Goal: Information Seeking & Learning: Learn about a topic

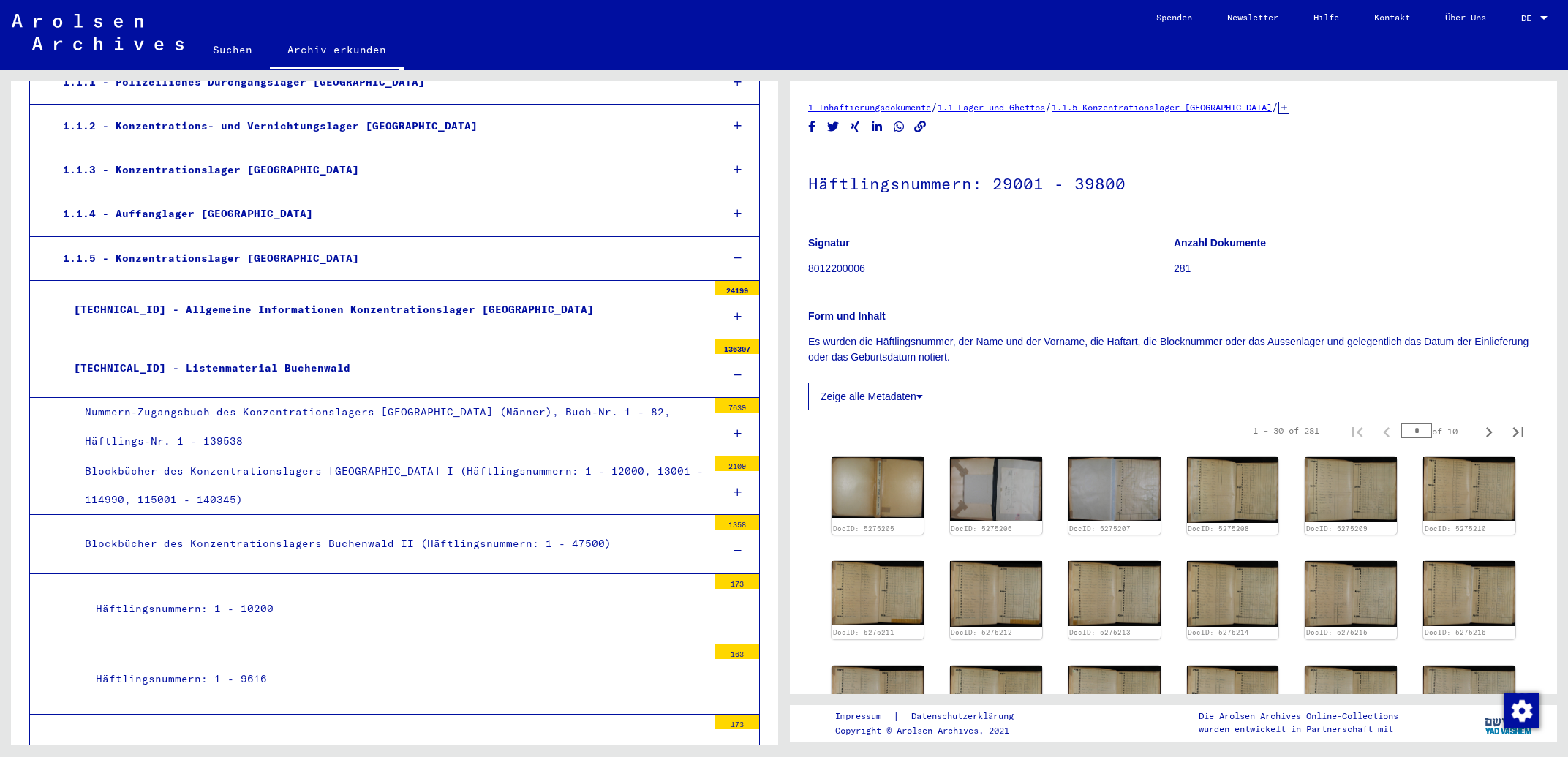
scroll to position [313, 0]
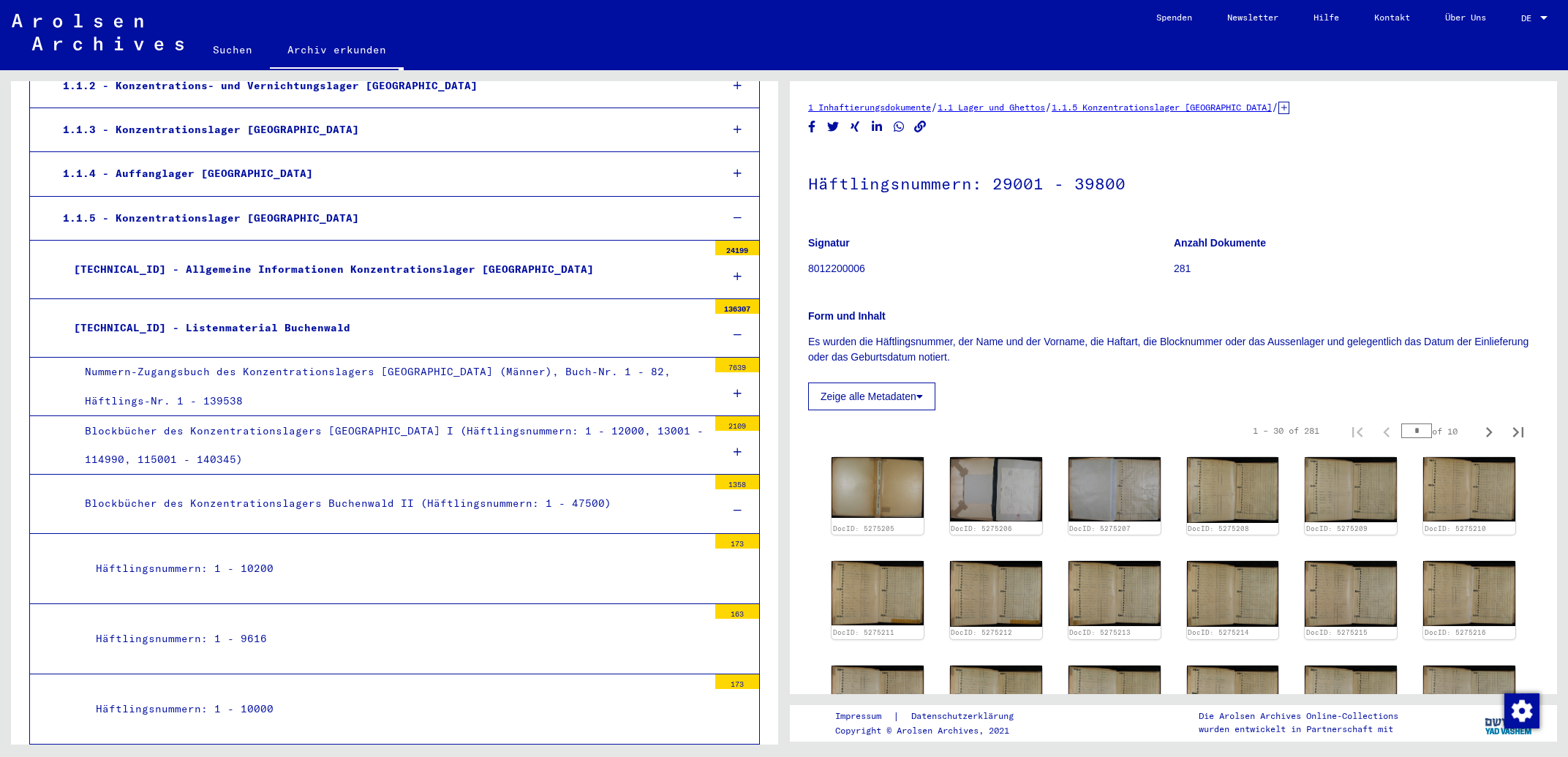
click at [728, 453] on div at bounding box center [738, 452] width 44 height 43
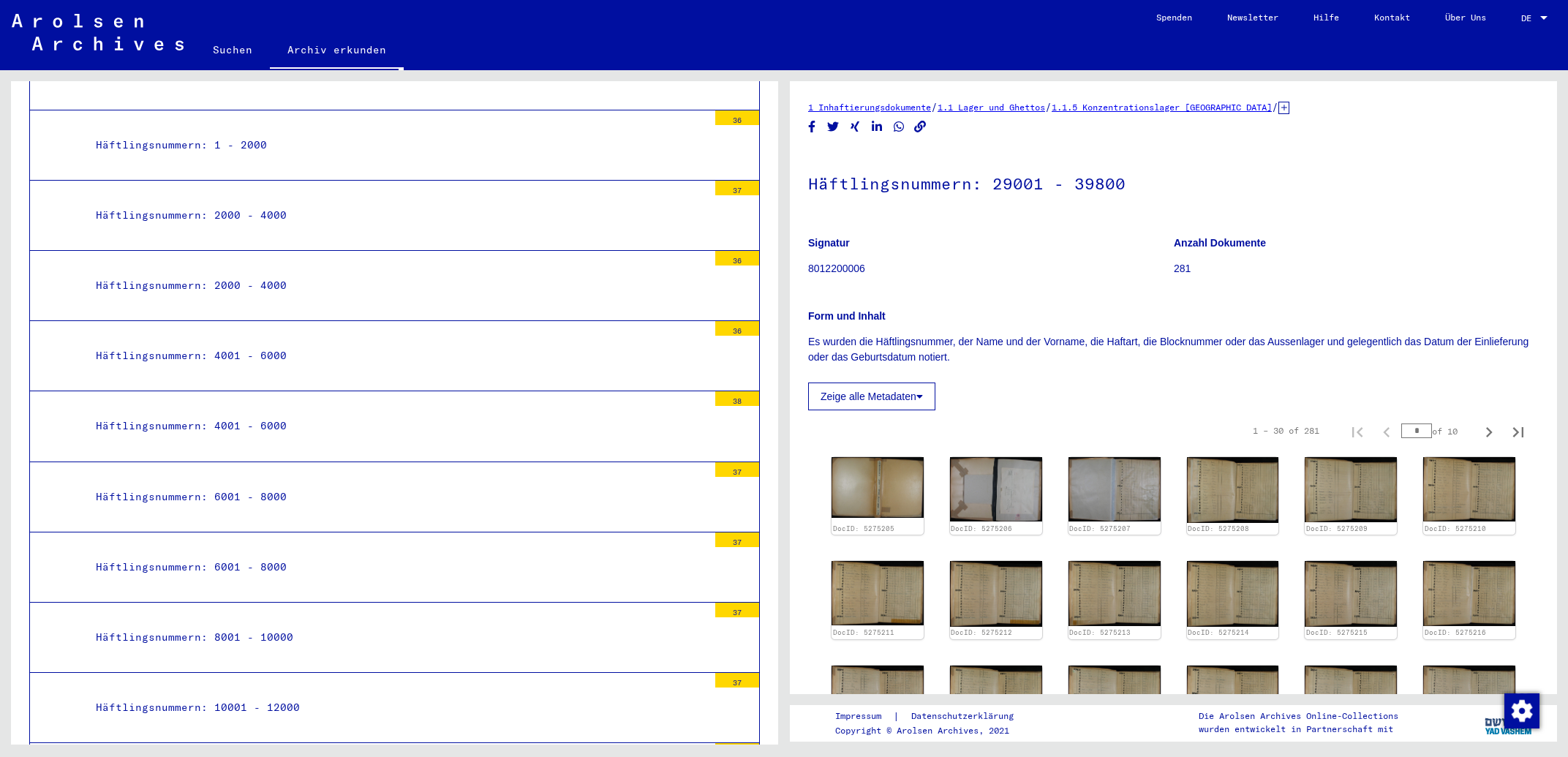
scroll to position [784, 0]
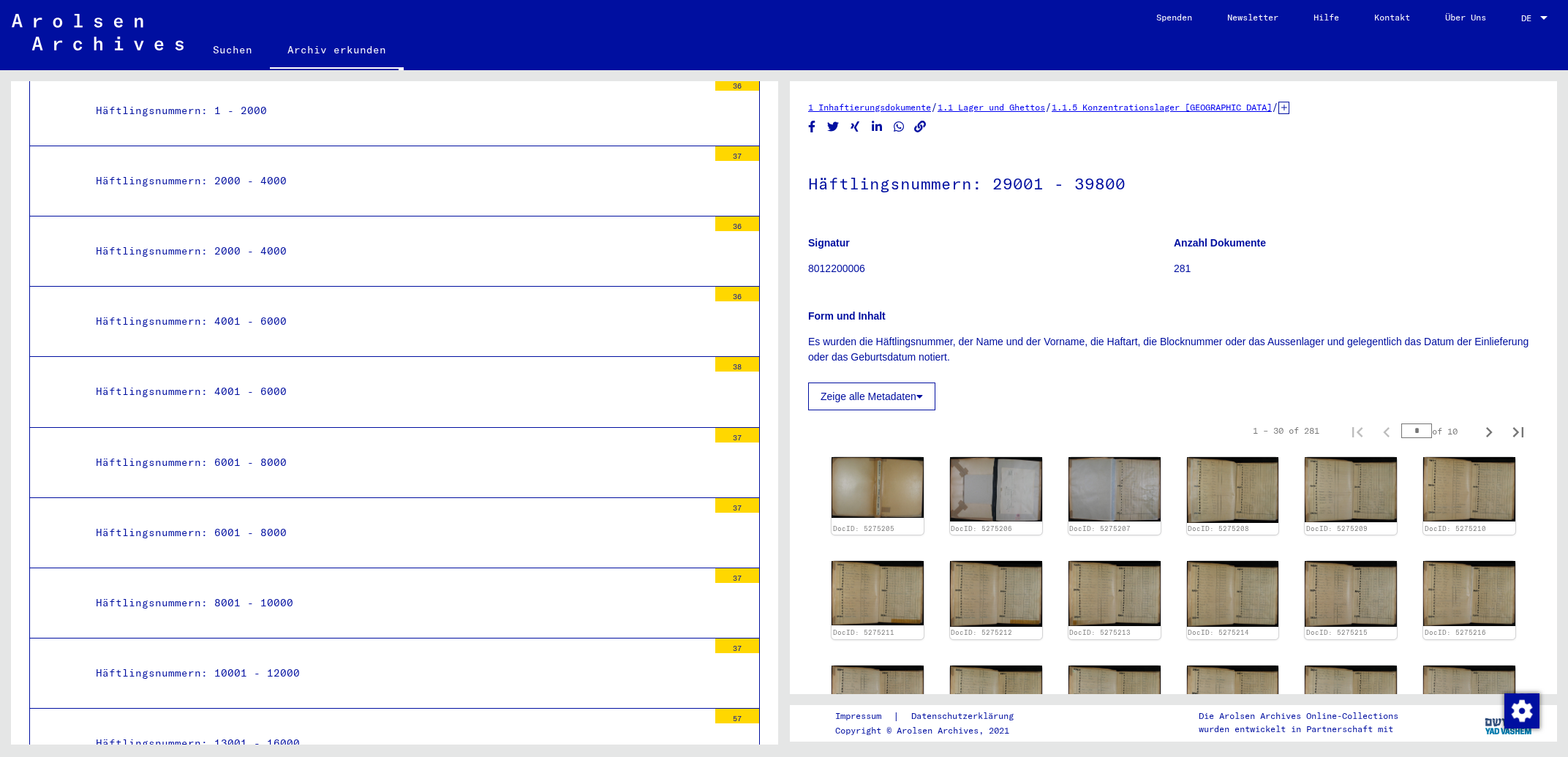
click at [270, 519] on div "Häftlingsnummern: 6001 - 8000" at bounding box center [396, 533] width 623 height 29
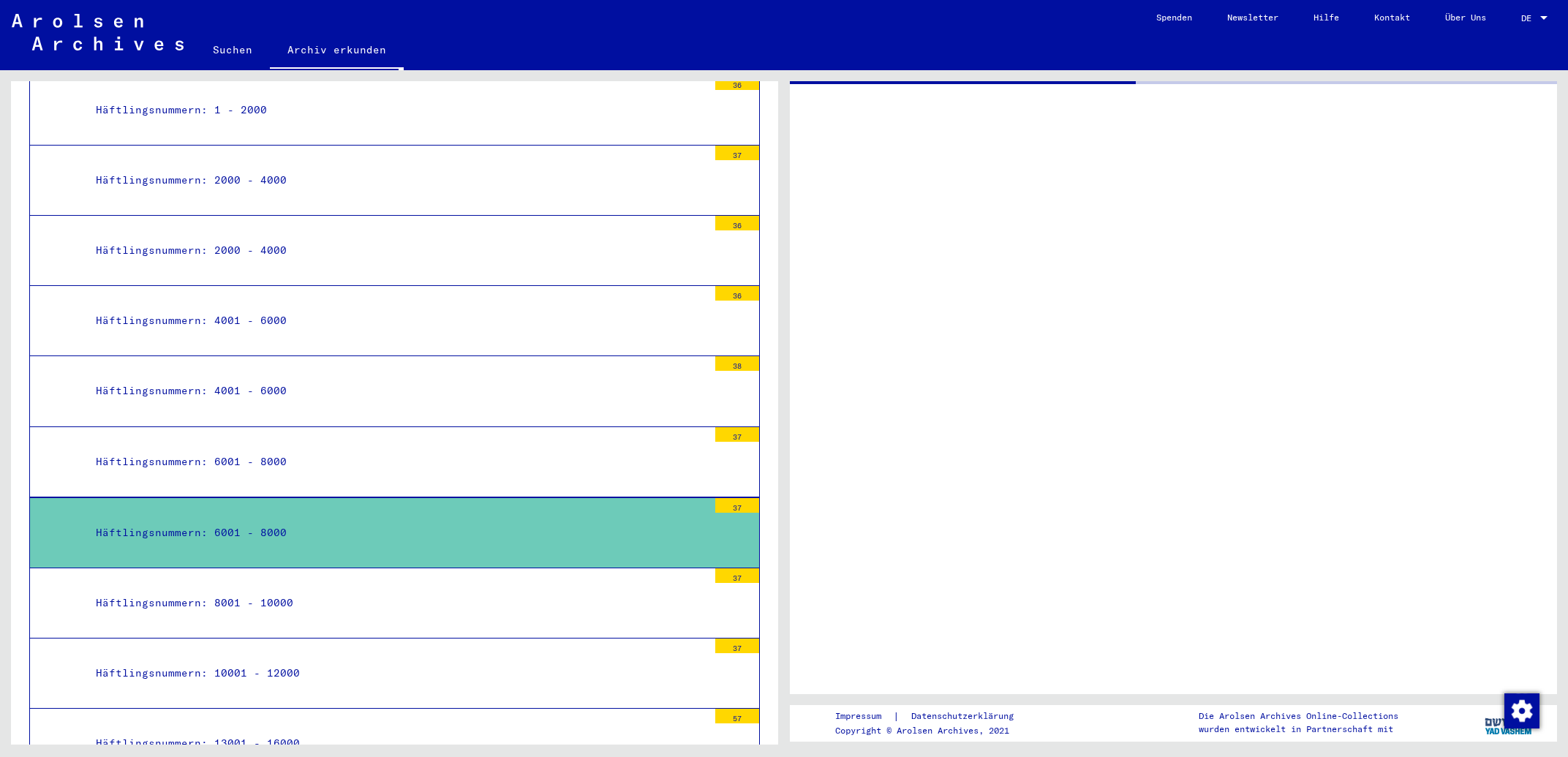
scroll to position [783, 0]
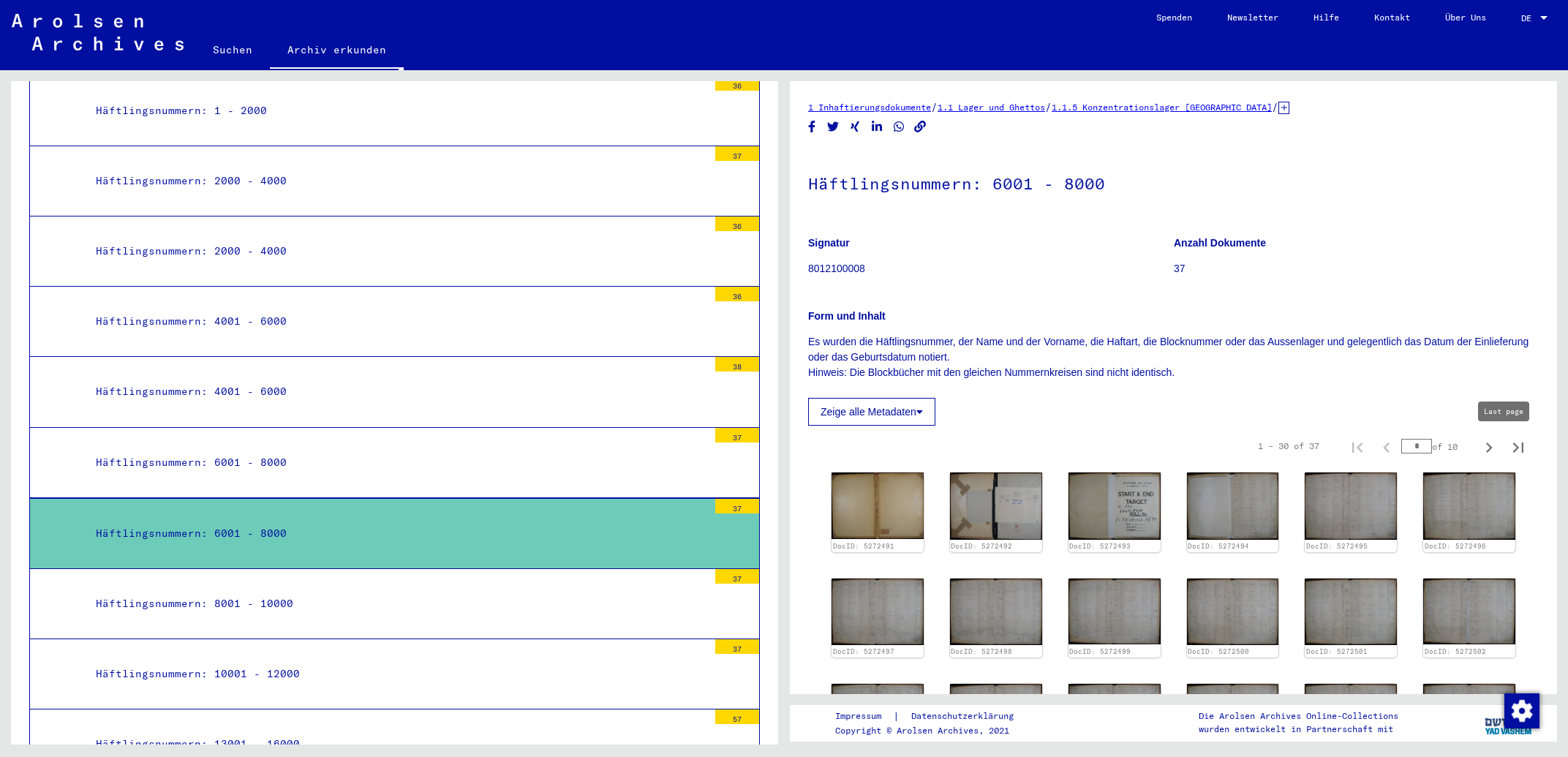
click at [1508, 448] on icon "Last page" at bounding box center [1518, 447] width 20 height 20
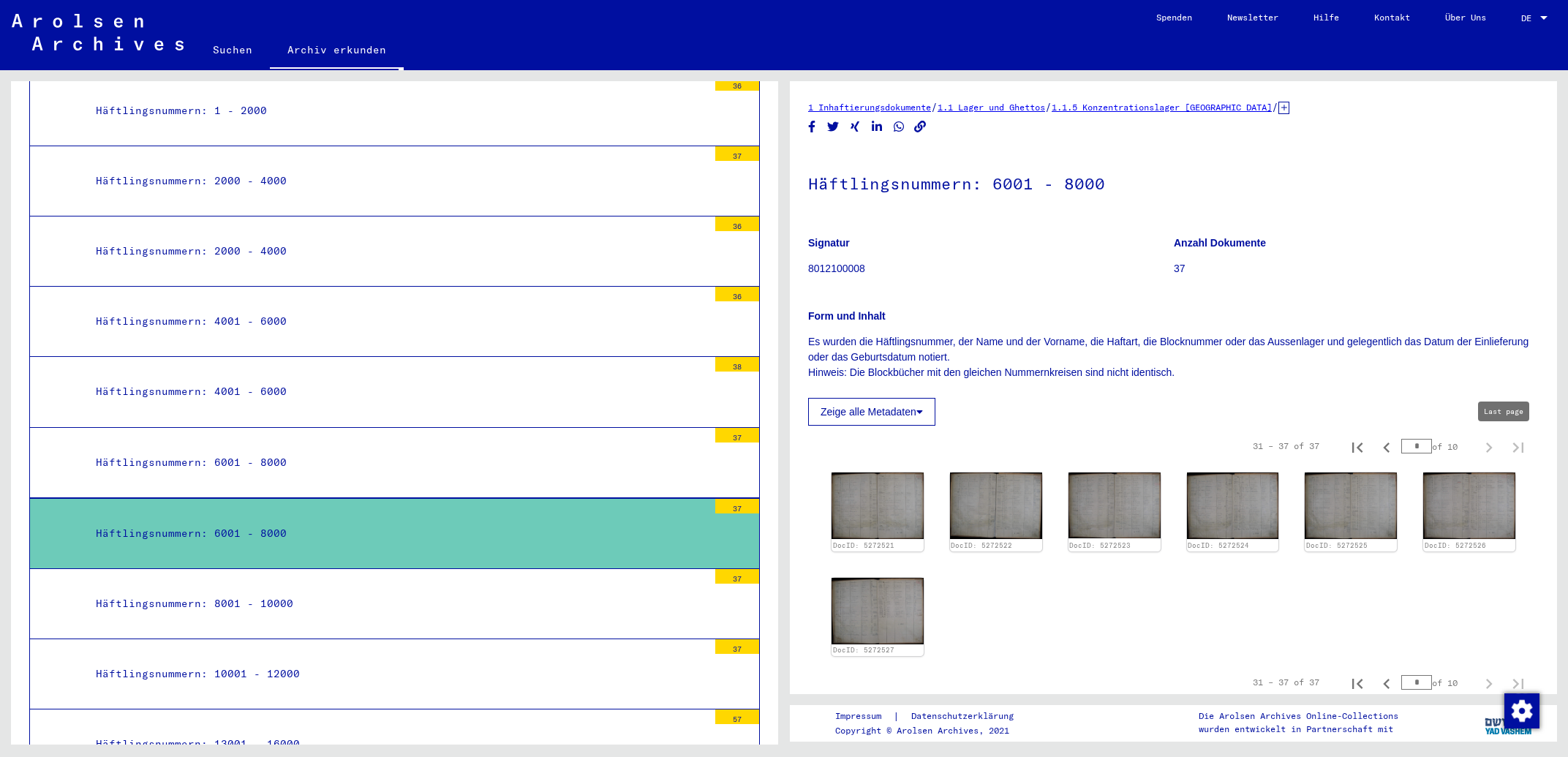
type input "*"
click at [892, 489] on img at bounding box center [878, 505] width 96 height 69
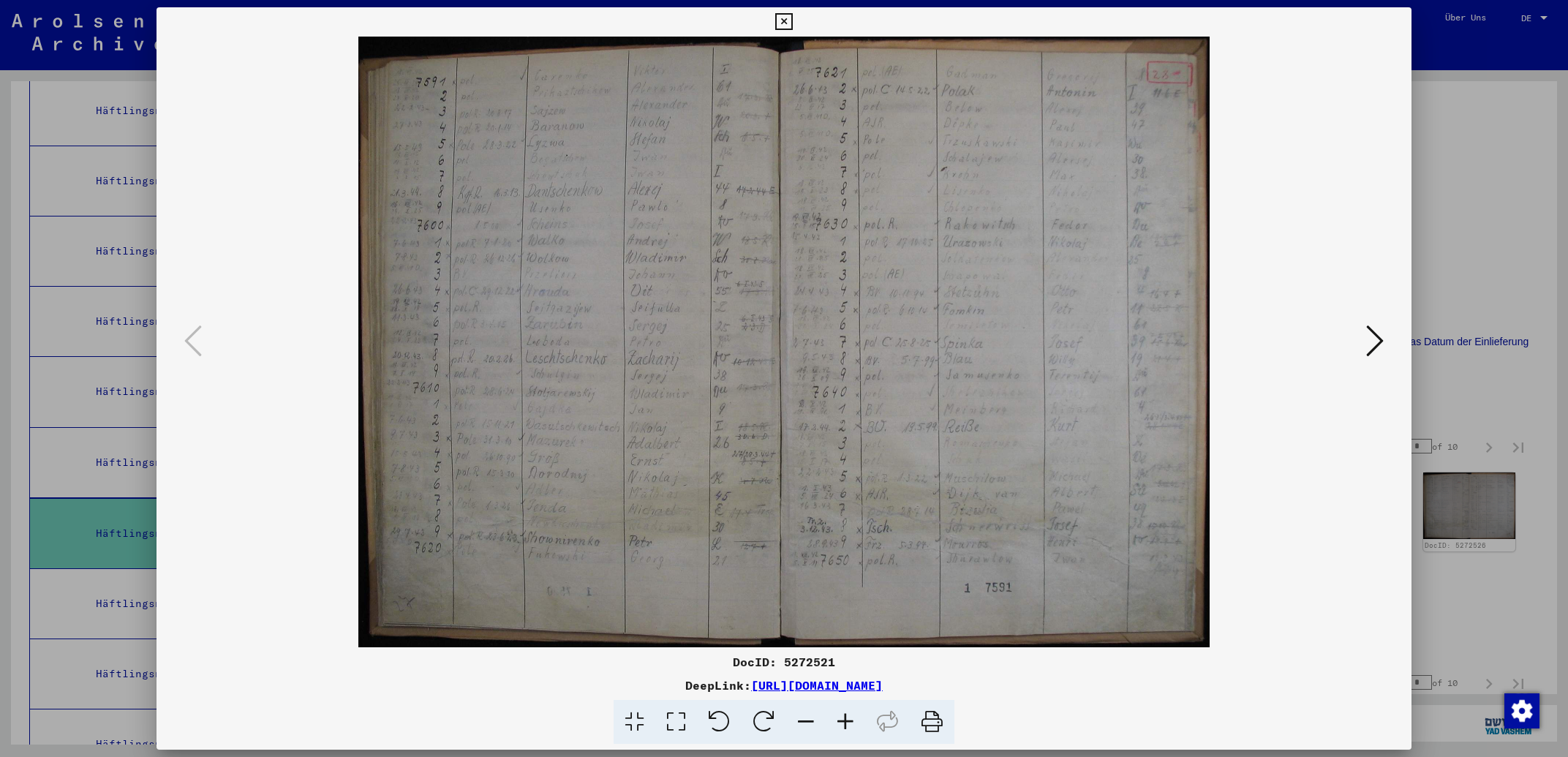
click at [1379, 335] on icon at bounding box center [1375, 340] width 17 height 35
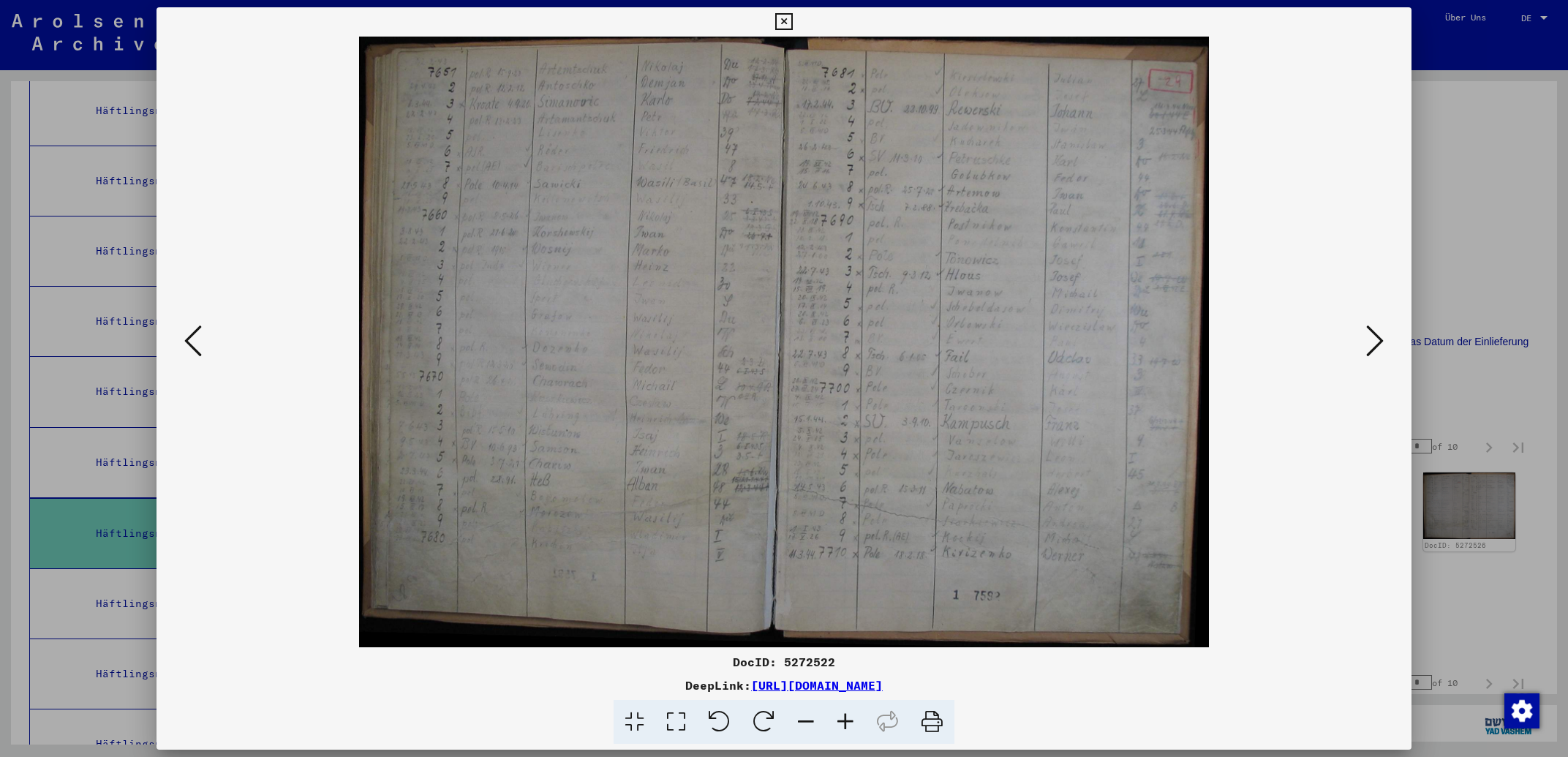
click at [1379, 335] on icon at bounding box center [1375, 340] width 17 height 35
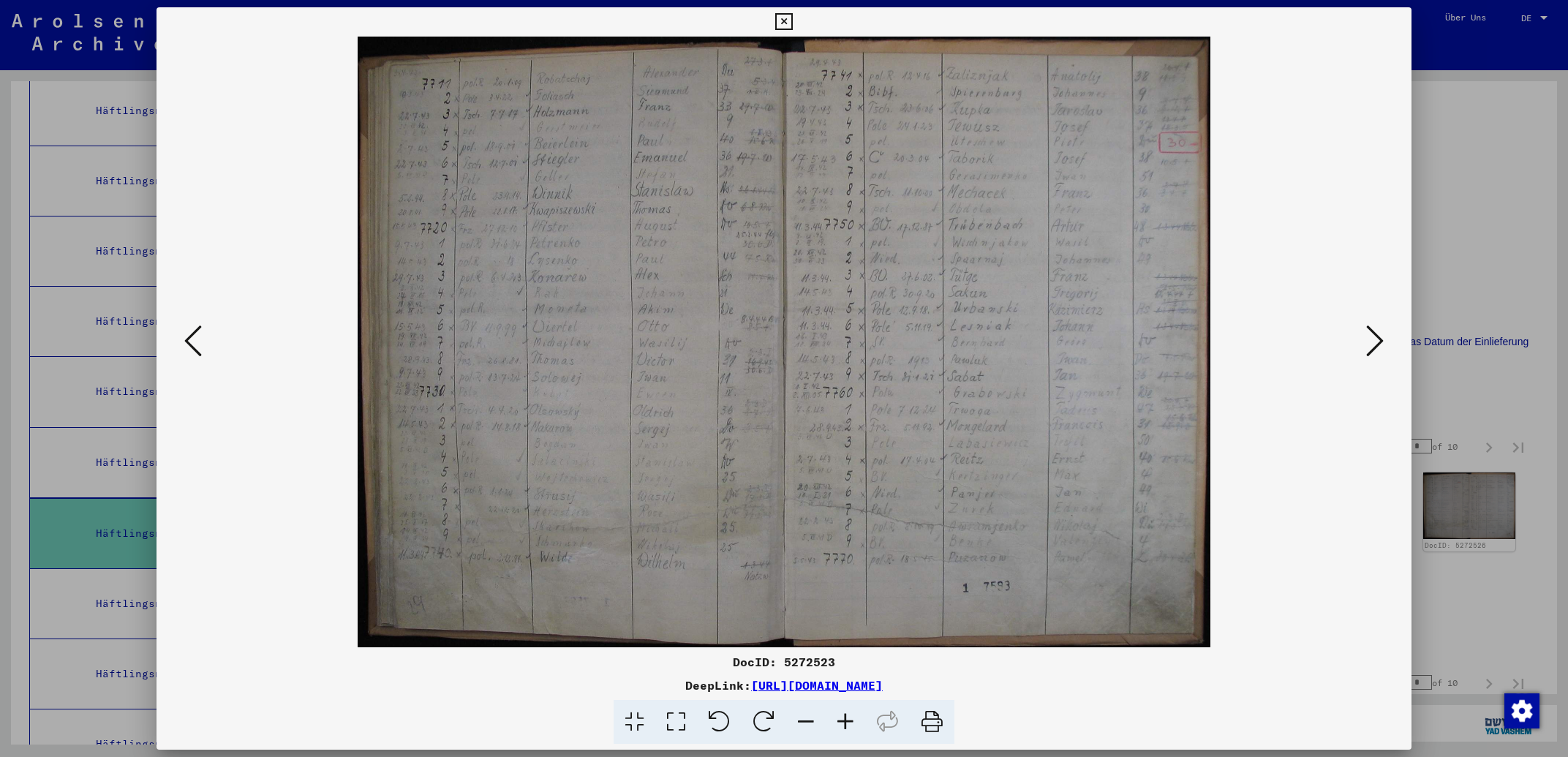
click at [792, 16] on icon at bounding box center [783, 22] width 16 height 17
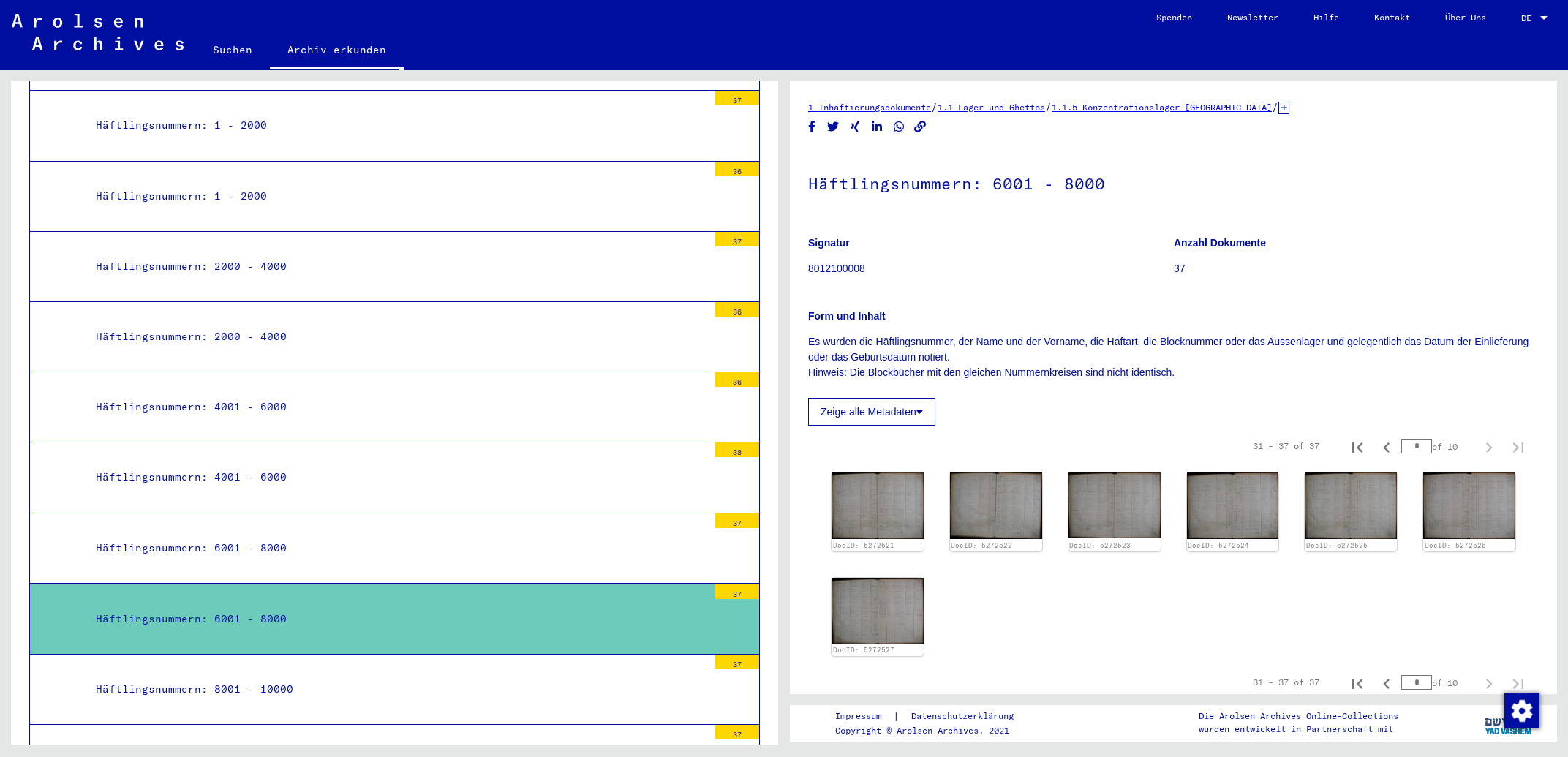
scroll to position [470, 0]
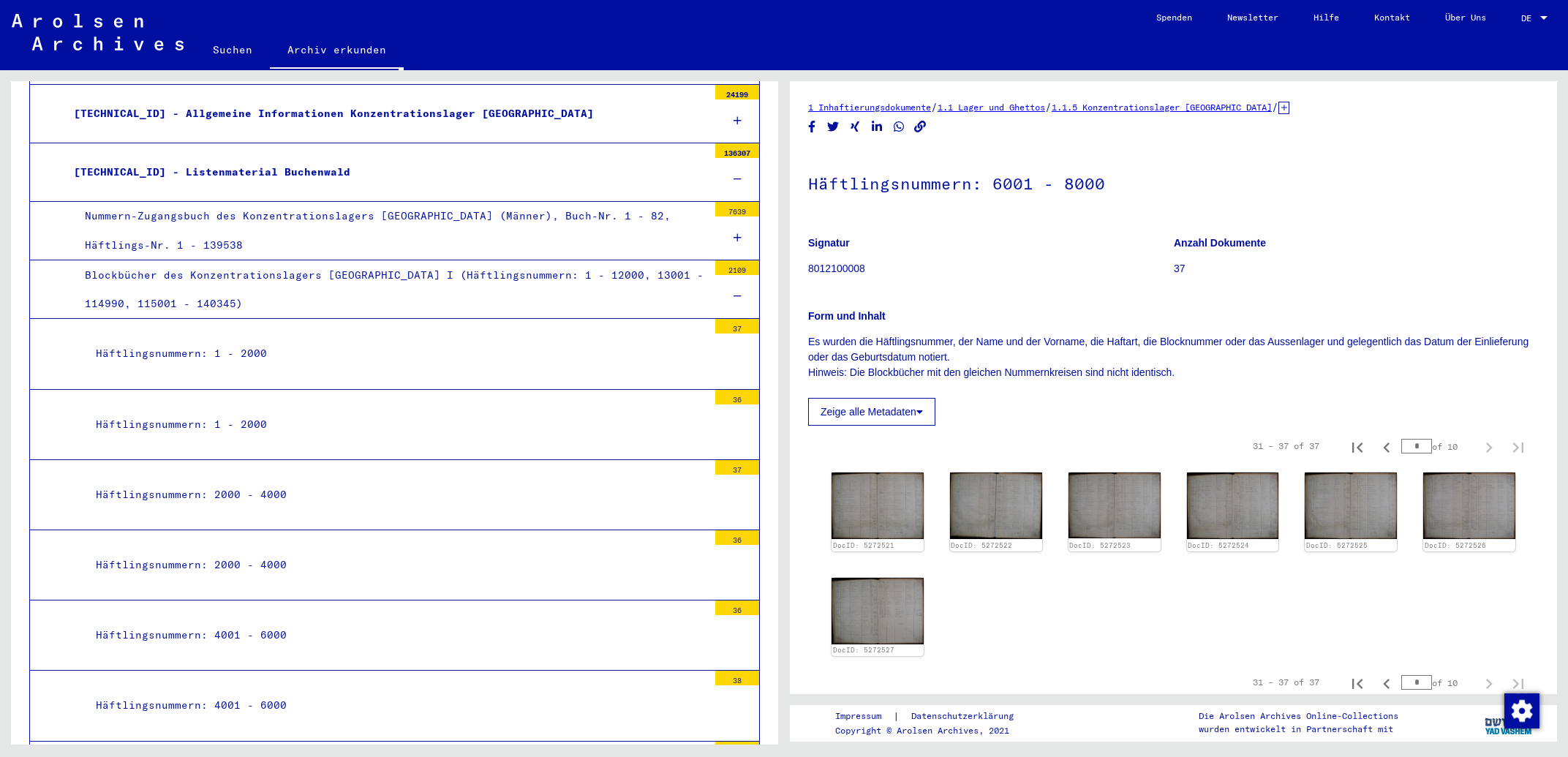
click at [733, 302] on div at bounding box center [738, 296] width 44 height 43
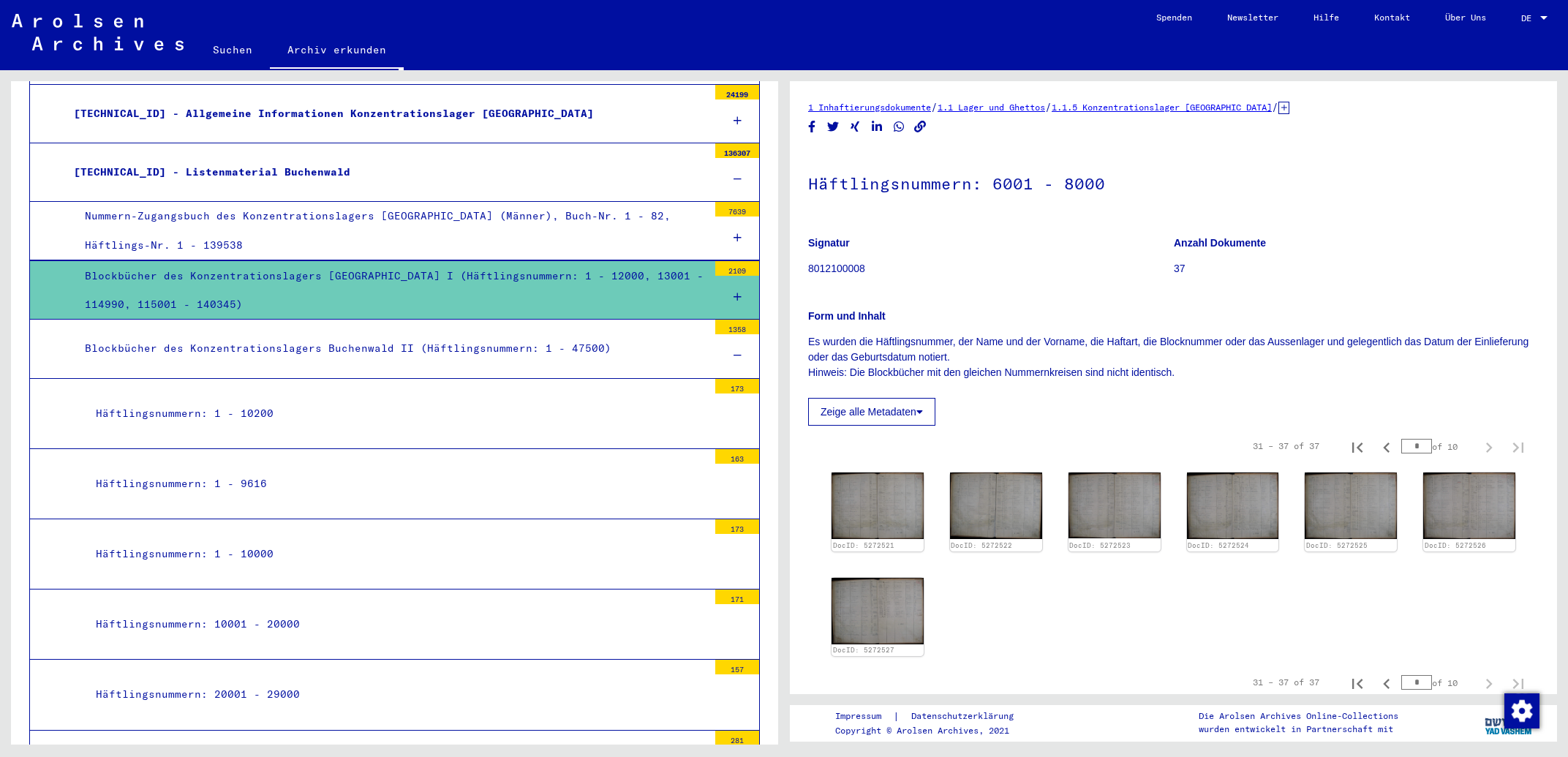
click at [245, 411] on div "Häftlingsnummern: 1 - 10200" at bounding box center [396, 414] width 623 height 29
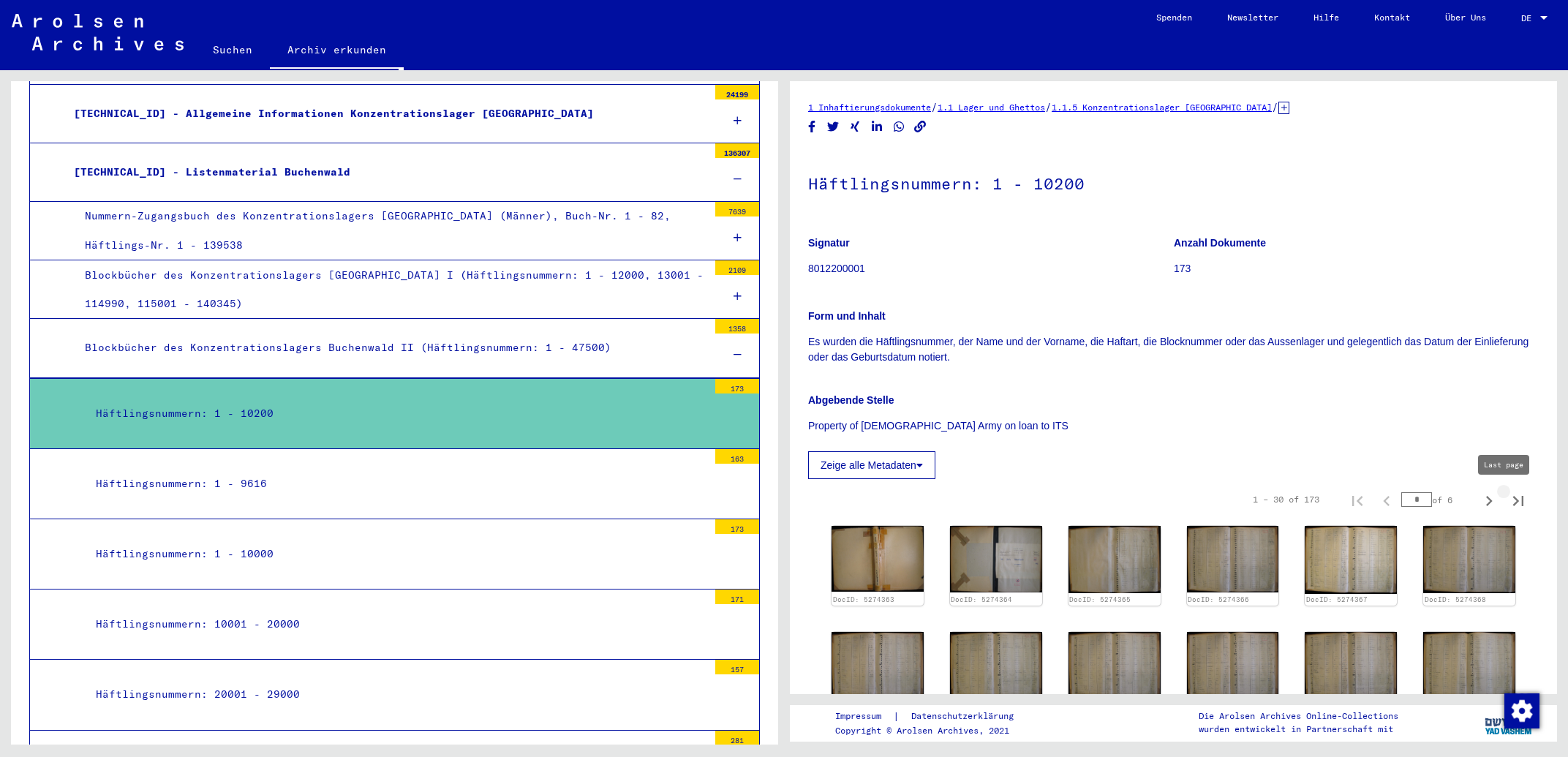
click at [1513, 504] on icon "Last page" at bounding box center [1518, 500] width 11 height 11
type input "*"
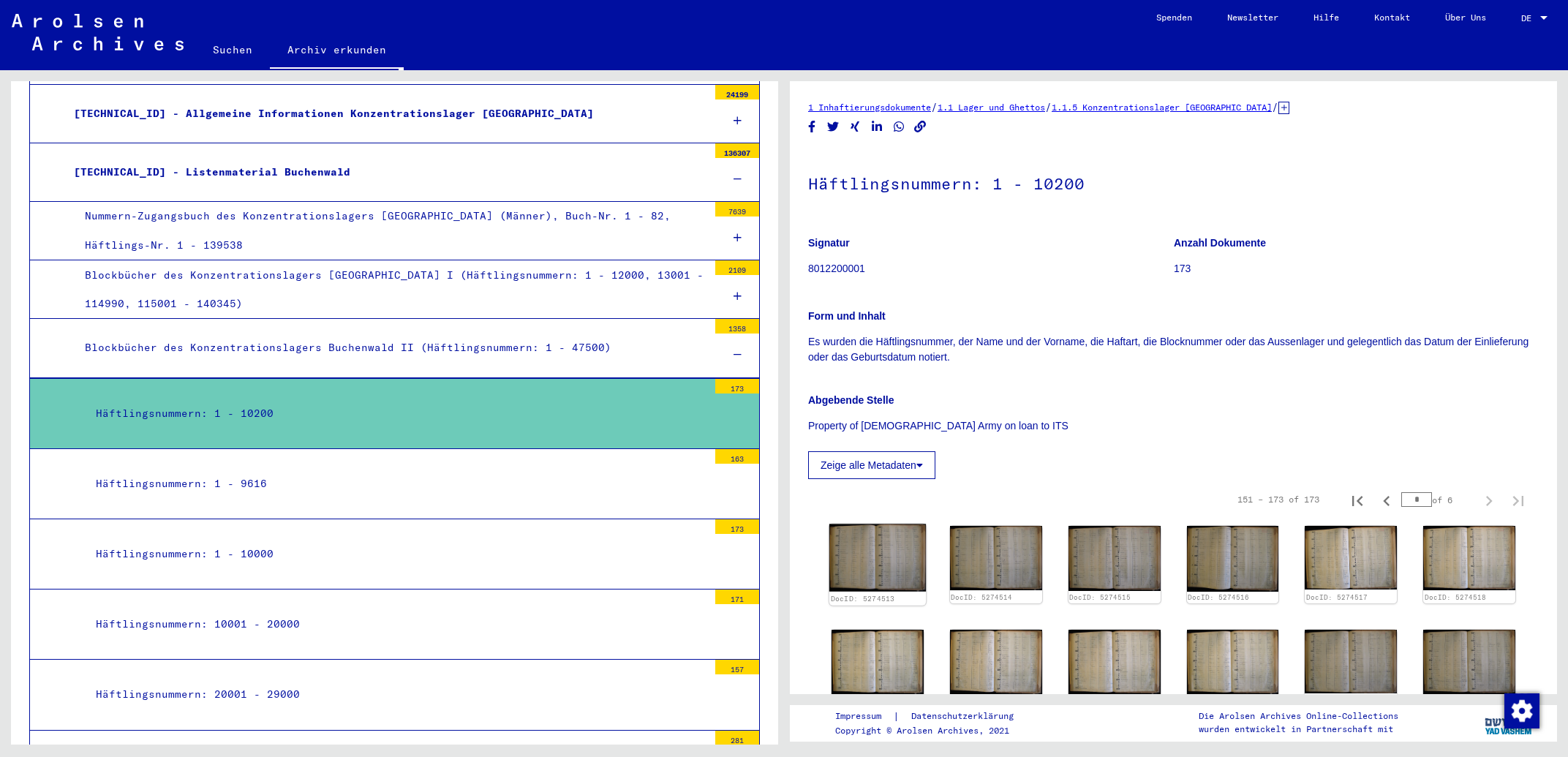
click at [881, 561] on img at bounding box center [878, 558] width 96 height 68
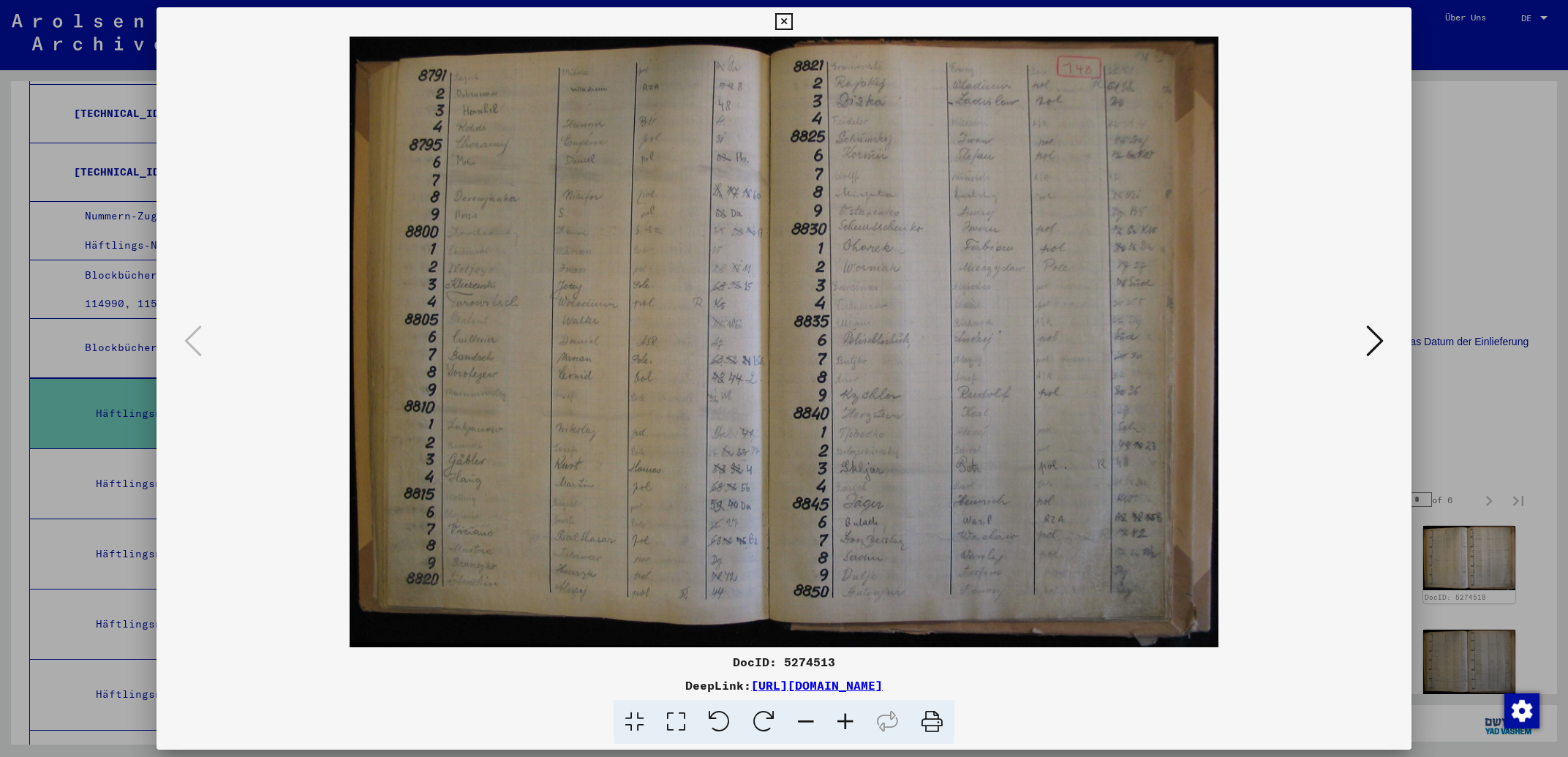
click at [792, 23] on icon at bounding box center [783, 22] width 16 height 17
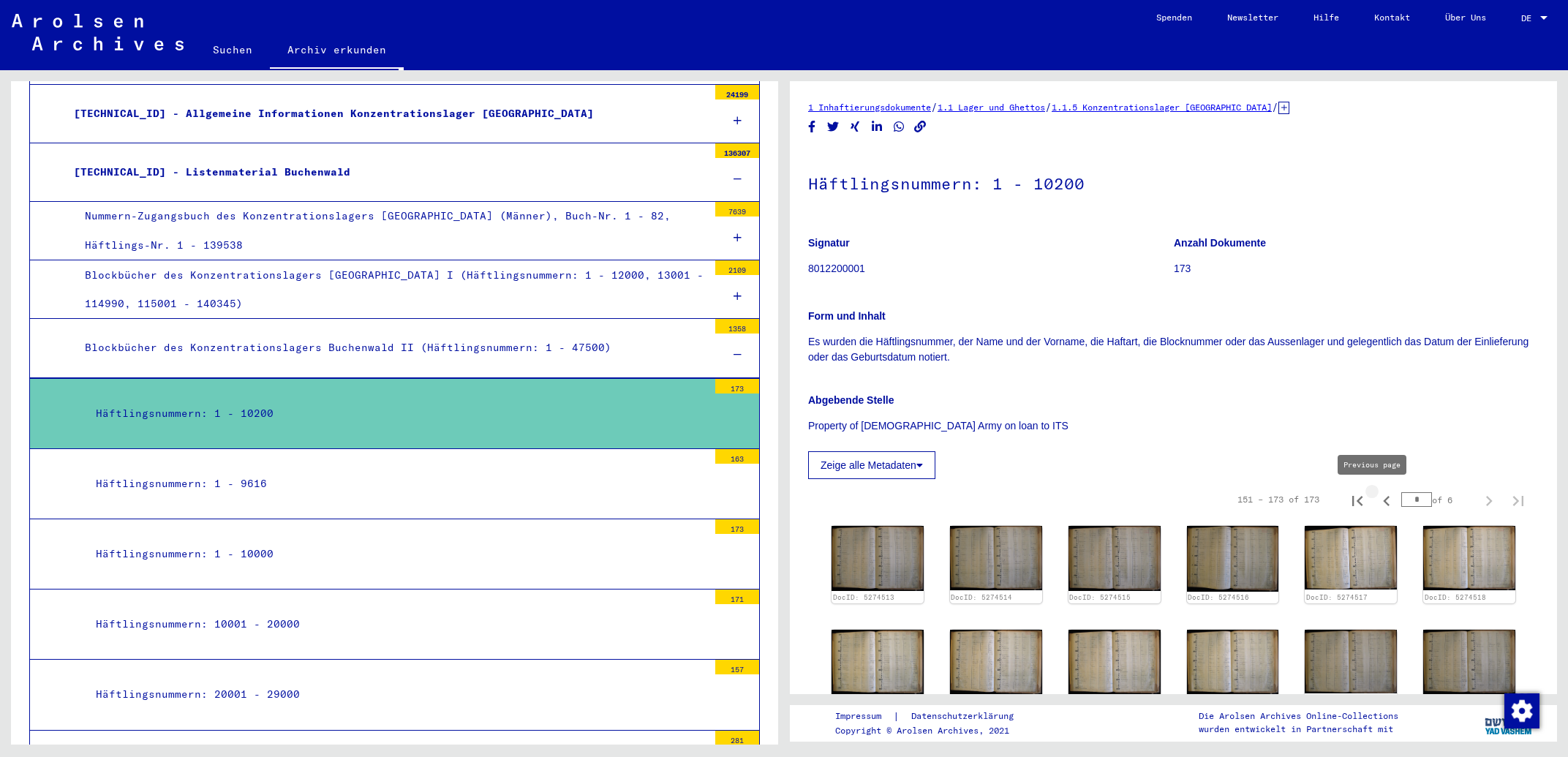
click at [1377, 497] on icon "Previous page" at bounding box center [1387, 500] width 20 height 20
type input "*"
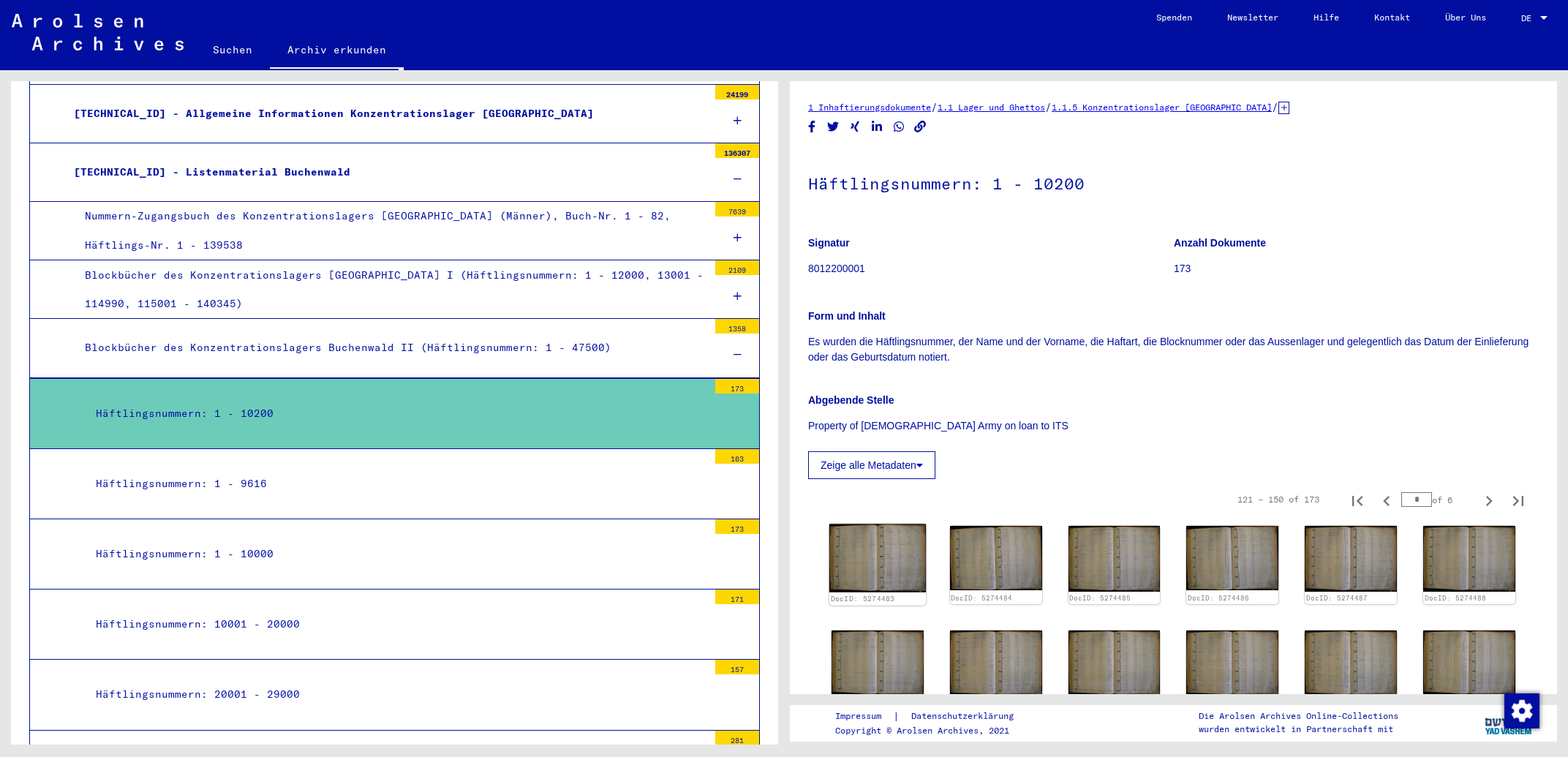
click at [883, 547] on img at bounding box center [878, 558] width 96 height 68
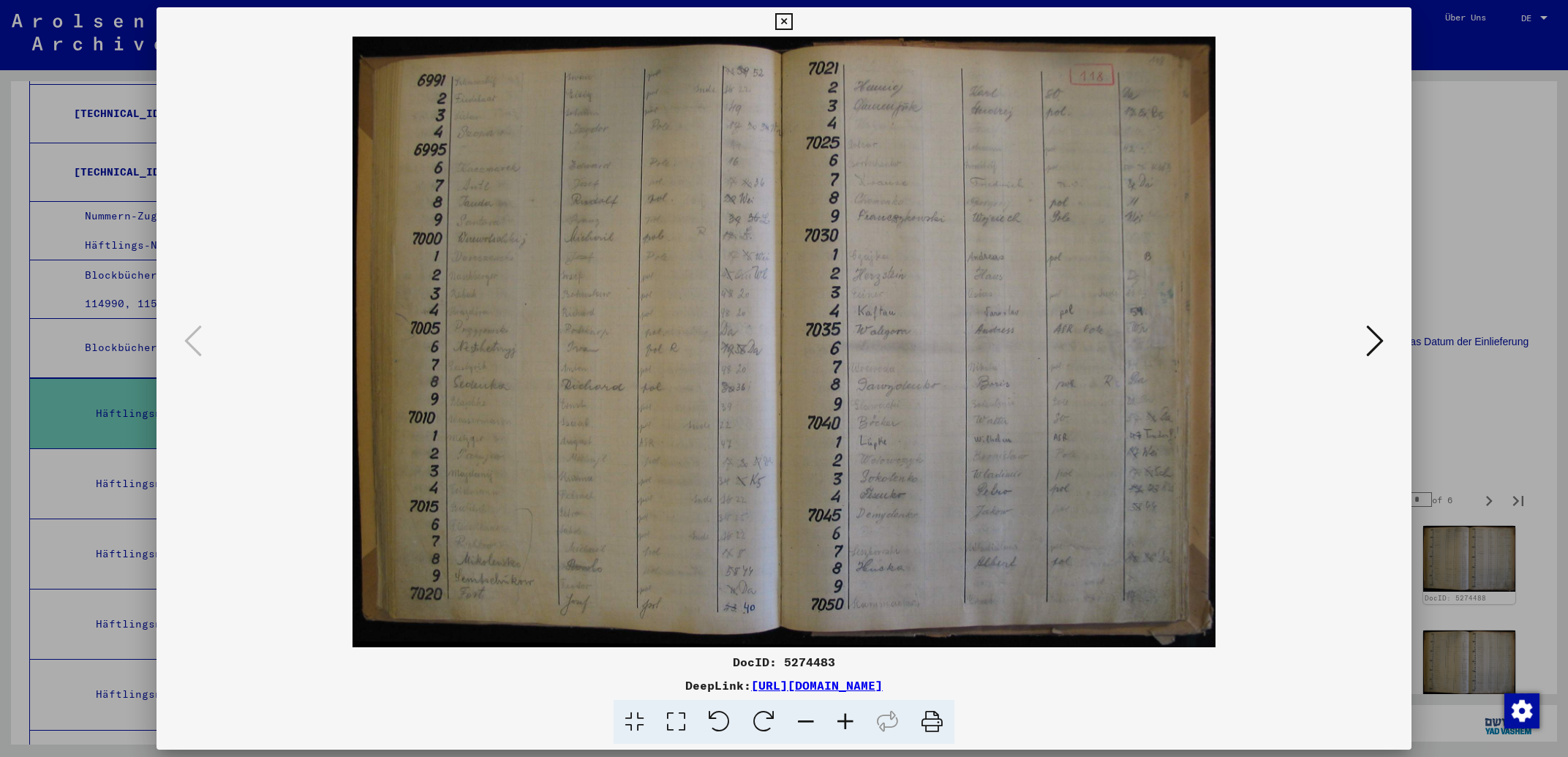
click at [1384, 340] on icon at bounding box center [1375, 340] width 17 height 35
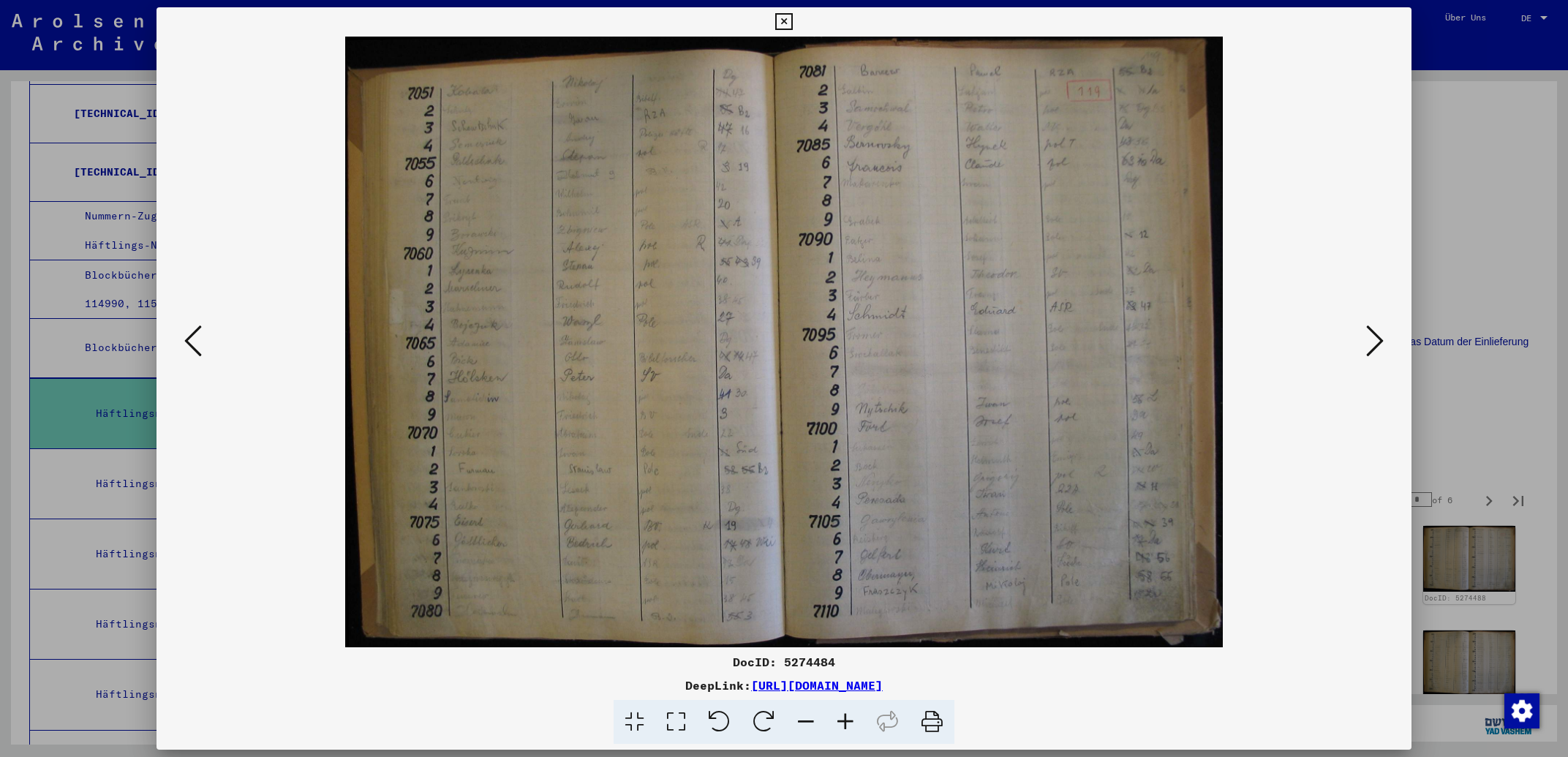
click at [1384, 340] on icon at bounding box center [1375, 340] width 17 height 35
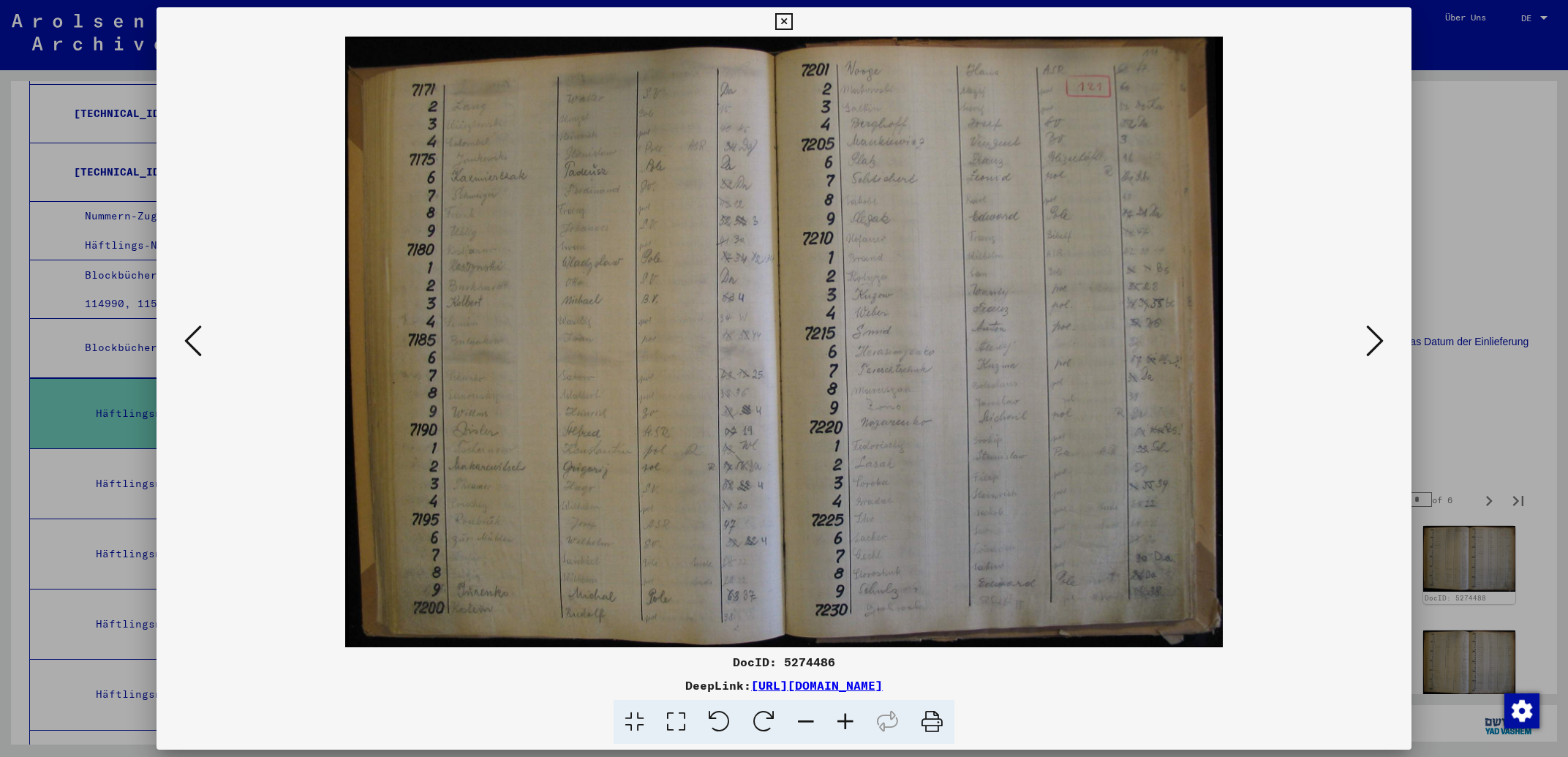
click at [1384, 340] on icon at bounding box center [1375, 340] width 17 height 35
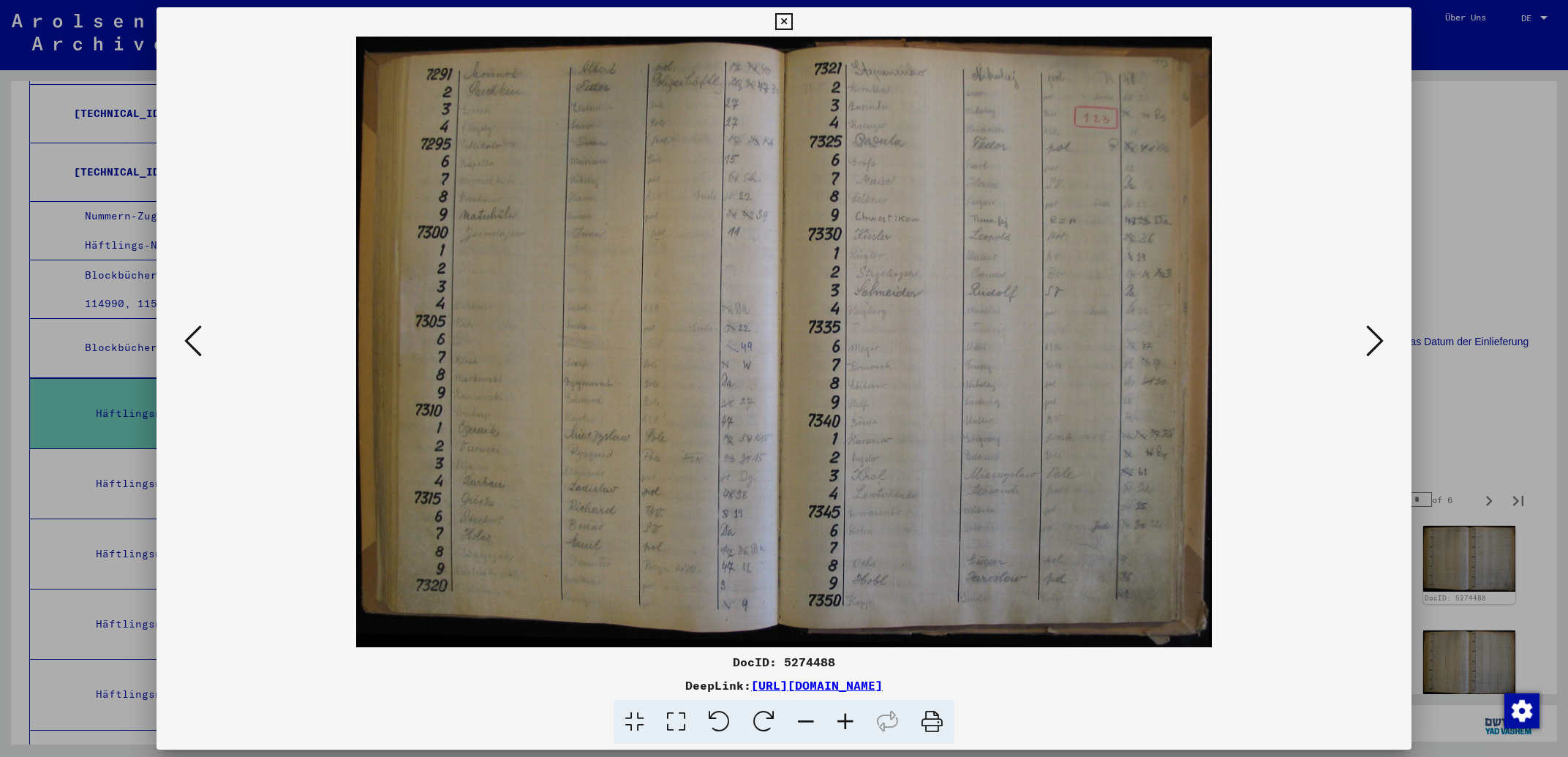
click at [1384, 340] on icon at bounding box center [1375, 340] width 17 height 35
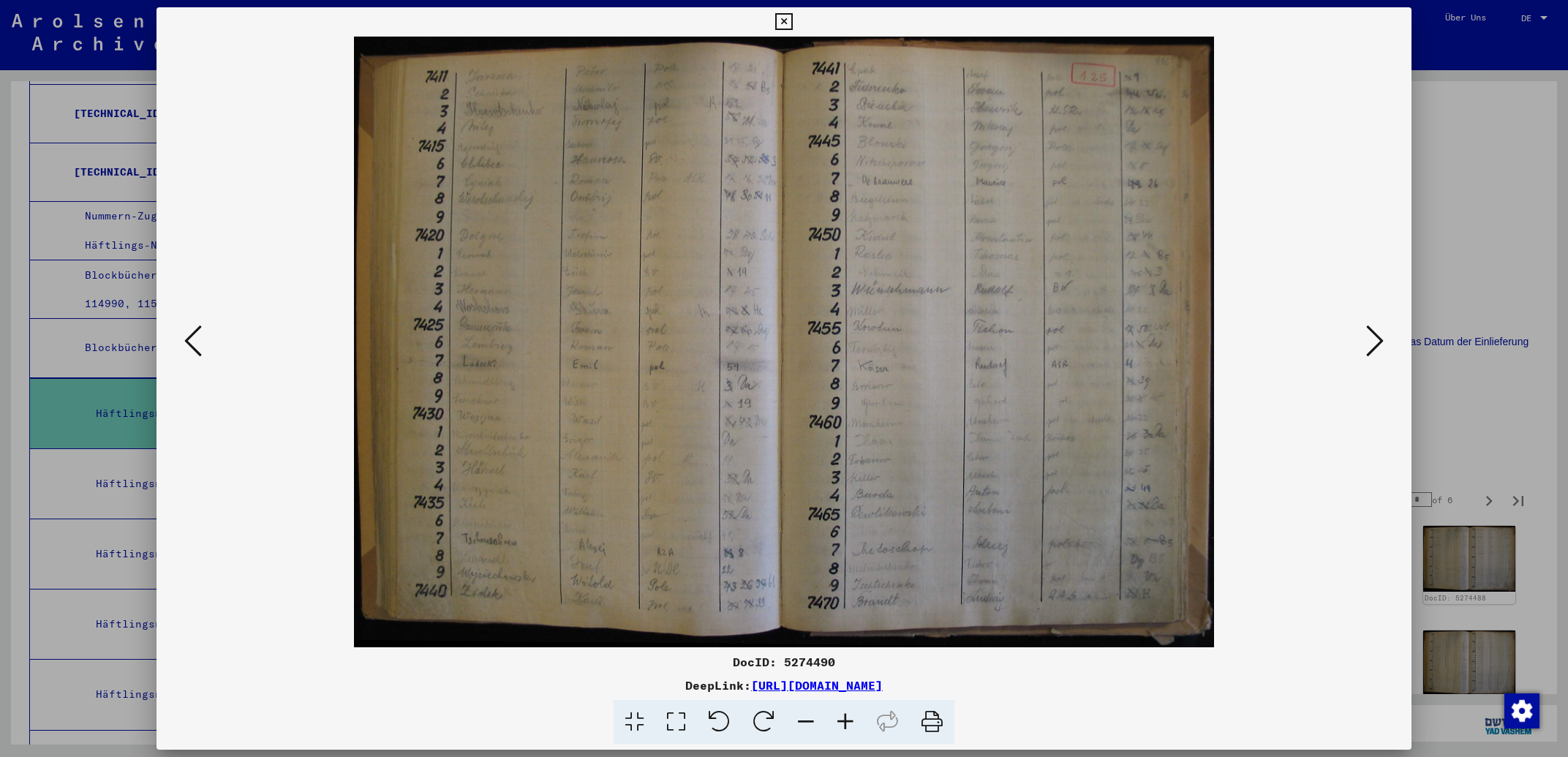
click at [1383, 340] on icon at bounding box center [1375, 340] width 17 height 35
click at [1382, 340] on icon at bounding box center [1375, 340] width 17 height 35
click at [1375, 340] on icon at bounding box center [1375, 340] width 17 height 35
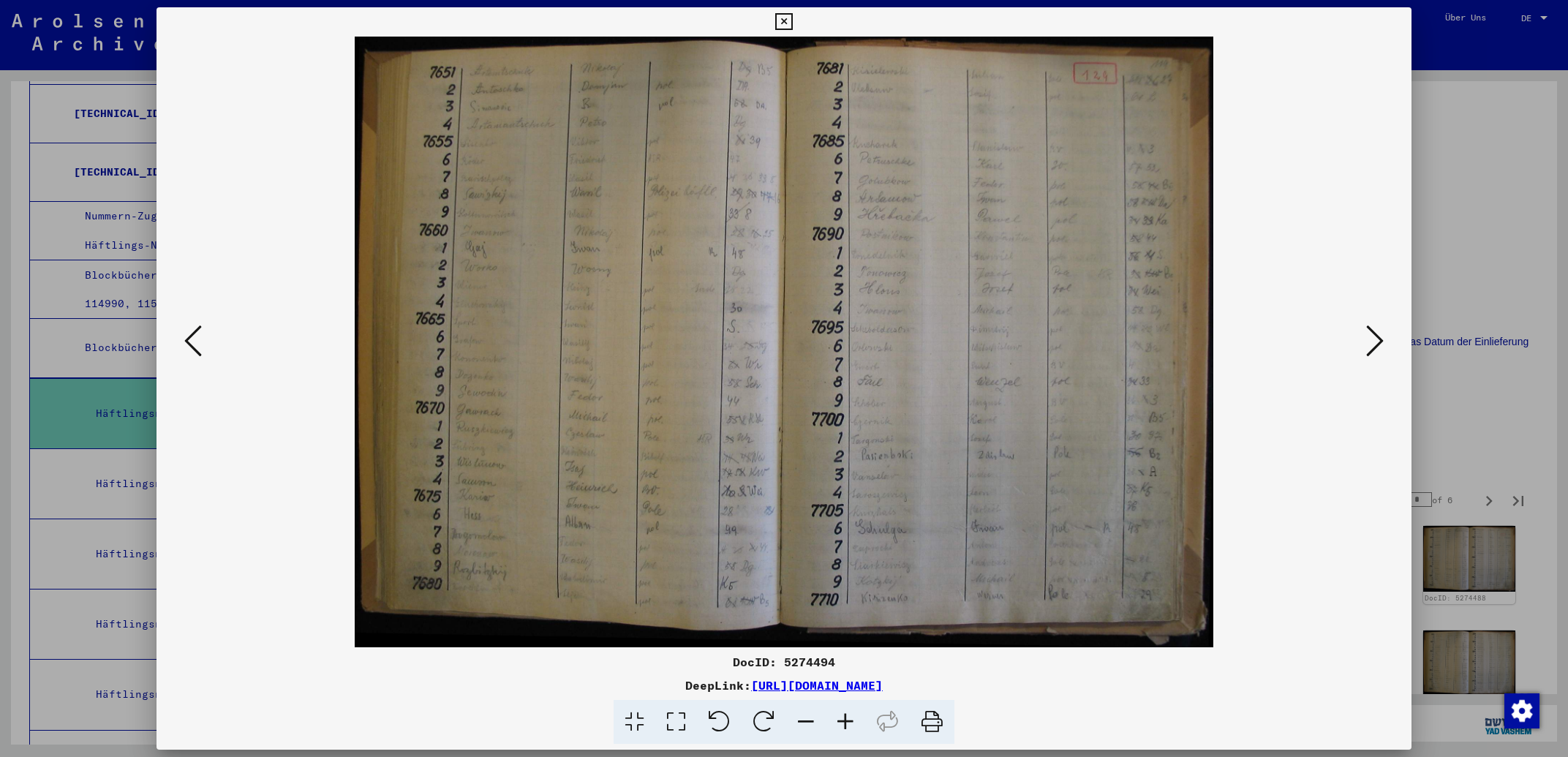
click at [1375, 340] on icon at bounding box center [1375, 340] width 17 height 35
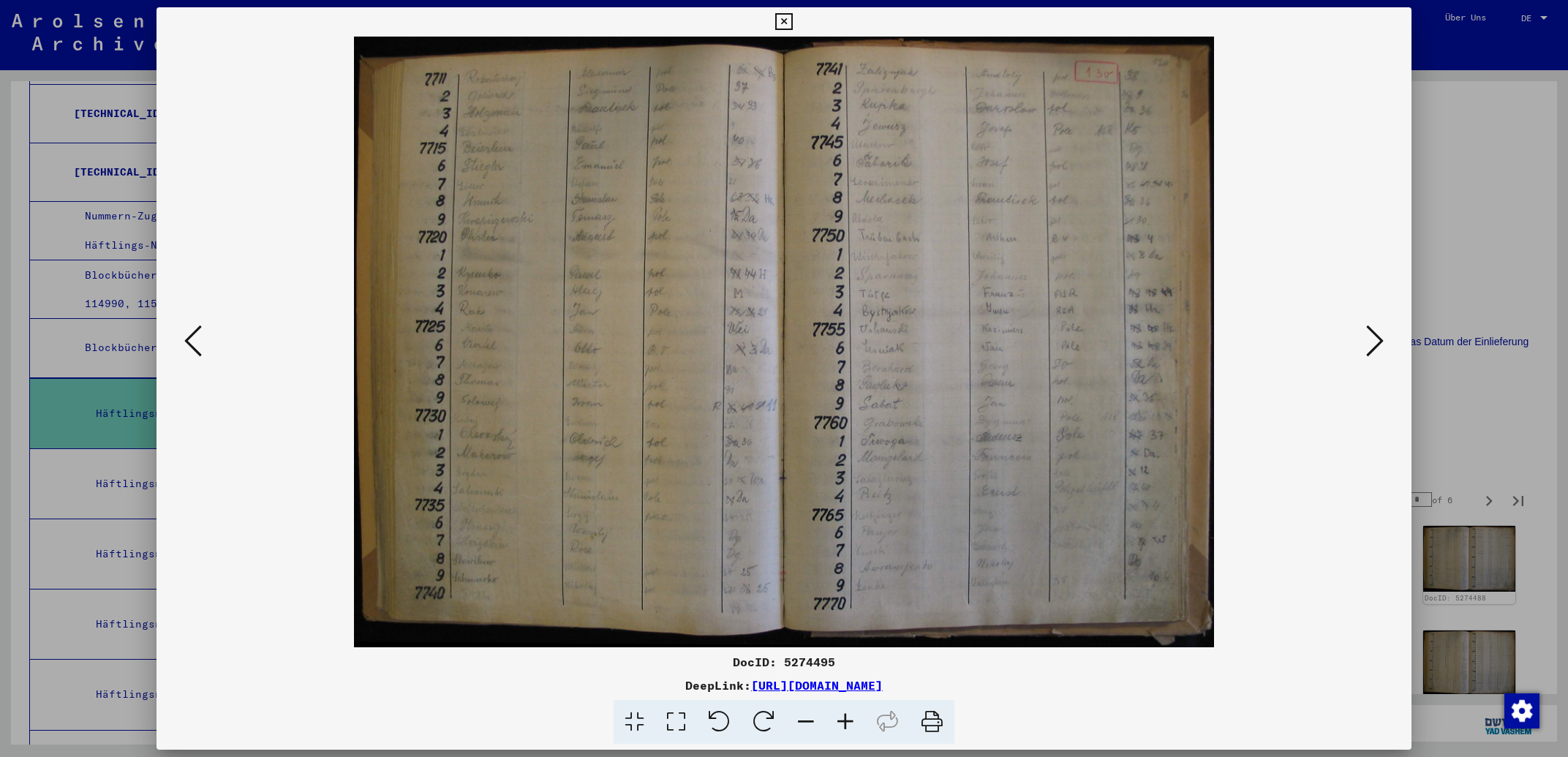
click at [792, 23] on icon at bounding box center [783, 22] width 16 height 17
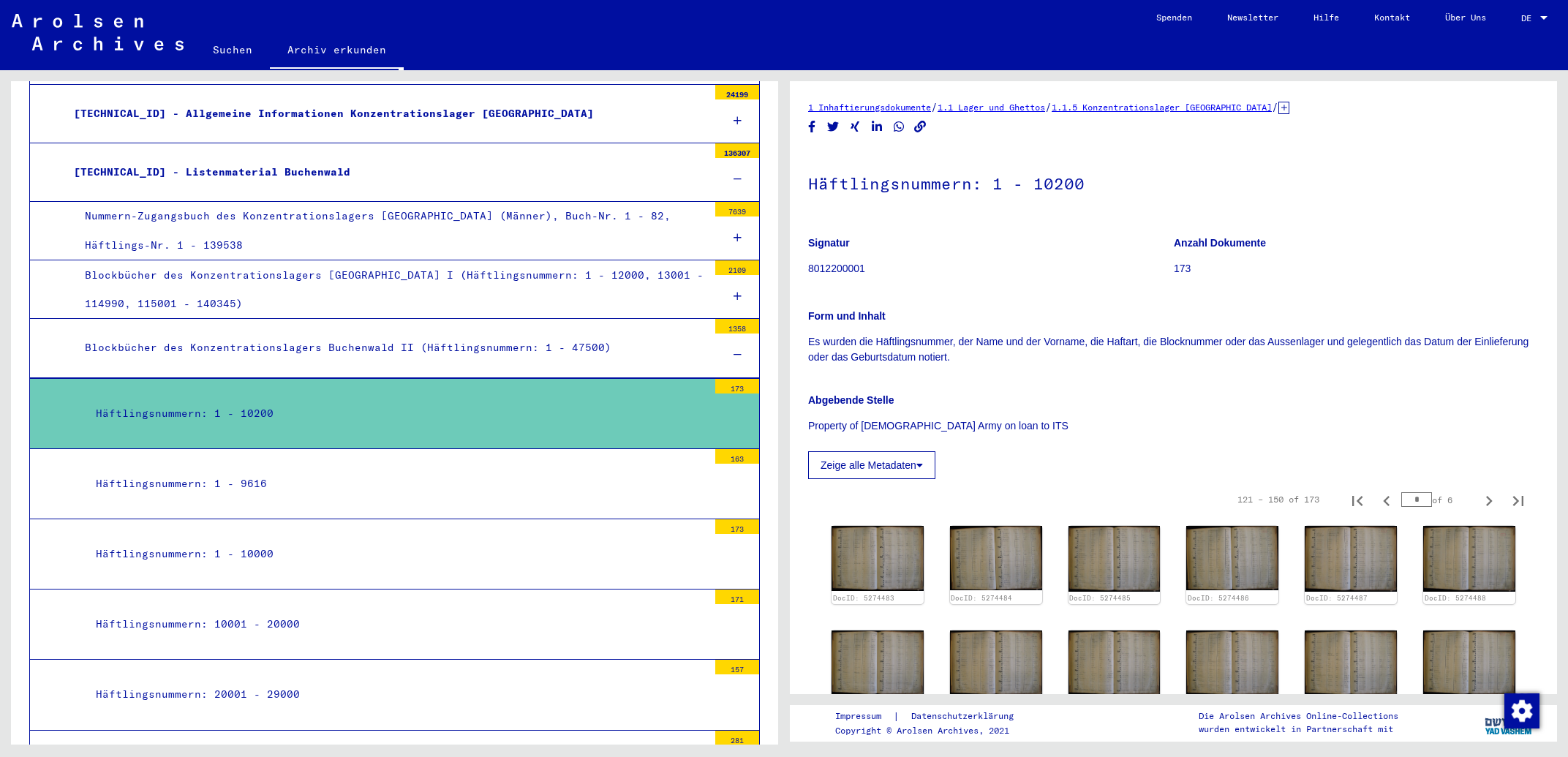
click at [229, 474] on div "Häftlingsnummern: 1 - 9616" at bounding box center [396, 484] width 623 height 29
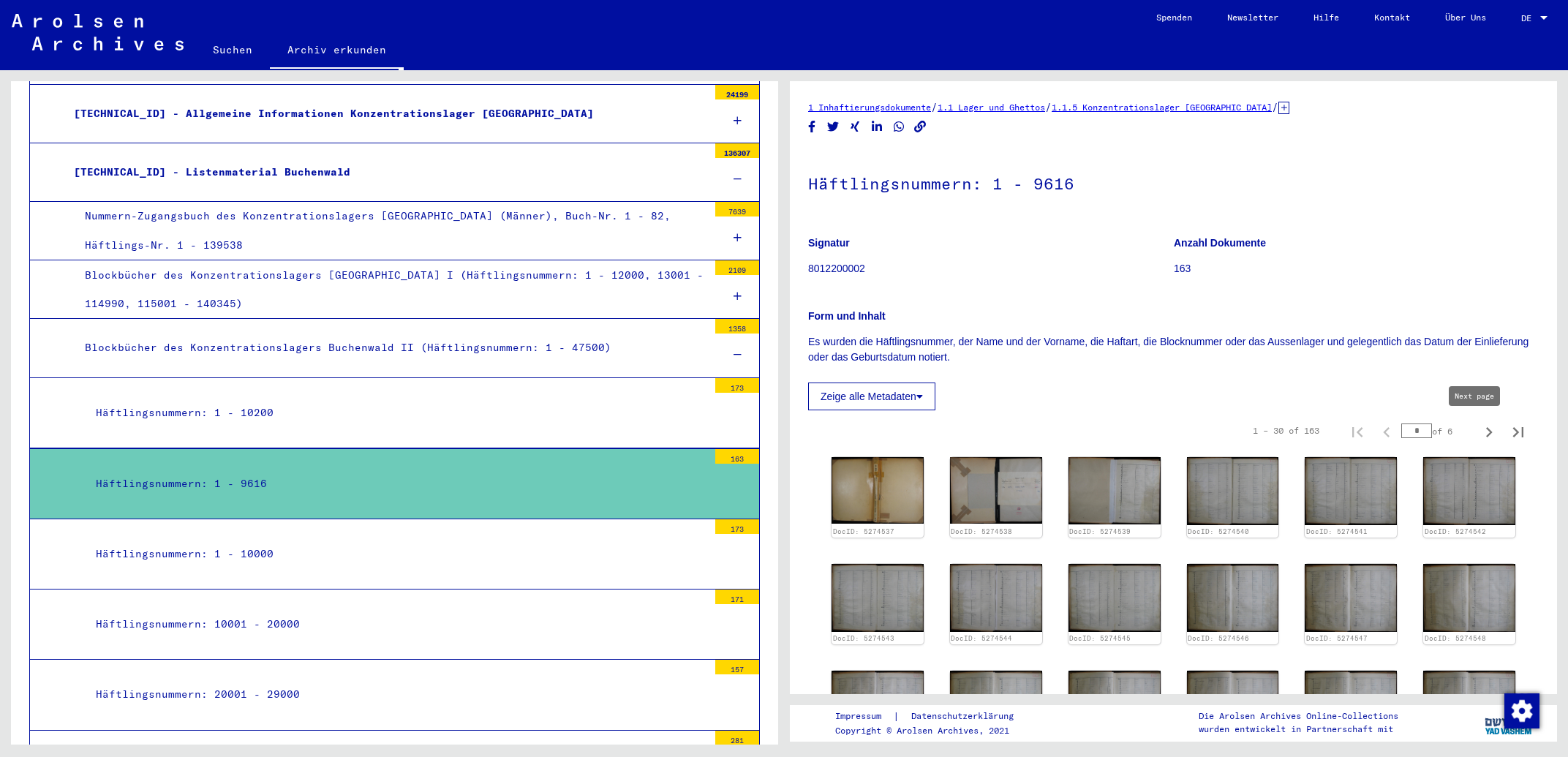
click at [1513, 432] on icon "Last page" at bounding box center [1518, 432] width 11 height 11
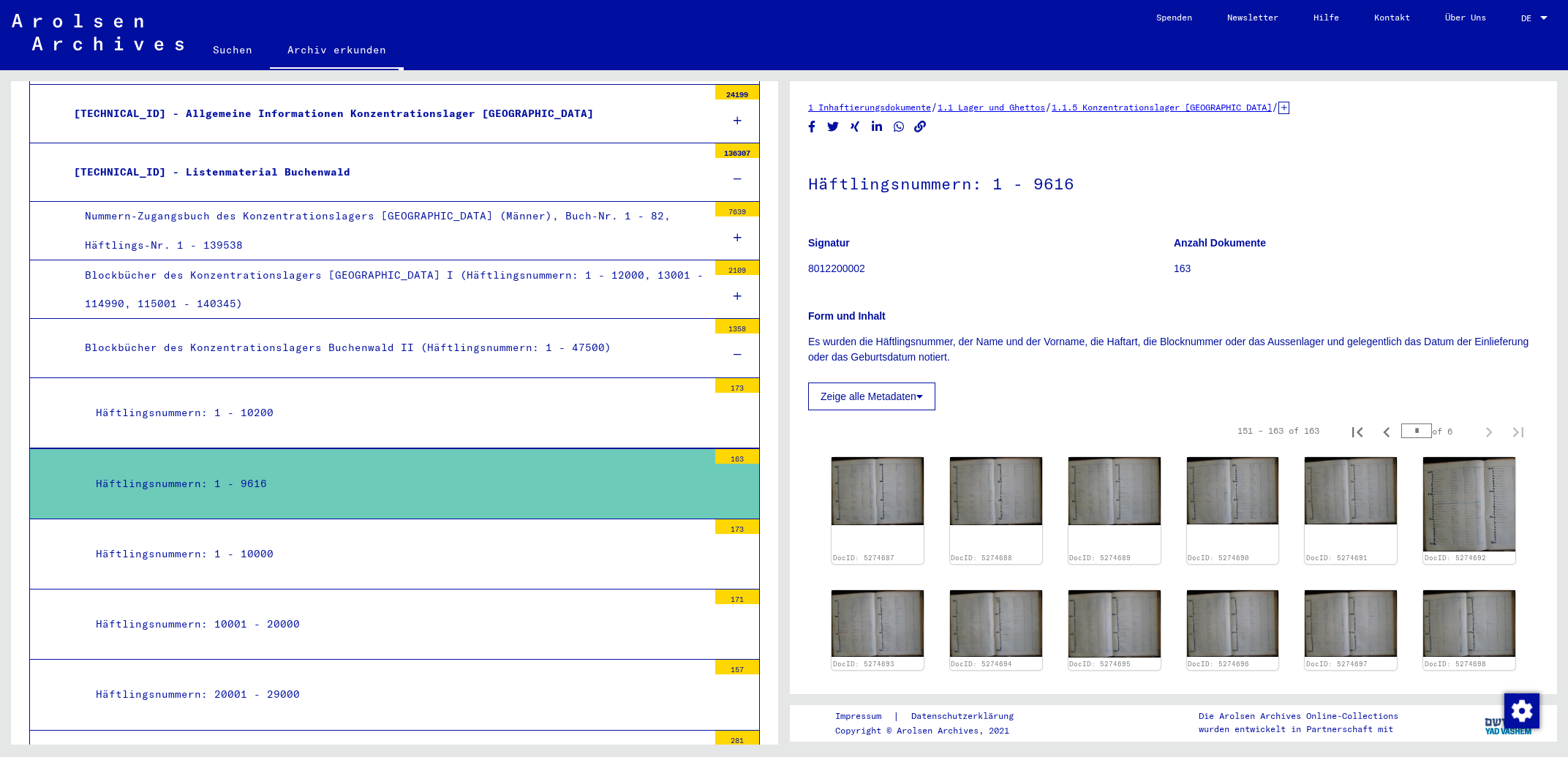
type input "*"
click at [879, 471] on img at bounding box center [878, 491] width 96 height 71
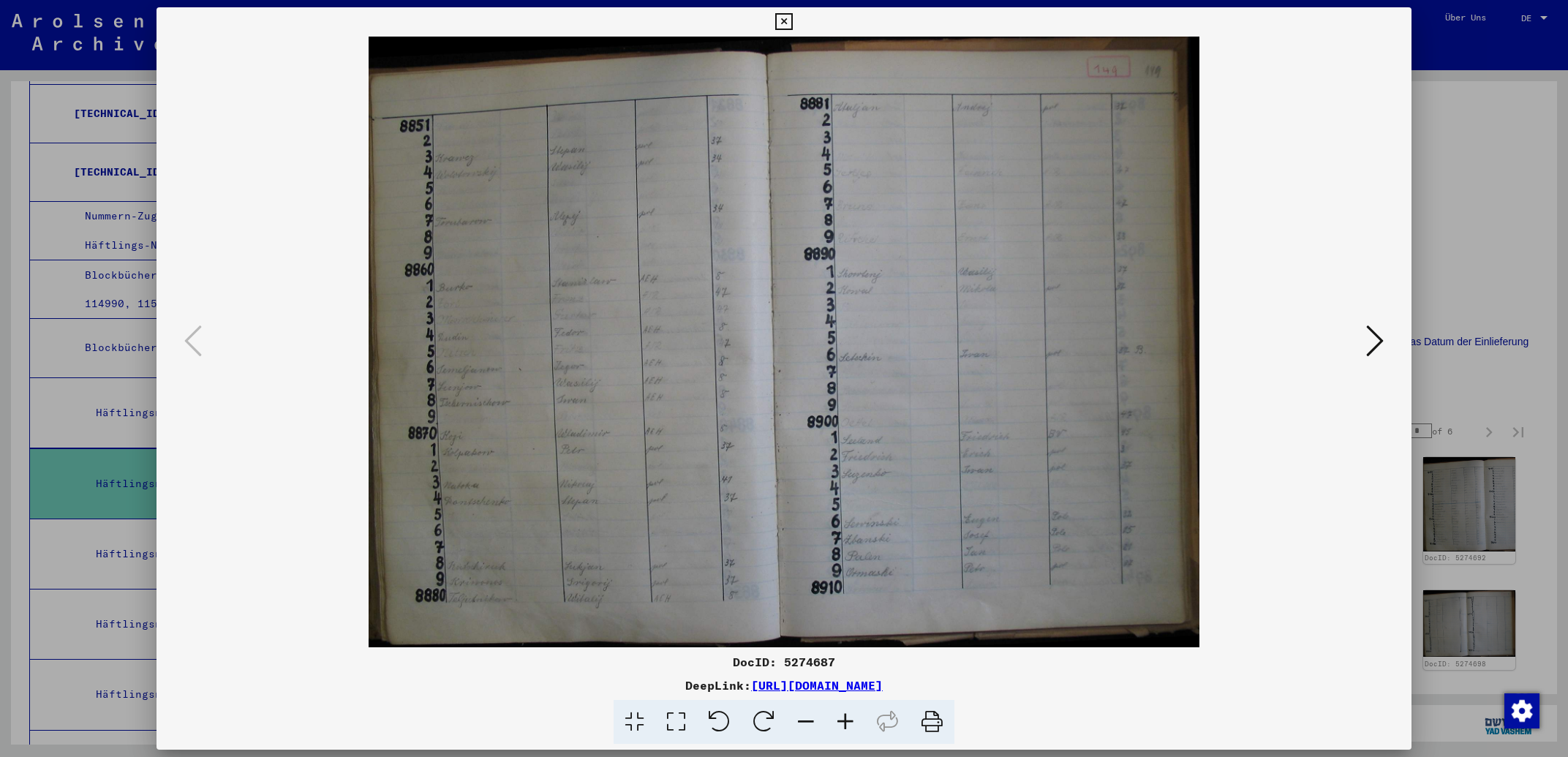
click at [792, 21] on icon at bounding box center [783, 22] width 16 height 17
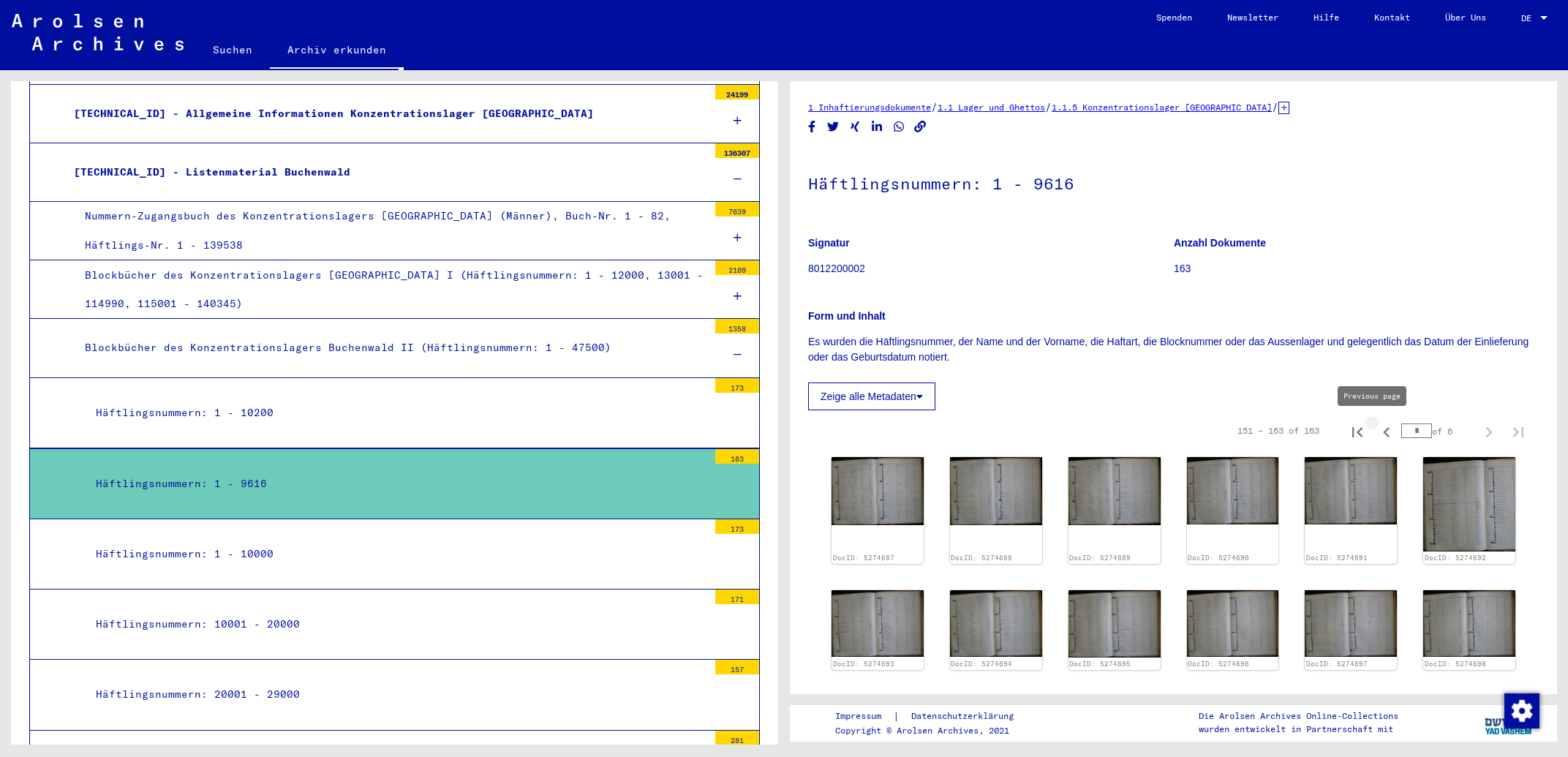
click at [1377, 435] on icon "Previous page" at bounding box center [1387, 432] width 20 height 20
type input "*"
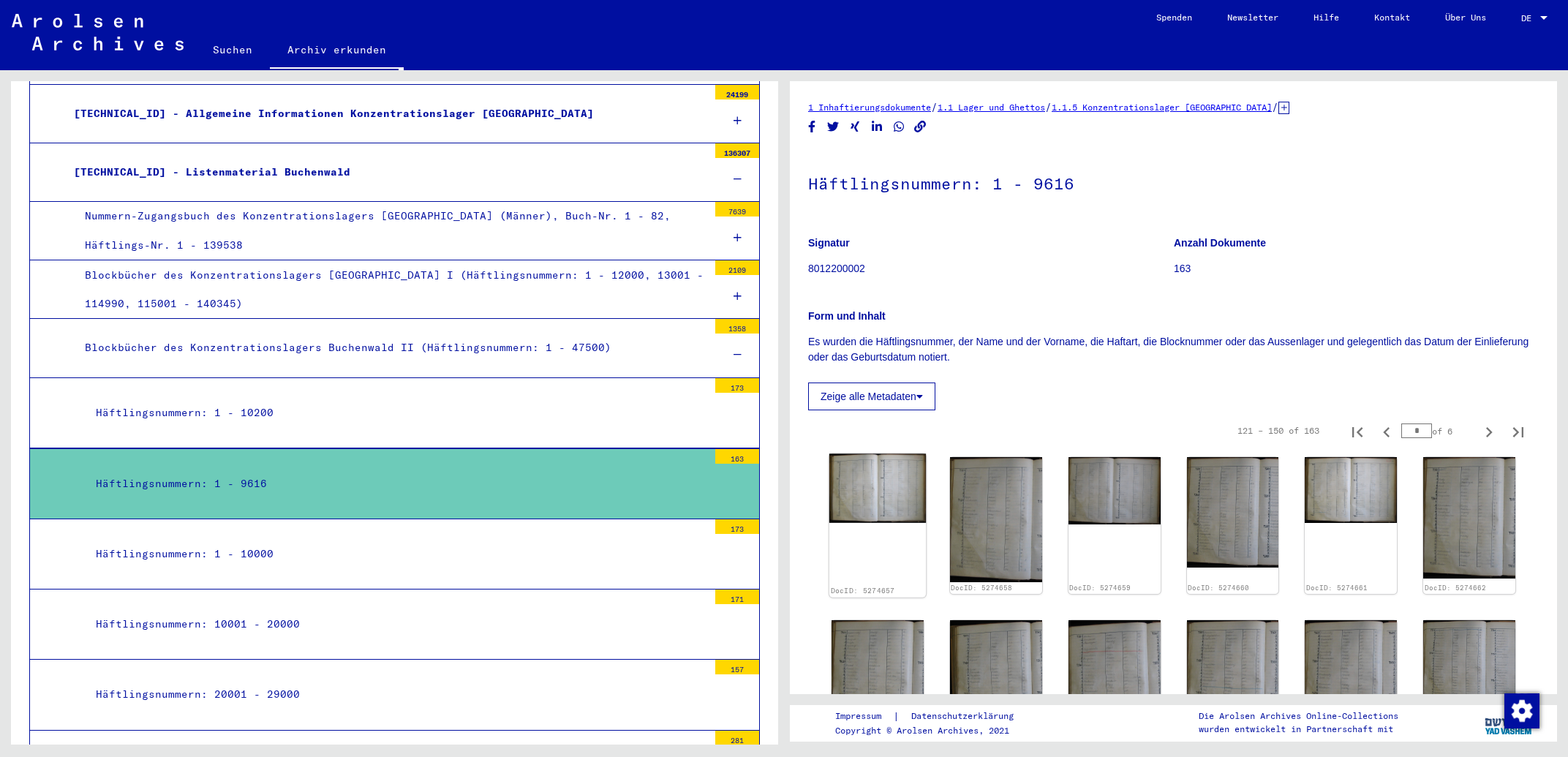
click at [889, 467] on img at bounding box center [878, 489] width 96 height 69
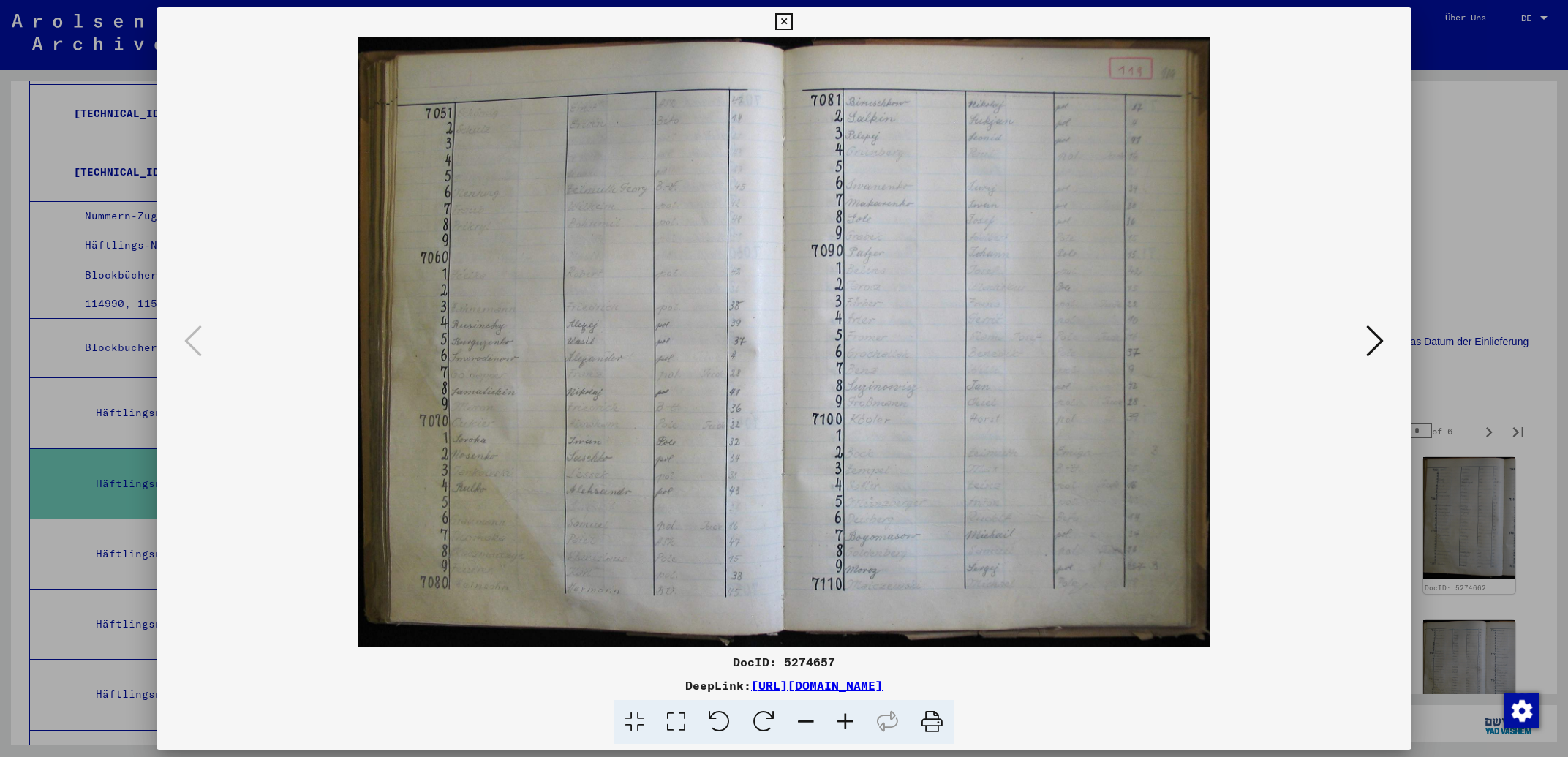
click at [1370, 343] on icon at bounding box center [1375, 340] width 17 height 35
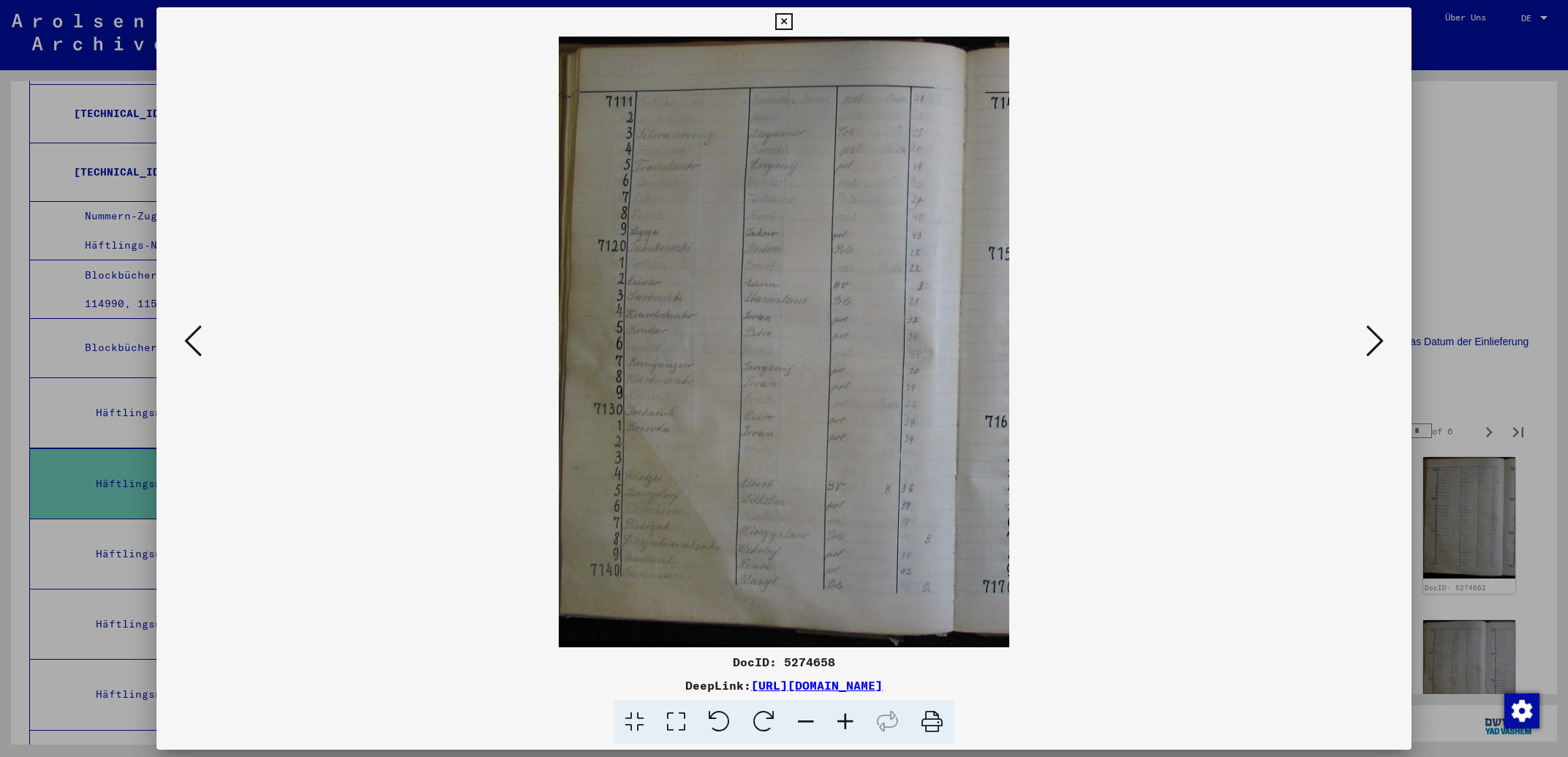
click at [1370, 343] on icon at bounding box center [1375, 340] width 17 height 35
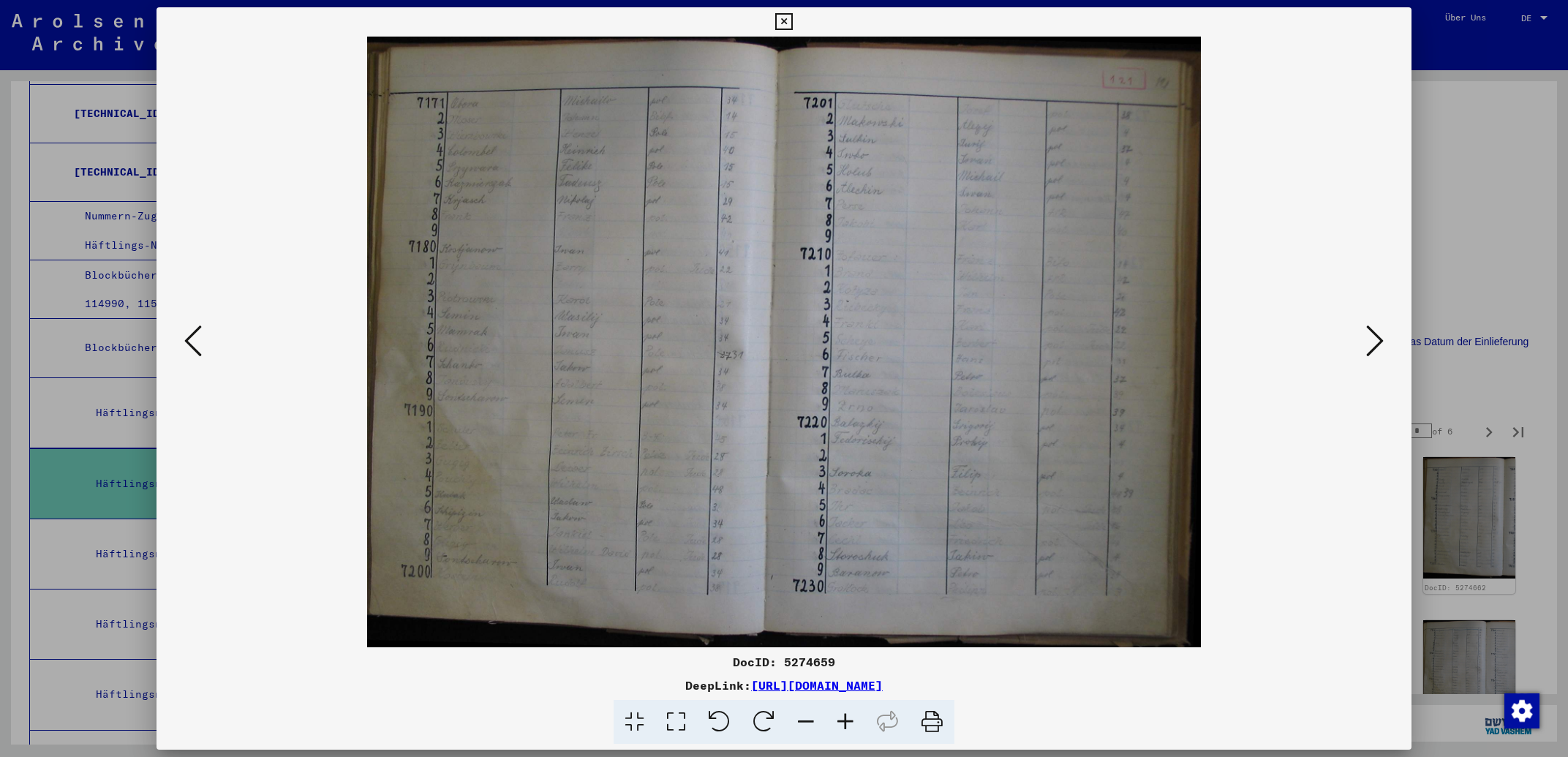
click at [1370, 343] on icon at bounding box center [1375, 340] width 17 height 35
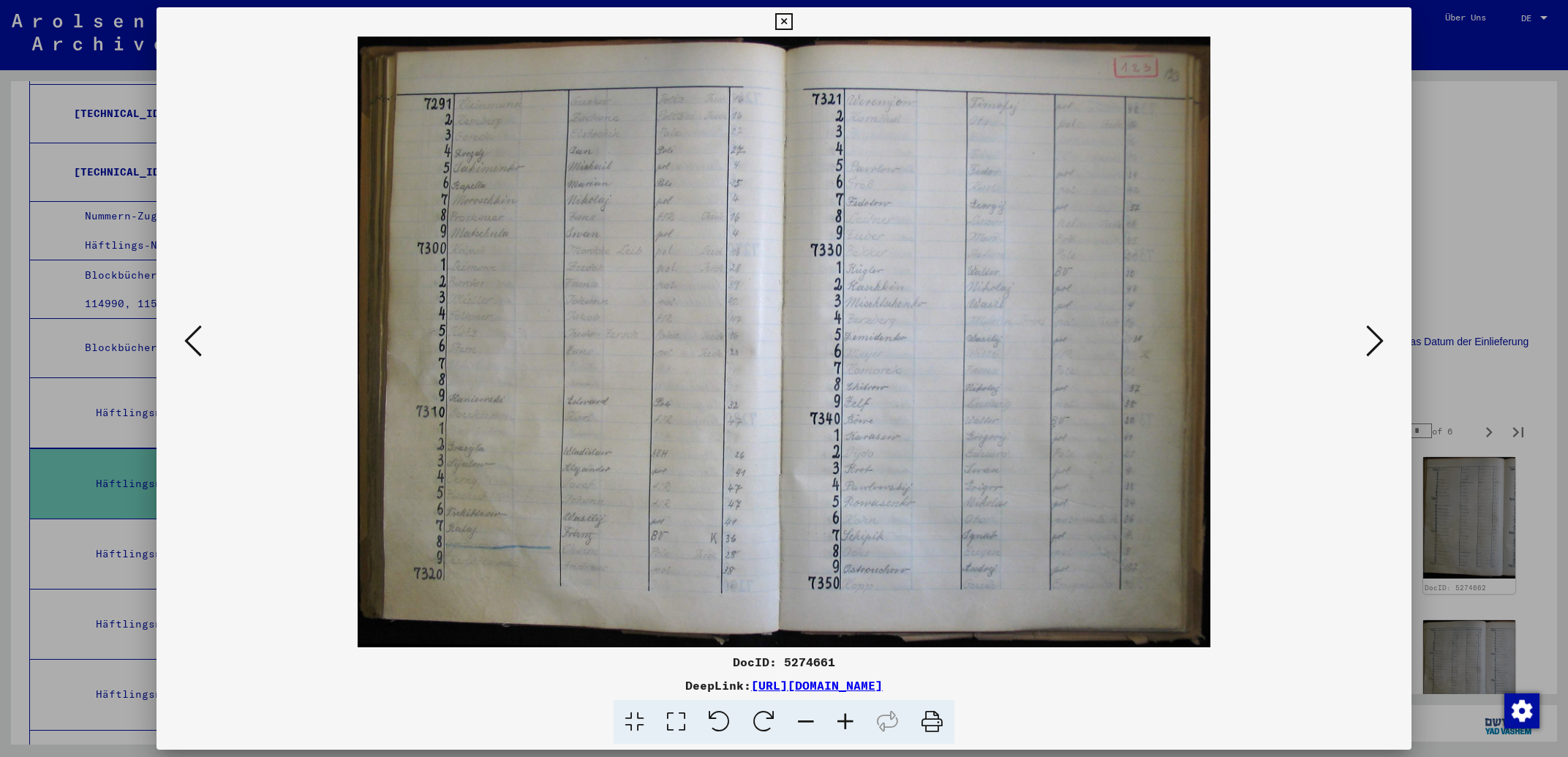
click at [1370, 343] on icon at bounding box center [1375, 340] width 17 height 35
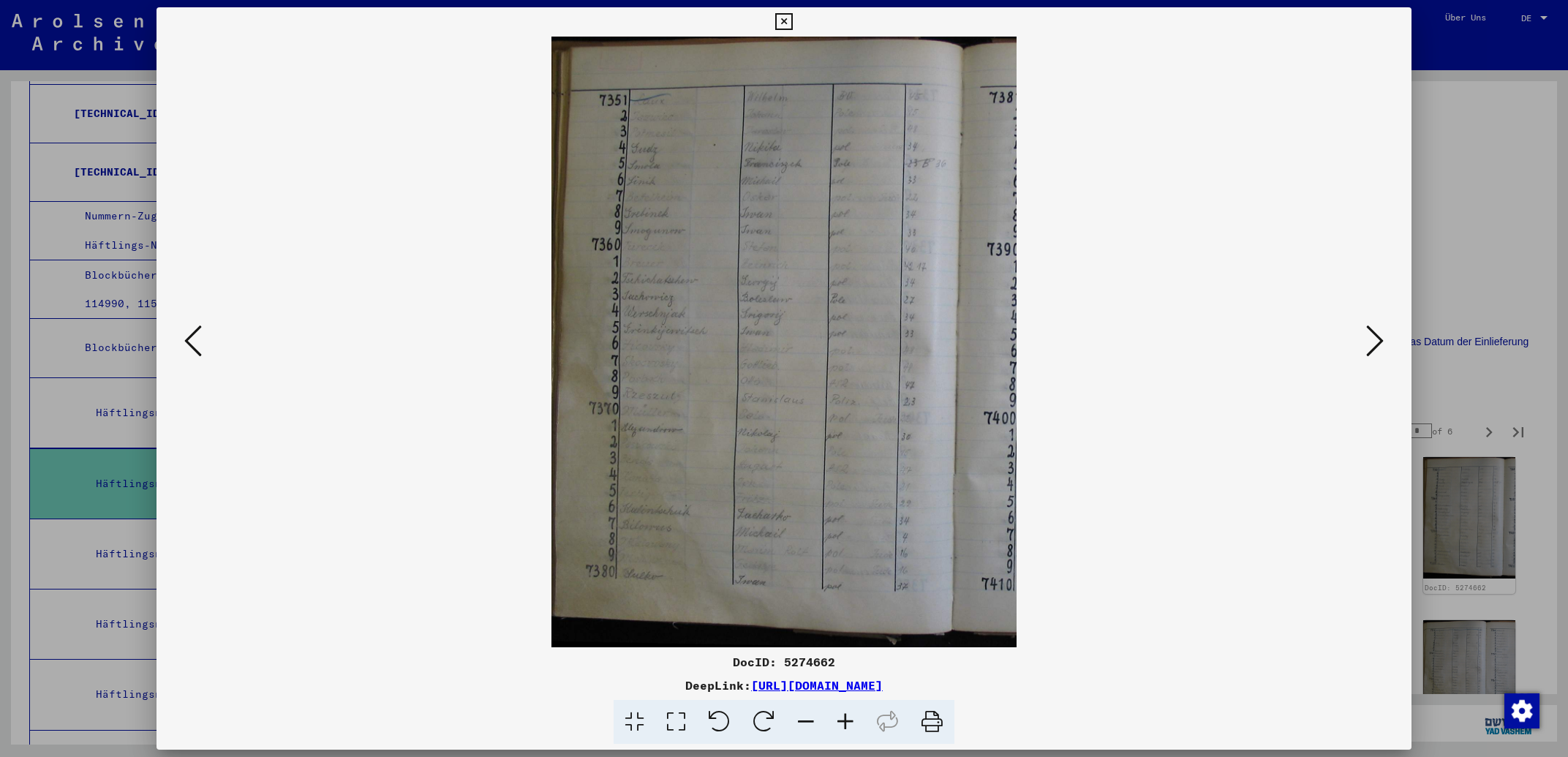
click at [1369, 342] on icon at bounding box center [1375, 340] width 17 height 35
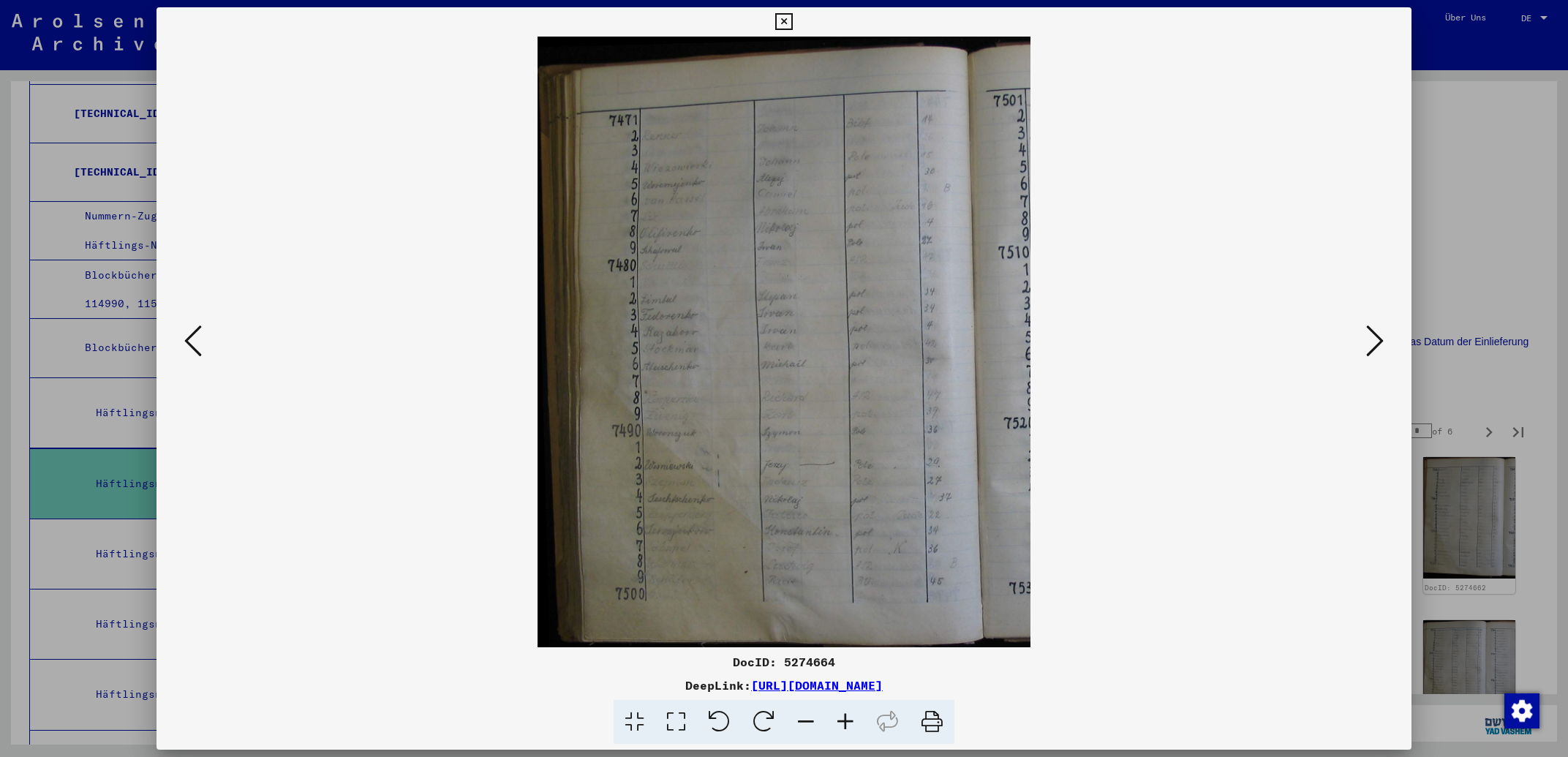
click at [1369, 342] on icon at bounding box center [1375, 340] width 17 height 35
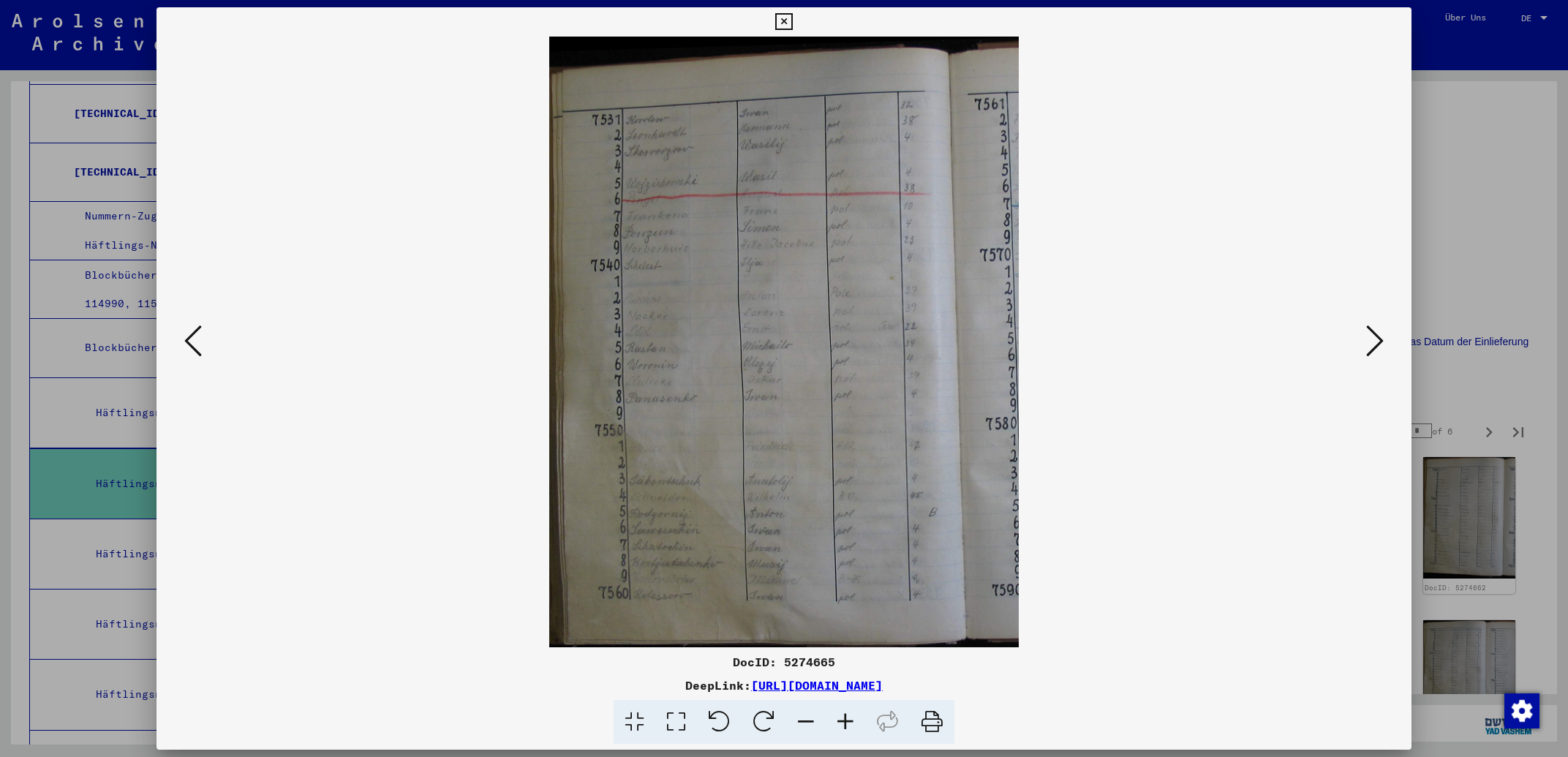
click at [1367, 342] on icon at bounding box center [1375, 340] width 17 height 35
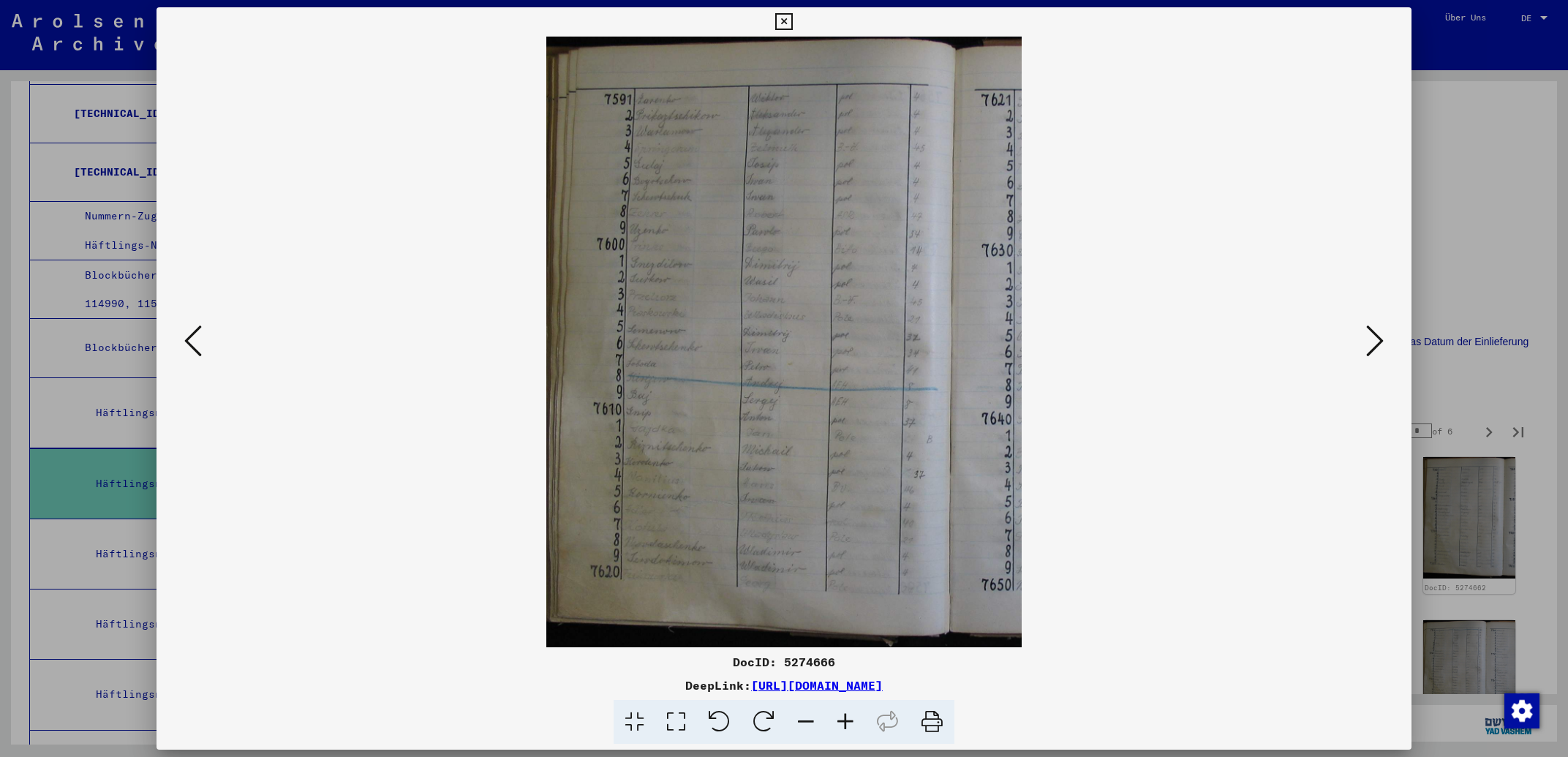
click at [1367, 342] on icon at bounding box center [1375, 340] width 17 height 35
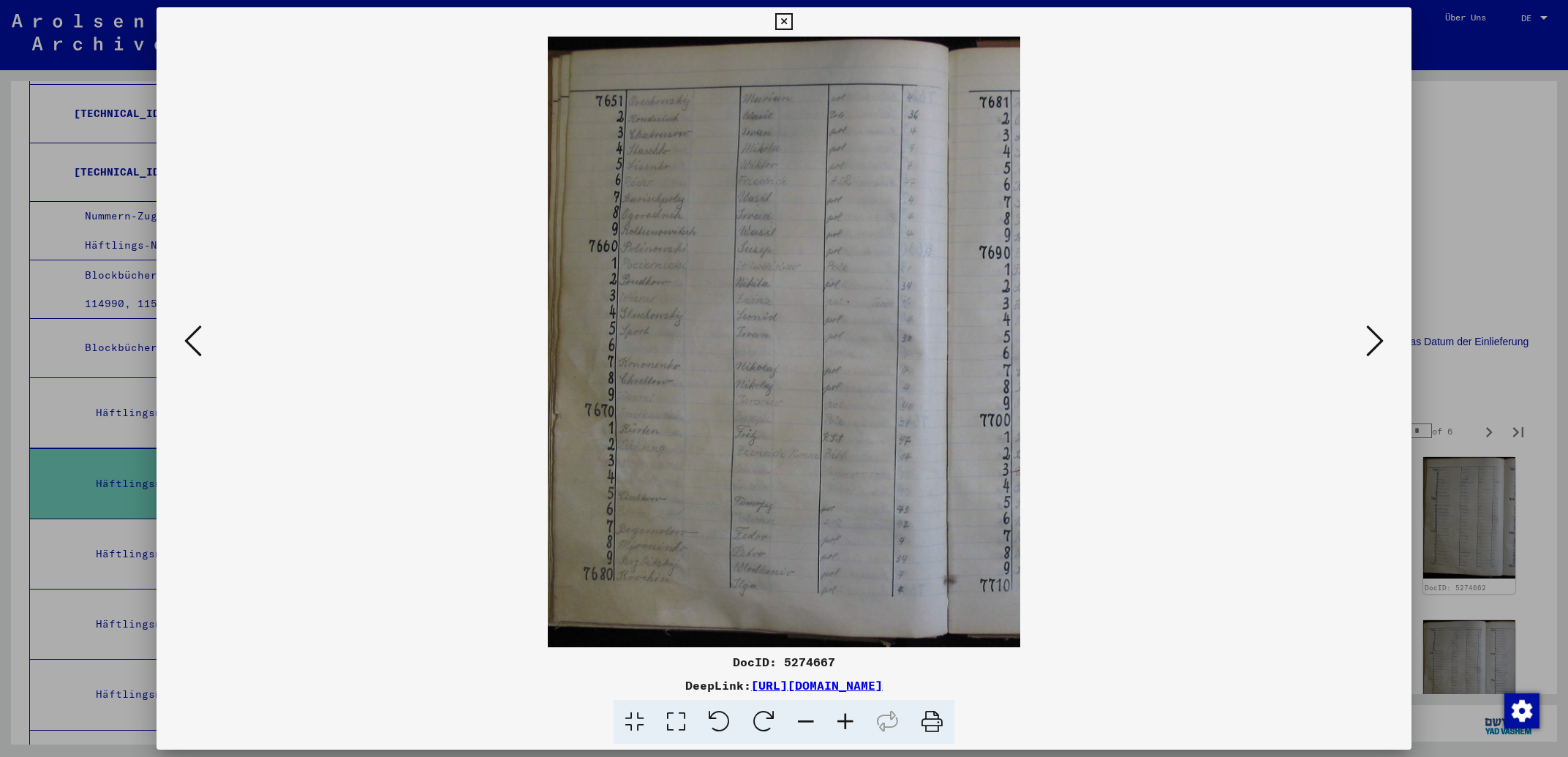
click at [1367, 342] on icon at bounding box center [1375, 340] width 17 height 35
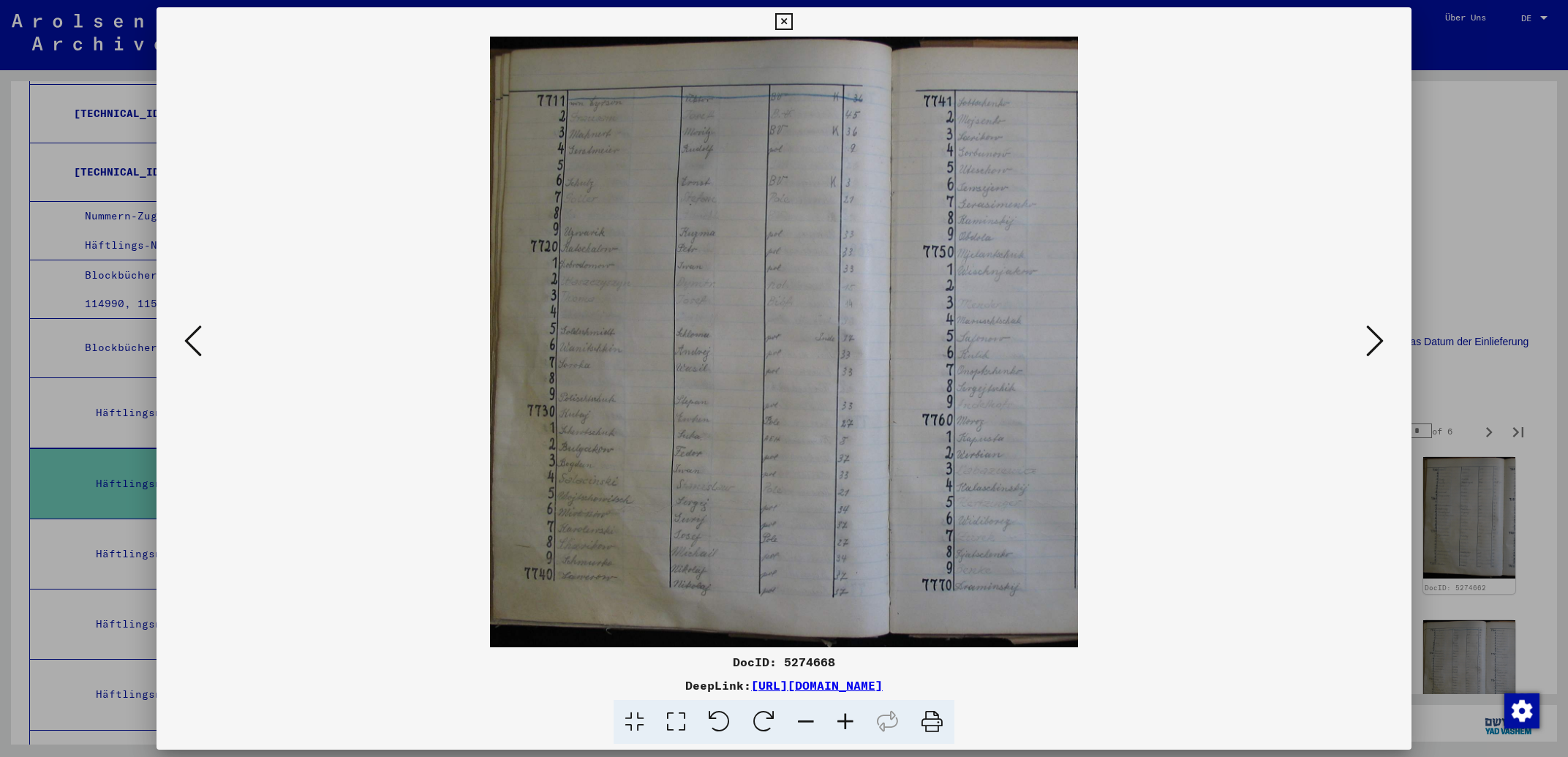
click at [792, 20] on icon at bounding box center [783, 22] width 16 height 17
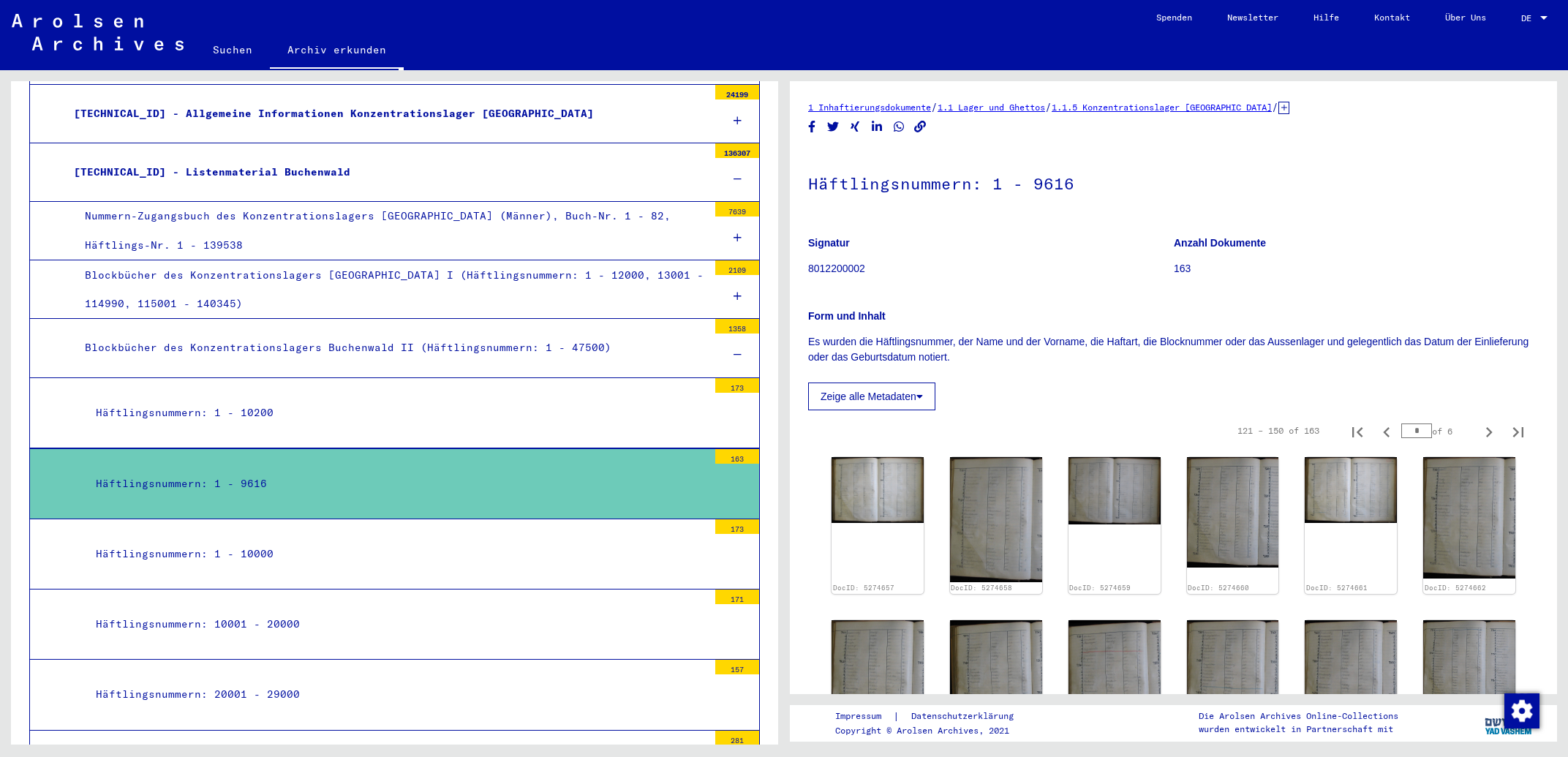
click at [266, 540] on div "Häftlingsnummern: 1 - 10000" at bounding box center [396, 554] width 623 height 29
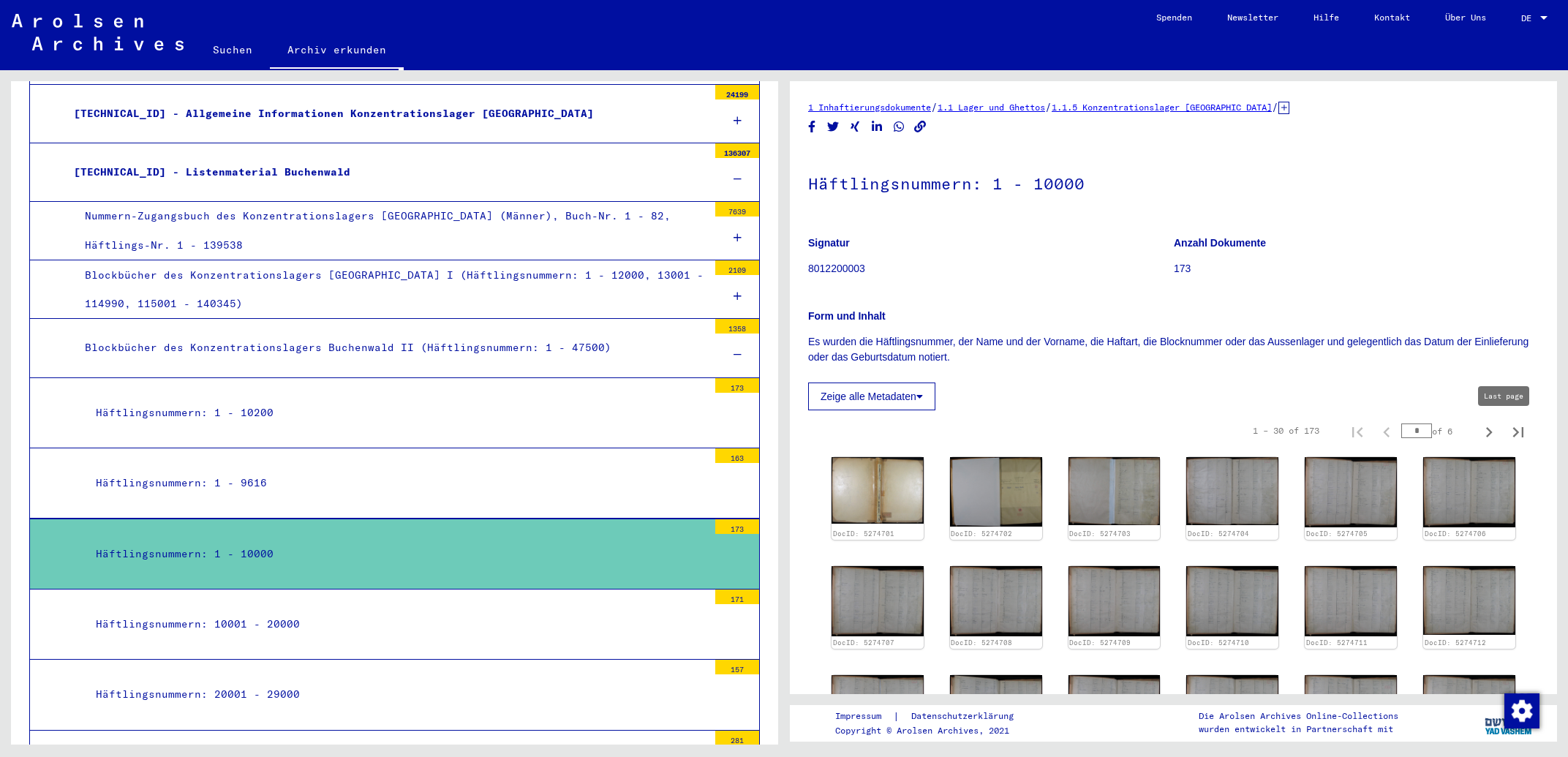
click at [1513, 430] on icon "Last page" at bounding box center [1518, 432] width 11 height 11
type input "*"
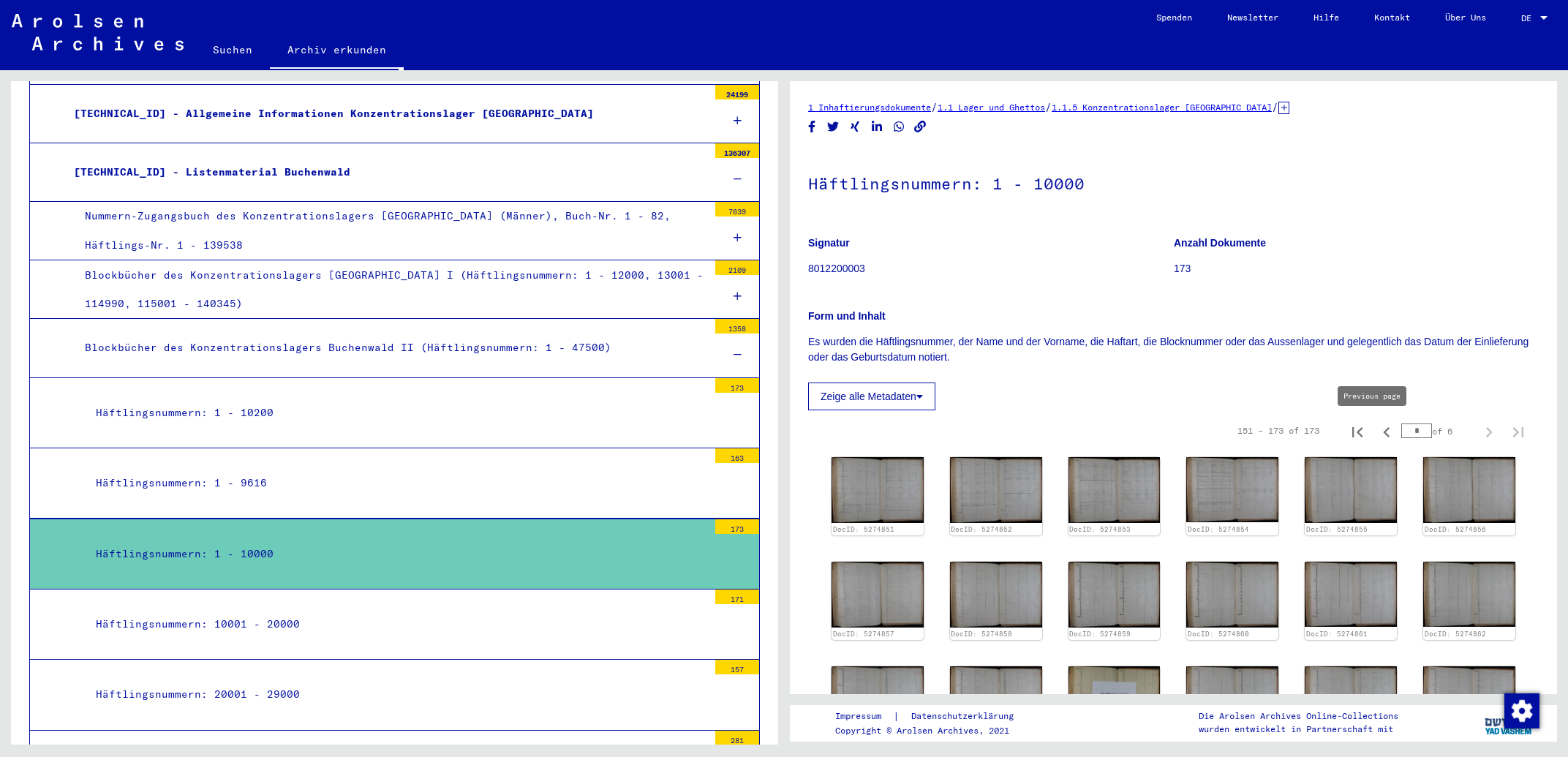
click at [1377, 432] on icon "Previous page" at bounding box center [1387, 432] width 20 height 20
type input "*"
click at [869, 474] on img at bounding box center [878, 490] width 96 height 68
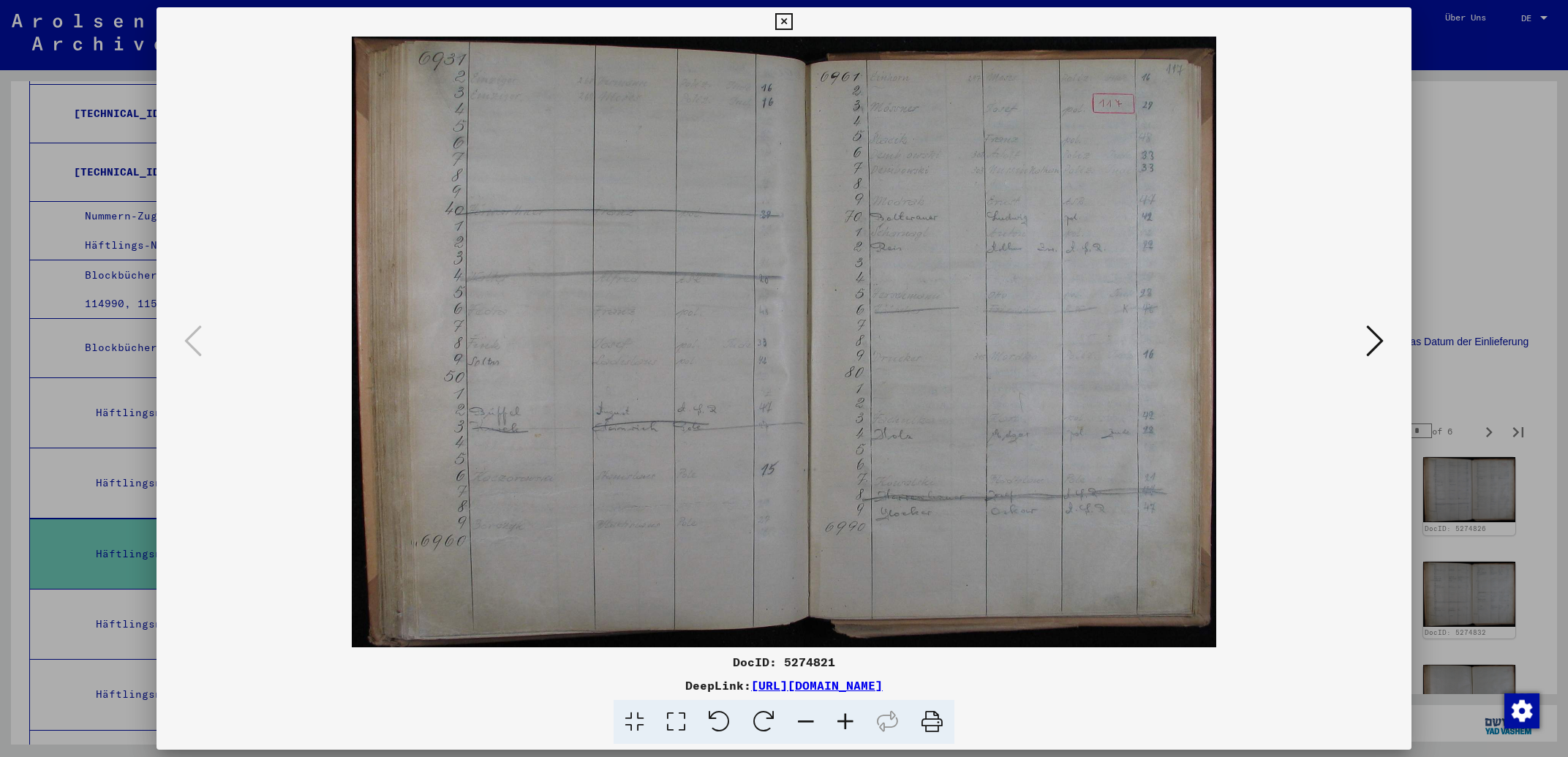
click at [1375, 338] on icon at bounding box center [1375, 340] width 17 height 35
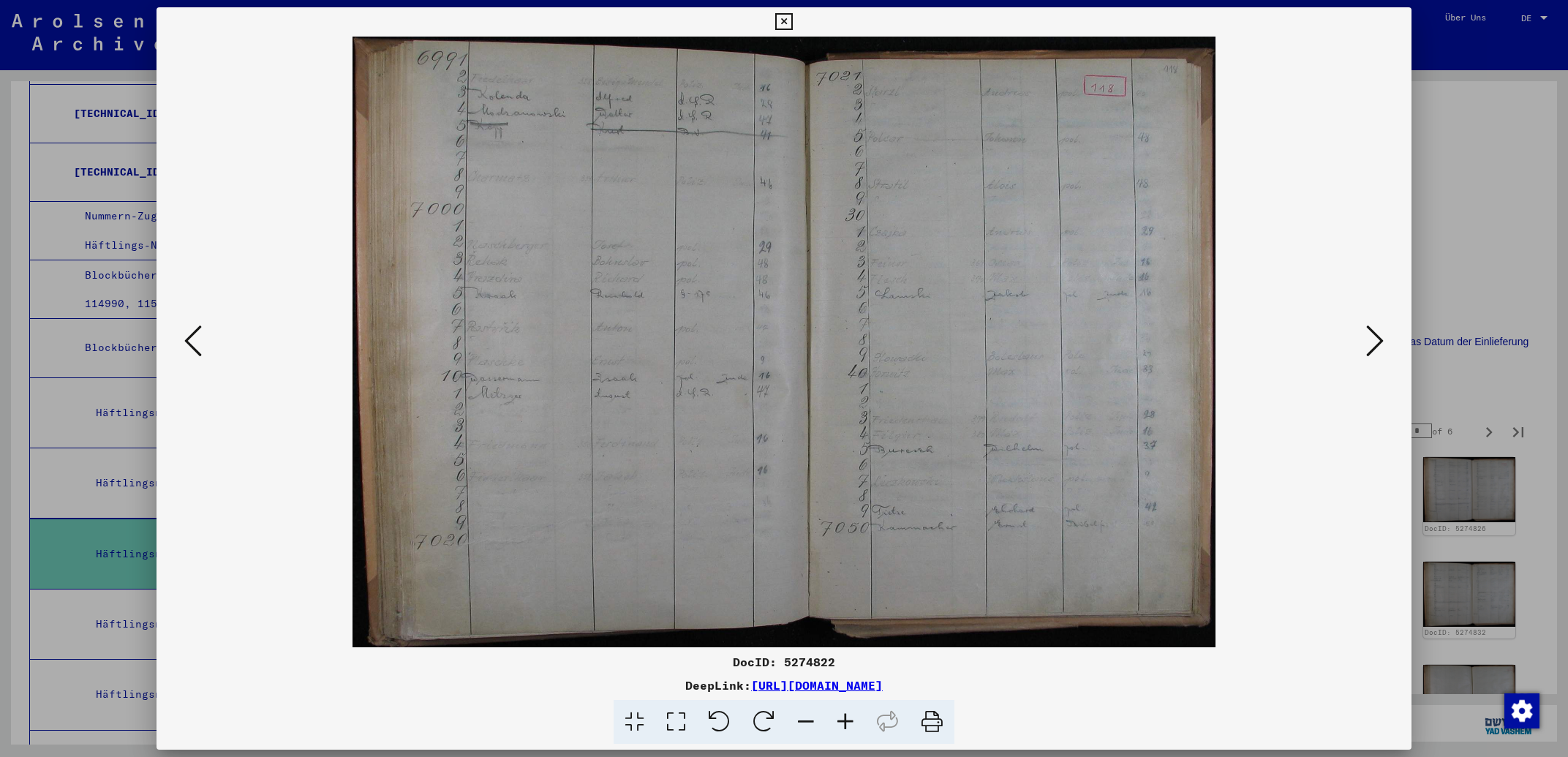
click at [1375, 338] on icon at bounding box center [1375, 340] width 17 height 35
click at [1375, 337] on icon at bounding box center [1375, 340] width 17 height 35
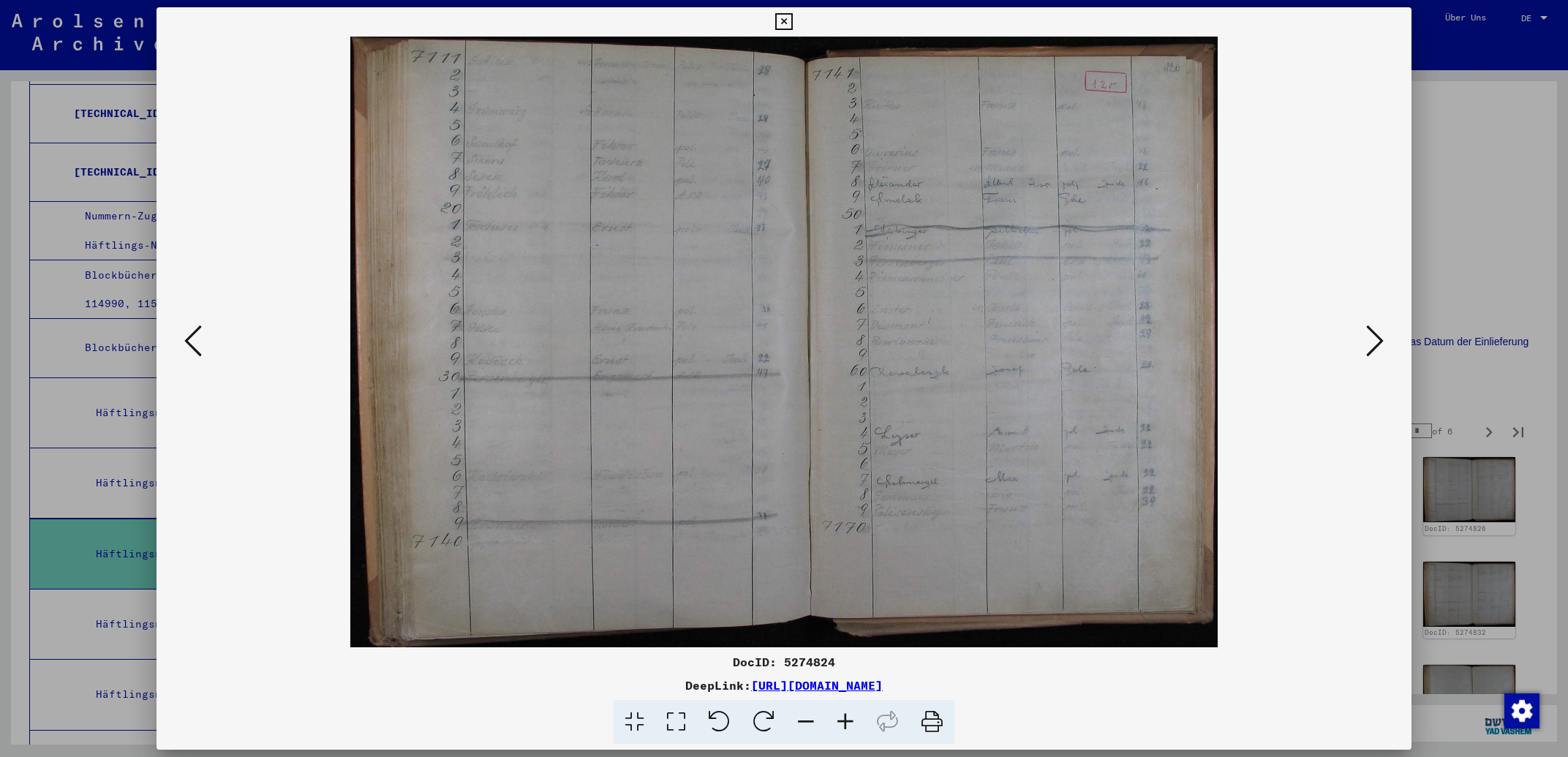
click at [1375, 337] on icon at bounding box center [1375, 340] width 17 height 35
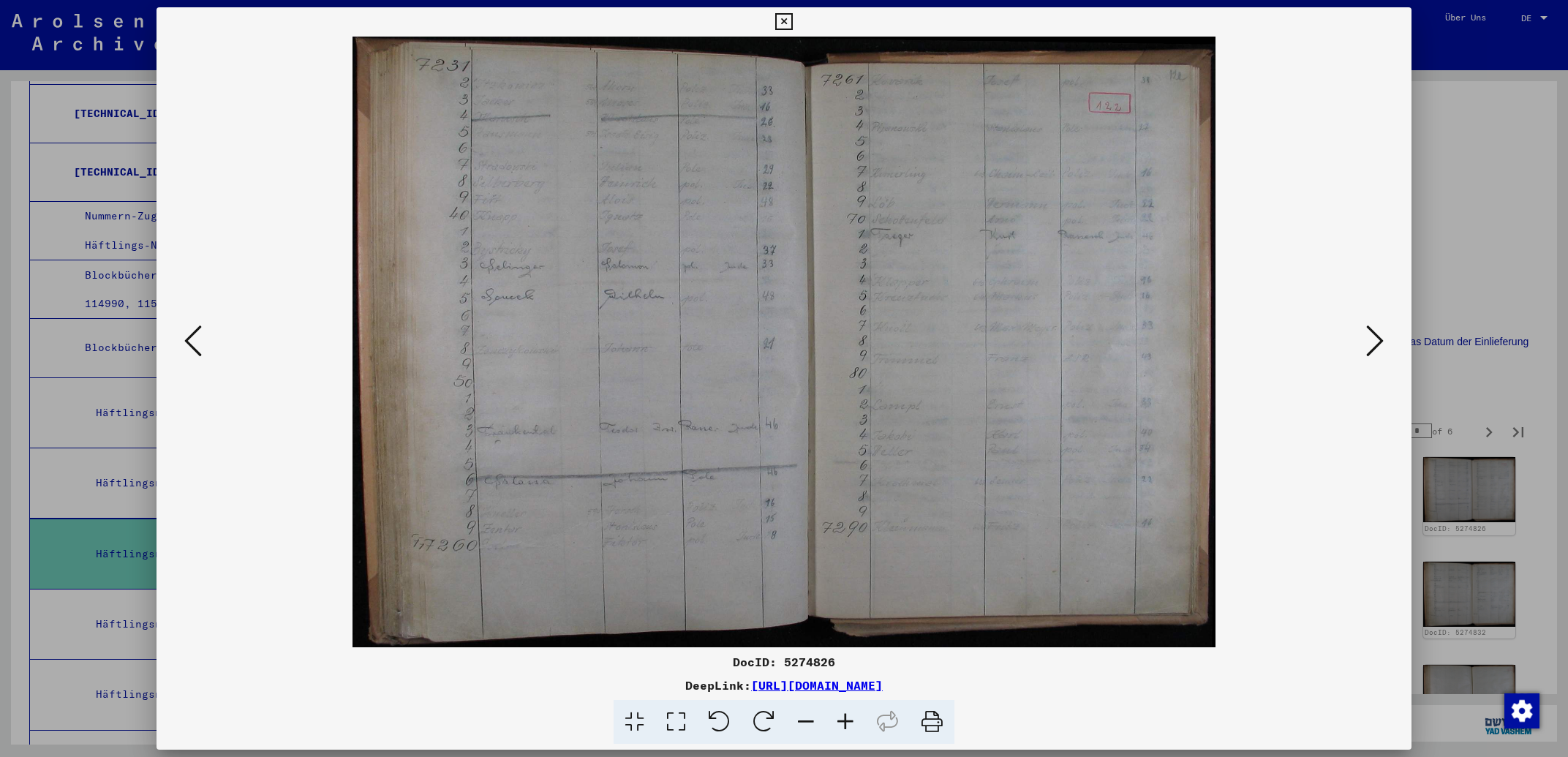
click at [1375, 337] on icon at bounding box center [1375, 340] width 17 height 35
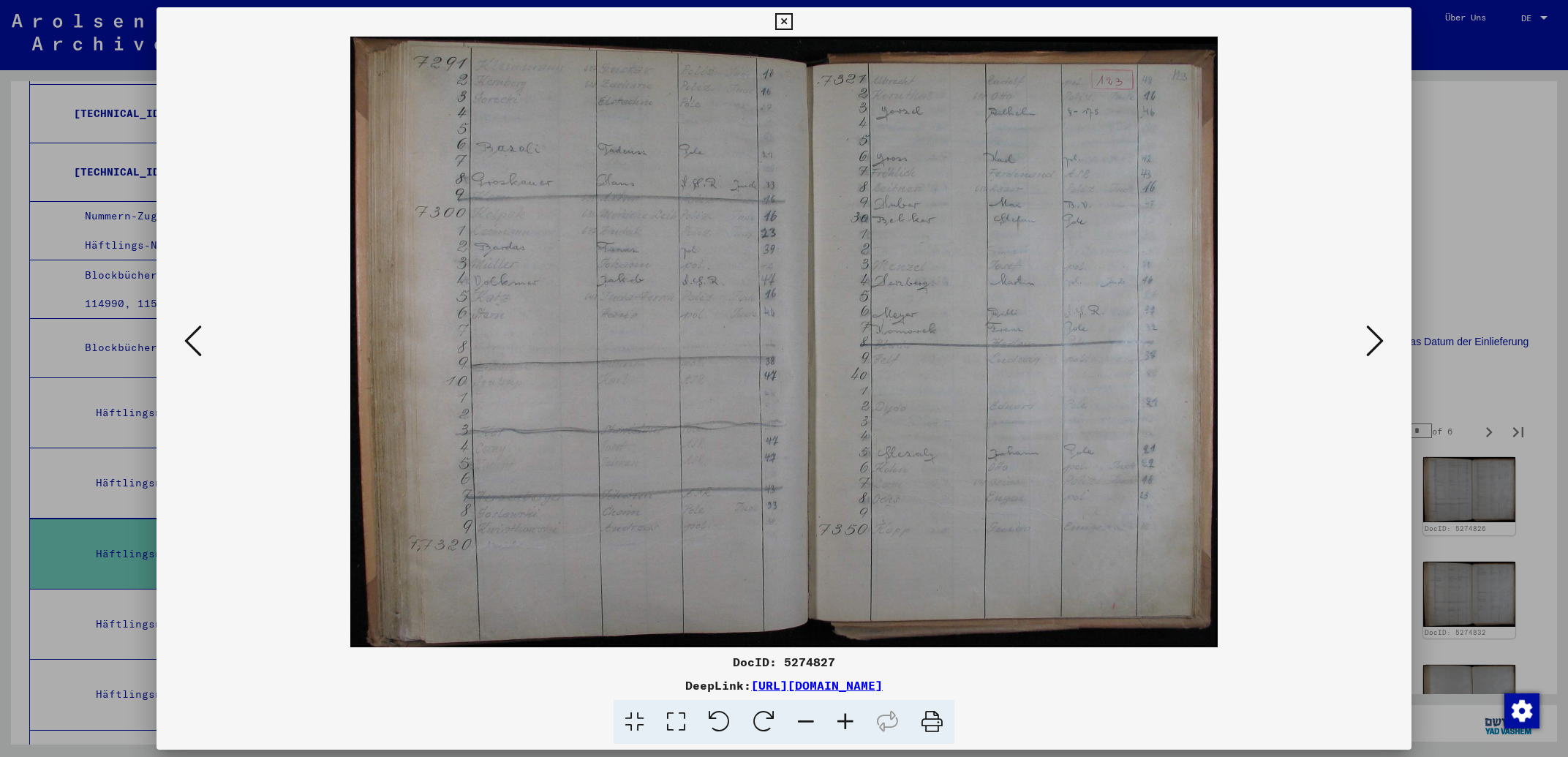
click at [1374, 337] on icon at bounding box center [1375, 340] width 17 height 35
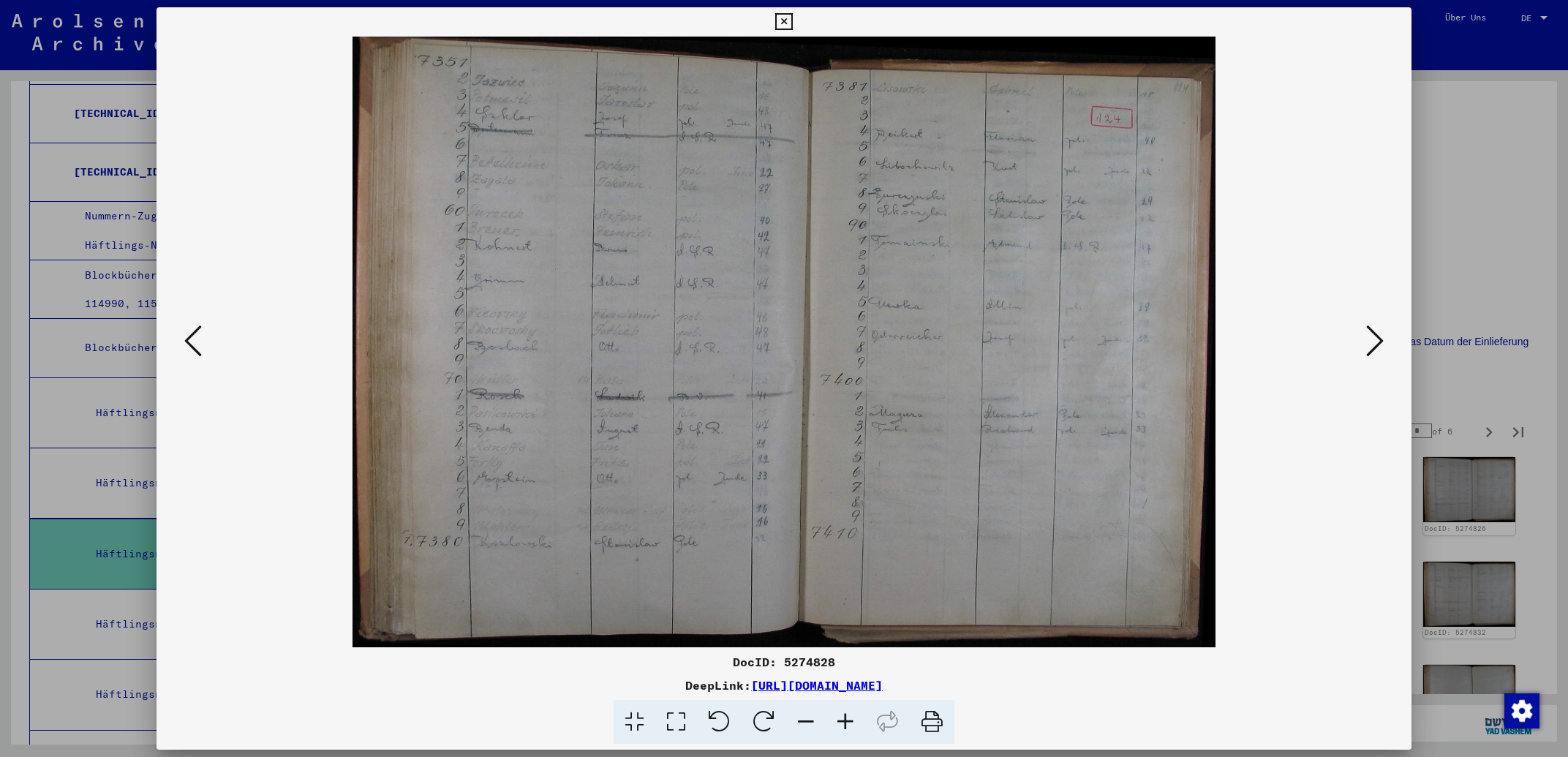
click at [1373, 337] on icon at bounding box center [1375, 340] width 17 height 35
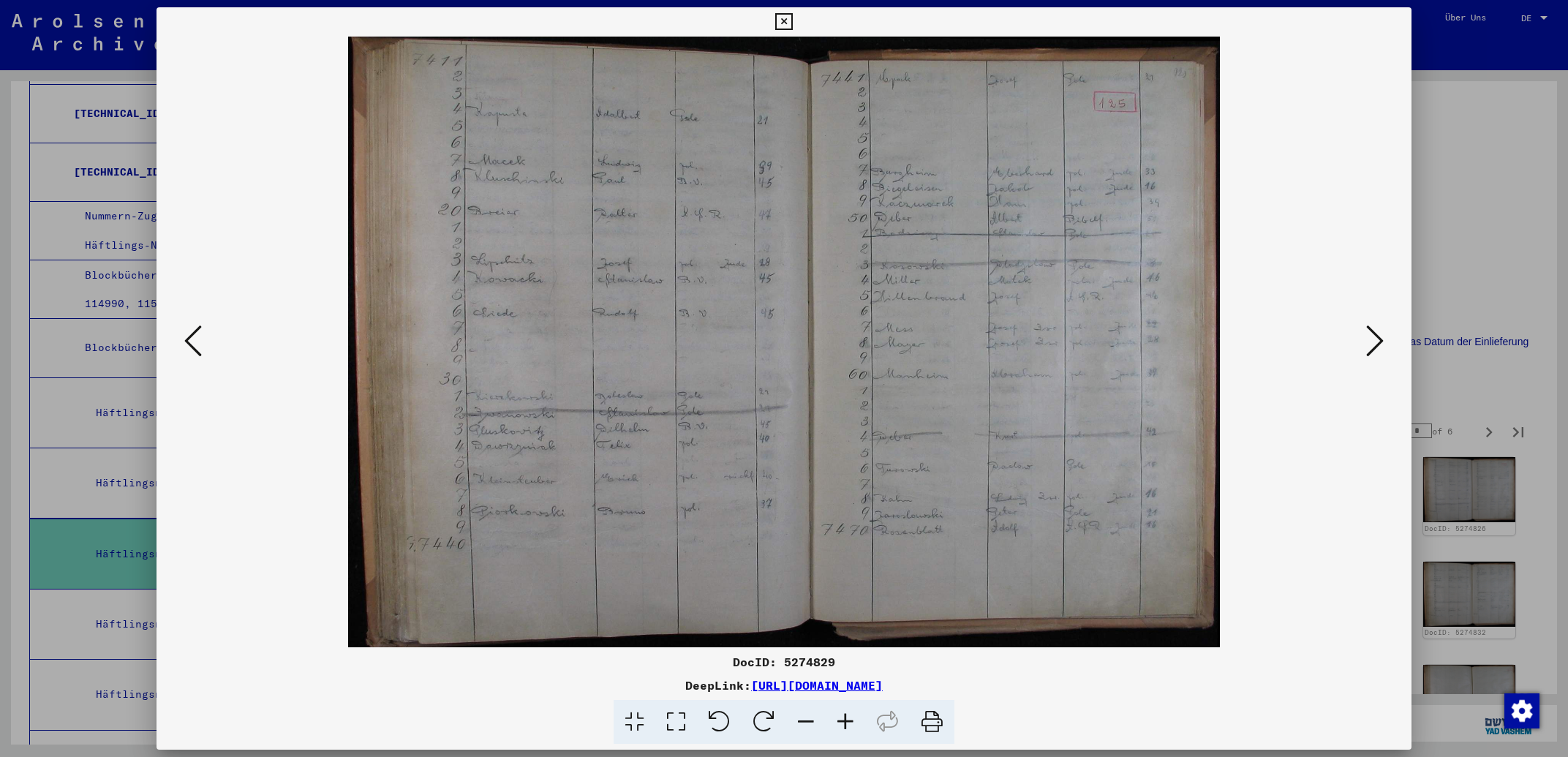
click at [1373, 337] on icon at bounding box center [1375, 340] width 17 height 35
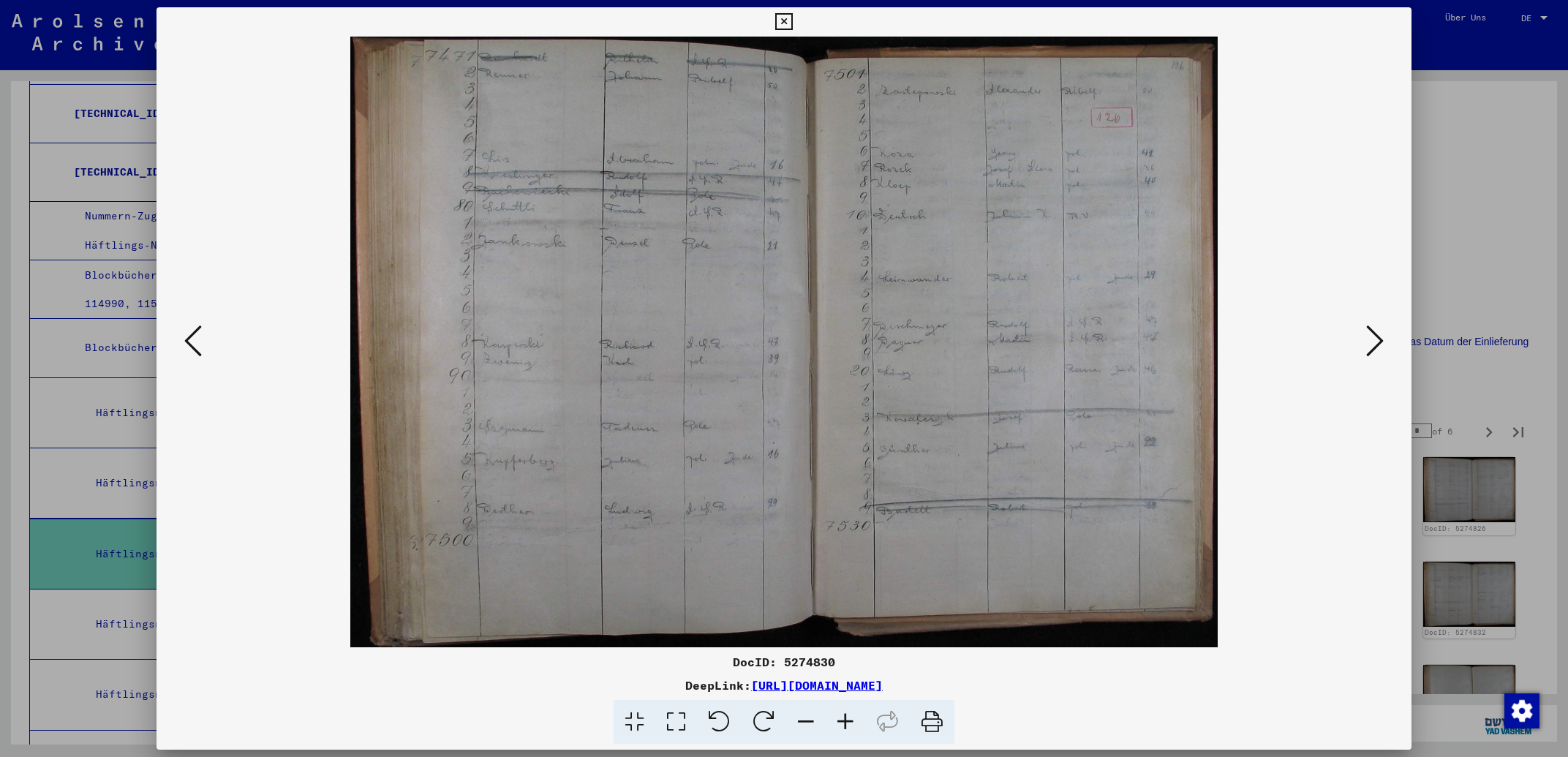
click at [1373, 337] on icon at bounding box center [1375, 340] width 17 height 35
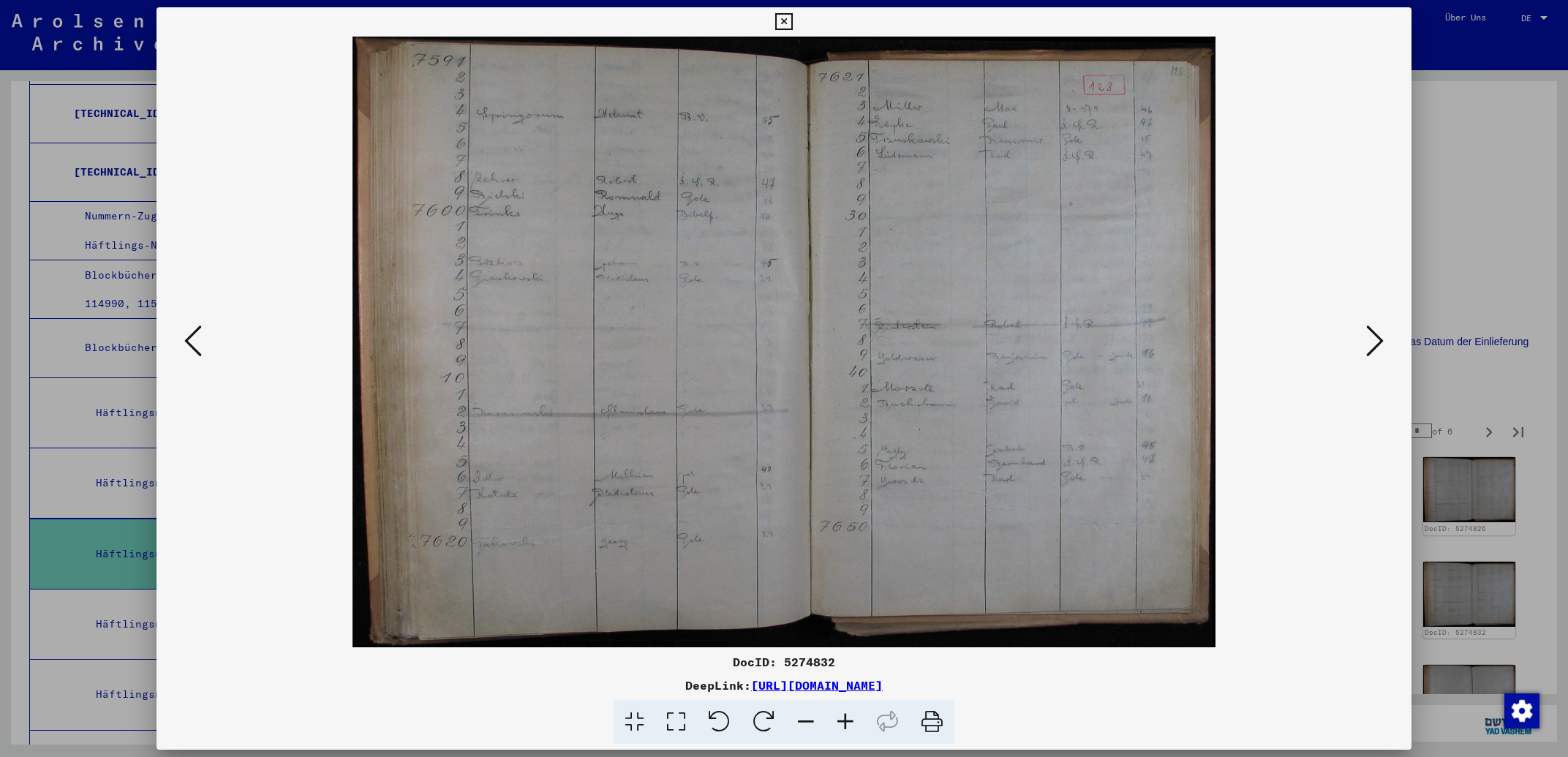
click at [1373, 337] on icon at bounding box center [1375, 340] width 17 height 35
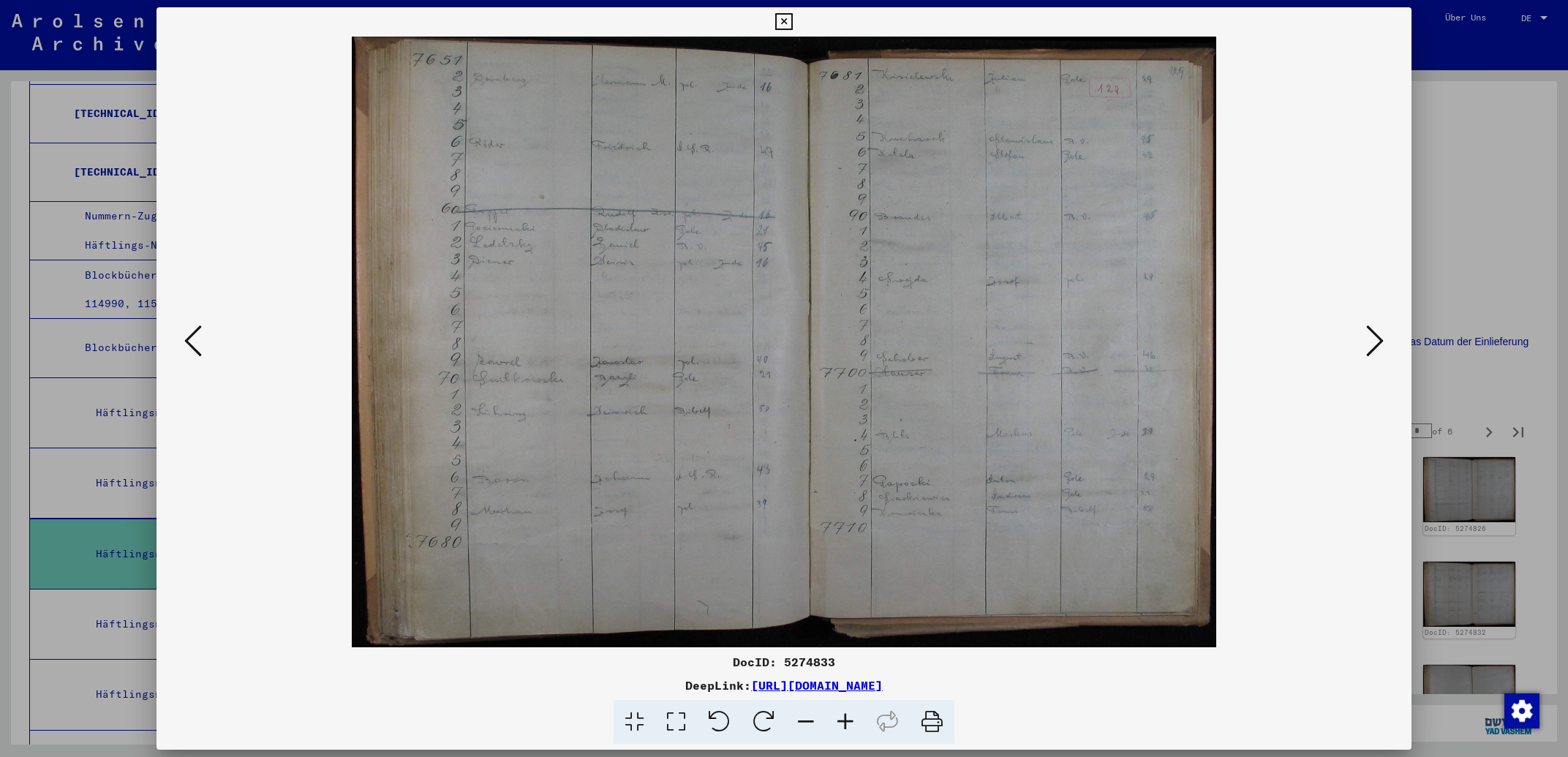
click at [1373, 337] on icon at bounding box center [1375, 340] width 17 height 35
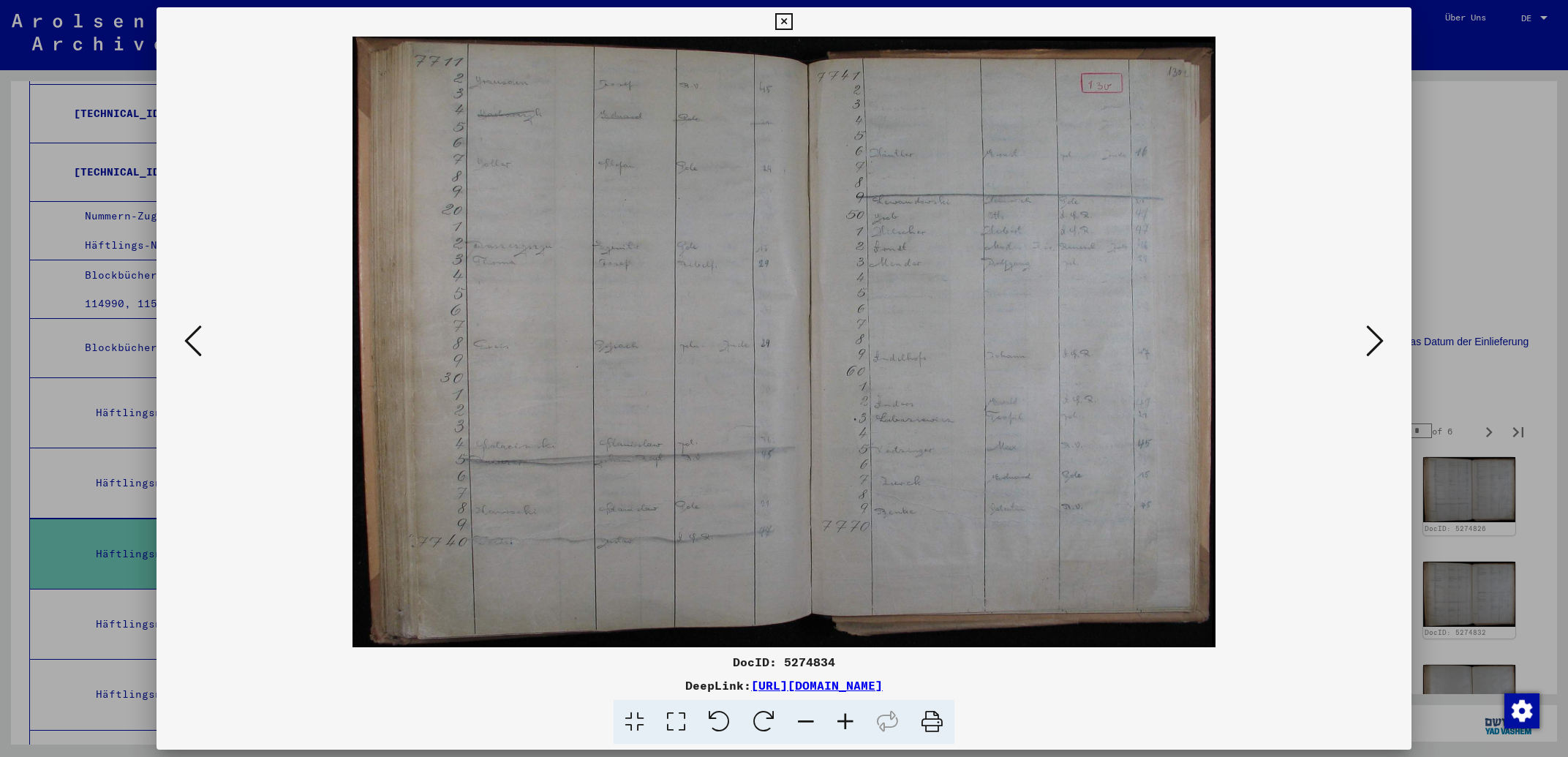
drag, startPoint x: 1401, startPoint y: 26, endPoint x: 1370, endPoint y: 25, distance: 31.0
click at [792, 25] on icon at bounding box center [783, 22] width 16 height 17
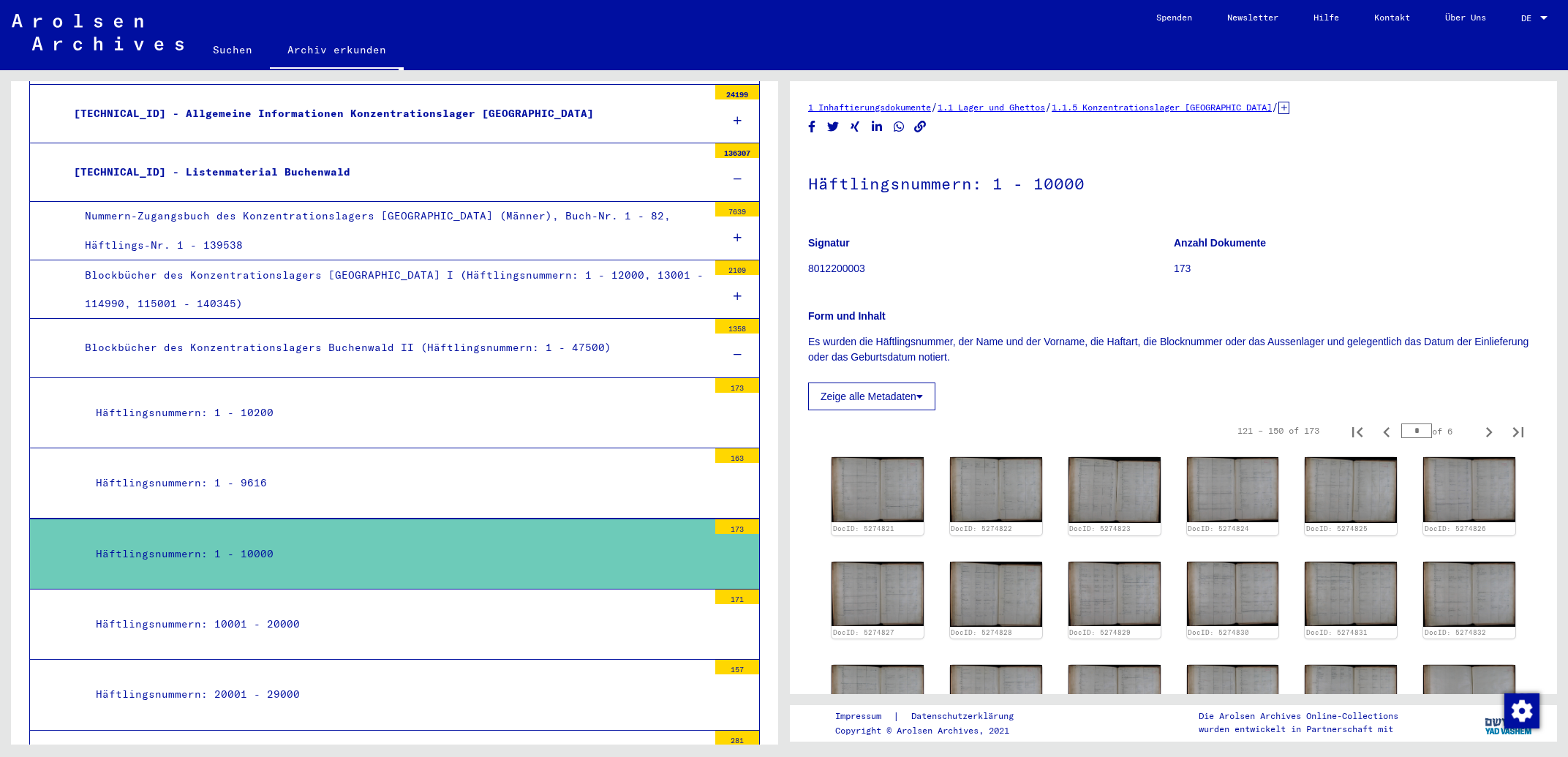
click at [734, 355] on icon at bounding box center [738, 355] width 8 height 11
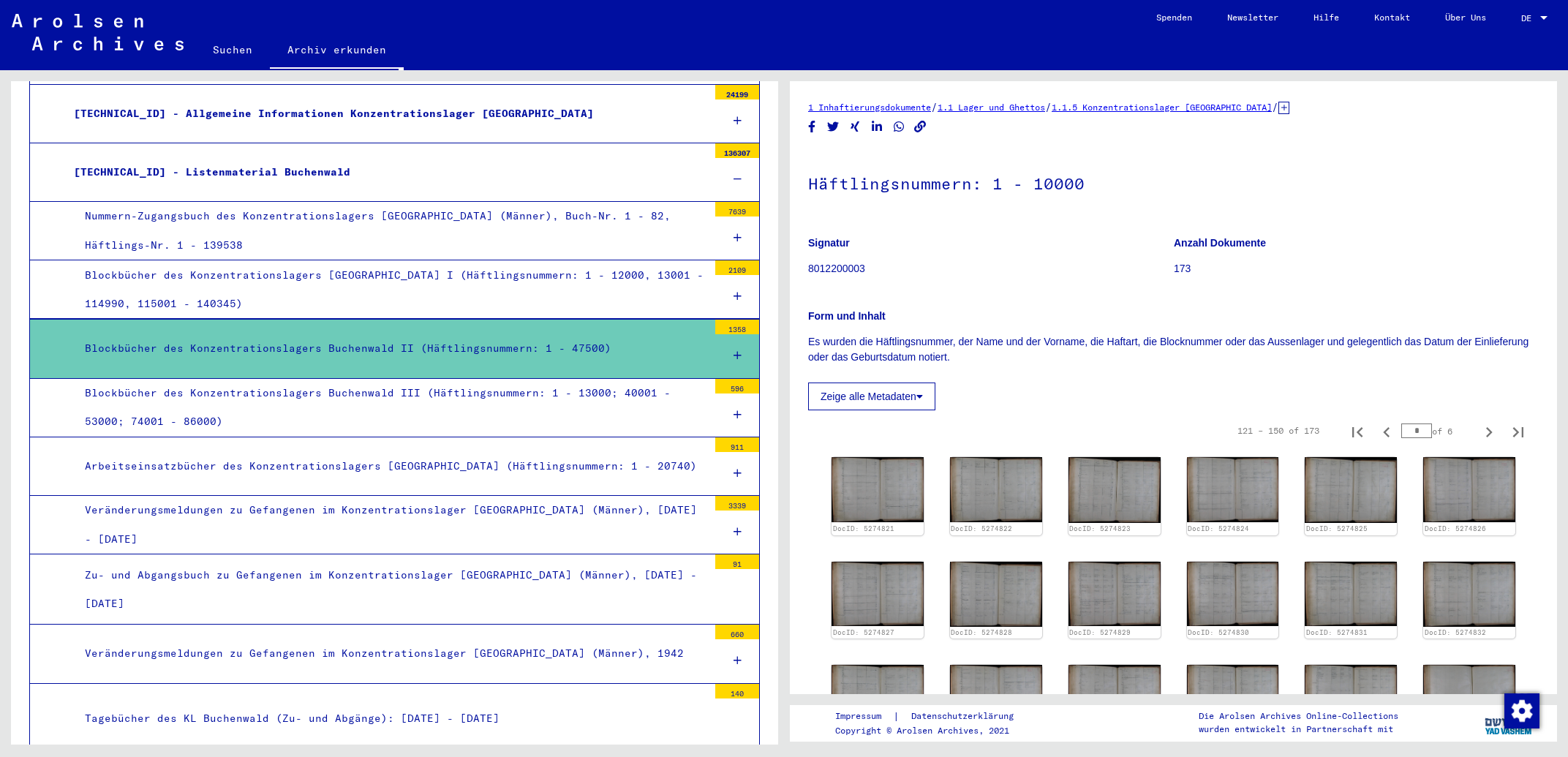
click at [728, 422] on div at bounding box center [738, 415] width 44 height 43
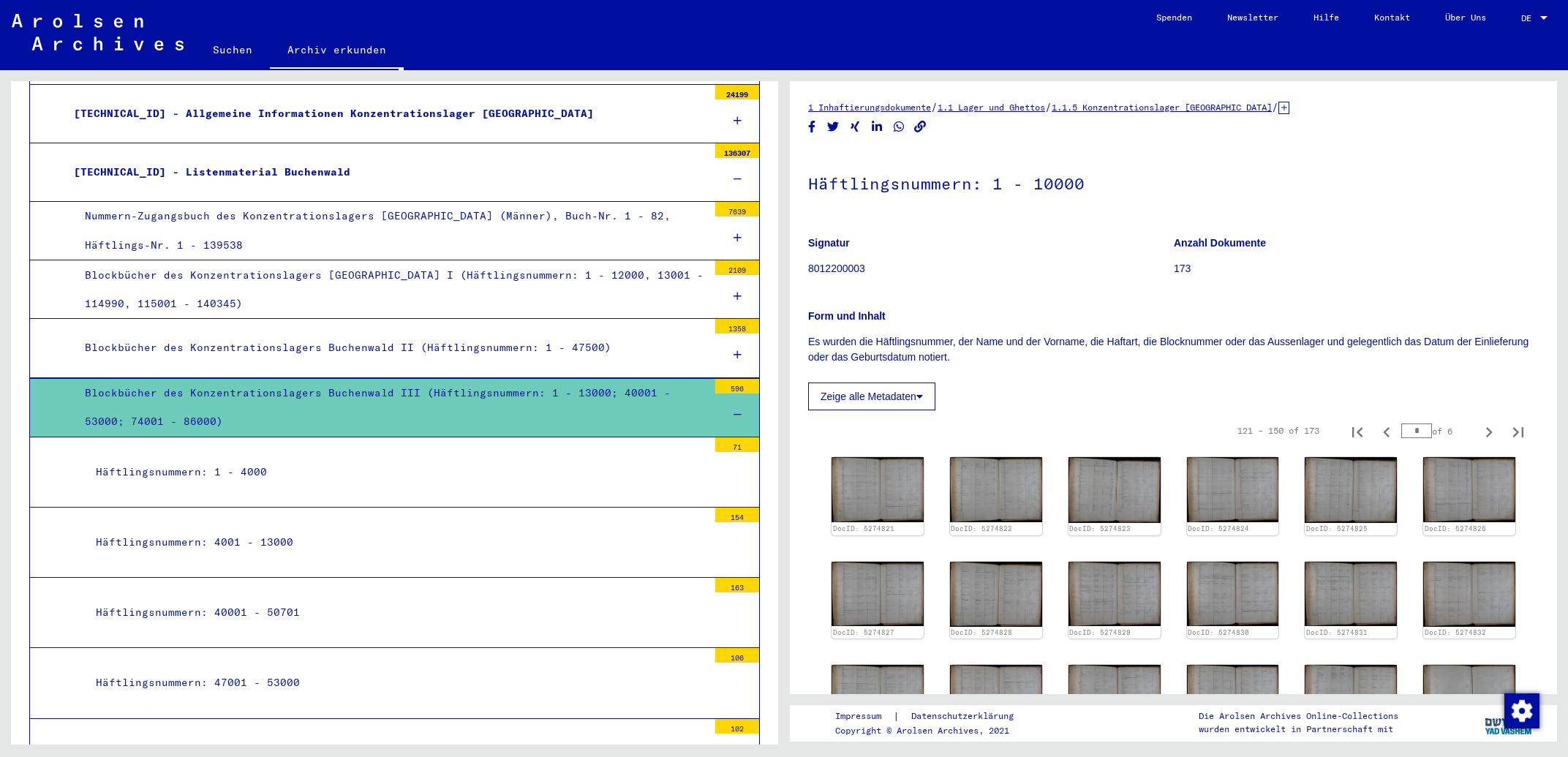
click at [259, 537] on div "Häftlingsnummern: 4001 - 13000" at bounding box center [396, 543] width 623 height 29
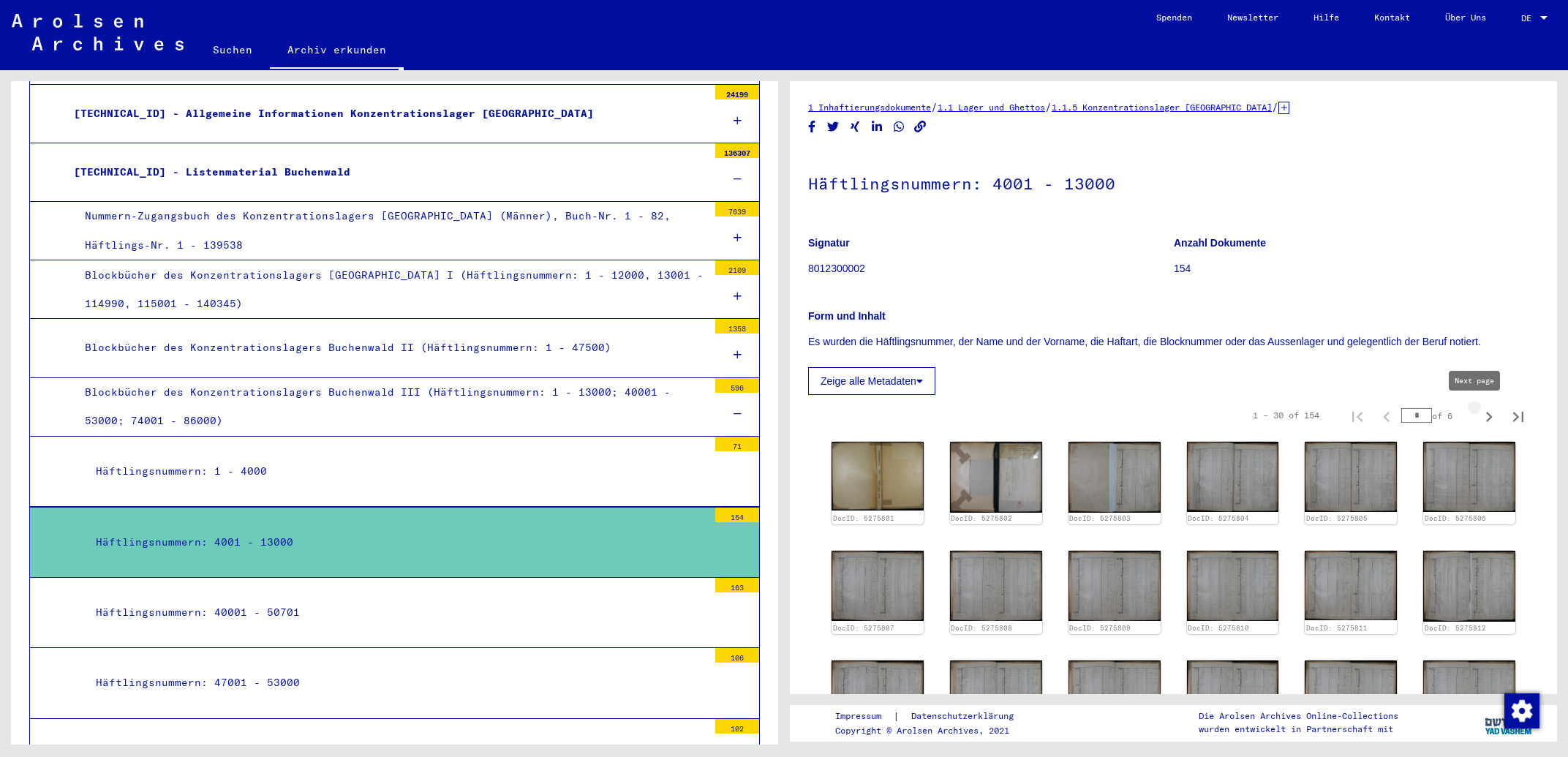
click at [1479, 415] on icon "Next page" at bounding box center [1489, 417] width 20 height 20
type input "*"
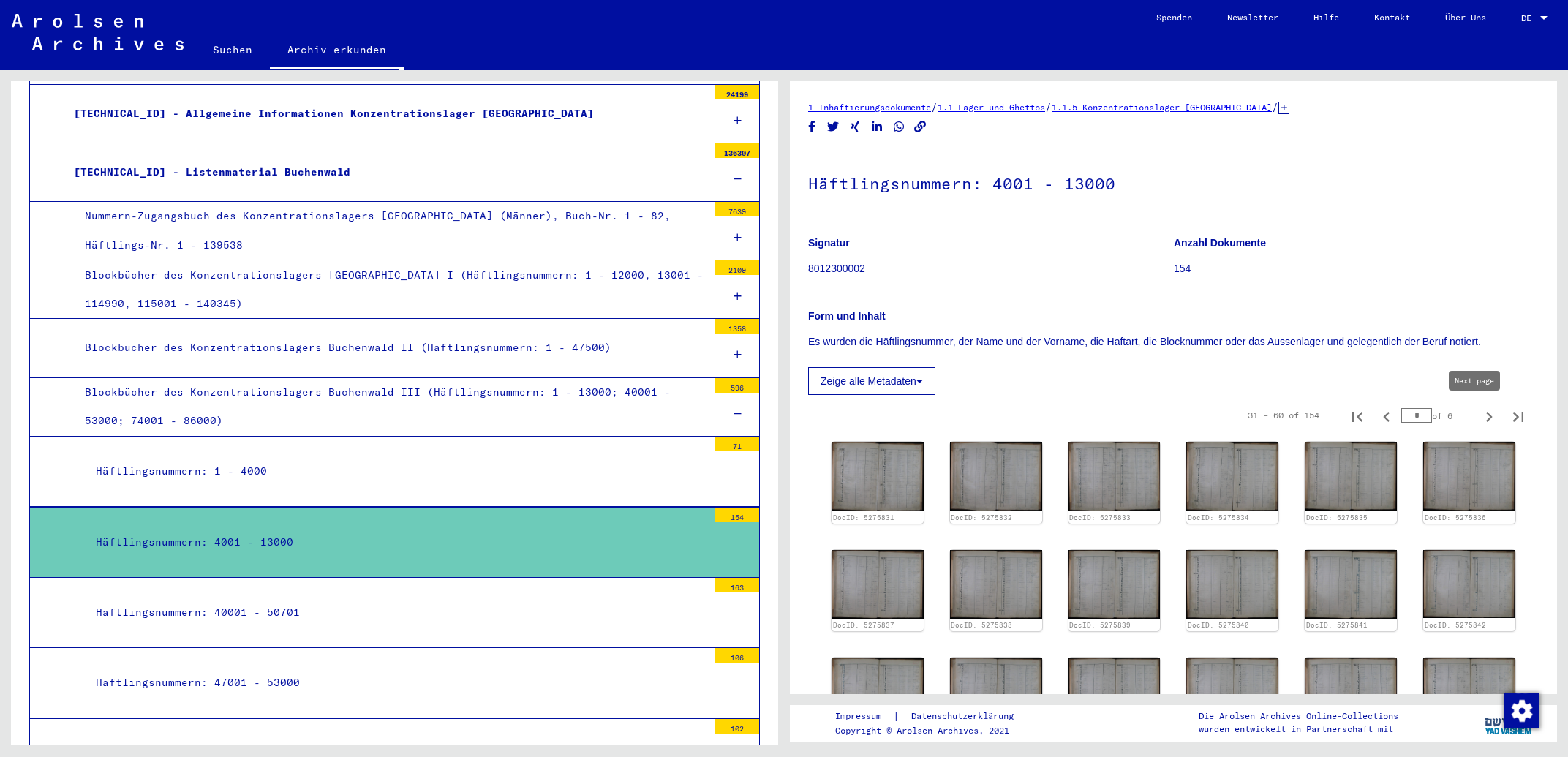
click at [1486, 418] on icon "Next page" at bounding box center [1489, 417] width 7 height 11
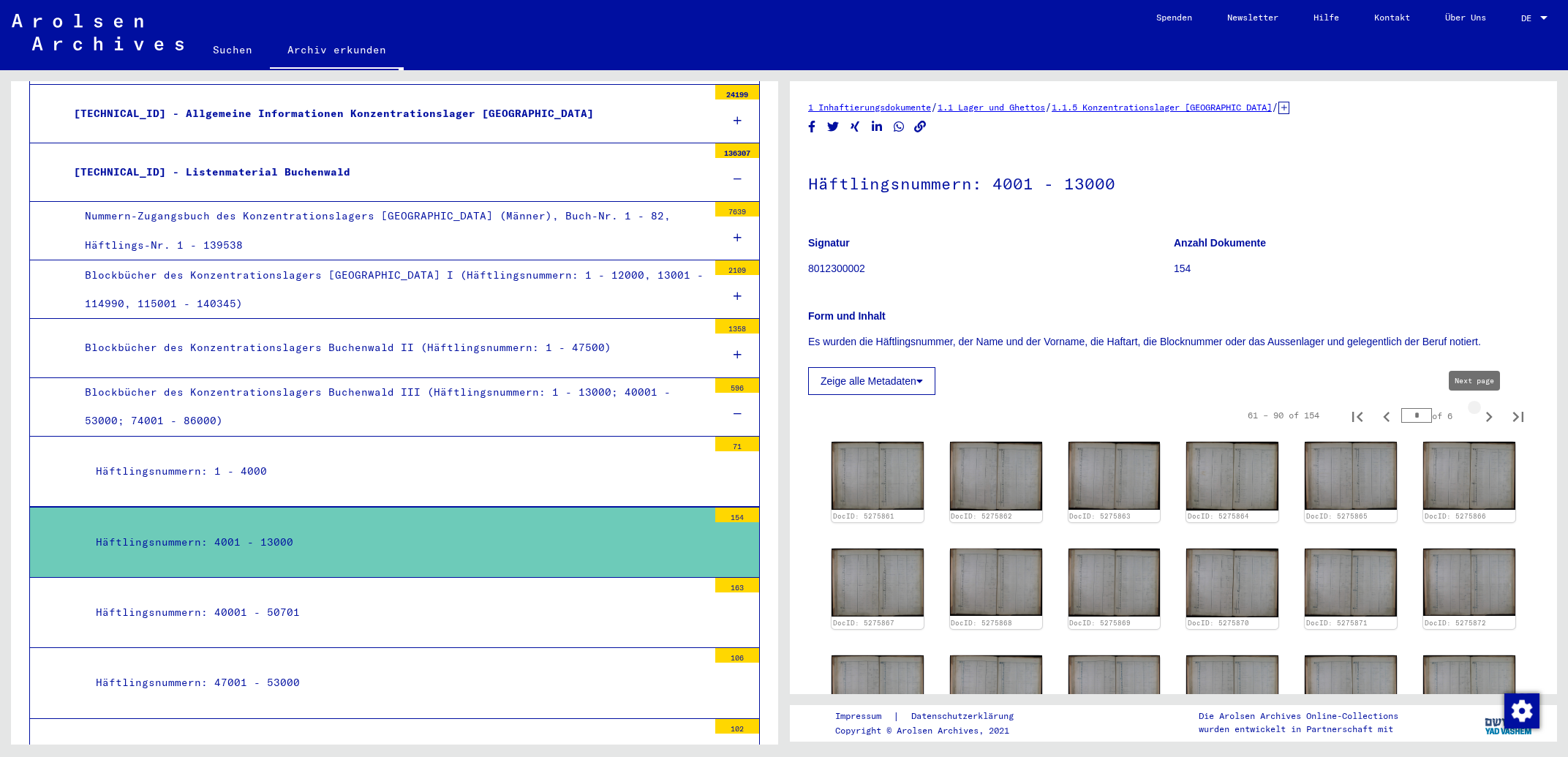
type input "*"
click at [886, 472] on img at bounding box center [878, 475] width 96 height 71
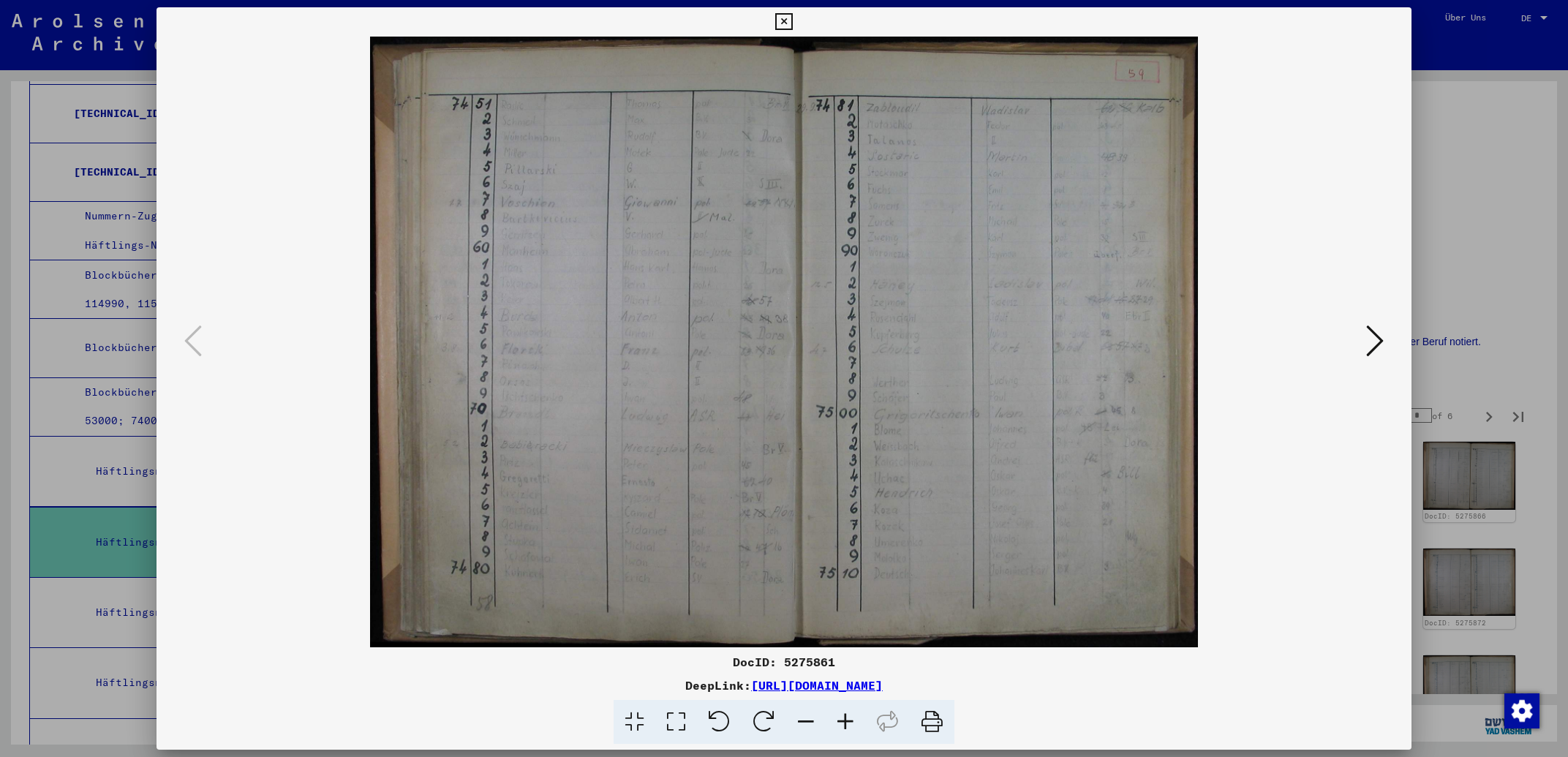
click at [1371, 341] on icon at bounding box center [1375, 340] width 17 height 35
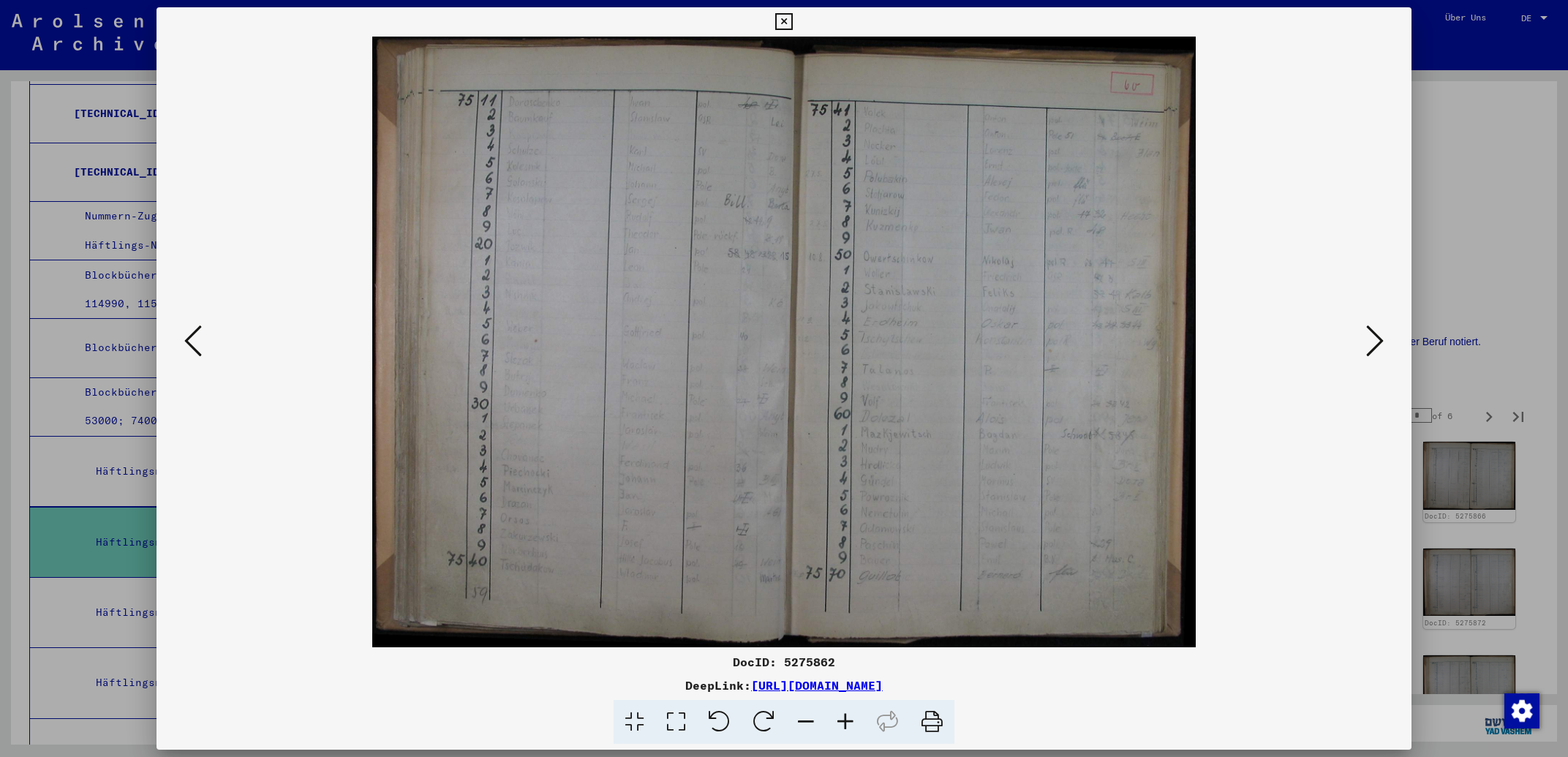
click at [1371, 340] on icon at bounding box center [1375, 340] width 17 height 35
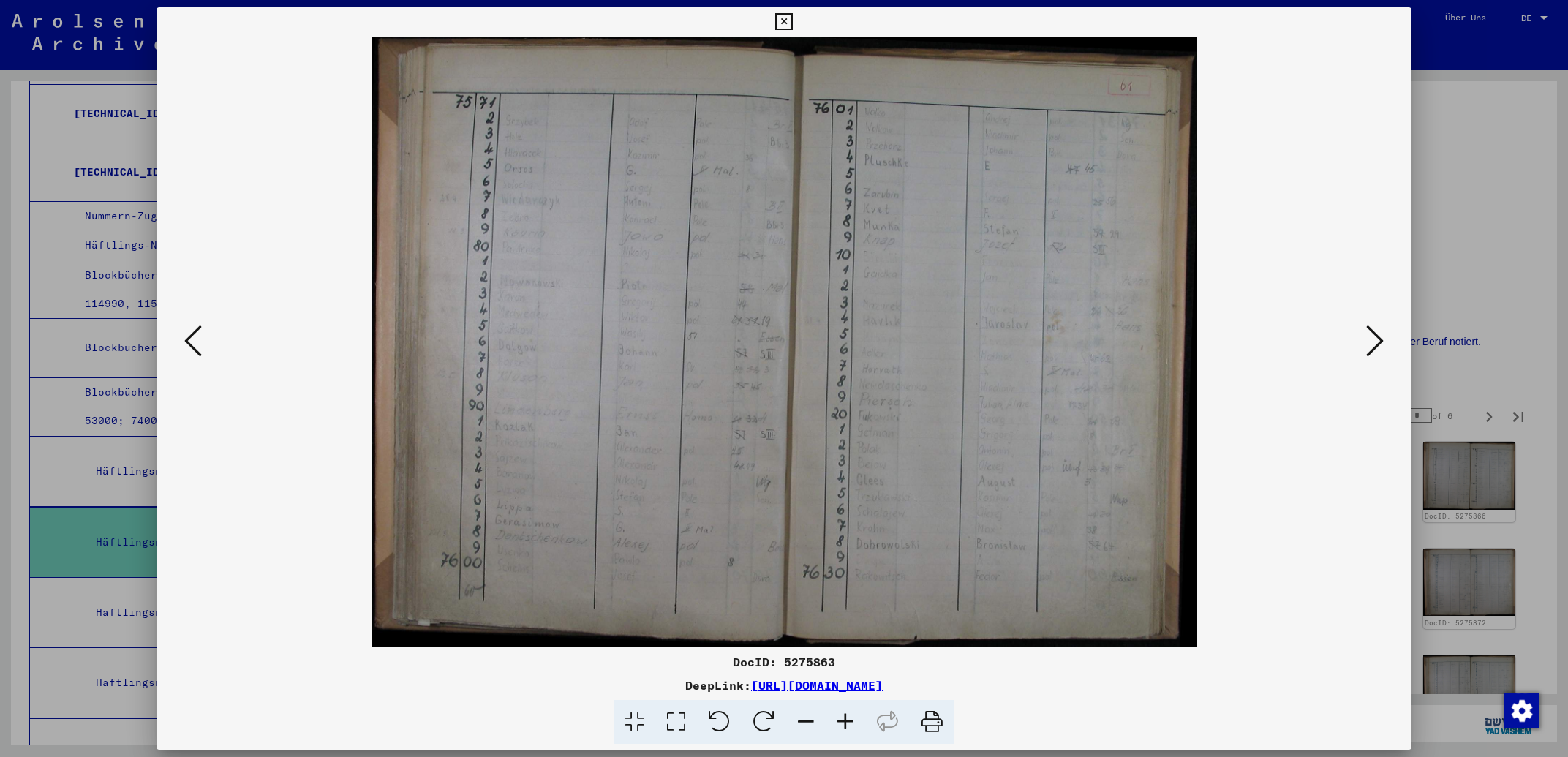
click at [1371, 340] on icon at bounding box center [1375, 340] width 17 height 35
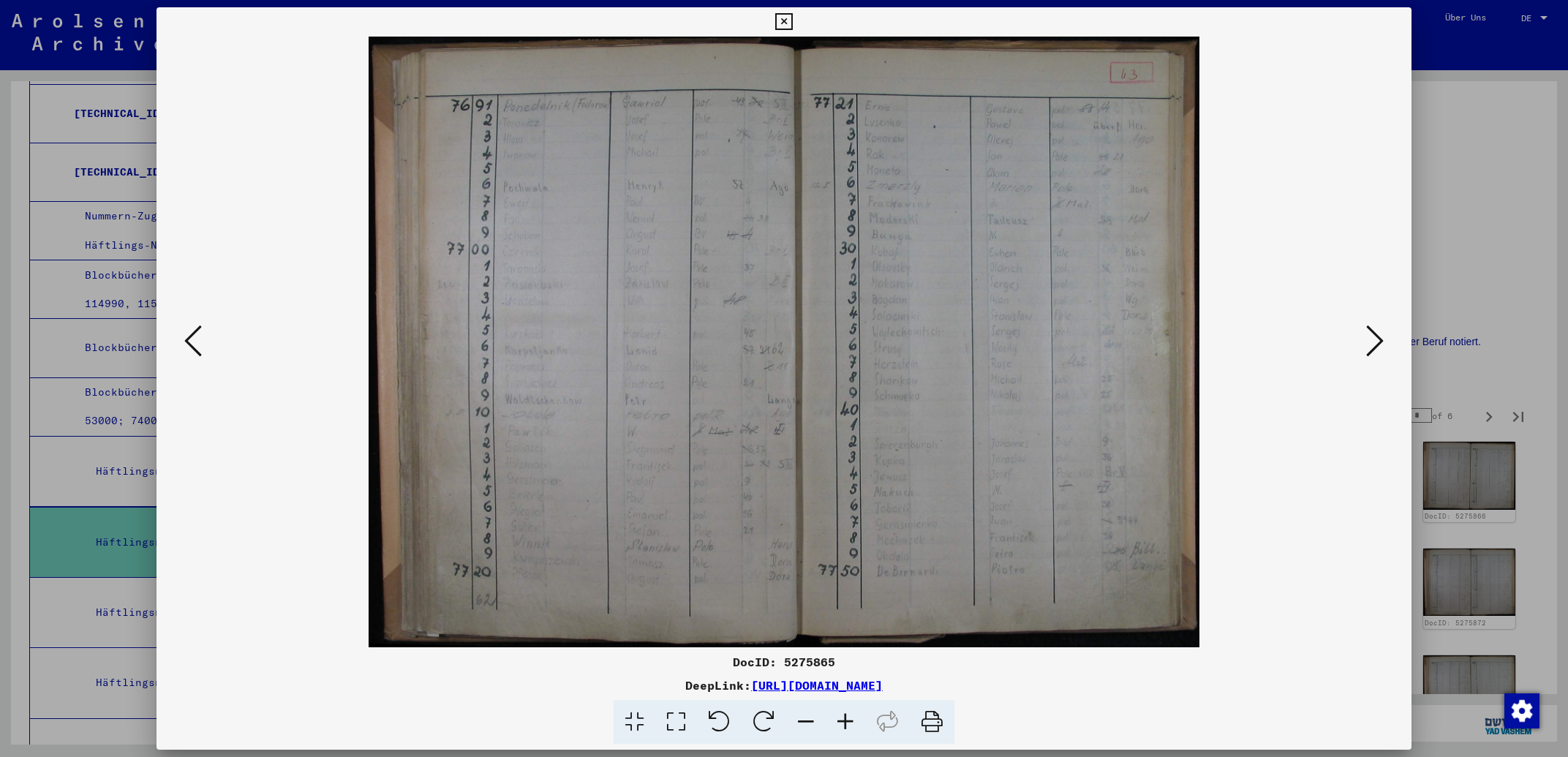
click at [792, 23] on icon at bounding box center [783, 22] width 16 height 17
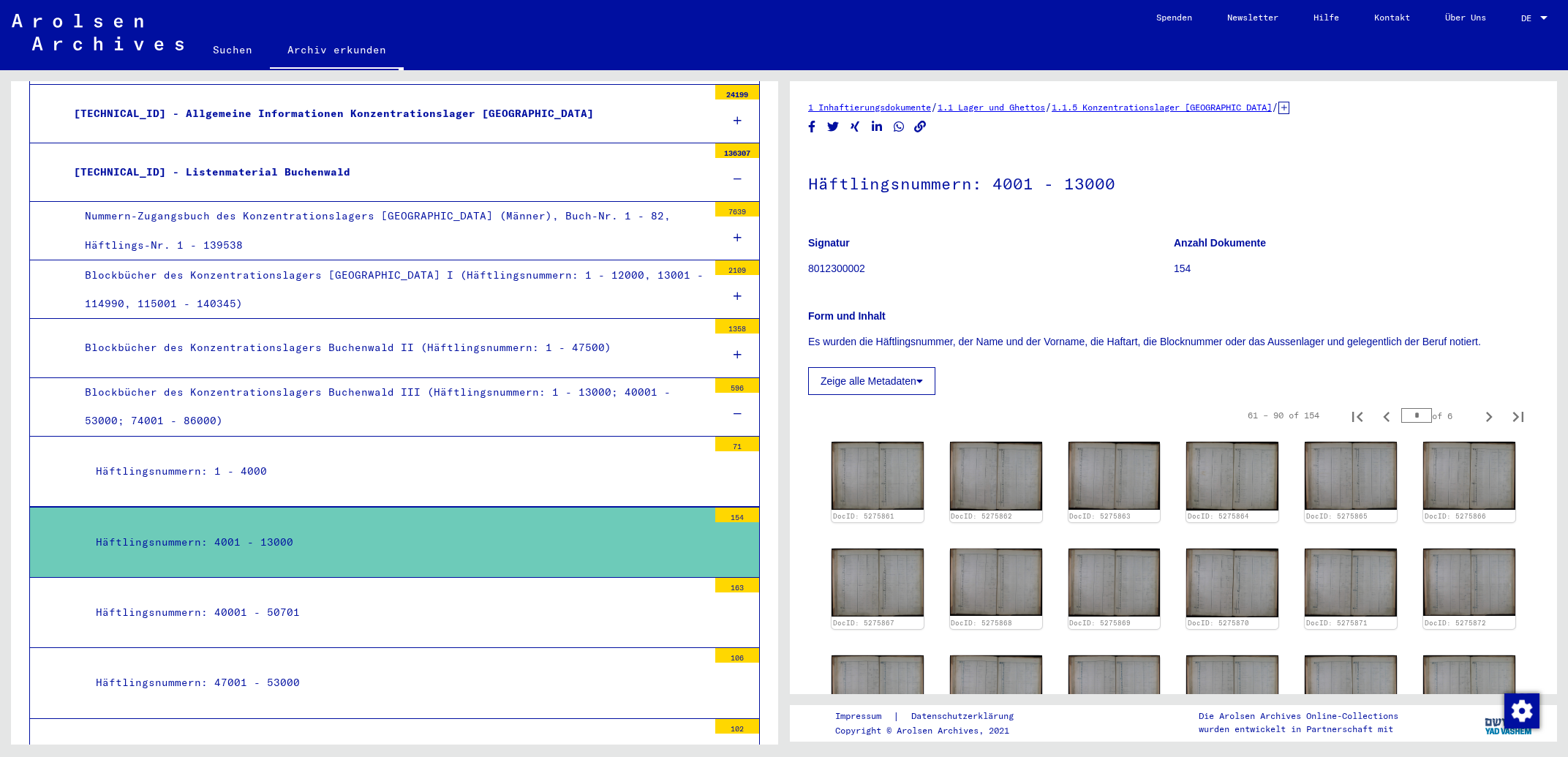
click at [734, 412] on icon at bounding box center [738, 414] width 8 height 11
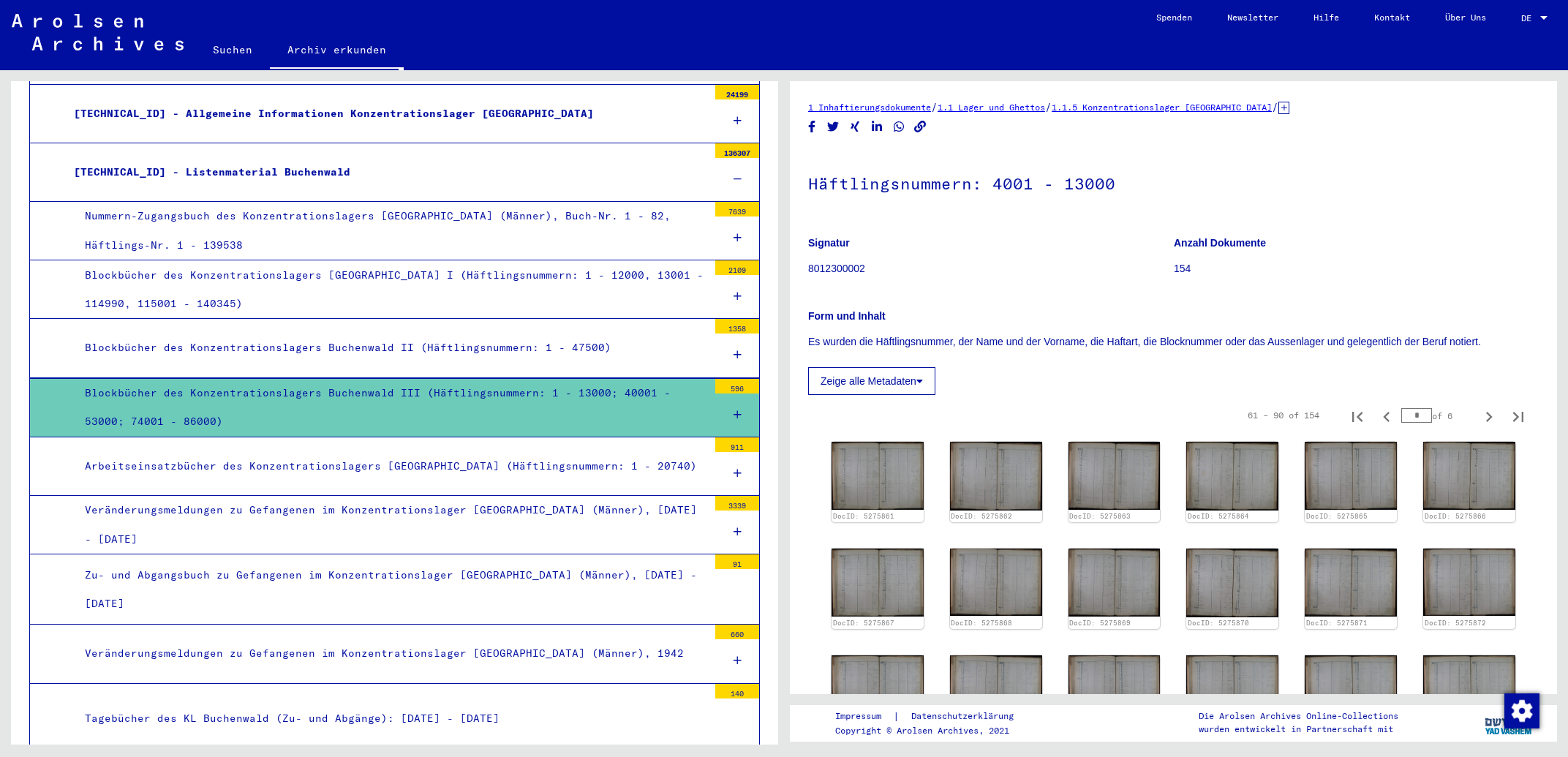
click at [734, 472] on icon at bounding box center [738, 473] width 8 height 11
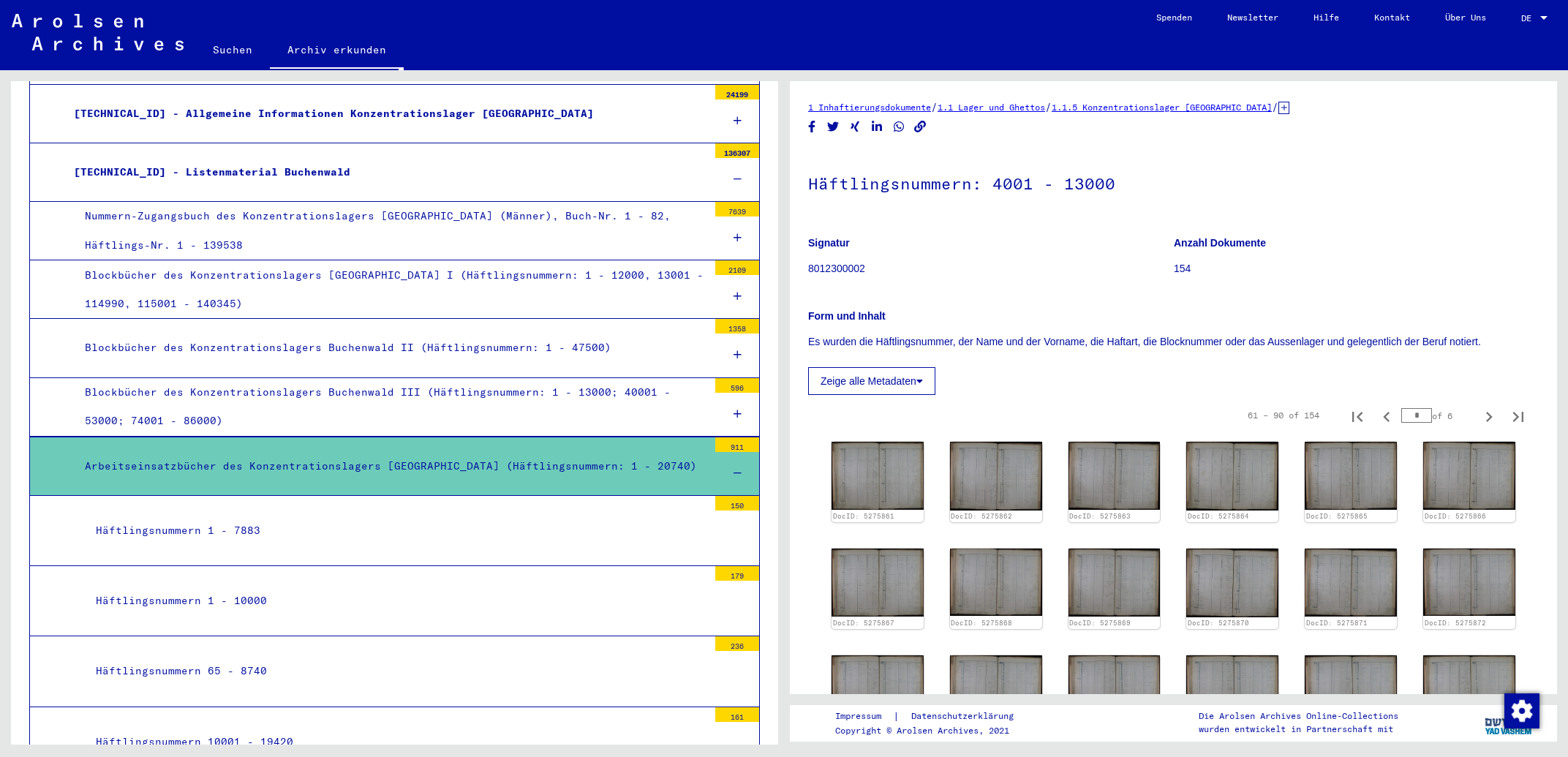
click at [201, 531] on div "Häftlingsnummern 1 - 7883" at bounding box center [396, 531] width 623 height 29
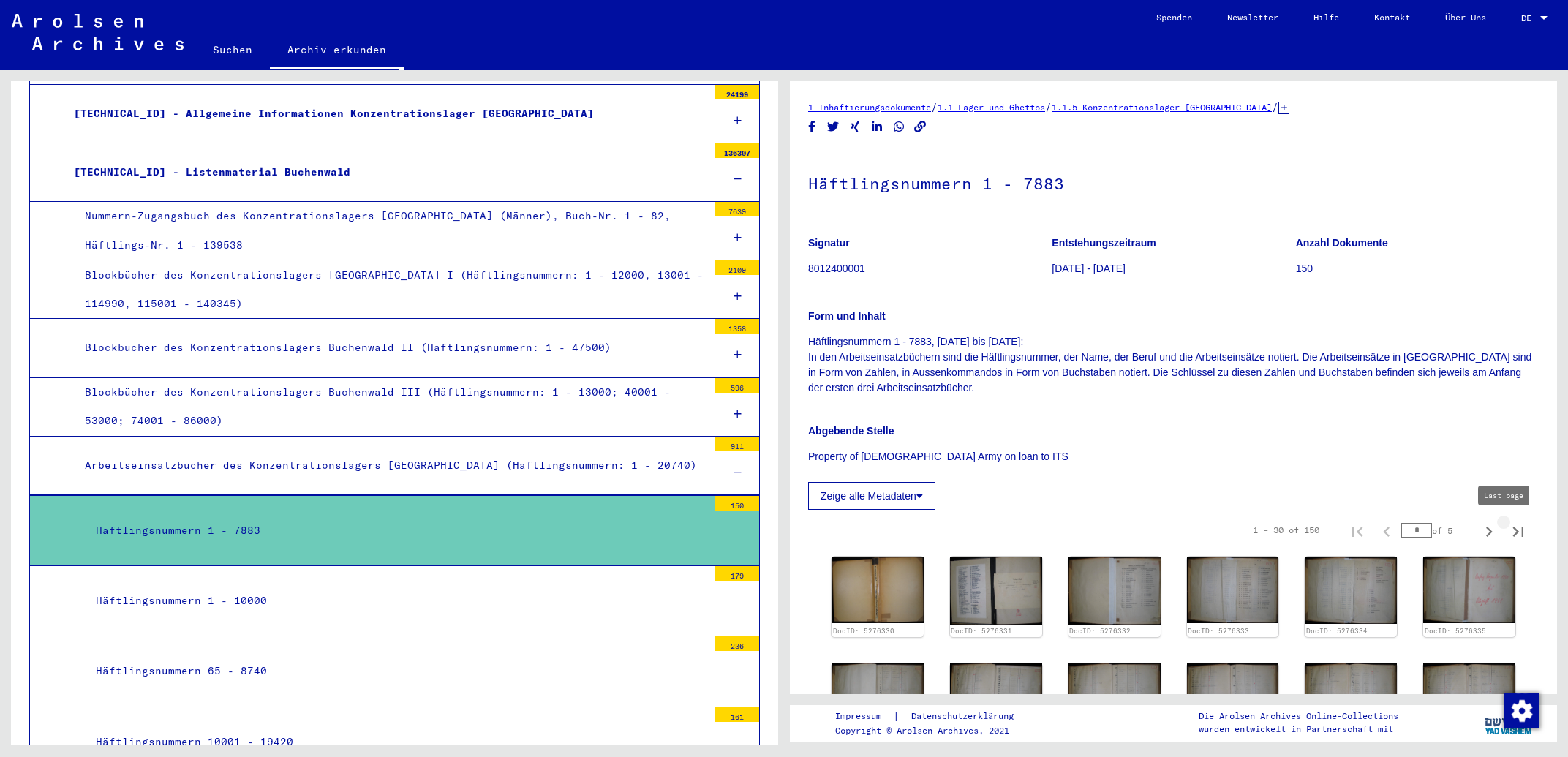
click at [1508, 531] on icon "Last page" at bounding box center [1518, 531] width 20 height 20
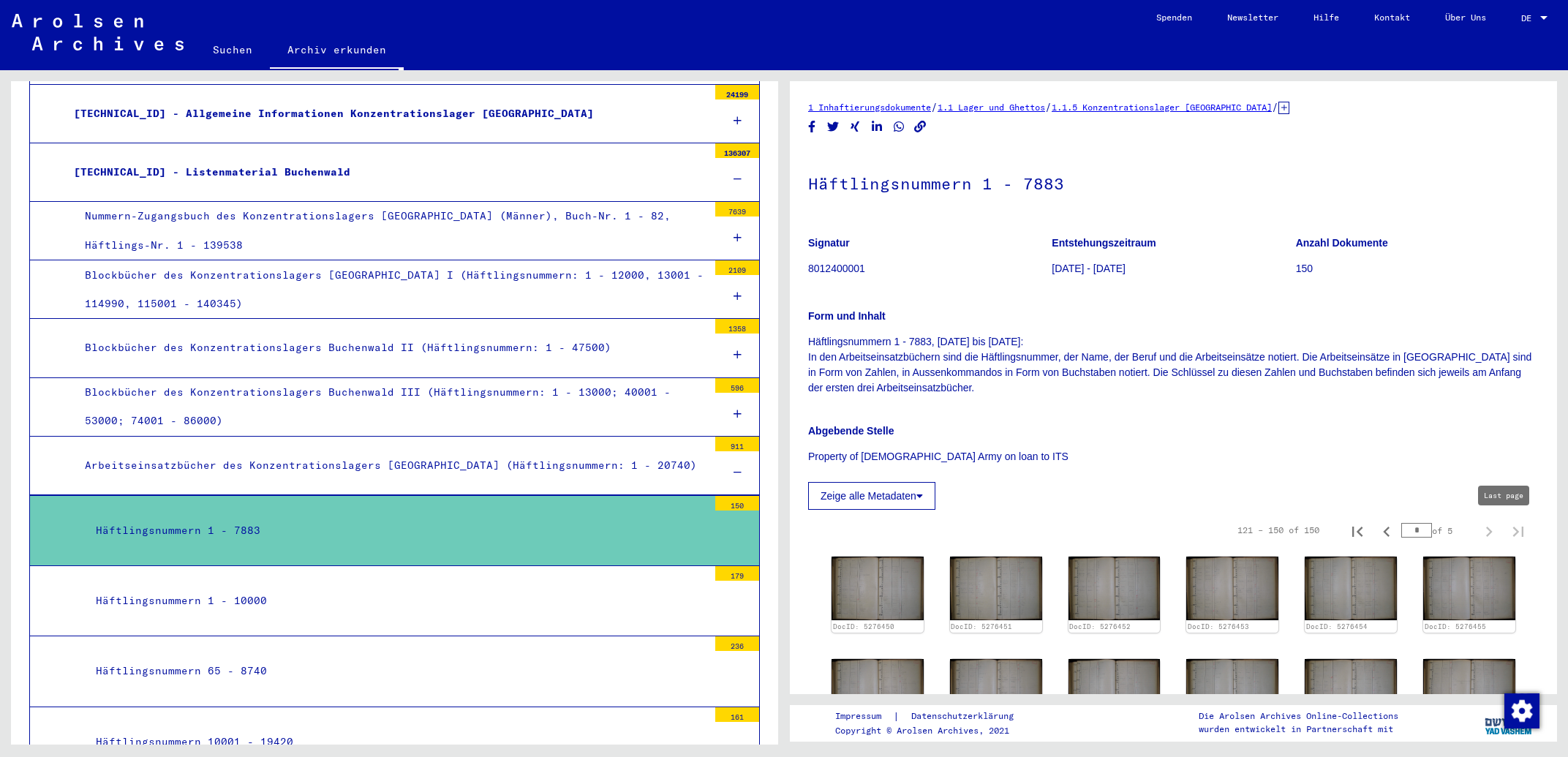
type input "*"
click at [878, 579] on img at bounding box center [878, 588] width 96 height 67
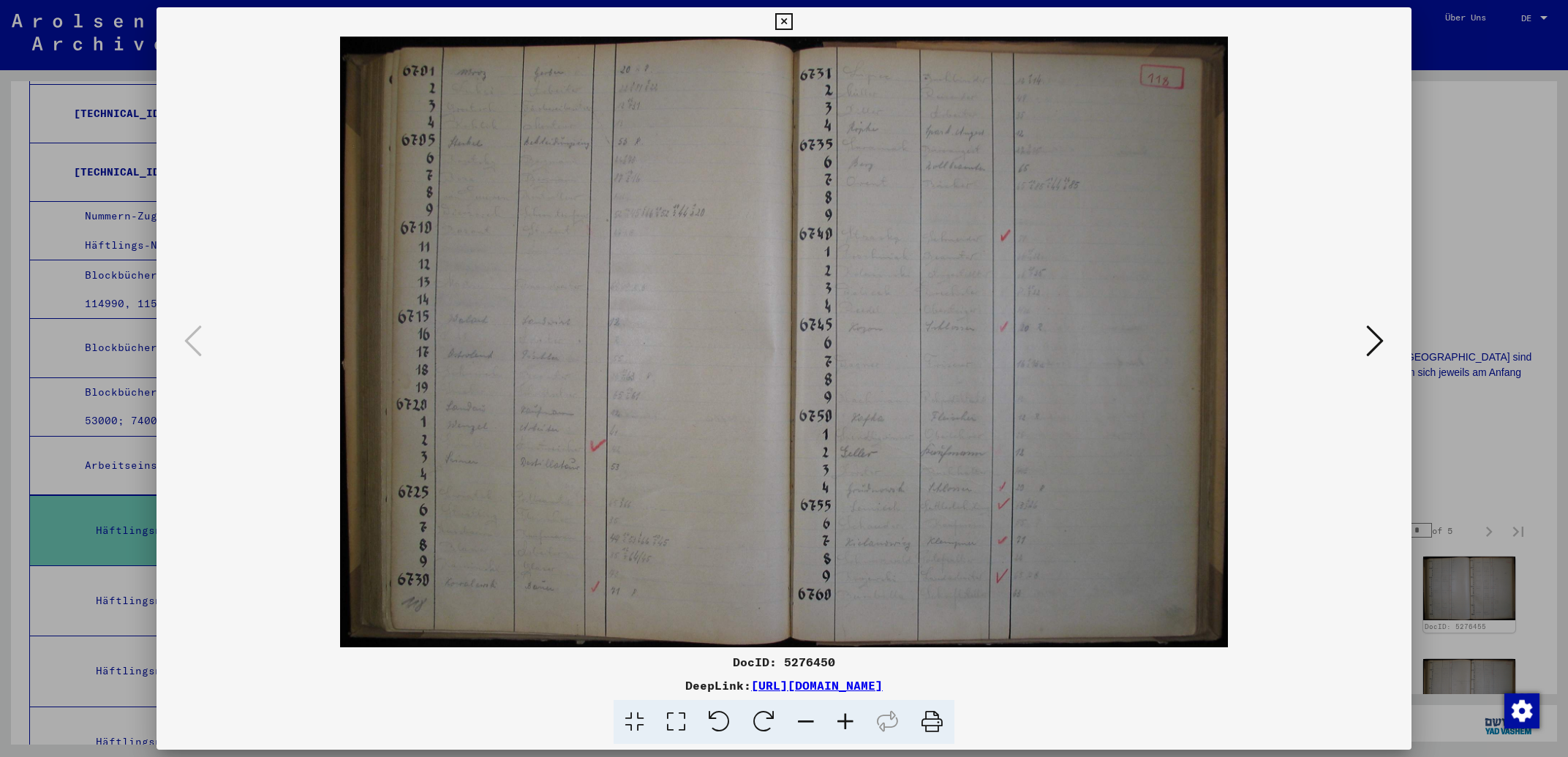
click at [1378, 337] on icon at bounding box center [1375, 340] width 17 height 35
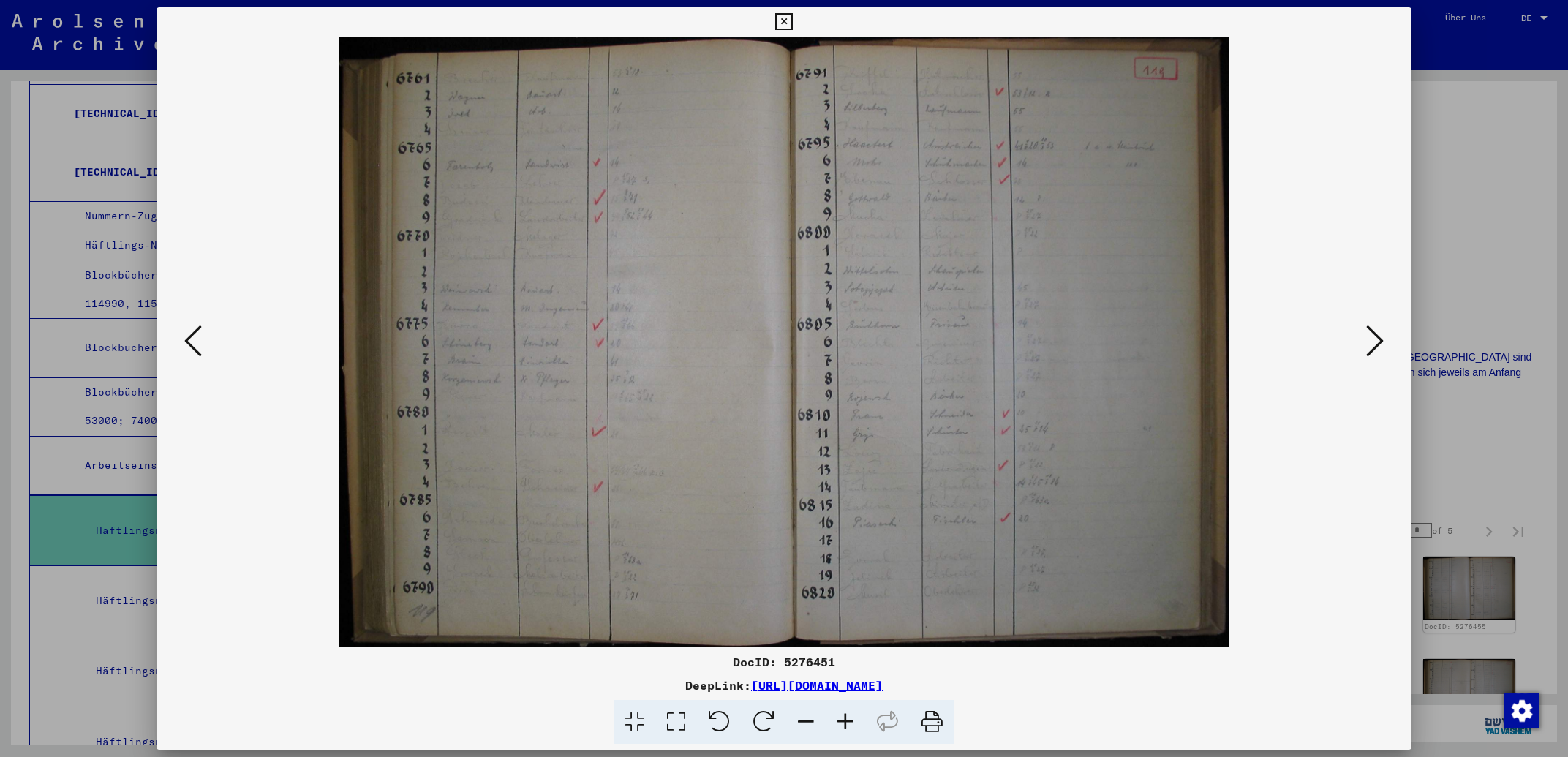
click at [1378, 337] on icon at bounding box center [1375, 340] width 17 height 35
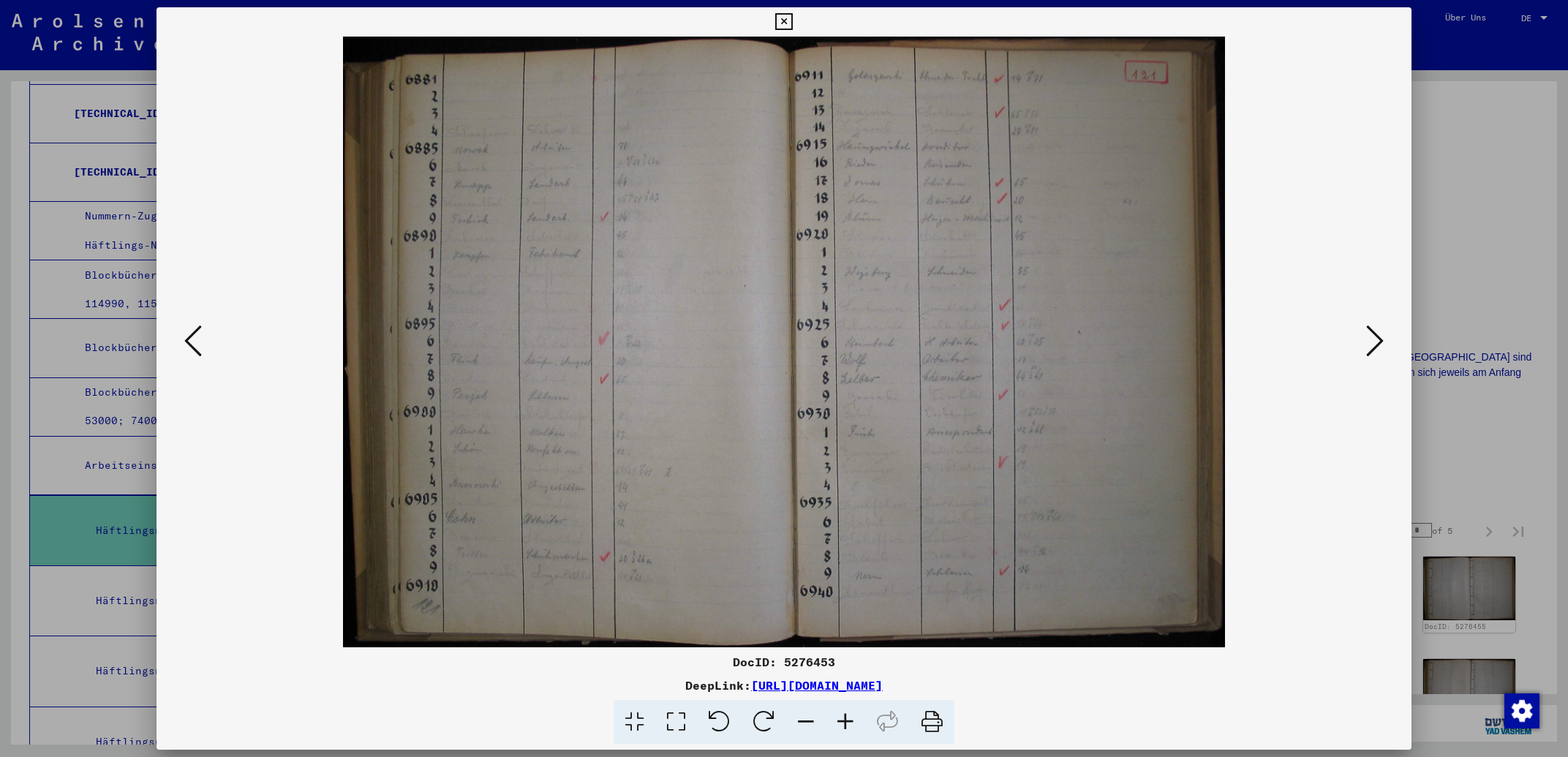
click at [1378, 337] on icon at bounding box center [1375, 340] width 17 height 35
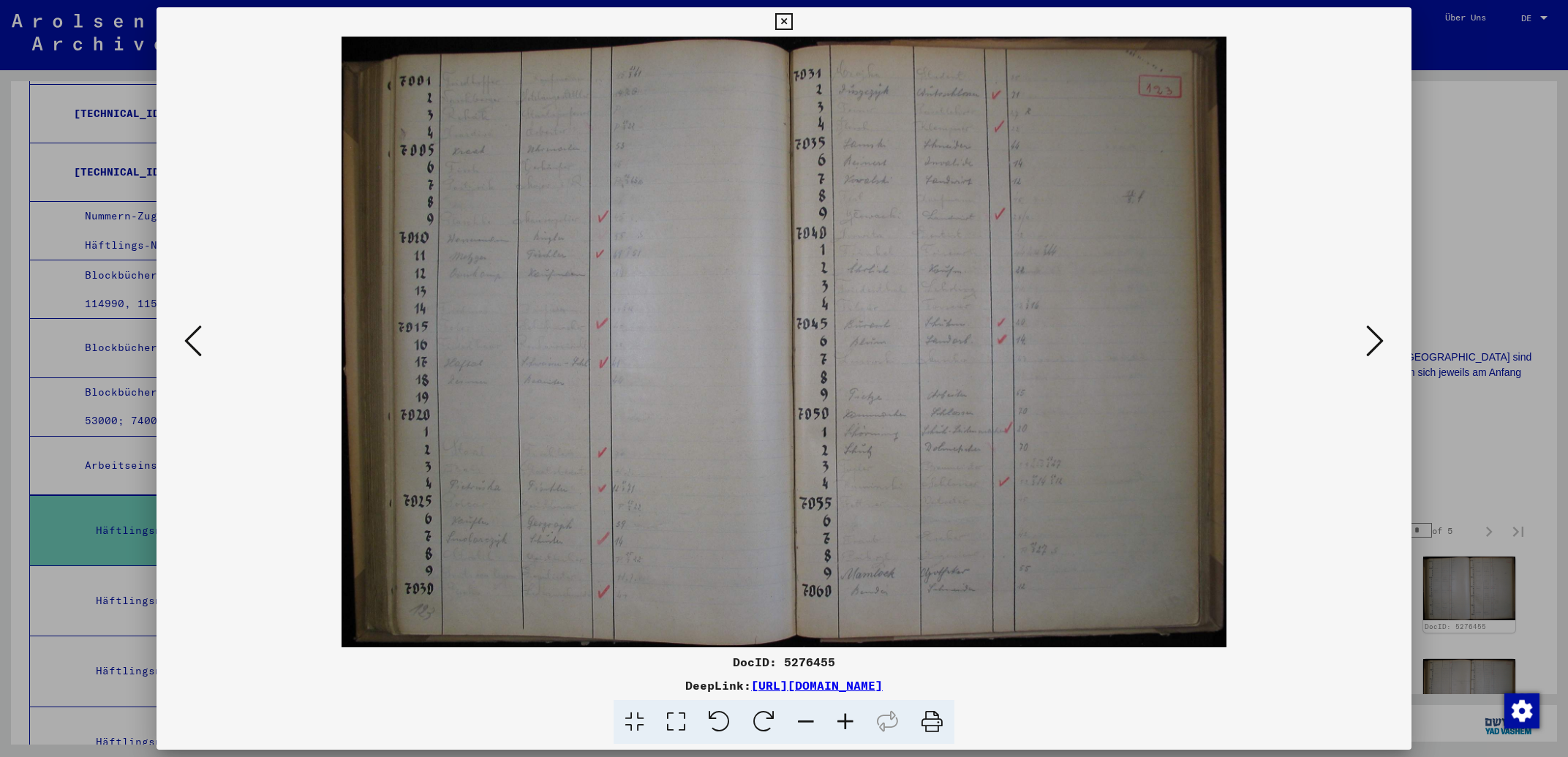
click at [1378, 337] on icon at bounding box center [1375, 340] width 17 height 35
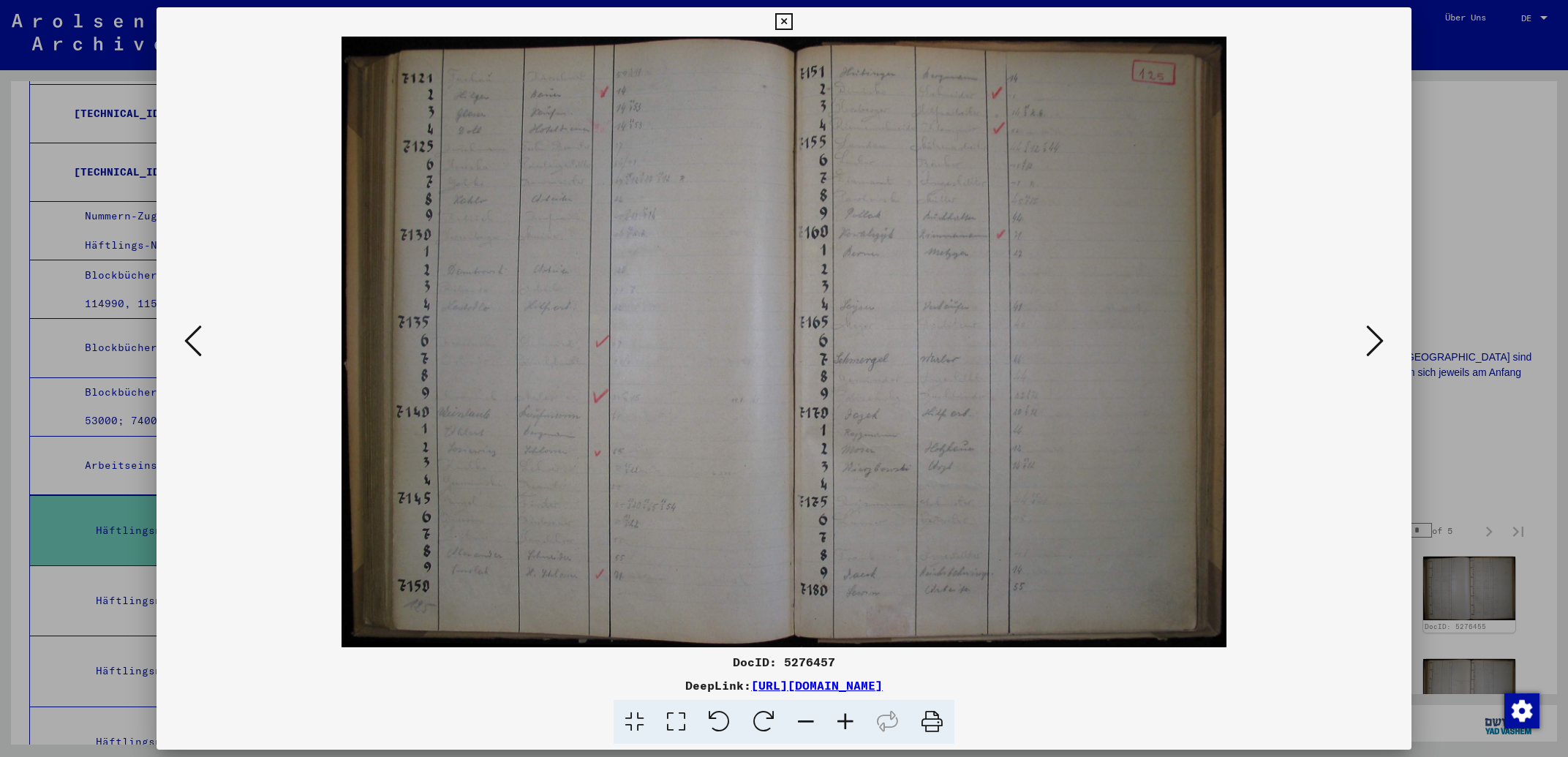
click at [1378, 337] on icon at bounding box center [1375, 340] width 17 height 35
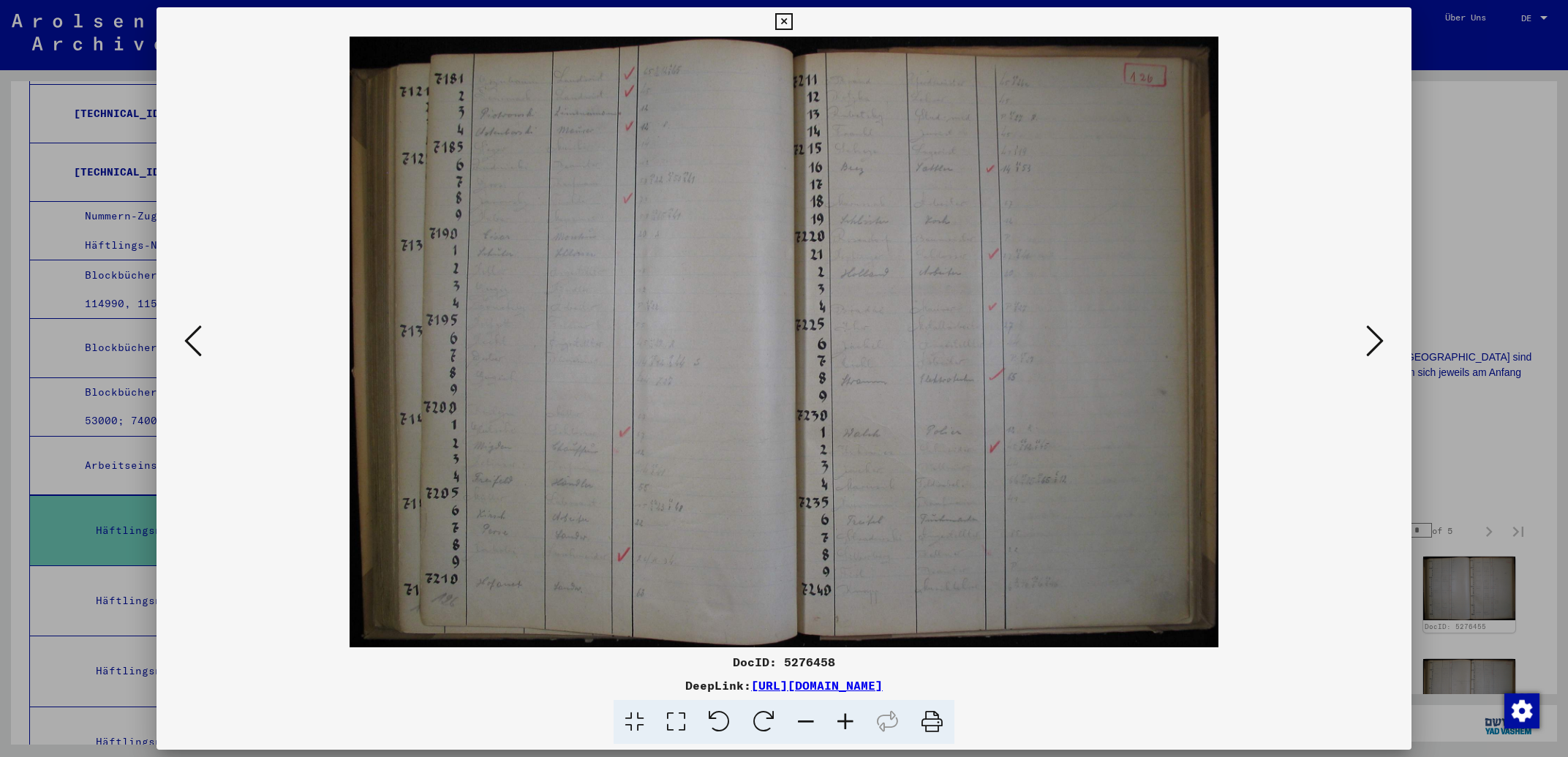
click at [1378, 337] on icon at bounding box center [1375, 340] width 17 height 35
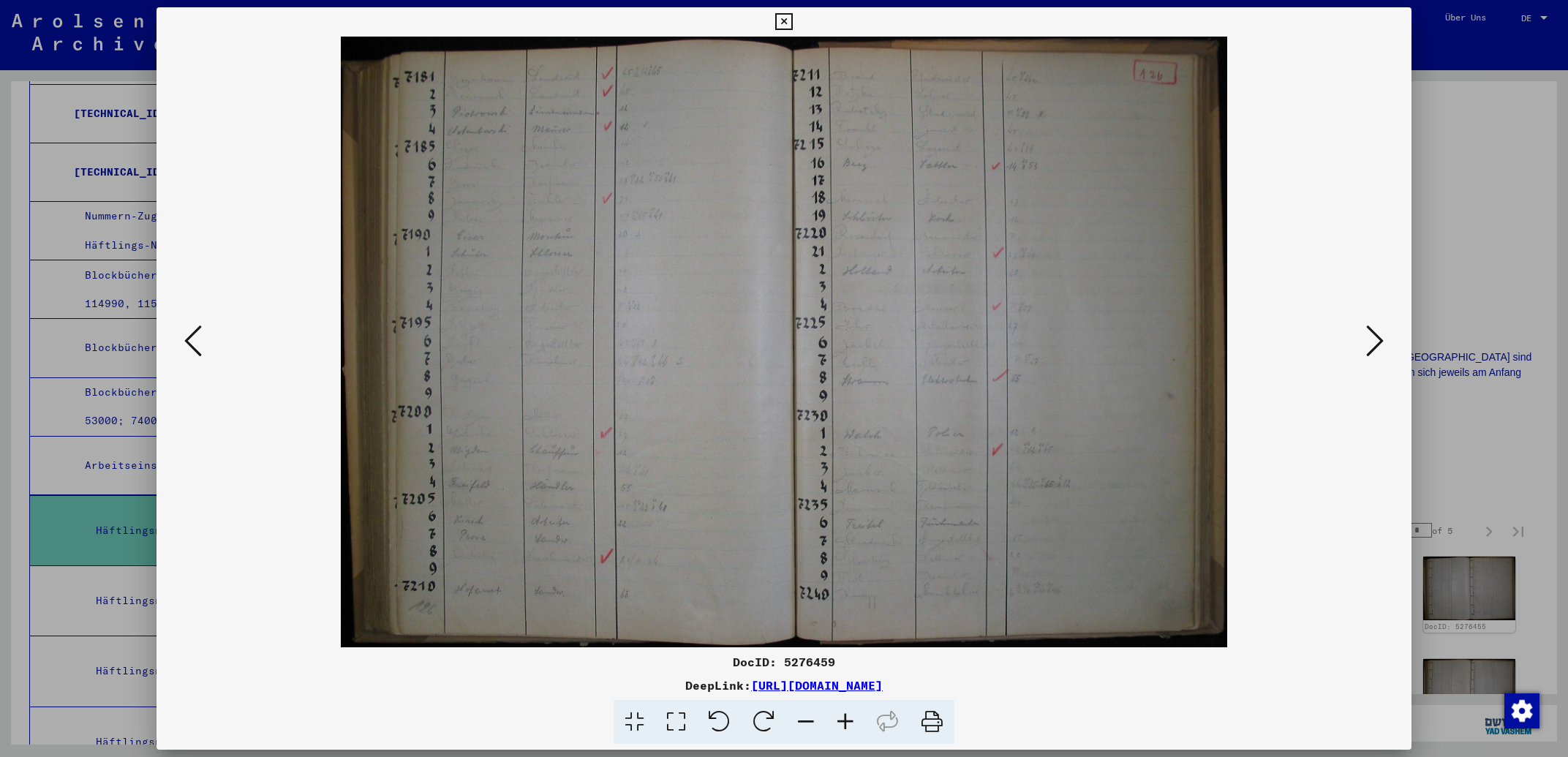
click at [1378, 337] on icon at bounding box center [1375, 340] width 17 height 35
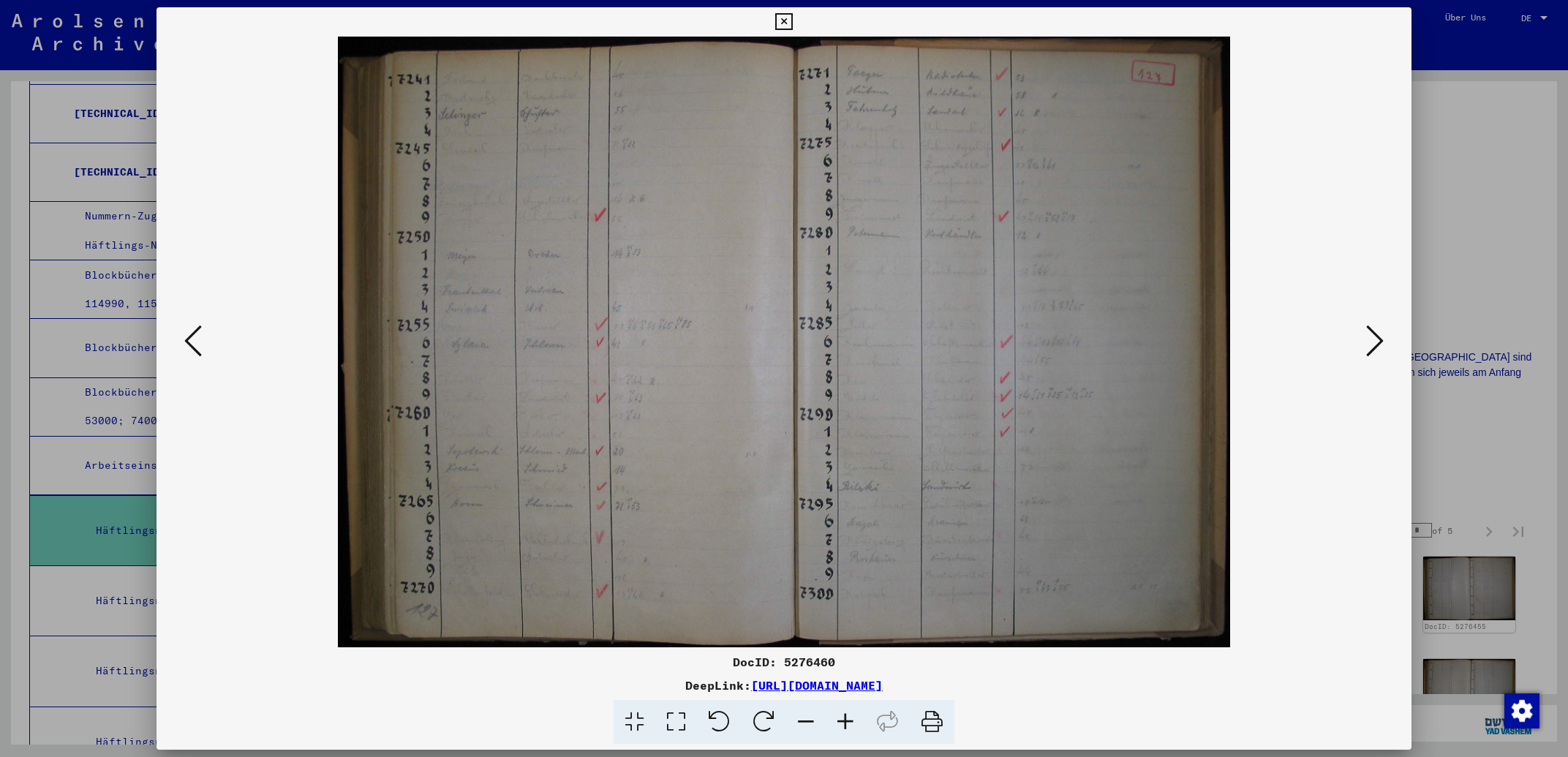
click at [1378, 337] on icon at bounding box center [1375, 340] width 17 height 35
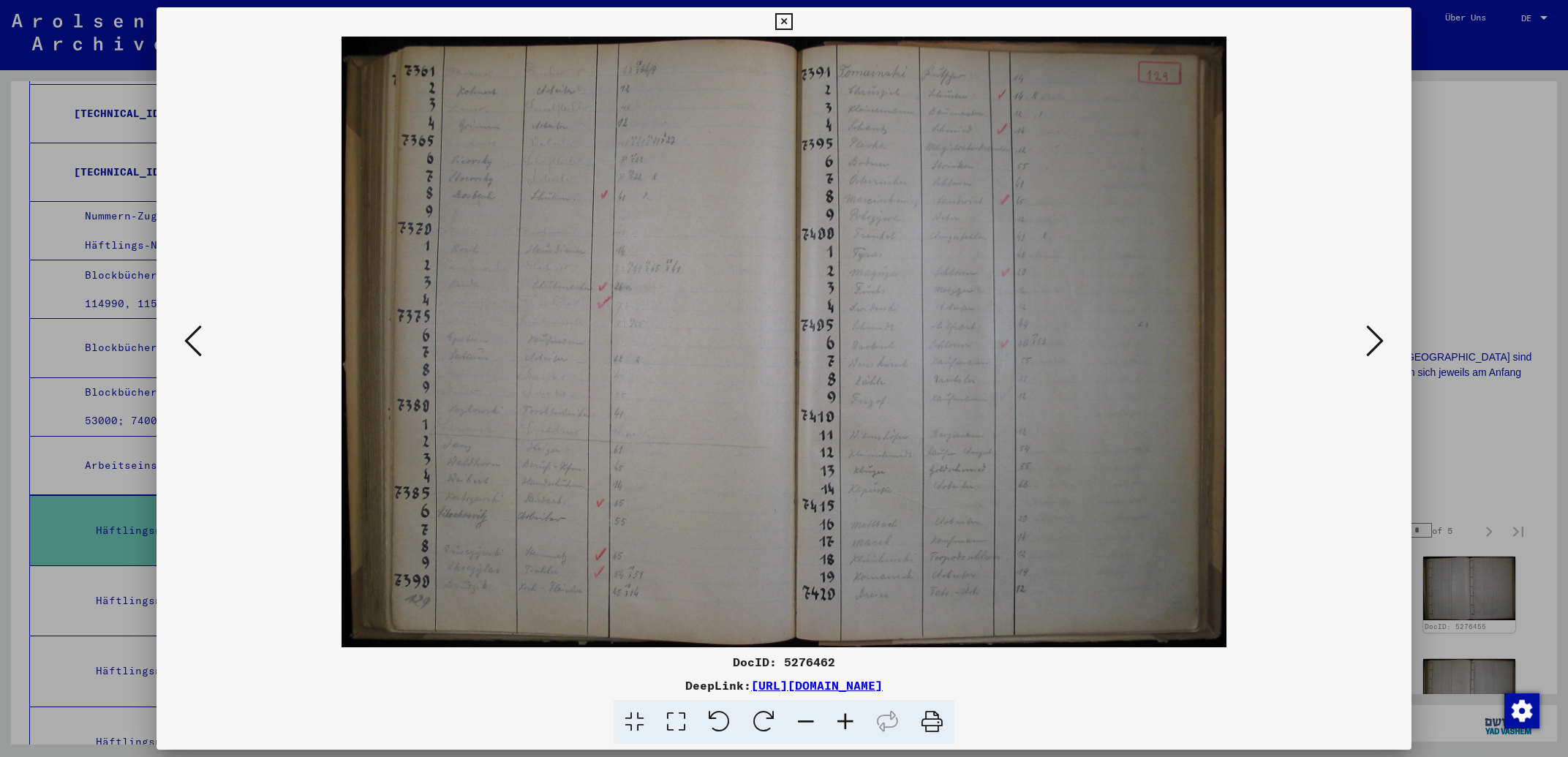
click at [1378, 337] on icon at bounding box center [1375, 340] width 17 height 35
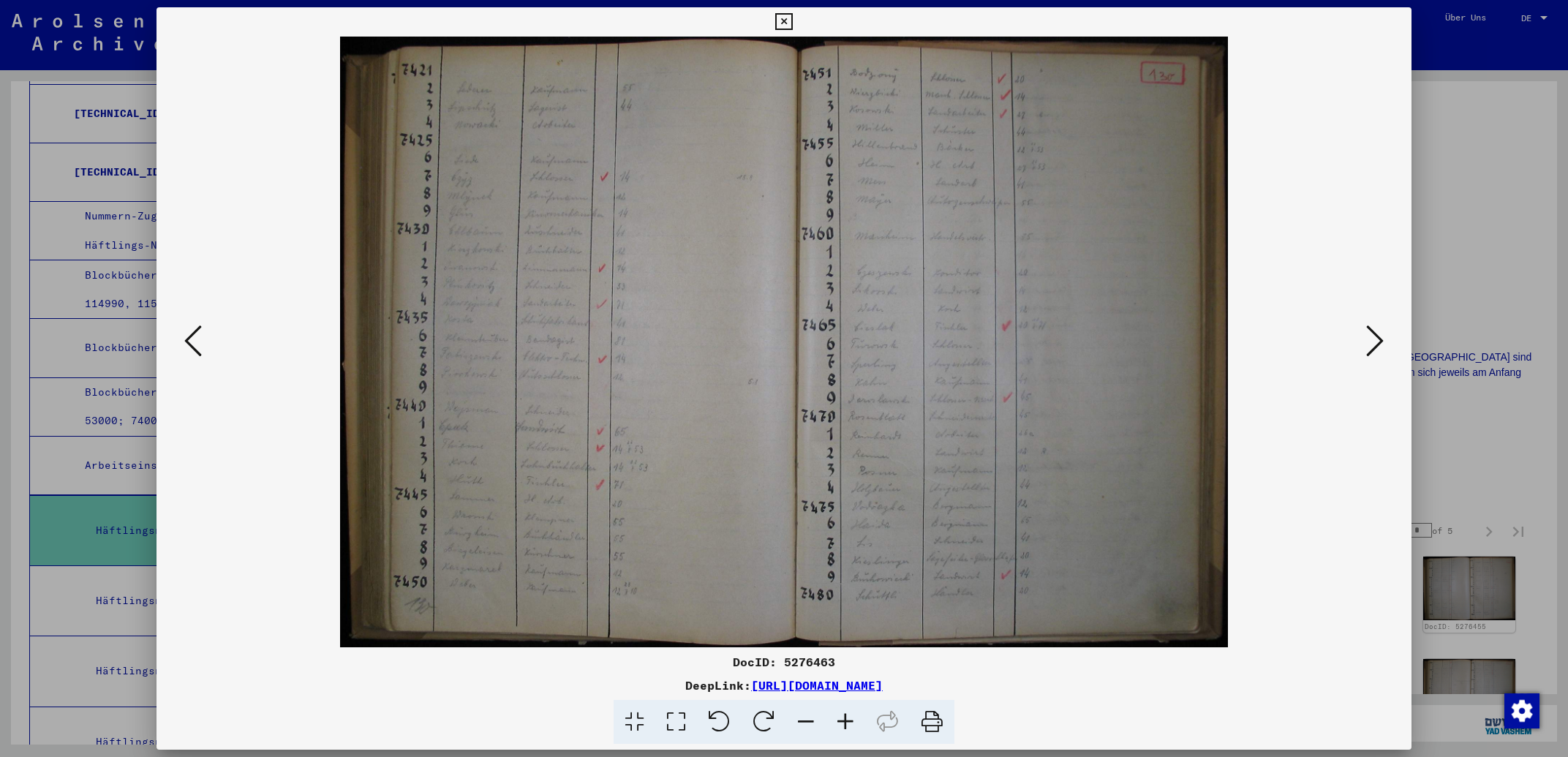
click at [1378, 337] on icon at bounding box center [1375, 340] width 17 height 35
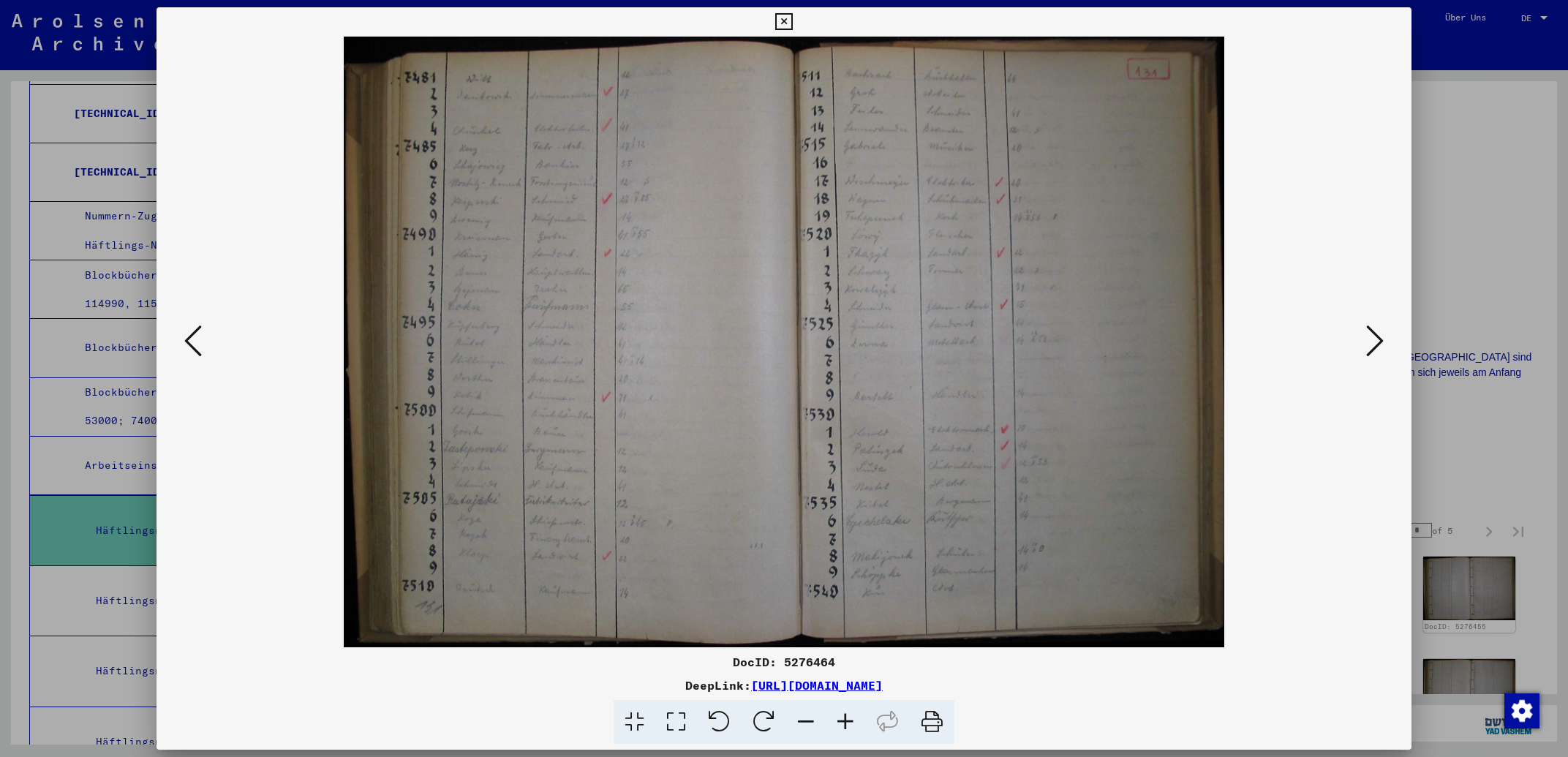
click at [1377, 338] on icon at bounding box center [1375, 340] width 17 height 35
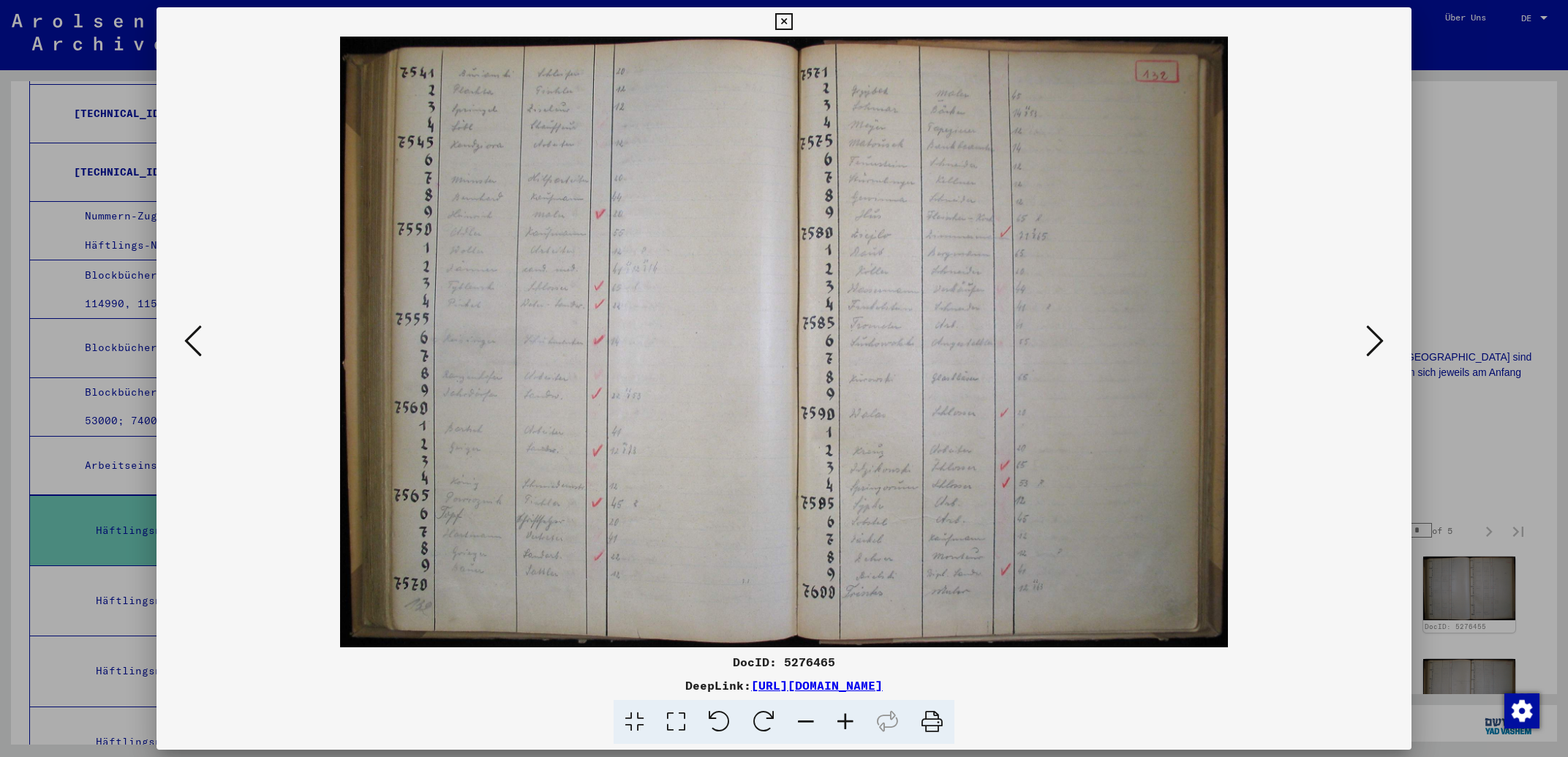
click at [1377, 338] on icon at bounding box center [1375, 340] width 17 height 35
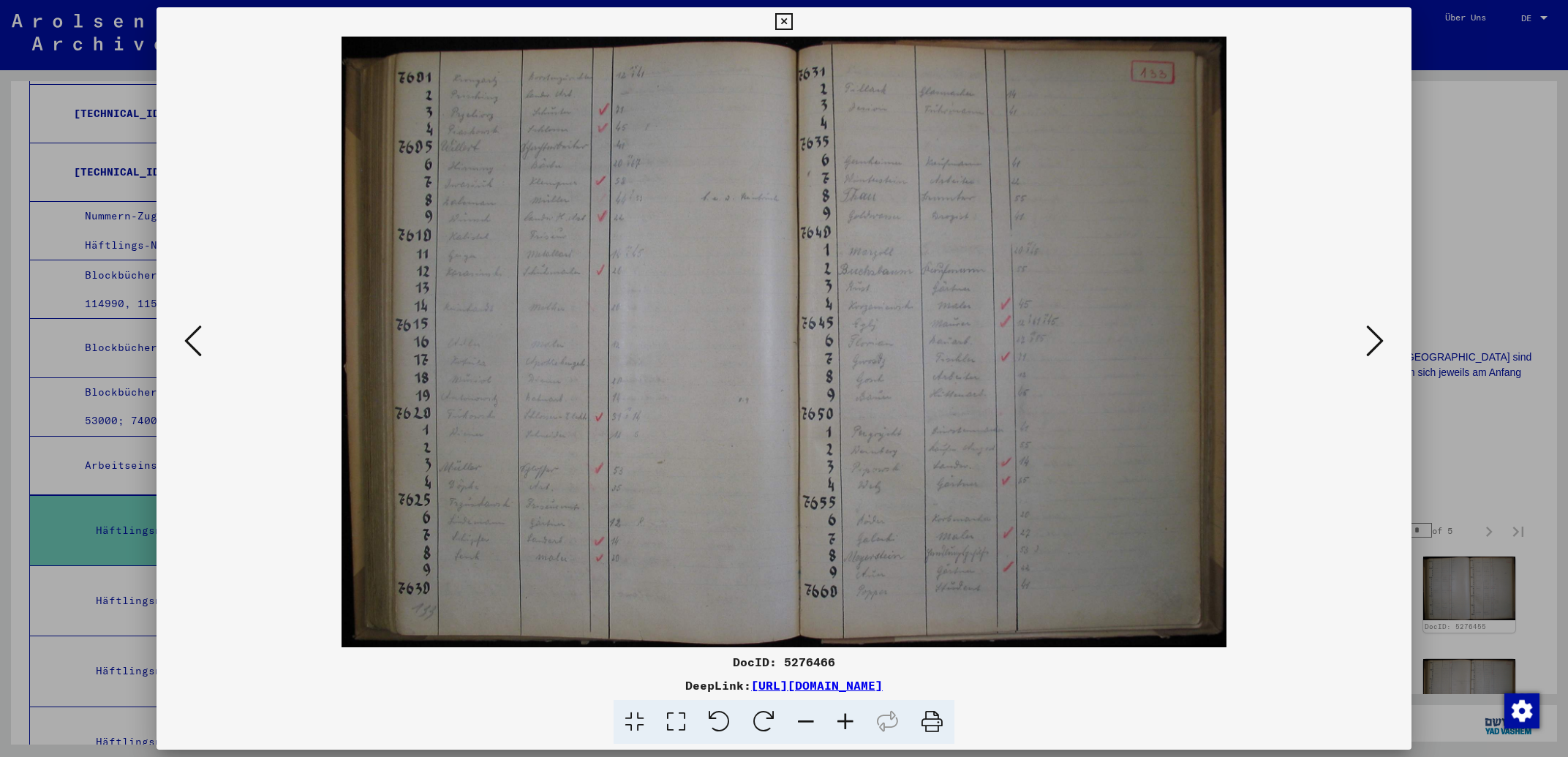
click at [1377, 338] on icon at bounding box center [1375, 340] width 17 height 35
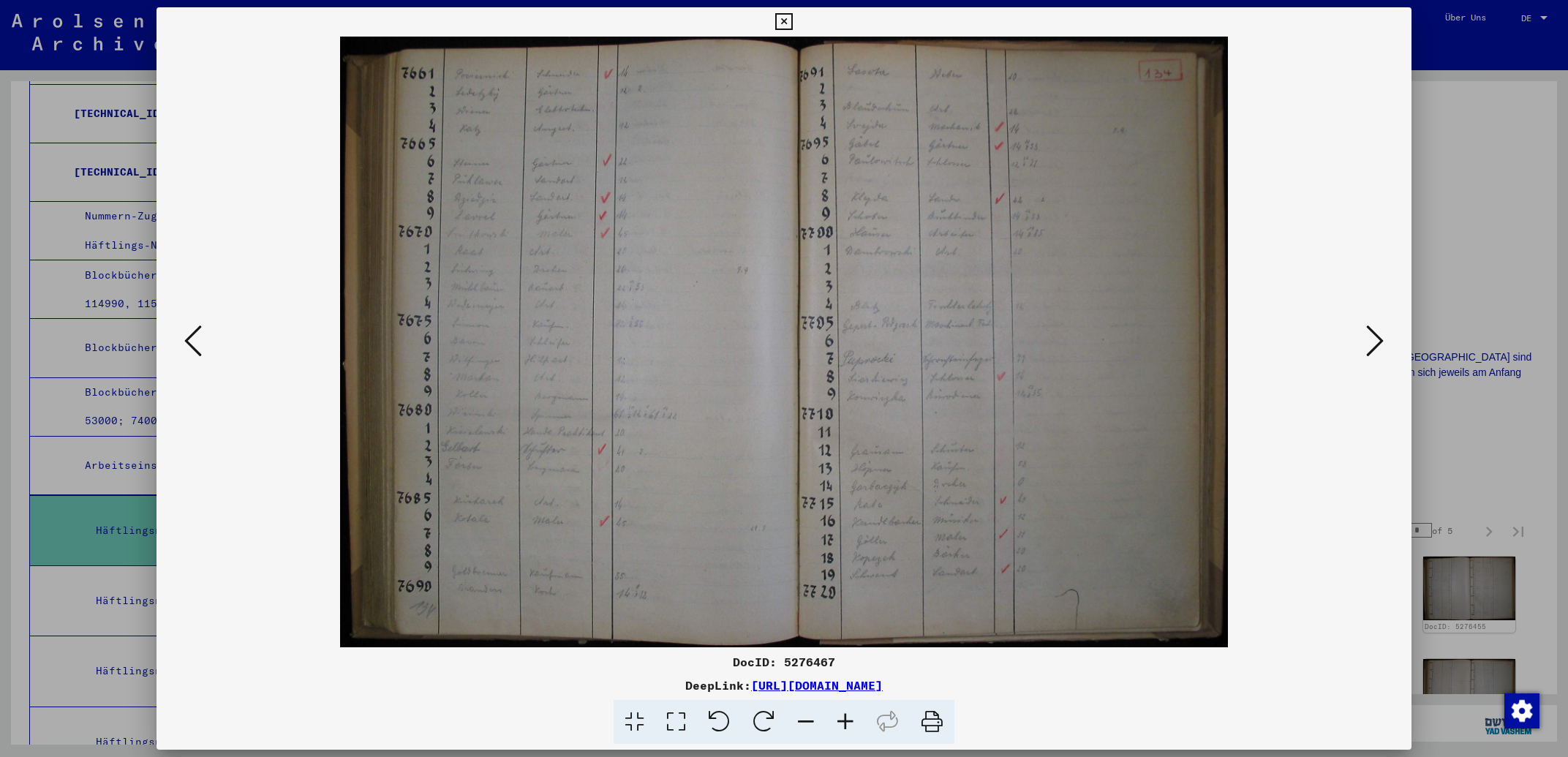
click at [1377, 338] on icon at bounding box center [1375, 340] width 17 height 35
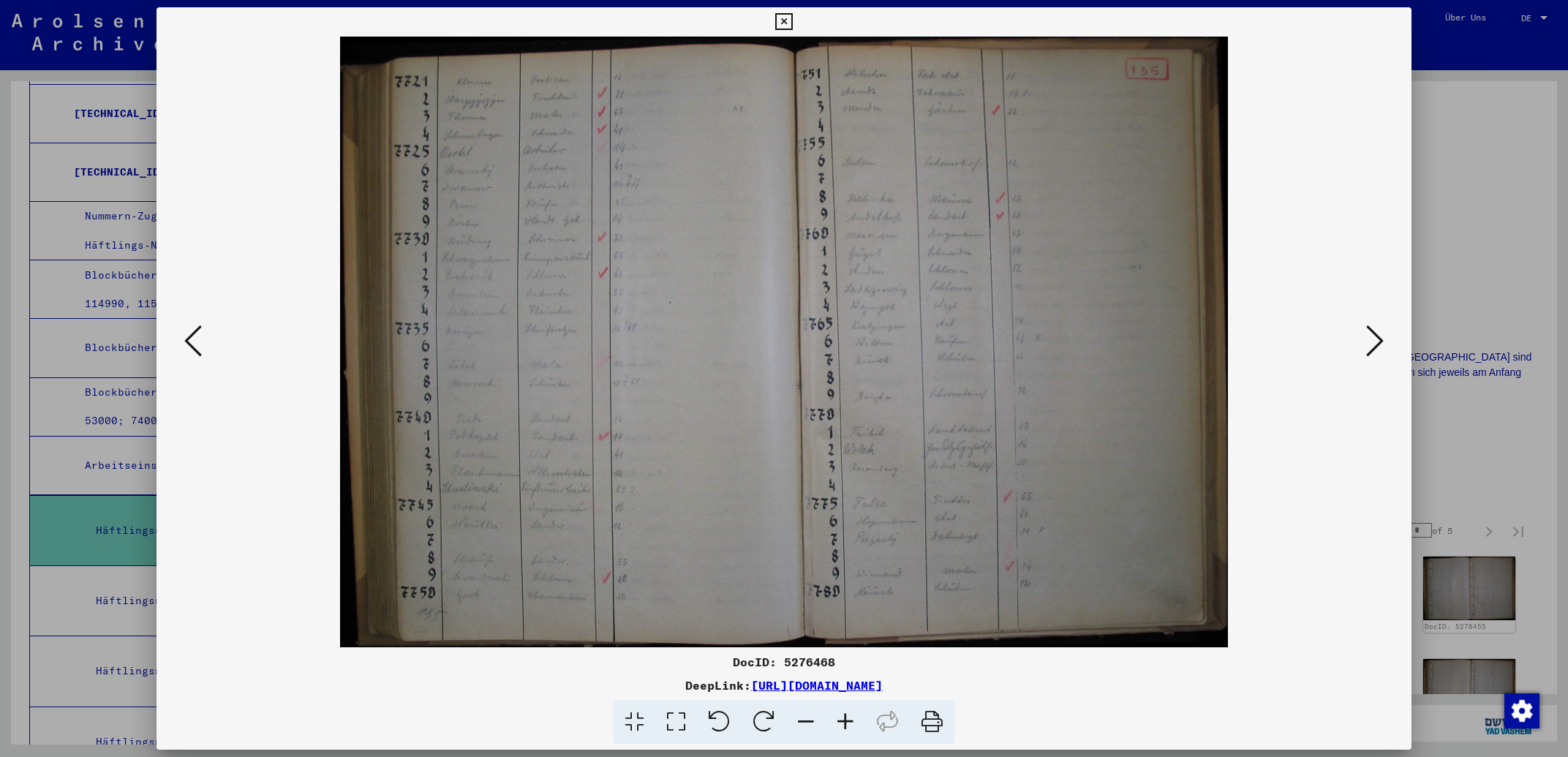
click at [196, 344] on icon at bounding box center [193, 340] width 17 height 35
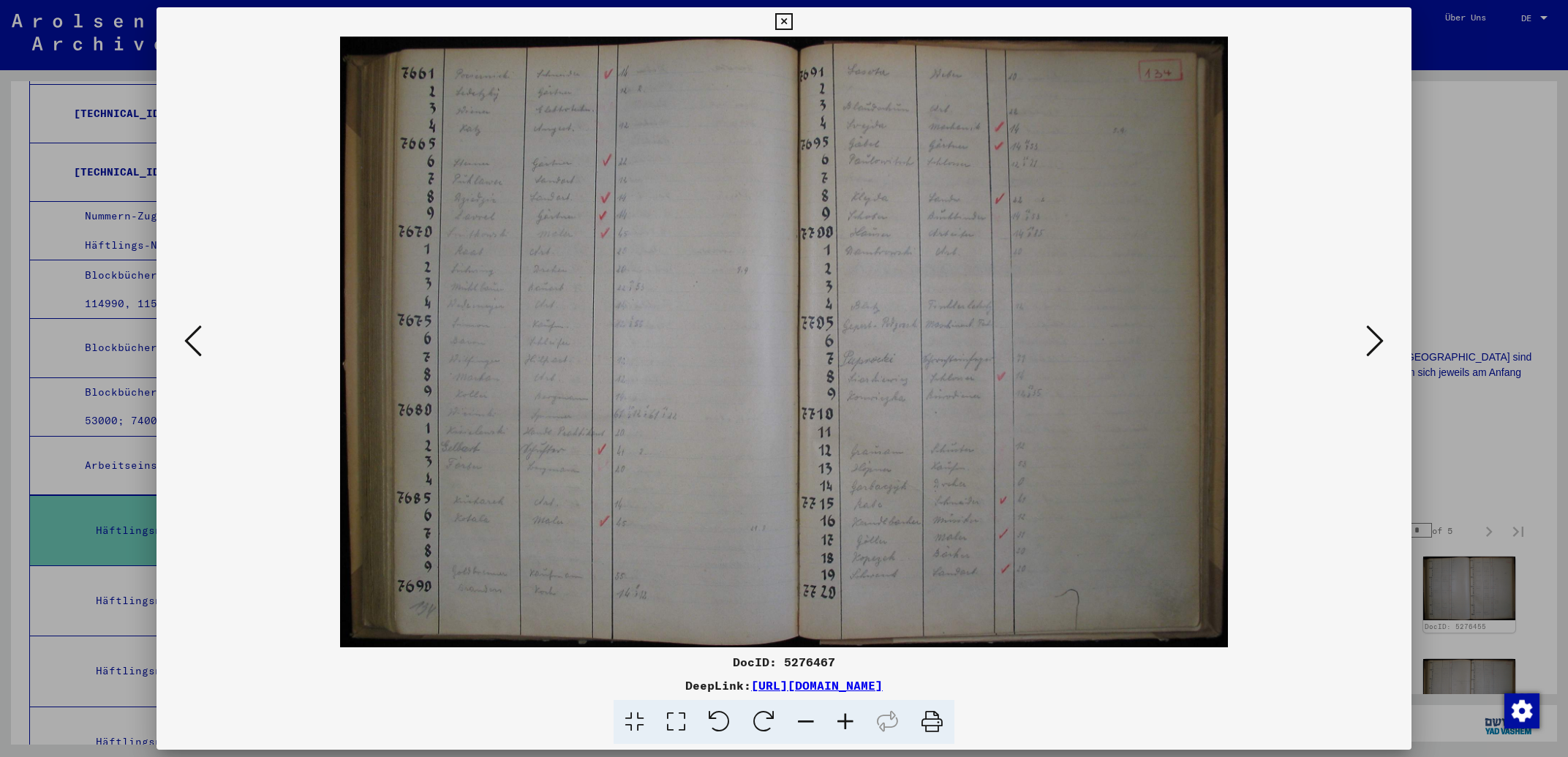
click at [792, 20] on icon at bounding box center [783, 22] width 16 height 17
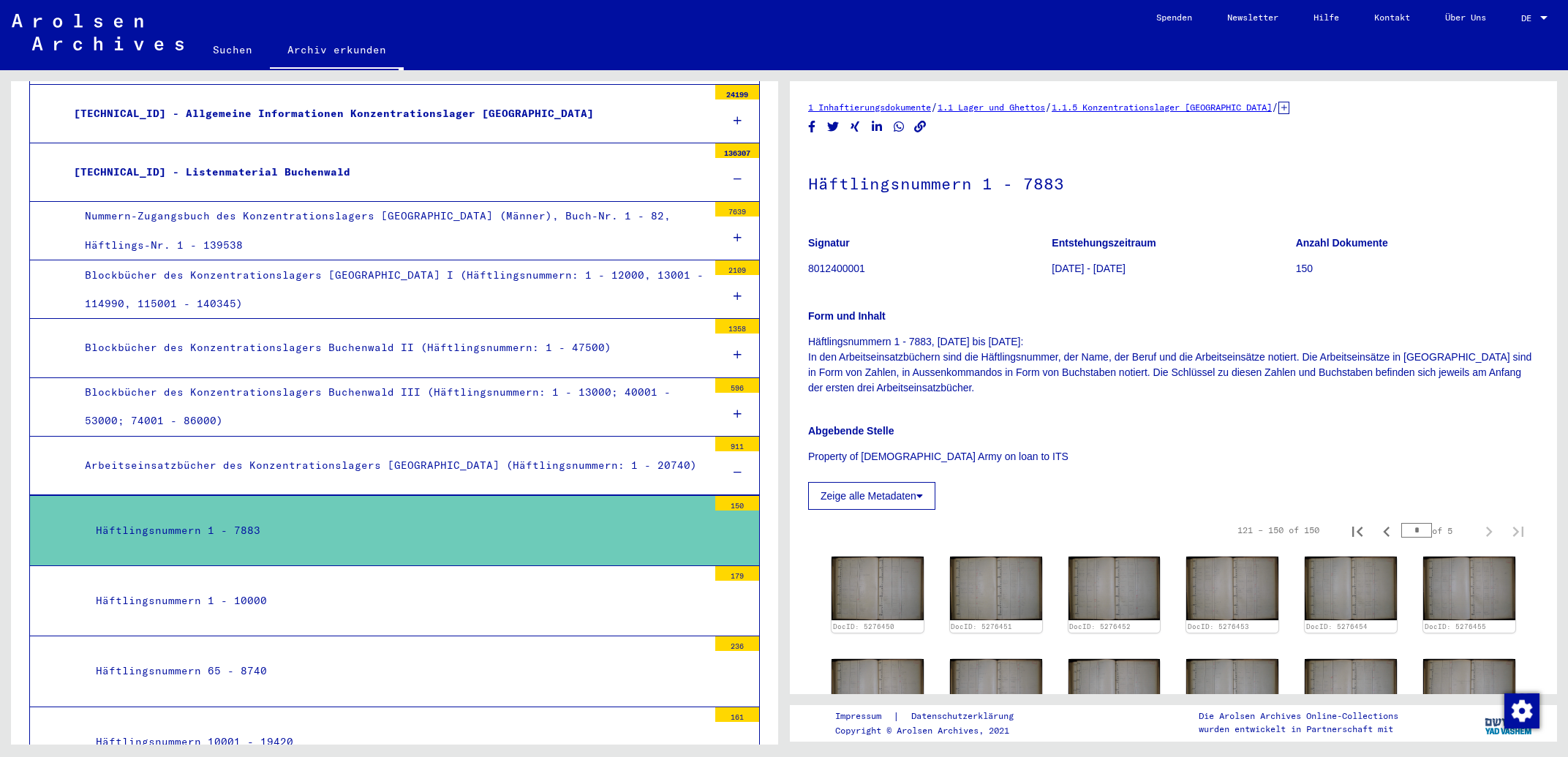
click at [365, 601] on div "Häftlingsnummern 1 - 10000" at bounding box center [396, 601] width 623 height 29
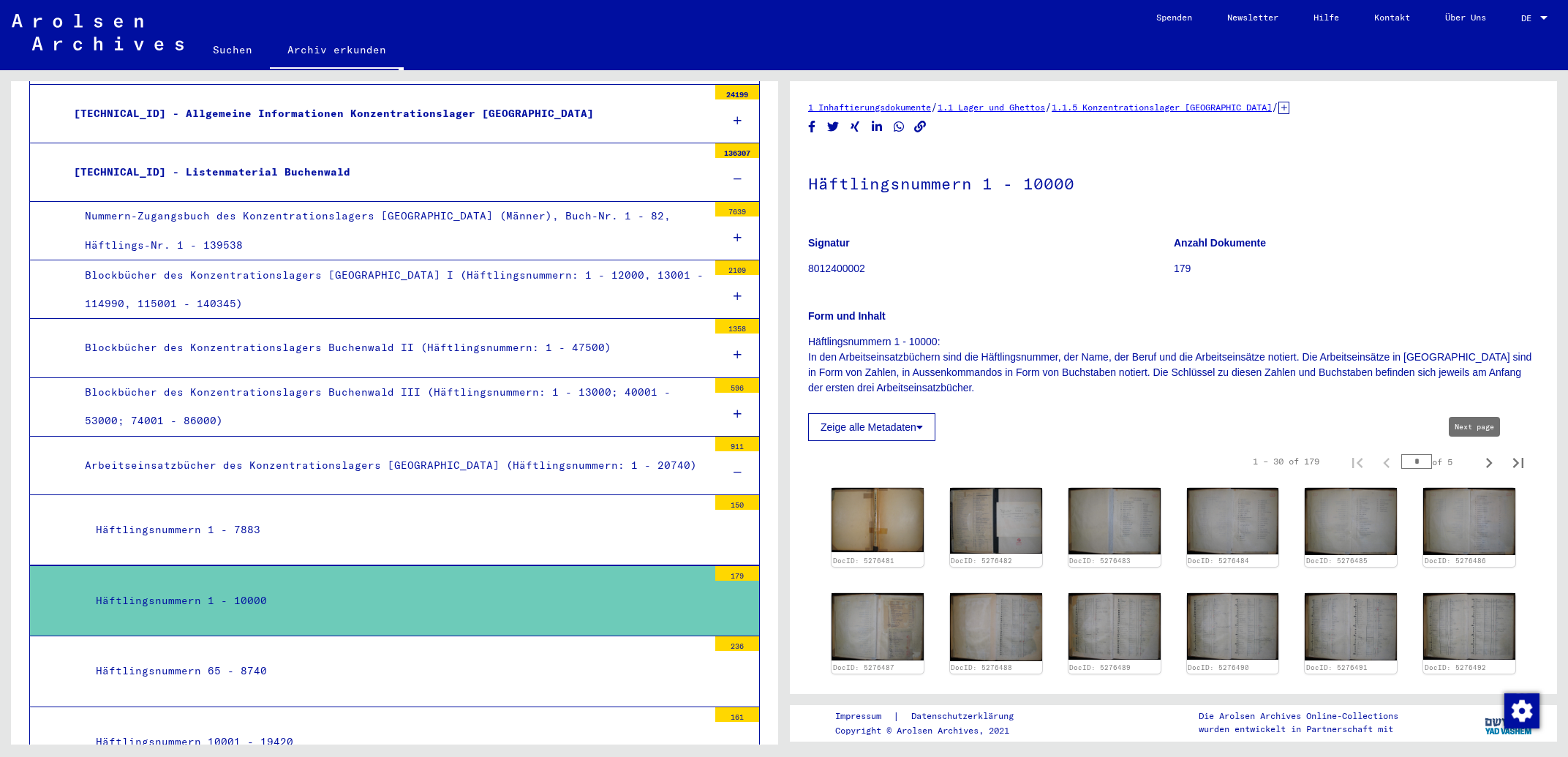
click at [1513, 460] on icon "Last page" at bounding box center [1518, 463] width 11 height 11
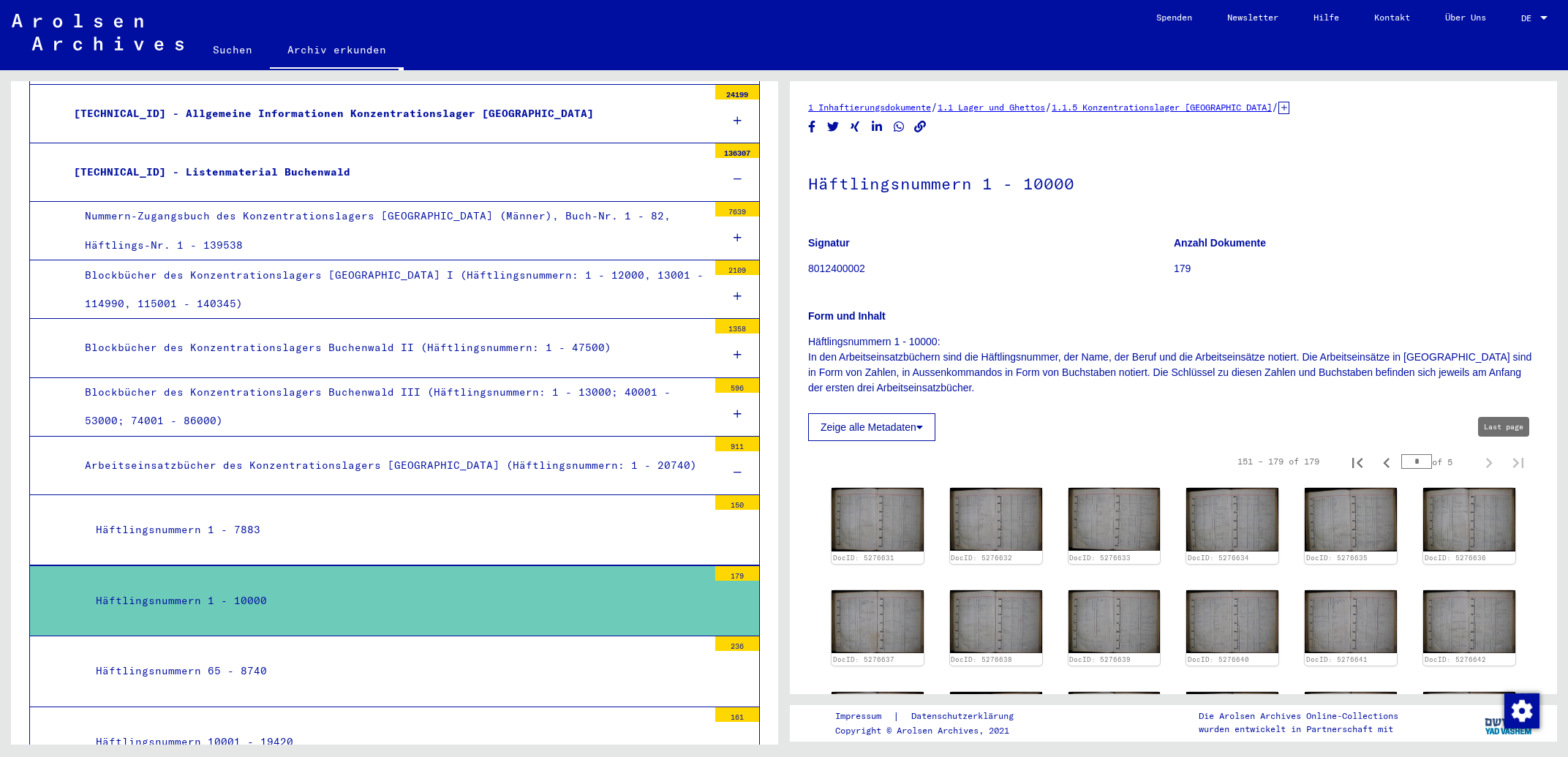
type input "*"
click at [1377, 468] on icon "Previous page" at bounding box center [1387, 463] width 20 height 20
type input "*"
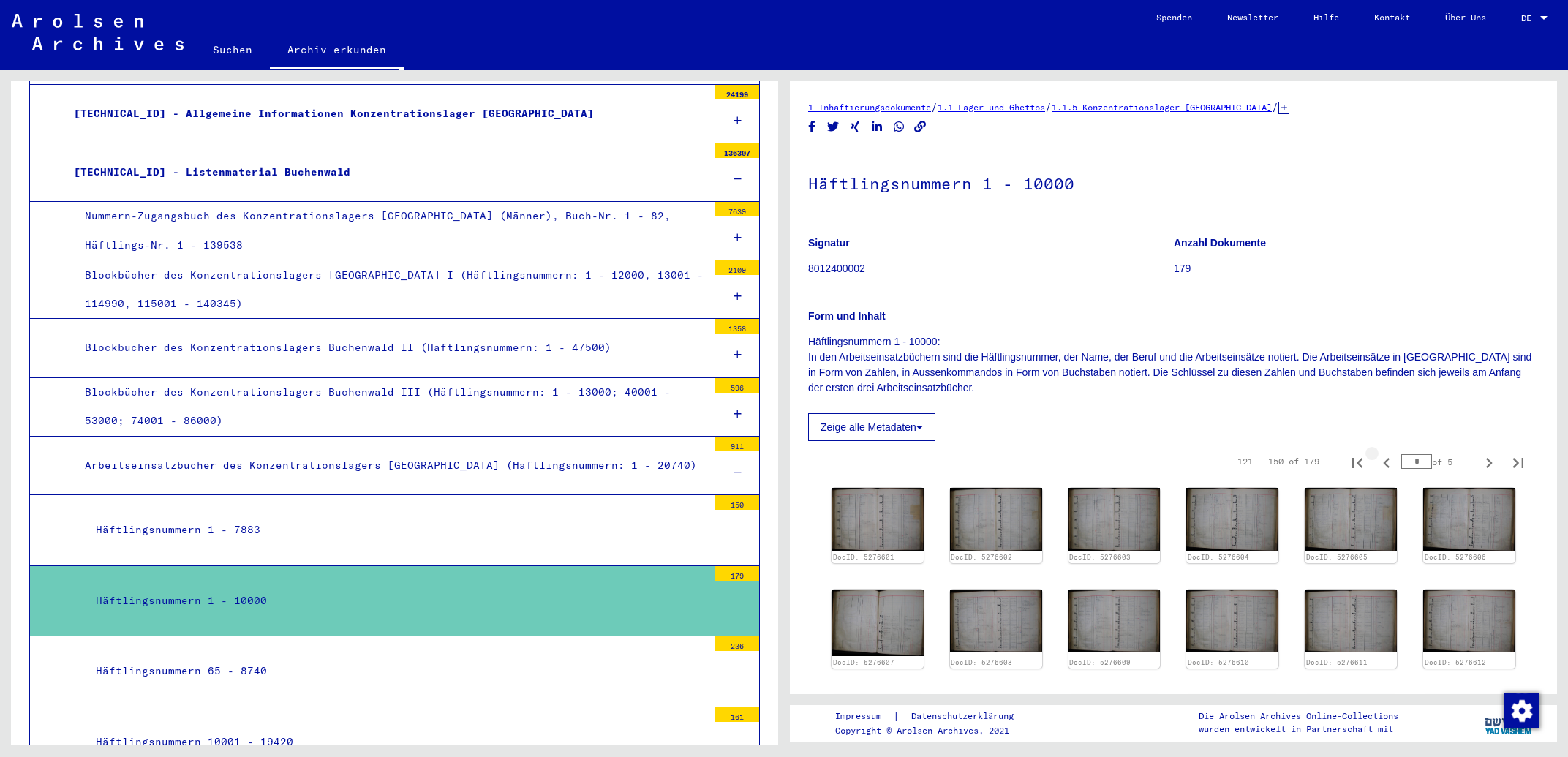
click at [1377, 468] on icon "Previous page" at bounding box center [1387, 463] width 20 height 20
type input "*"
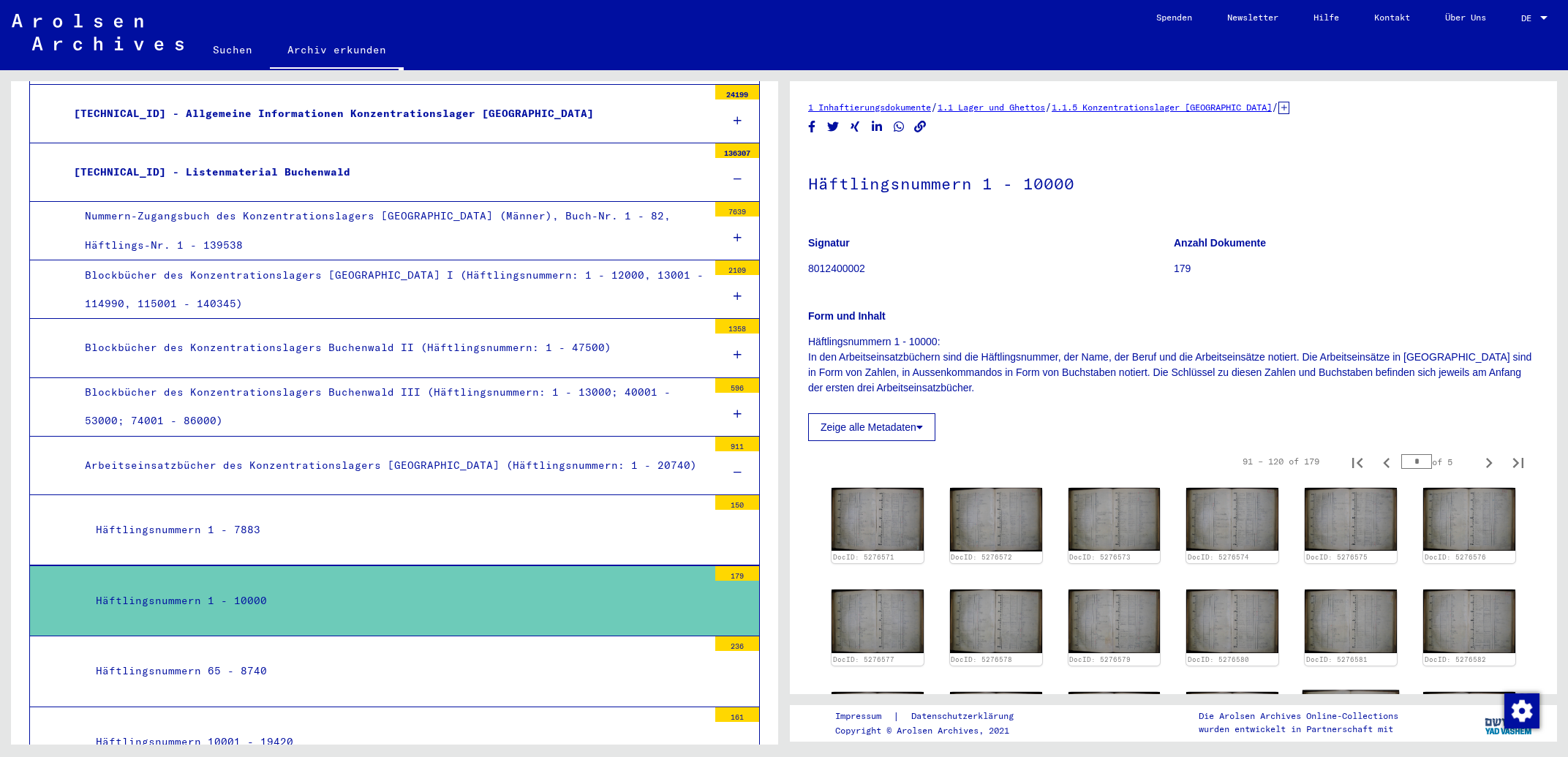
click at [1303, 689] on img at bounding box center [1351, 722] width 96 height 66
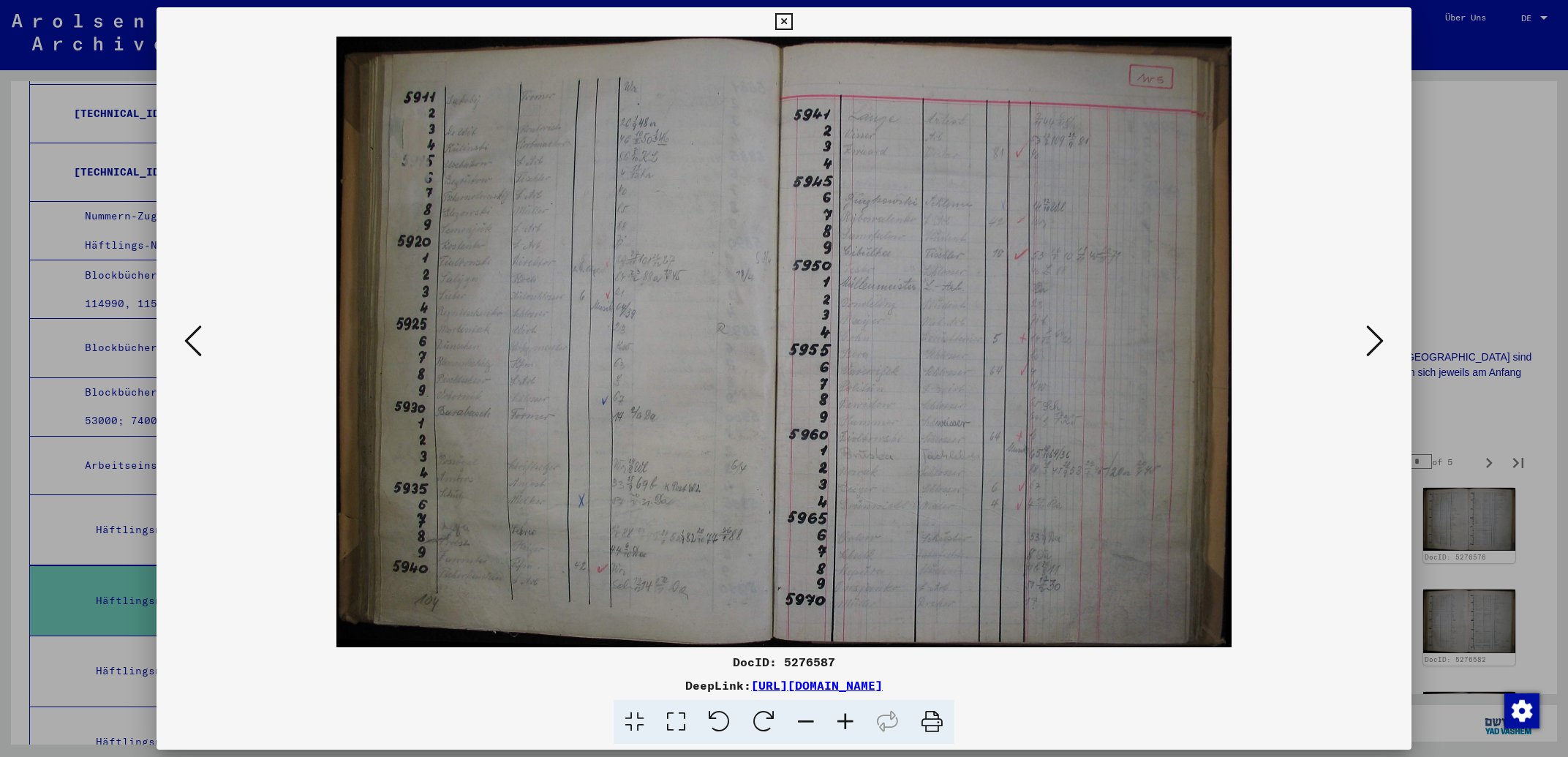
click at [792, 23] on icon at bounding box center [783, 22] width 16 height 17
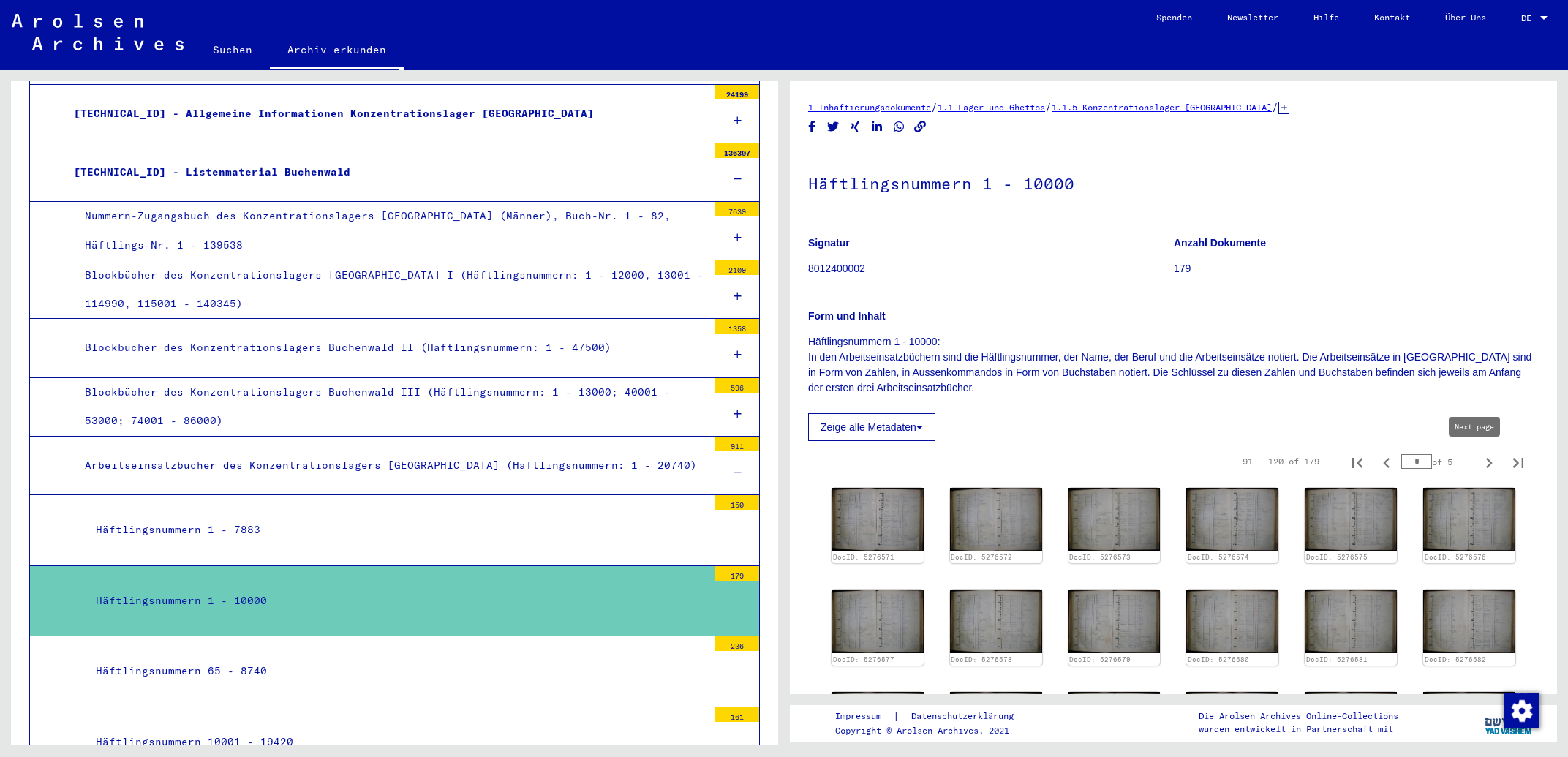
click at [1479, 460] on icon "Next page" at bounding box center [1489, 463] width 20 height 20
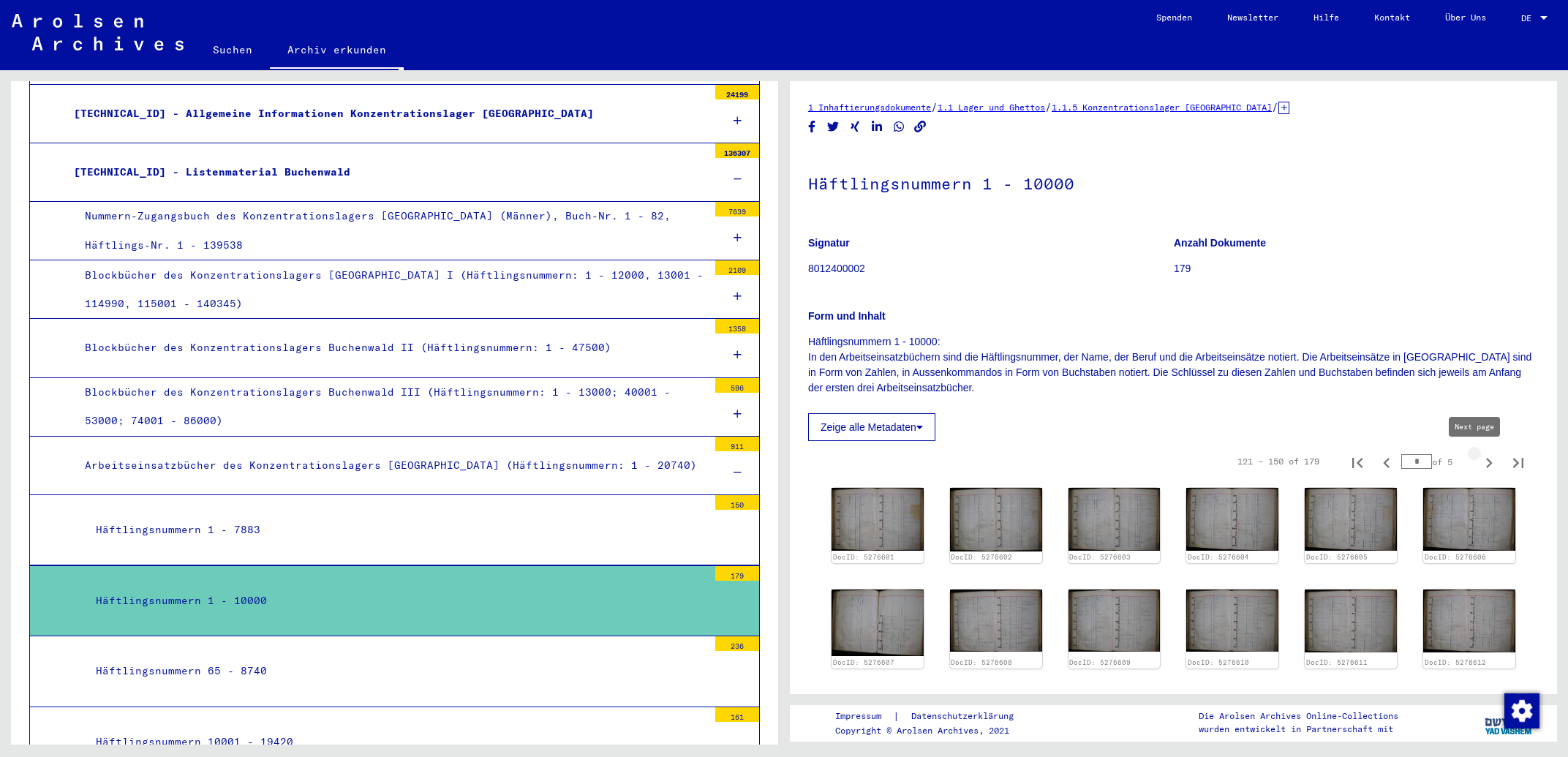
type input "*"
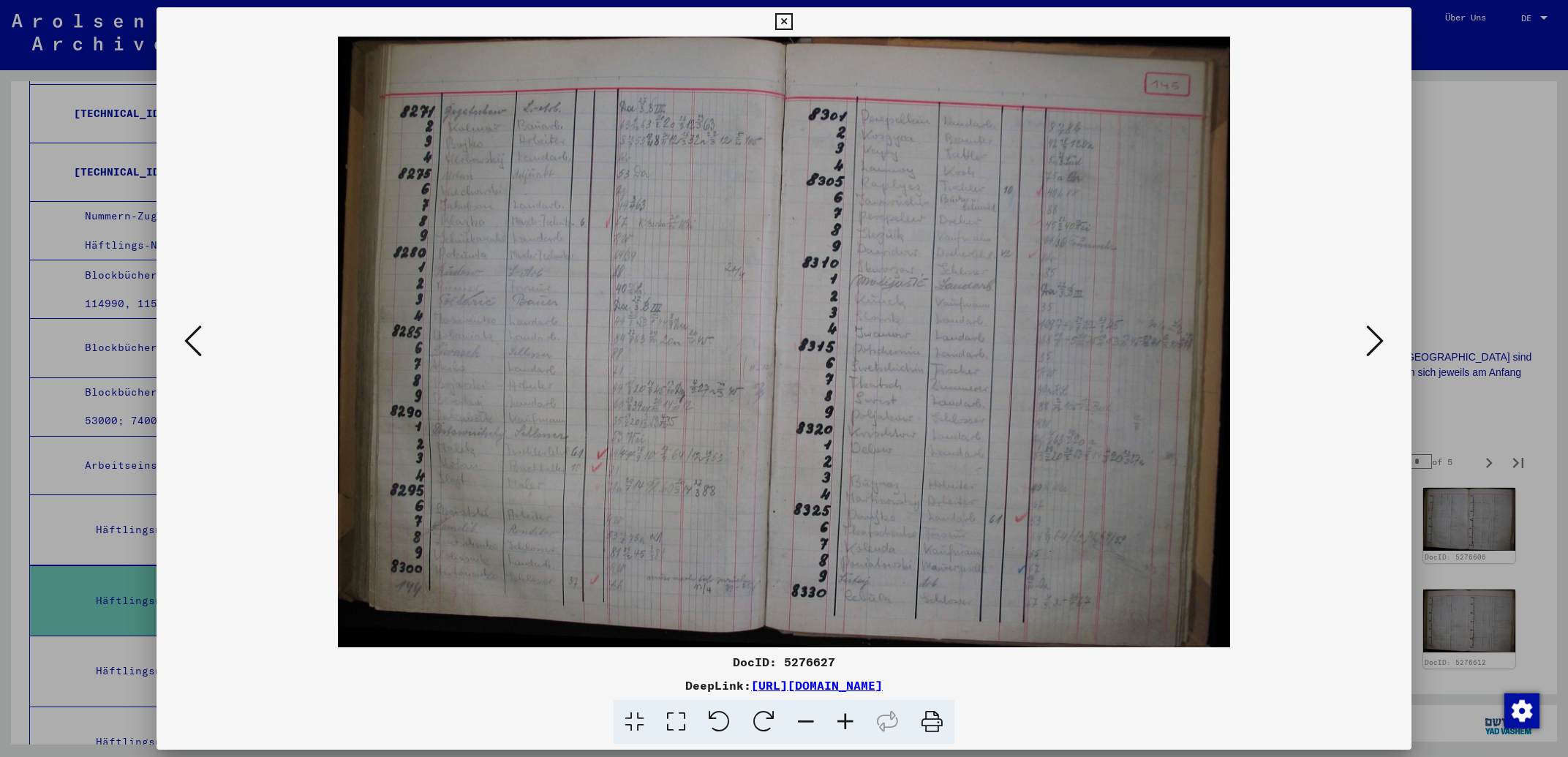
click at [193, 340] on icon at bounding box center [193, 340] width 17 height 35
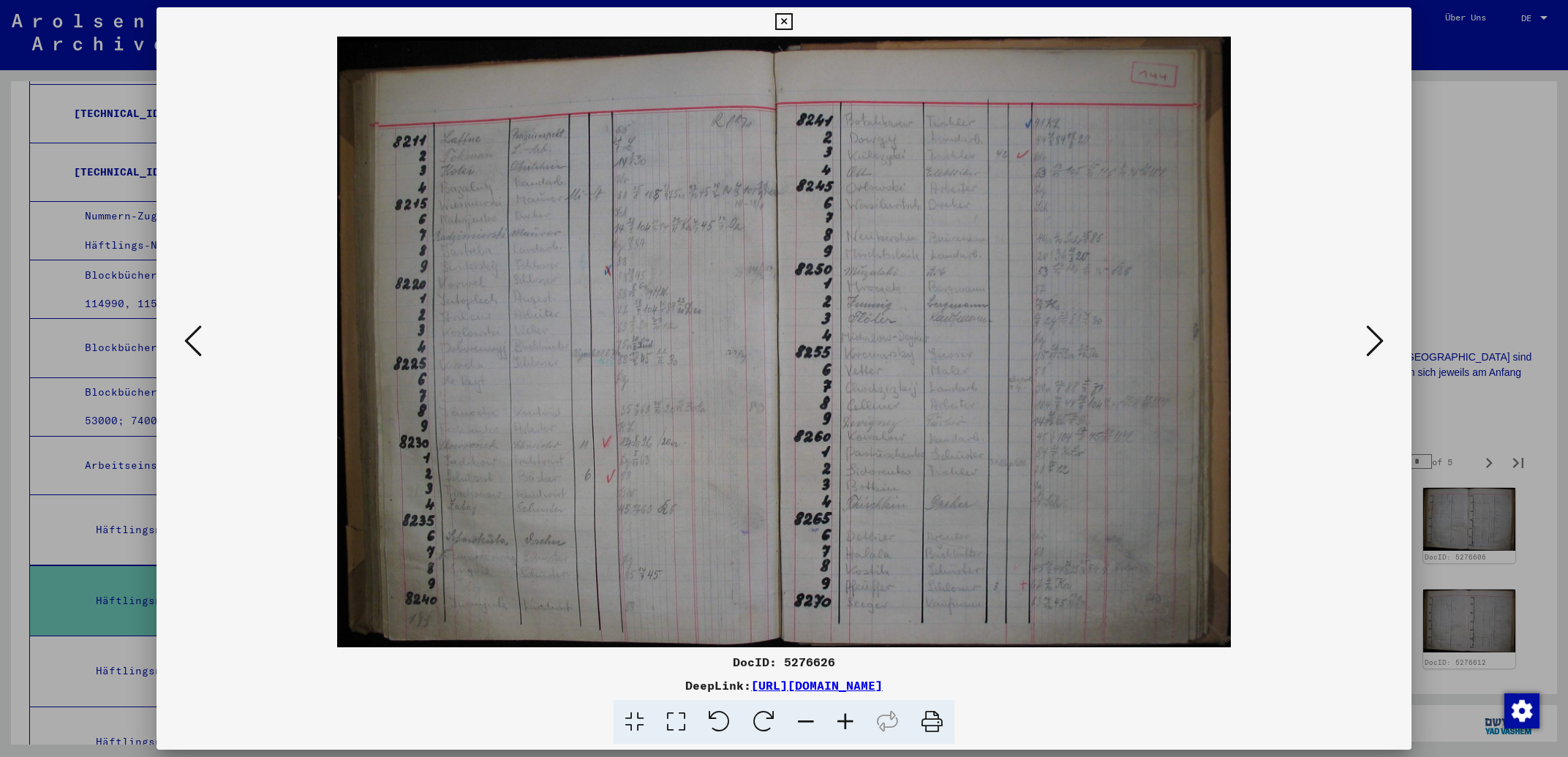
click at [193, 340] on icon at bounding box center [193, 340] width 17 height 35
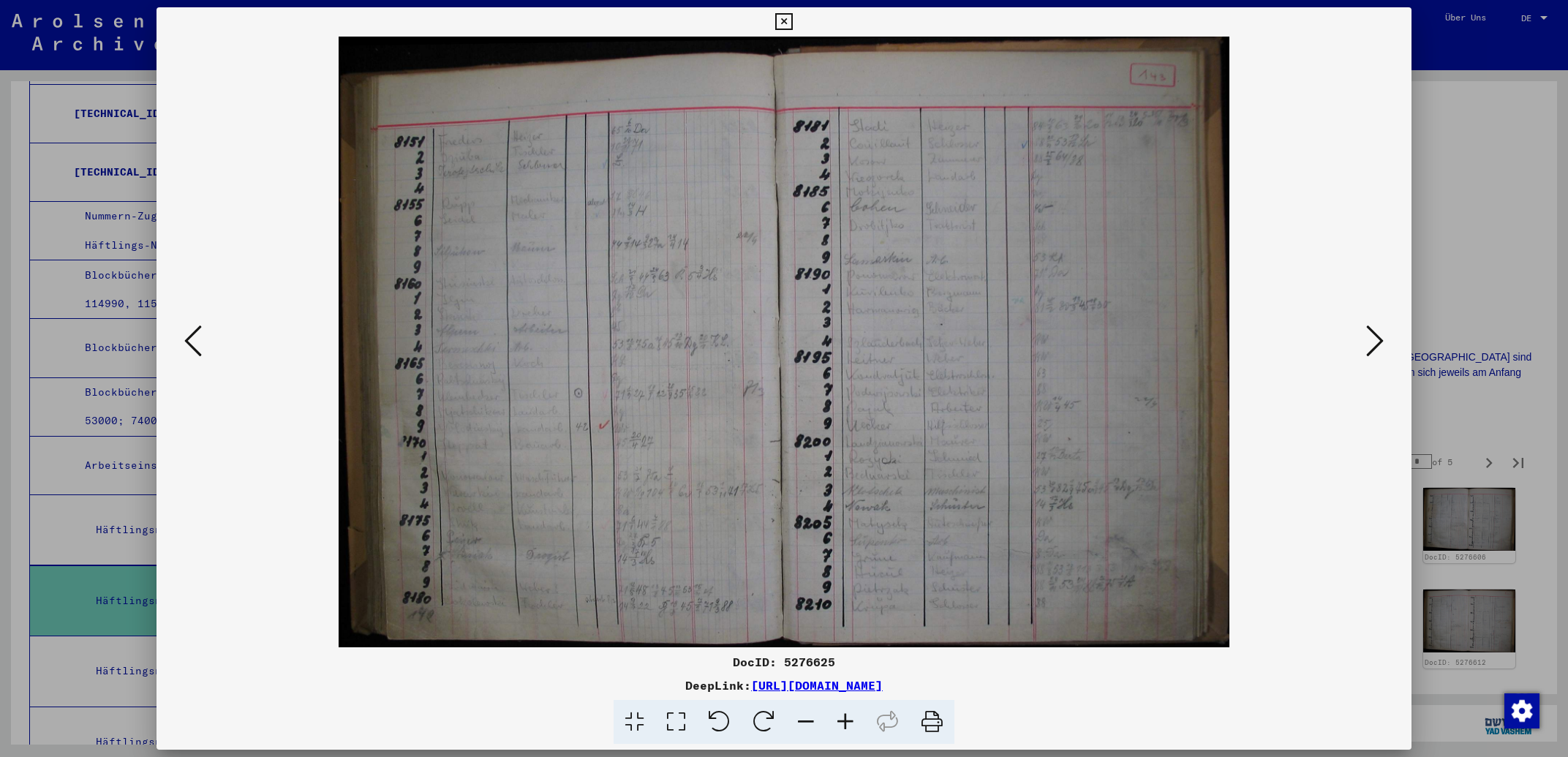
click at [193, 340] on icon at bounding box center [193, 340] width 17 height 35
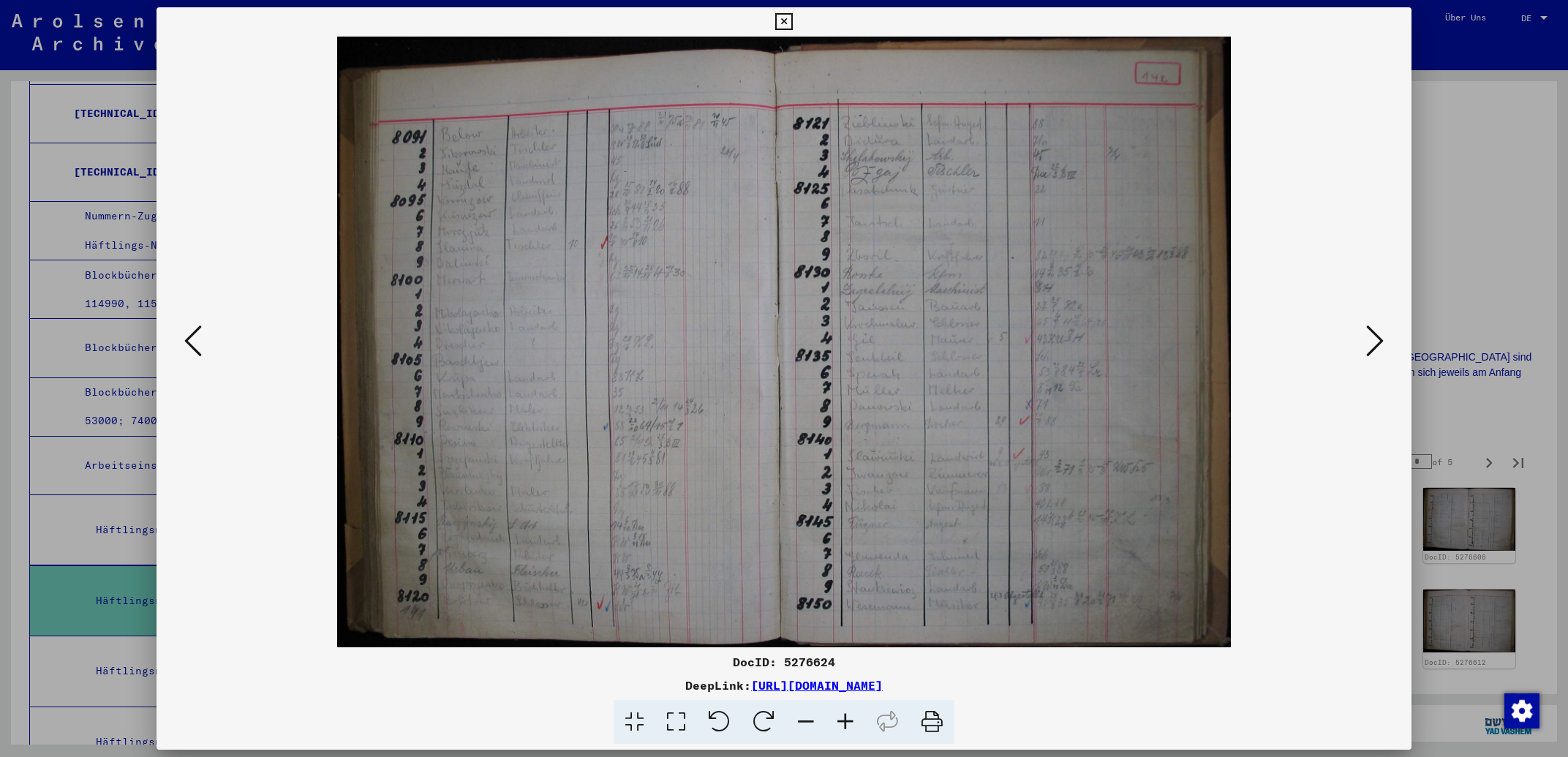
click at [193, 340] on icon at bounding box center [193, 340] width 17 height 35
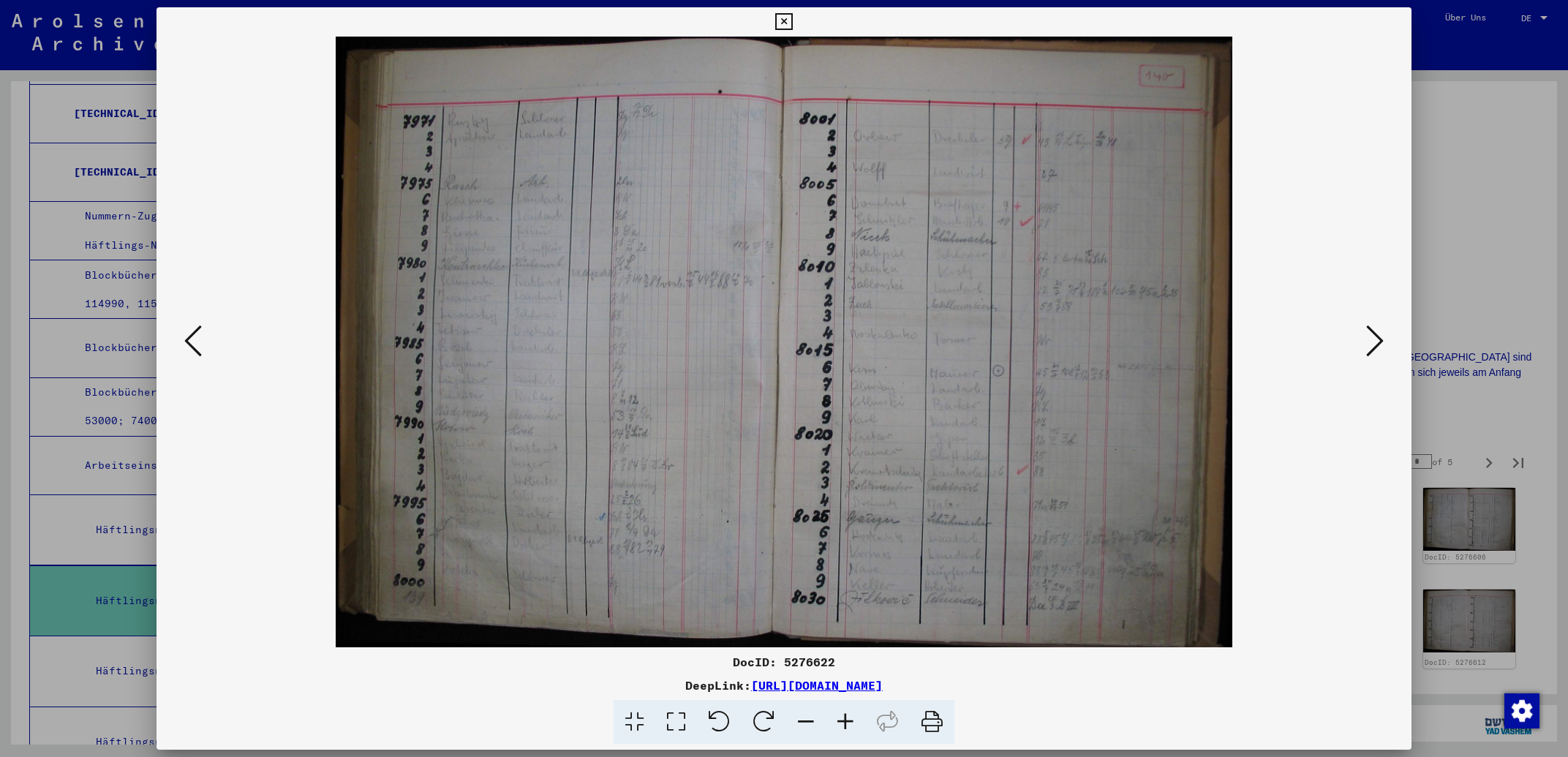
click at [193, 340] on icon at bounding box center [193, 340] width 17 height 35
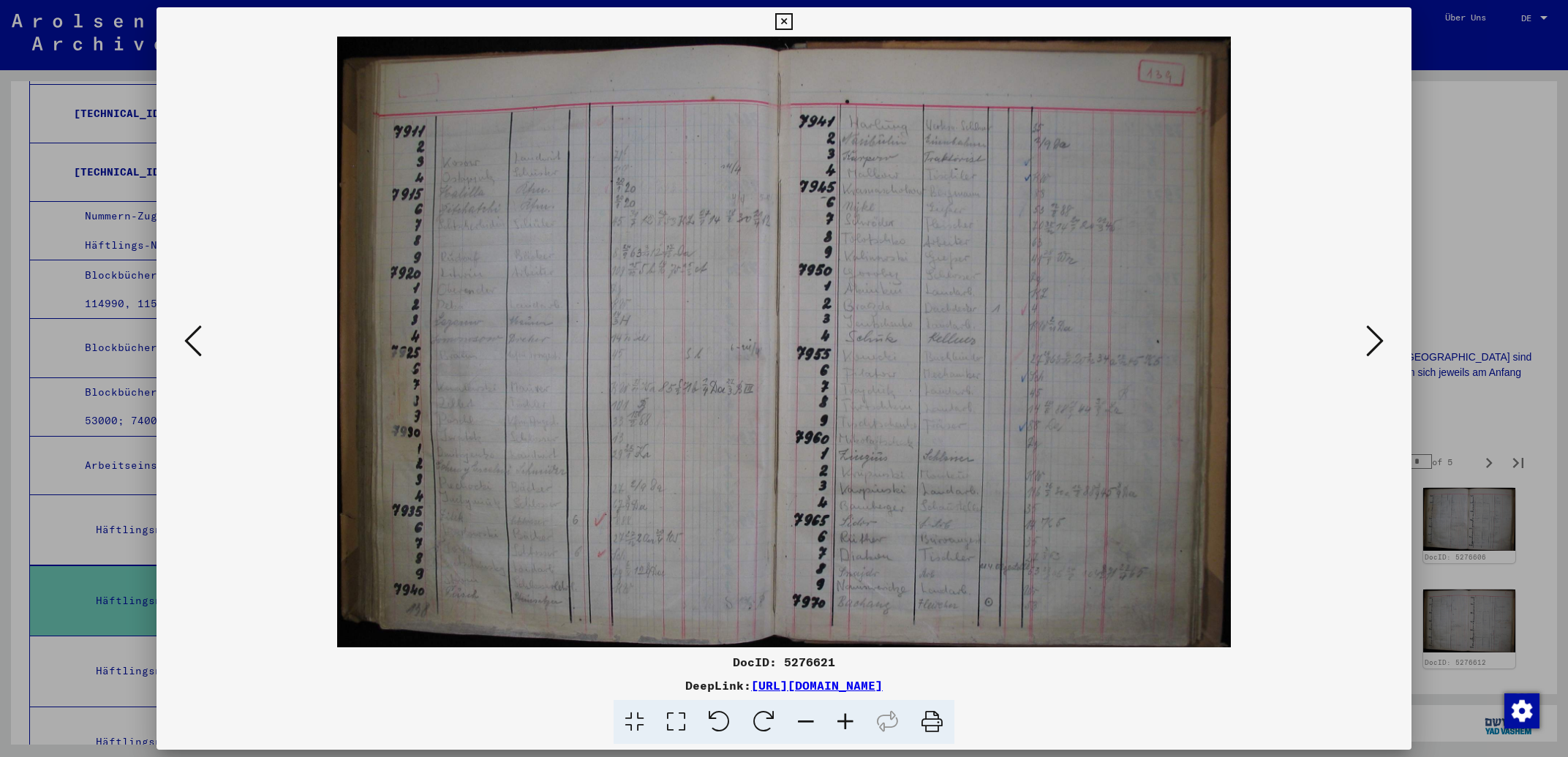
click at [193, 340] on icon at bounding box center [193, 340] width 17 height 35
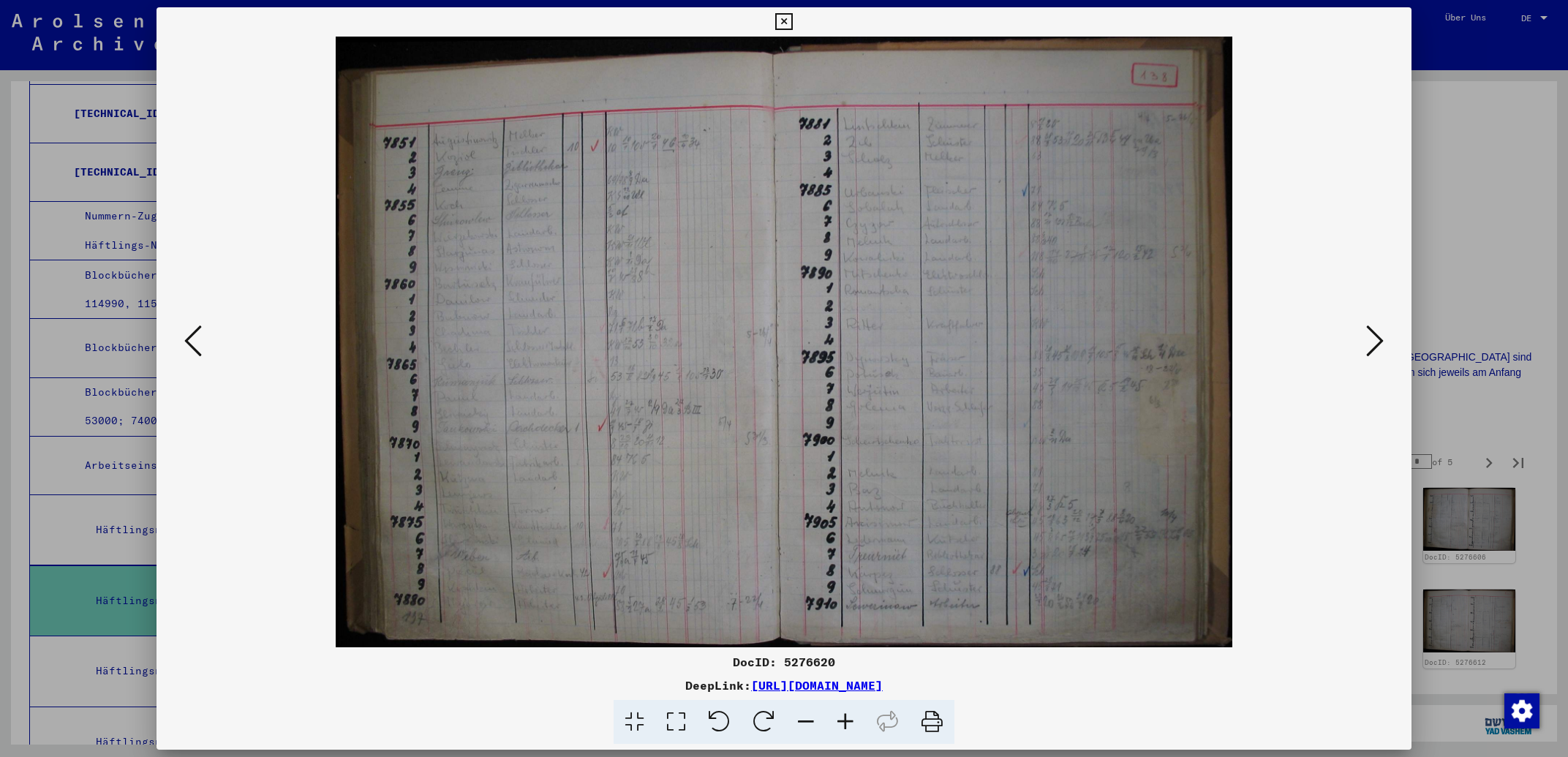
click at [193, 340] on icon at bounding box center [193, 340] width 17 height 35
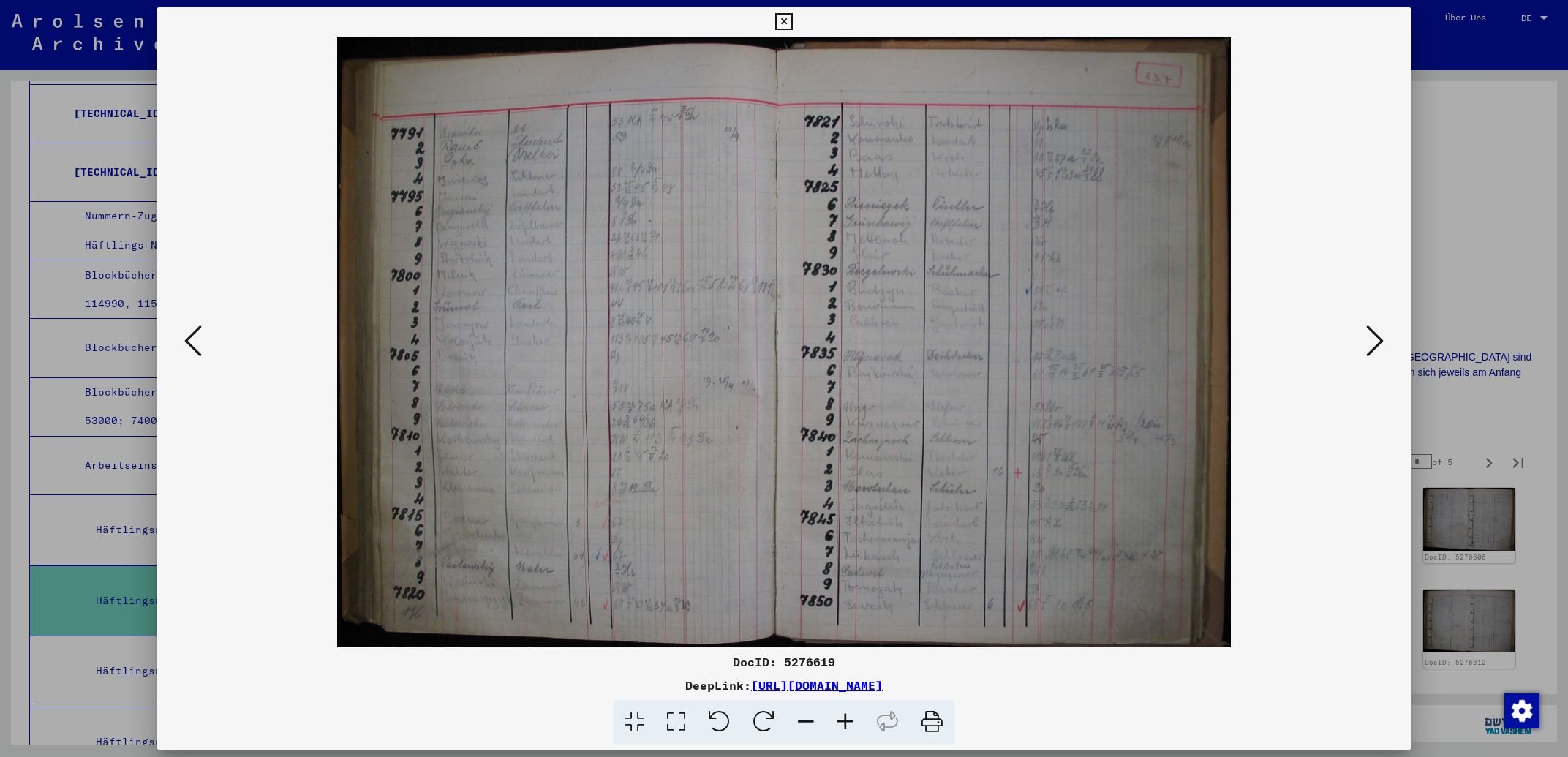
click at [193, 340] on icon at bounding box center [193, 340] width 17 height 35
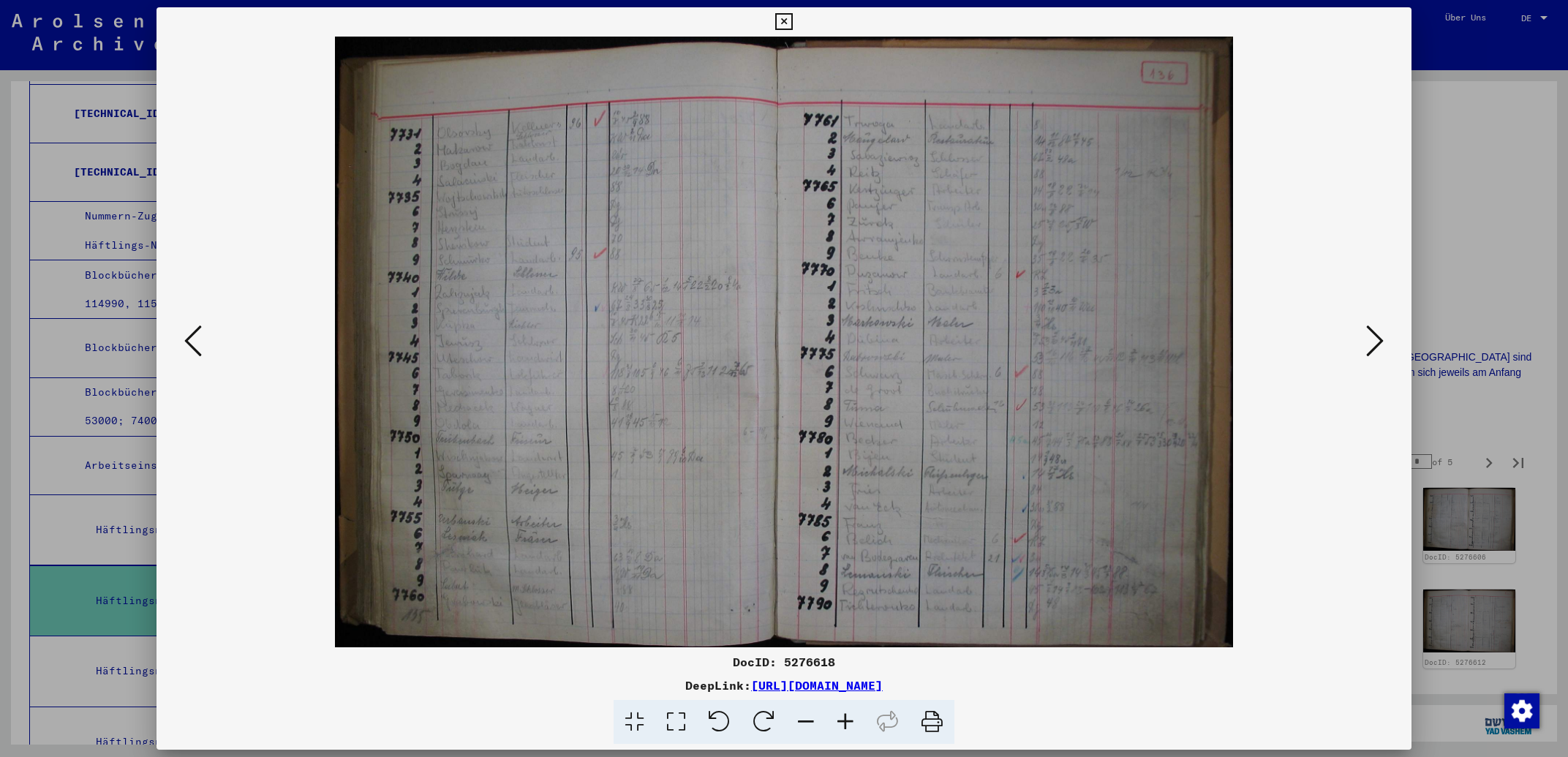
click at [195, 340] on icon at bounding box center [193, 340] width 17 height 35
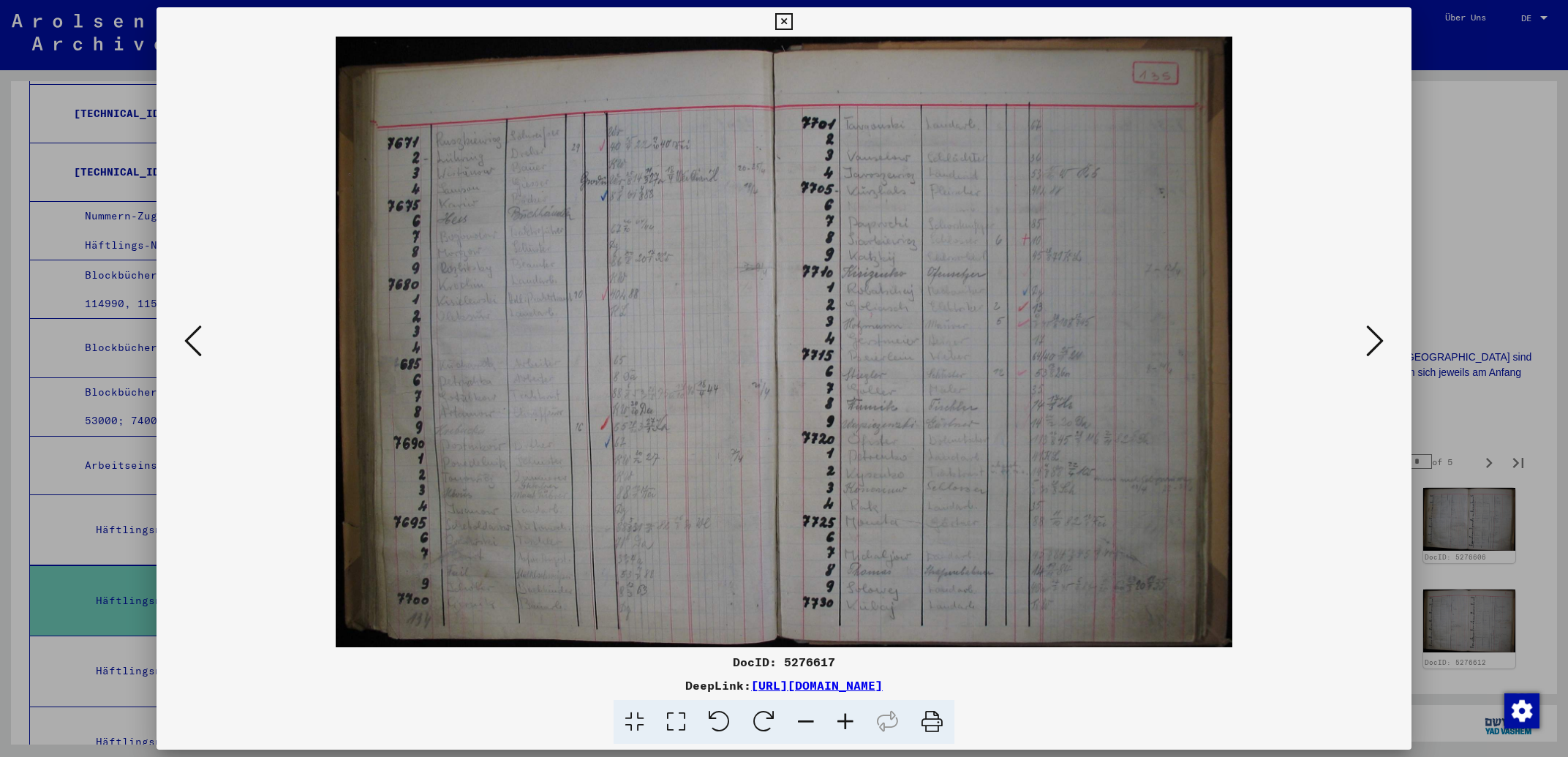
click at [792, 19] on icon at bounding box center [783, 22] width 16 height 17
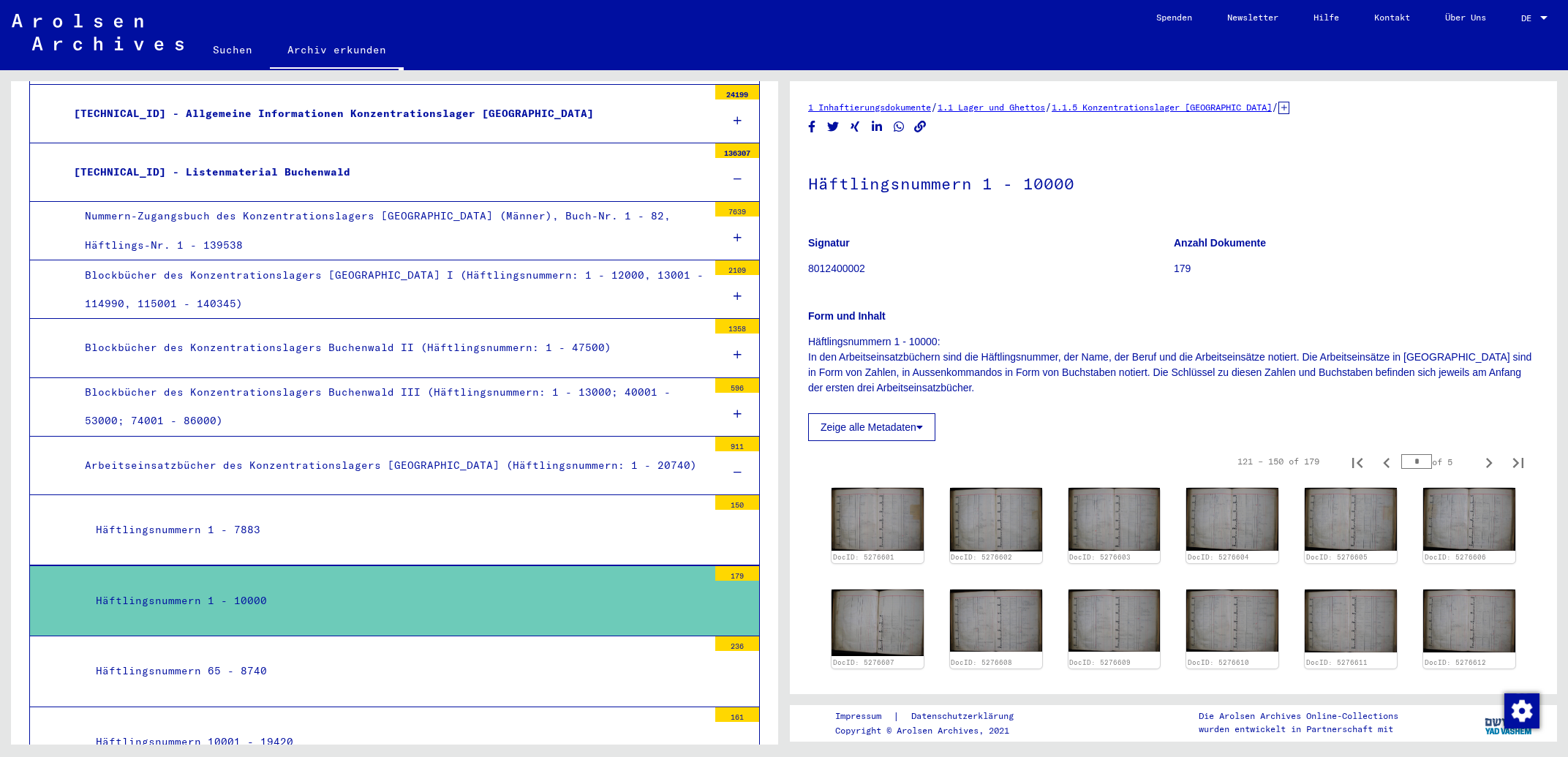
click at [253, 657] on div "Häftlingsnummern 65 - 8740" at bounding box center [396, 671] width 623 height 29
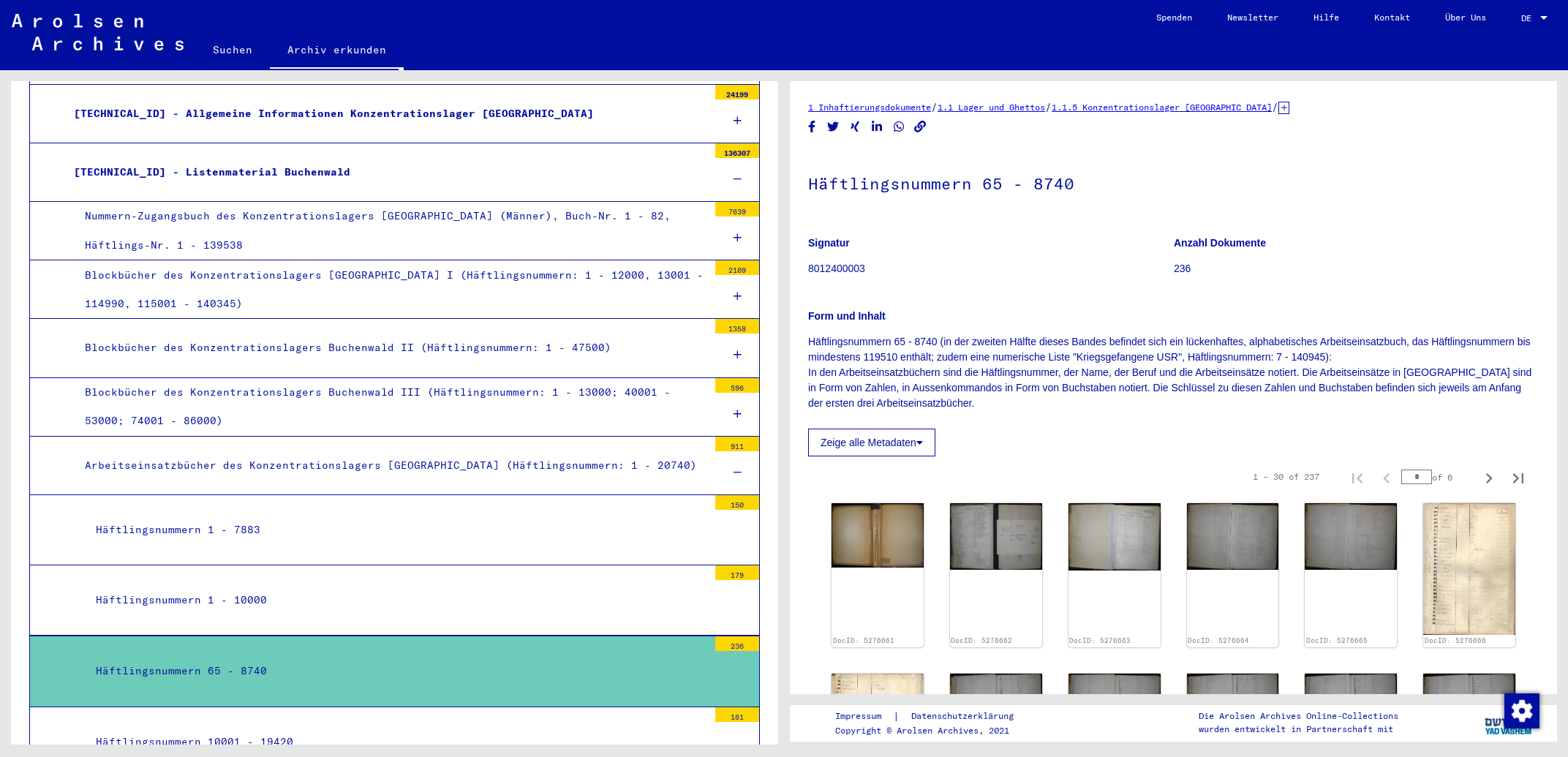
click at [1508, 482] on icon "Last page" at bounding box center [1518, 477] width 20 height 20
type input "*"
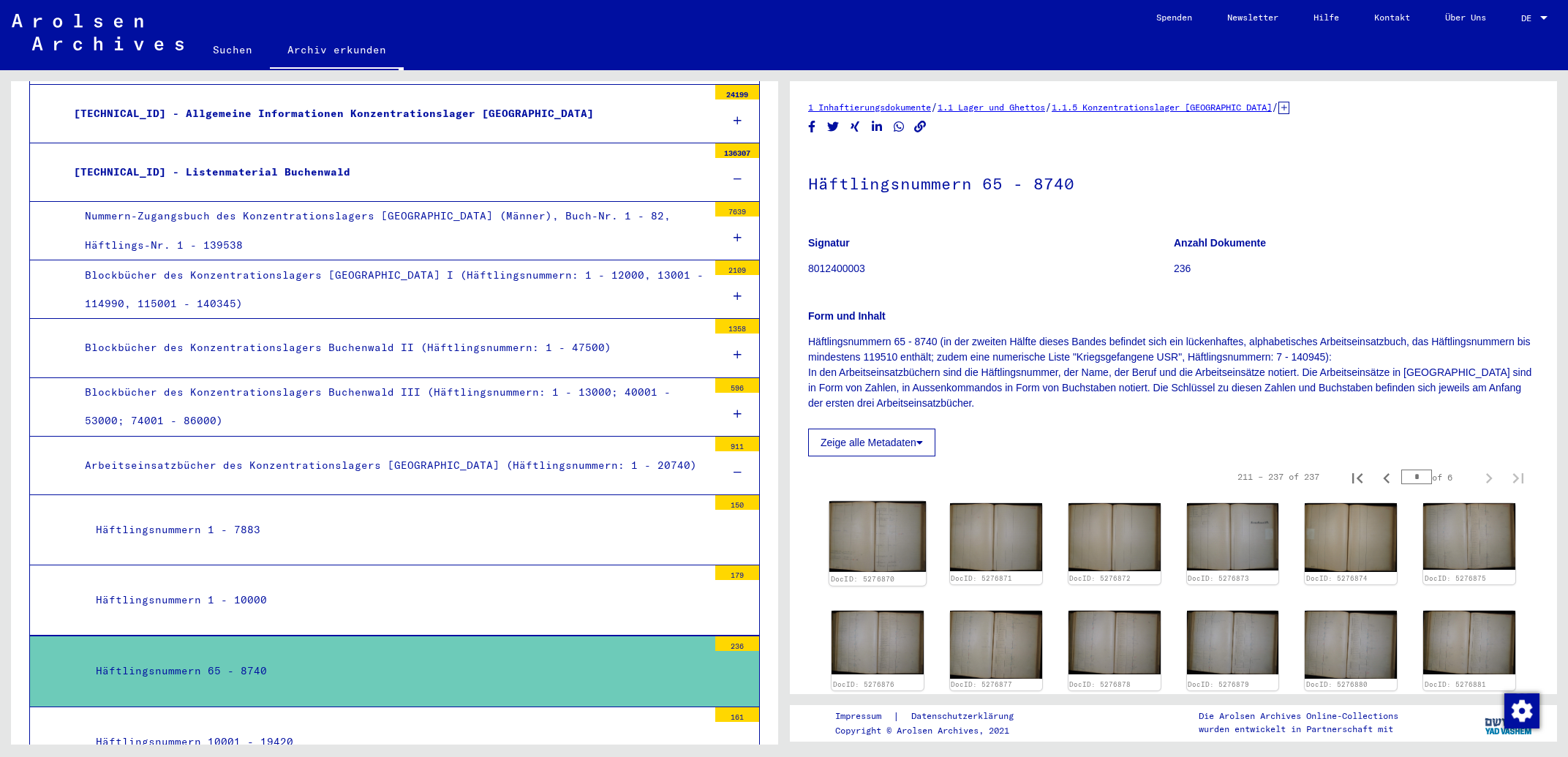
click at [881, 524] on img at bounding box center [878, 537] width 96 height 71
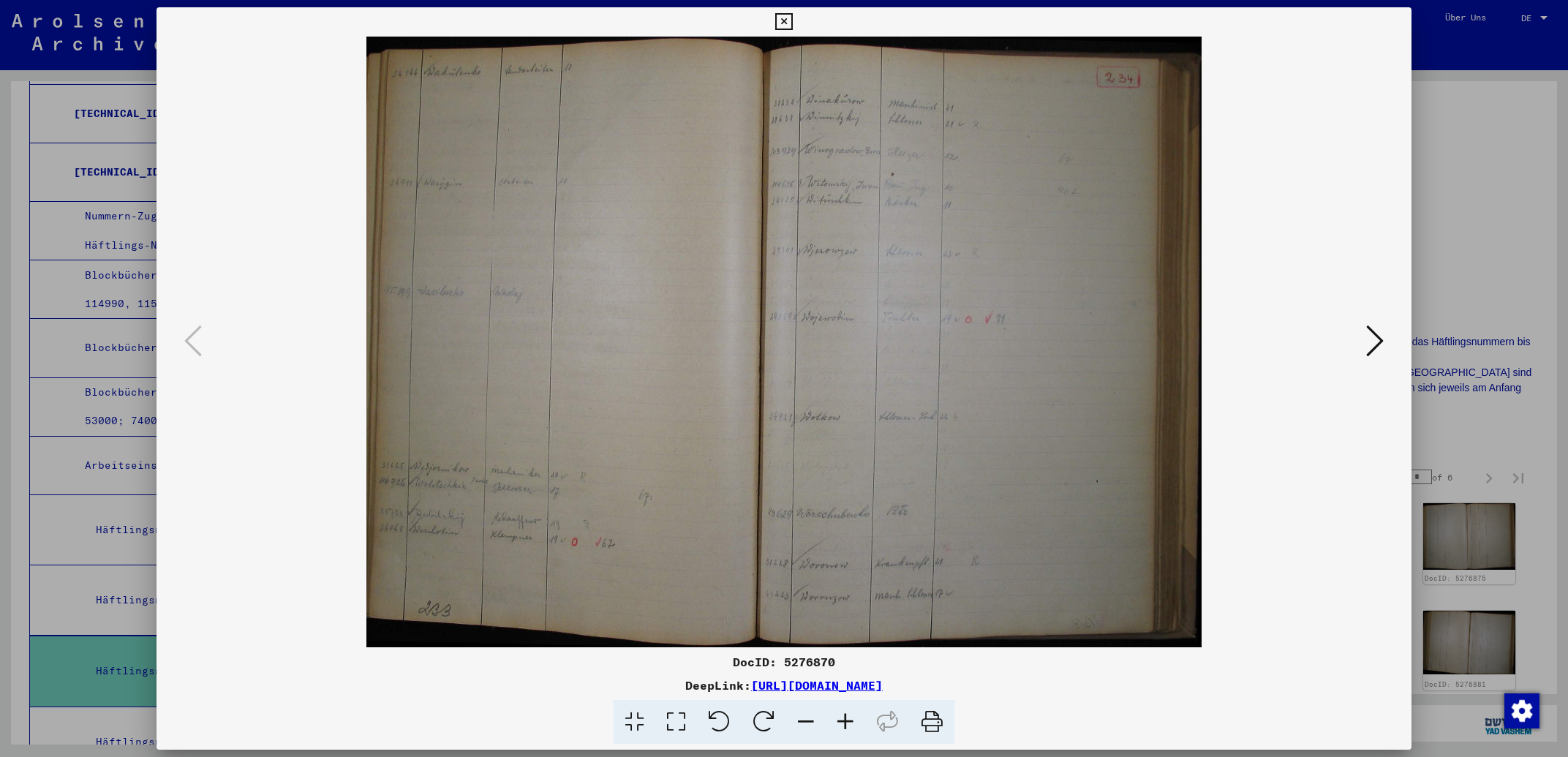
click at [1371, 343] on icon at bounding box center [1375, 340] width 17 height 35
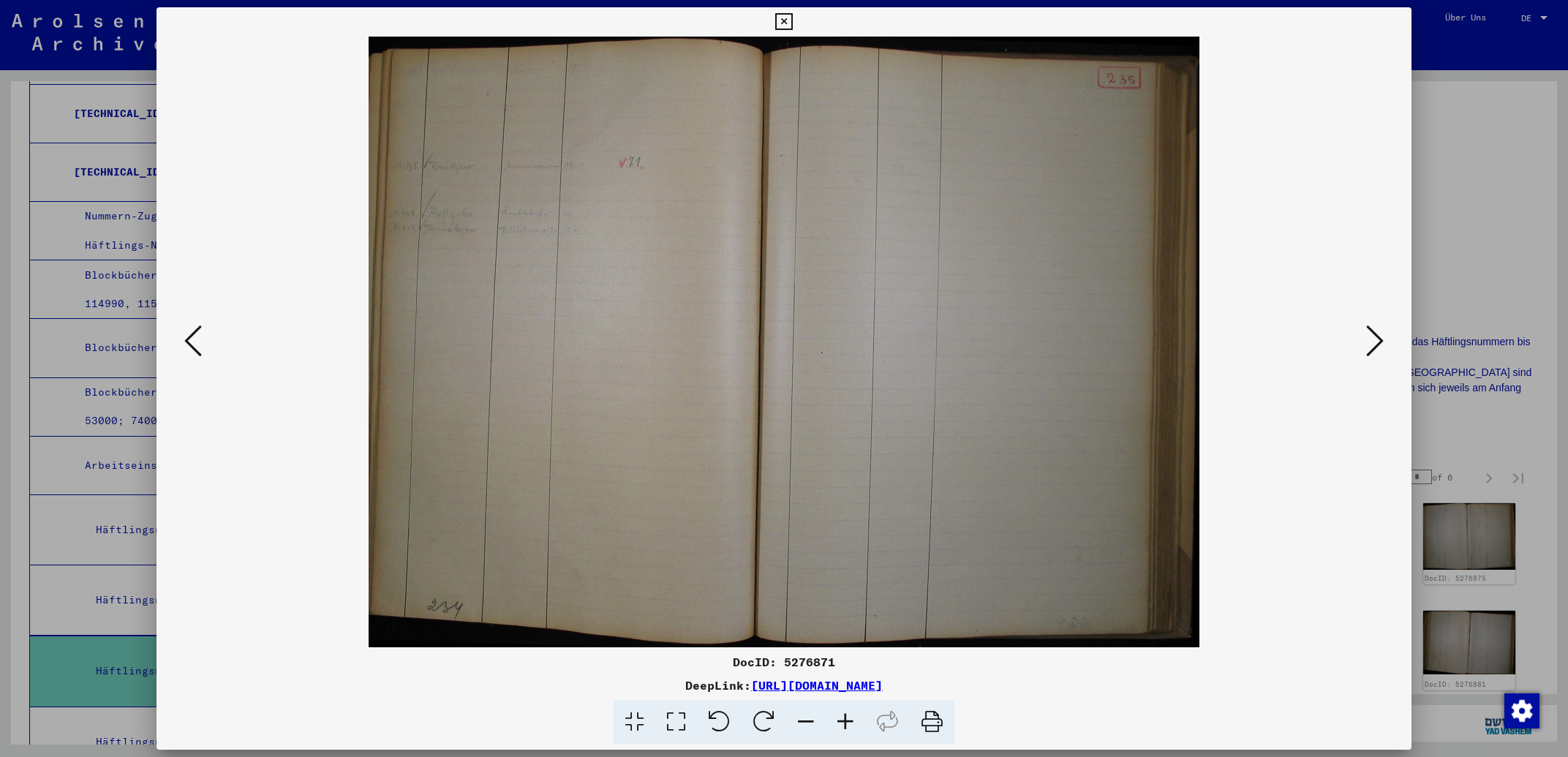
click at [1371, 343] on icon at bounding box center [1375, 340] width 17 height 35
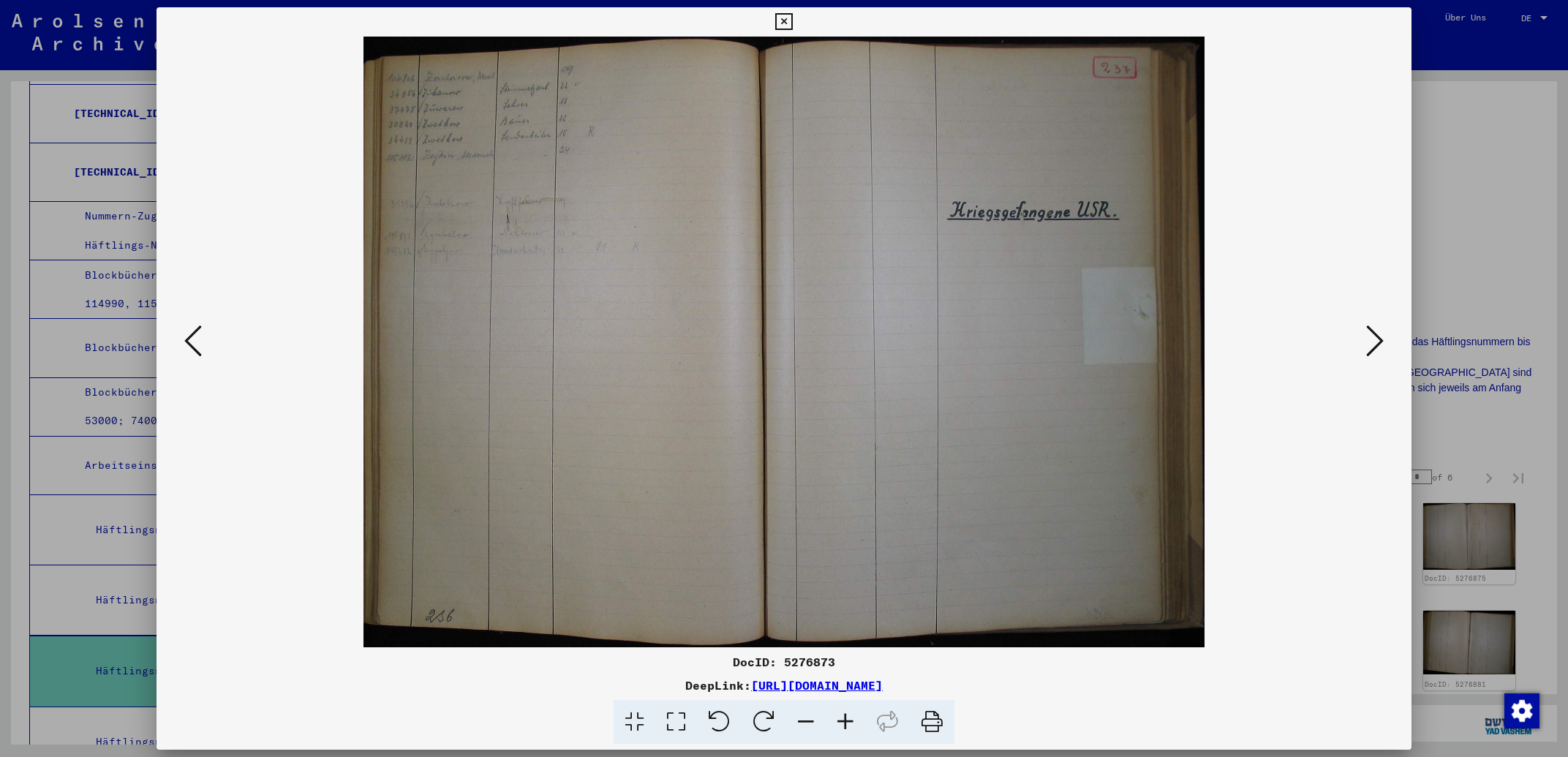
click at [1371, 343] on icon at bounding box center [1375, 340] width 17 height 35
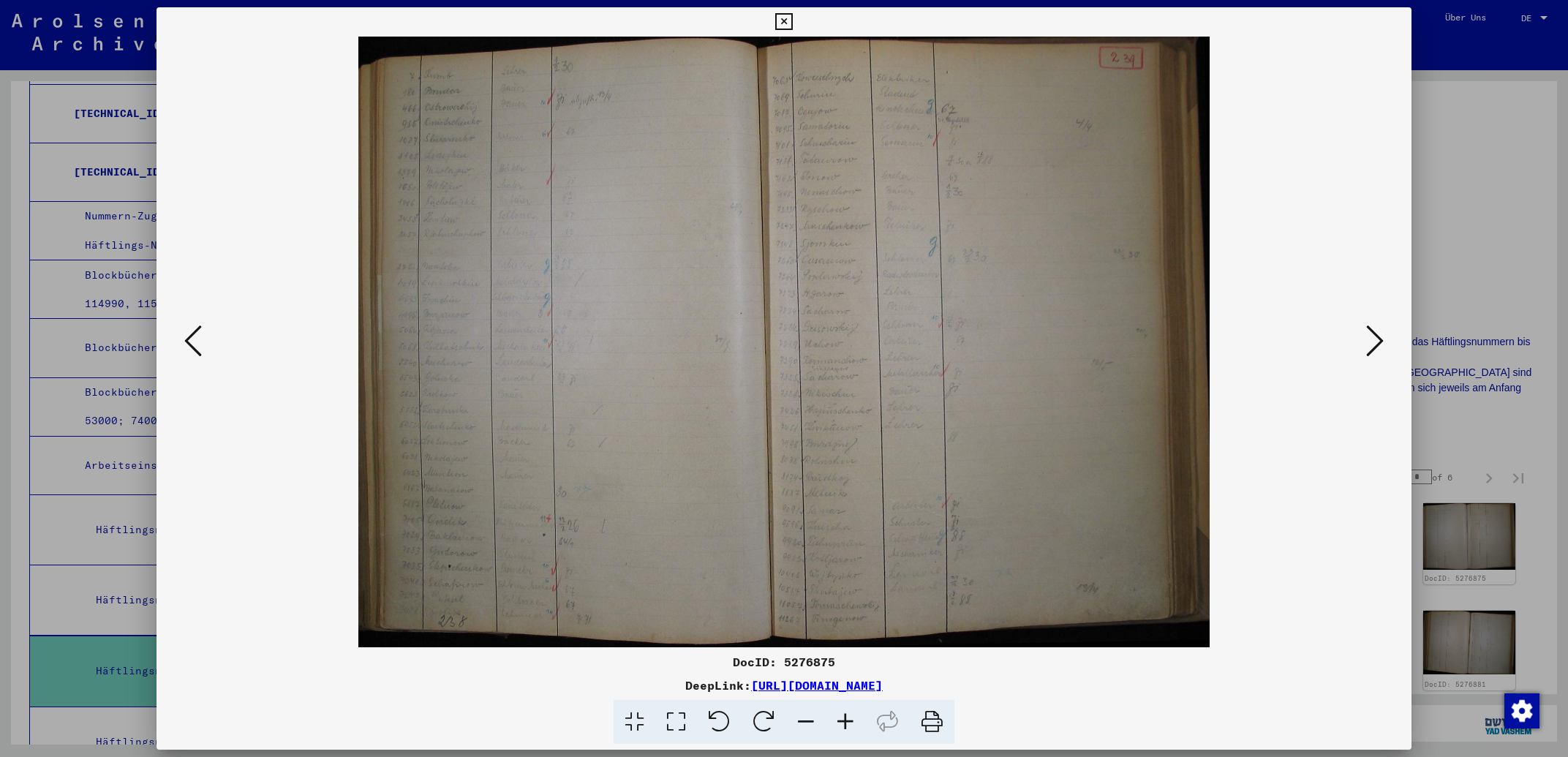
click at [792, 23] on icon at bounding box center [783, 22] width 16 height 17
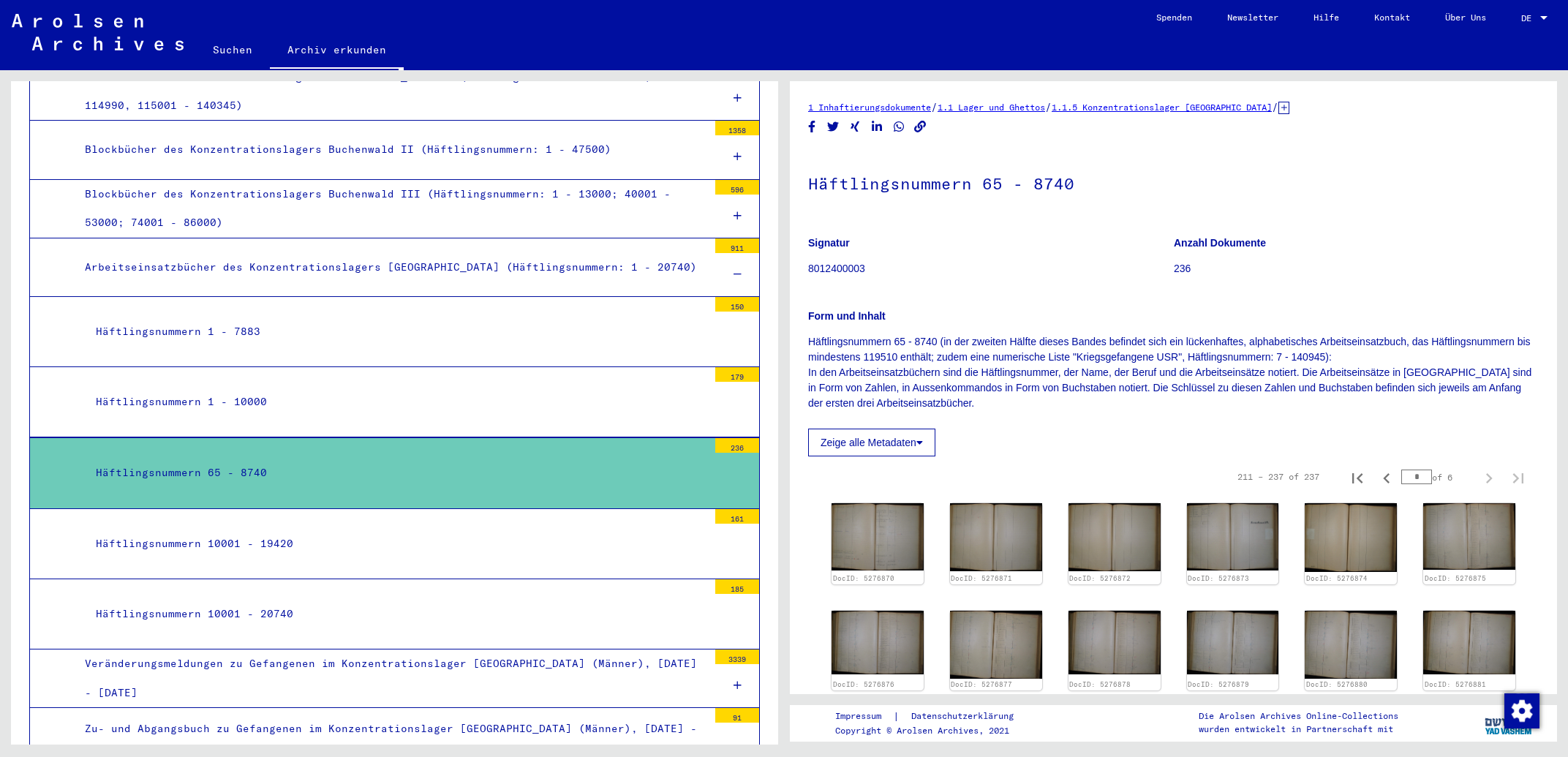
scroll to position [705, 0]
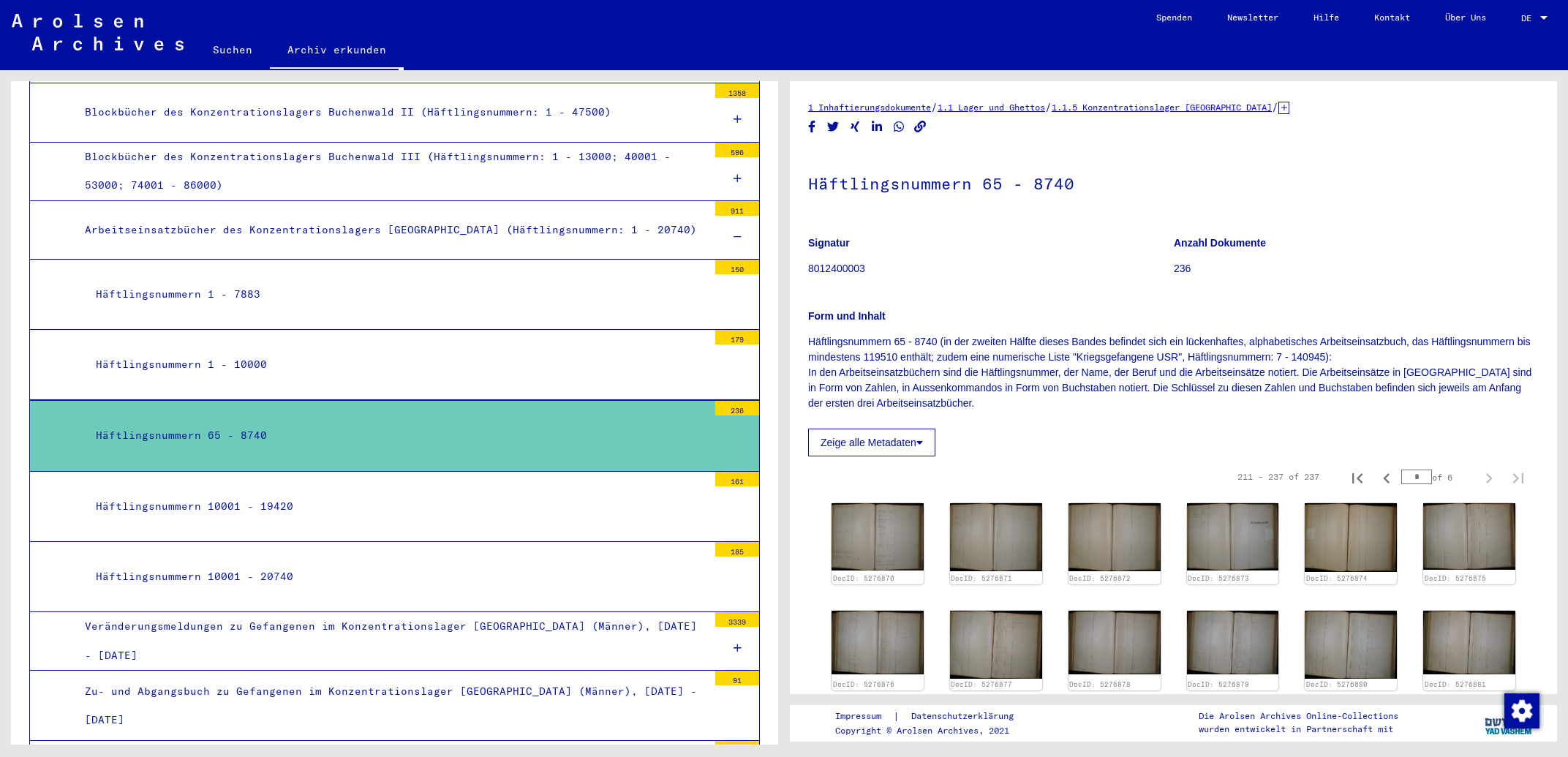
click at [730, 241] on div at bounding box center [738, 237] width 44 height 43
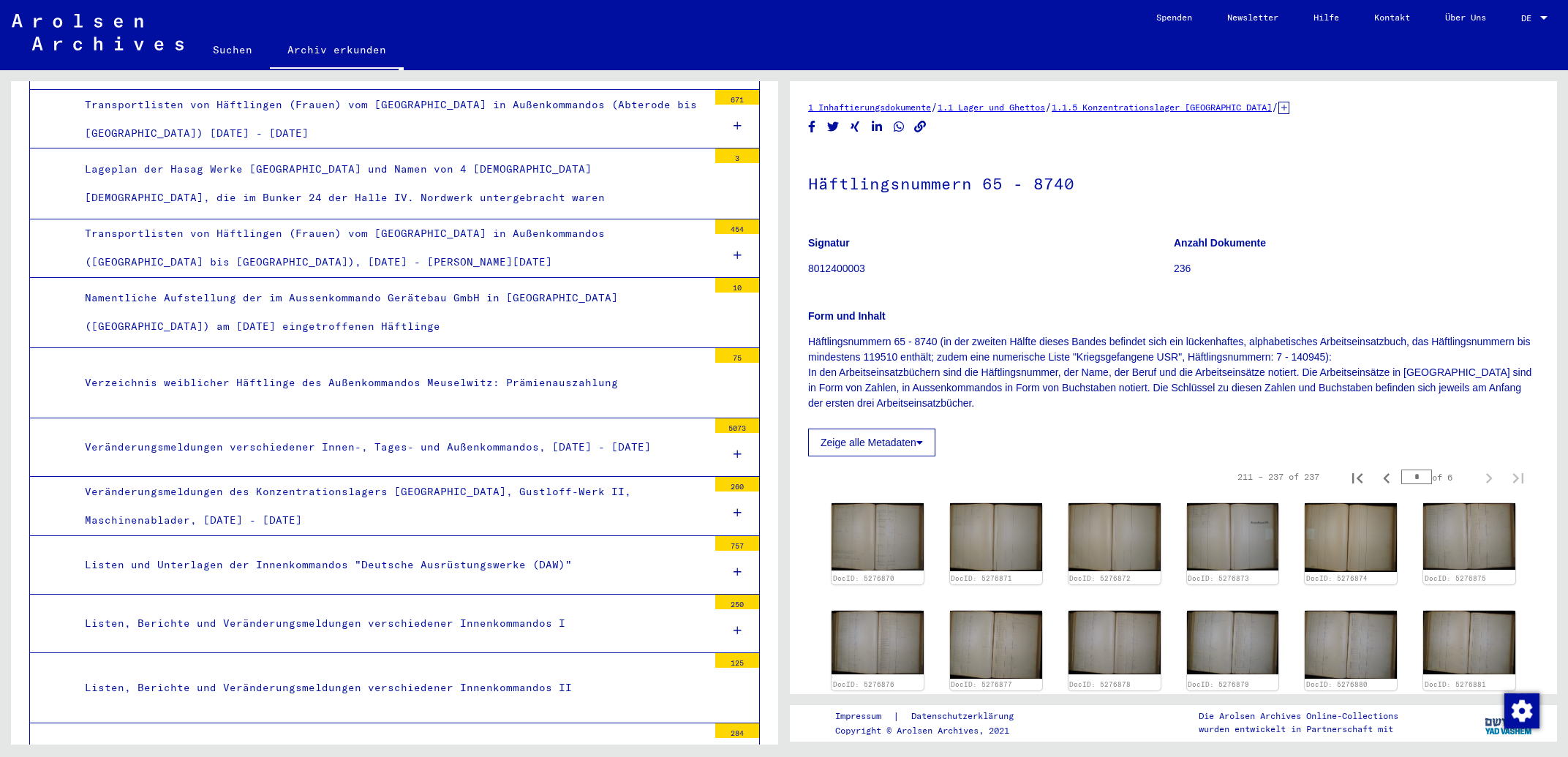
scroll to position [8075, 0]
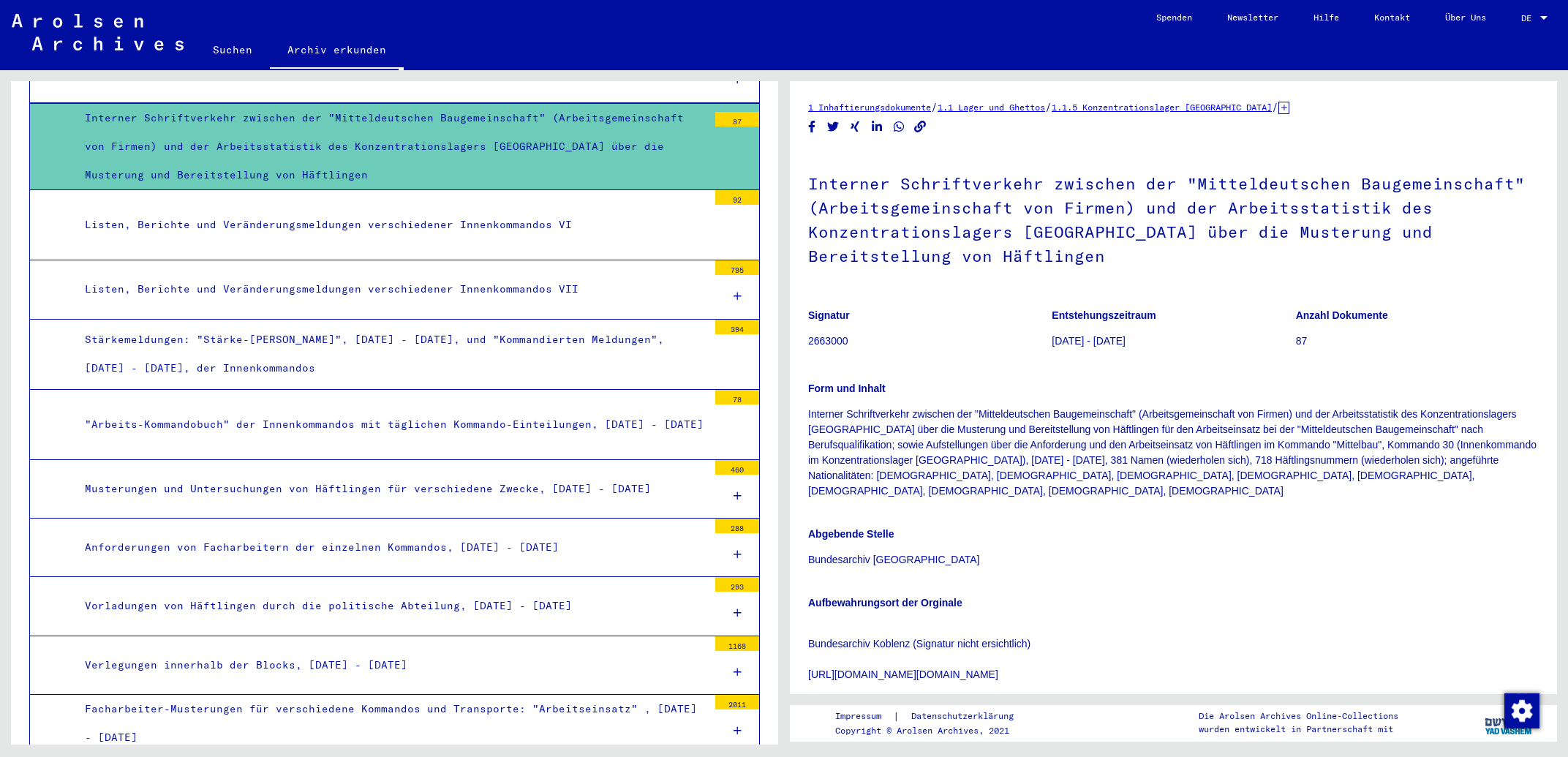
scroll to position [8937, 0]
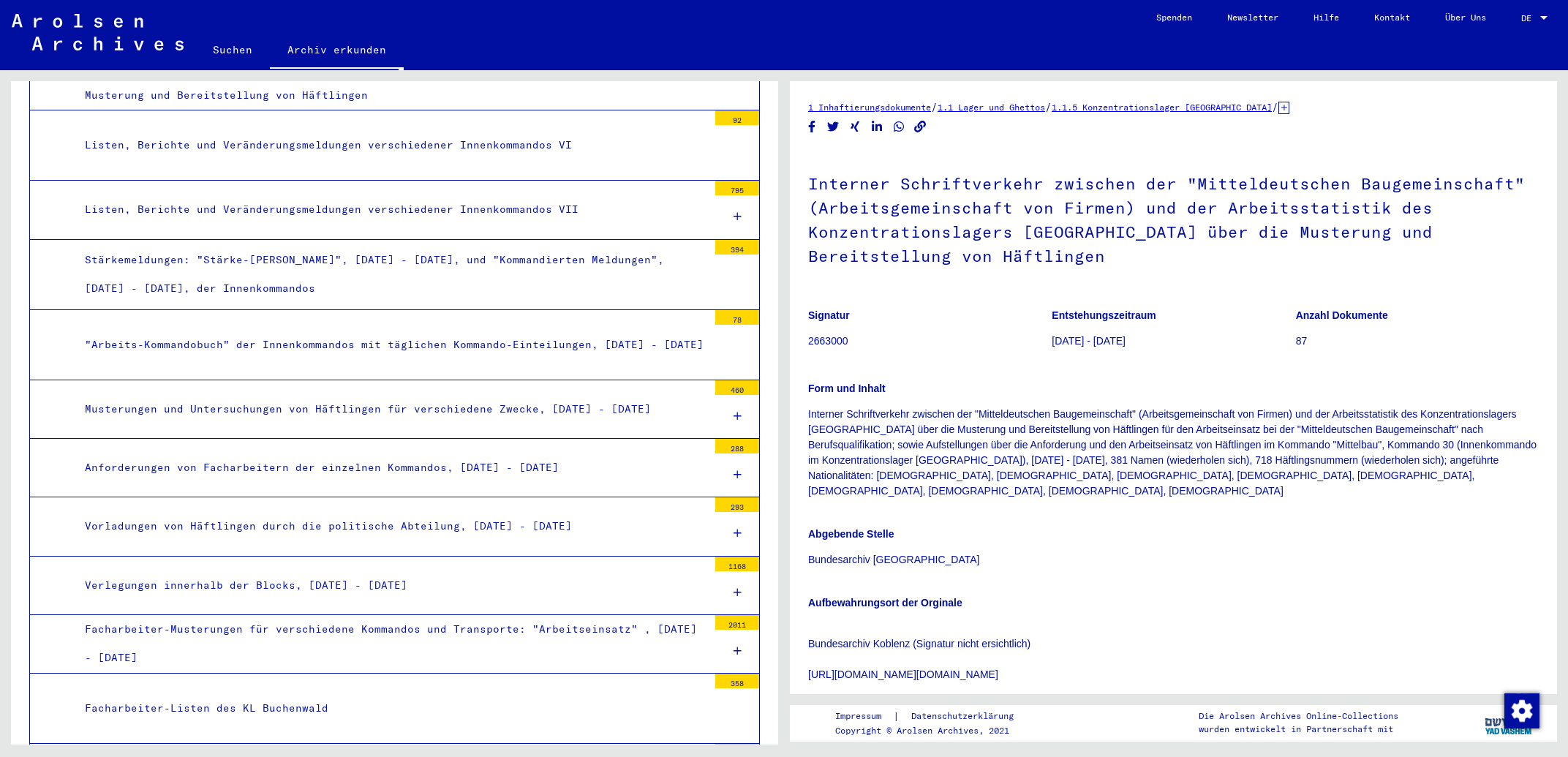
scroll to position [8936, 0]
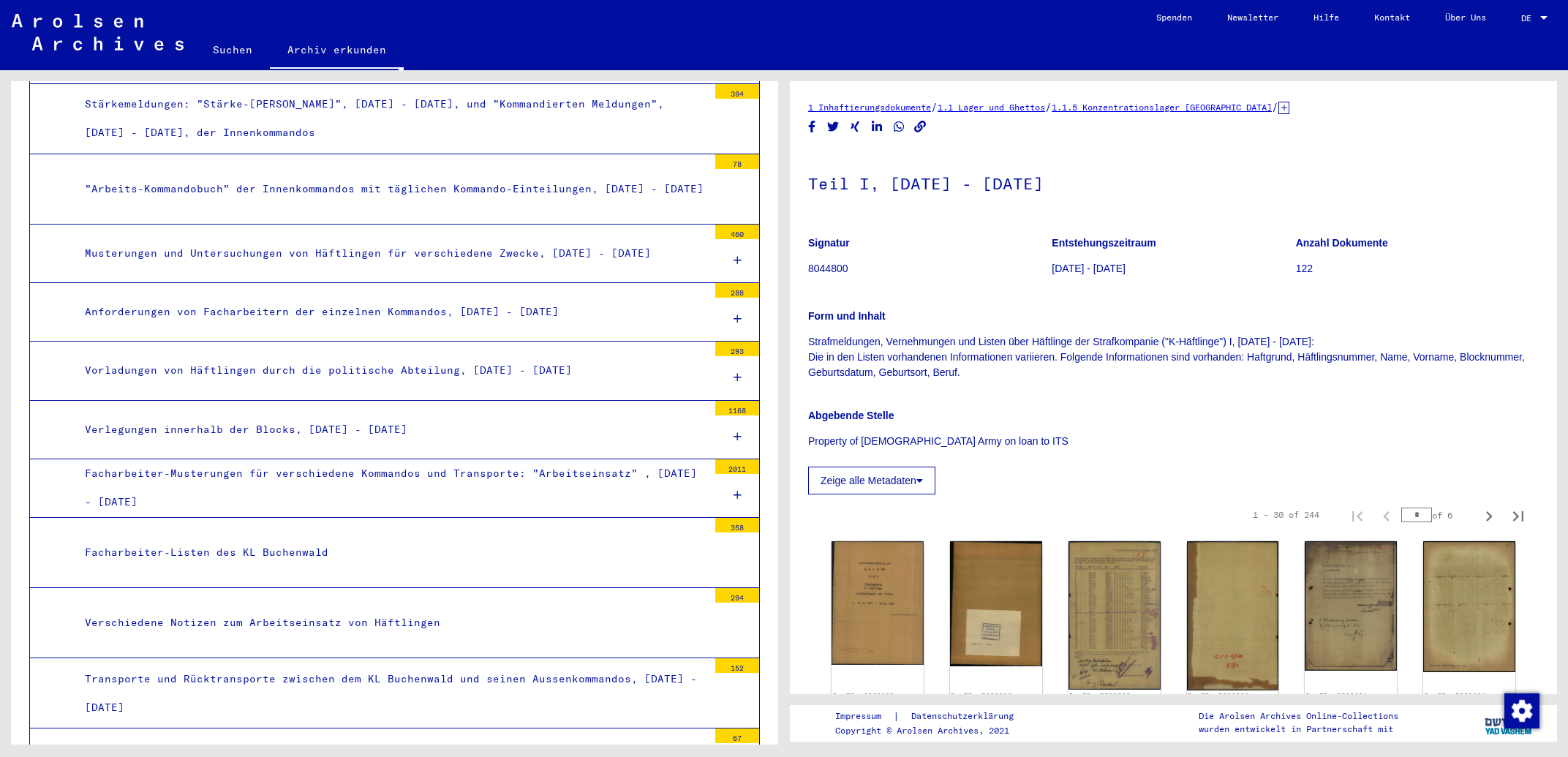
scroll to position [9172, 0]
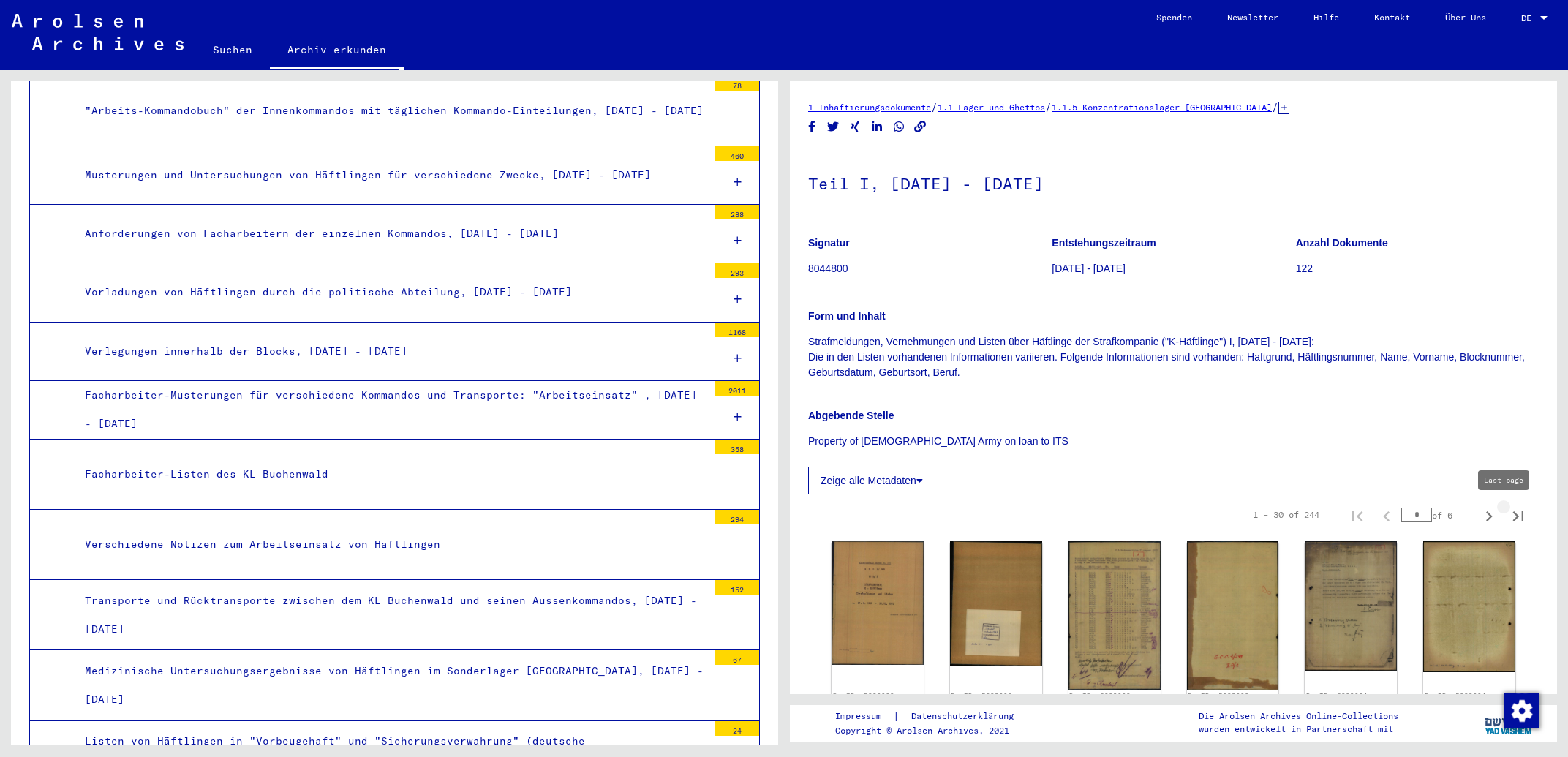
click at [1513, 513] on icon "Last page" at bounding box center [1518, 516] width 11 height 11
type input "*"
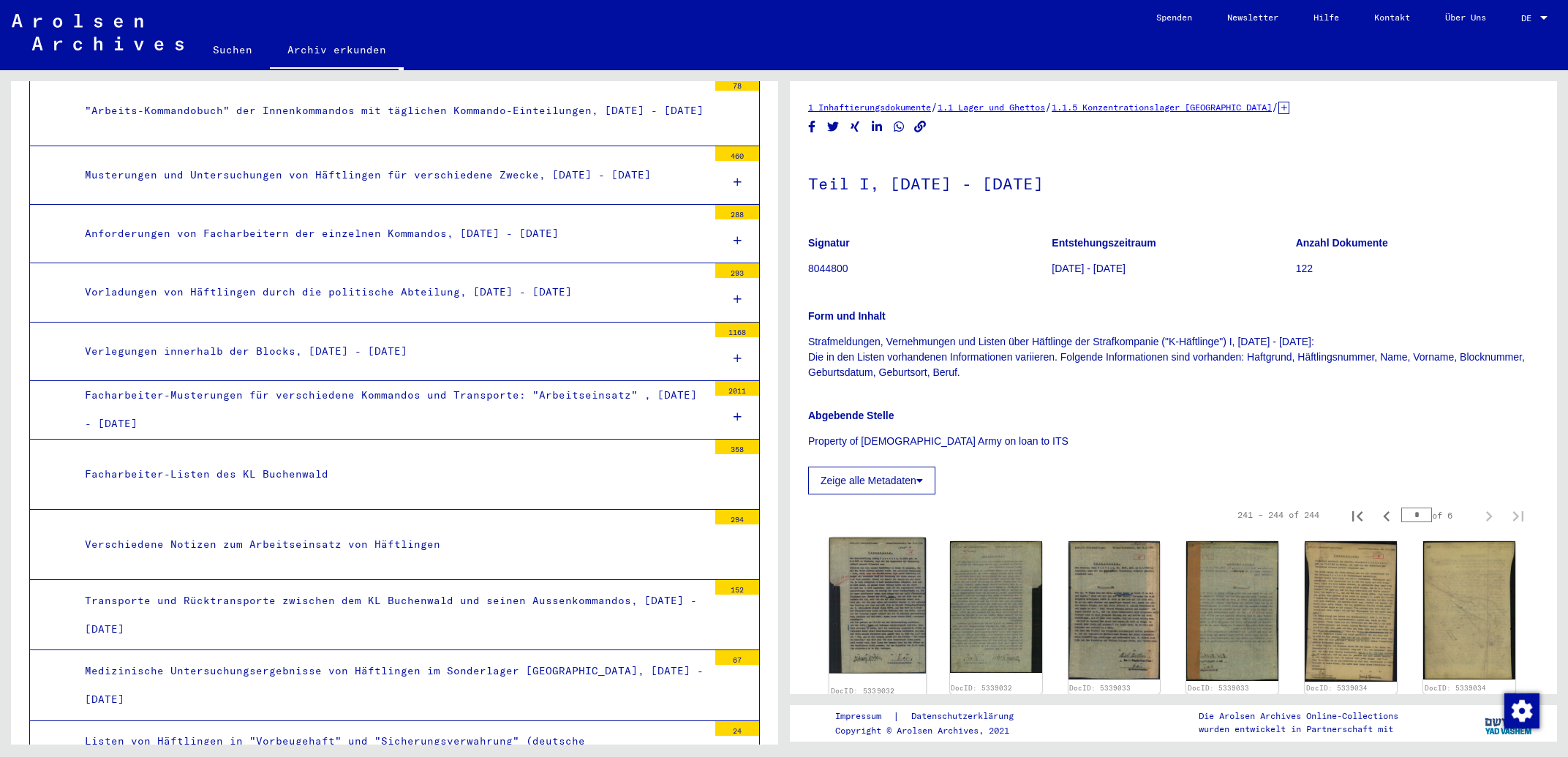
click at [905, 559] on img at bounding box center [878, 606] width 96 height 136
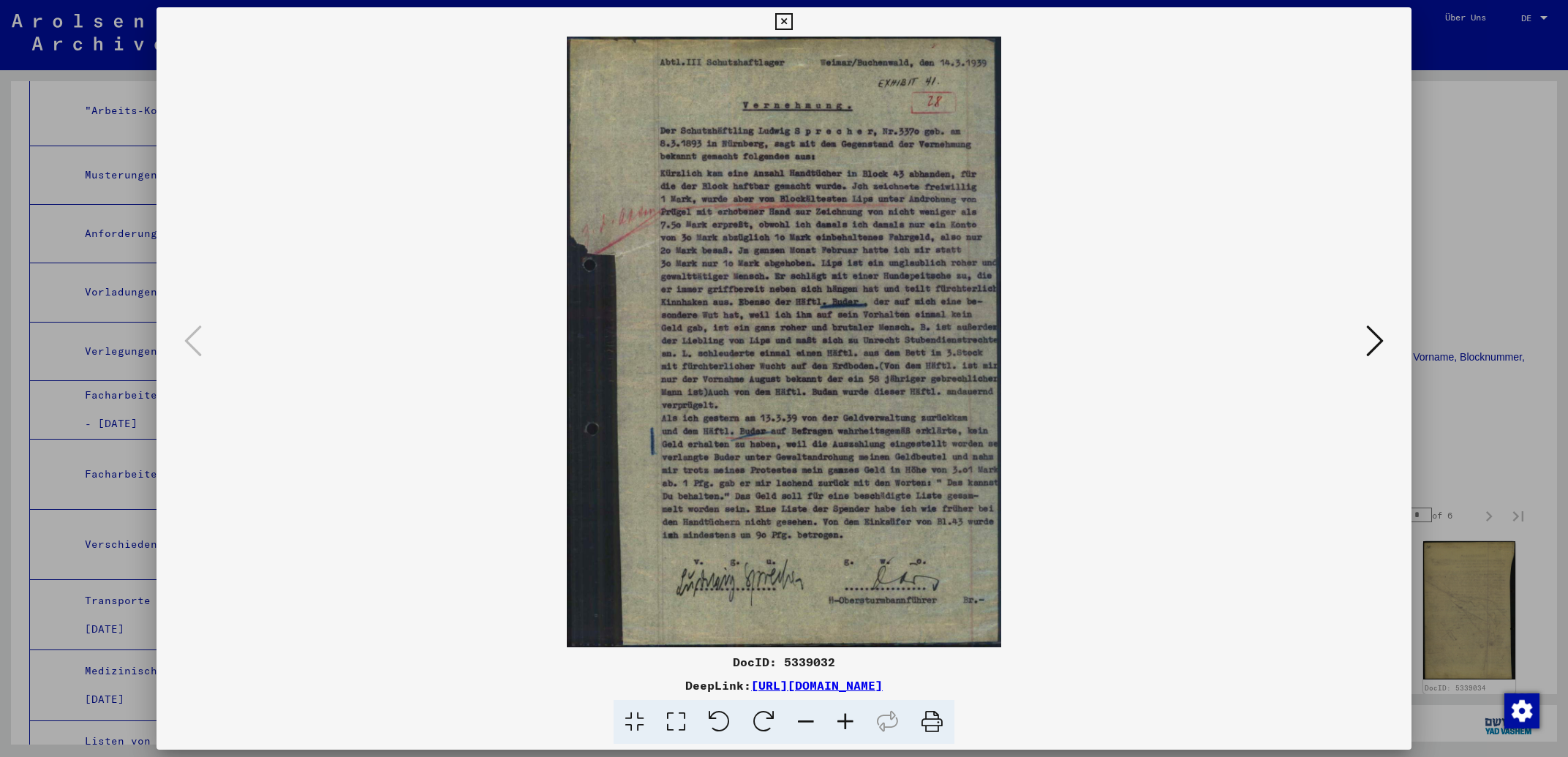
click at [1370, 344] on icon at bounding box center [1375, 340] width 17 height 35
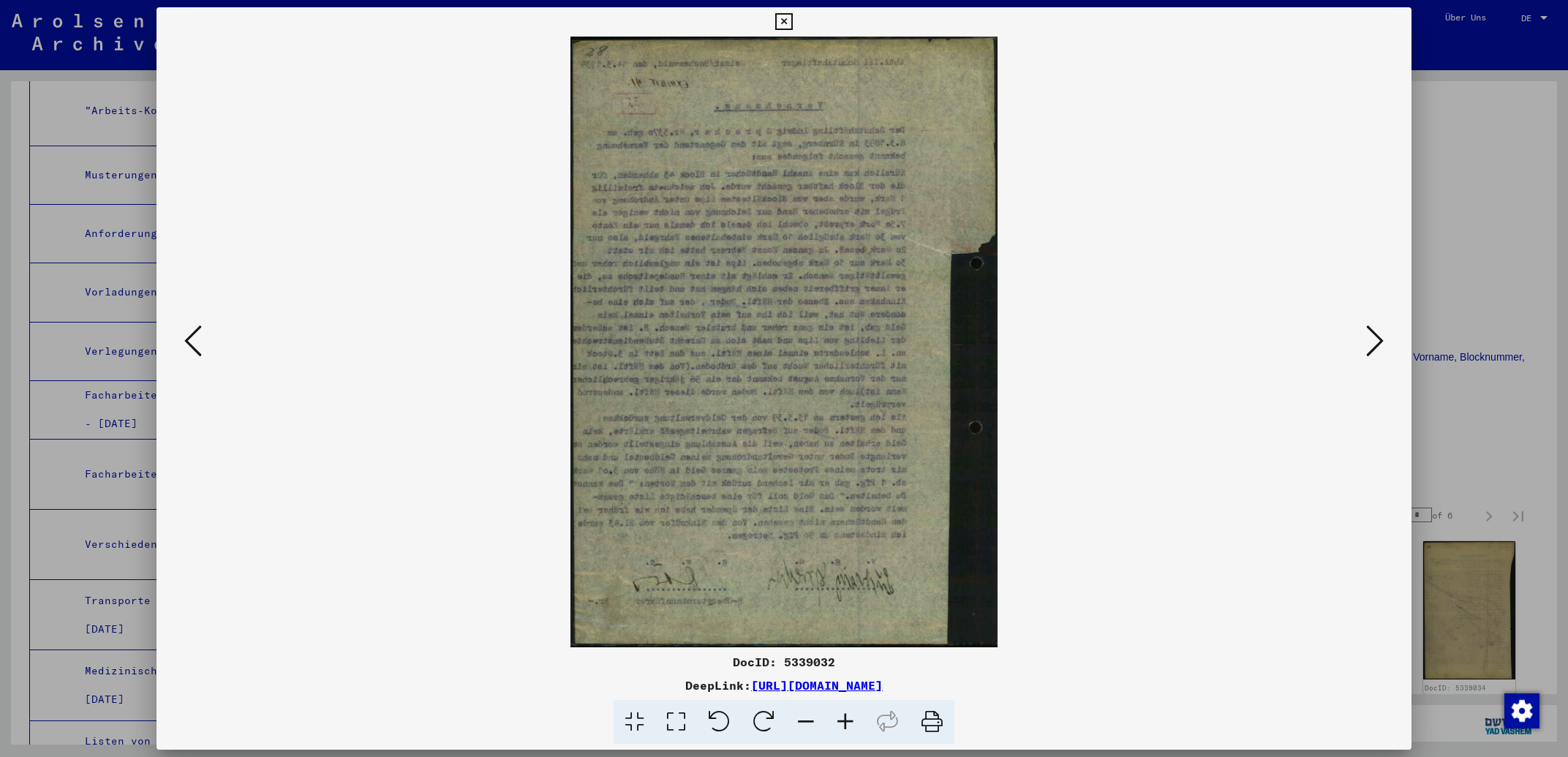
click at [1370, 344] on icon at bounding box center [1375, 340] width 17 height 35
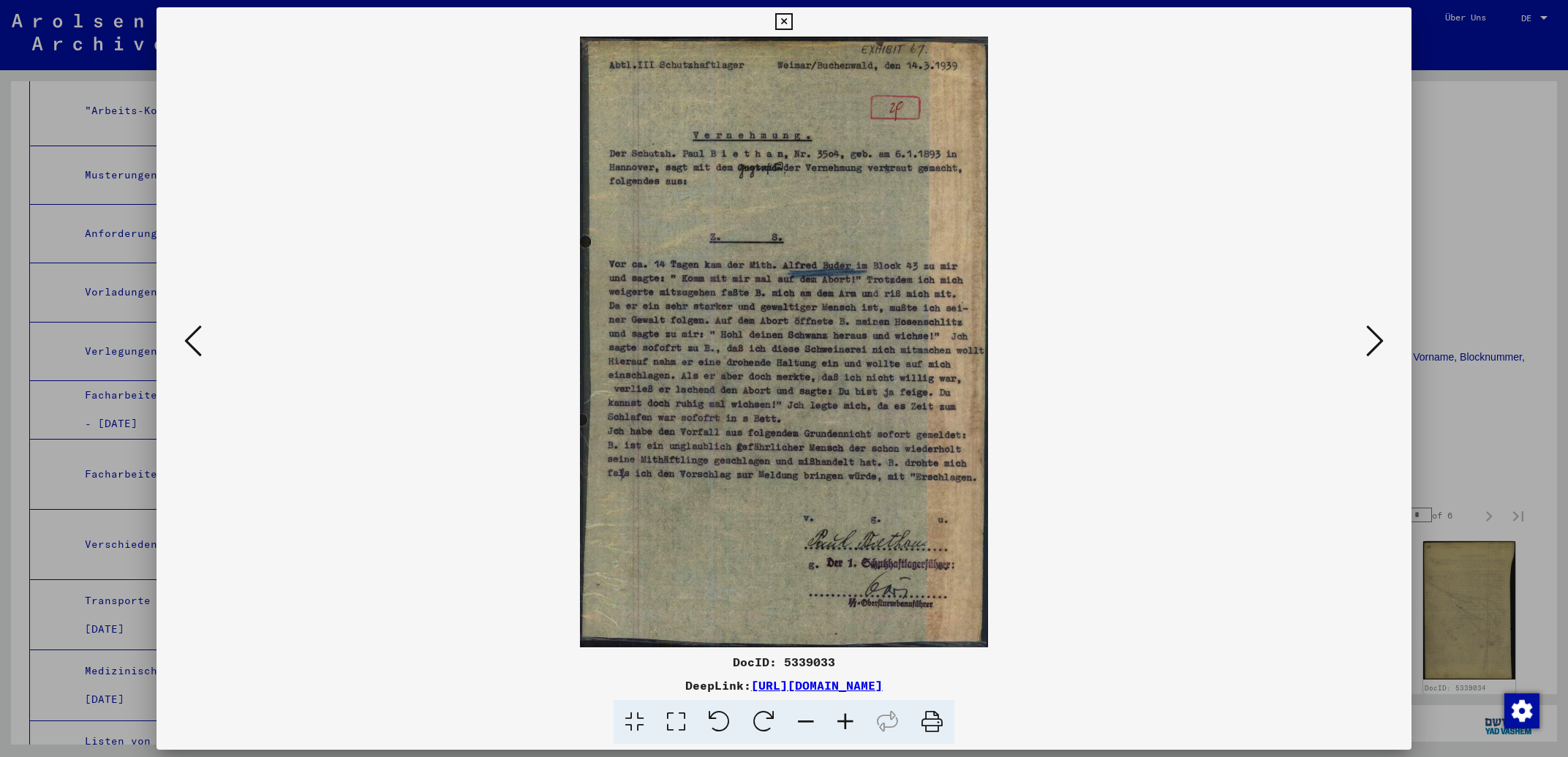
click at [1370, 344] on icon at bounding box center [1375, 340] width 17 height 35
click at [1370, 343] on icon at bounding box center [1375, 340] width 17 height 35
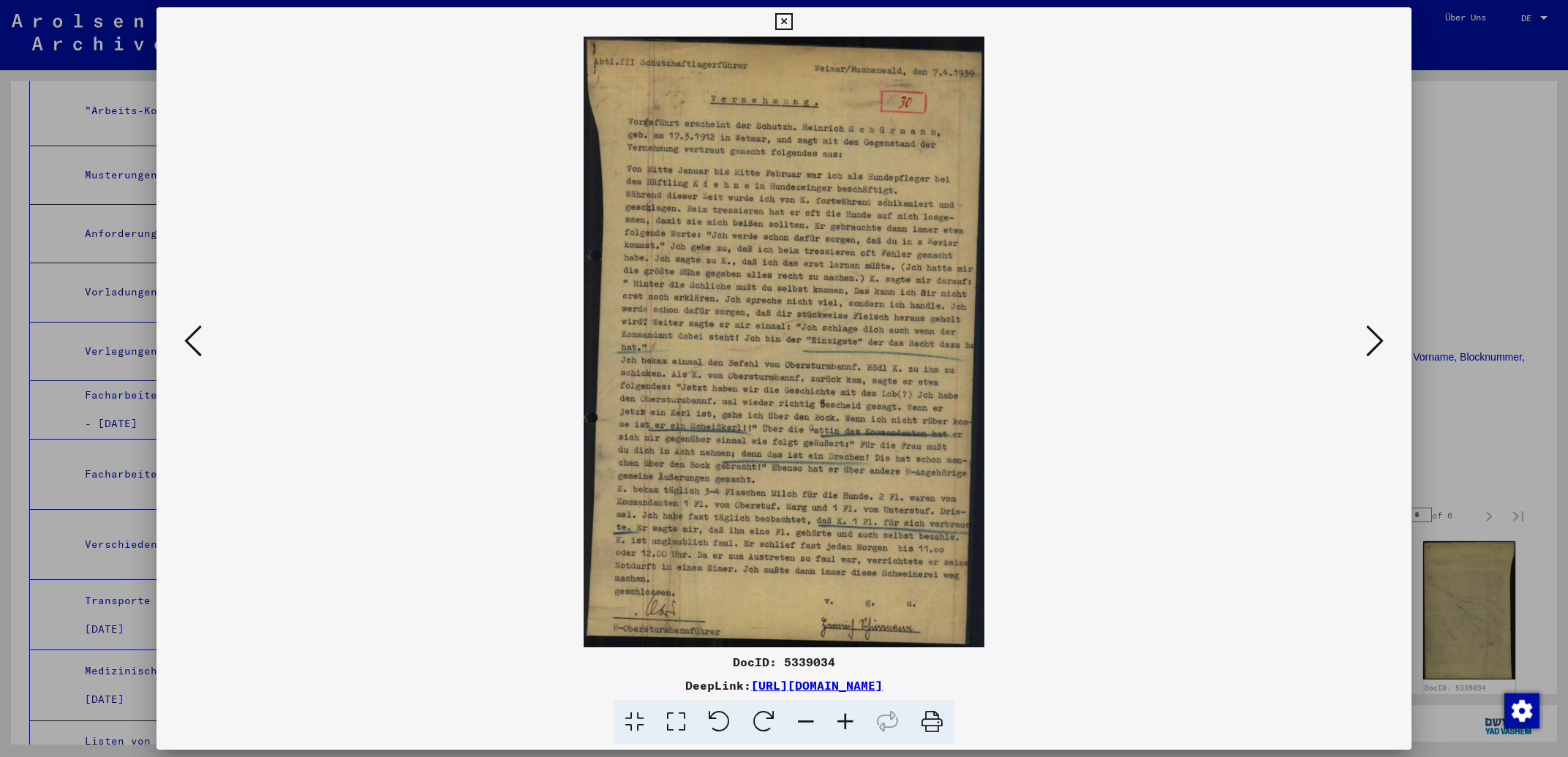
click at [1370, 343] on icon at bounding box center [1375, 340] width 17 height 35
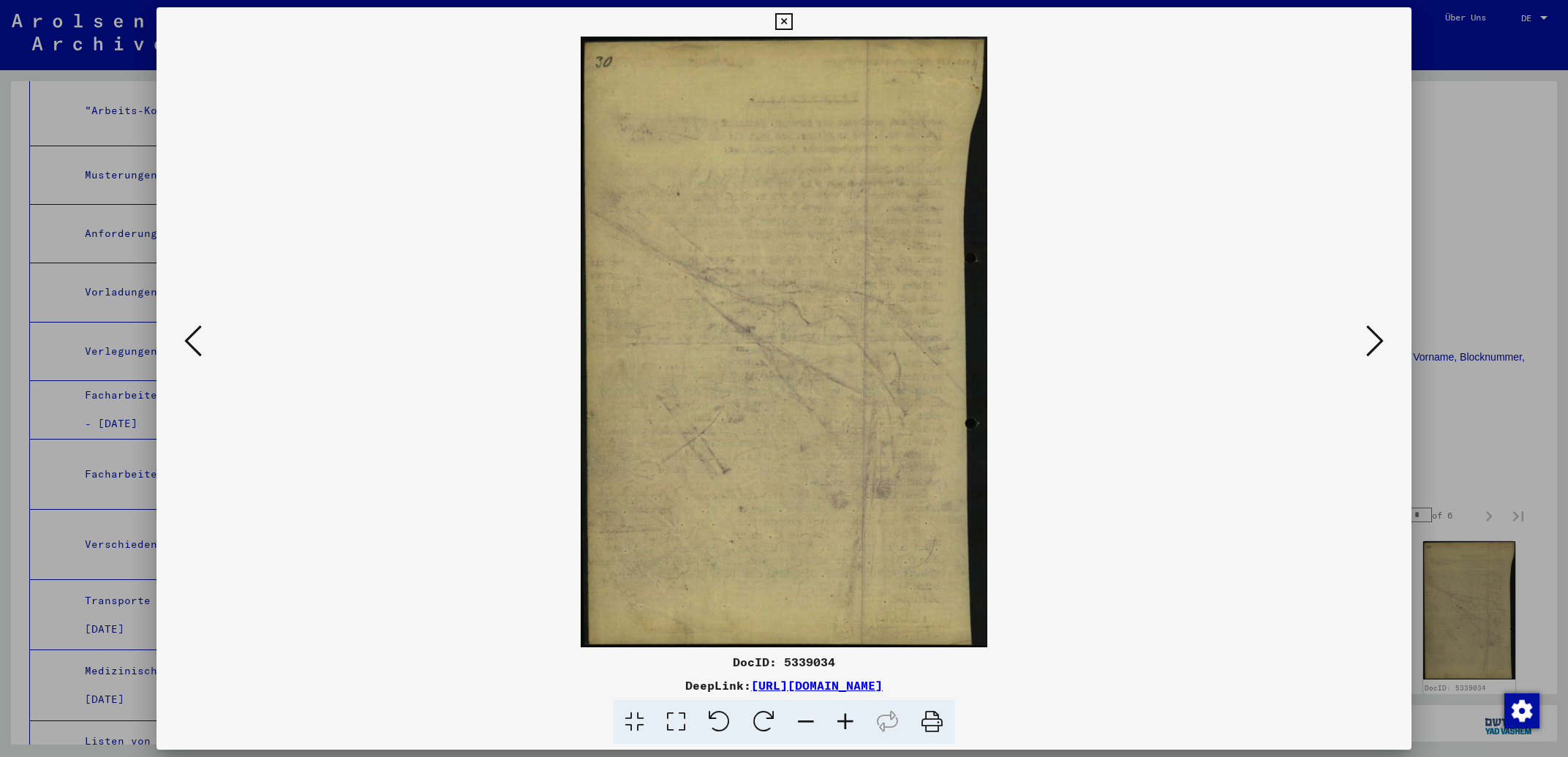
click at [1370, 343] on icon at bounding box center [1375, 340] width 17 height 35
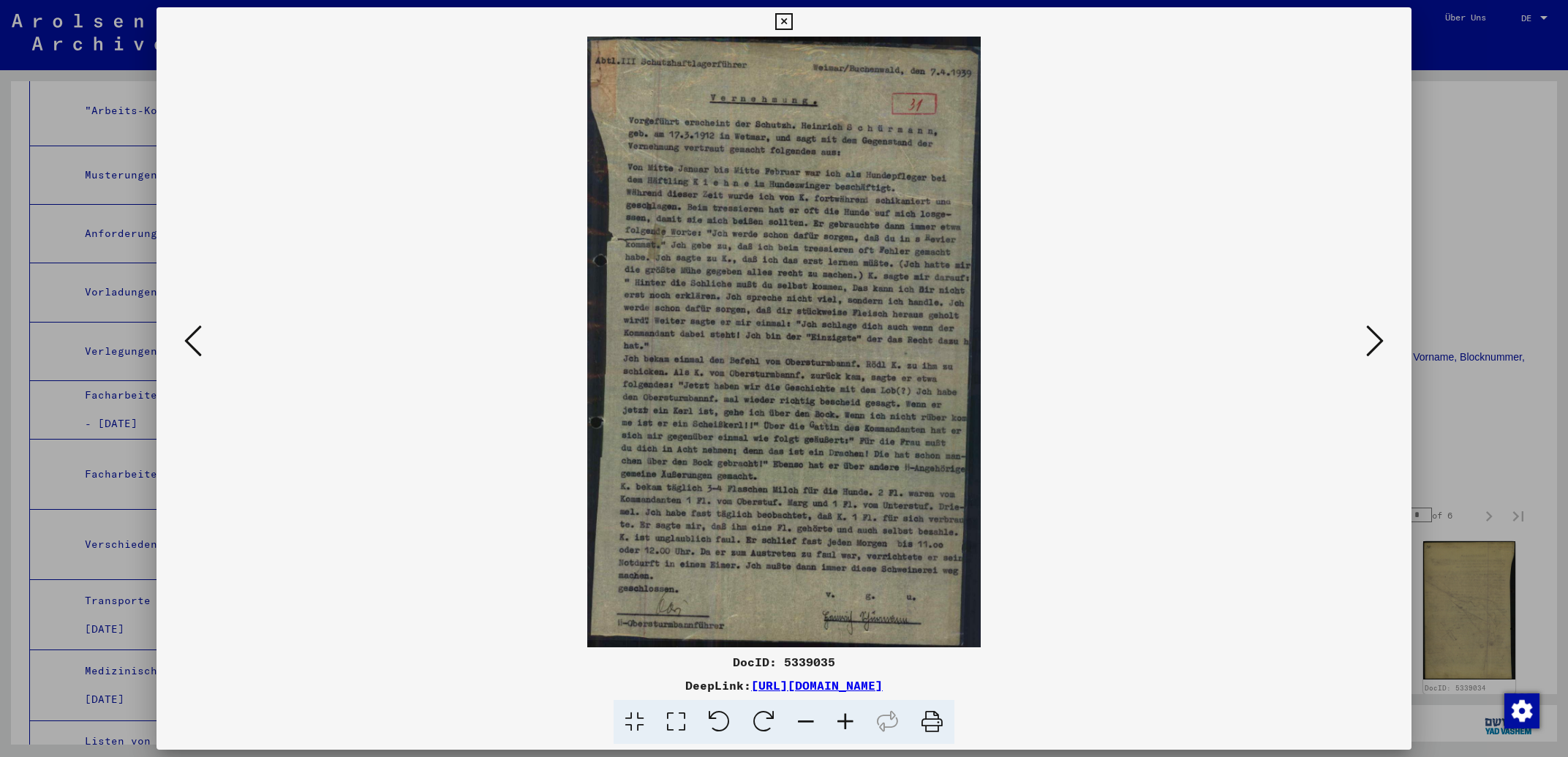
click at [1370, 342] on icon at bounding box center [1375, 340] width 17 height 35
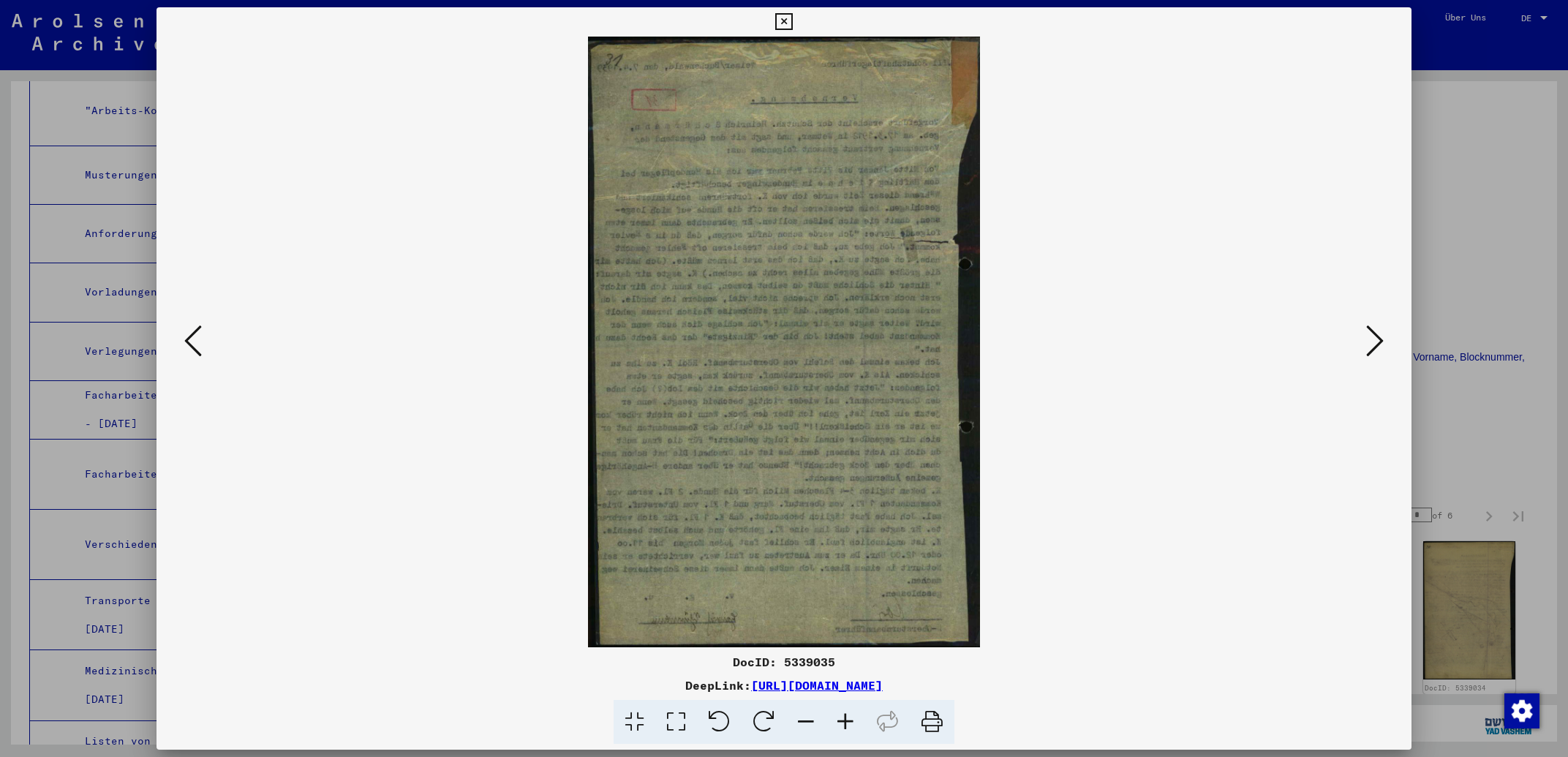
click at [1370, 342] on icon at bounding box center [1375, 340] width 17 height 35
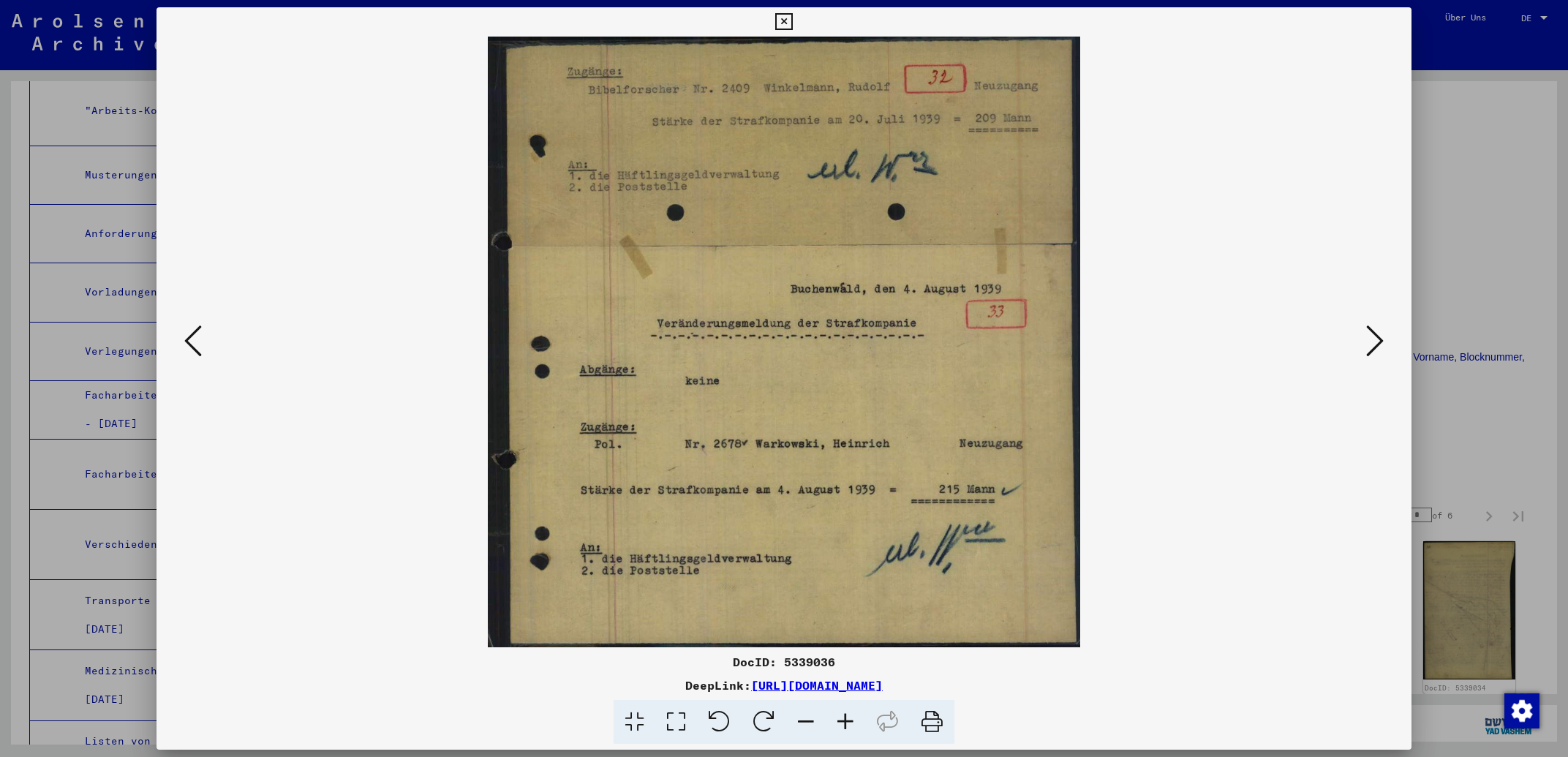
click at [1370, 342] on icon at bounding box center [1375, 340] width 17 height 35
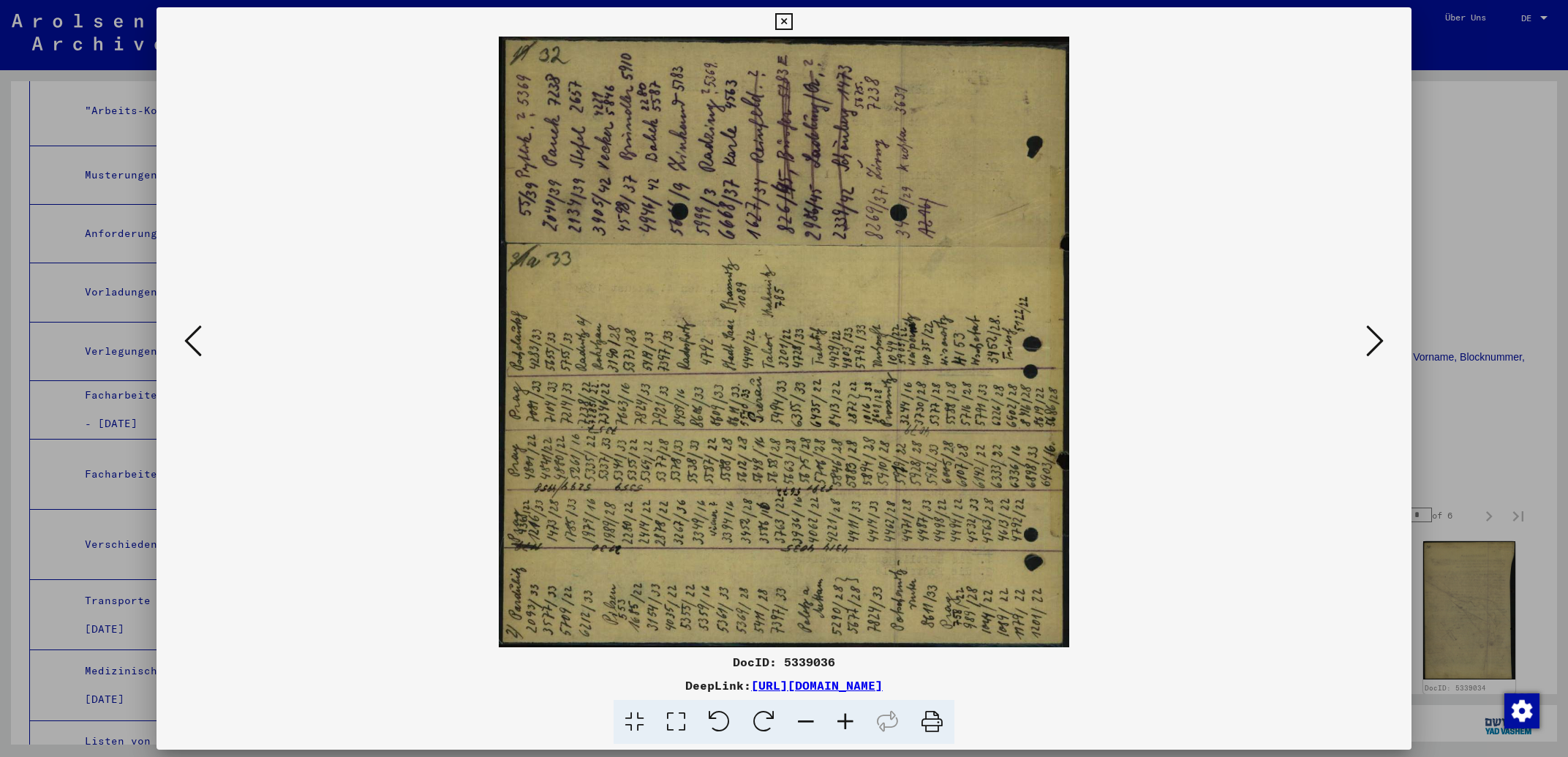
click at [1369, 341] on icon at bounding box center [1375, 340] width 17 height 35
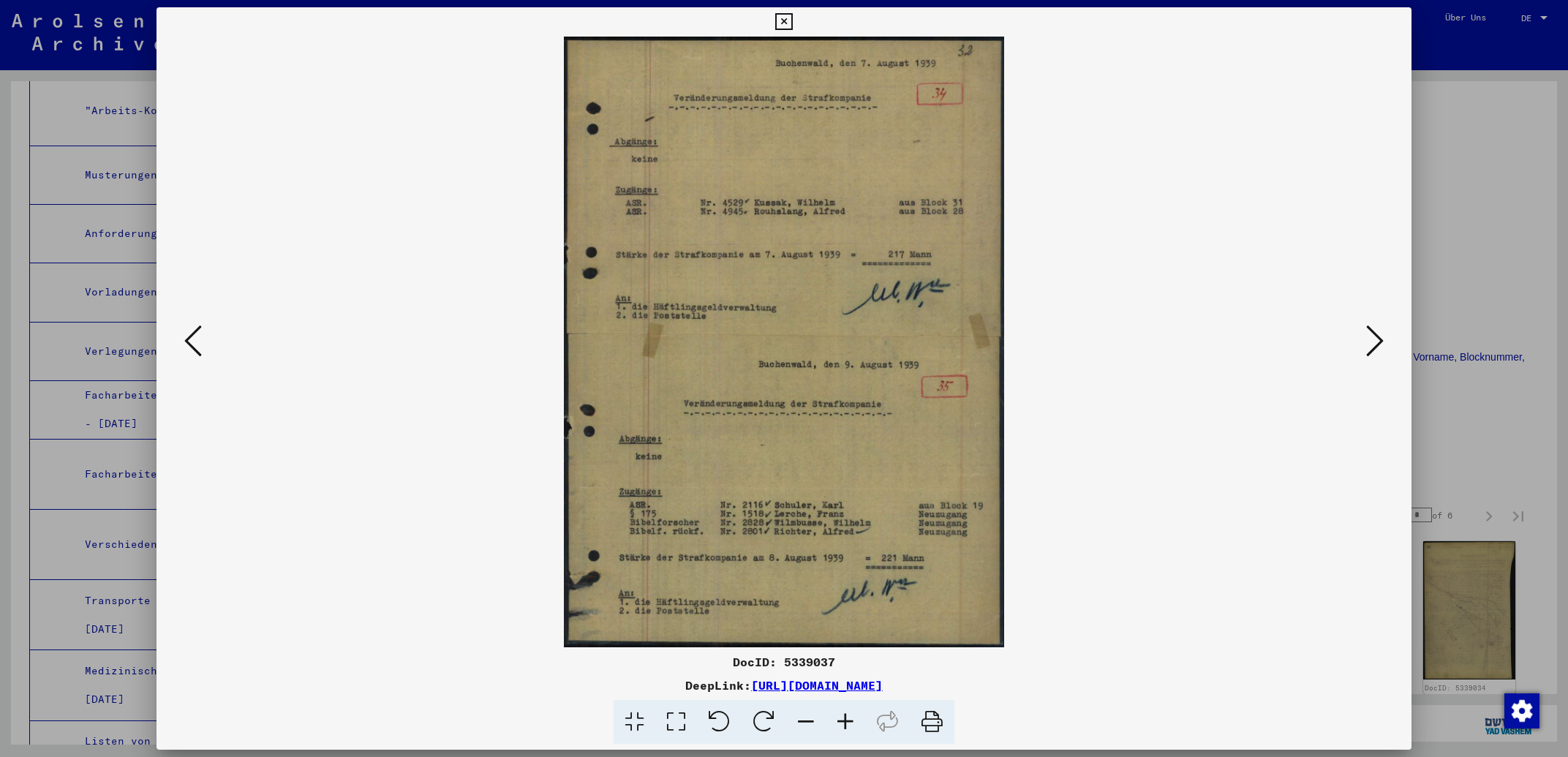
click at [1369, 341] on icon at bounding box center [1375, 340] width 17 height 35
click at [1367, 340] on icon at bounding box center [1375, 340] width 17 height 35
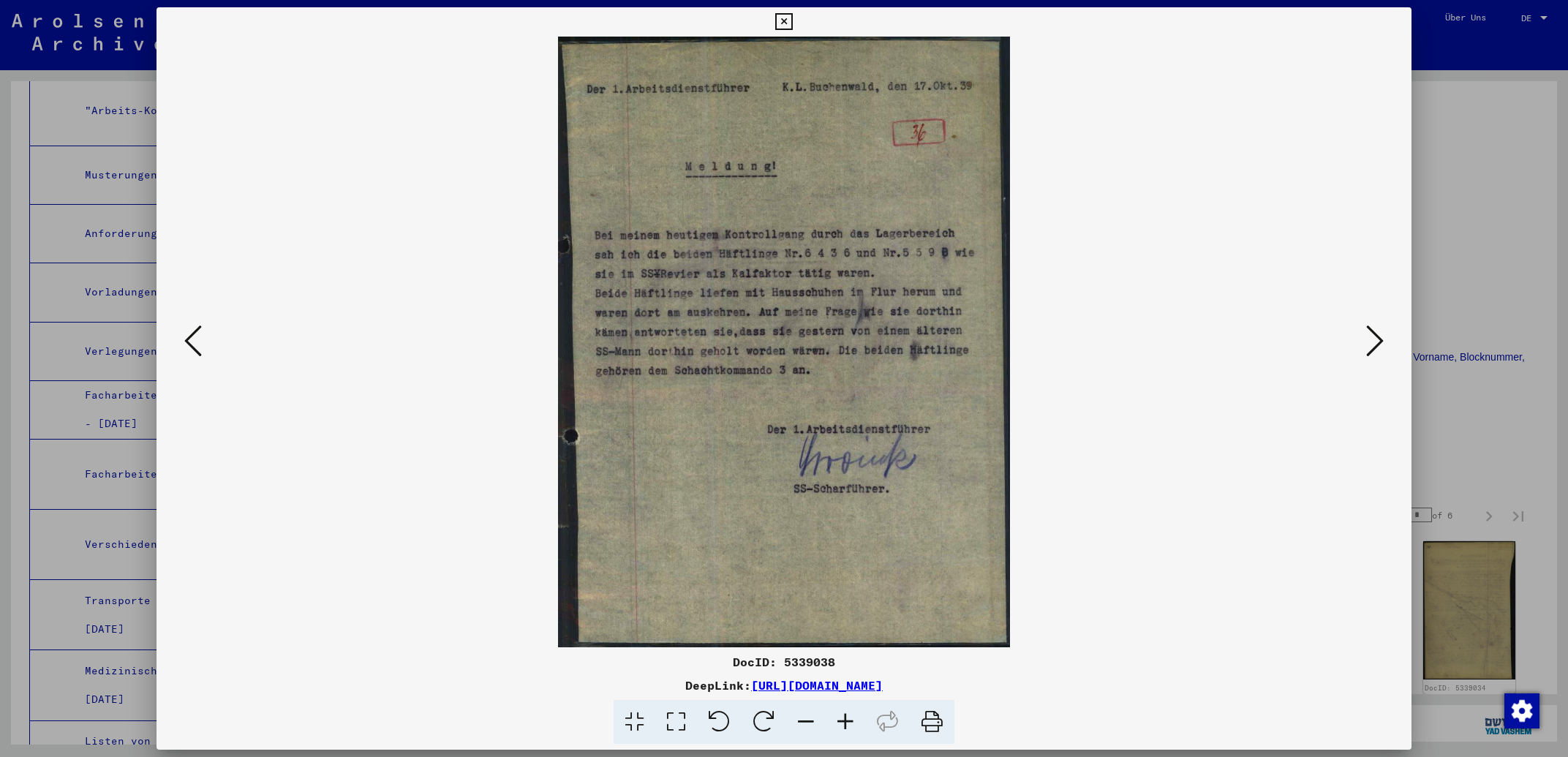
click at [1367, 340] on icon at bounding box center [1375, 340] width 17 height 35
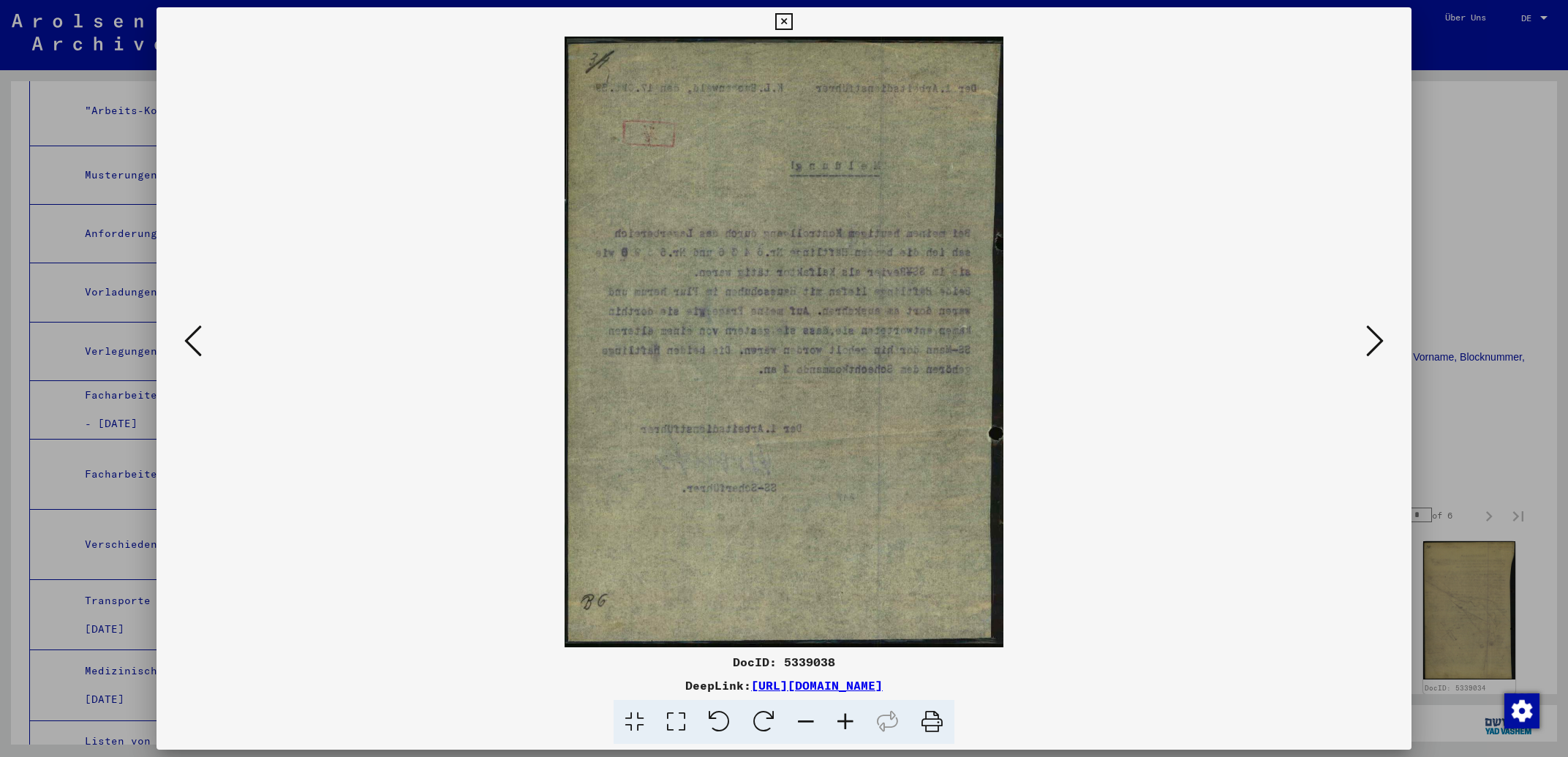
click at [1367, 340] on icon at bounding box center [1375, 340] width 17 height 35
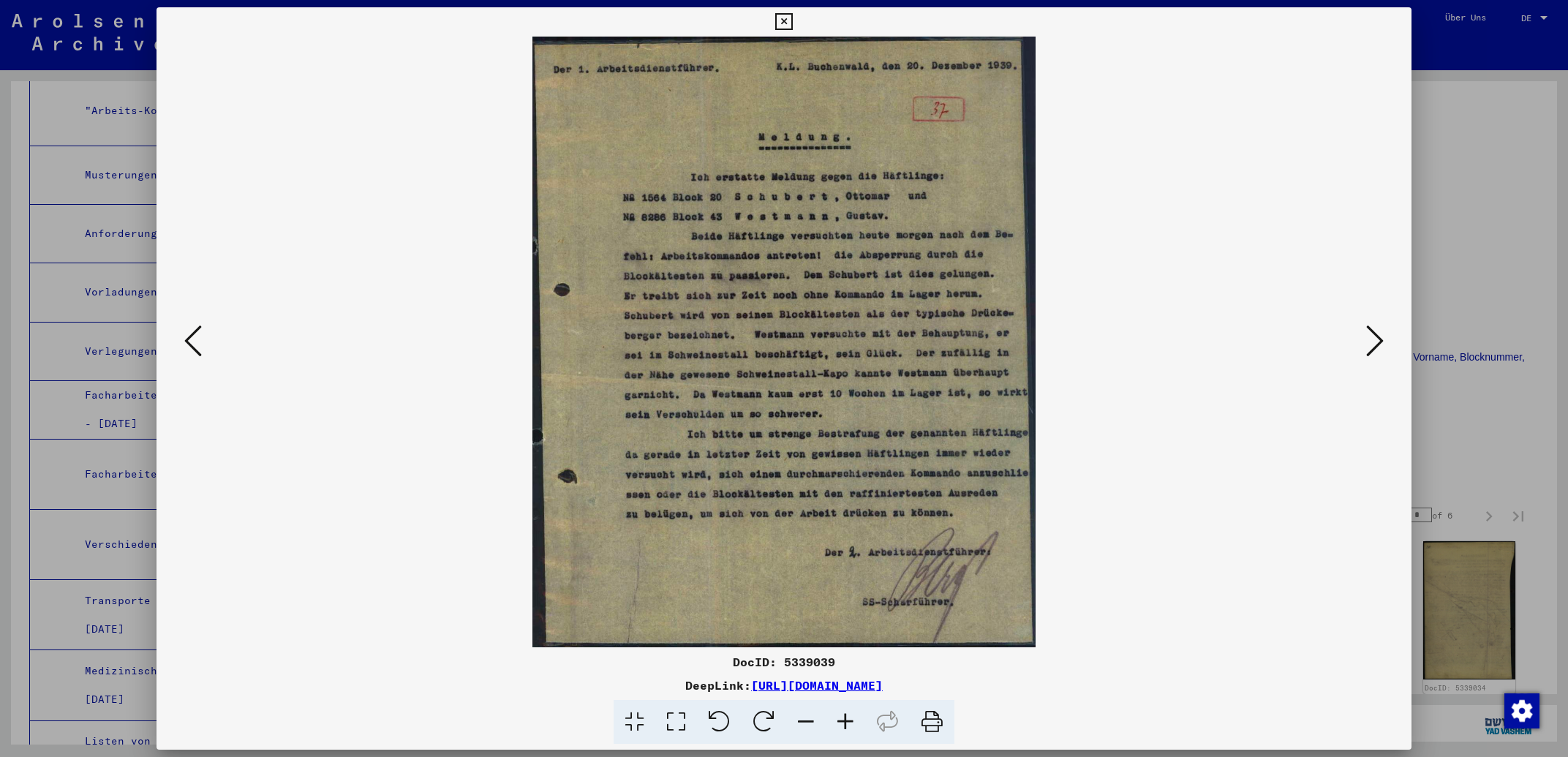
click at [1367, 340] on icon at bounding box center [1375, 340] width 17 height 35
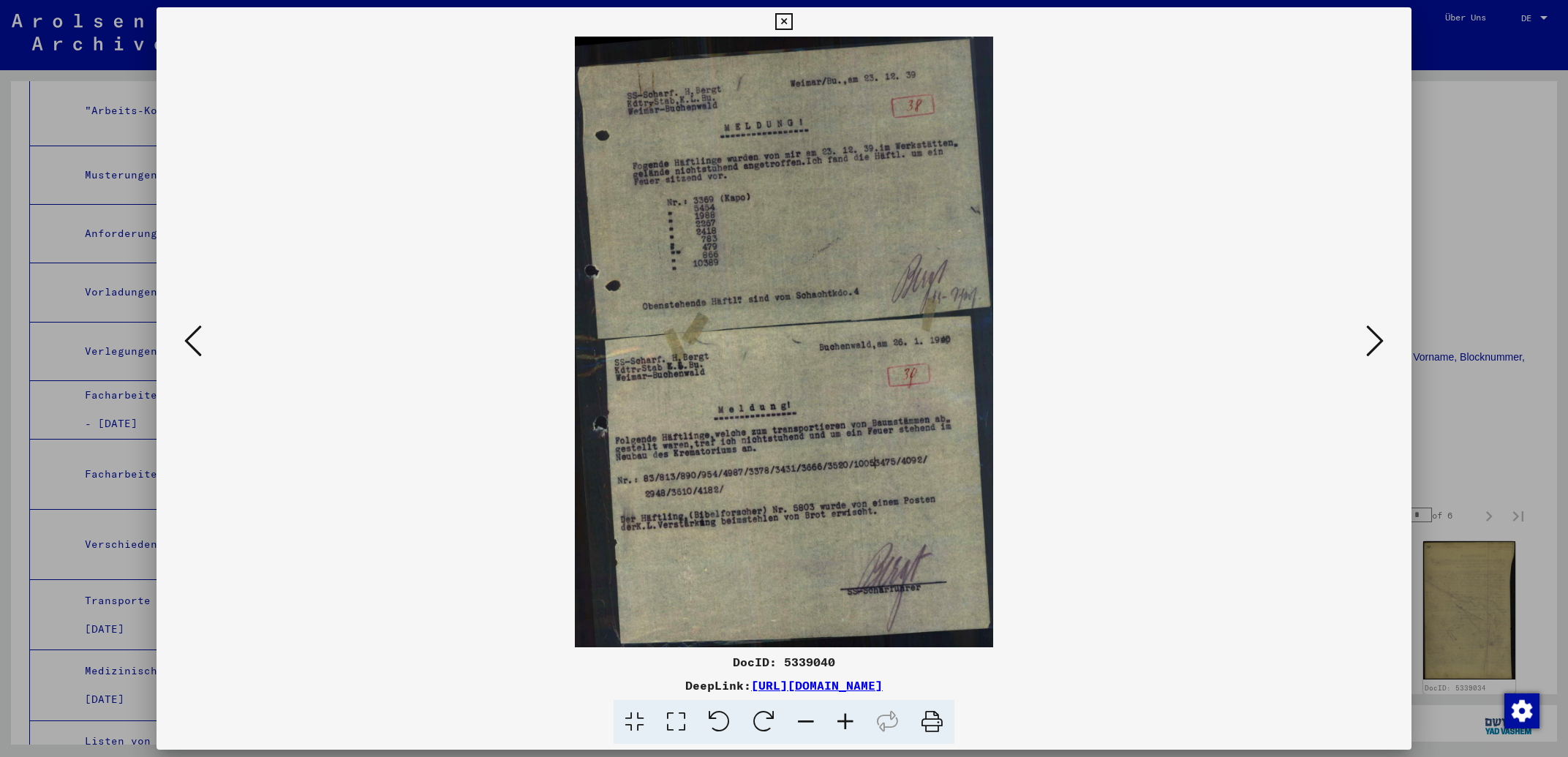
click at [1367, 340] on icon at bounding box center [1375, 340] width 17 height 35
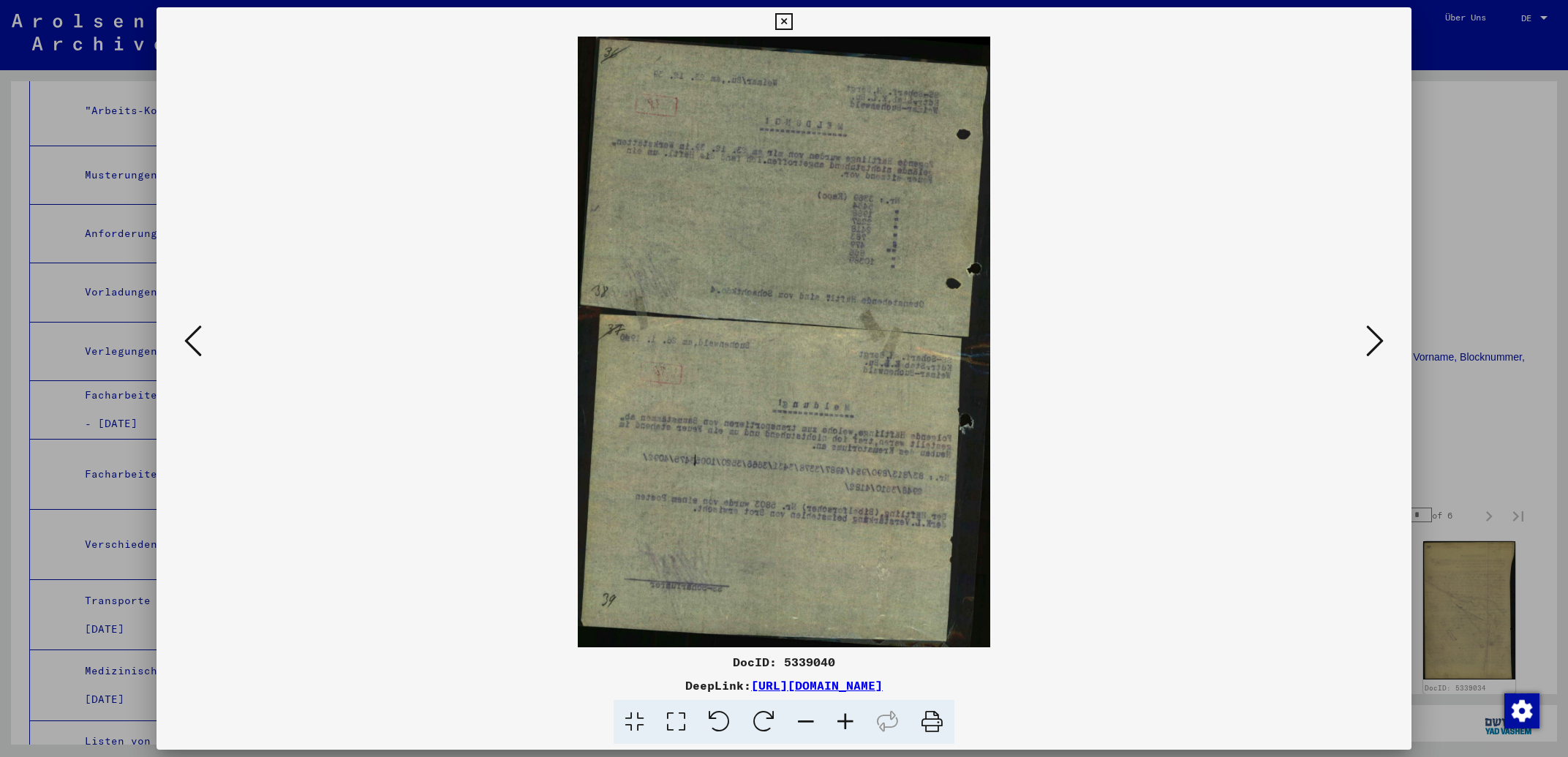
click at [1367, 340] on icon at bounding box center [1375, 340] width 17 height 35
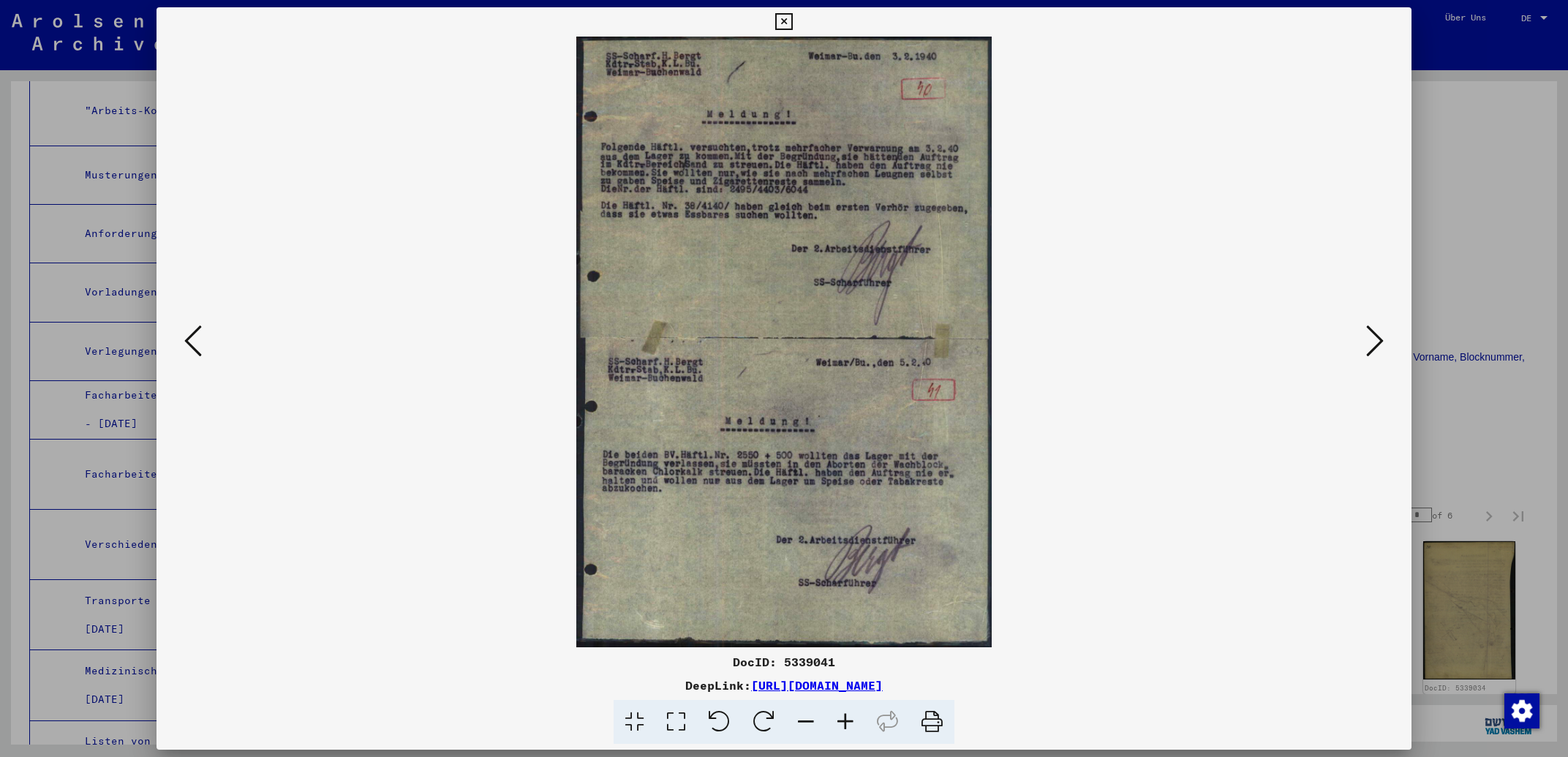
click at [1367, 340] on icon at bounding box center [1375, 340] width 17 height 35
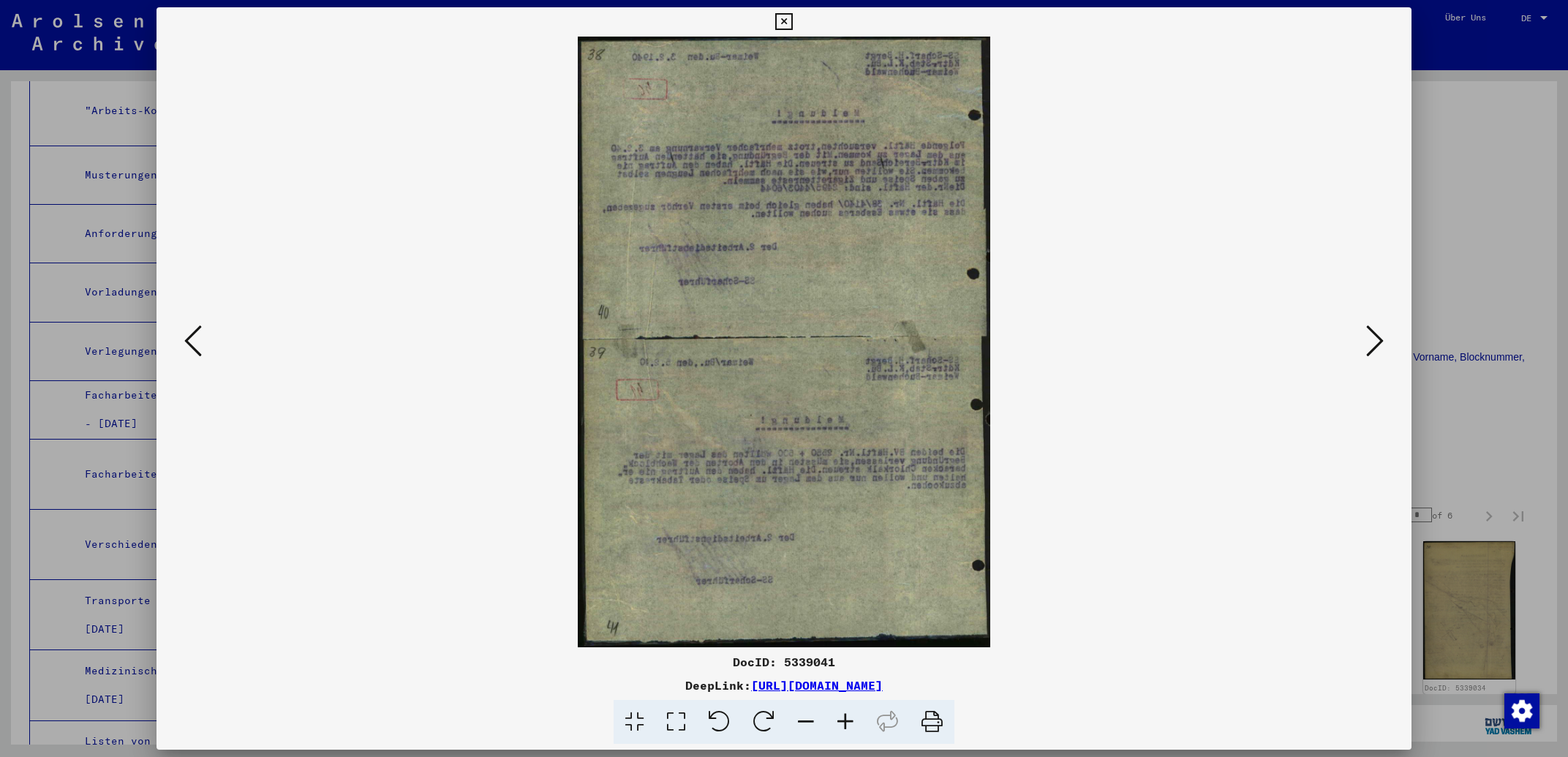
click at [1367, 340] on icon at bounding box center [1375, 340] width 17 height 35
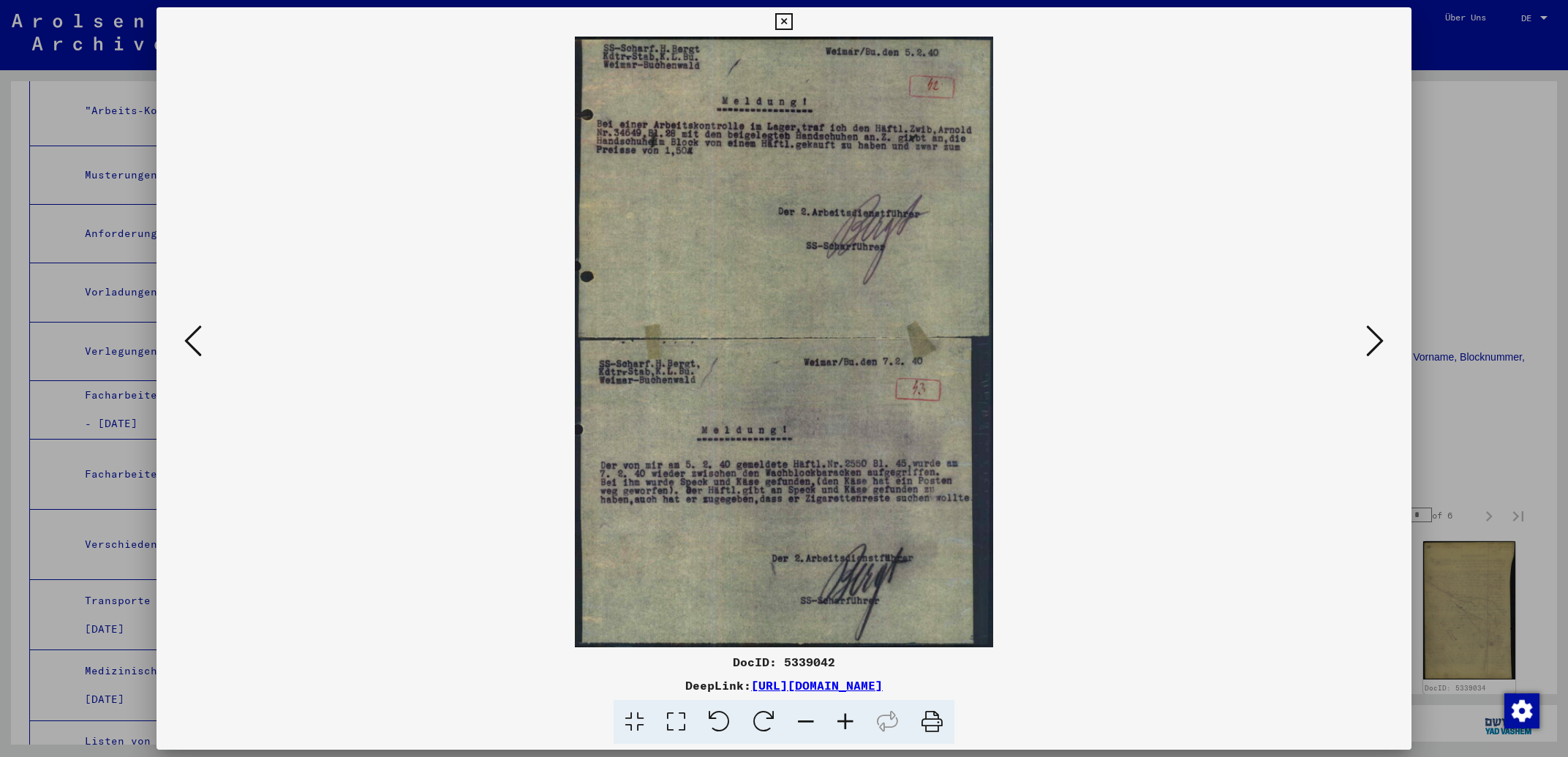
click at [1367, 340] on icon at bounding box center [1375, 340] width 17 height 35
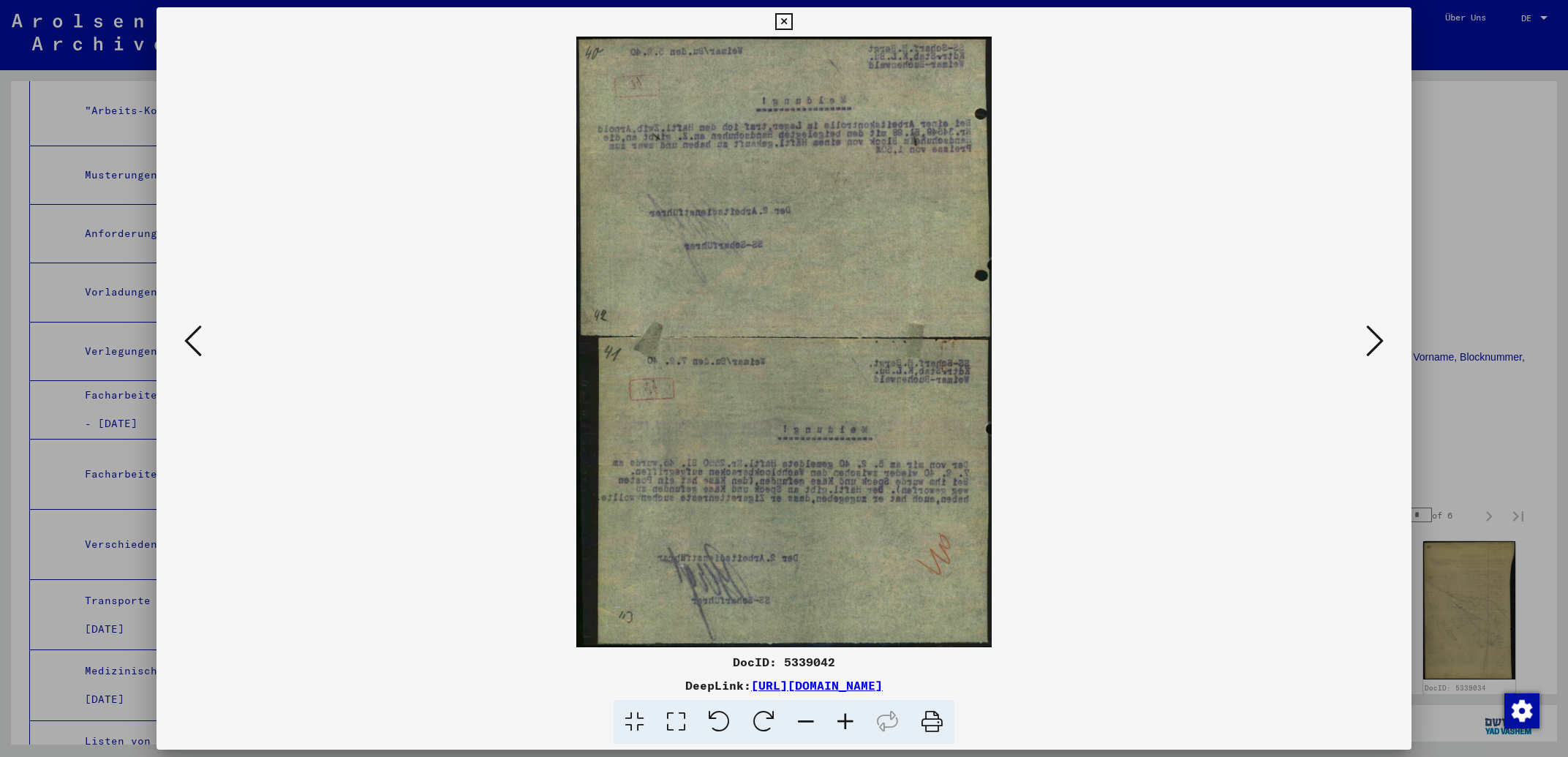
click at [1367, 340] on icon at bounding box center [1375, 340] width 17 height 35
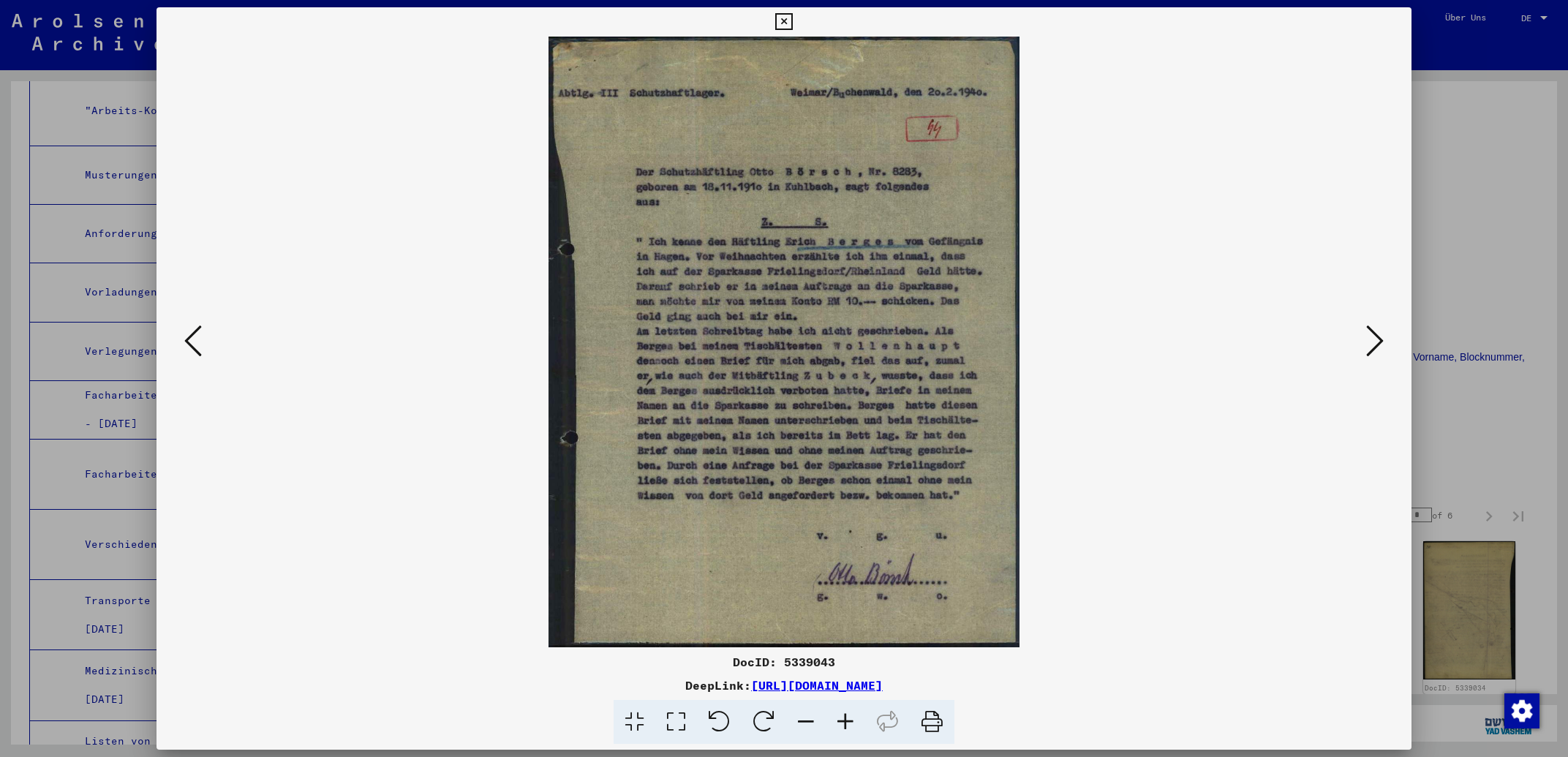
click at [1367, 340] on icon at bounding box center [1375, 340] width 17 height 35
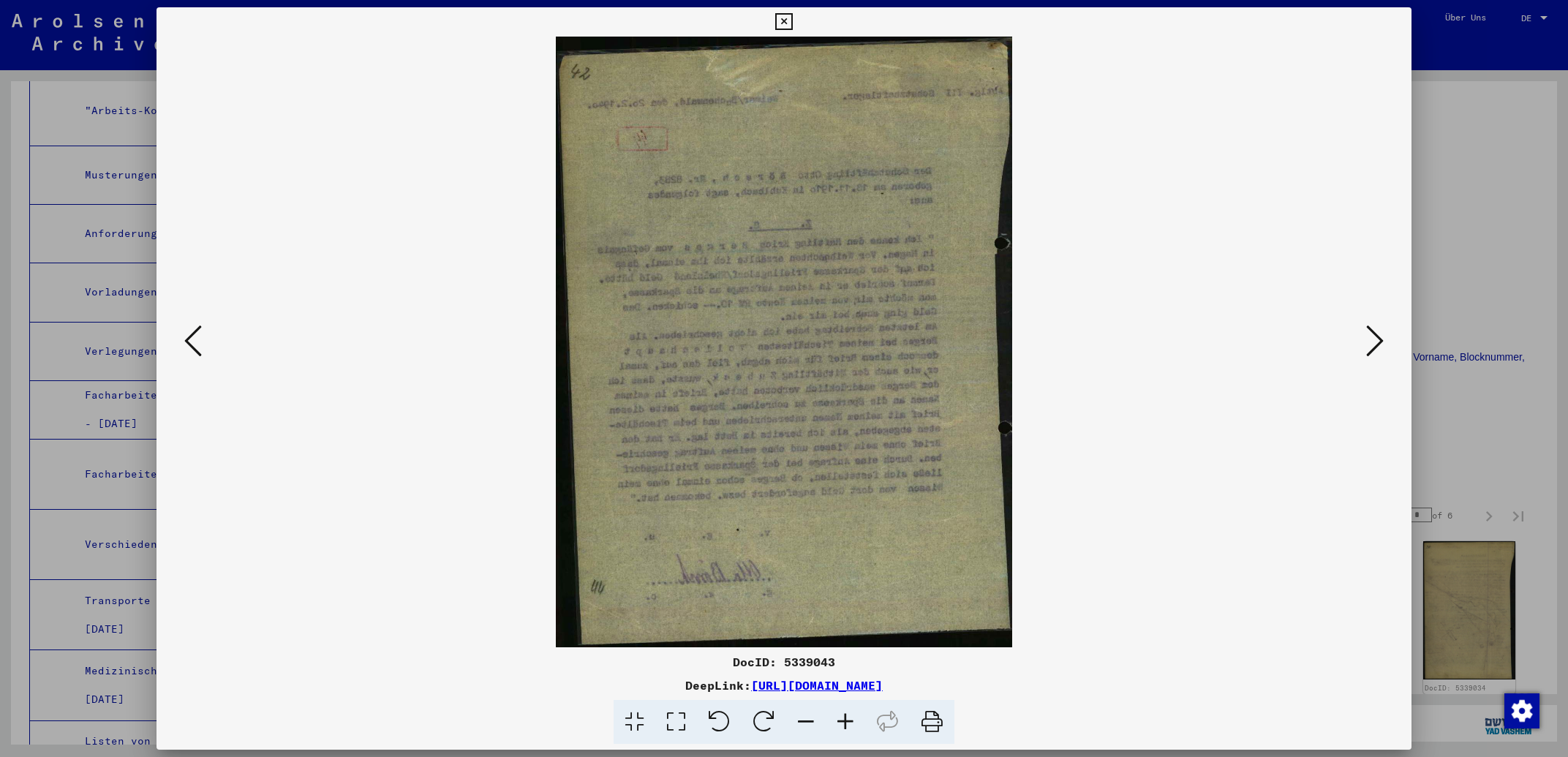
click at [1367, 340] on button at bounding box center [1374, 341] width 26 height 41
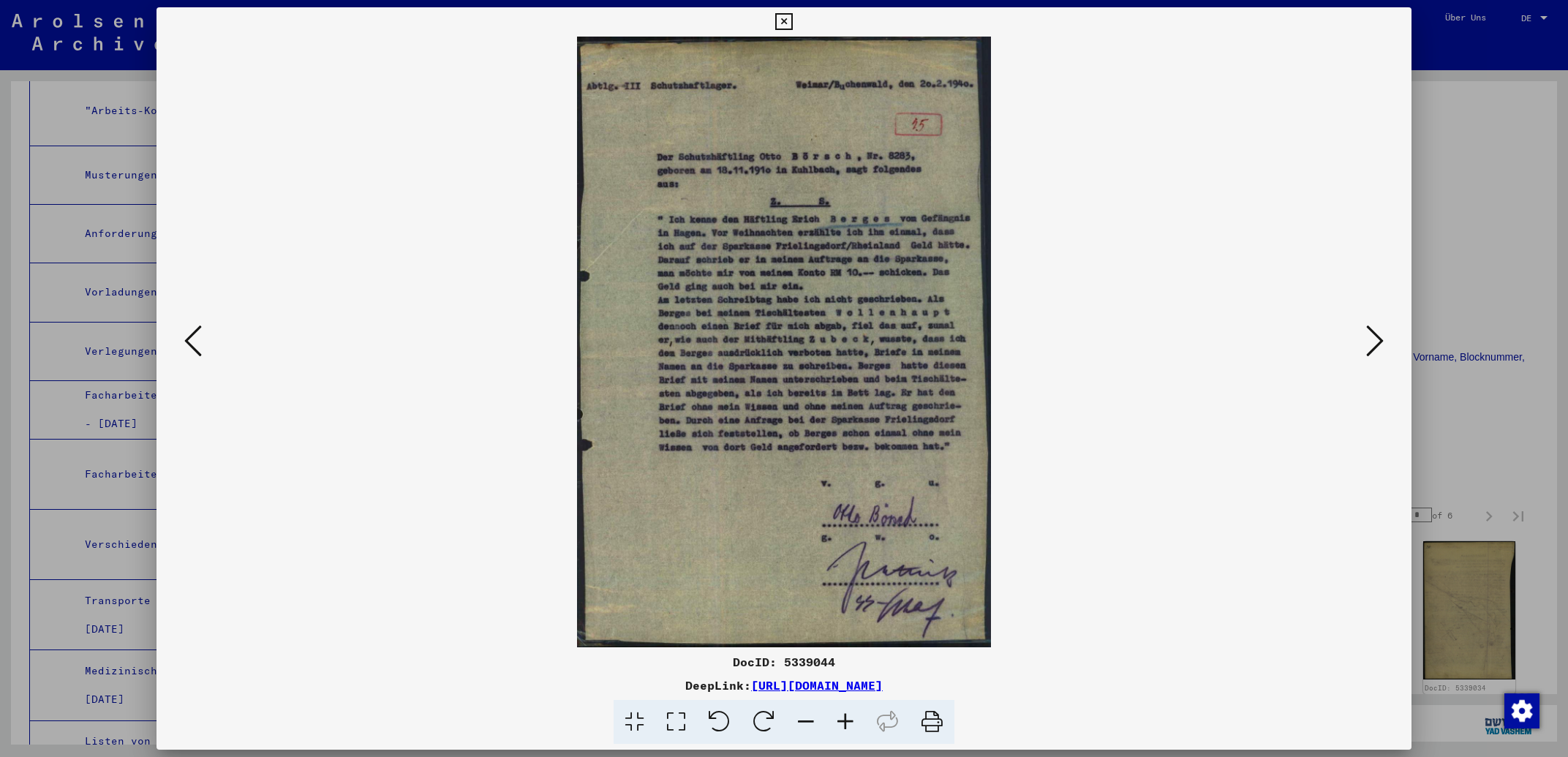
click at [1367, 340] on button at bounding box center [1374, 341] width 26 height 41
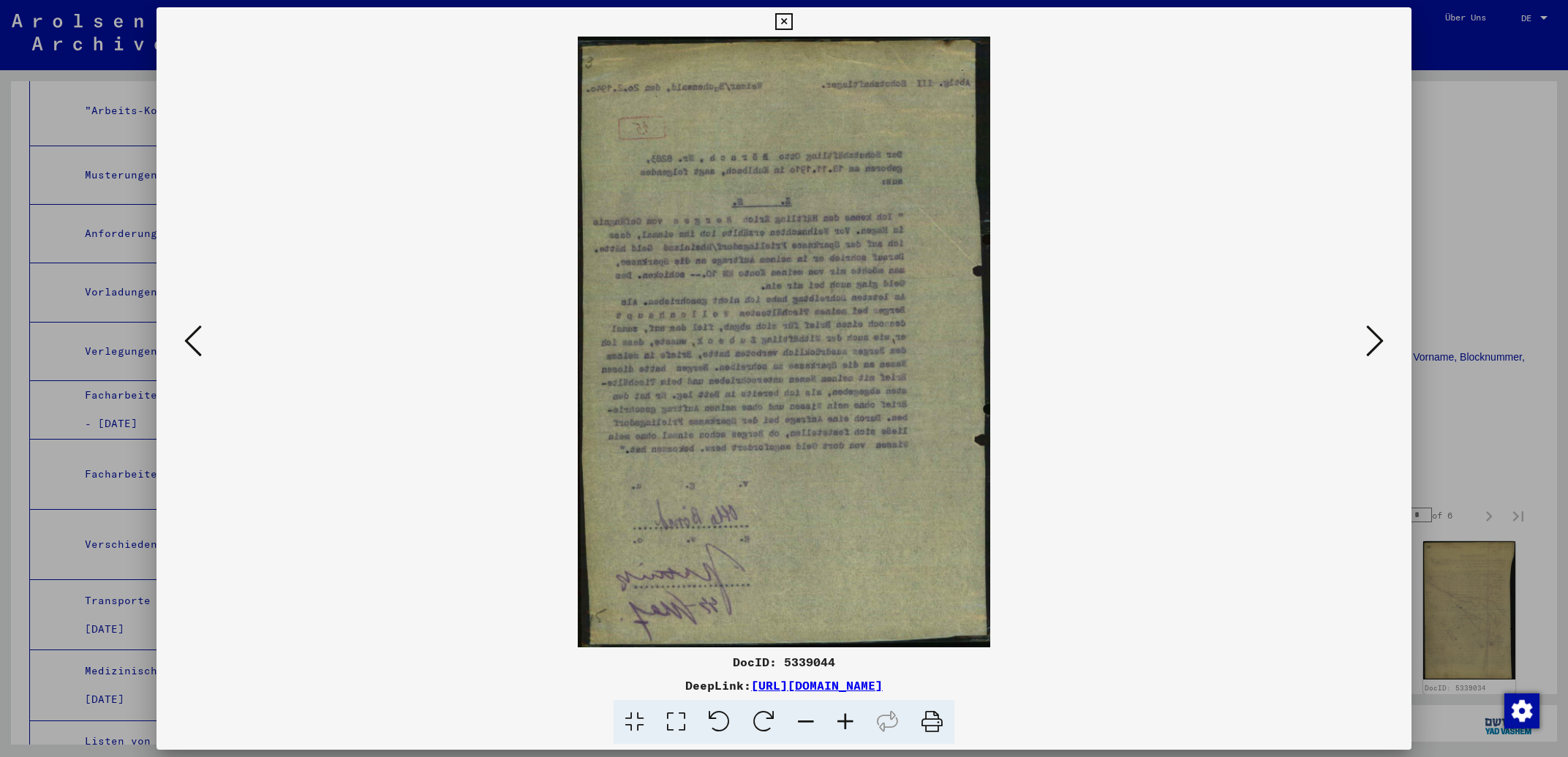
click at [1367, 340] on button at bounding box center [1374, 341] width 26 height 41
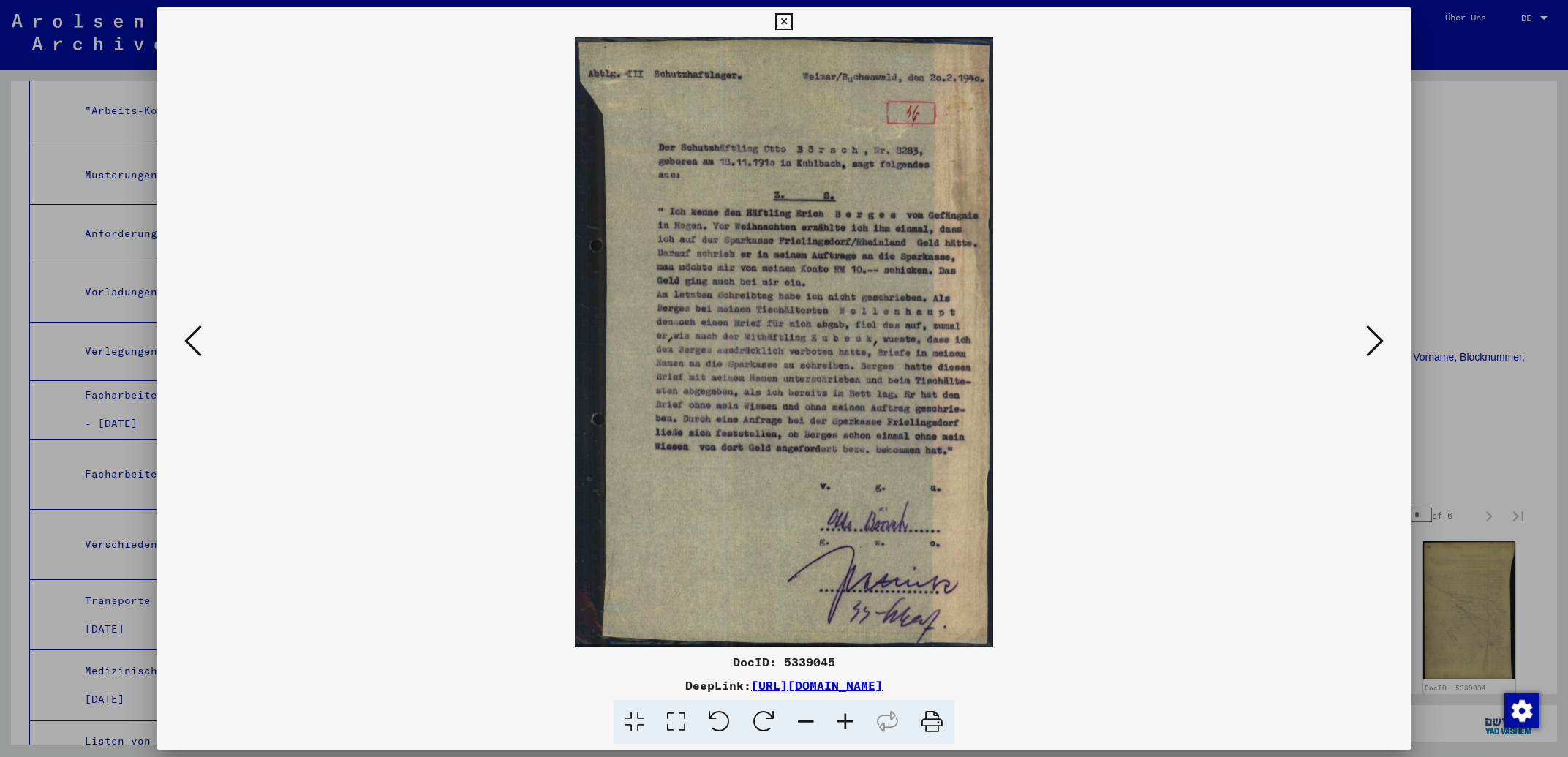
click at [1367, 340] on button at bounding box center [1374, 341] width 26 height 41
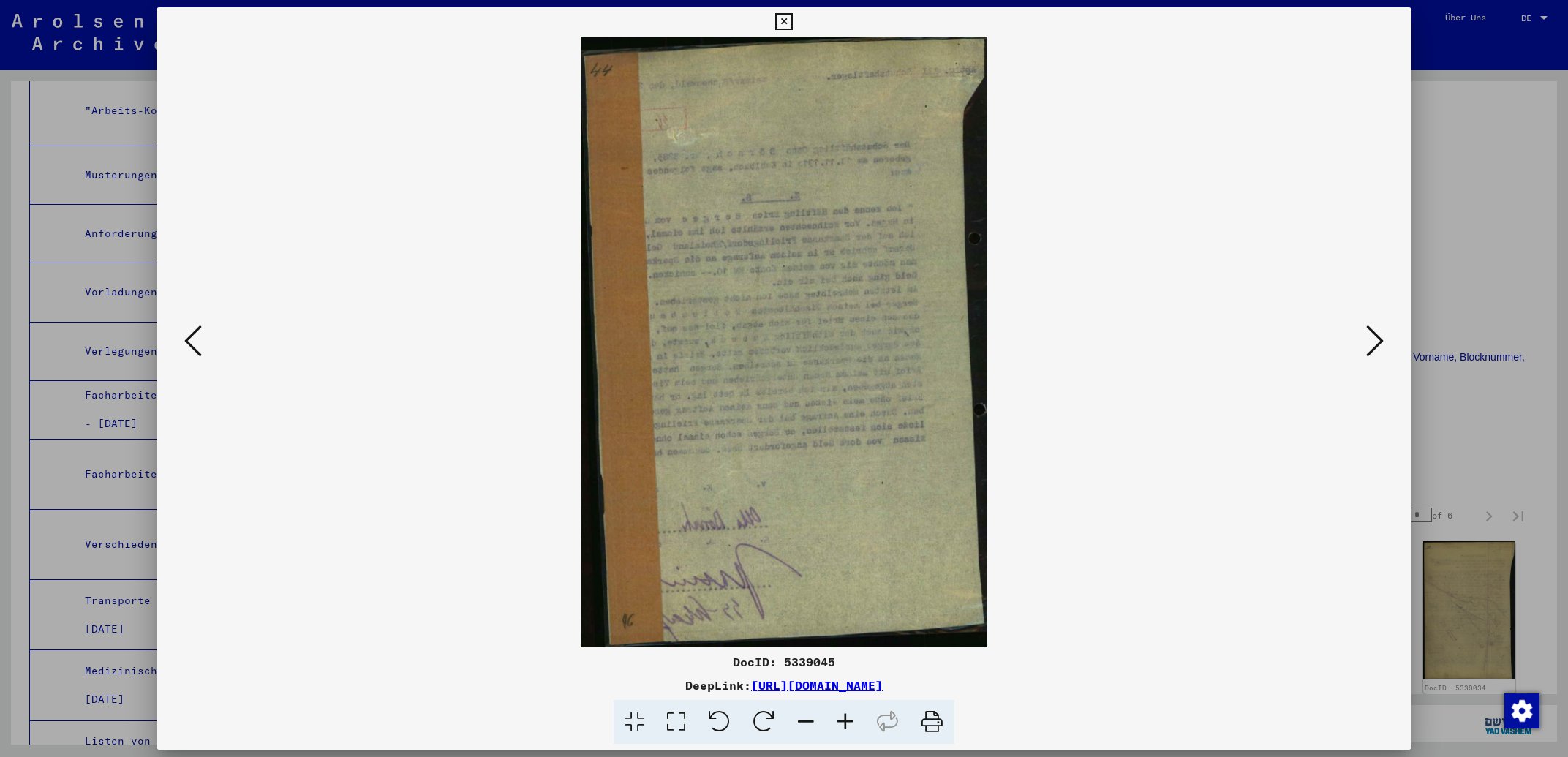
click at [1367, 340] on button at bounding box center [1374, 341] width 26 height 41
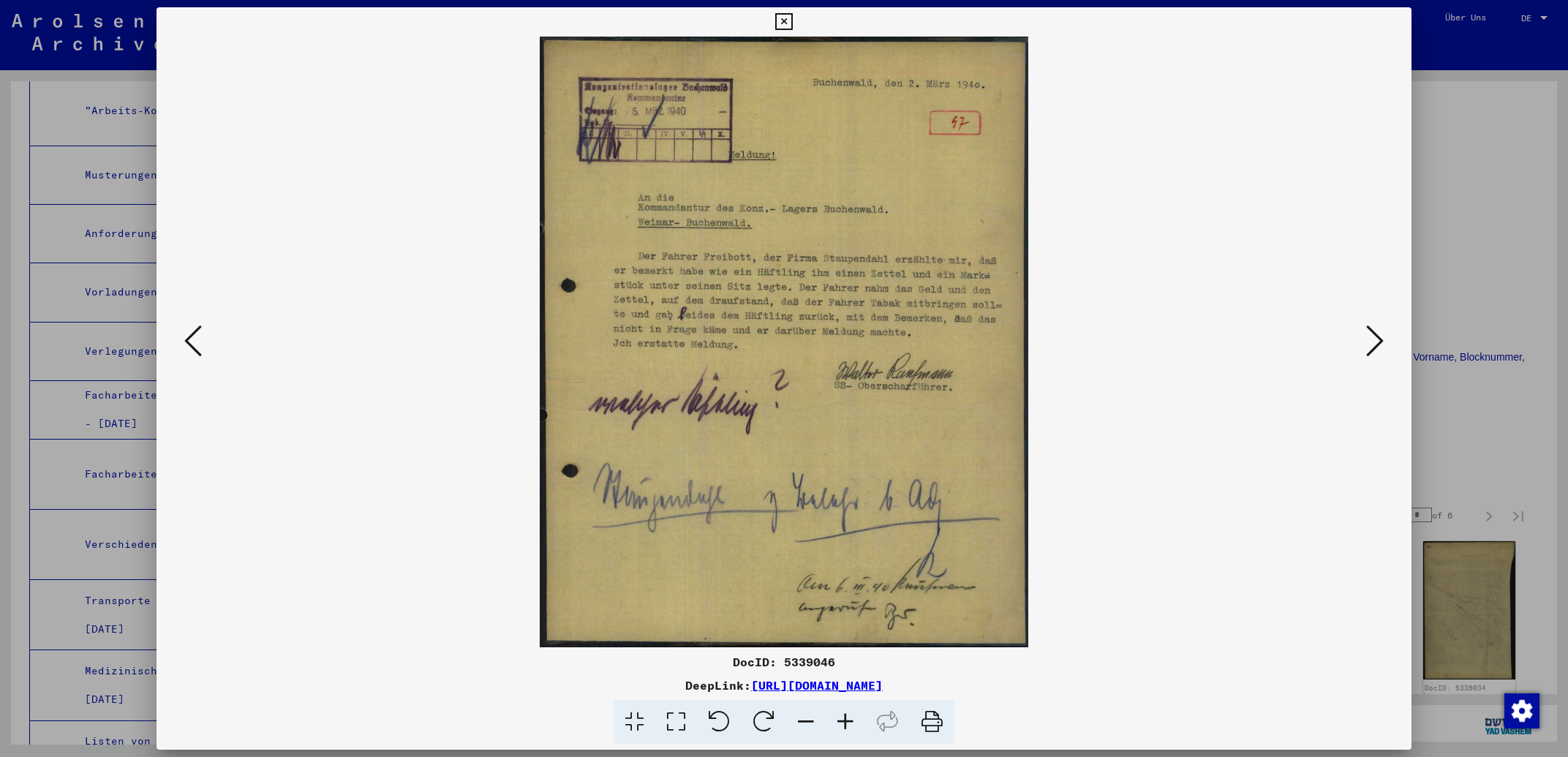
click at [1366, 340] on button at bounding box center [1374, 341] width 26 height 41
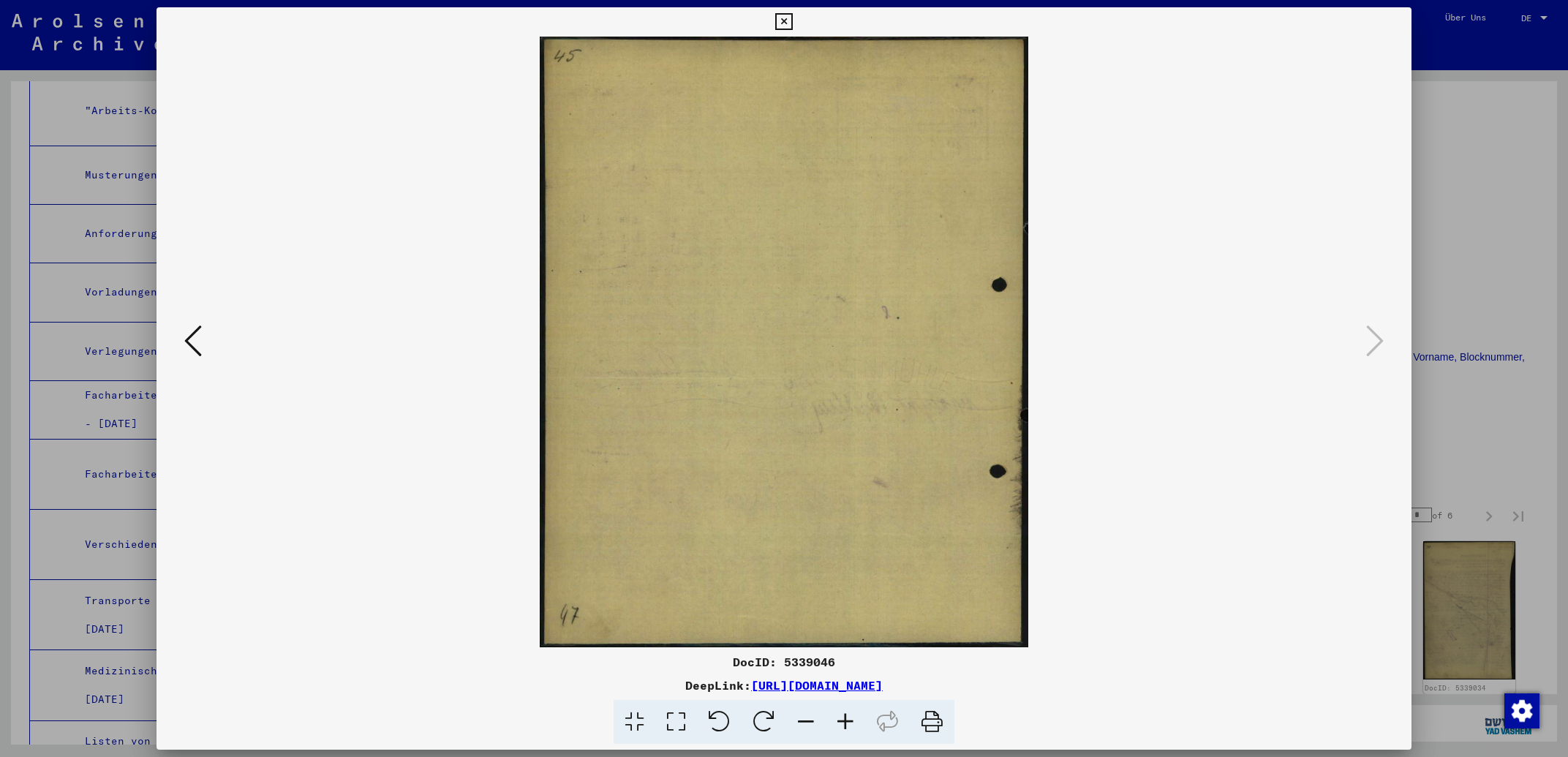
click at [792, 19] on icon at bounding box center [783, 22] width 16 height 17
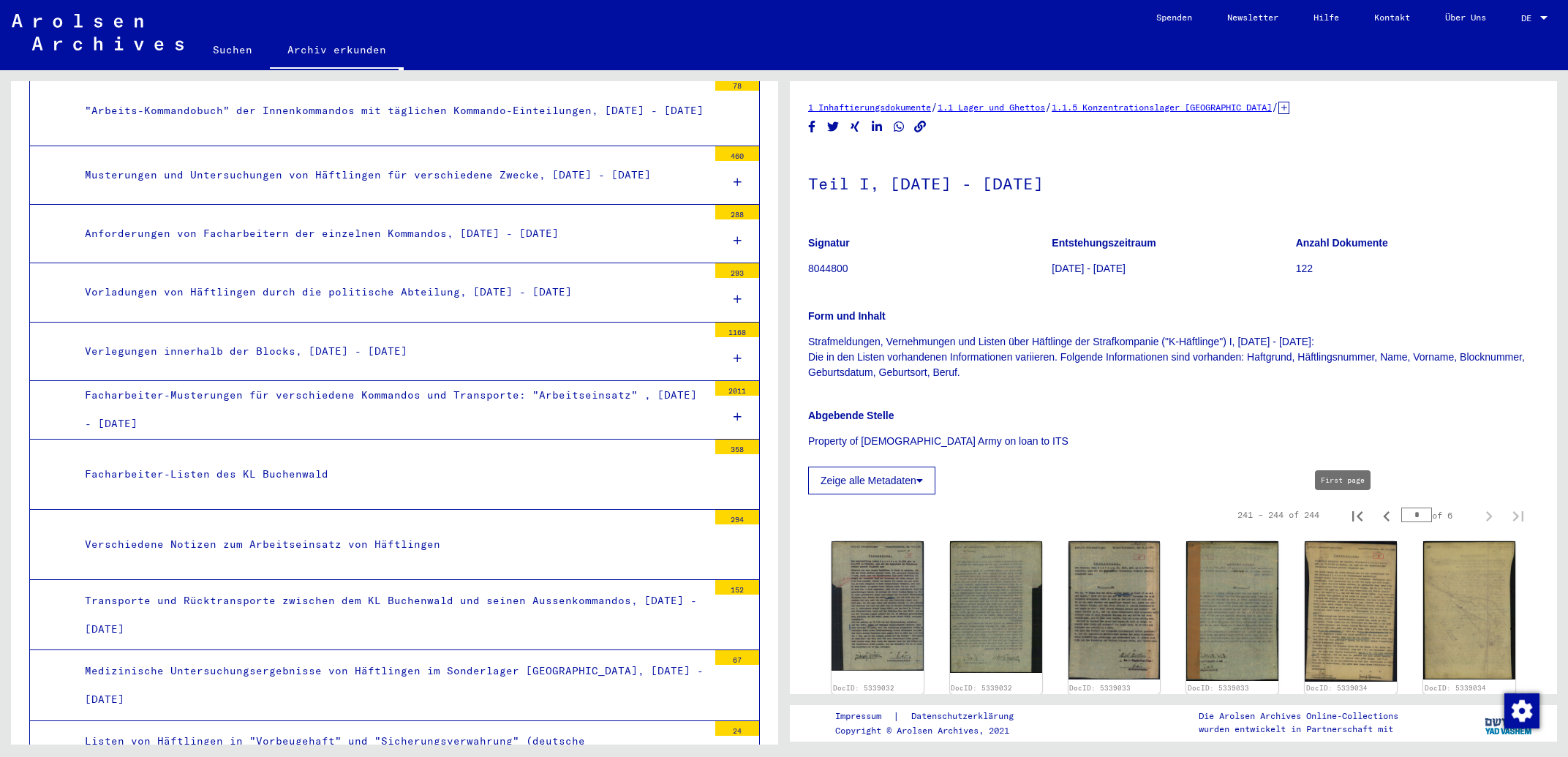
click at [1352, 517] on icon "First page" at bounding box center [1357, 516] width 11 height 11
type input "*"
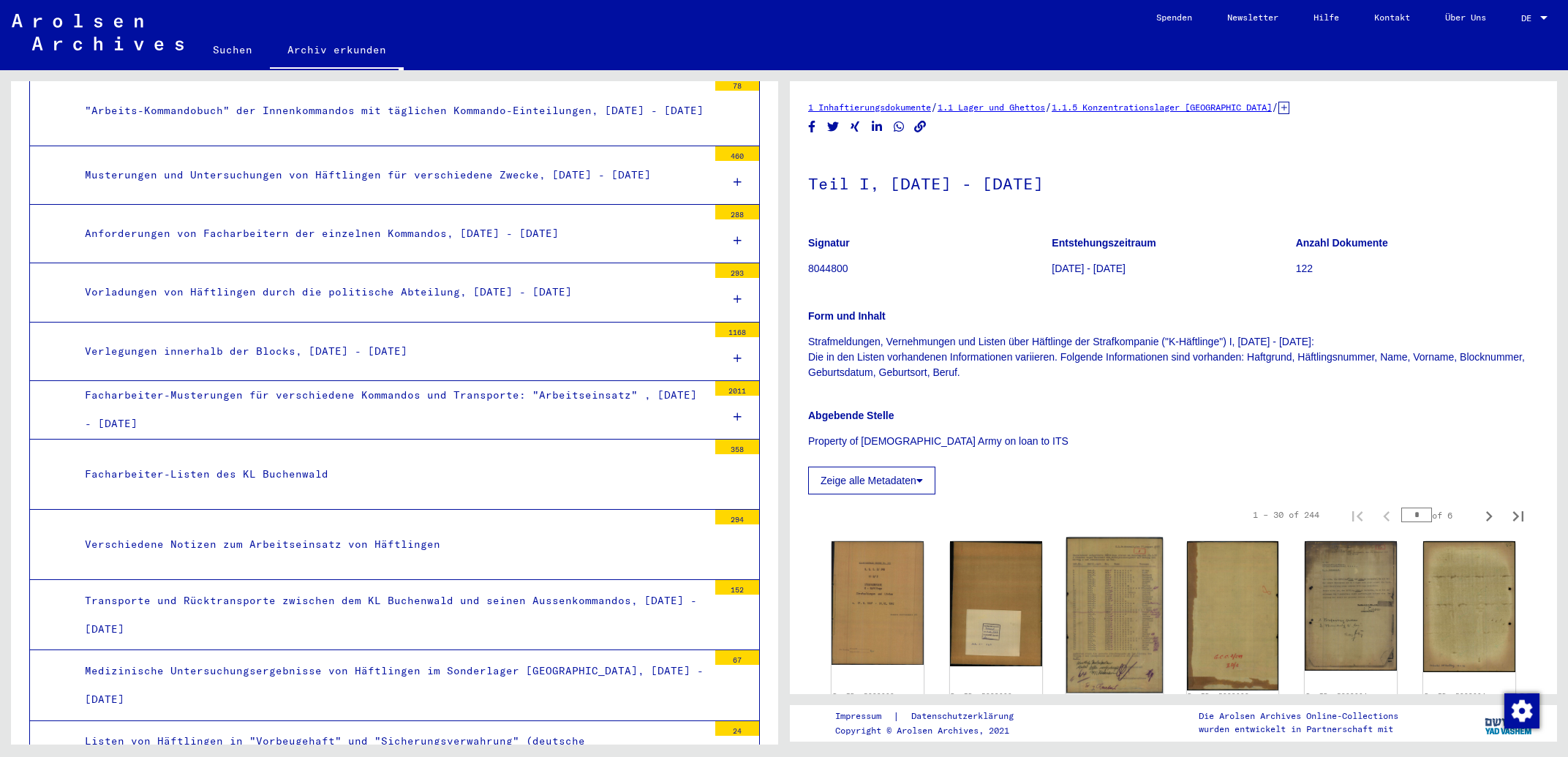
click at [1104, 577] on img at bounding box center [1115, 616] width 96 height 156
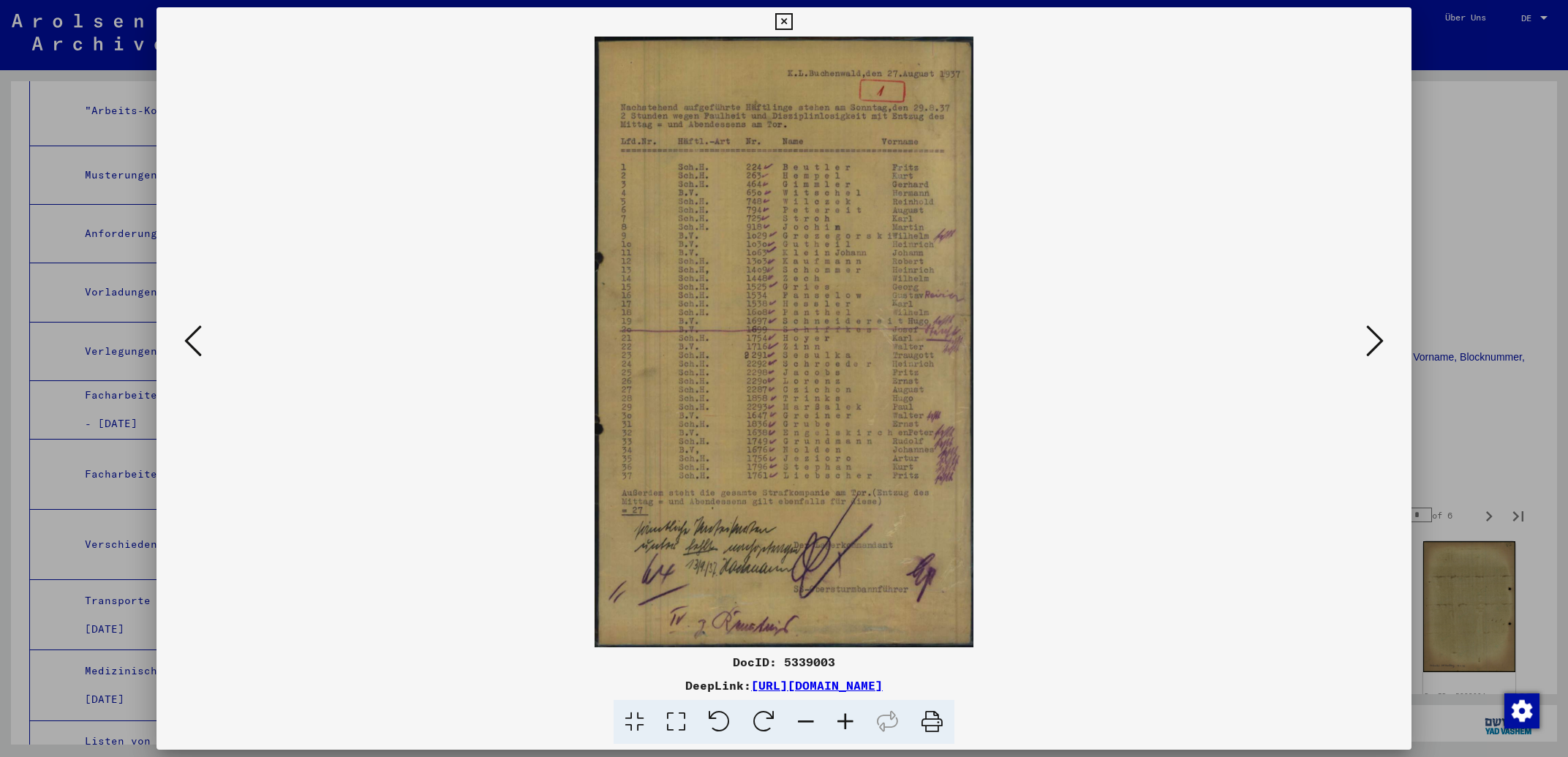
click at [1377, 338] on icon at bounding box center [1375, 340] width 17 height 35
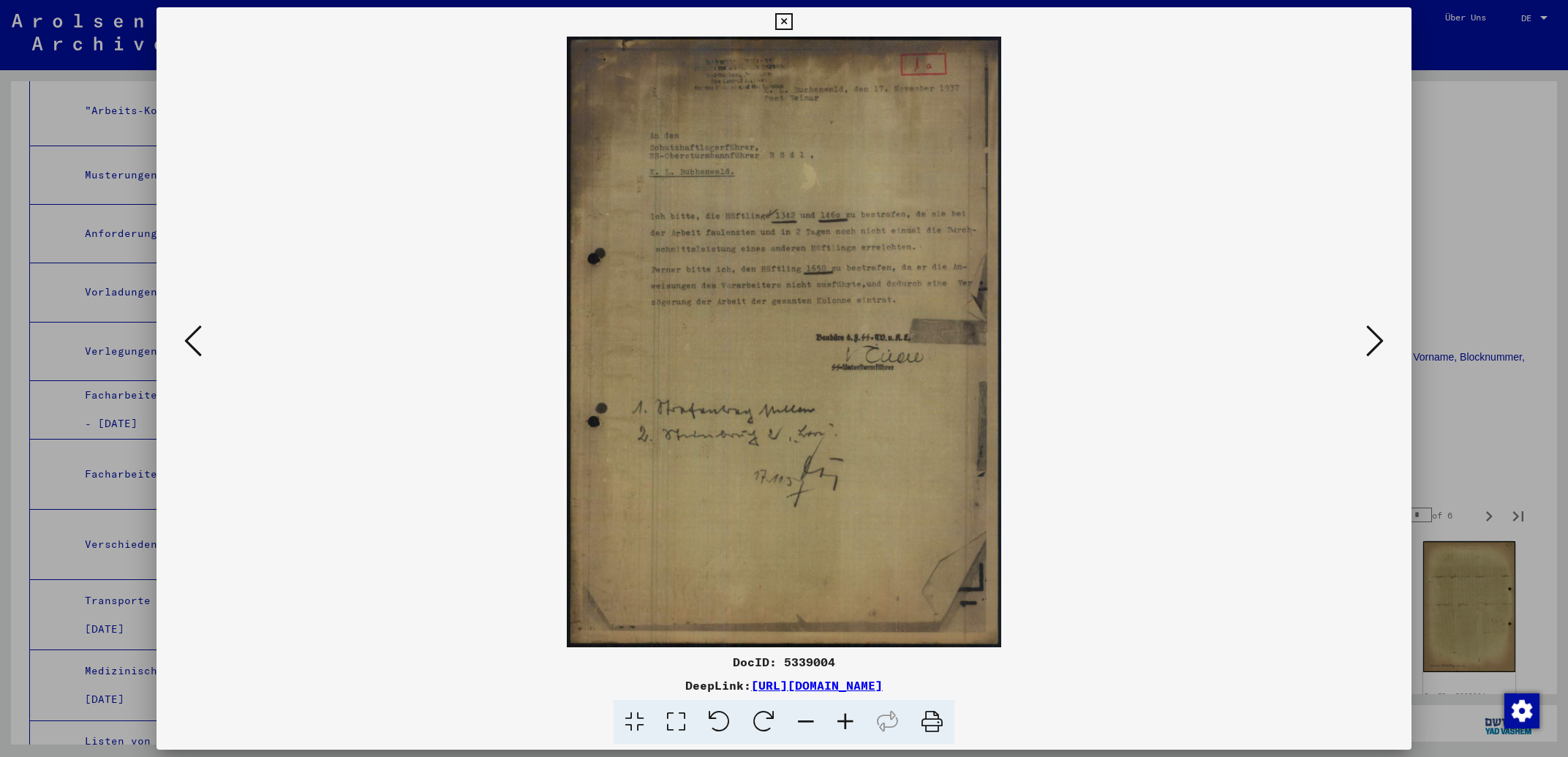
click at [1377, 337] on icon at bounding box center [1375, 340] width 17 height 35
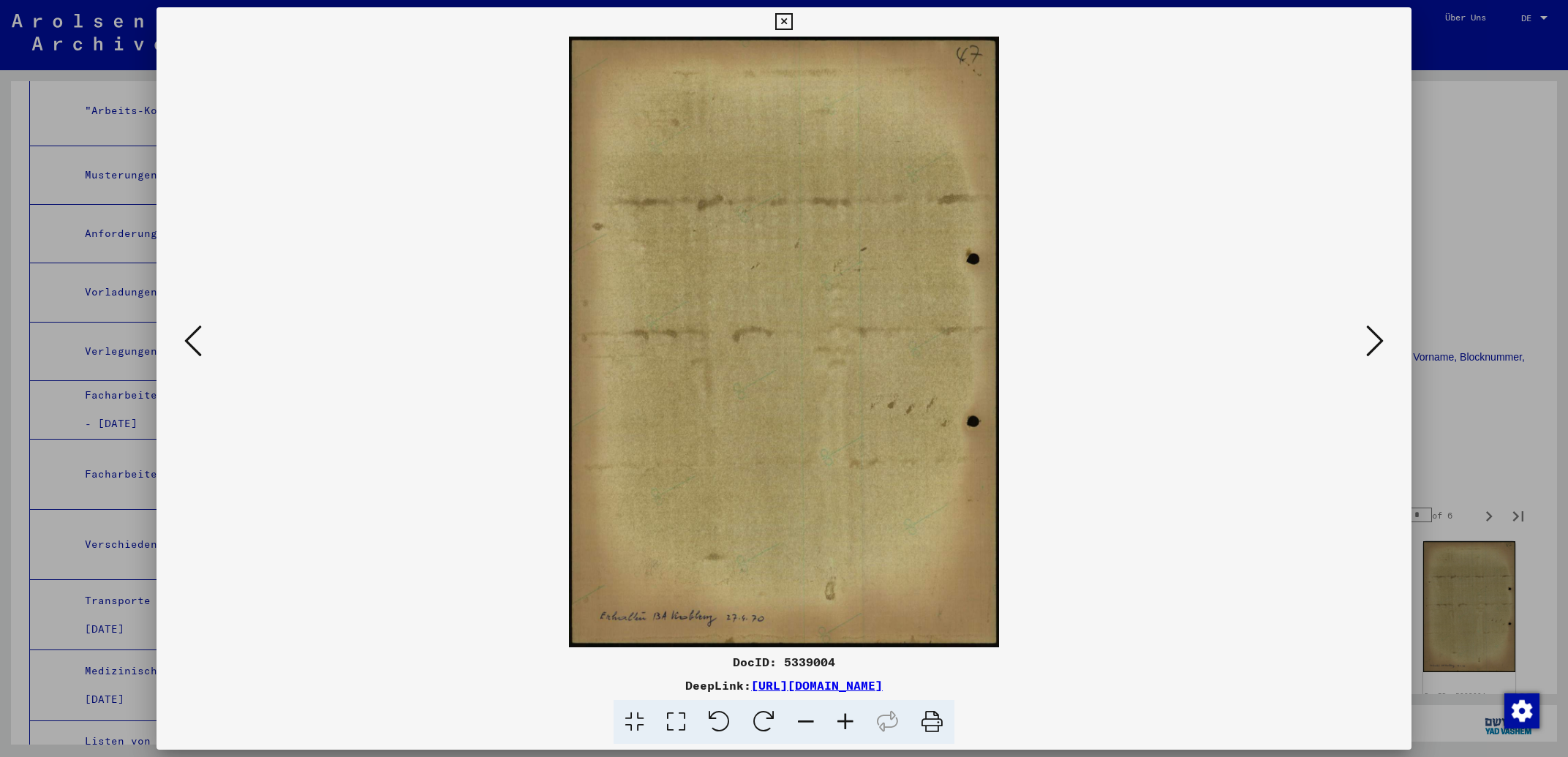
click at [1377, 335] on icon at bounding box center [1375, 340] width 17 height 35
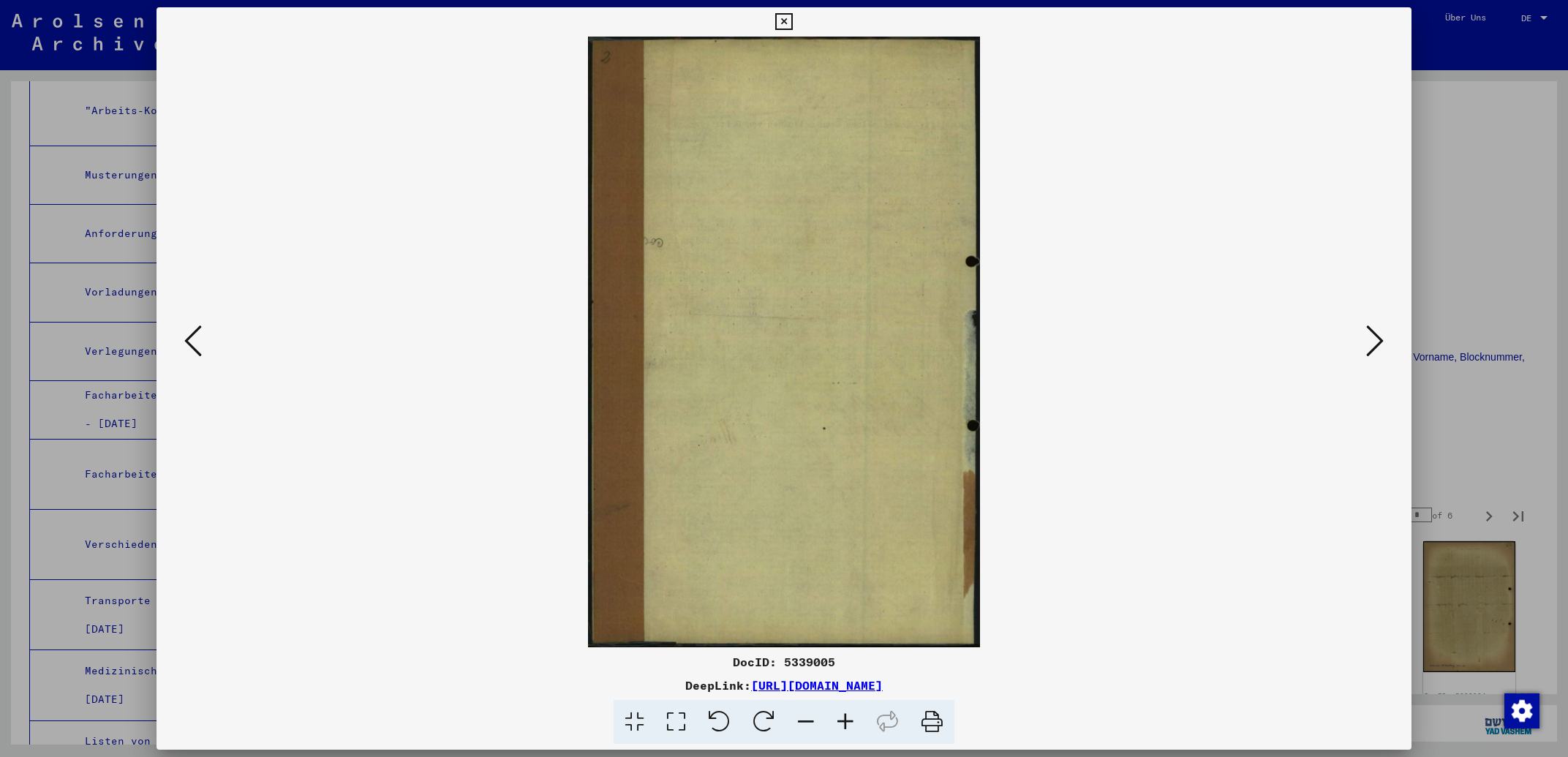
click at [1377, 335] on icon at bounding box center [1375, 340] width 17 height 35
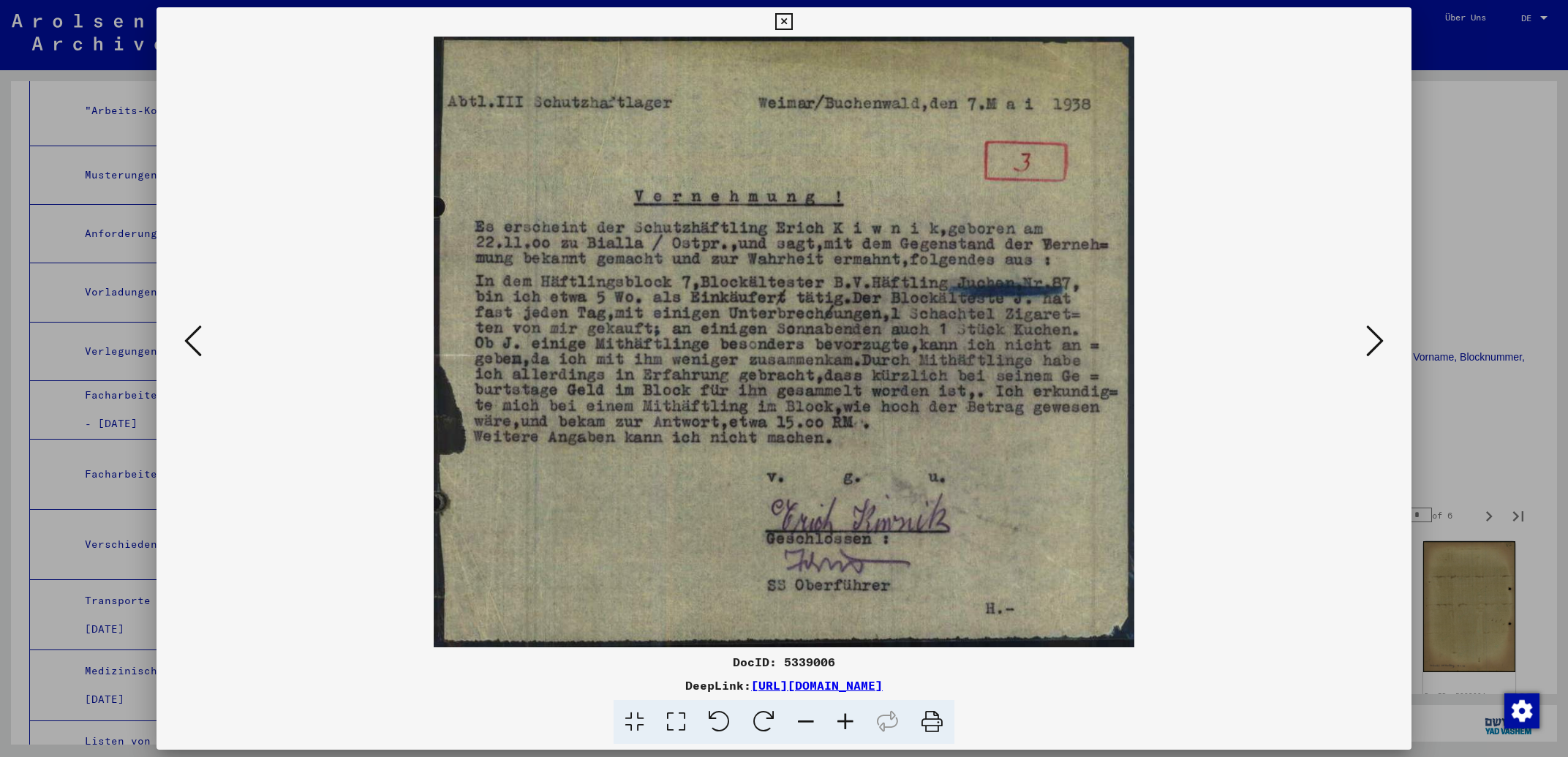
click at [1377, 335] on icon at bounding box center [1375, 340] width 17 height 35
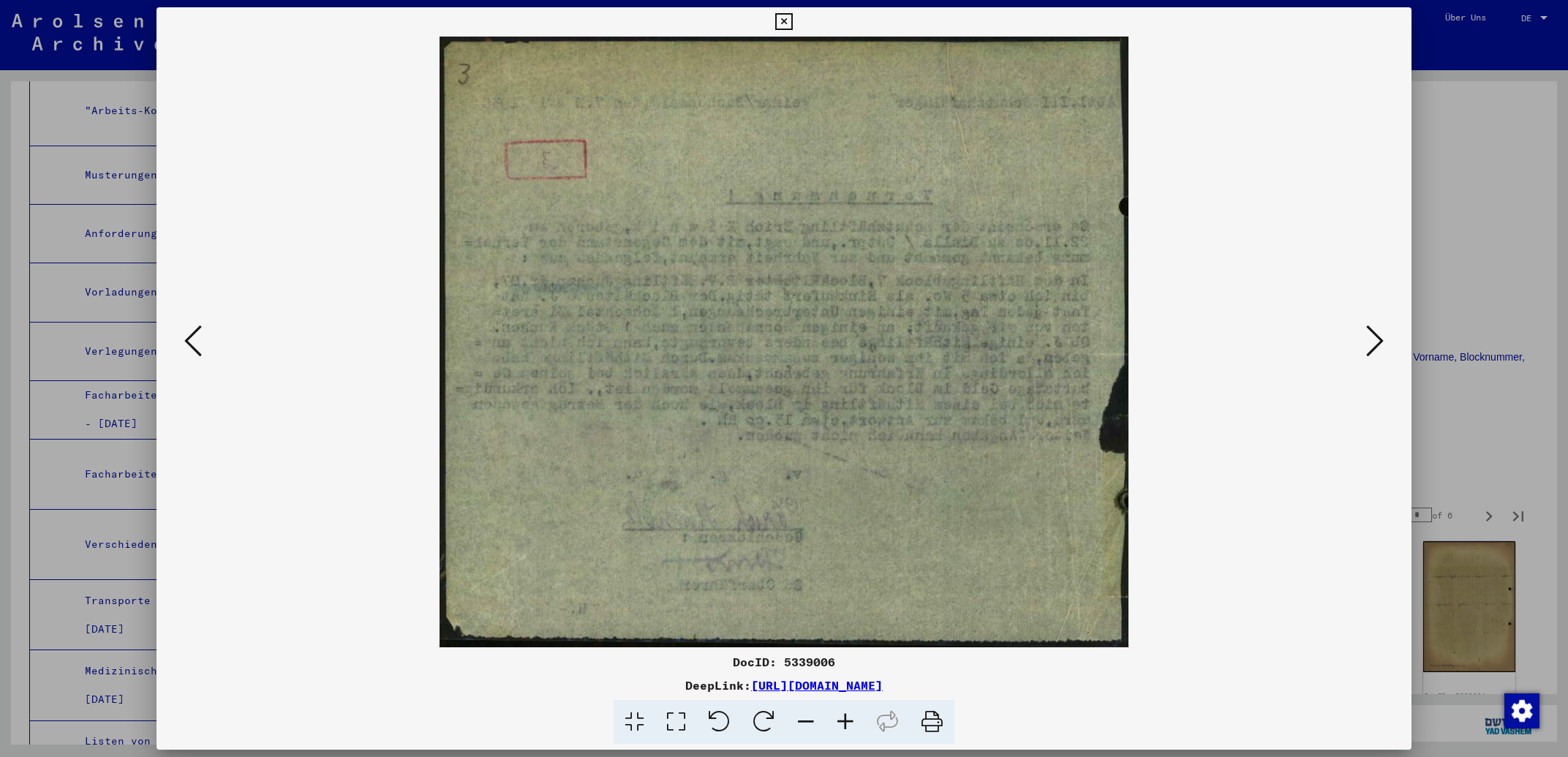
click at [1375, 334] on icon at bounding box center [1375, 340] width 17 height 35
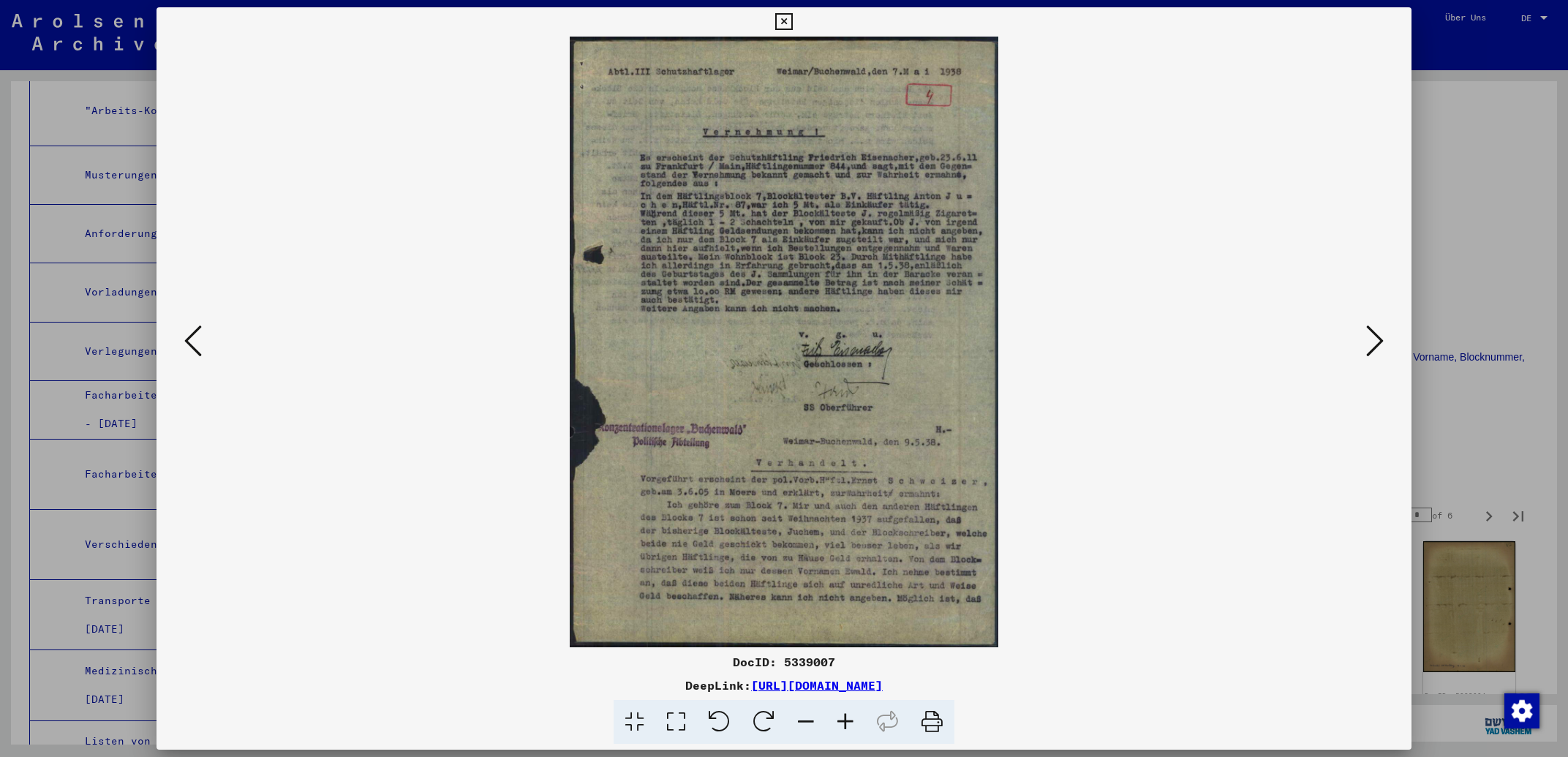
click at [1375, 334] on icon at bounding box center [1375, 340] width 17 height 35
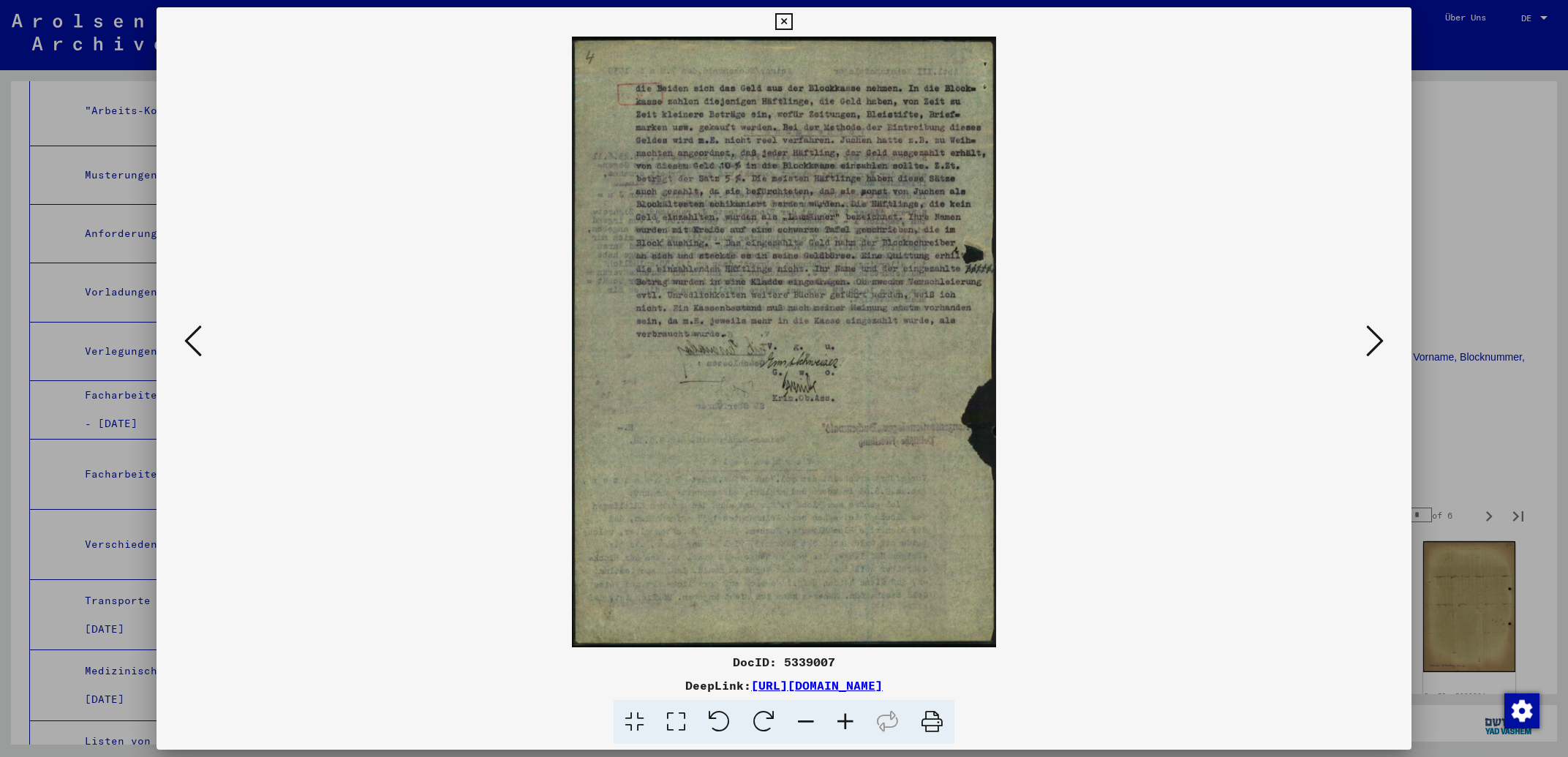
click at [1375, 334] on icon at bounding box center [1375, 340] width 17 height 35
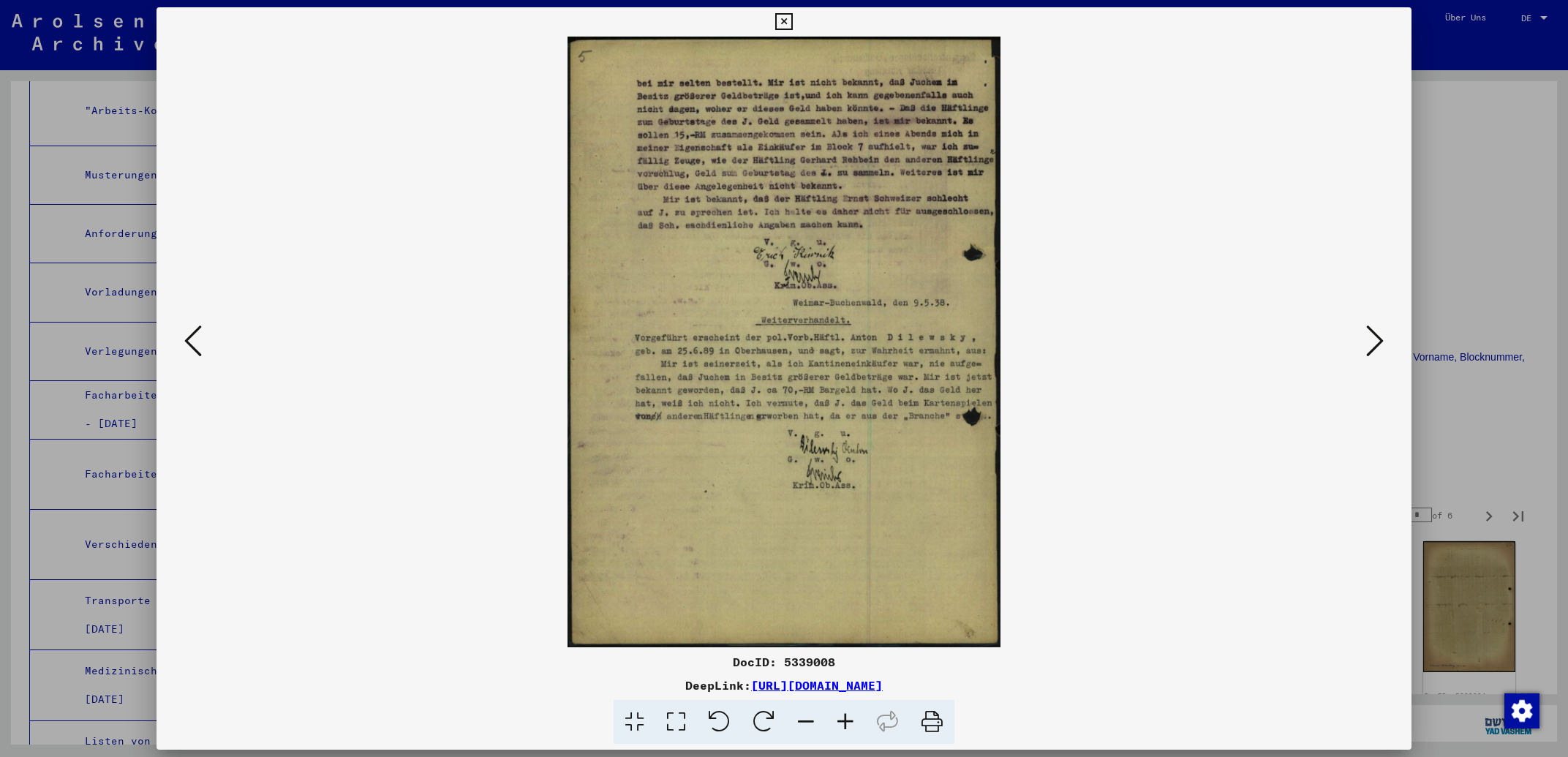
click at [1375, 334] on icon at bounding box center [1375, 340] width 17 height 35
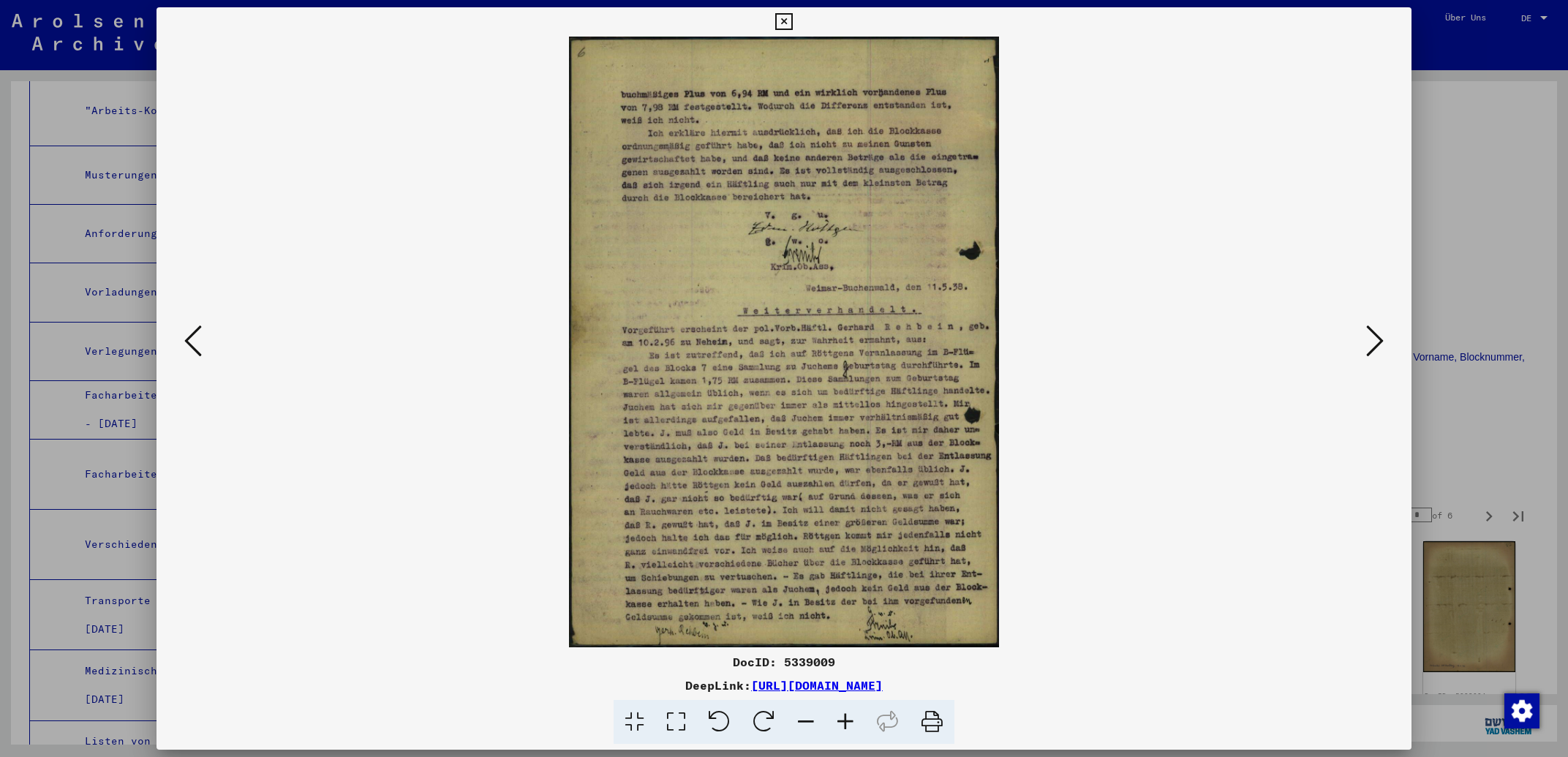
click at [1375, 334] on icon at bounding box center [1375, 340] width 17 height 35
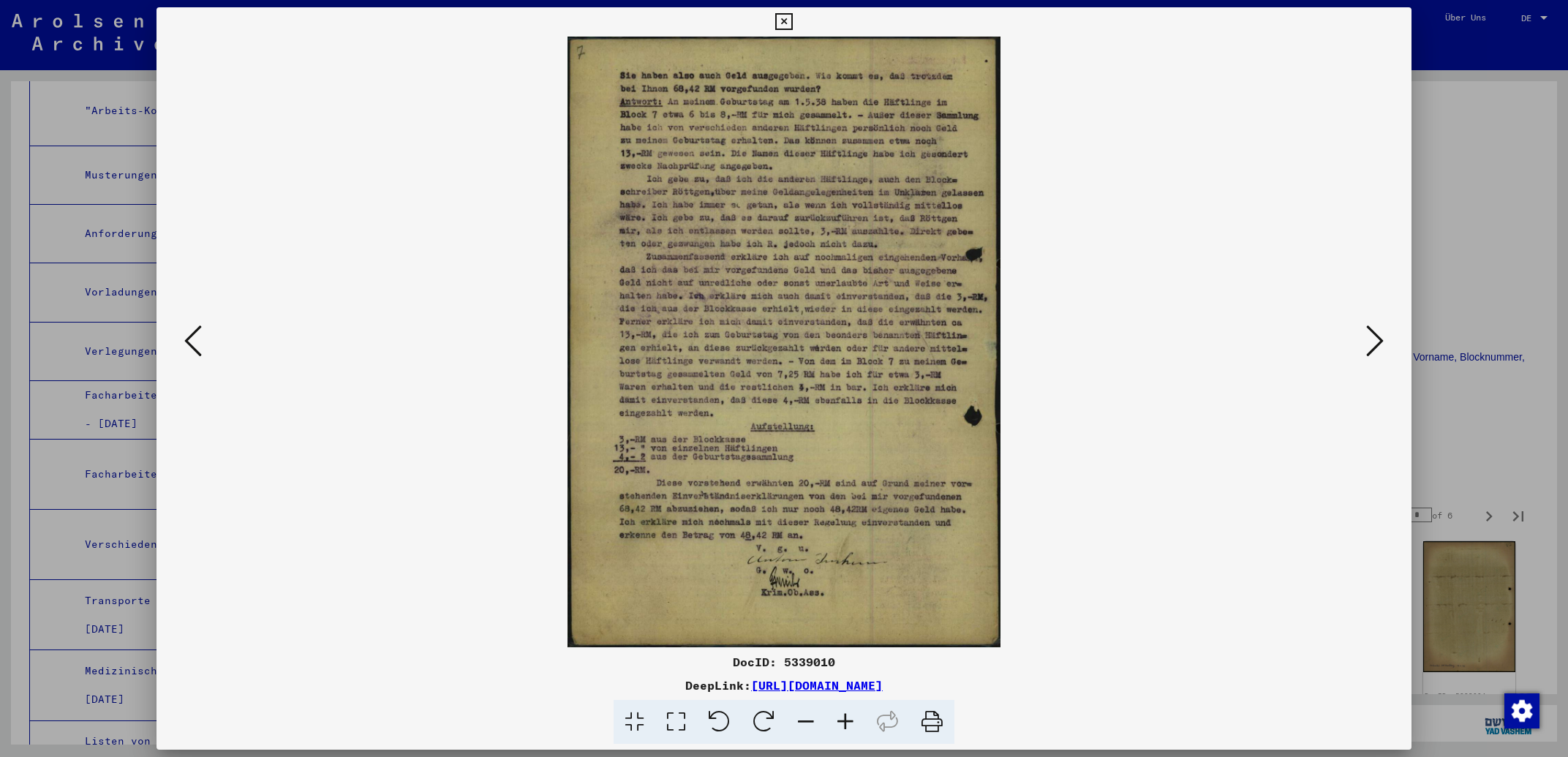
click at [1375, 334] on icon at bounding box center [1375, 340] width 17 height 35
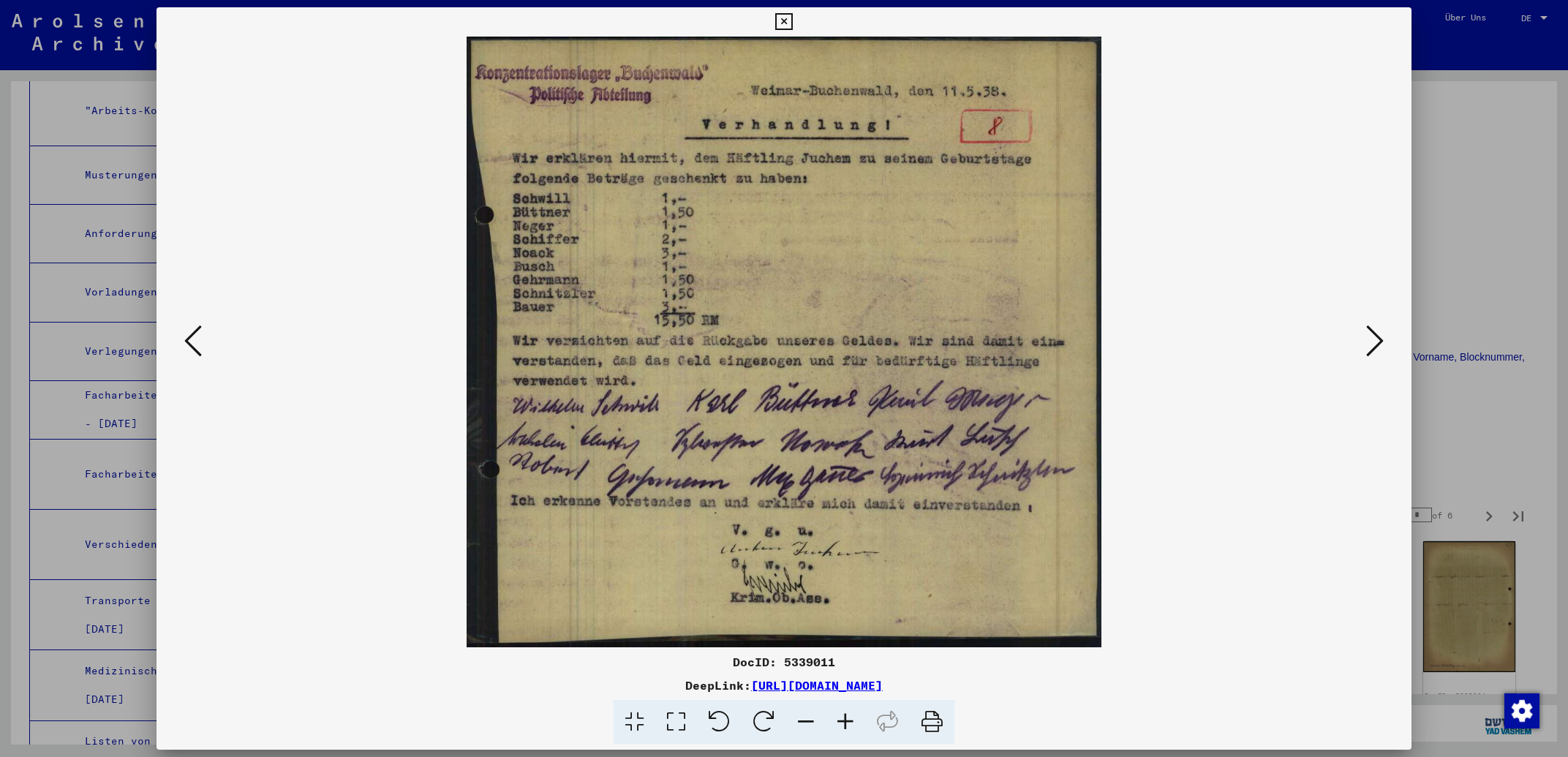
click at [1375, 334] on icon at bounding box center [1375, 340] width 17 height 35
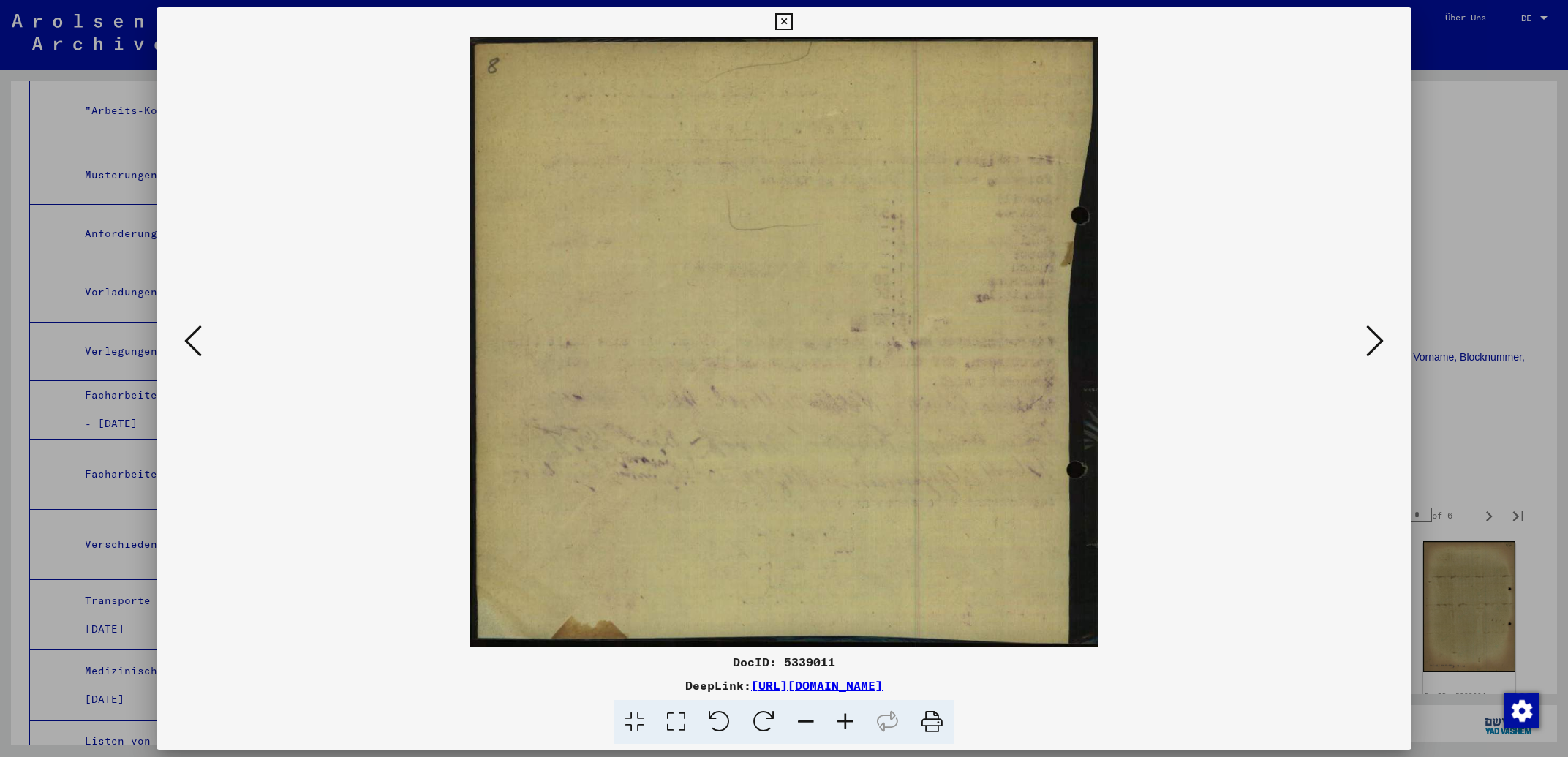
click at [1375, 334] on icon at bounding box center [1375, 340] width 17 height 35
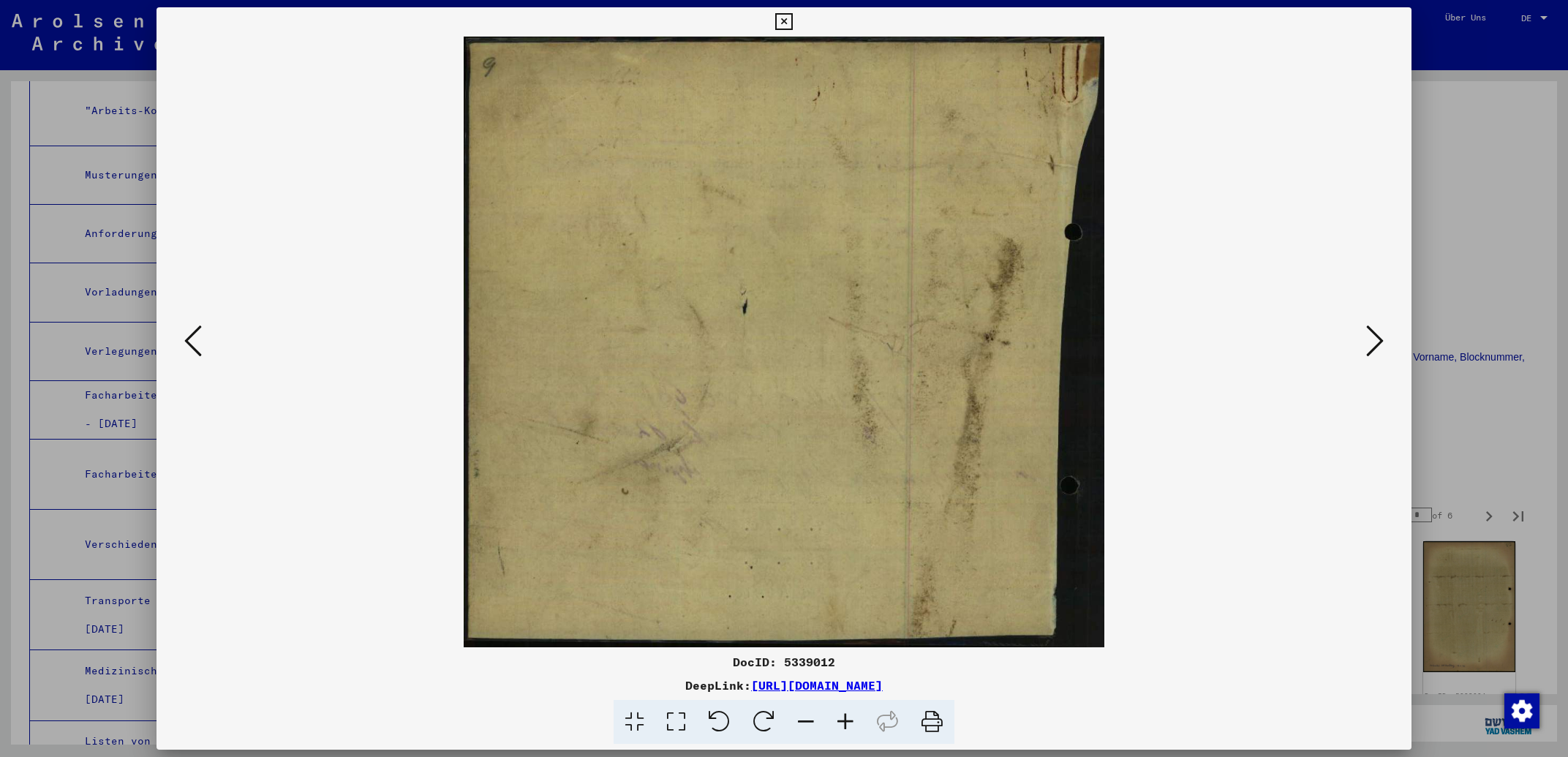
click at [1375, 334] on icon at bounding box center [1375, 340] width 17 height 35
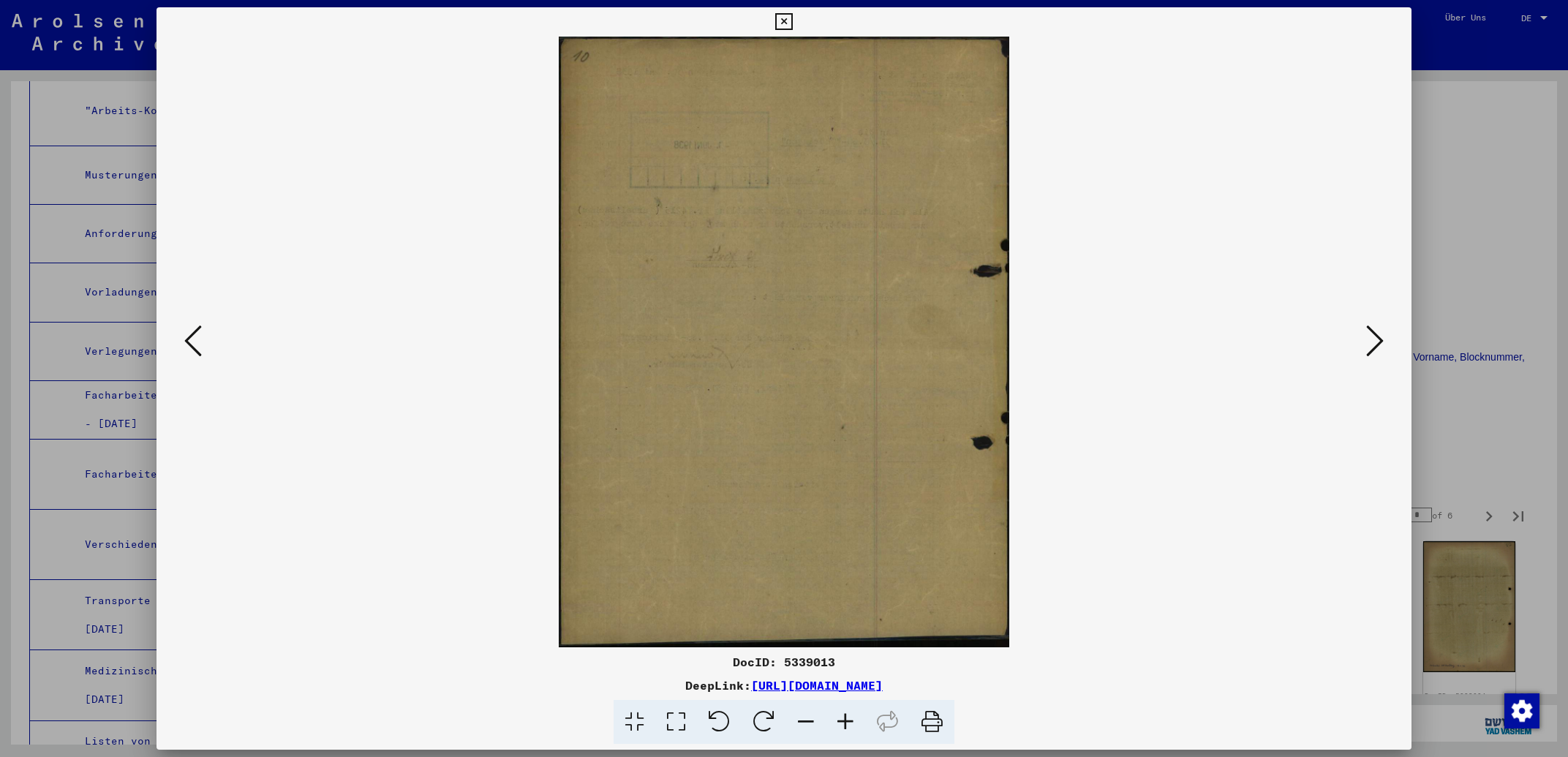
click at [1375, 334] on icon at bounding box center [1375, 340] width 17 height 35
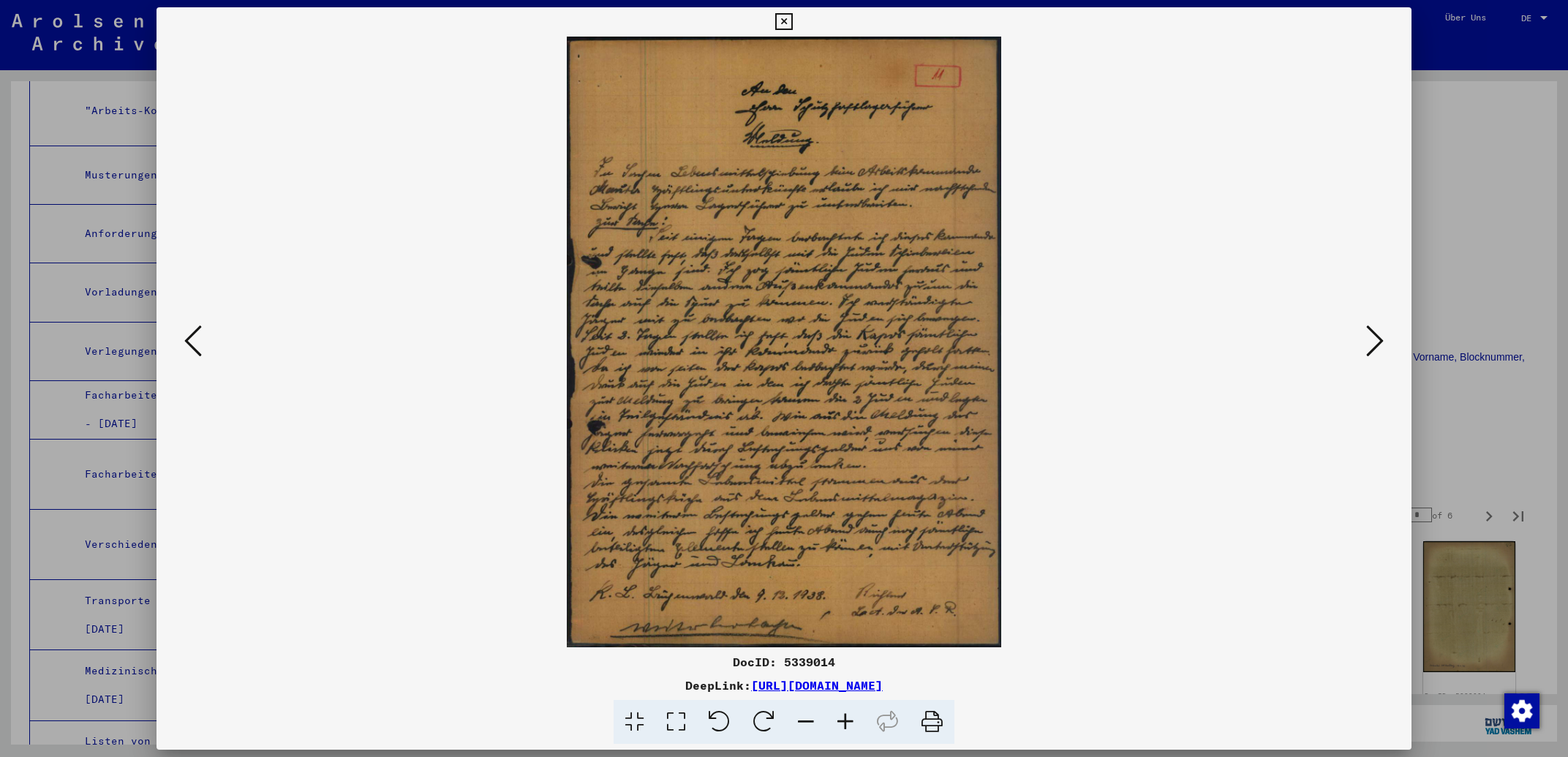
click at [1375, 332] on icon at bounding box center [1375, 340] width 17 height 35
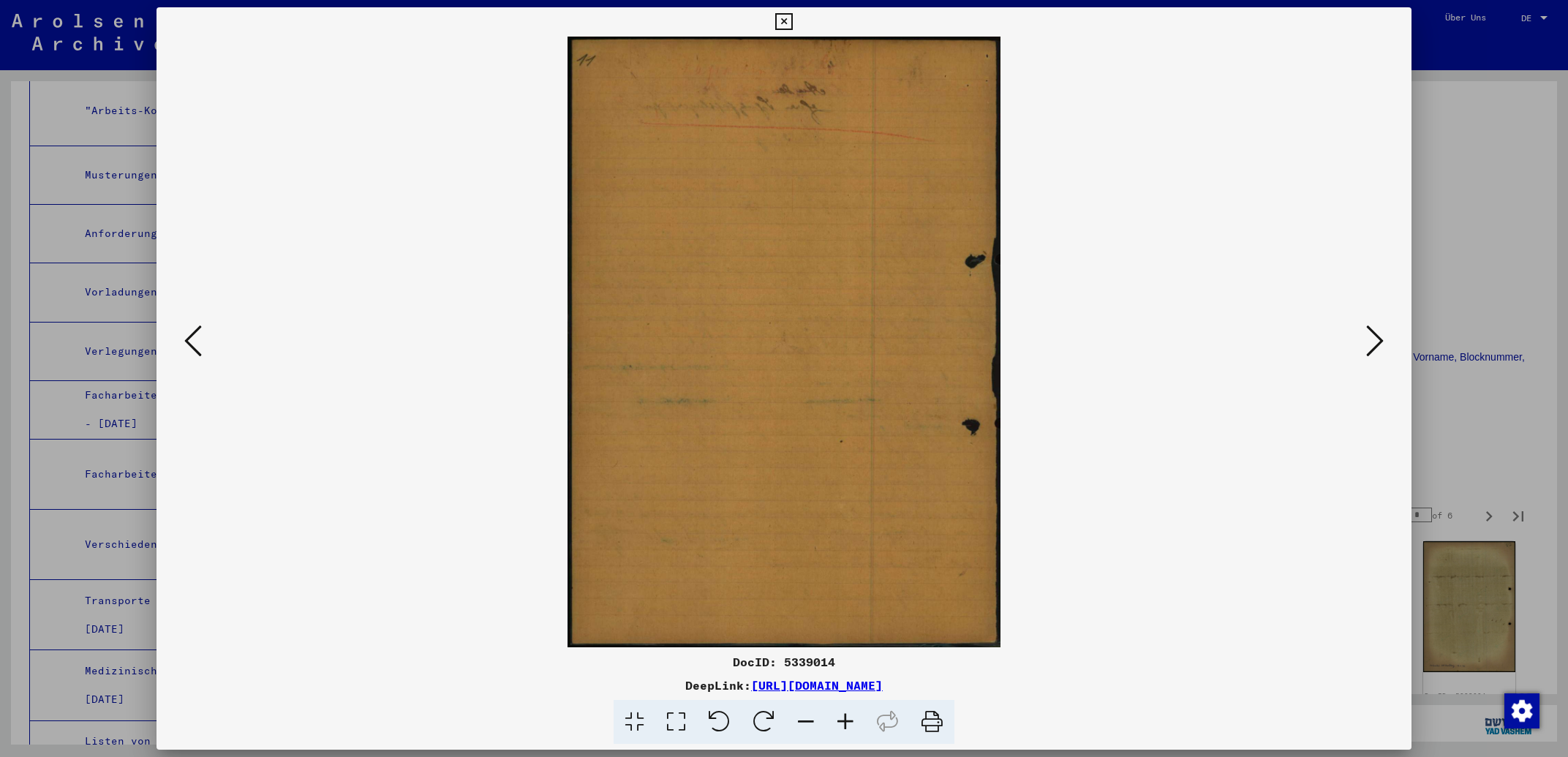
click at [1375, 332] on icon at bounding box center [1375, 340] width 17 height 35
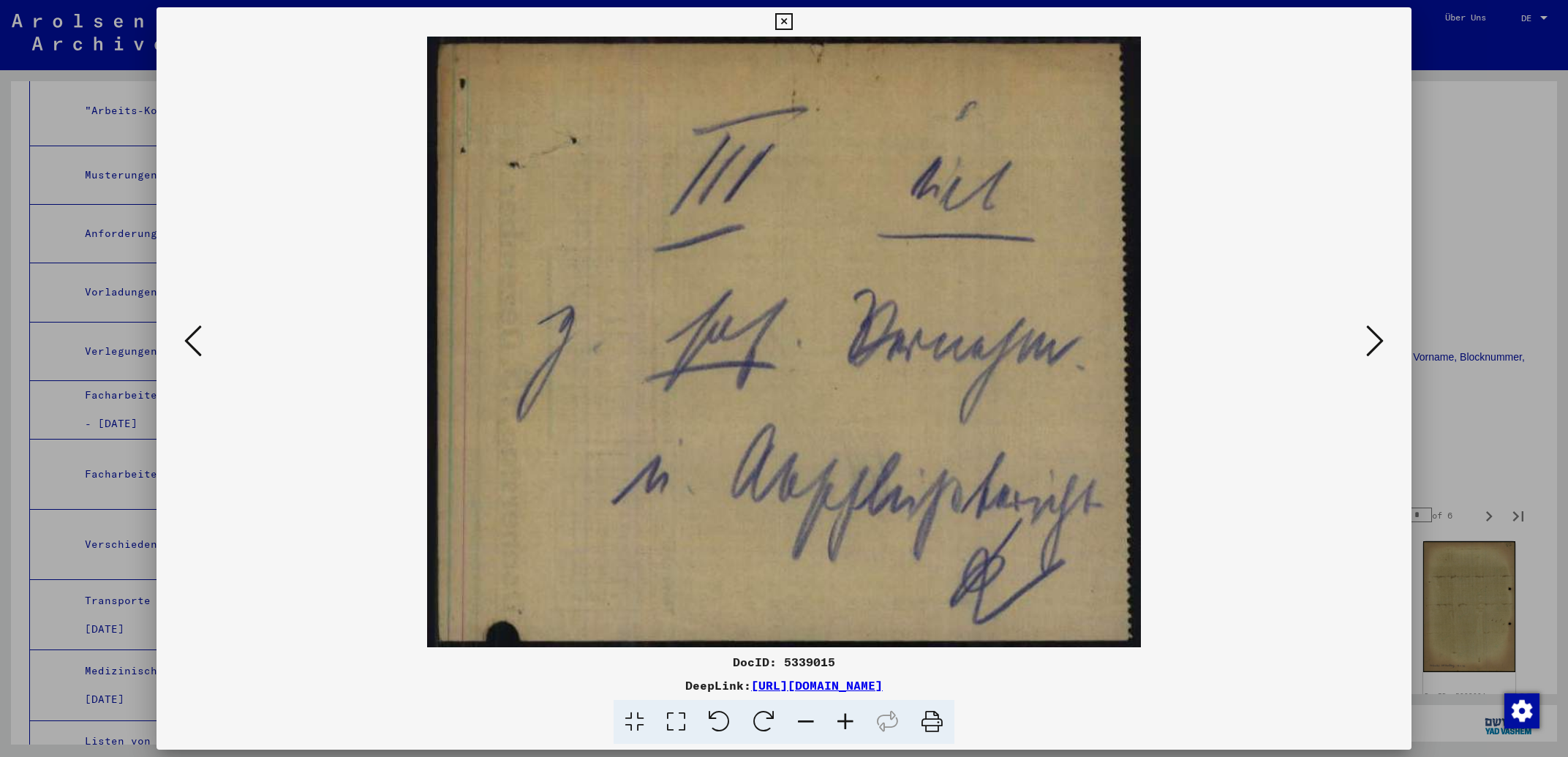
click at [1374, 332] on icon at bounding box center [1375, 340] width 17 height 35
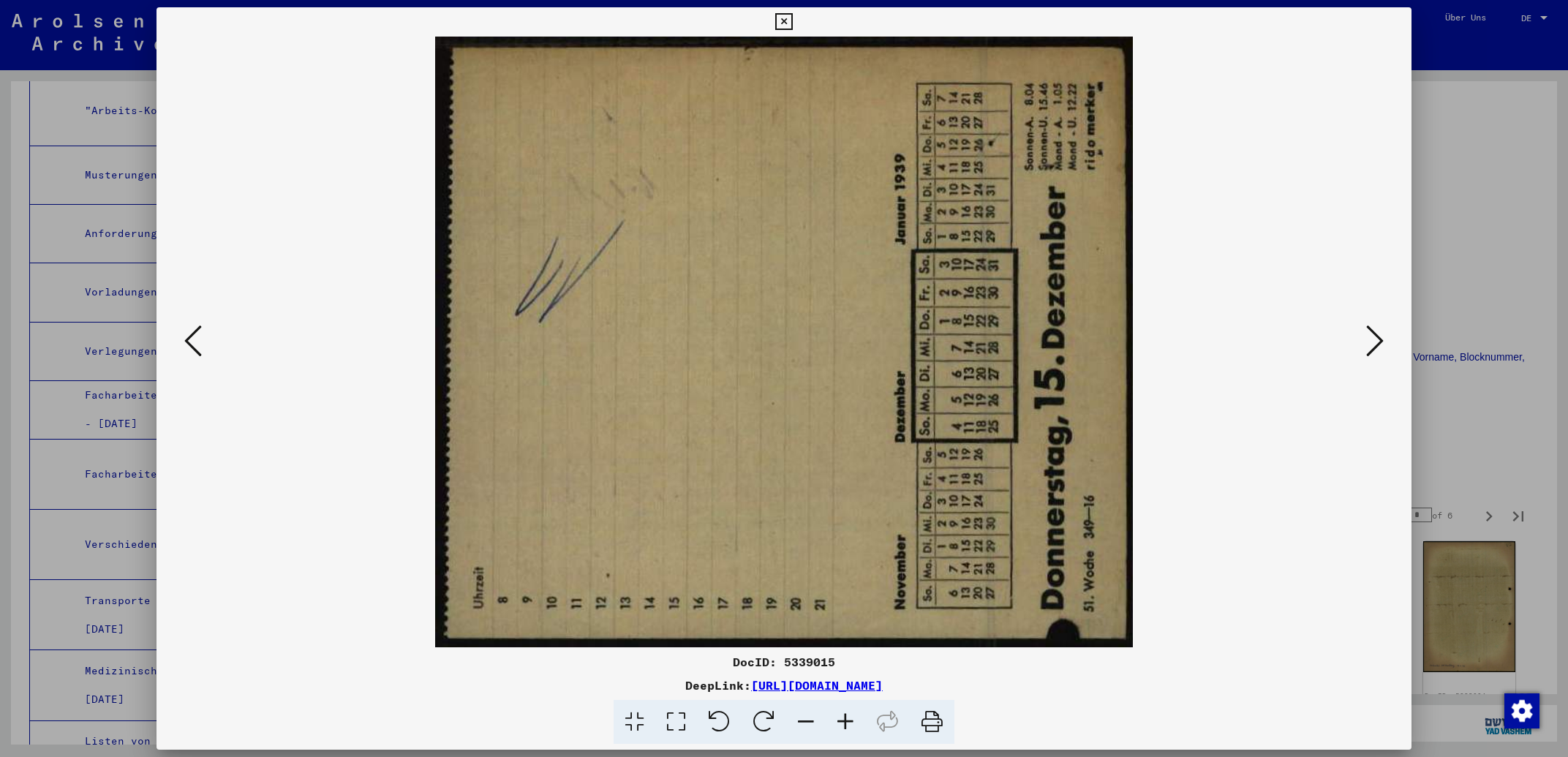
click at [1374, 332] on icon at bounding box center [1375, 340] width 17 height 35
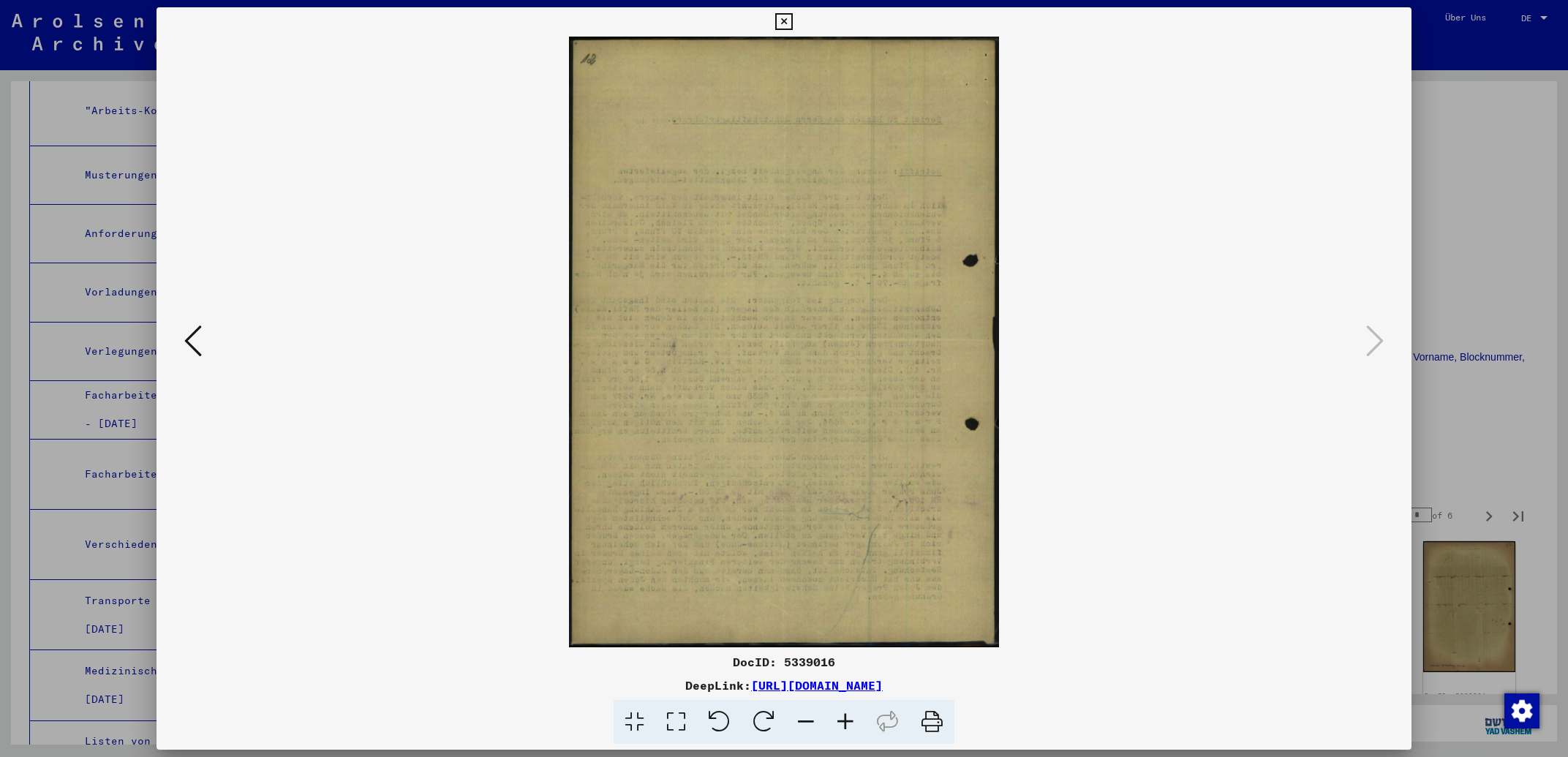
click at [202, 344] on button at bounding box center [193, 341] width 26 height 41
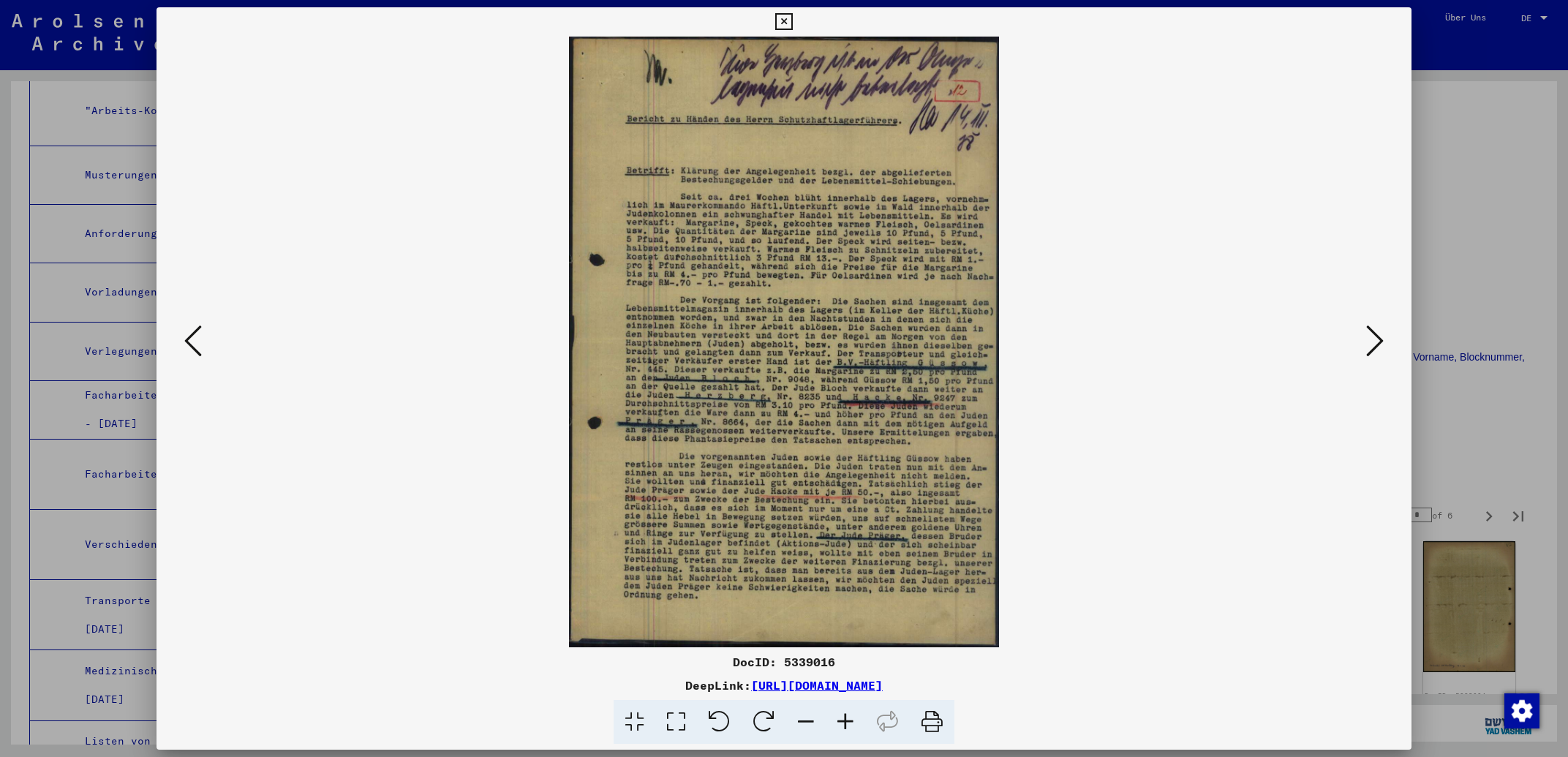
click at [792, 23] on icon at bounding box center [783, 22] width 16 height 17
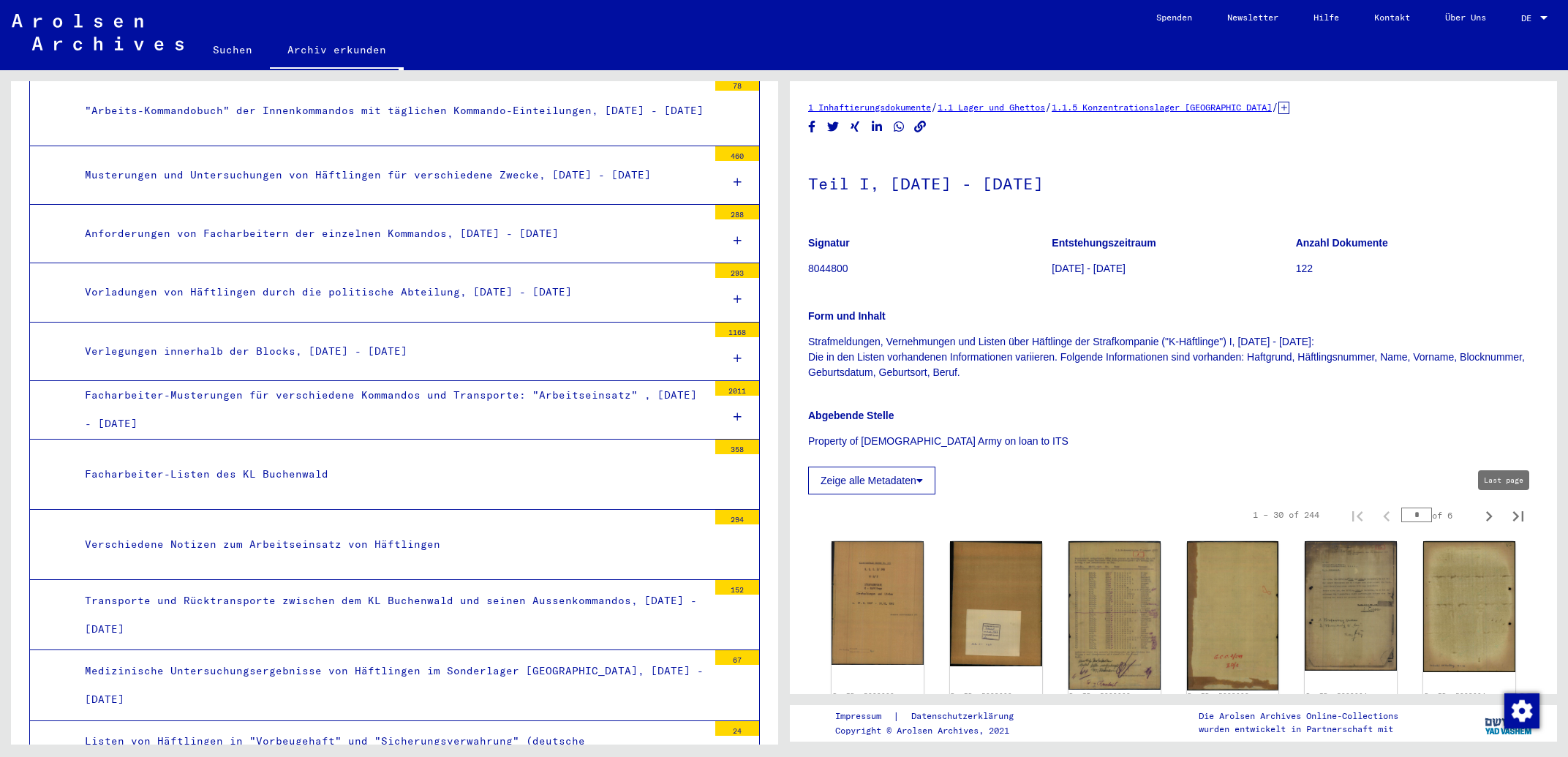
click at [1508, 516] on icon "Last page" at bounding box center [1518, 516] width 20 height 20
type input "*"
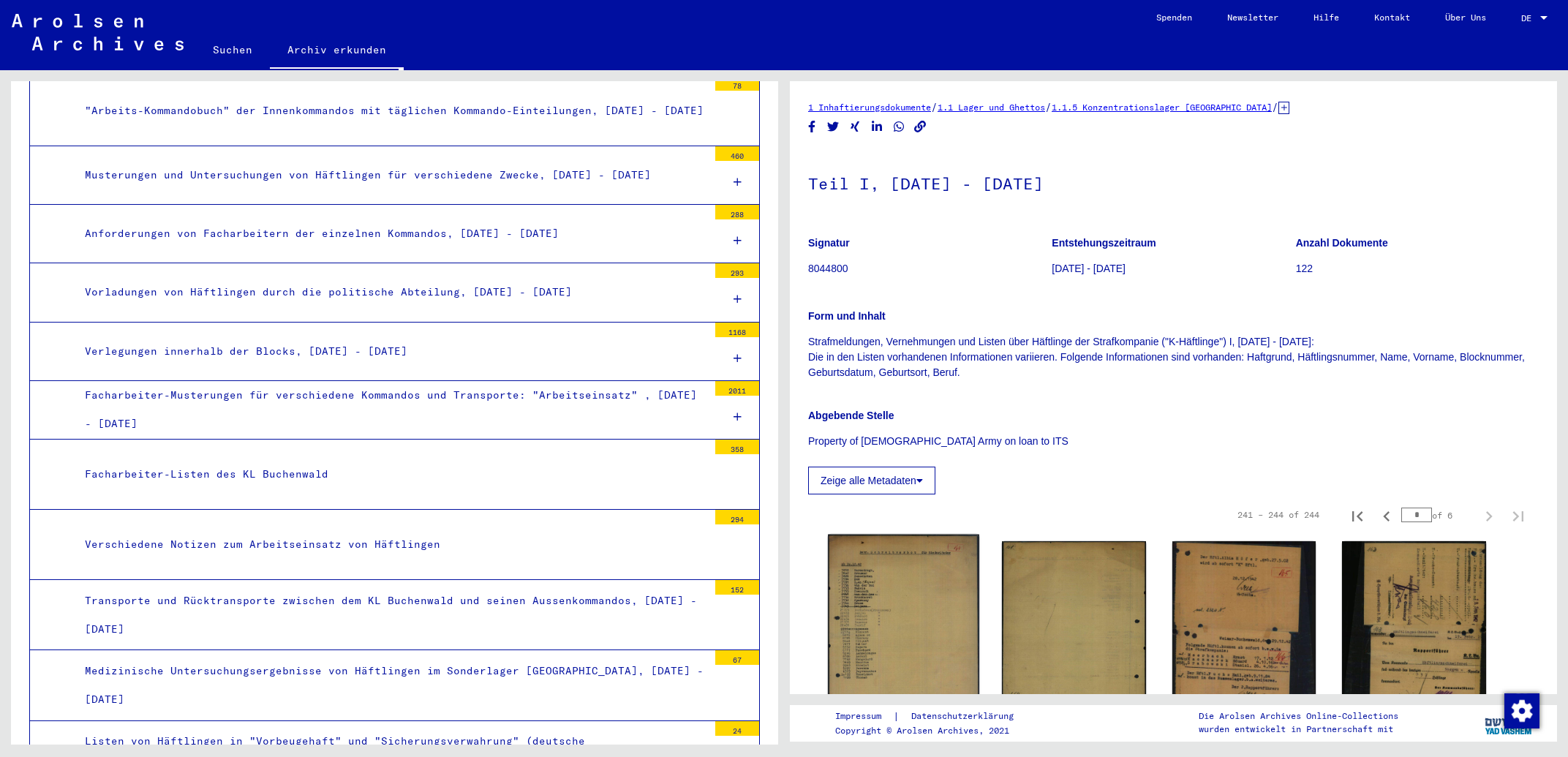
click at [897, 565] on img at bounding box center [904, 621] width 151 height 174
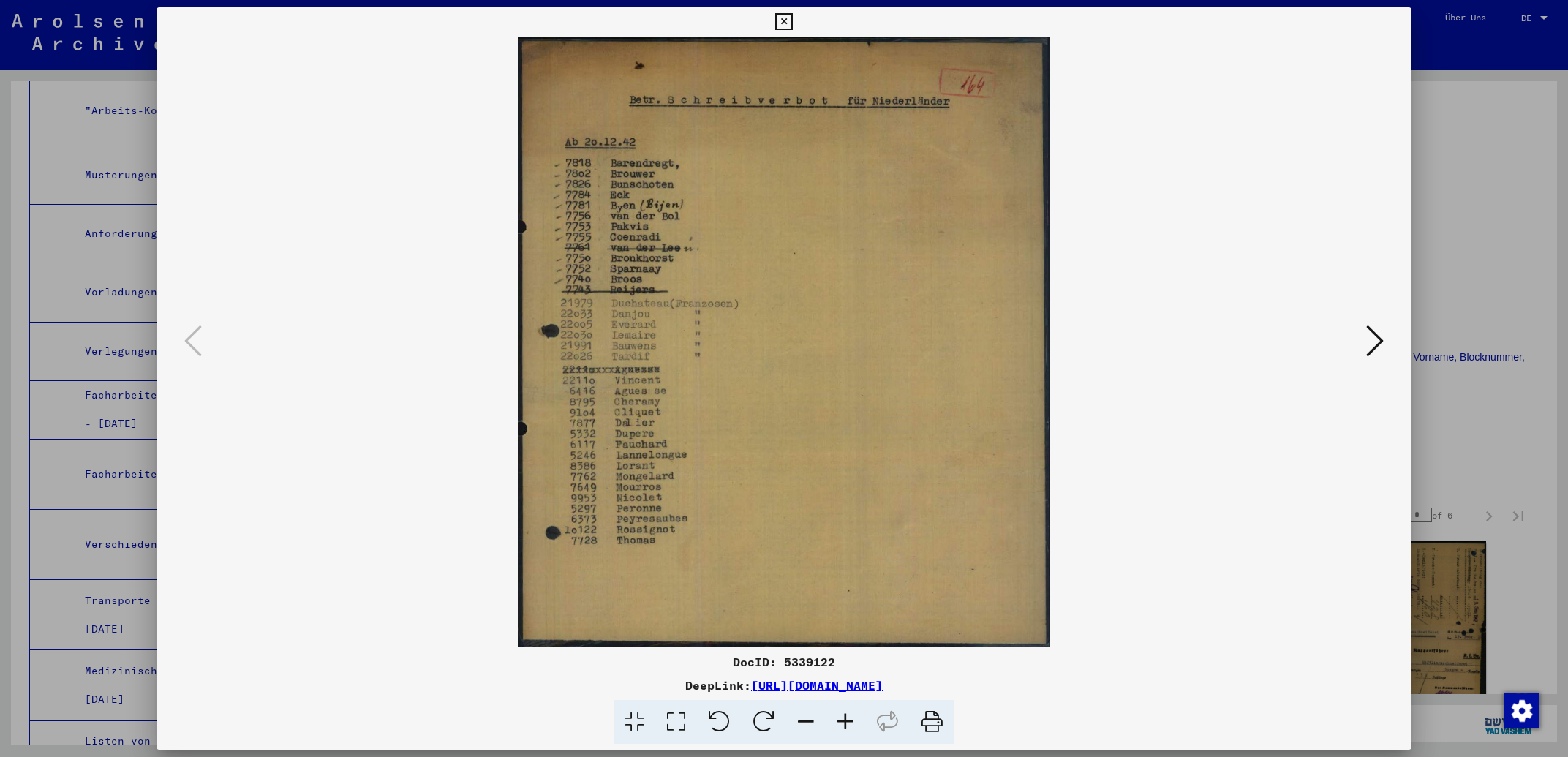
click at [1384, 344] on icon at bounding box center [1375, 340] width 17 height 35
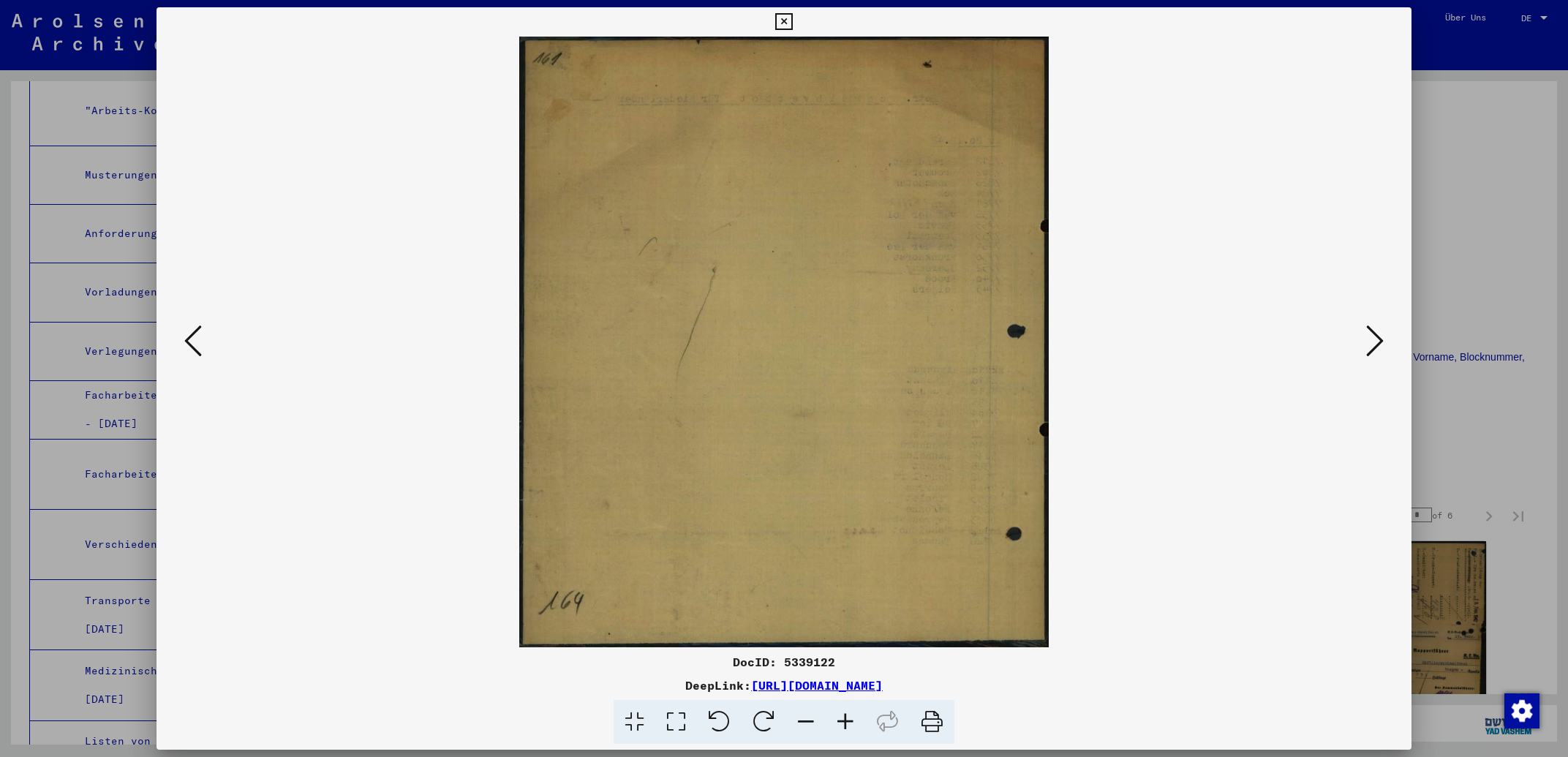
click at [1384, 344] on icon at bounding box center [1375, 340] width 17 height 35
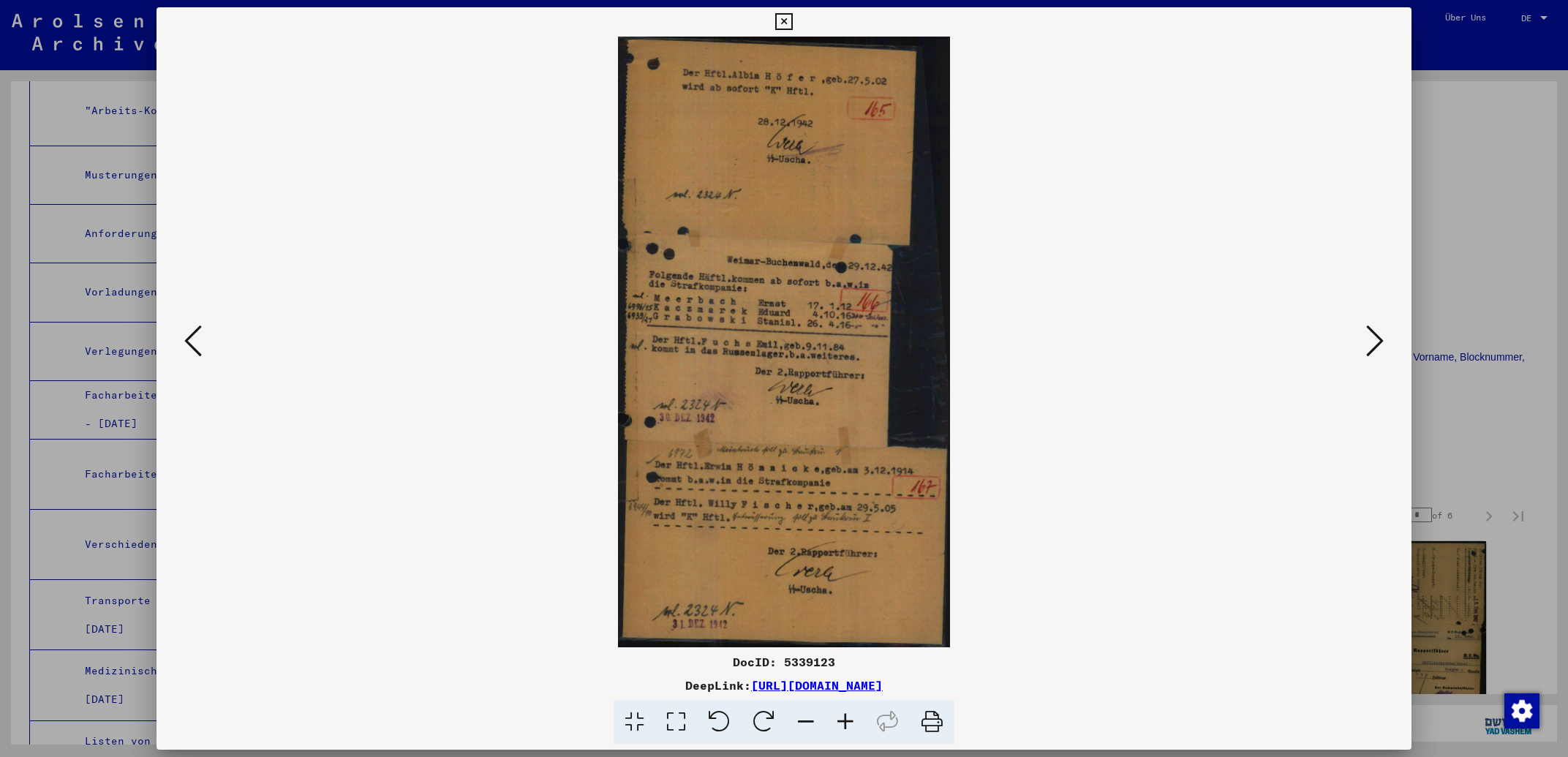
click at [1384, 344] on icon at bounding box center [1375, 340] width 17 height 35
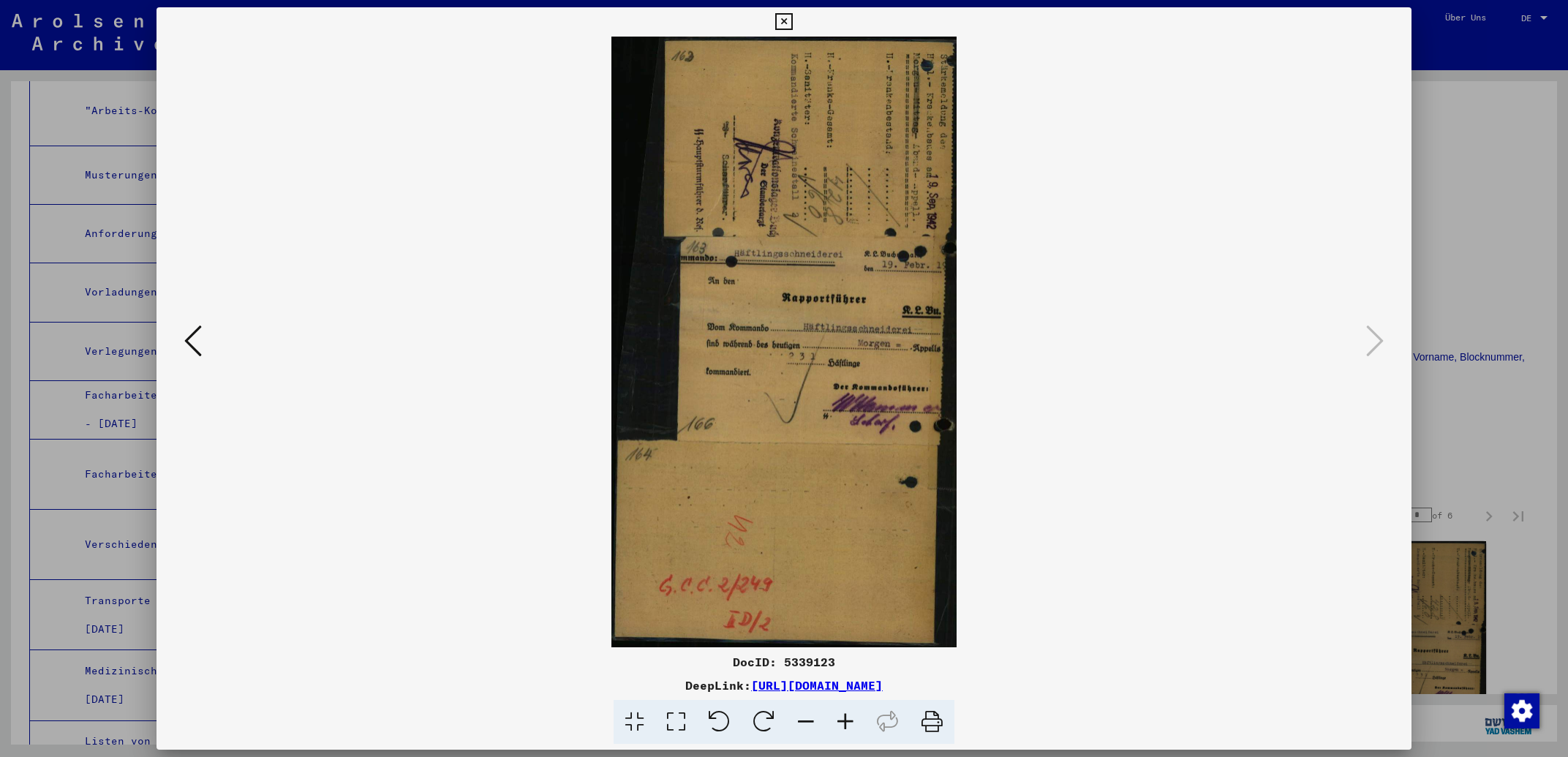
click at [792, 19] on icon at bounding box center [783, 22] width 16 height 17
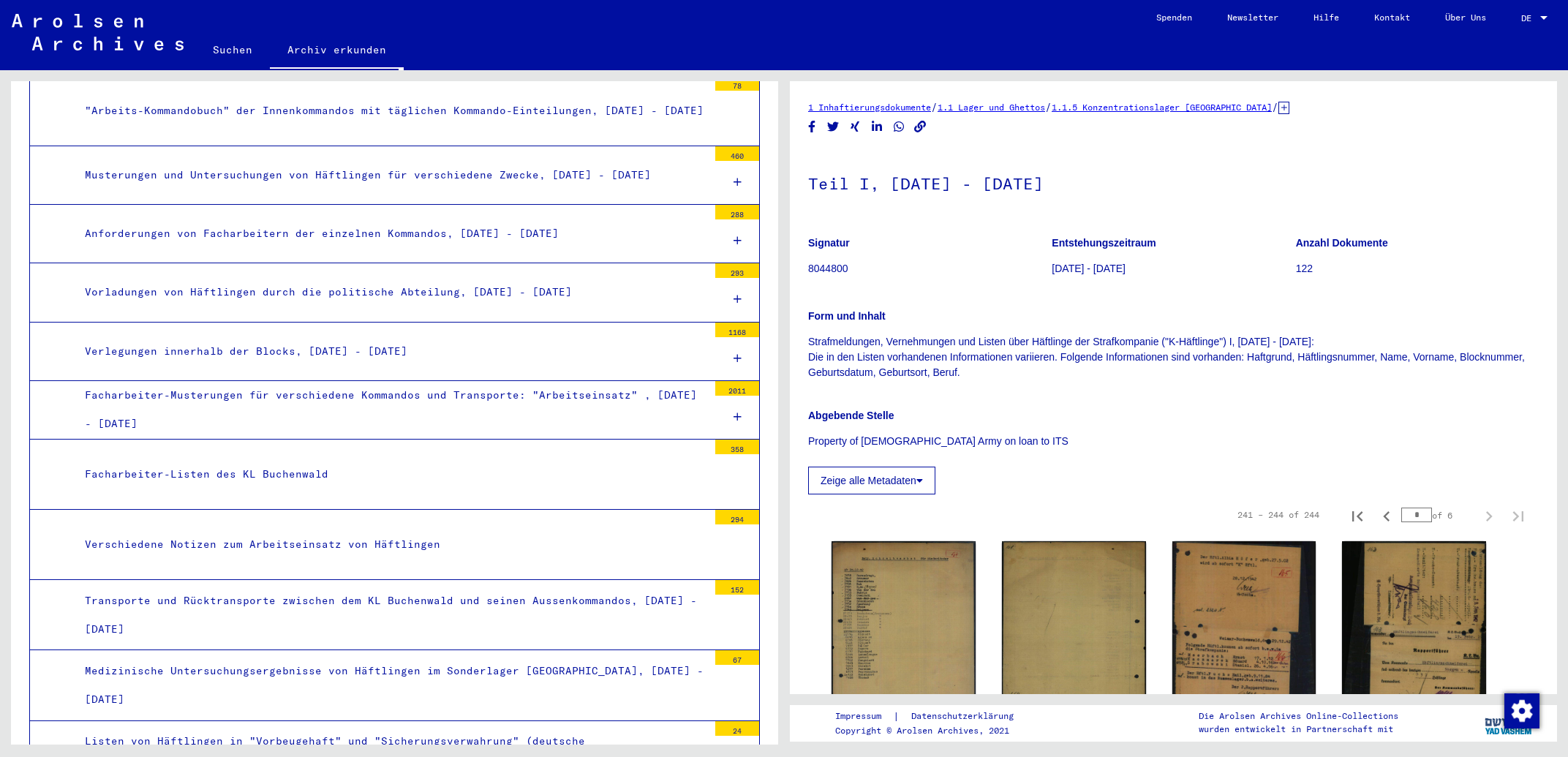
scroll to position [313, 0]
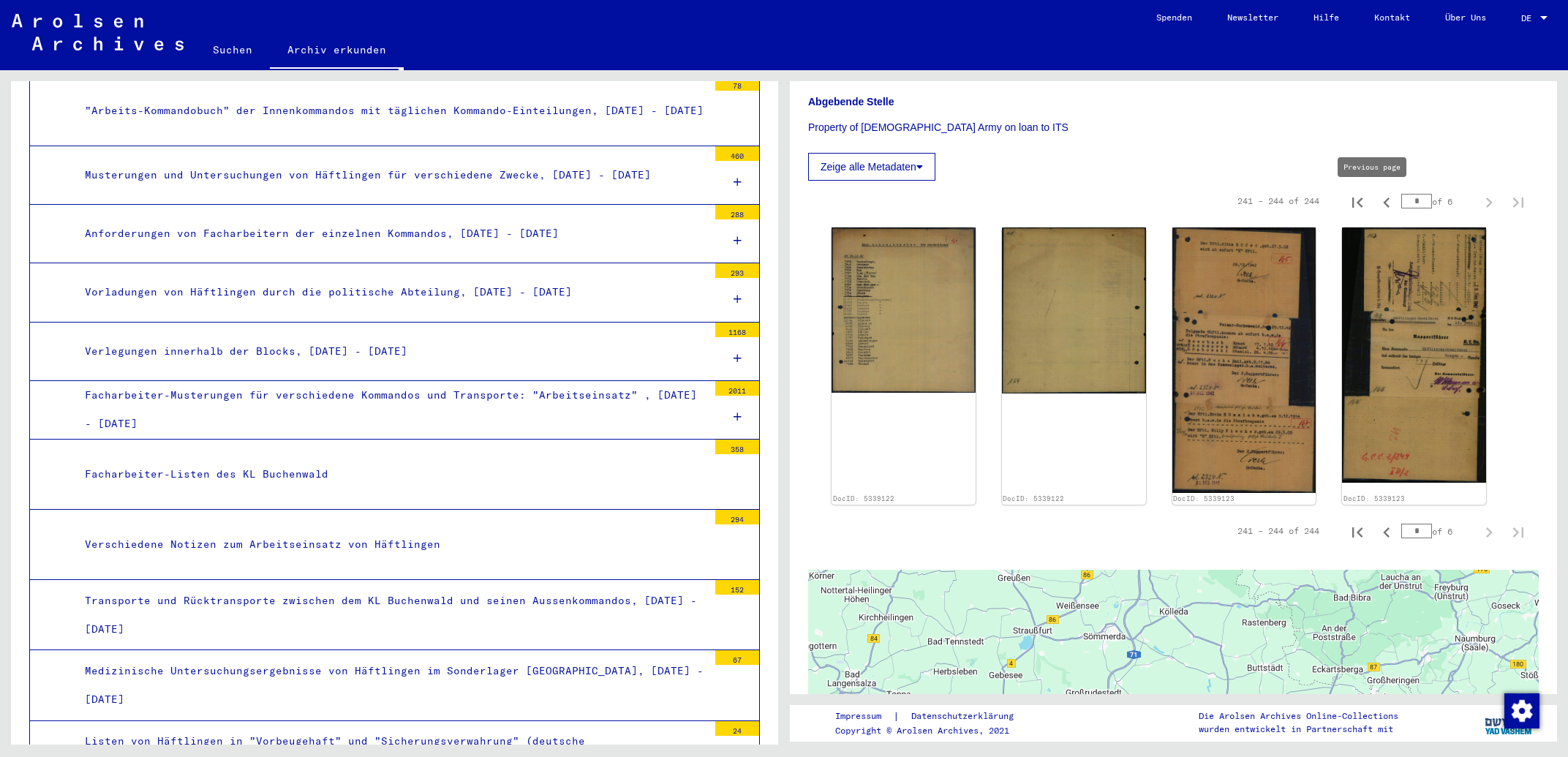
click at [1377, 204] on icon "Previous page" at bounding box center [1387, 202] width 20 height 20
type input "*"
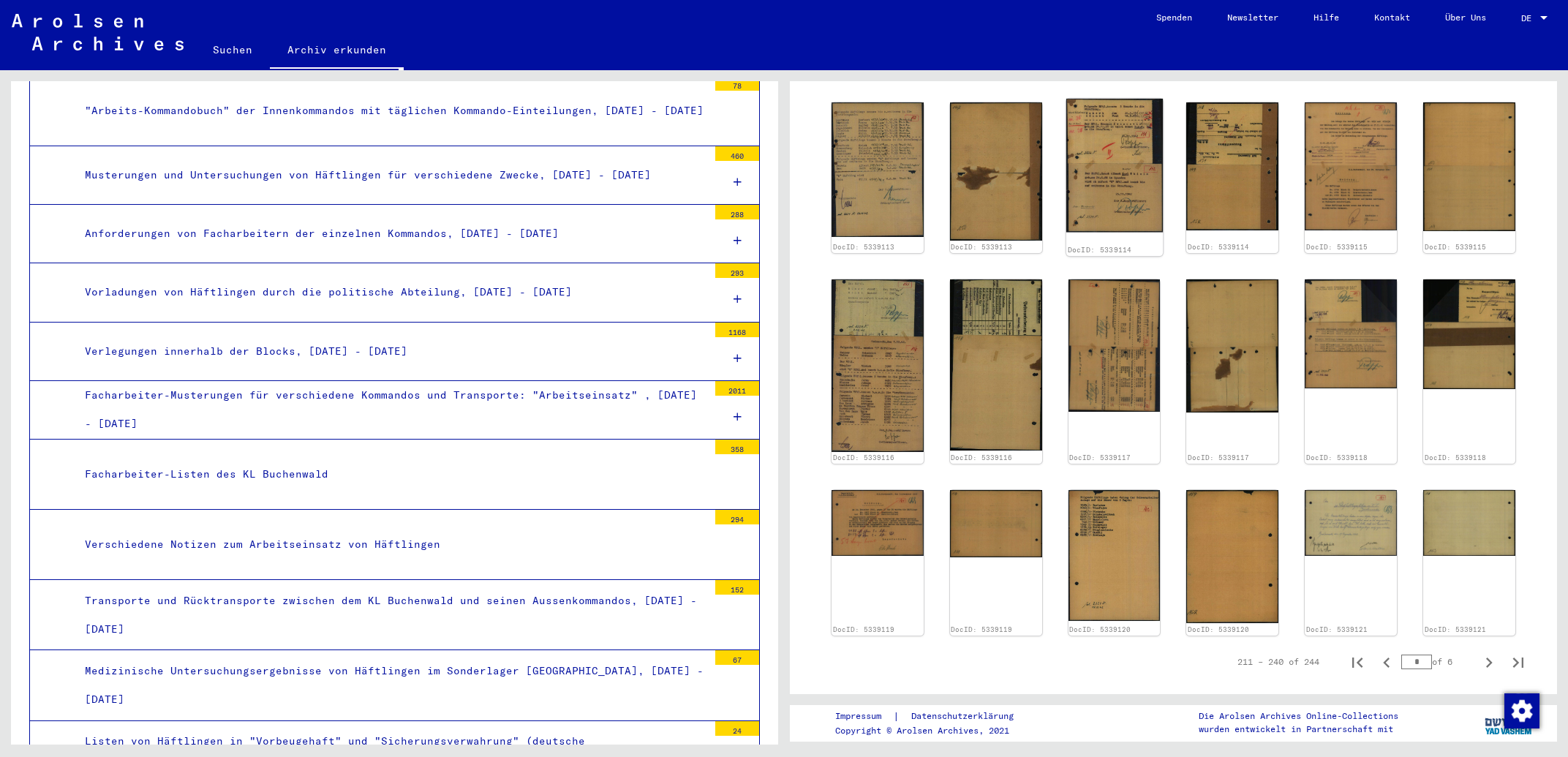
scroll to position [549, 0]
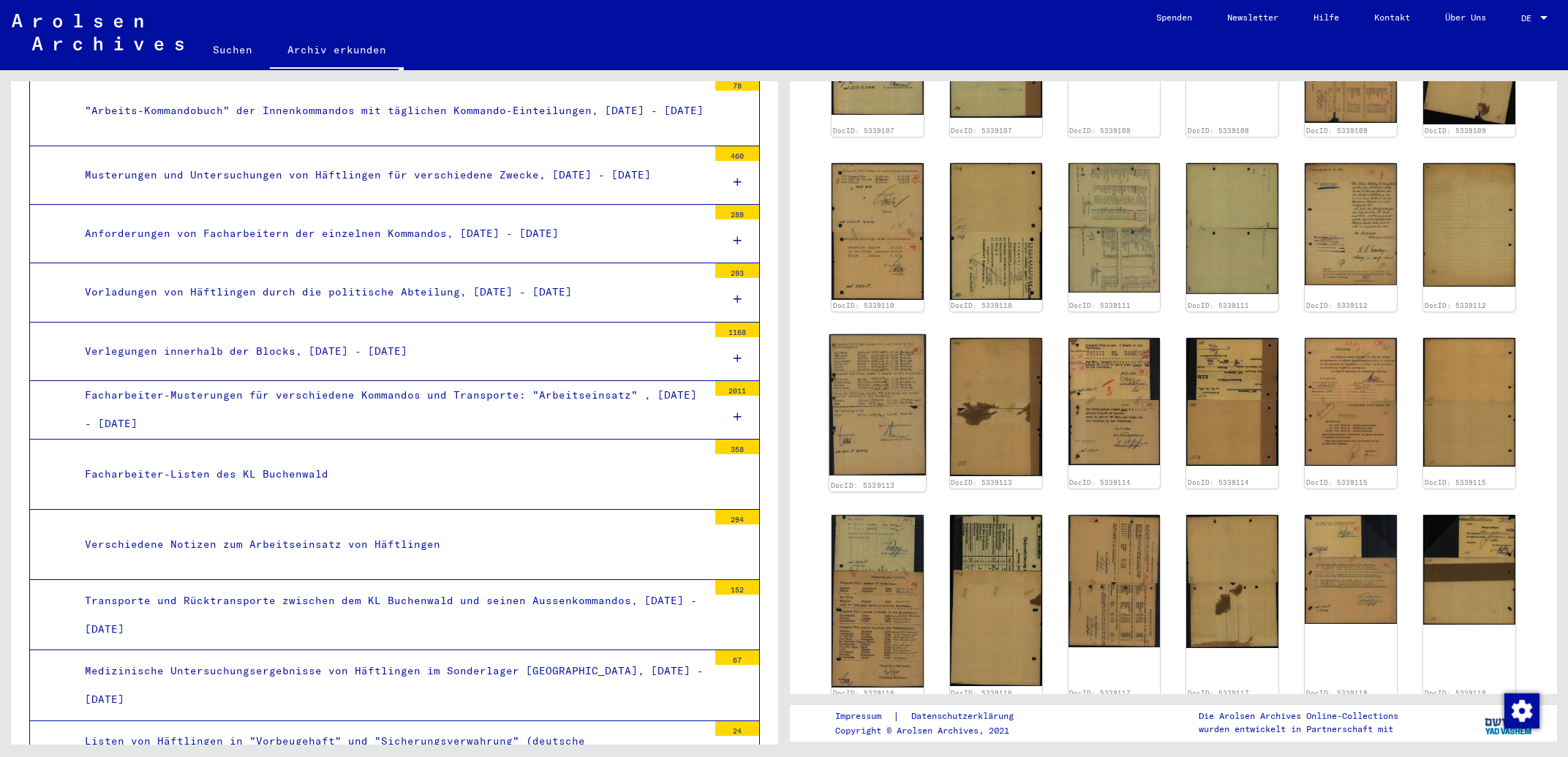
click at [885, 392] on img at bounding box center [878, 405] width 96 height 141
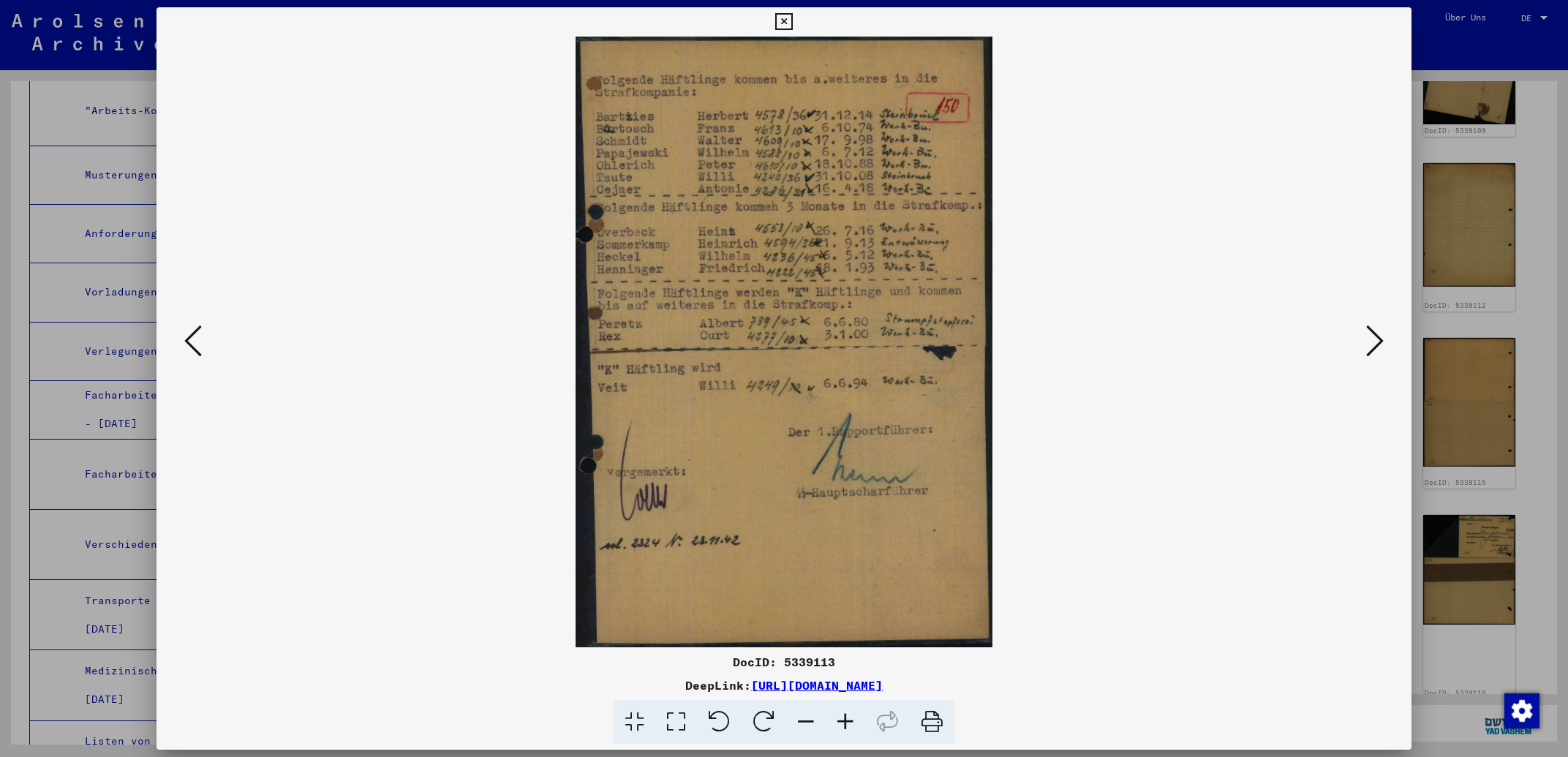
click at [792, 23] on icon at bounding box center [783, 22] width 16 height 17
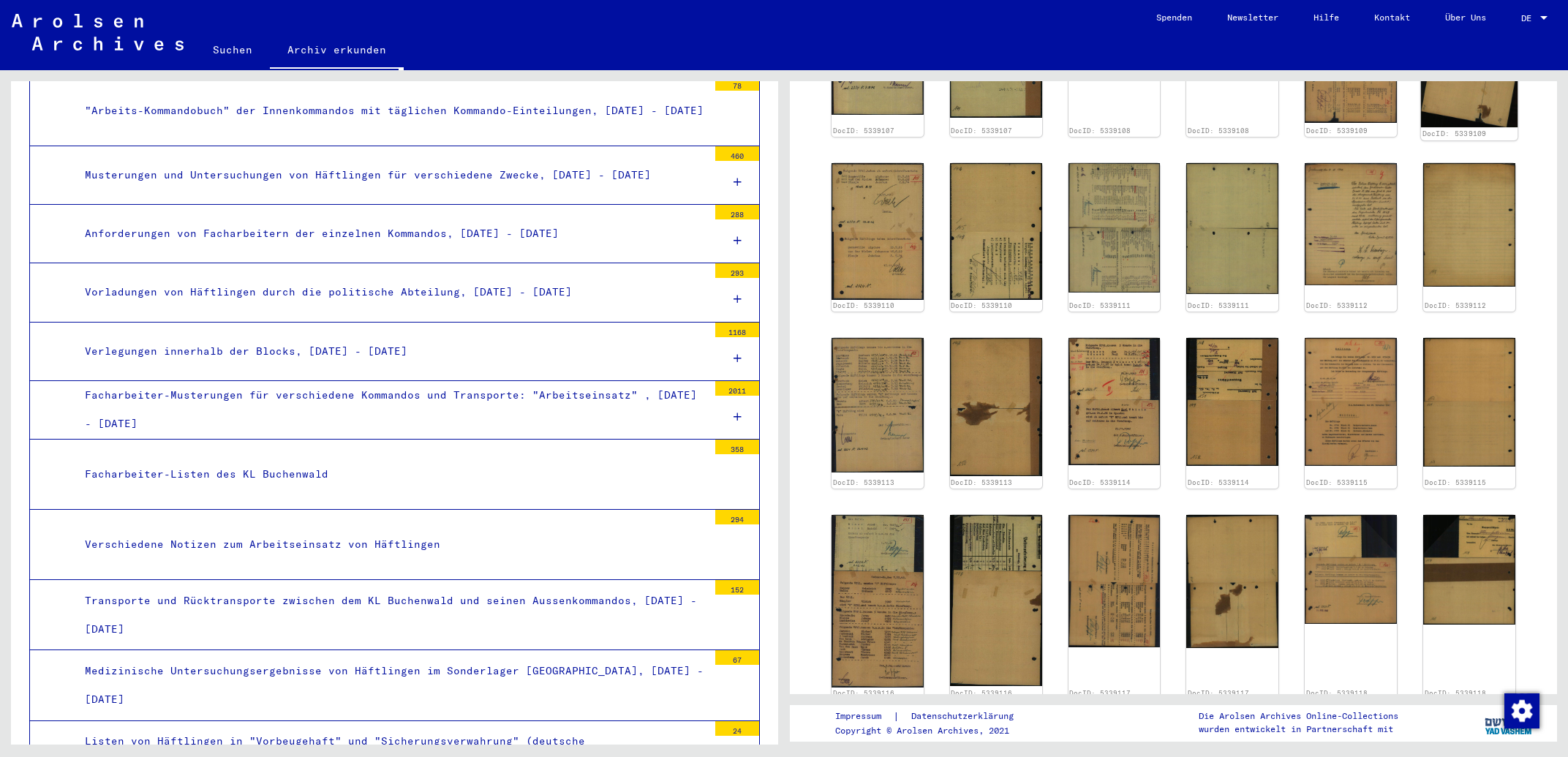
scroll to position [313, 0]
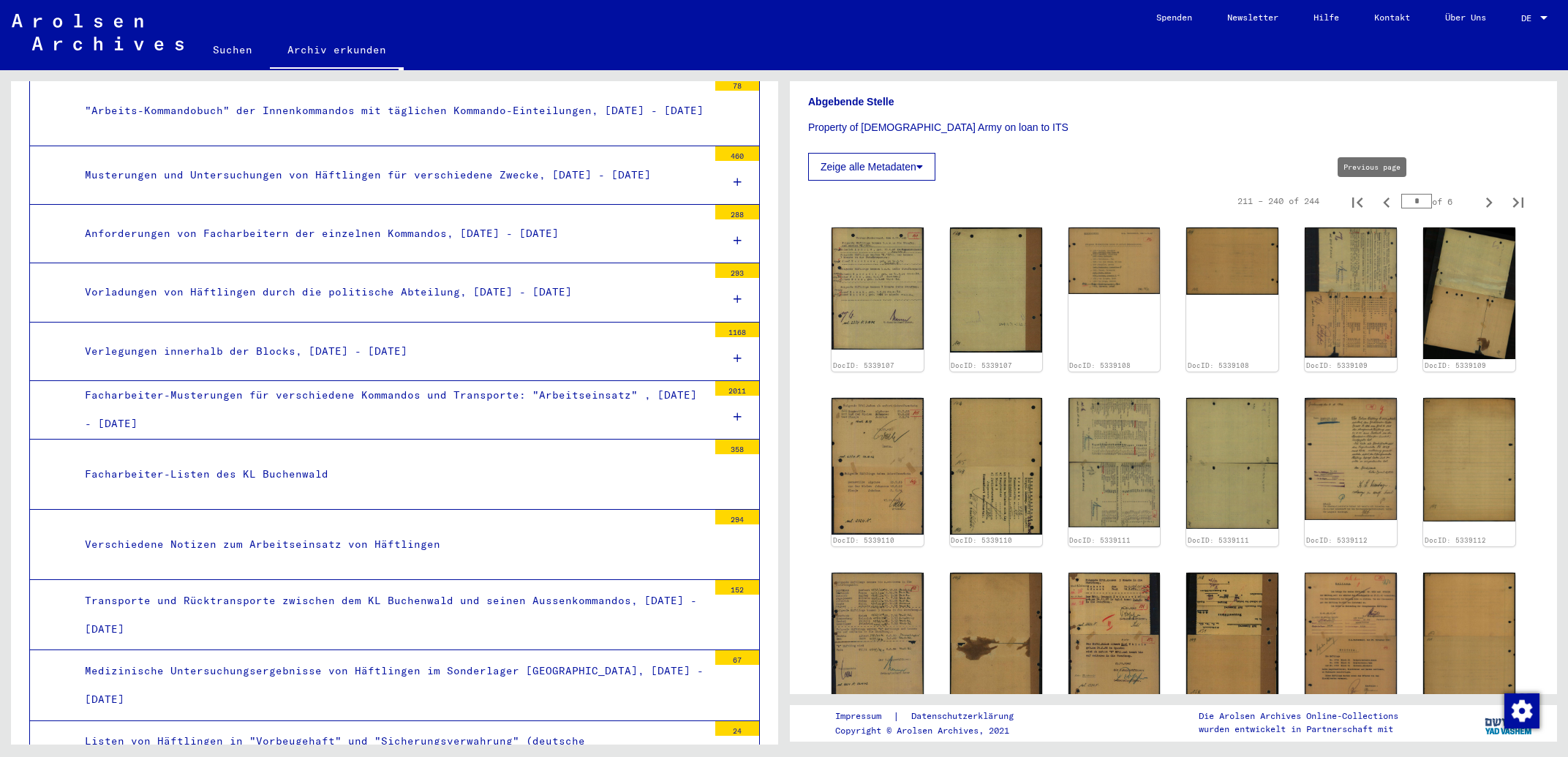
click at [1377, 199] on icon "Previous page" at bounding box center [1387, 202] width 20 height 20
type input "*"
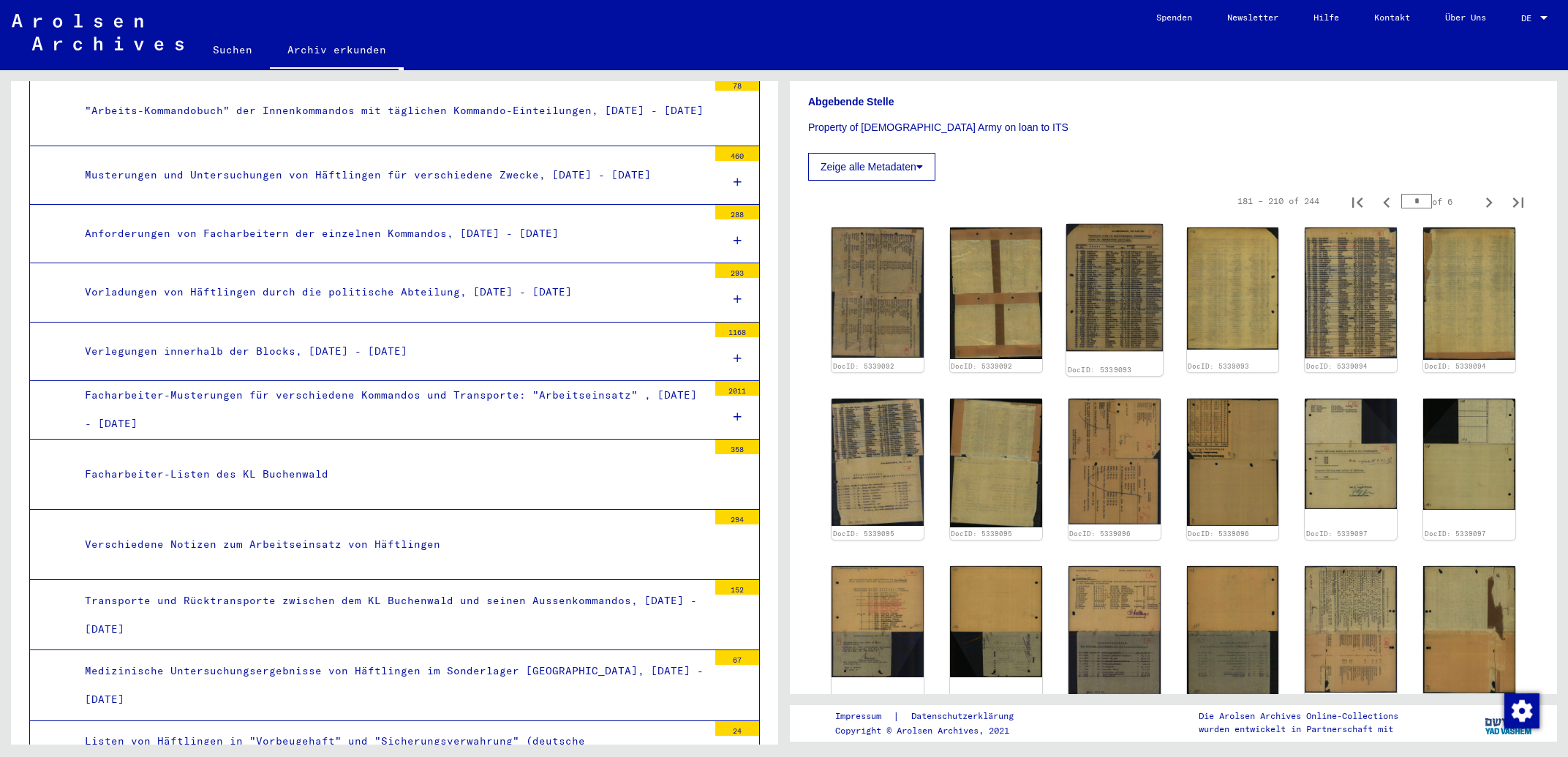
click at [1106, 250] on img at bounding box center [1115, 287] width 96 height 127
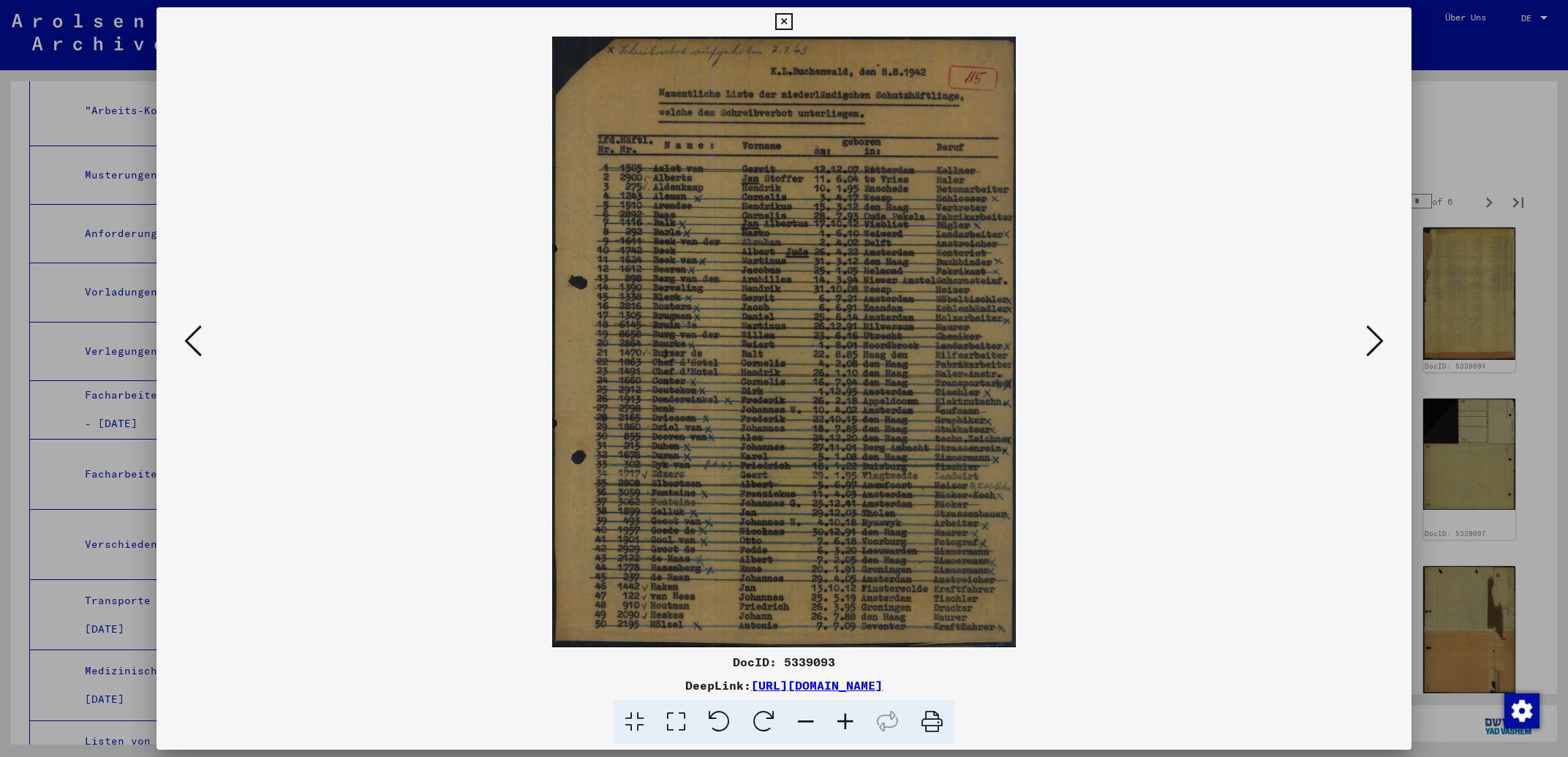
click at [1373, 344] on icon at bounding box center [1375, 340] width 17 height 35
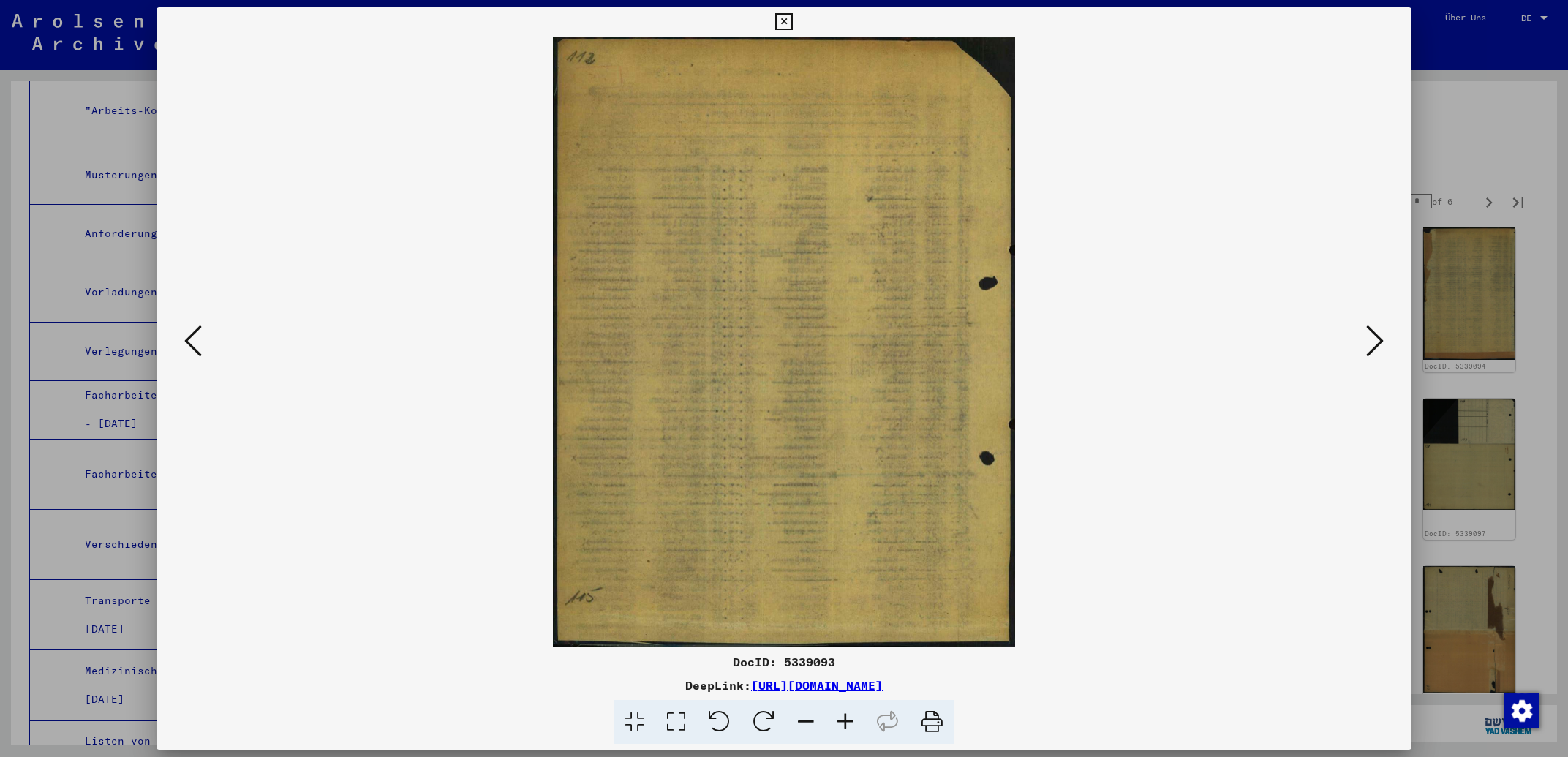
click at [1373, 344] on icon at bounding box center [1375, 340] width 17 height 35
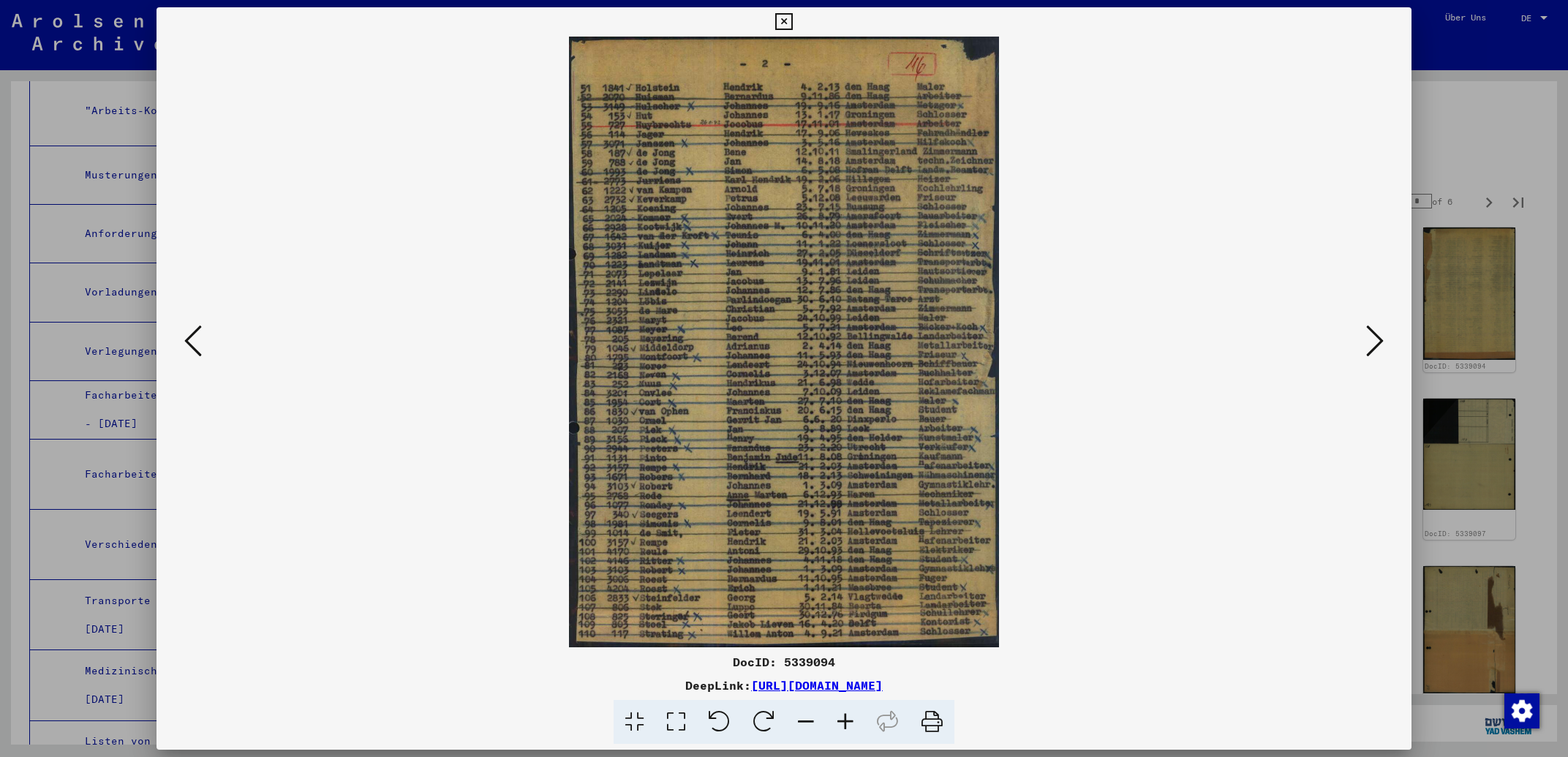
click at [1373, 344] on icon at bounding box center [1375, 340] width 17 height 35
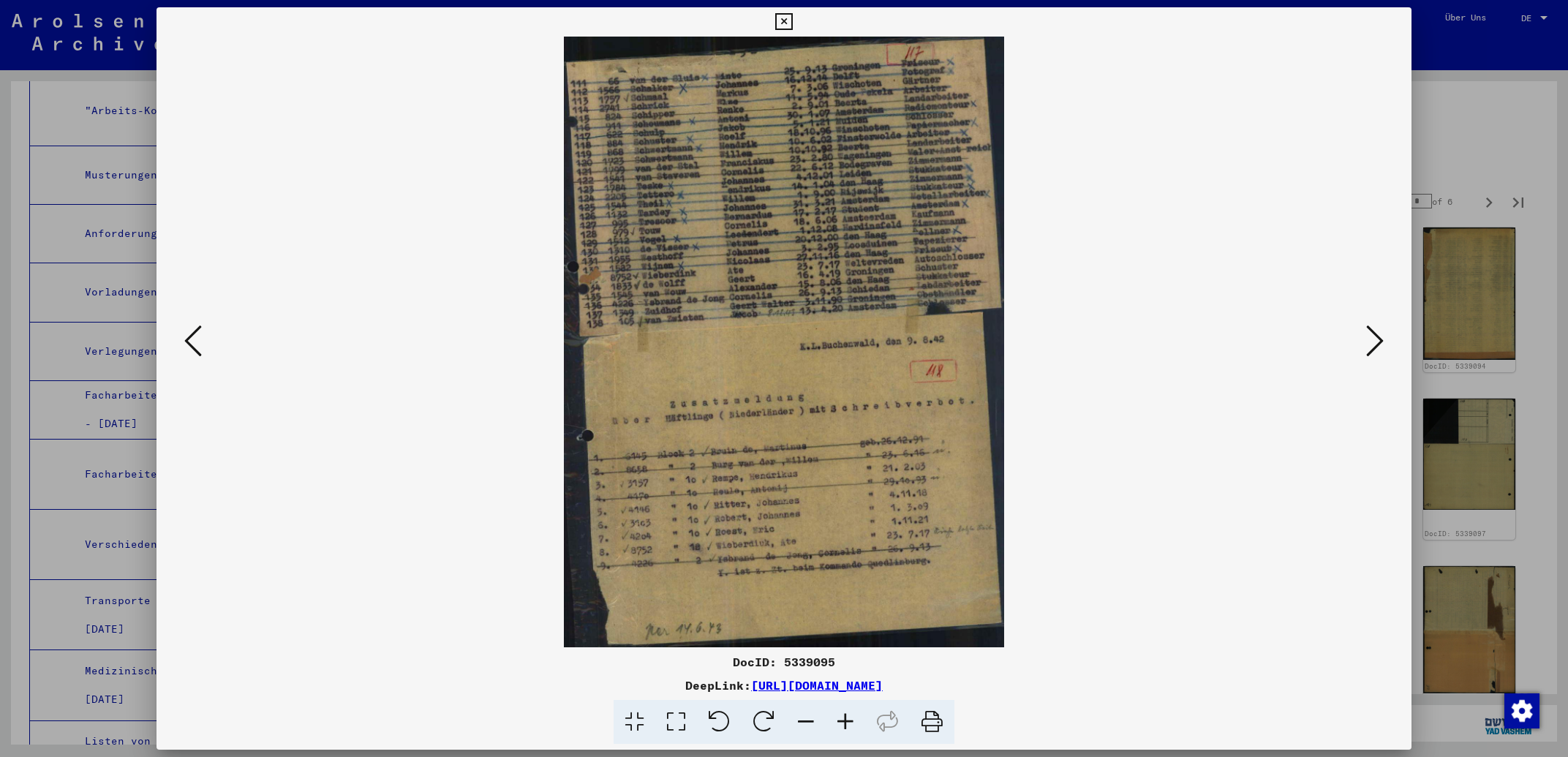
click at [1373, 344] on icon at bounding box center [1375, 340] width 17 height 35
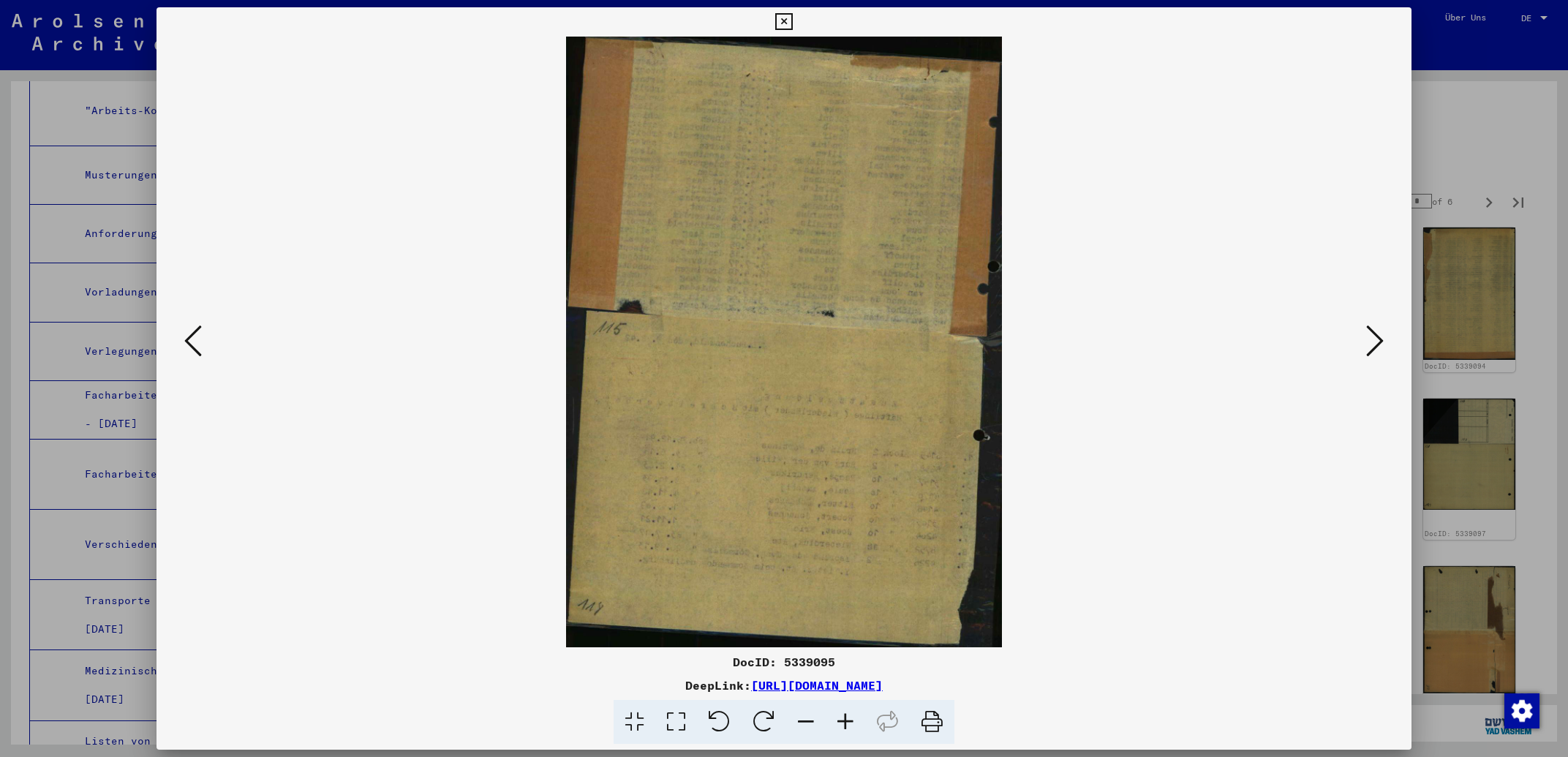
click at [1373, 344] on icon at bounding box center [1375, 340] width 17 height 35
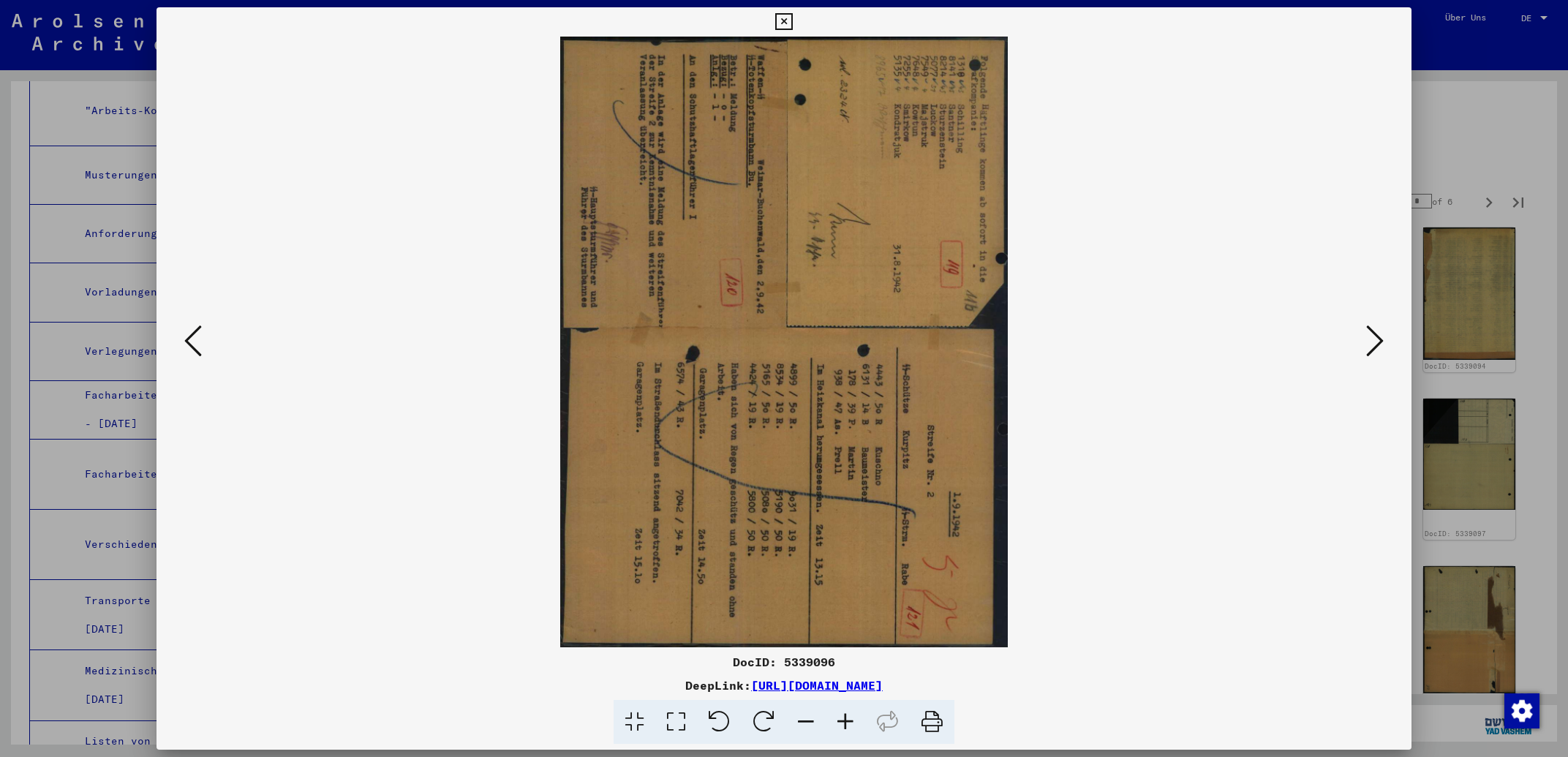
click at [731, 714] on icon at bounding box center [719, 722] width 44 height 44
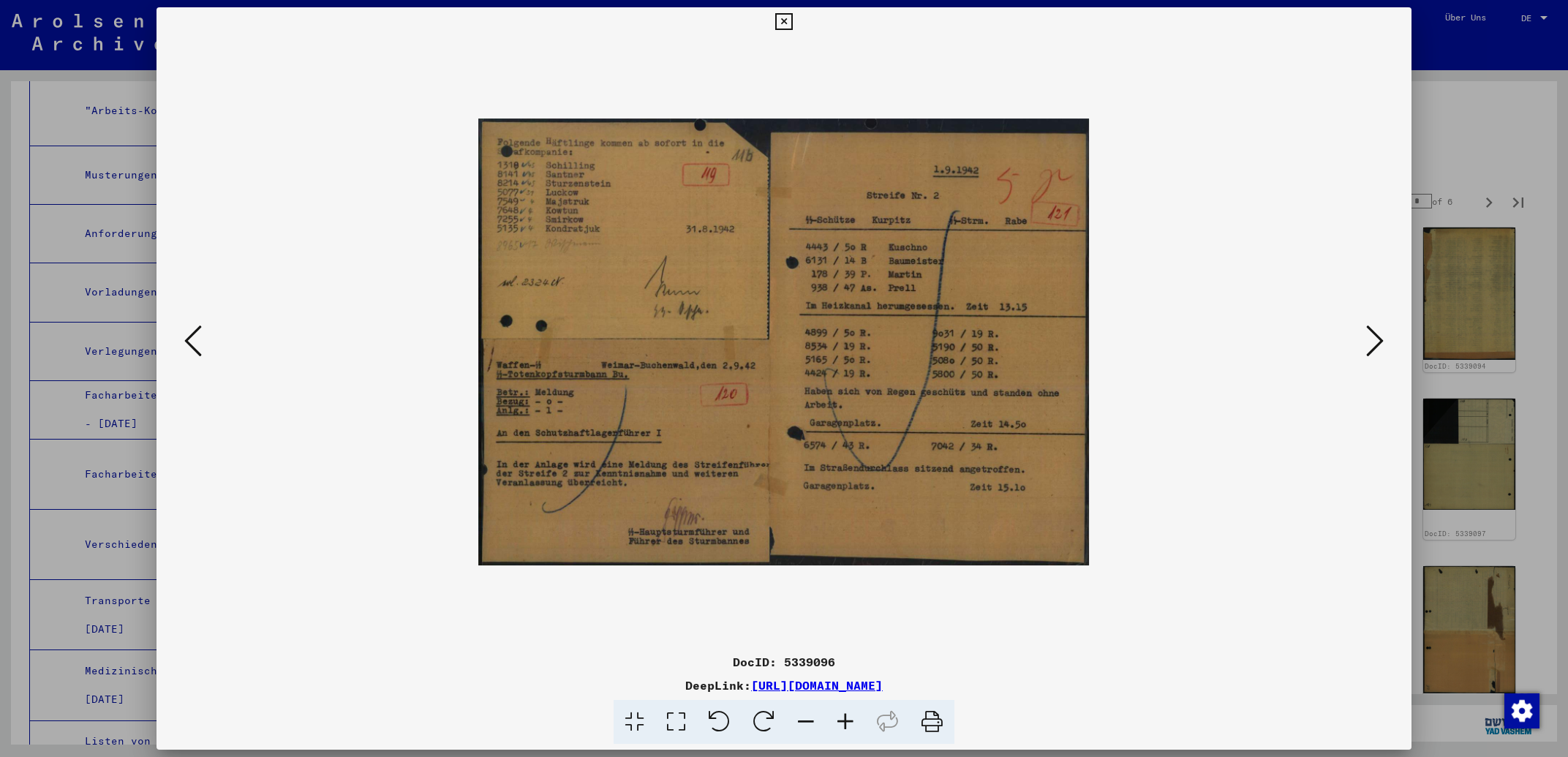
click at [190, 338] on icon at bounding box center [193, 340] width 17 height 35
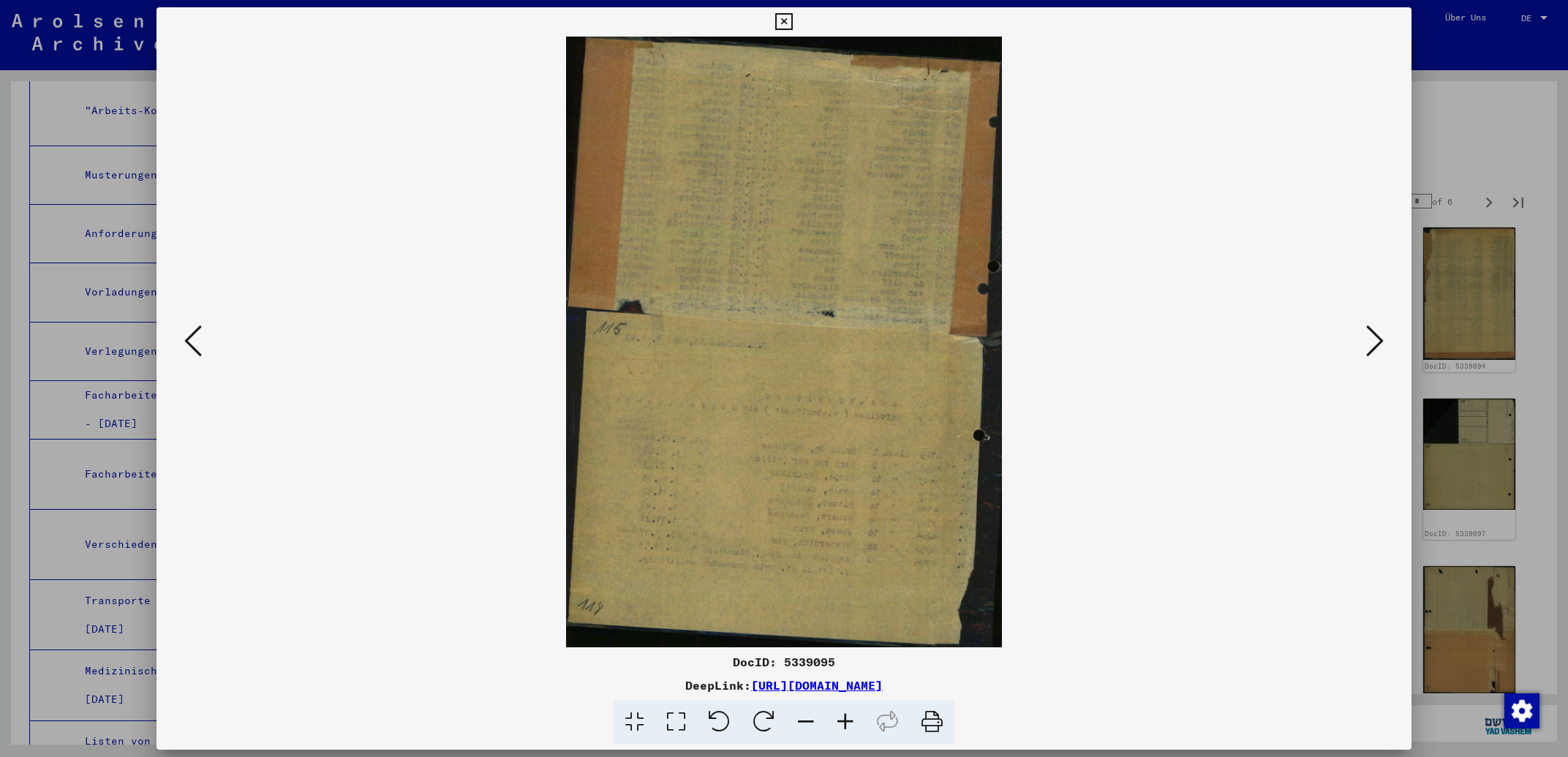
click at [190, 338] on icon at bounding box center [193, 340] width 17 height 35
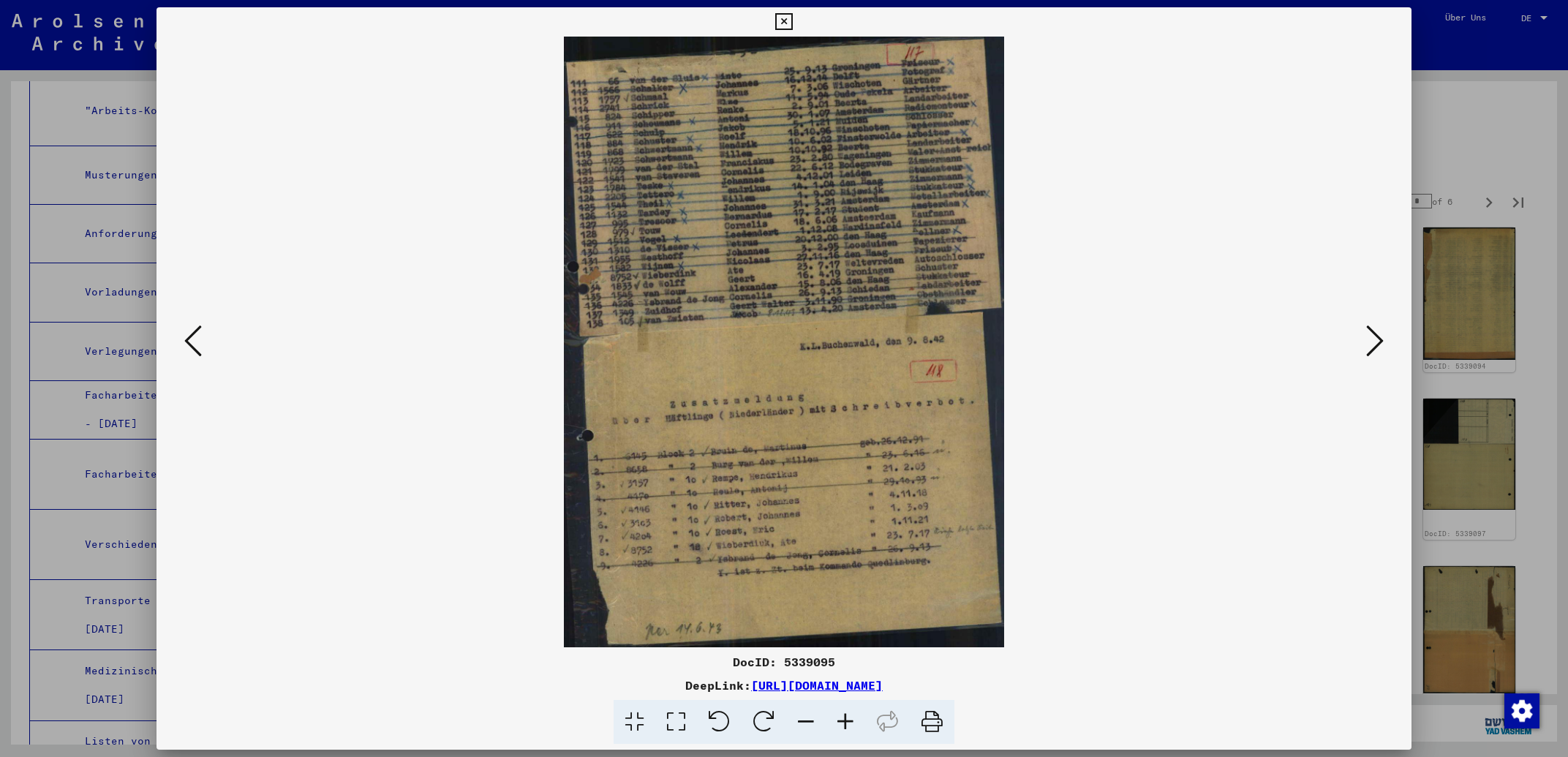
click at [194, 338] on icon at bounding box center [193, 340] width 17 height 35
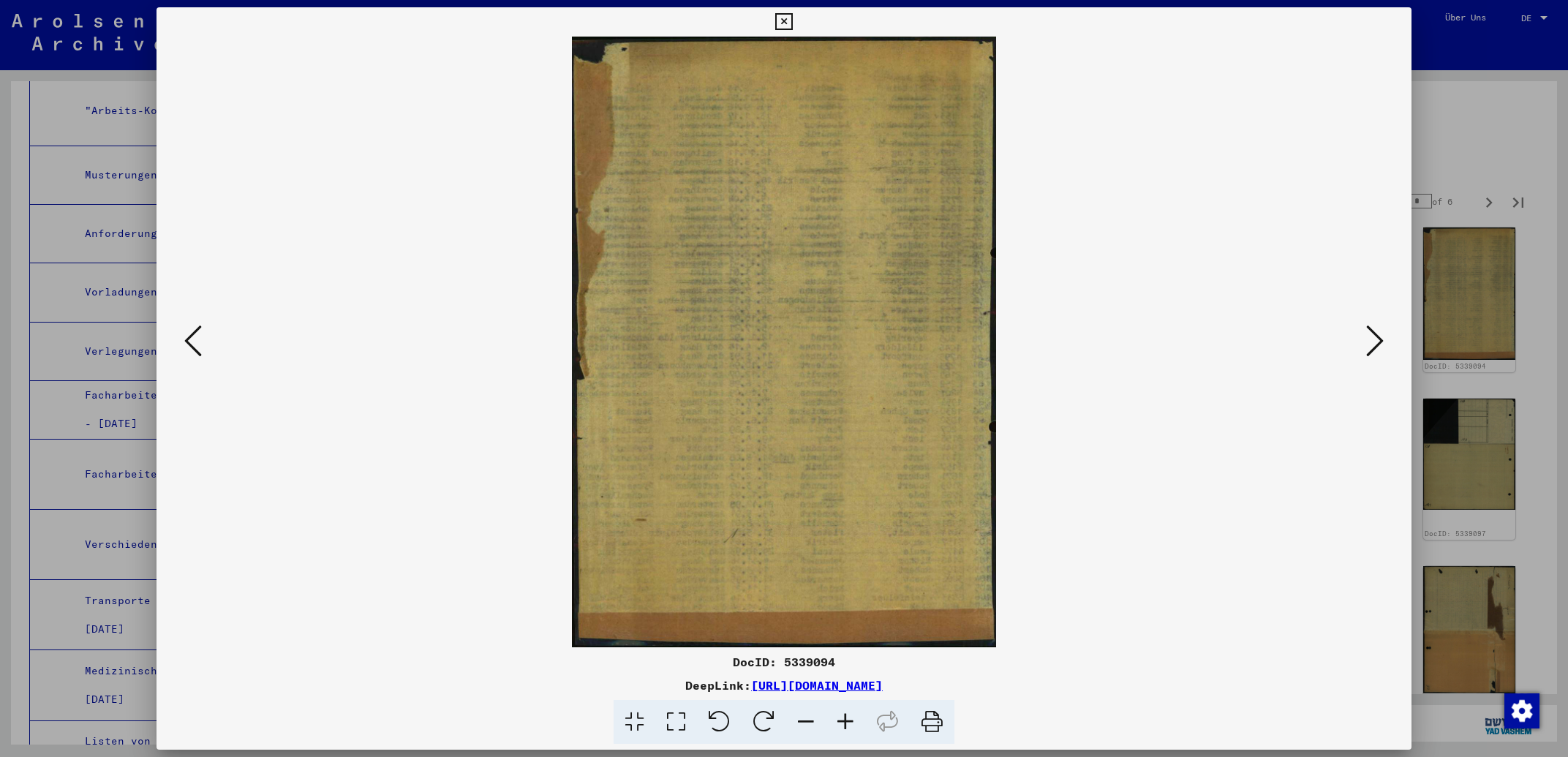
click at [194, 338] on icon at bounding box center [193, 340] width 17 height 35
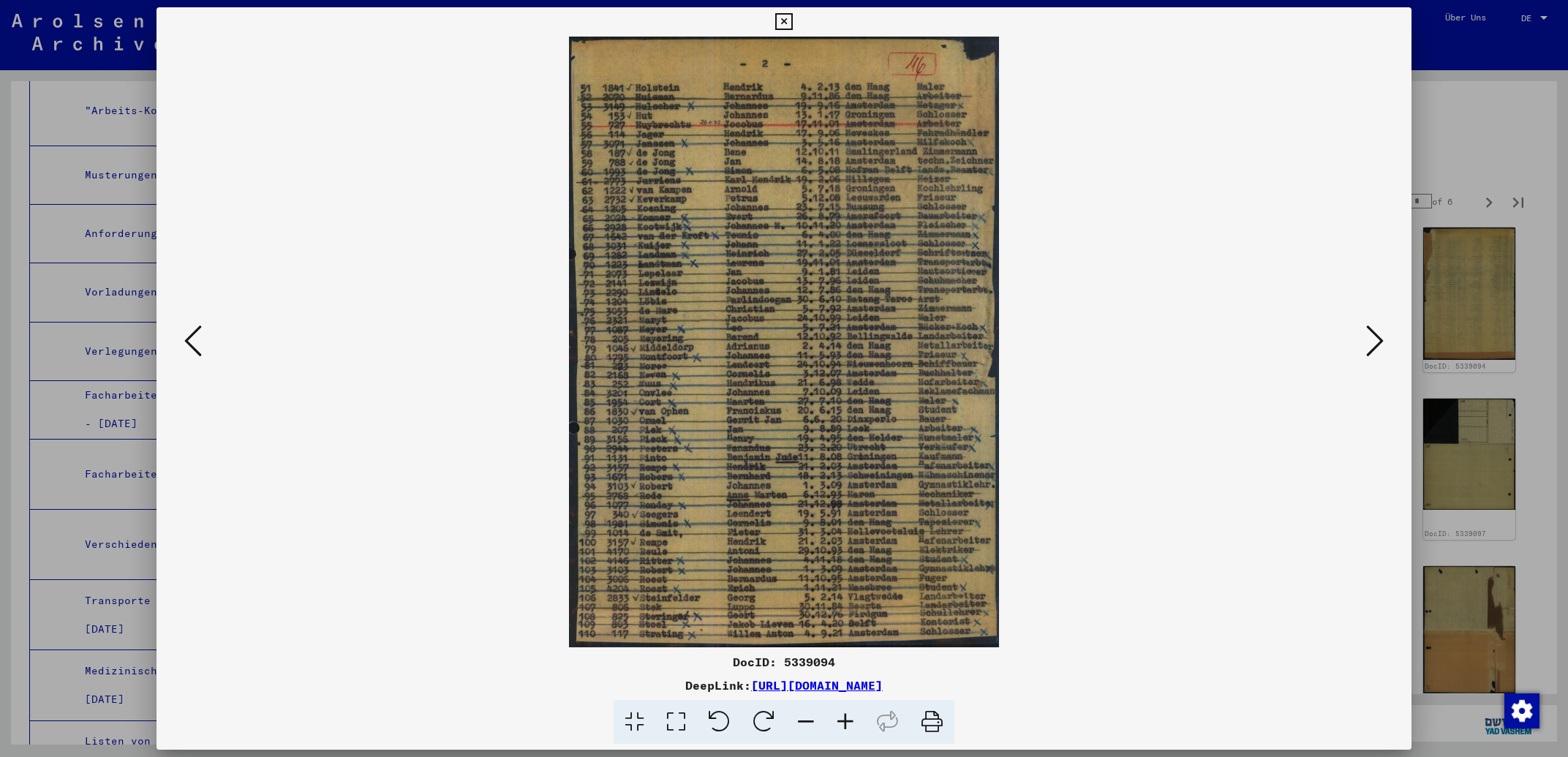
click at [194, 338] on icon at bounding box center [193, 340] width 17 height 35
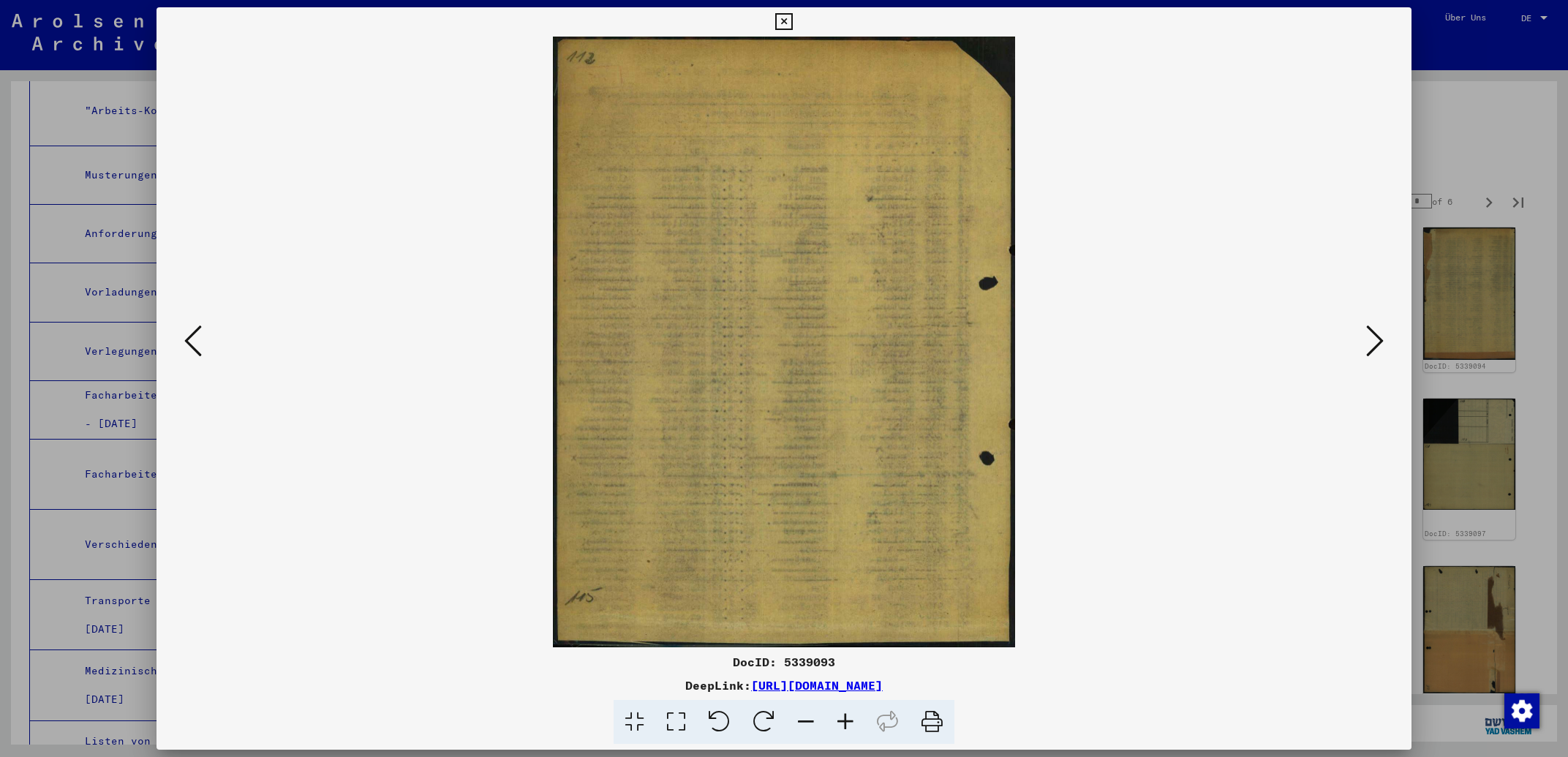
click at [194, 338] on icon at bounding box center [193, 340] width 17 height 35
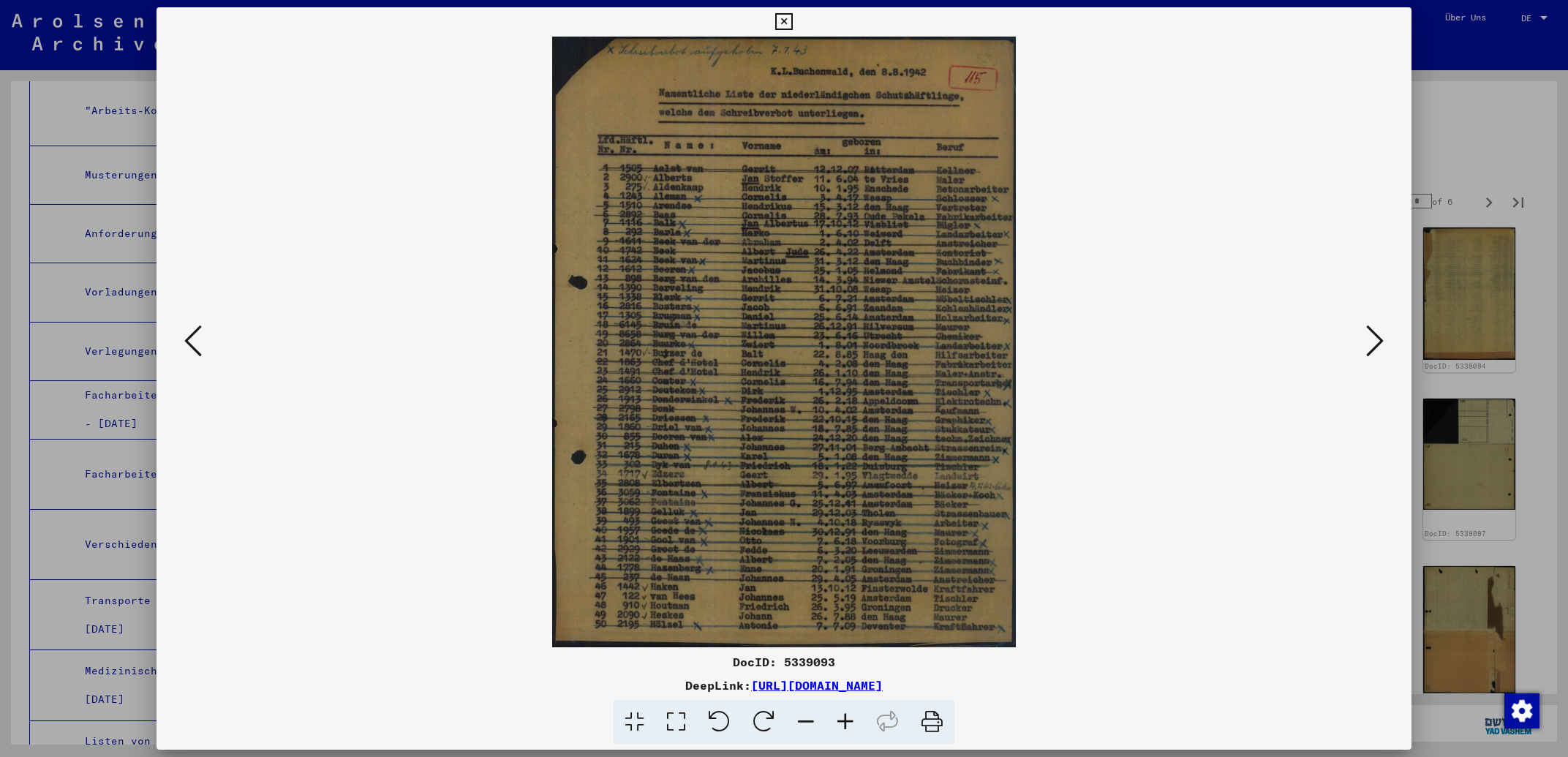
click at [194, 338] on icon at bounding box center [193, 340] width 17 height 35
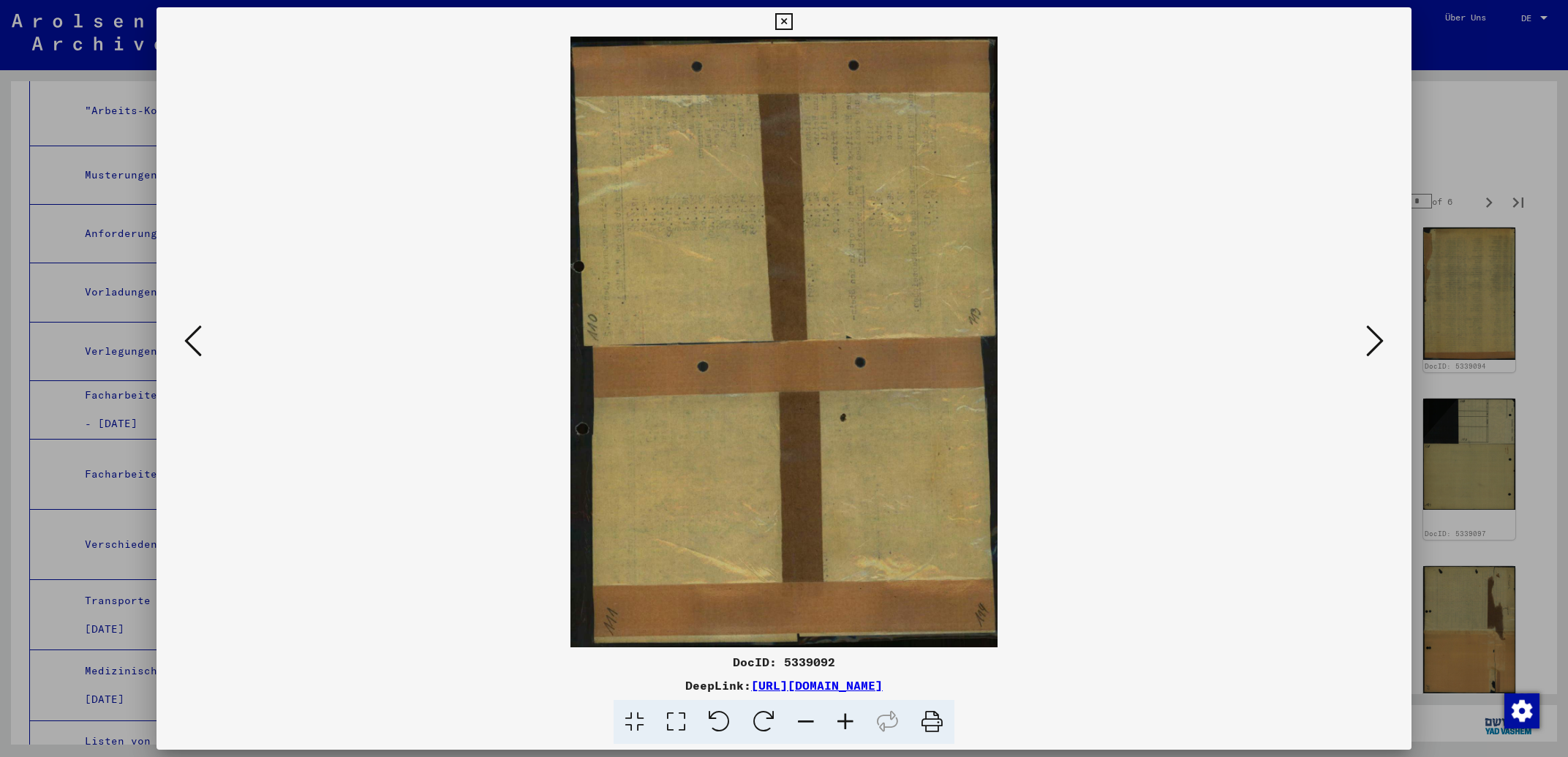
click at [194, 338] on icon at bounding box center [193, 340] width 17 height 35
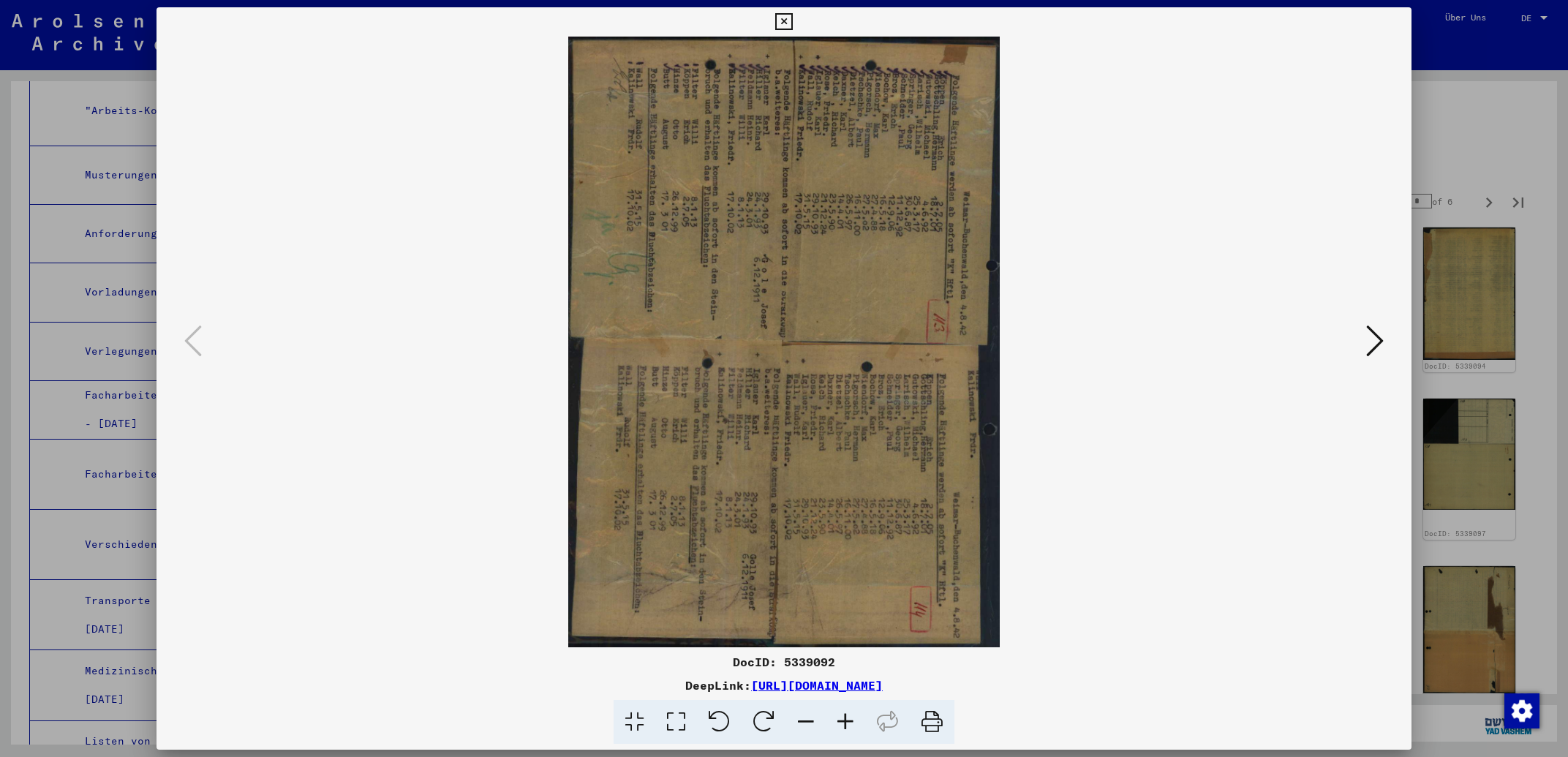
click at [725, 715] on icon at bounding box center [719, 722] width 44 height 44
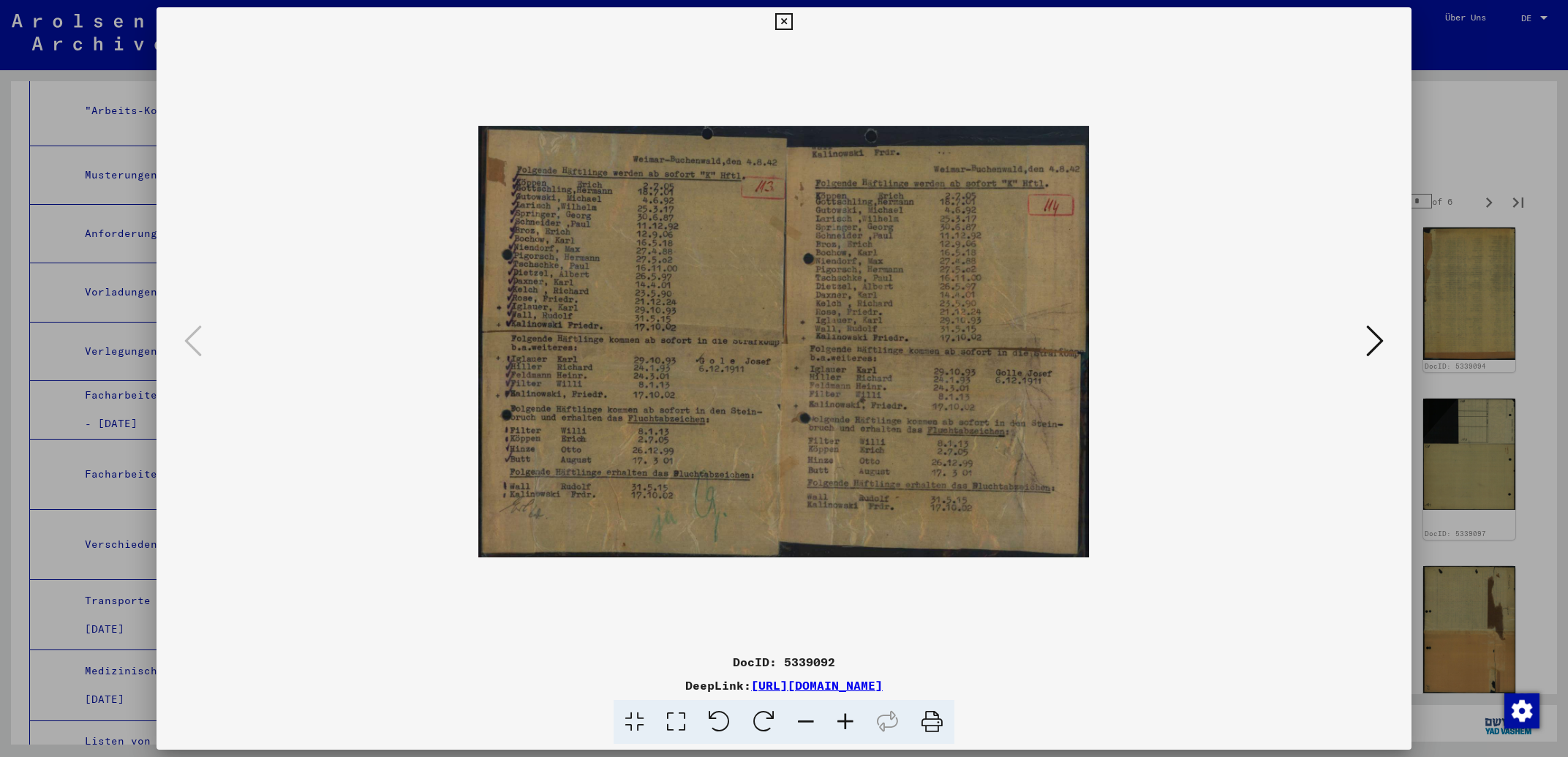
click at [792, 23] on icon at bounding box center [783, 22] width 16 height 17
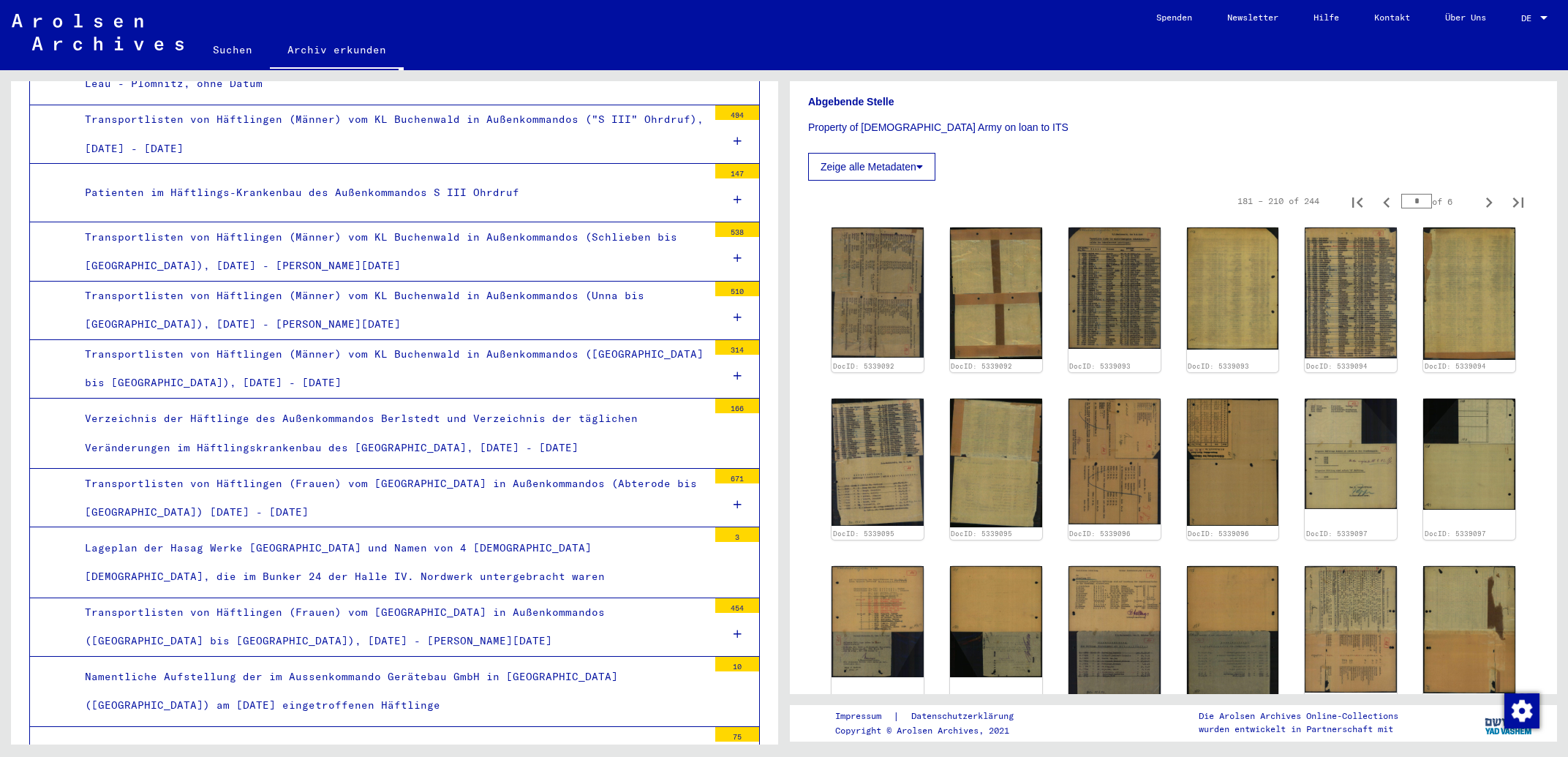
scroll to position [7682, 0]
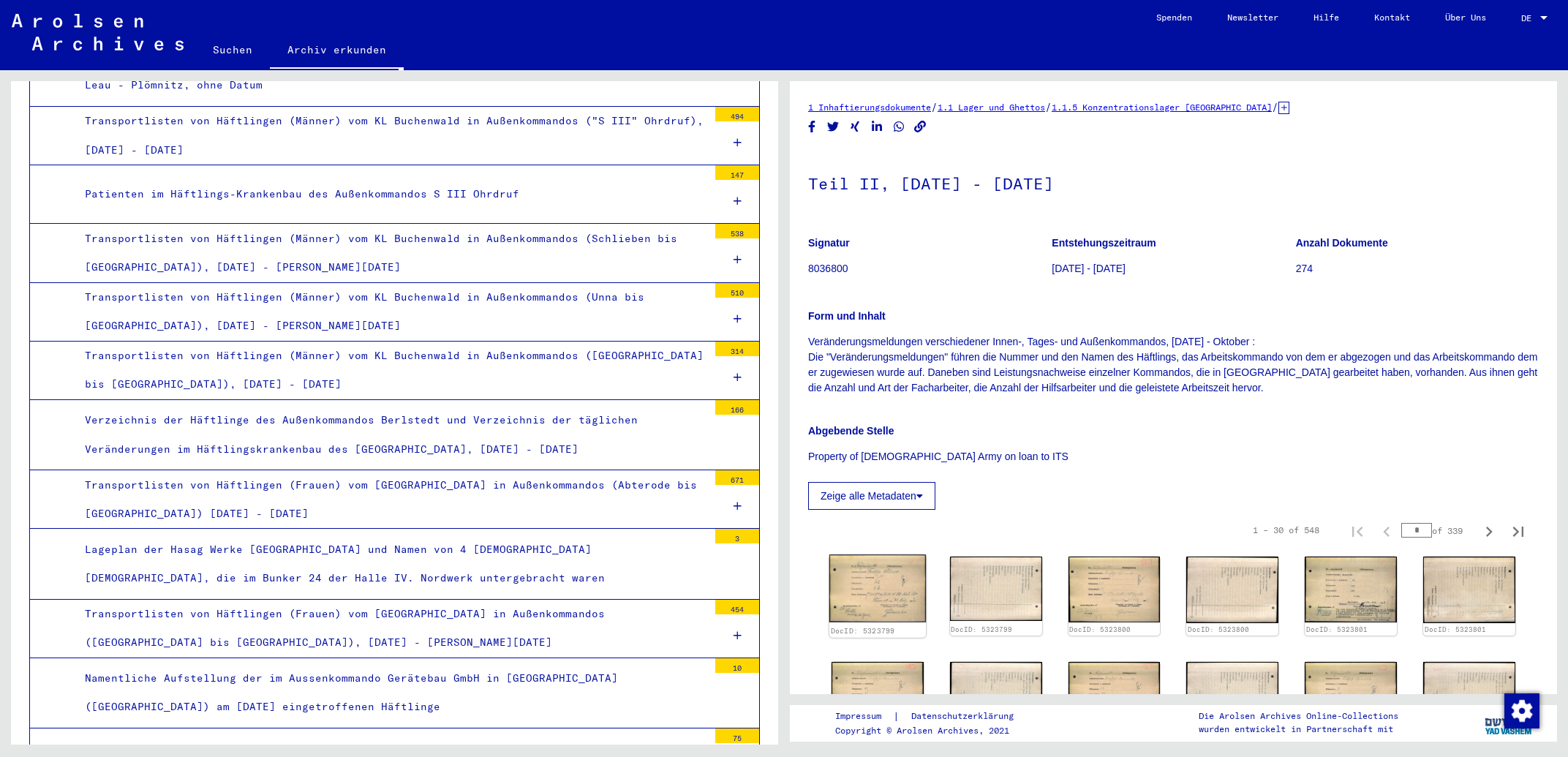
click at [906, 595] on img at bounding box center [878, 589] width 96 height 68
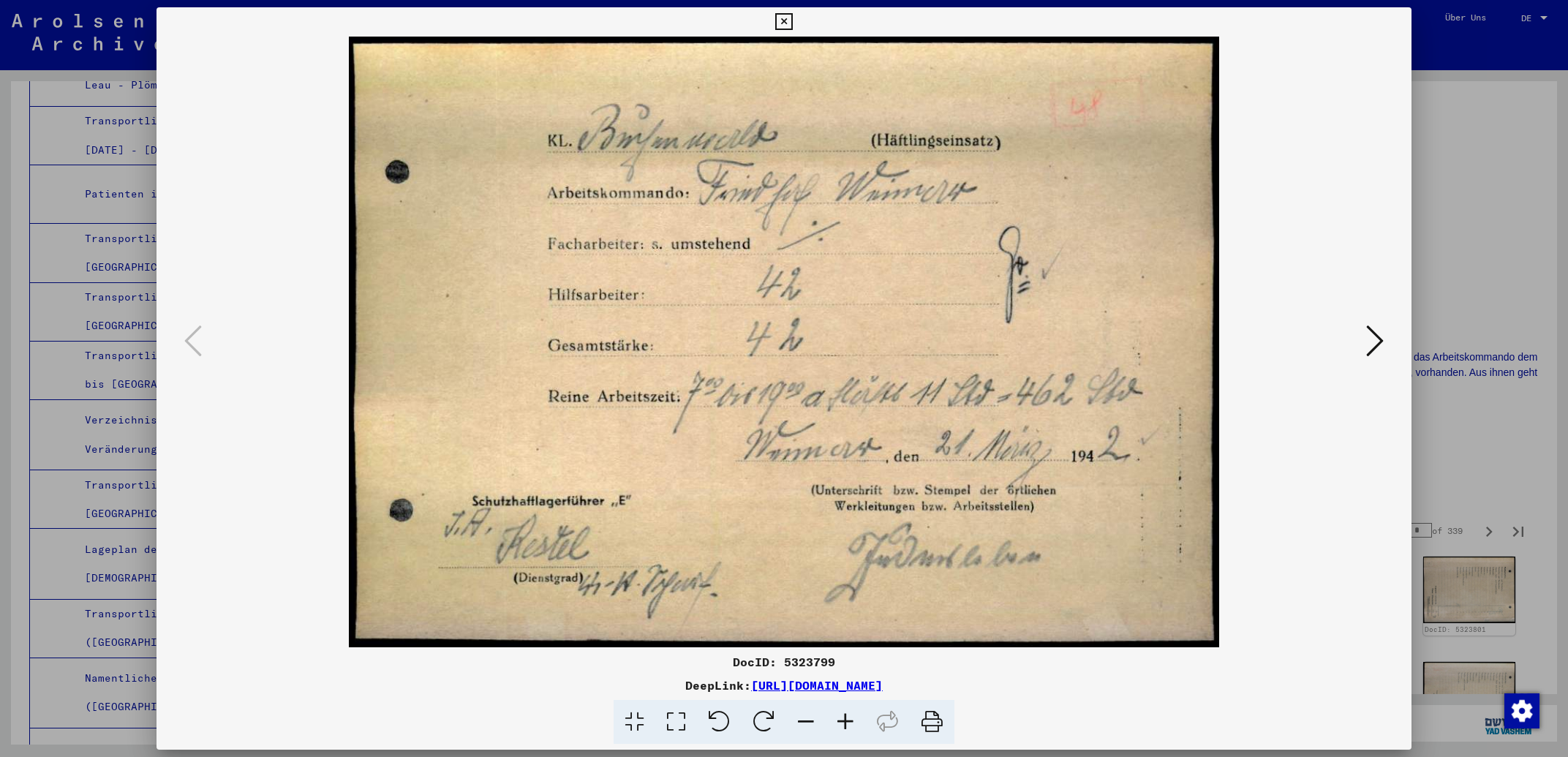
click at [1367, 341] on icon at bounding box center [1375, 340] width 17 height 35
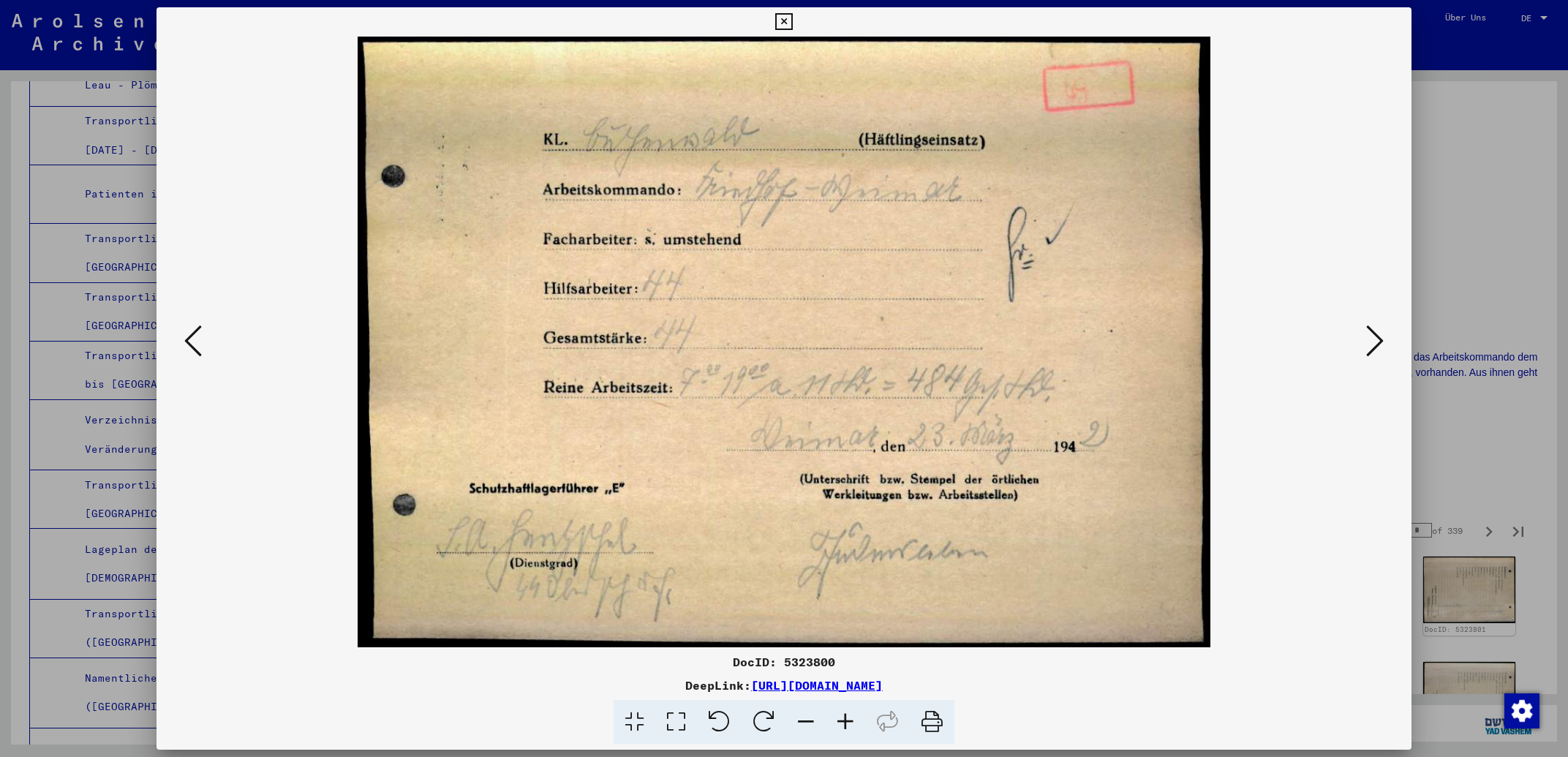
click at [1367, 341] on icon at bounding box center [1375, 340] width 17 height 35
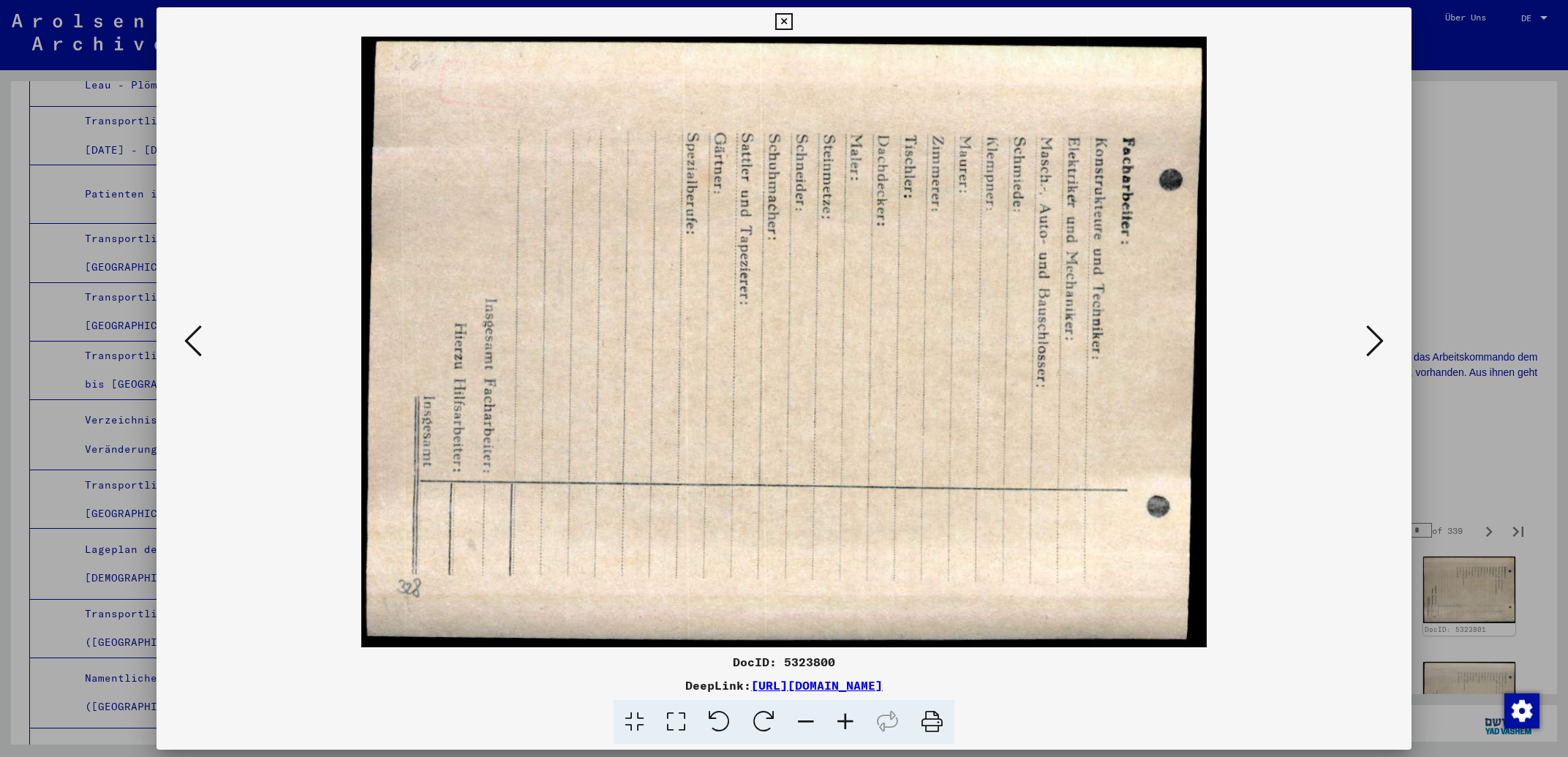
click at [1367, 341] on icon at bounding box center [1375, 340] width 17 height 35
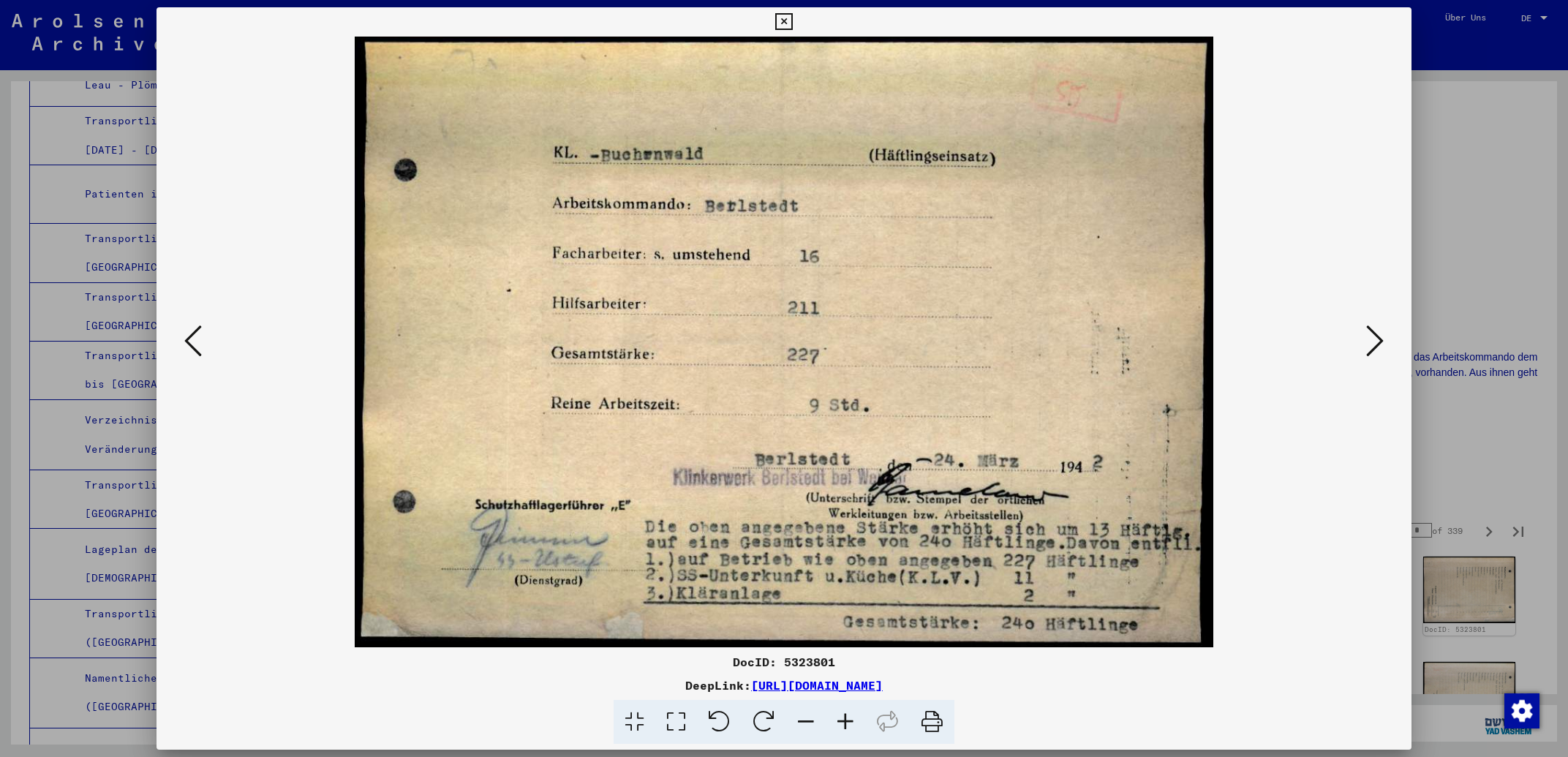
click at [1367, 341] on icon at bounding box center [1375, 340] width 17 height 35
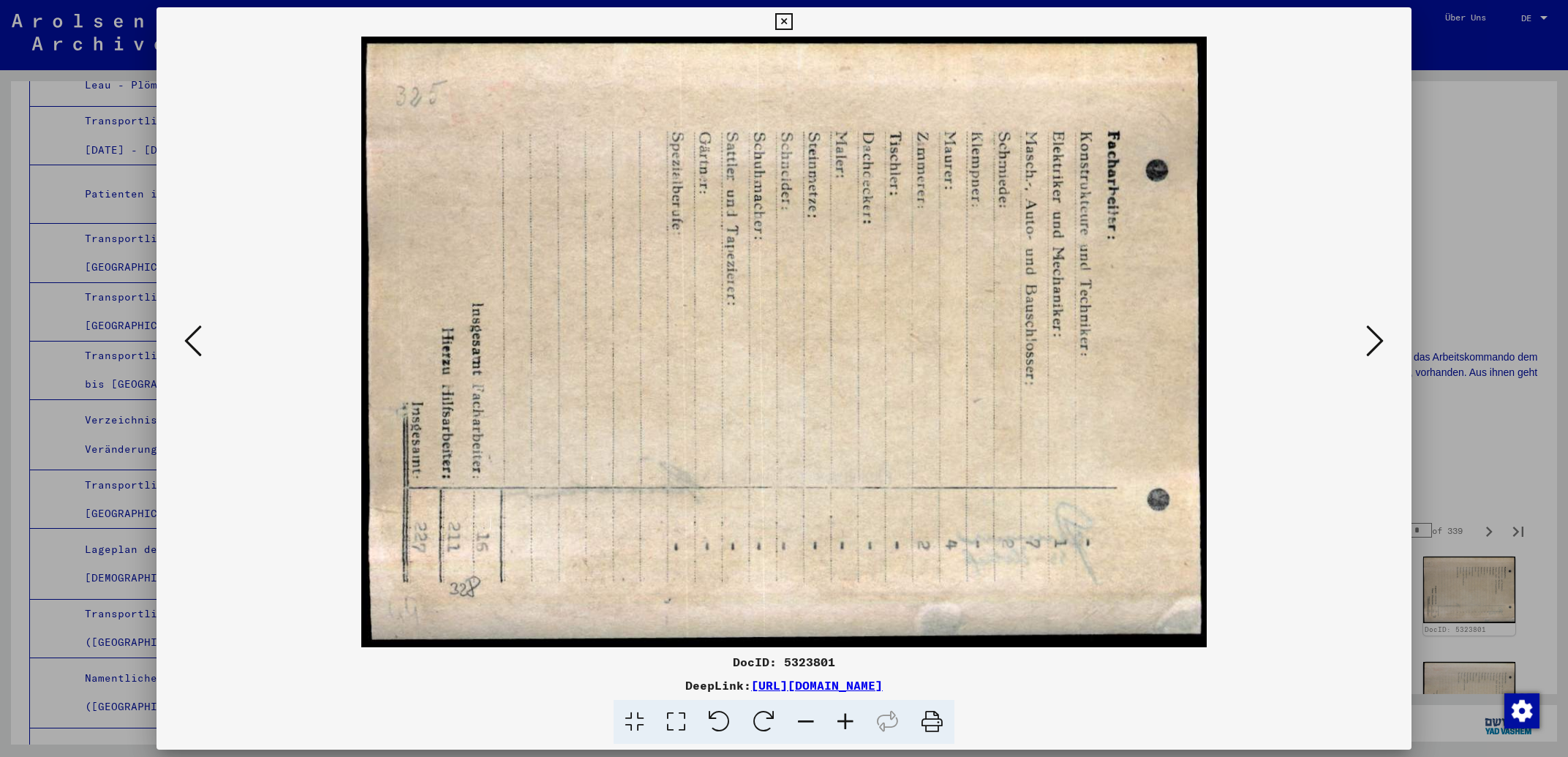
click at [1367, 341] on icon at bounding box center [1375, 340] width 17 height 35
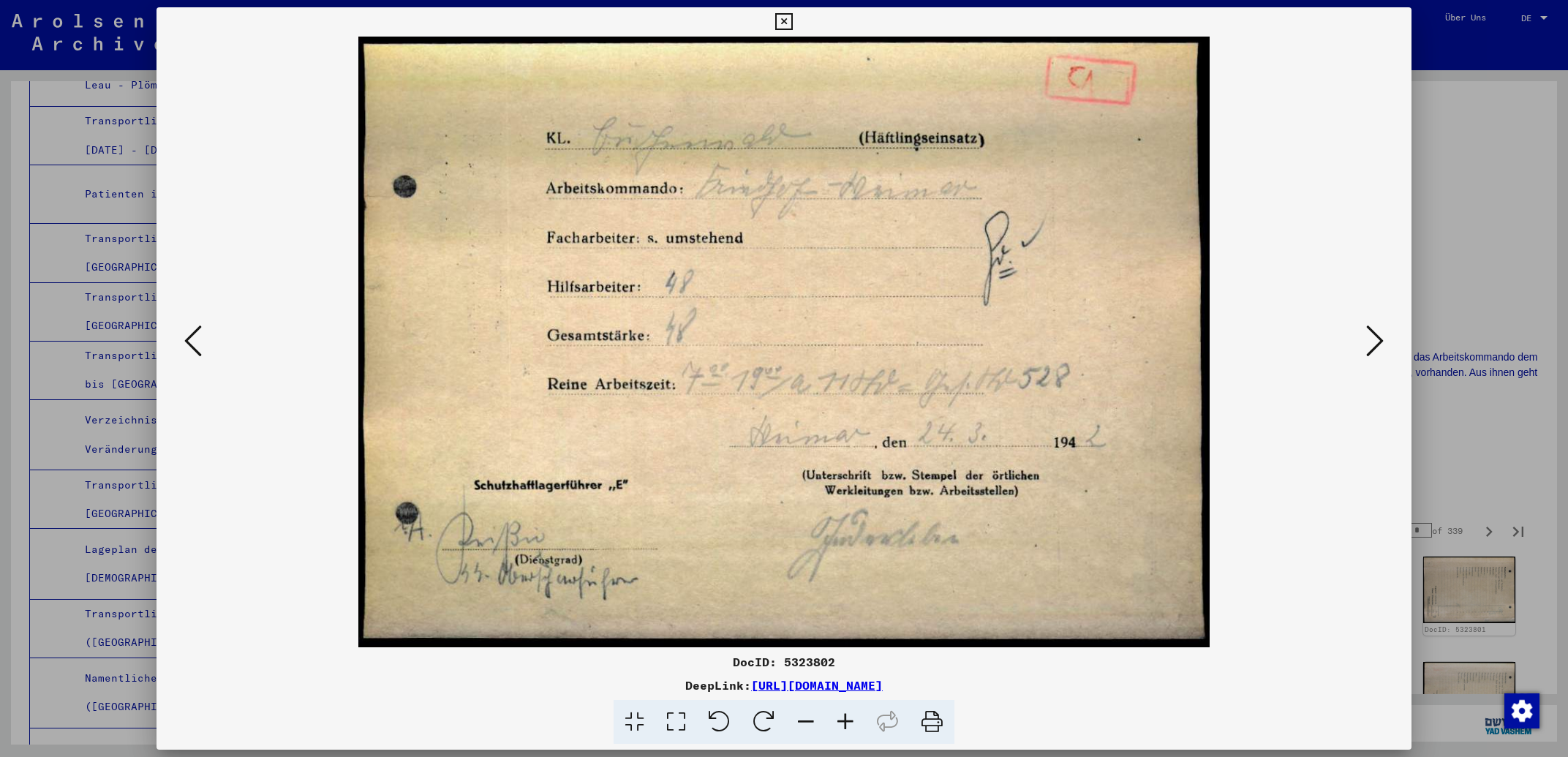
click at [1367, 340] on icon at bounding box center [1375, 340] width 17 height 35
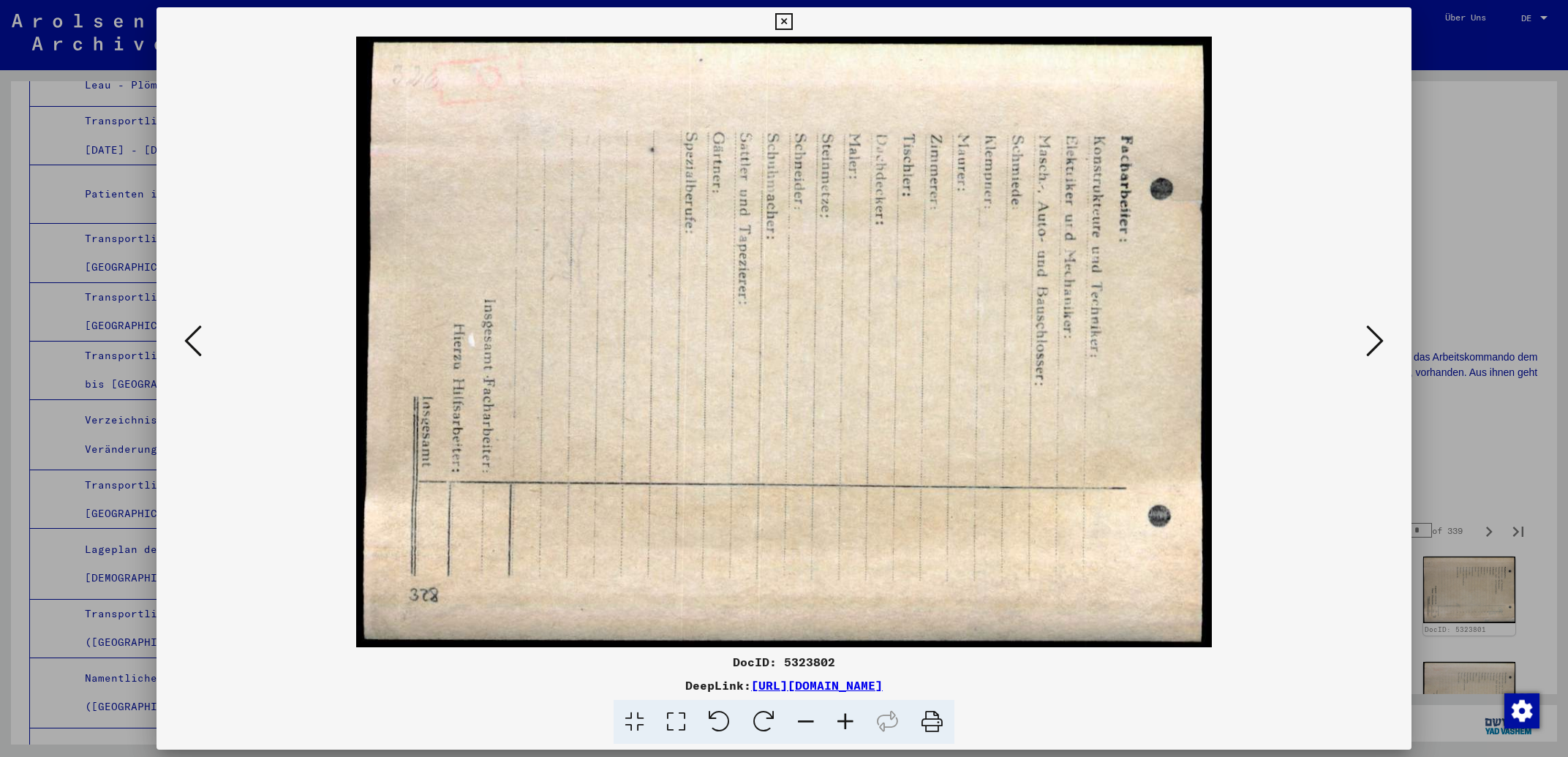
click at [1367, 340] on icon at bounding box center [1375, 340] width 17 height 35
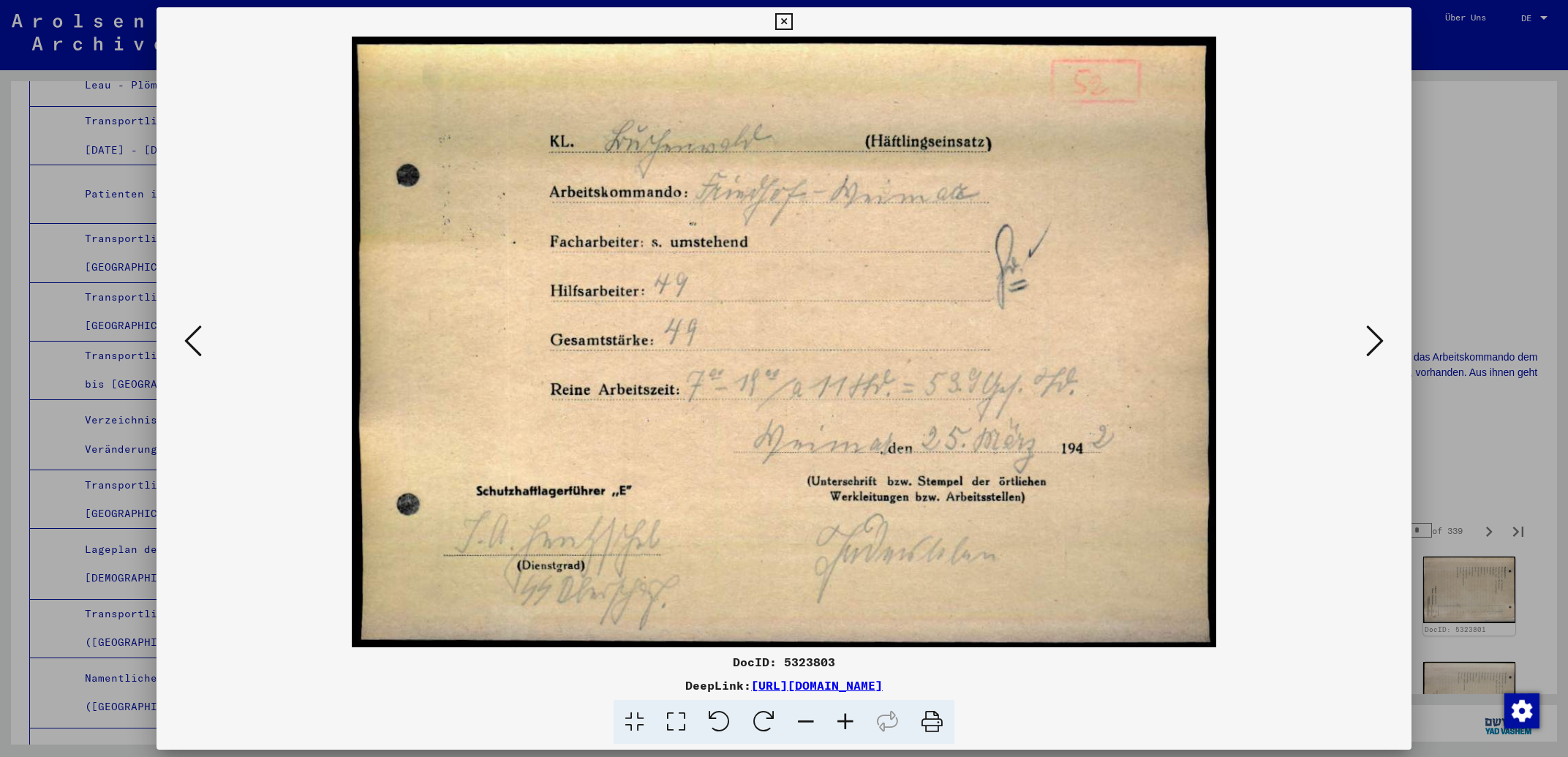
click at [1369, 338] on icon at bounding box center [1375, 340] width 17 height 35
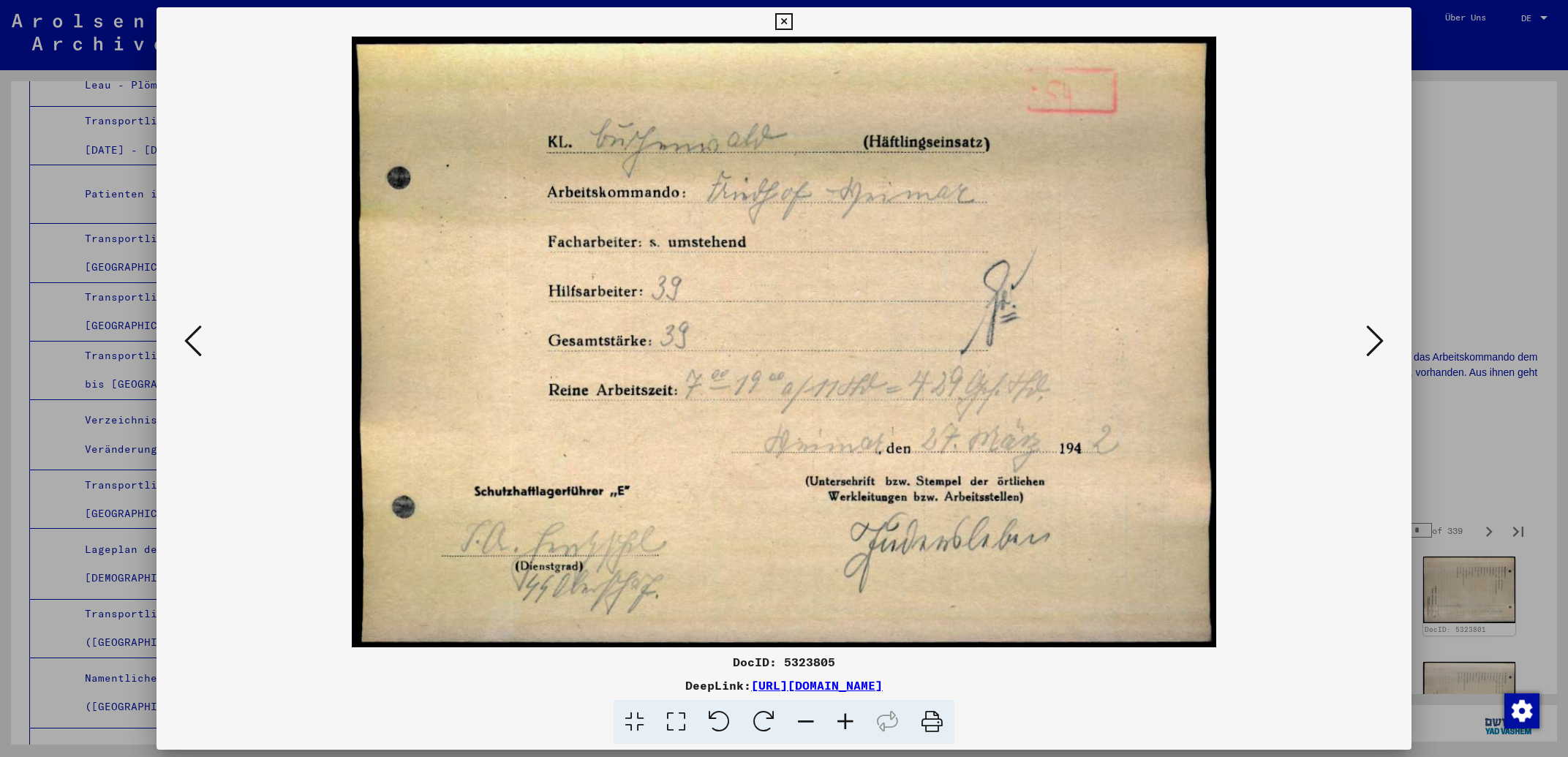
click at [792, 20] on icon at bounding box center [783, 22] width 16 height 17
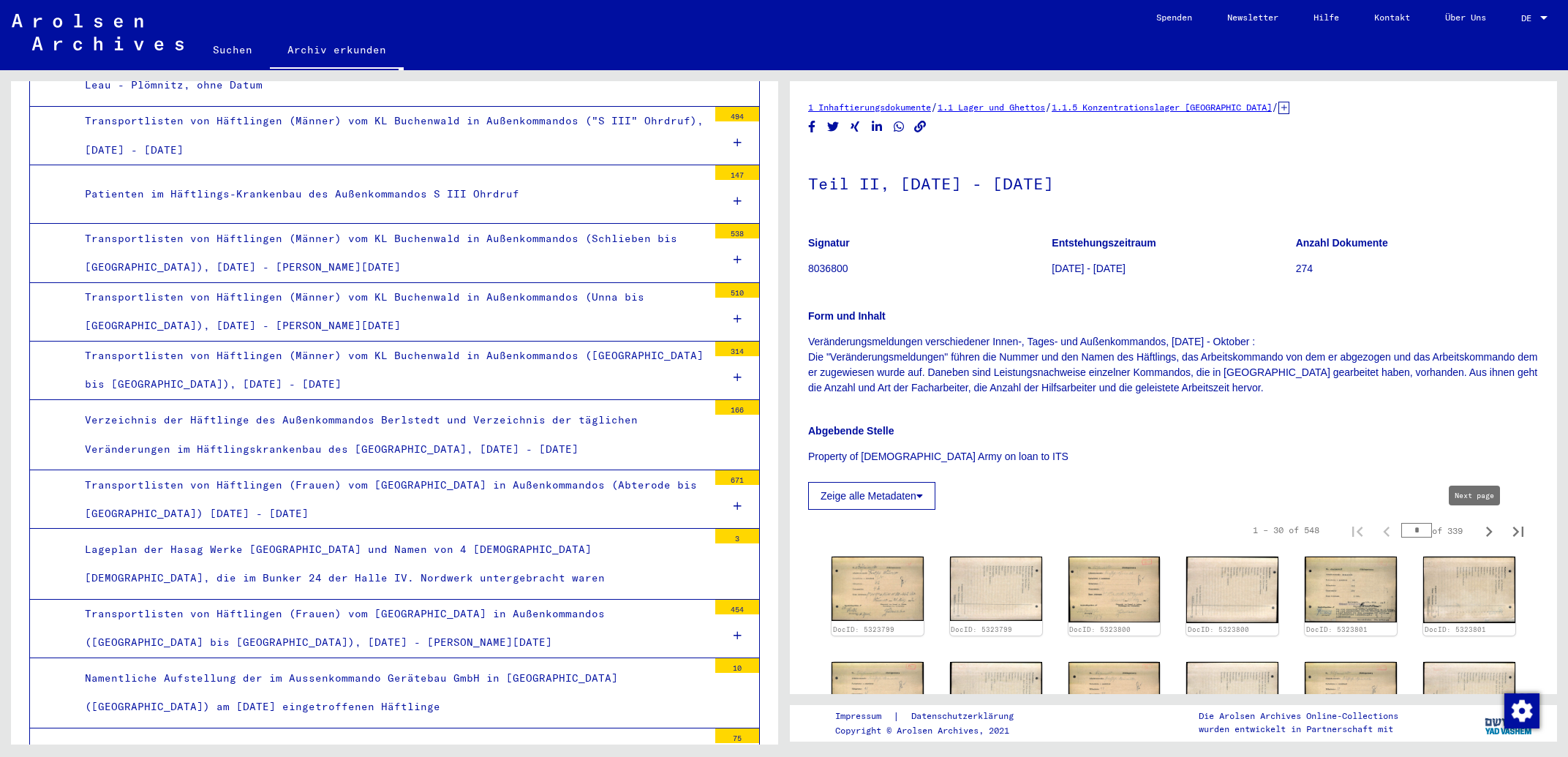
click at [1486, 531] on icon "Next page" at bounding box center [1489, 531] width 7 height 11
type input "*"
click at [1486, 531] on icon "Next page" at bounding box center [1489, 531] width 7 height 11
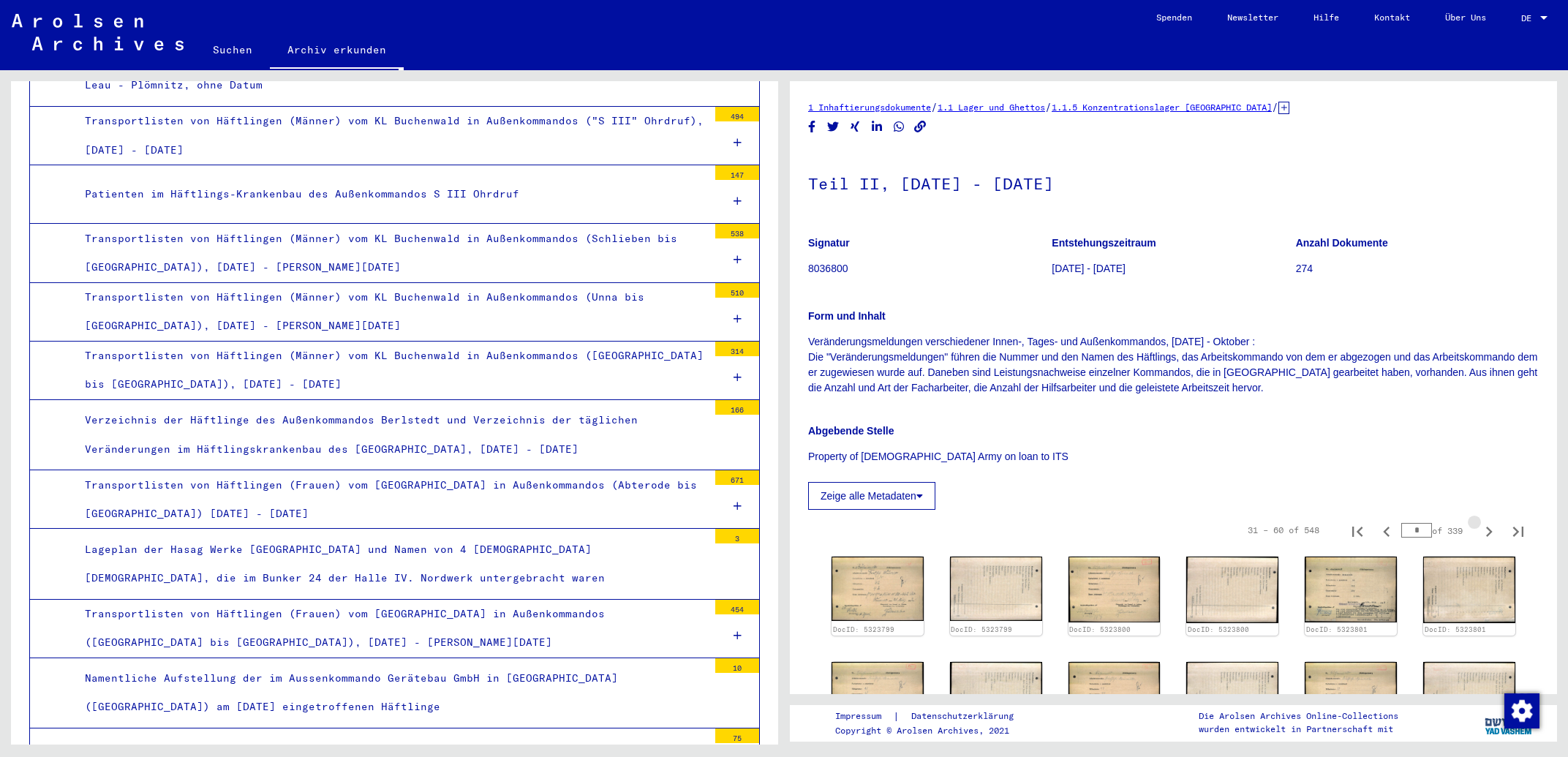
click at [1486, 531] on icon "Next page" at bounding box center [1489, 531] width 7 height 11
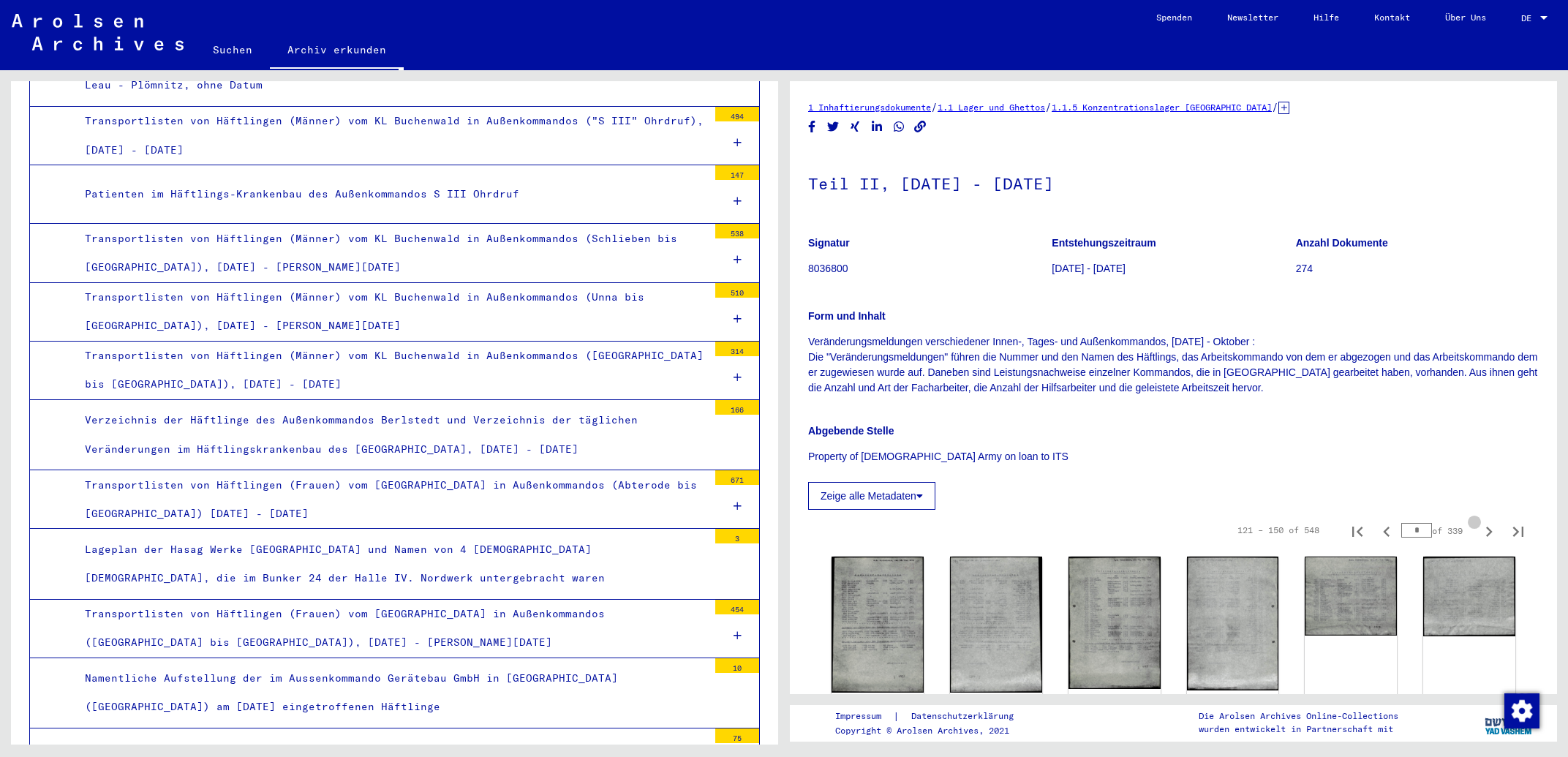
type input "*"
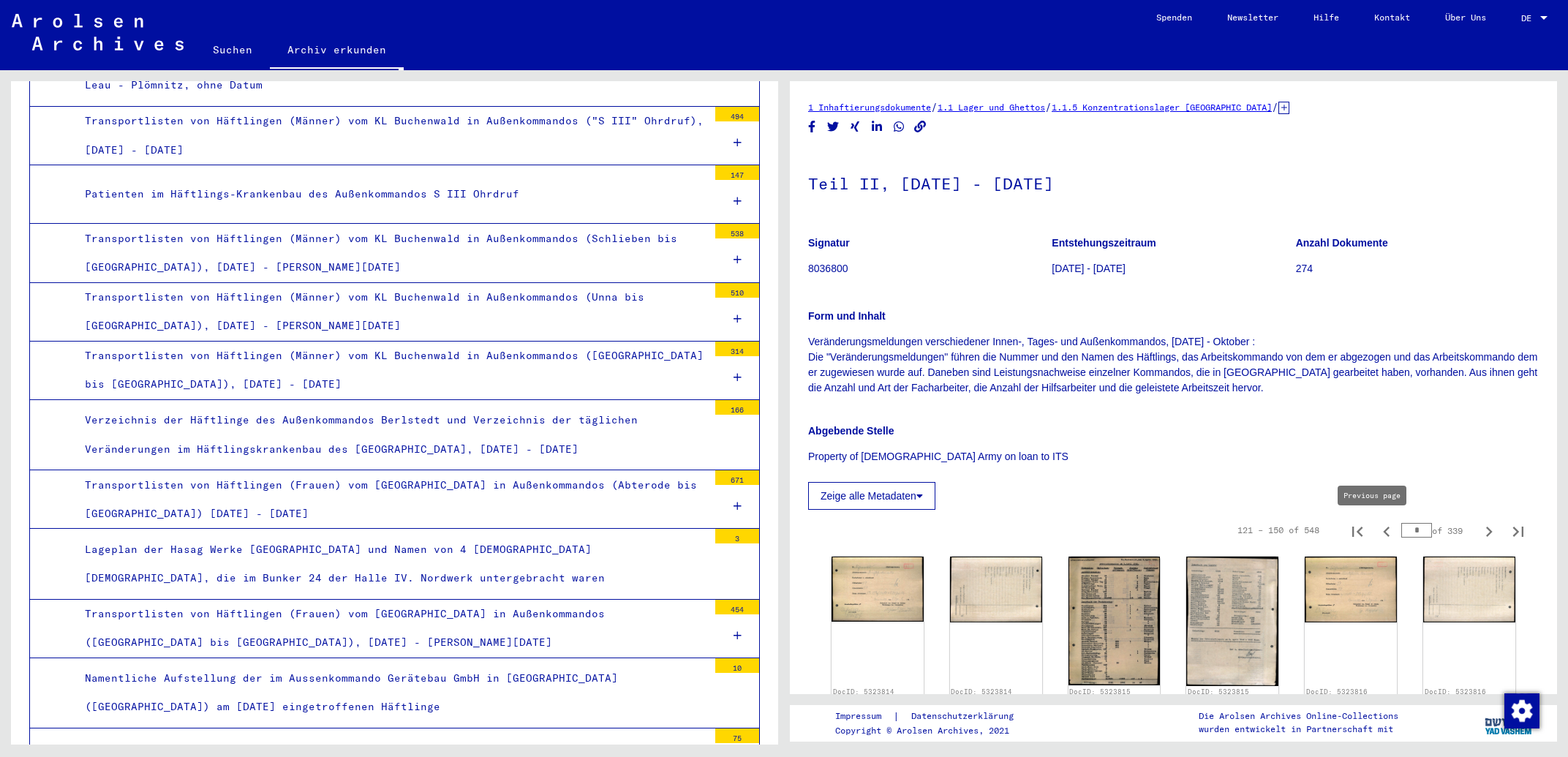
click at [1377, 534] on icon "Previous page" at bounding box center [1387, 531] width 20 height 20
type input "*"
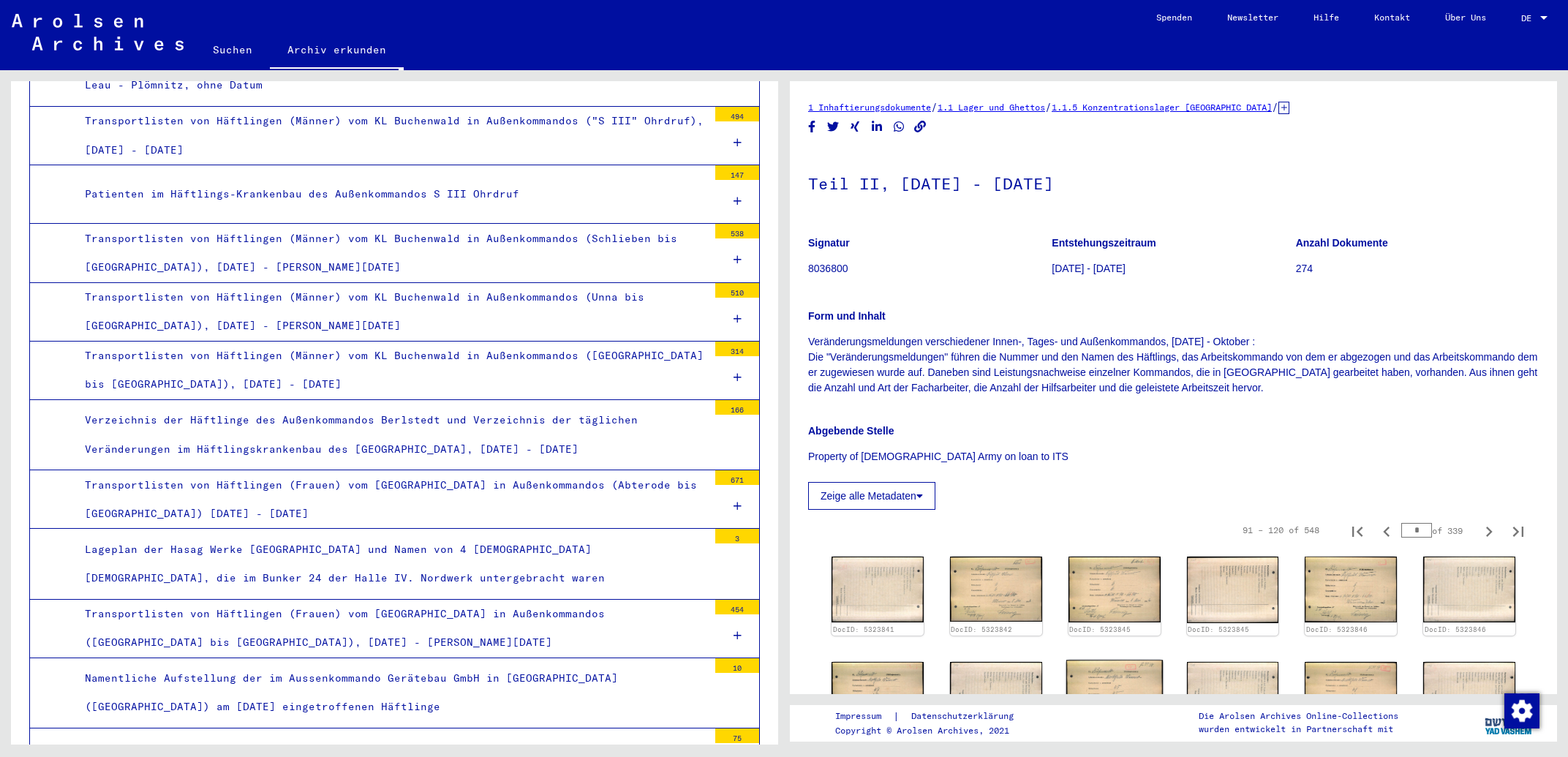
scroll to position [156, 0]
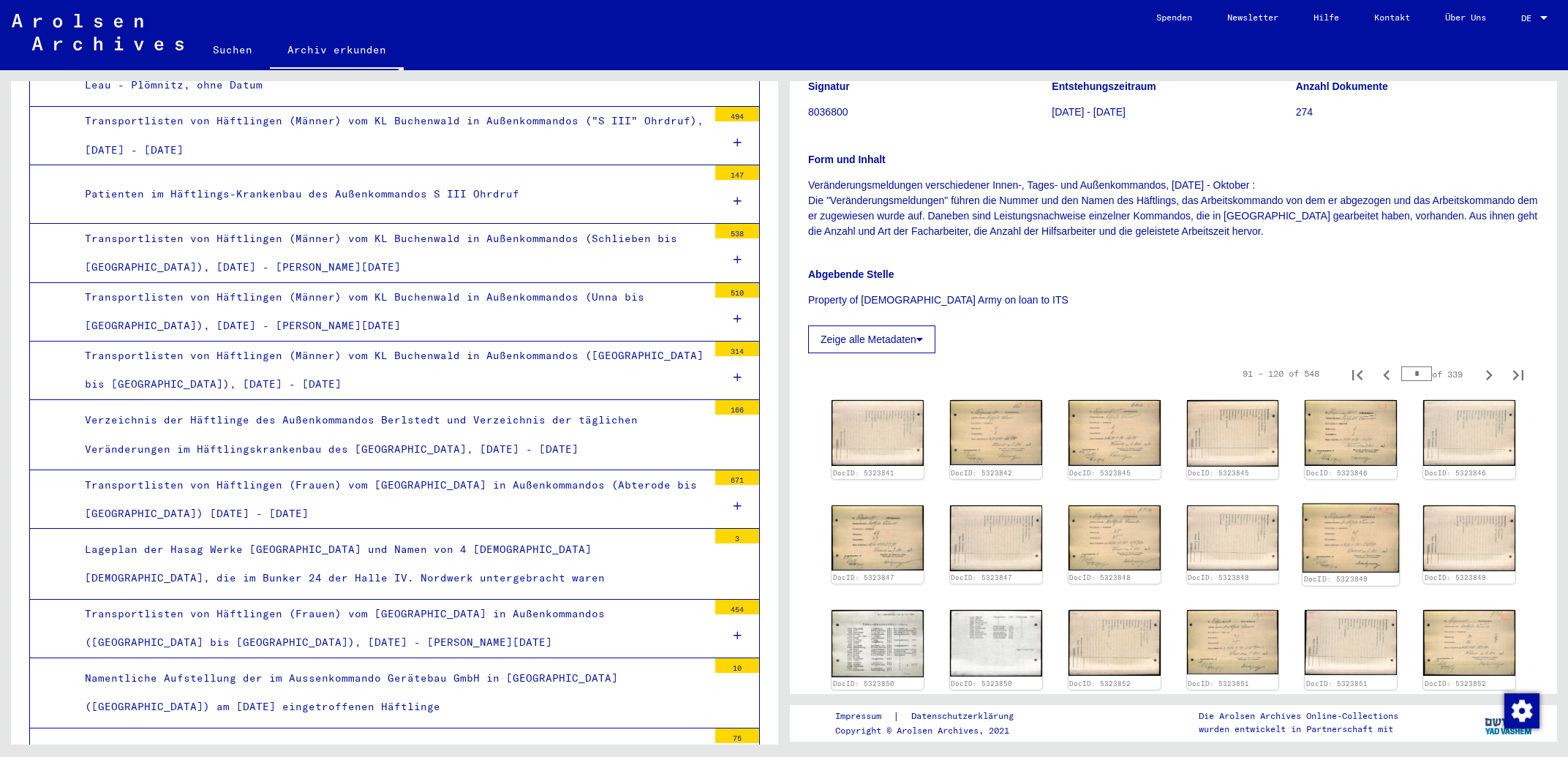
click at [1336, 536] on img at bounding box center [1351, 538] width 96 height 69
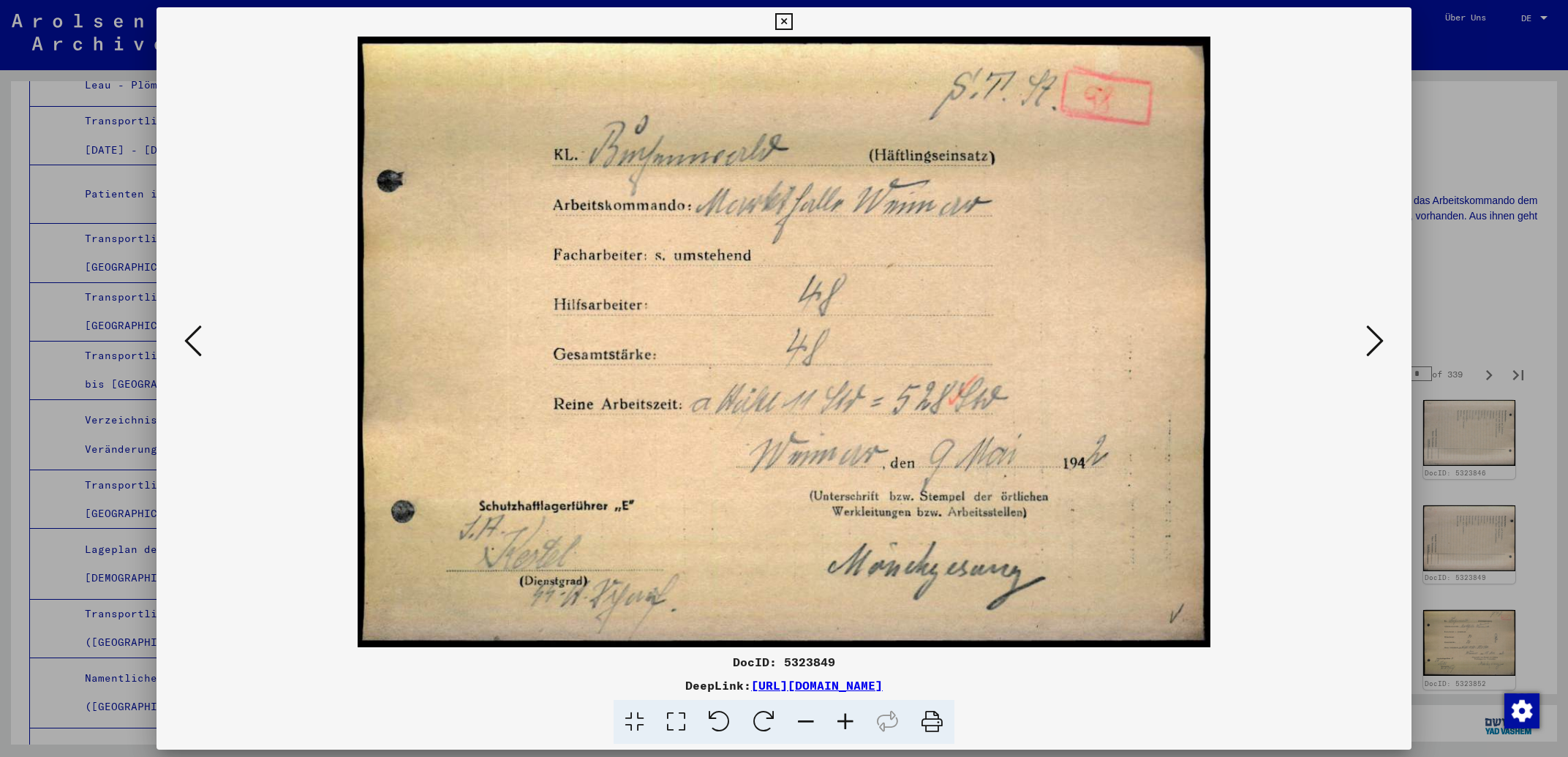
click at [1377, 347] on icon at bounding box center [1375, 340] width 17 height 35
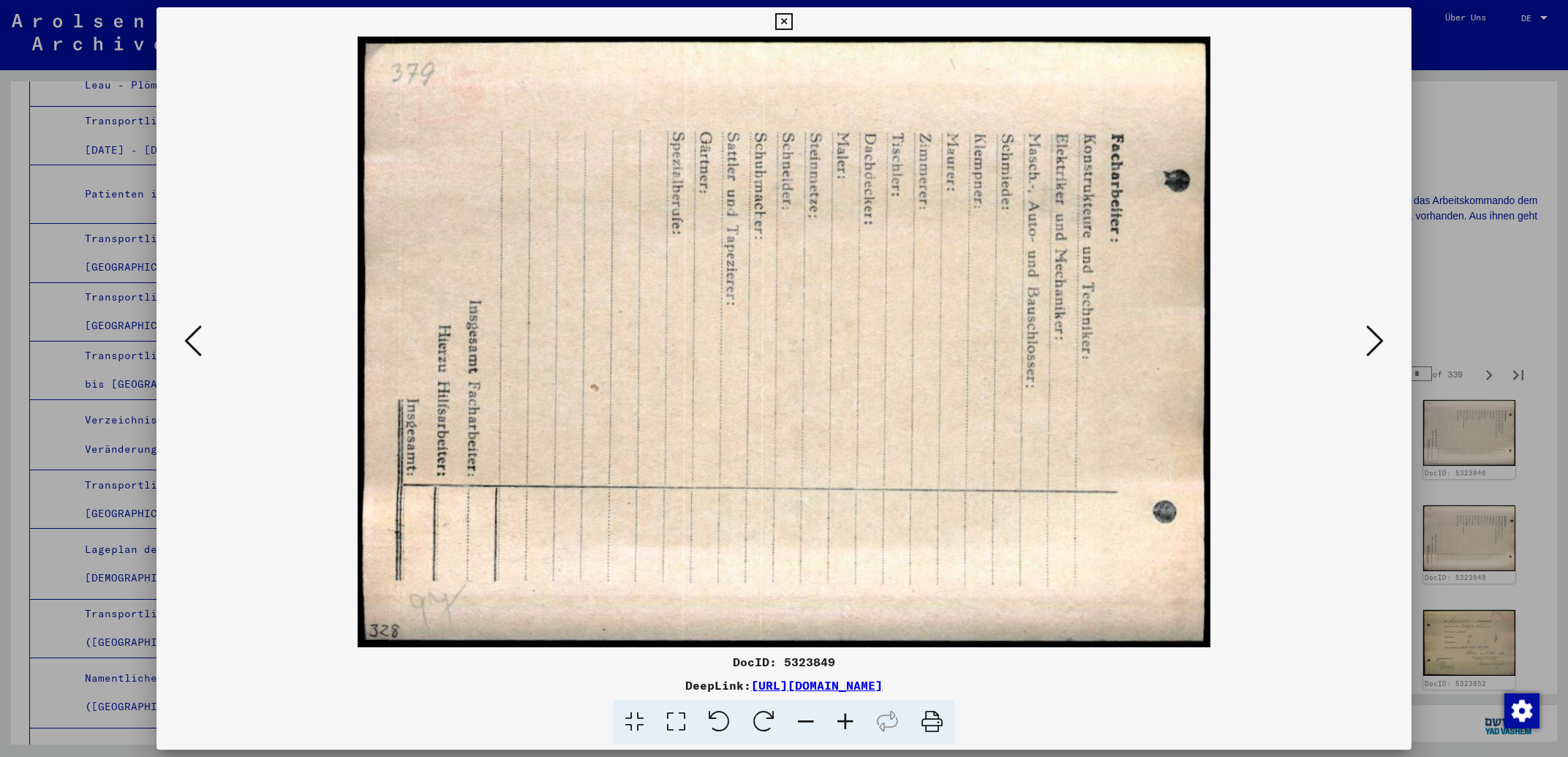
click at [1377, 347] on icon at bounding box center [1375, 340] width 17 height 35
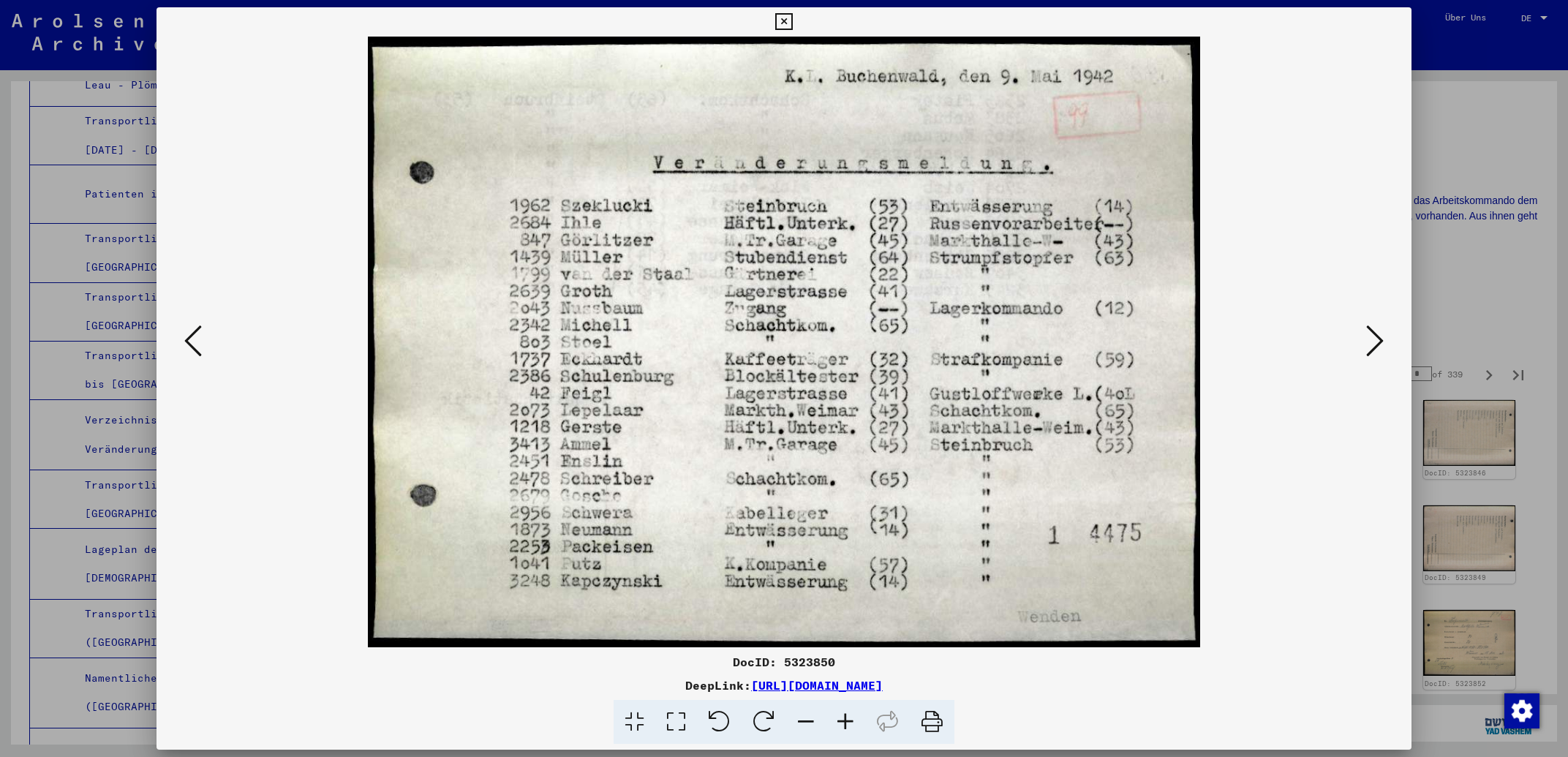
click at [792, 22] on icon at bounding box center [783, 22] width 16 height 17
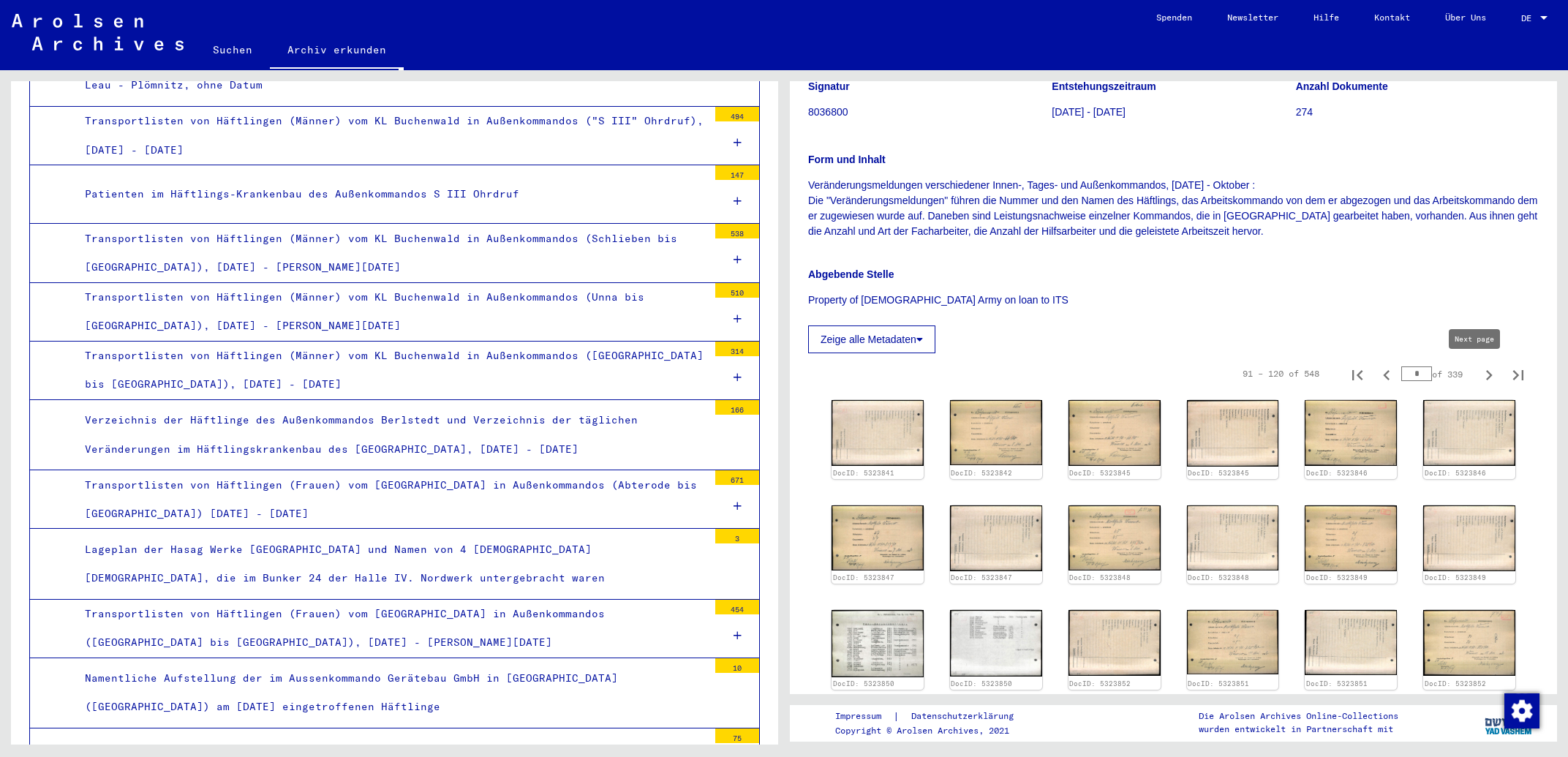
click at [1479, 372] on icon "Next page" at bounding box center [1489, 374] width 20 height 20
type input "*"
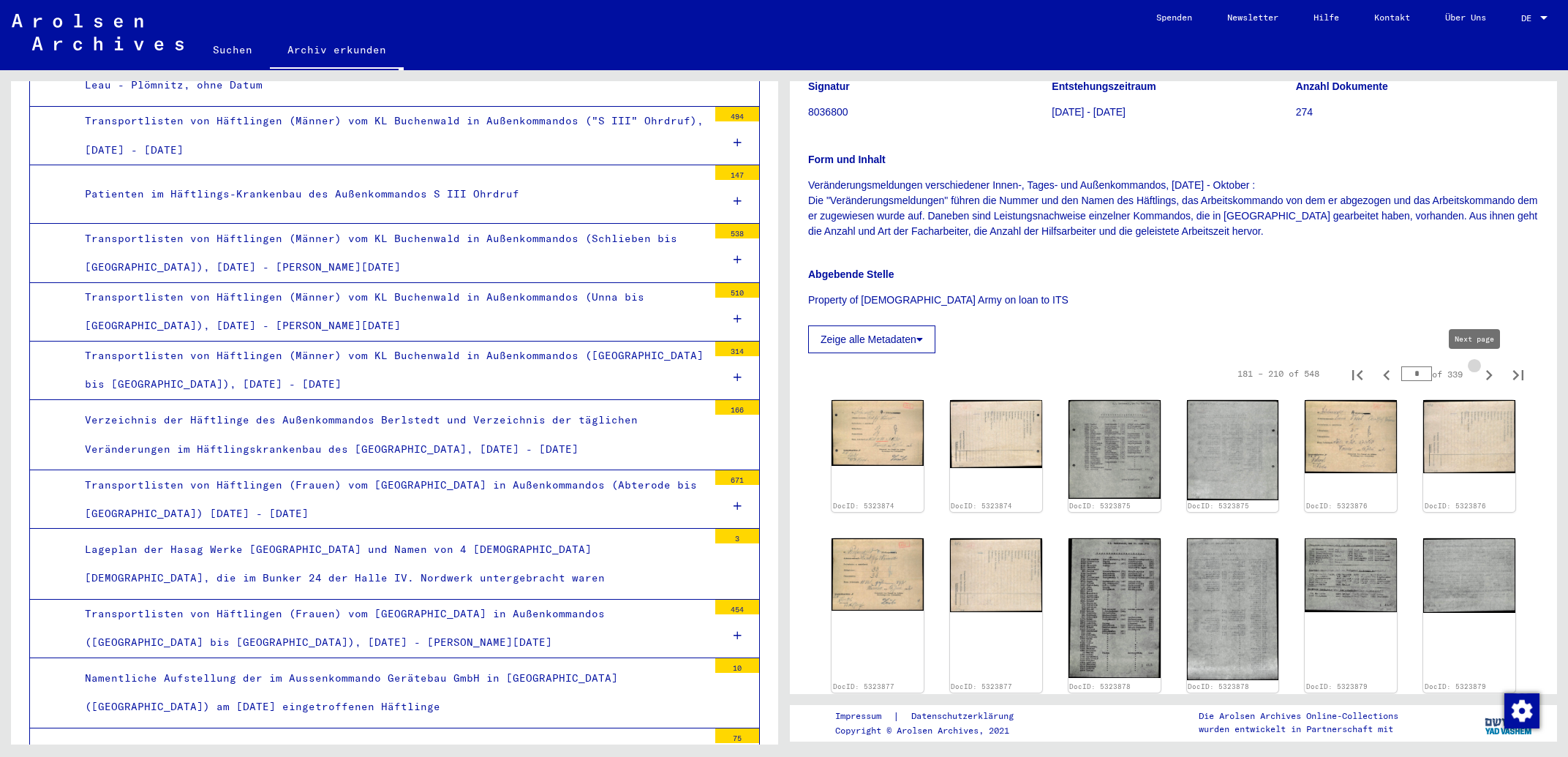
click at [1479, 372] on icon "Next page" at bounding box center [1489, 374] width 20 height 20
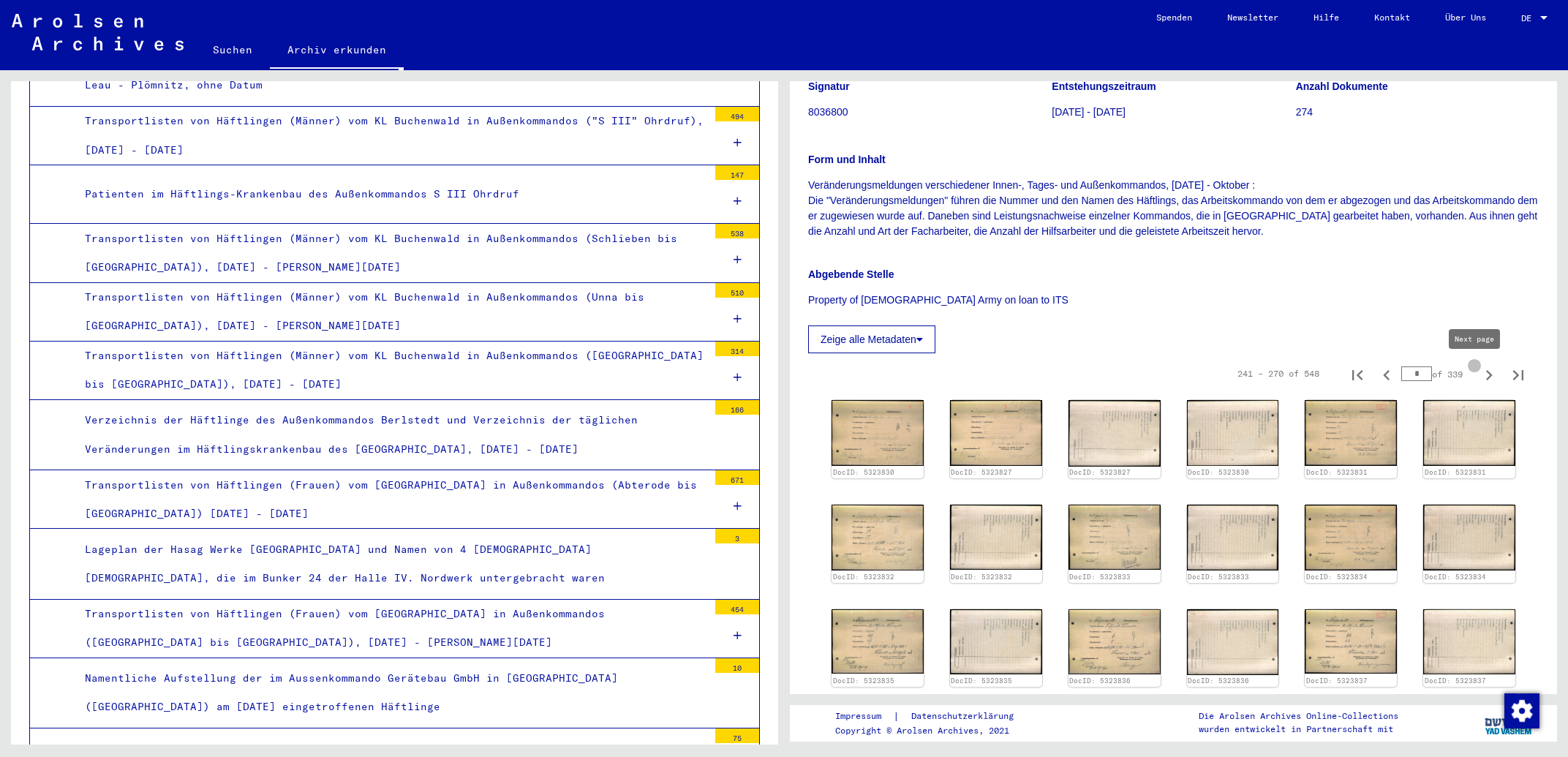
type input "*"
click at [1479, 372] on icon "Next page" at bounding box center [1489, 374] width 20 height 20
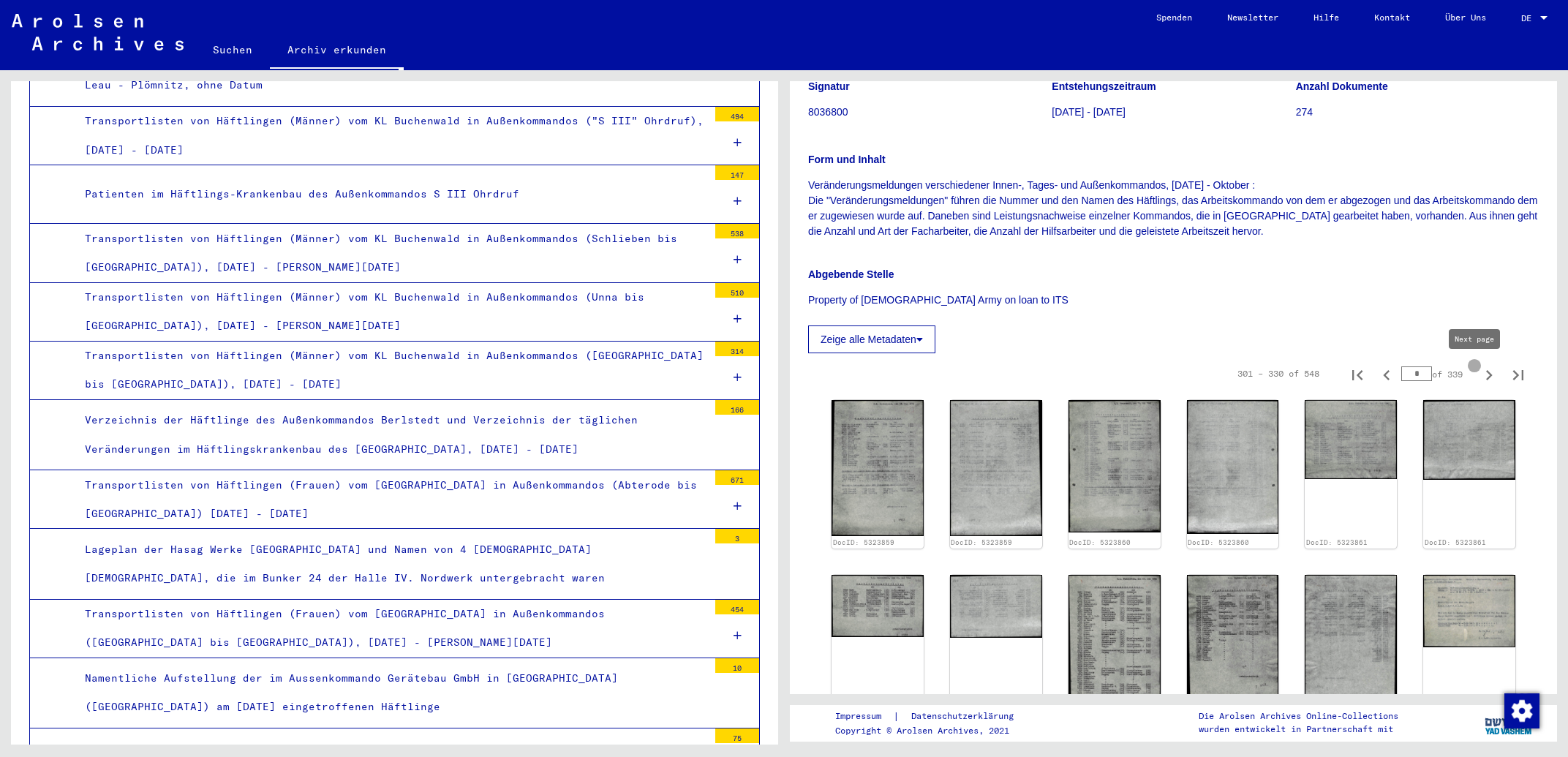
type input "**"
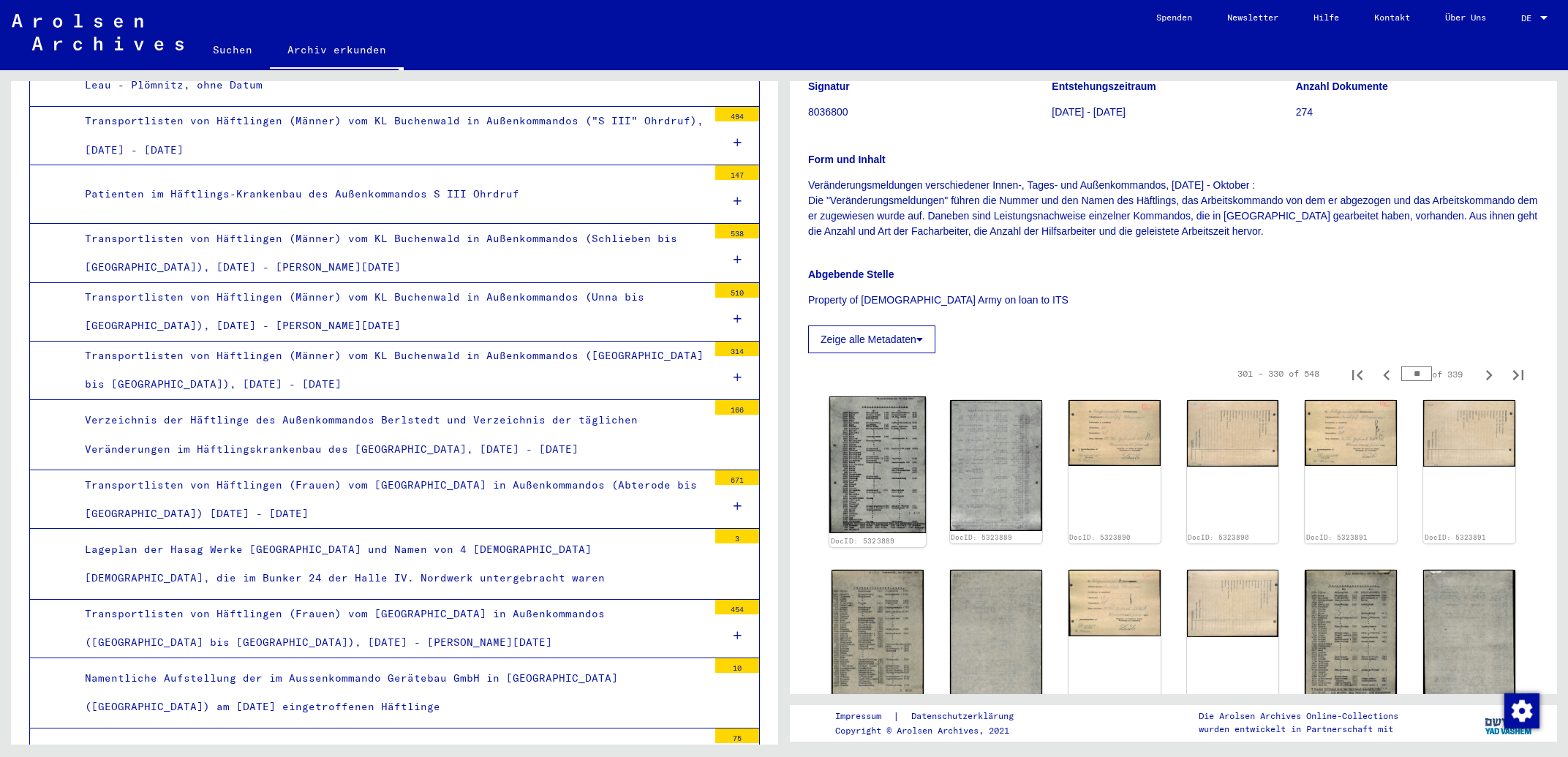
click at [886, 449] on img at bounding box center [878, 465] width 96 height 137
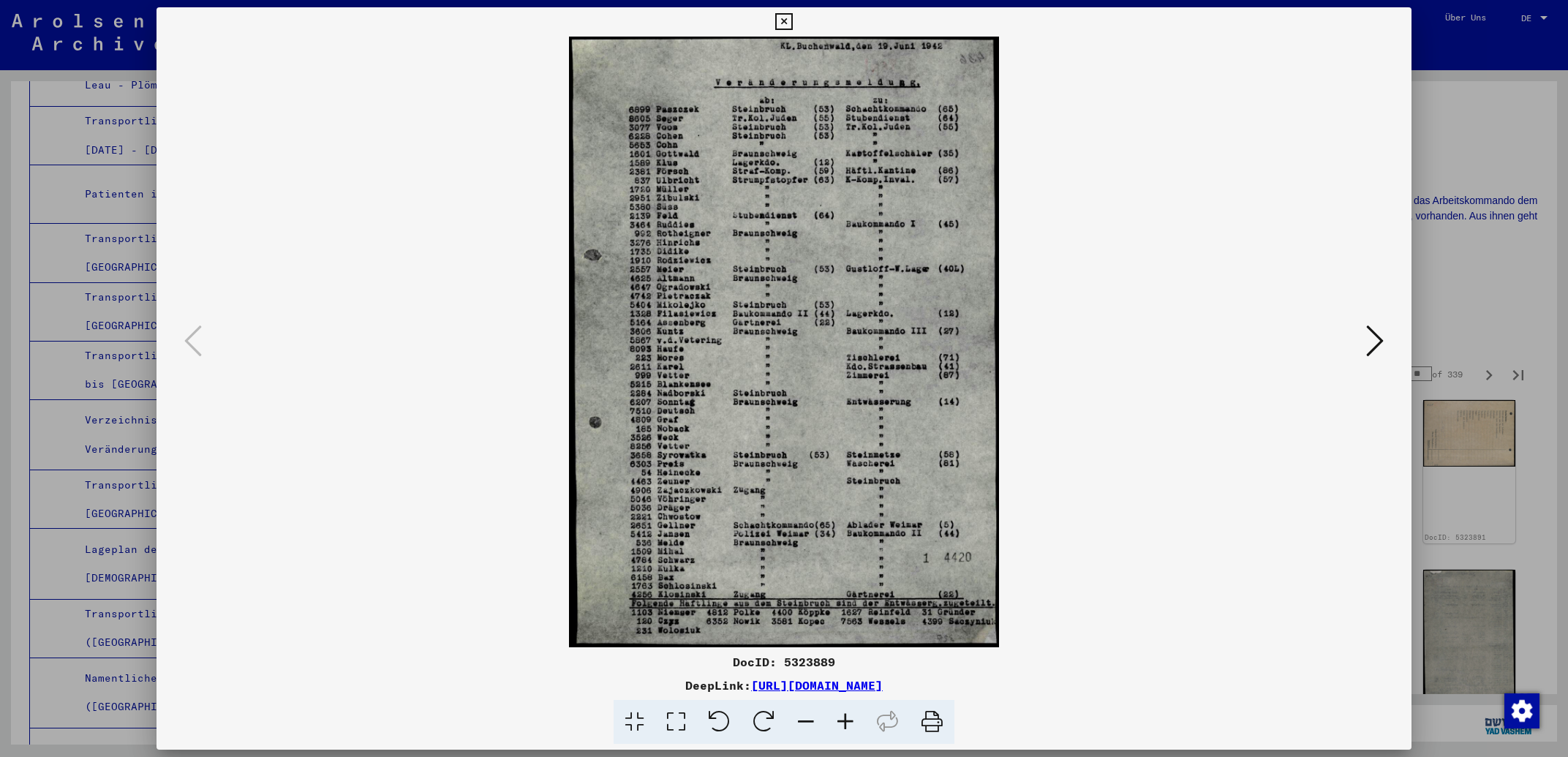
click at [792, 21] on icon at bounding box center [783, 22] width 16 height 17
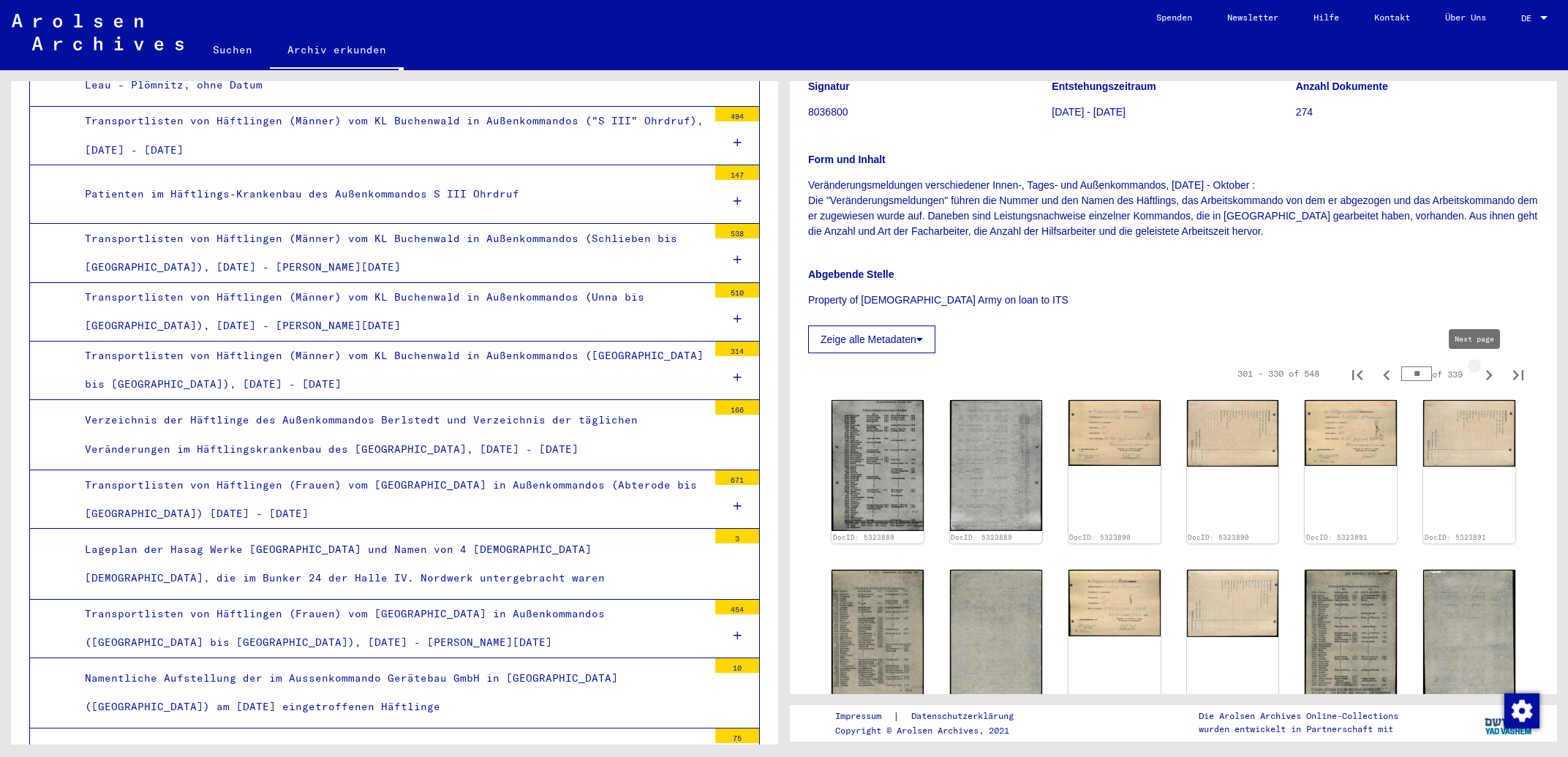
click at [1479, 375] on icon "Next page" at bounding box center [1489, 374] width 20 height 20
type input "**"
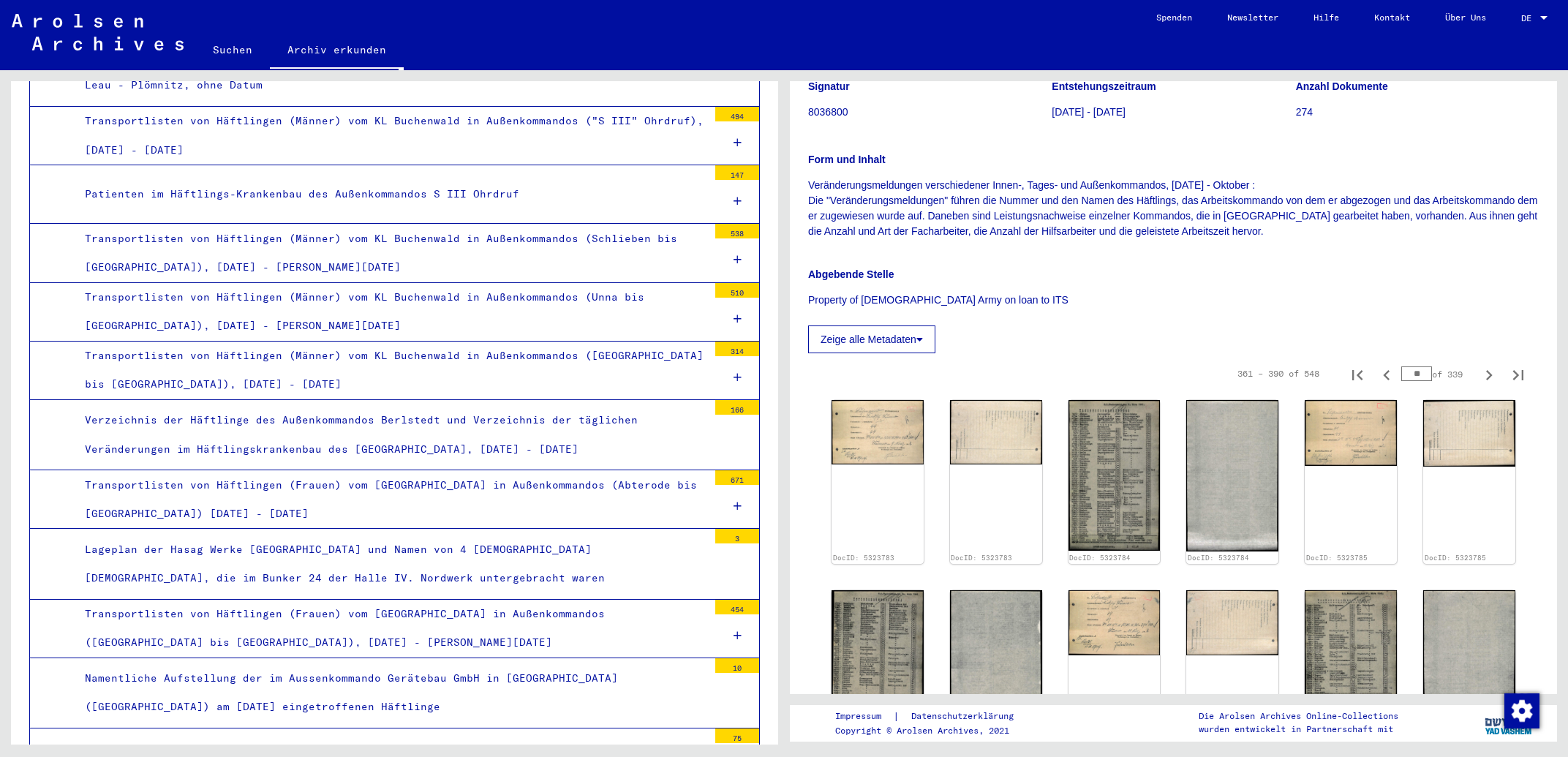
click at [1479, 375] on icon "Next page" at bounding box center [1489, 374] width 20 height 20
type input "**"
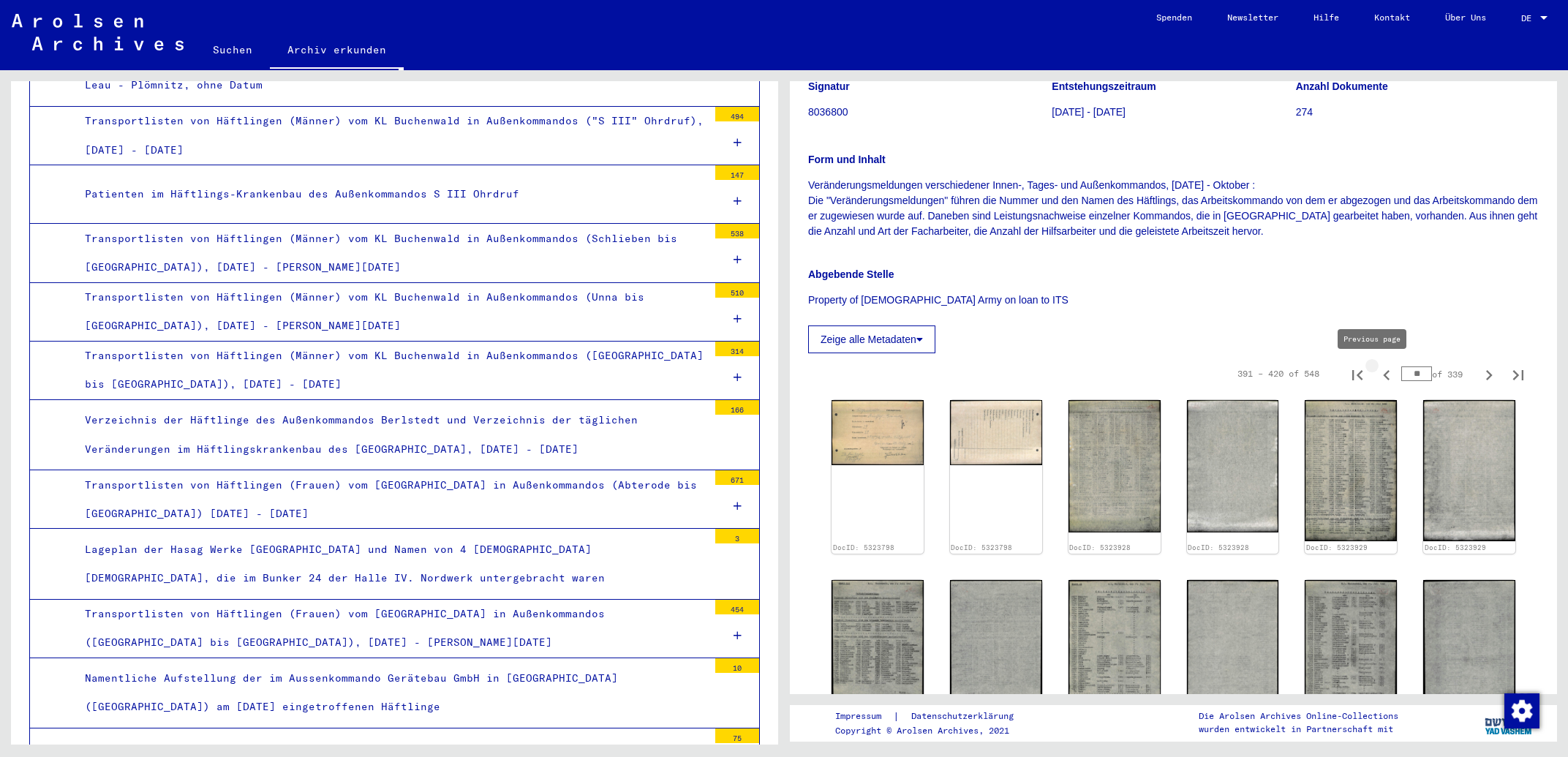
click at [1377, 379] on icon "Previous page" at bounding box center [1387, 374] width 20 height 20
type input "**"
click at [1377, 379] on icon "Previous page" at bounding box center [1387, 374] width 20 height 20
type input "**"
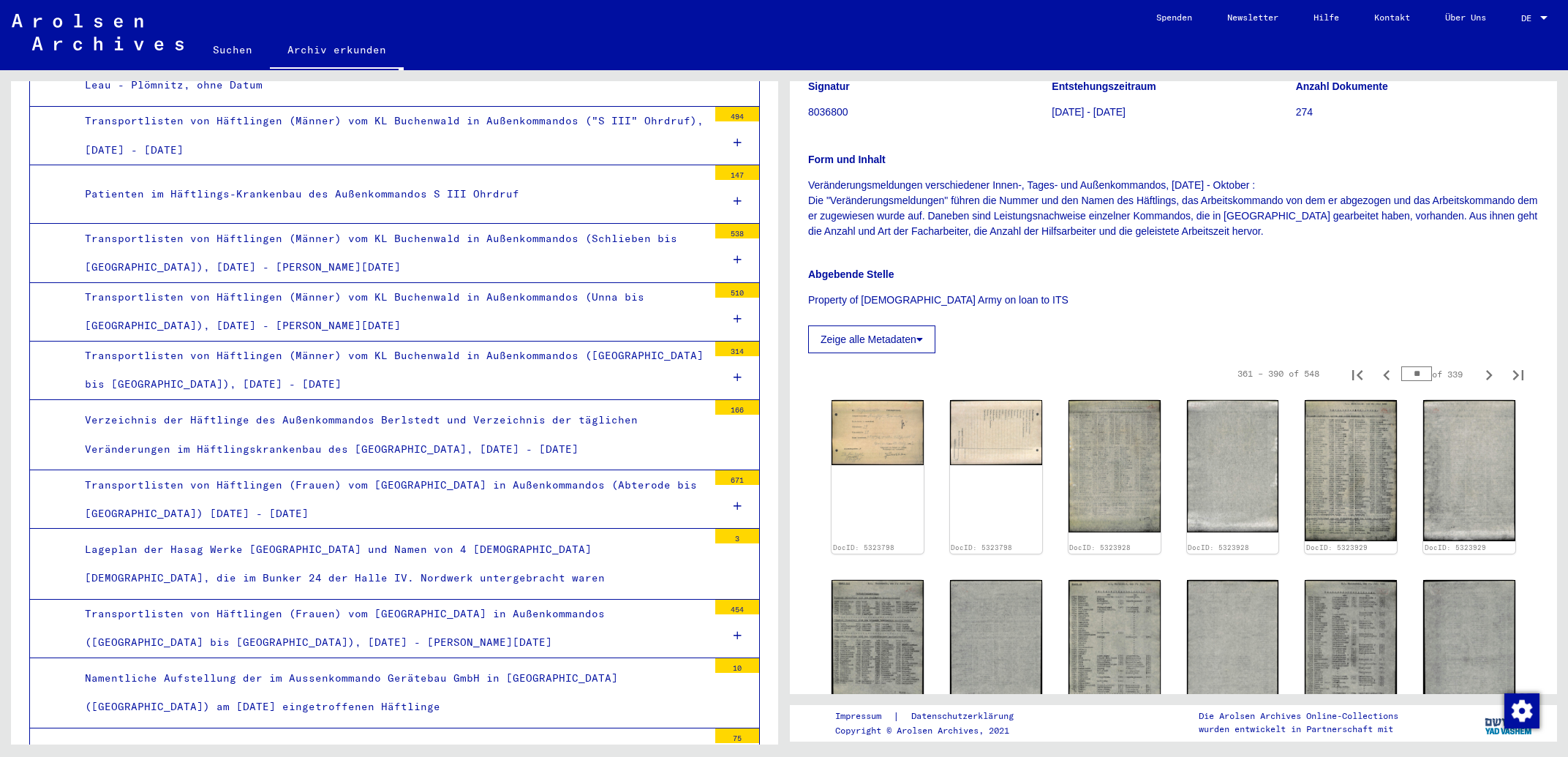
type input "**"
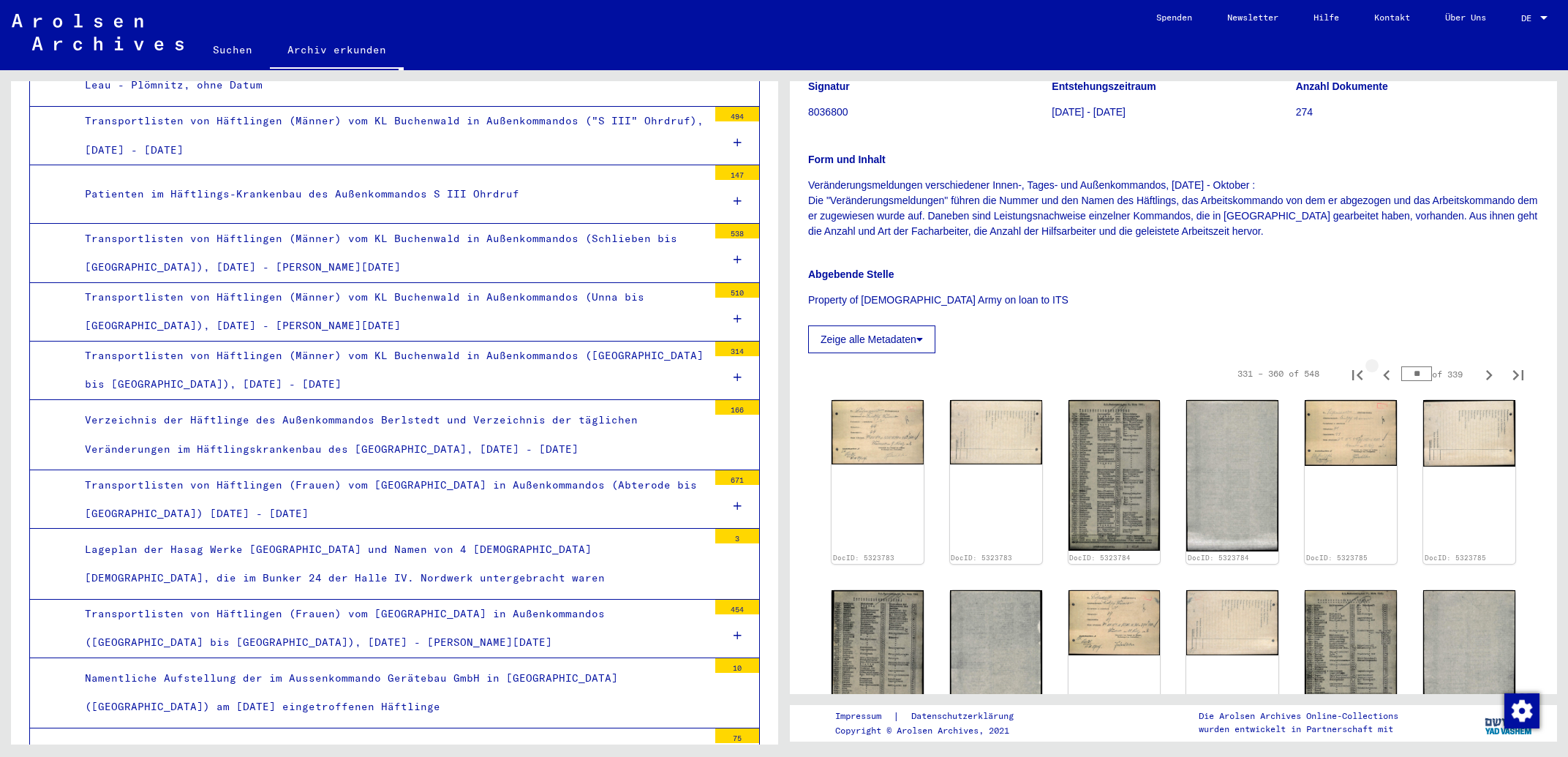
click at [1377, 379] on icon "Previous page" at bounding box center [1387, 374] width 20 height 20
type input "**"
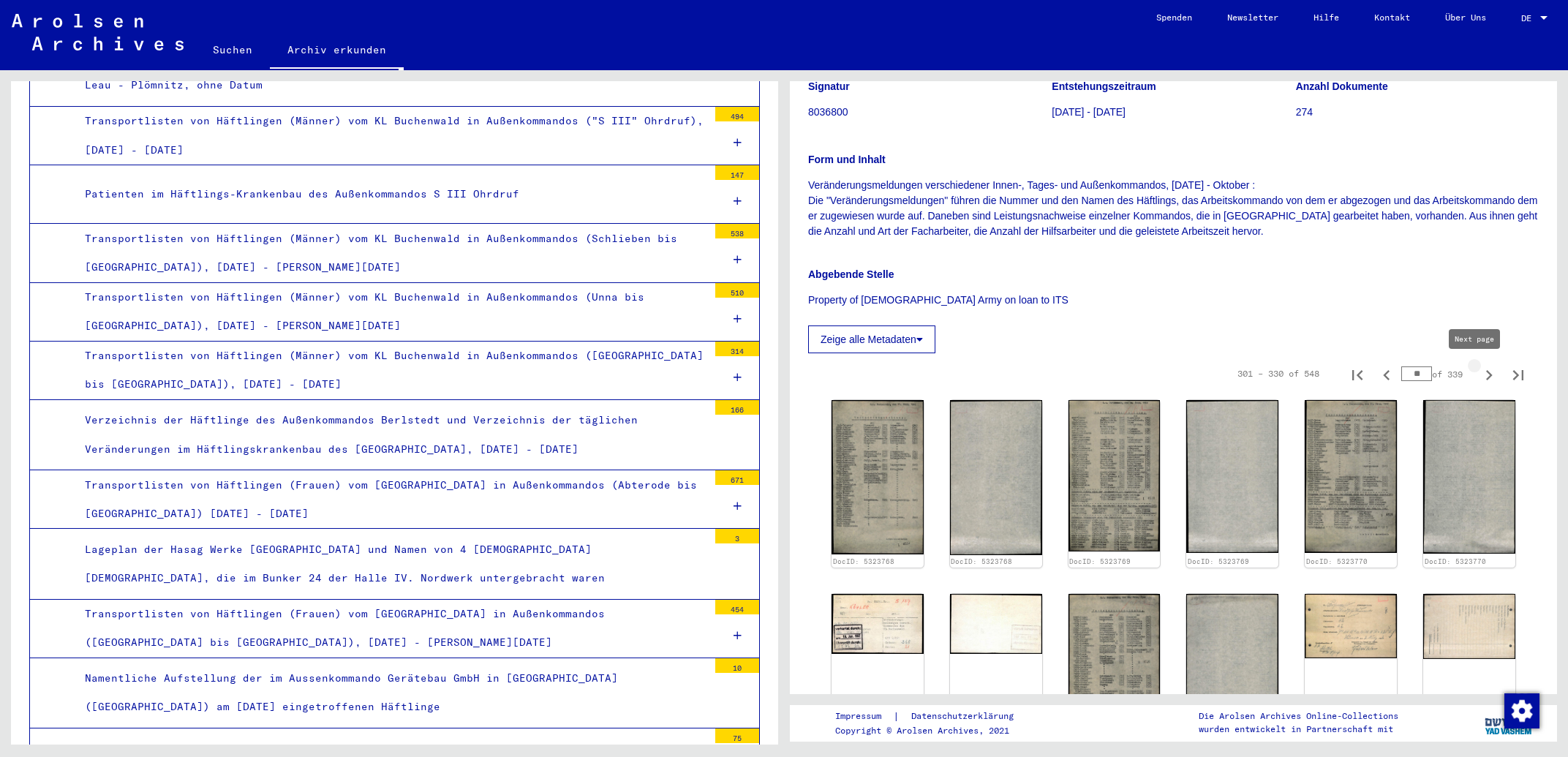
click at [1479, 379] on icon "Next page" at bounding box center [1489, 374] width 20 height 20
type input "**"
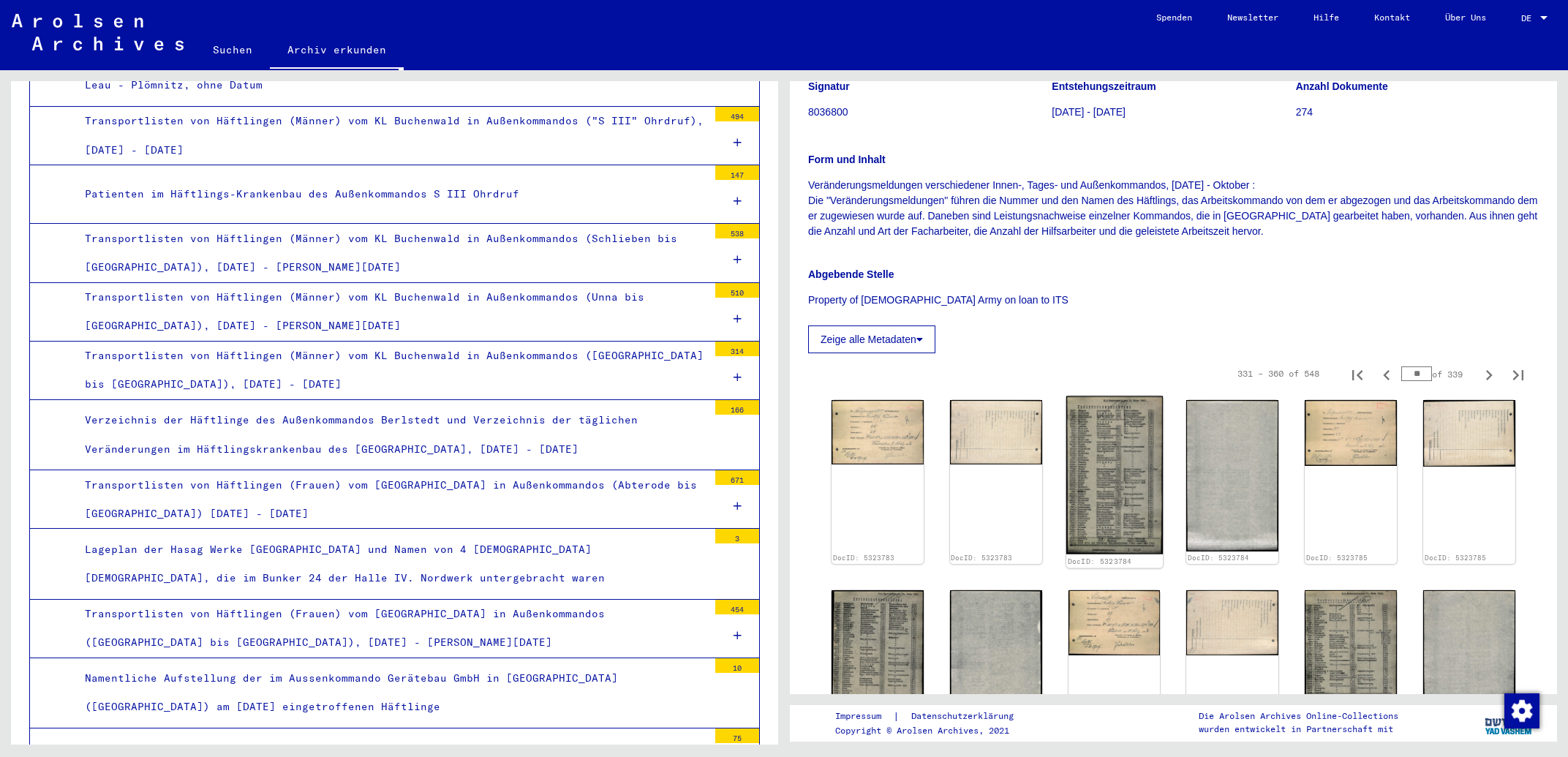
click at [1149, 462] on img at bounding box center [1115, 475] width 96 height 158
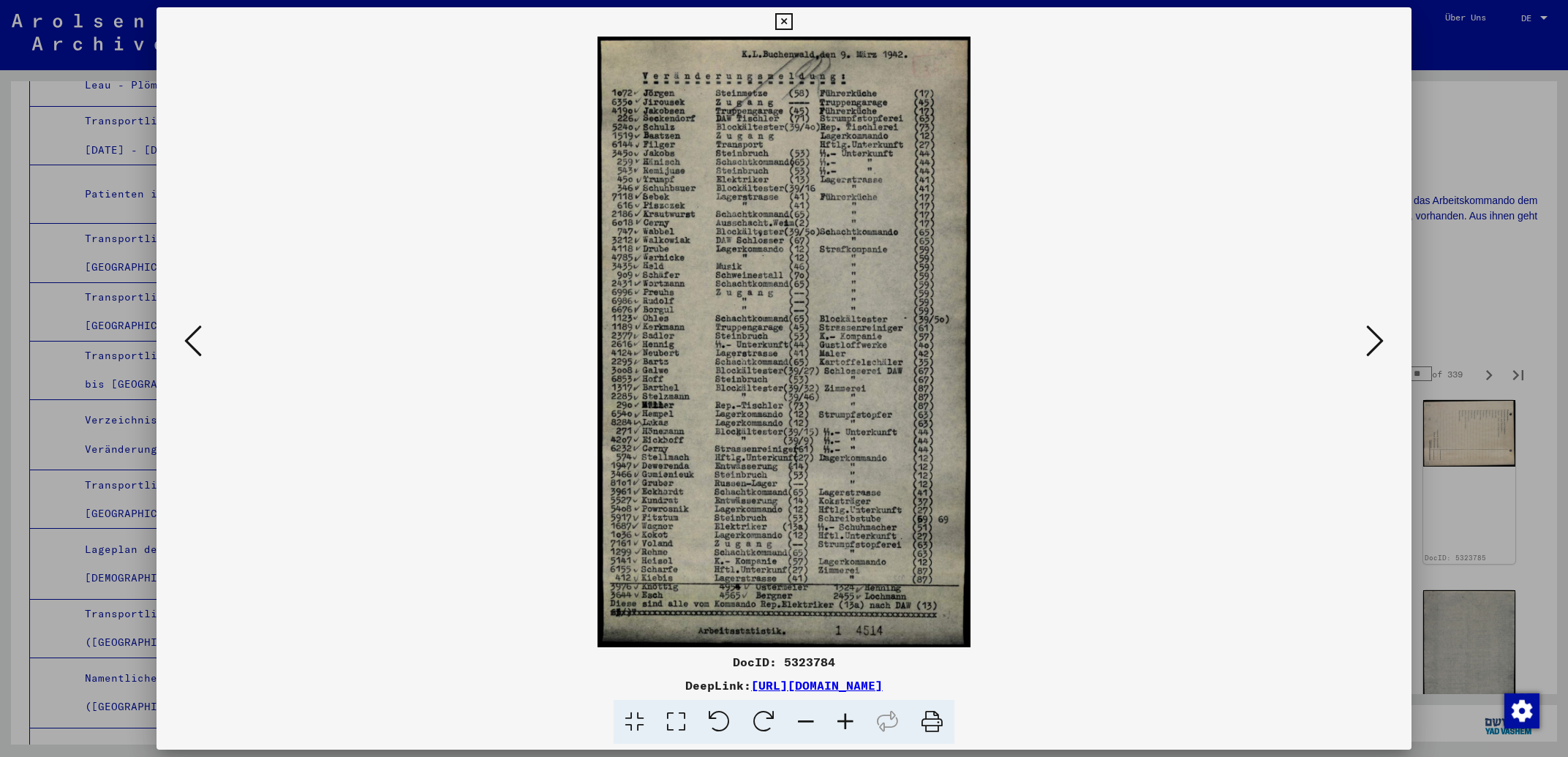
click at [792, 23] on icon at bounding box center [783, 22] width 16 height 17
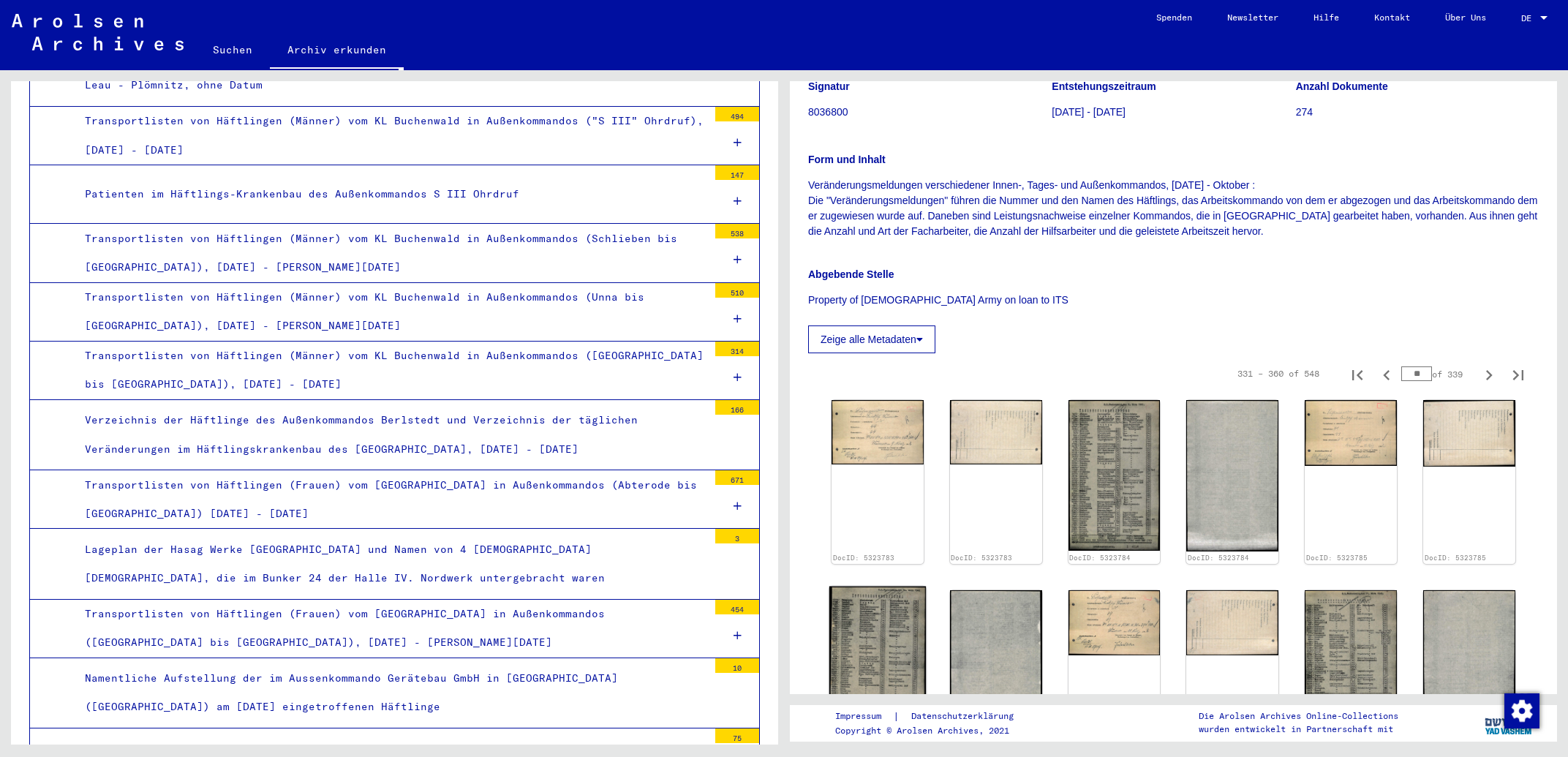
click at [886, 605] on img at bounding box center [878, 662] width 96 height 153
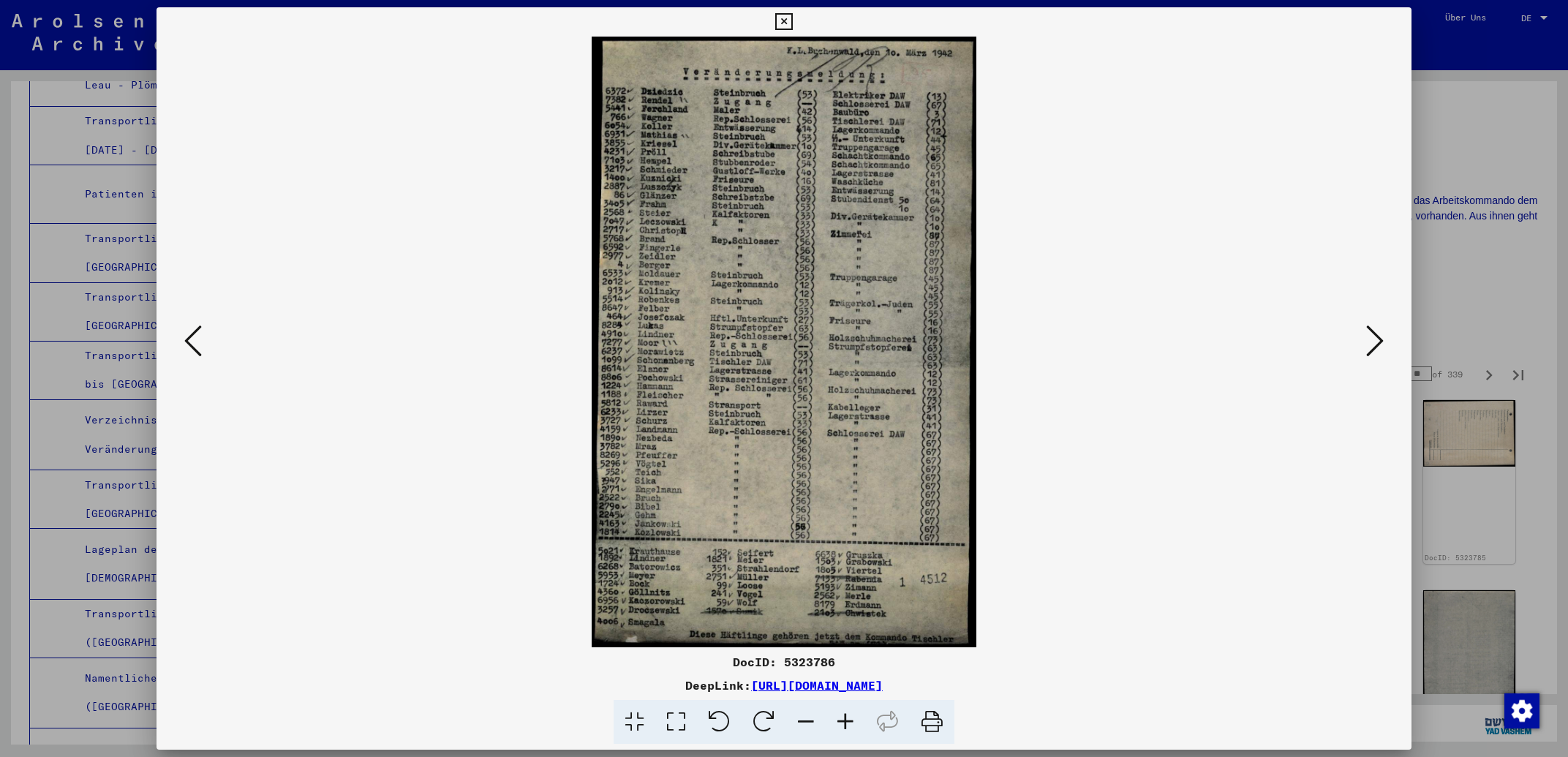
click at [792, 25] on icon at bounding box center [783, 22] width 16 height 17
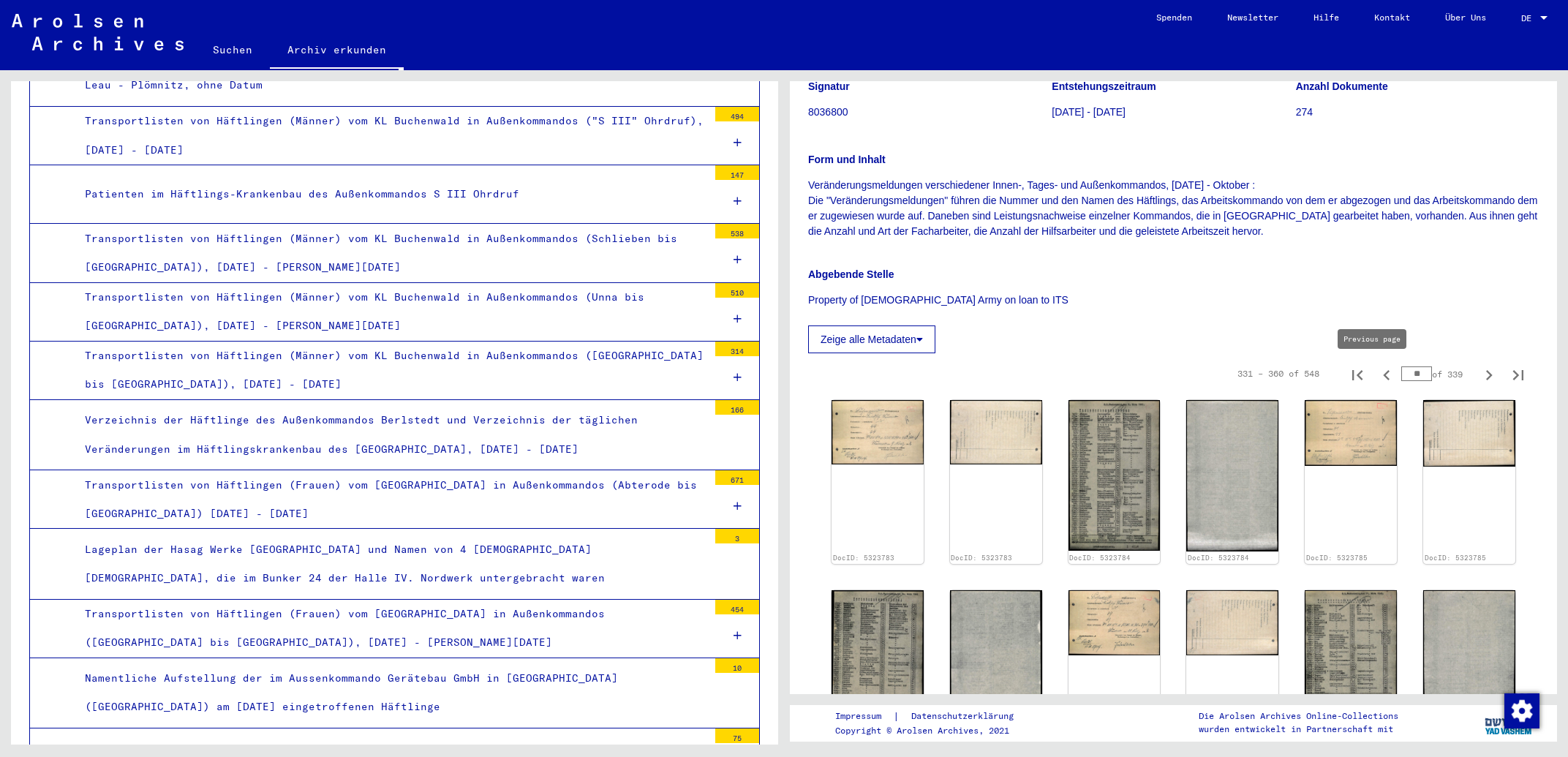
click at [1383, 379] on icon "Previous page" at bounding box center [1386, 375] width 7 height 11
type input "**"
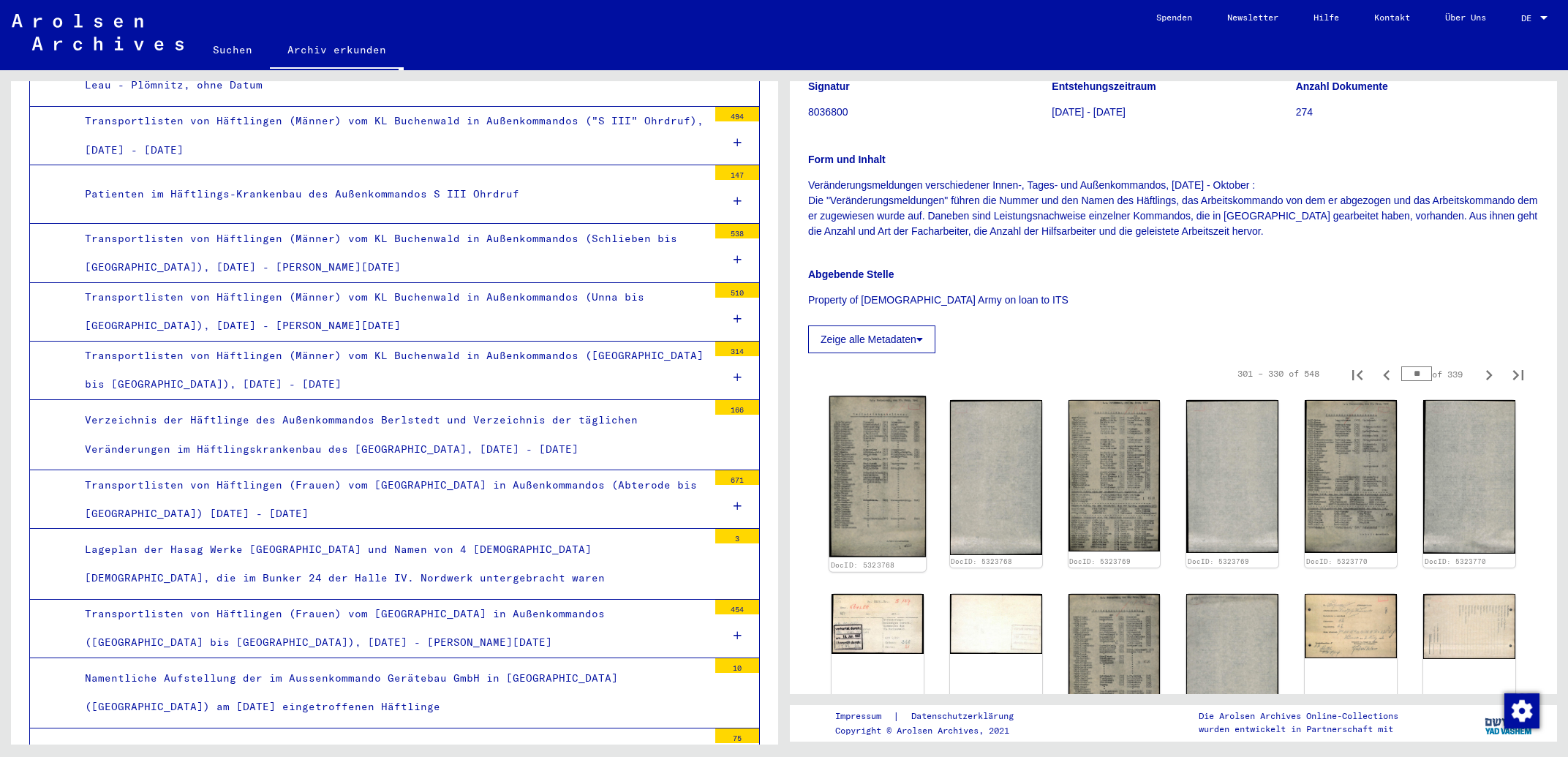
click at [852, 416] on img at bounding box center [878, 477] width 96 height 162
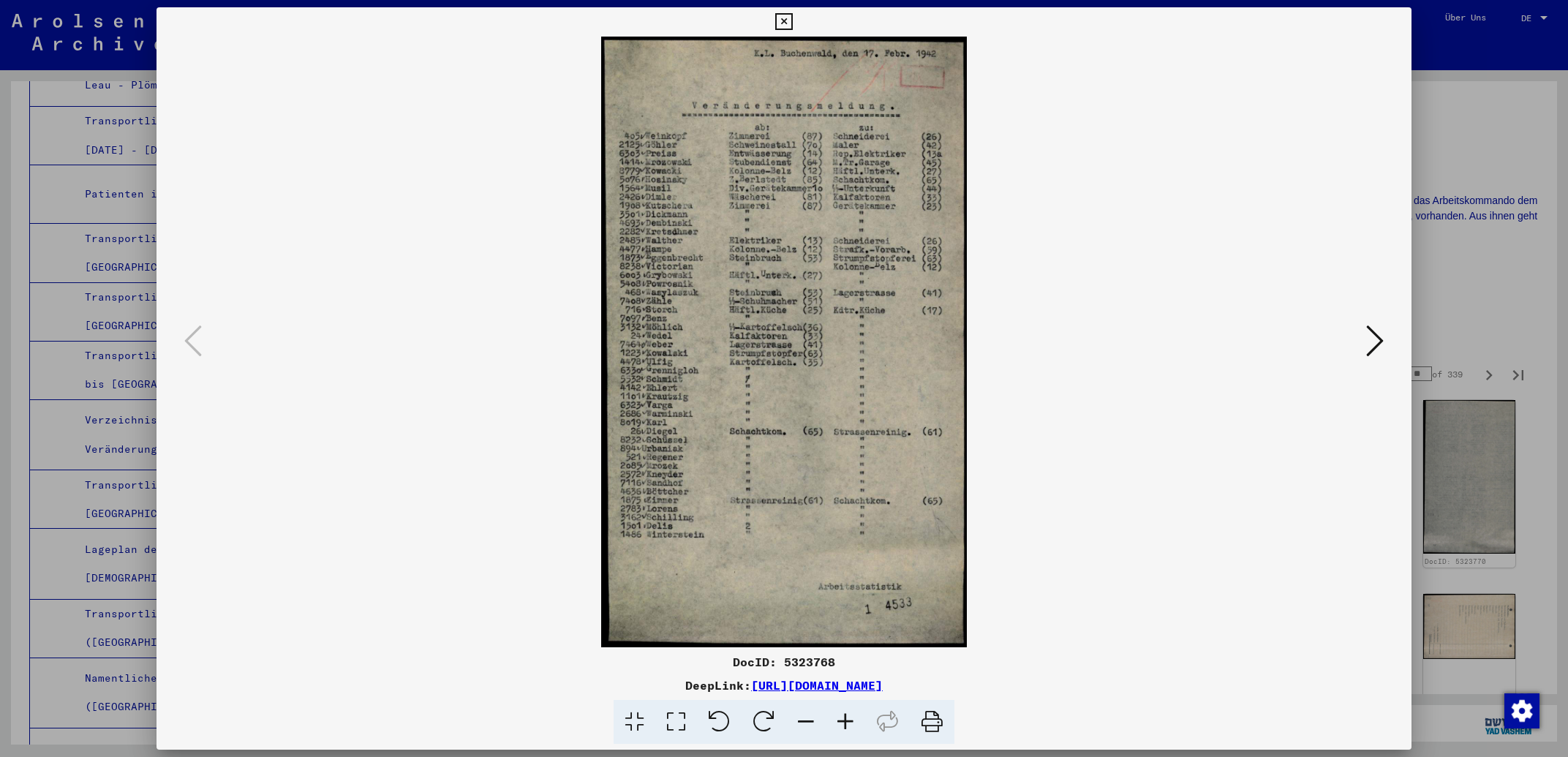
click at [792, 19] on icon at bounding box center [783, 22] width 16 height 17
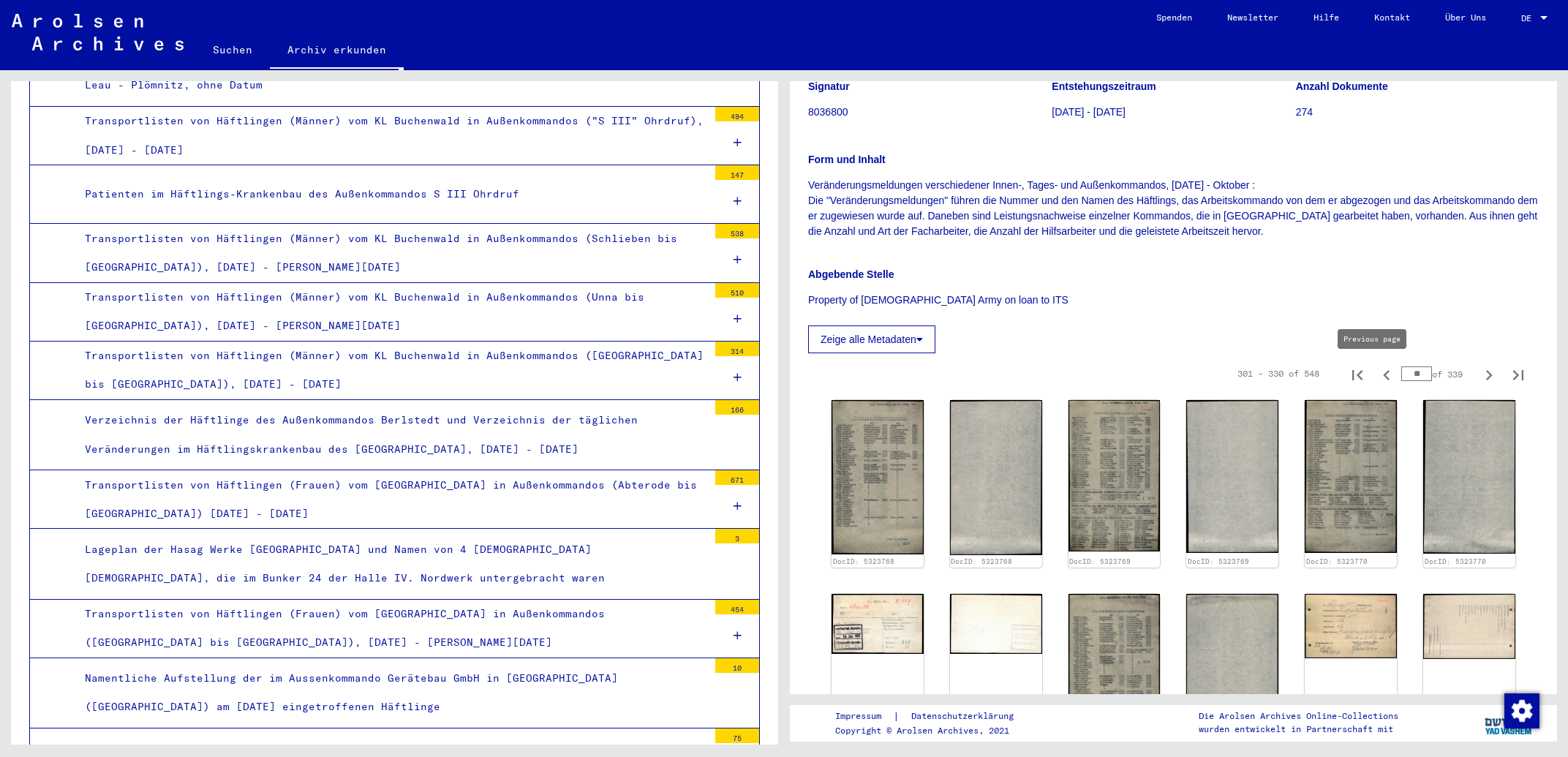
click at [1377, 379] on icon "Previous page" at bounding box center [1387, 374] width 20 height 20
type input "**"
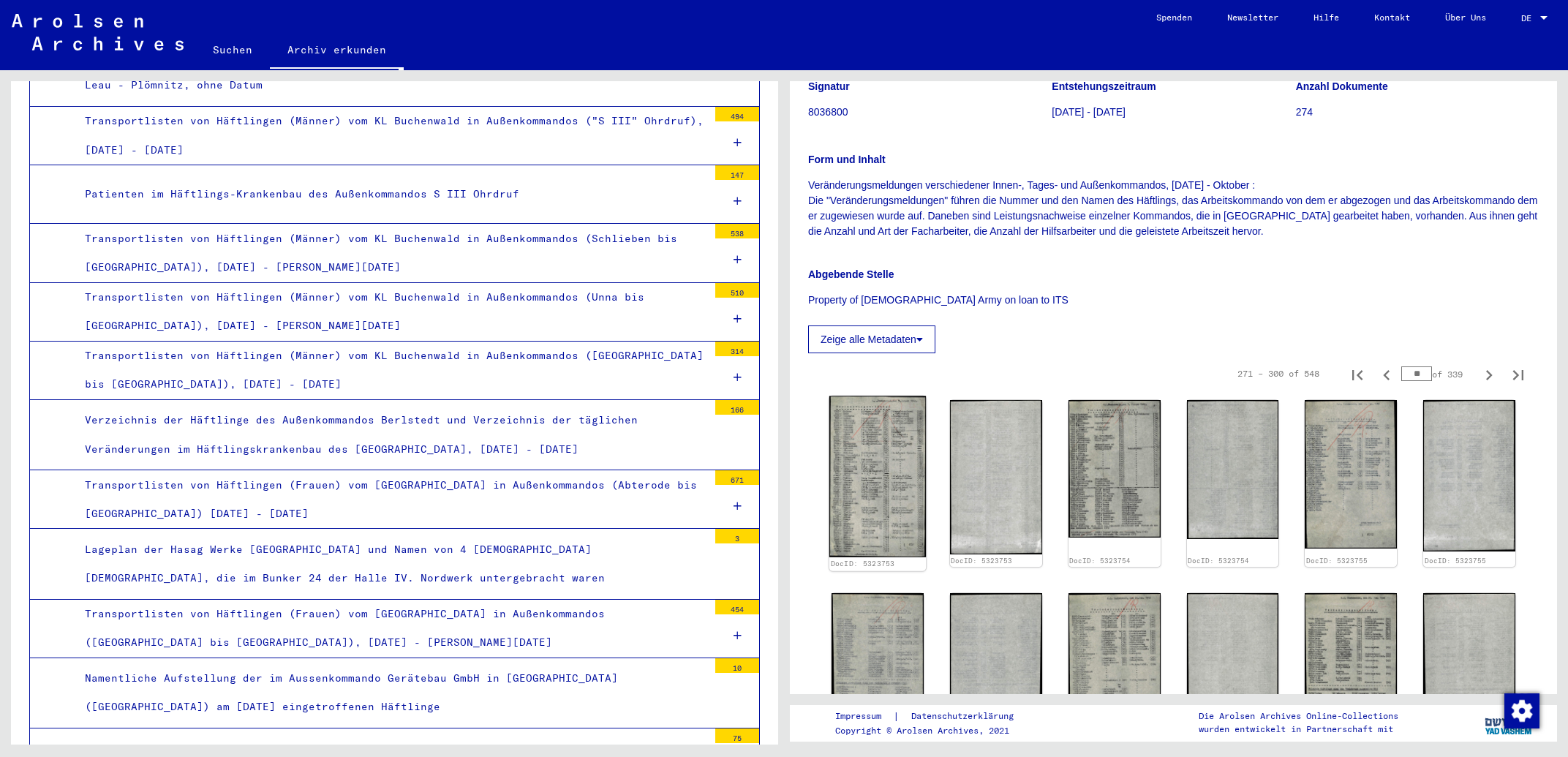
click at [890, 421] on img at bounding box center [878, 477] width 96 height 162
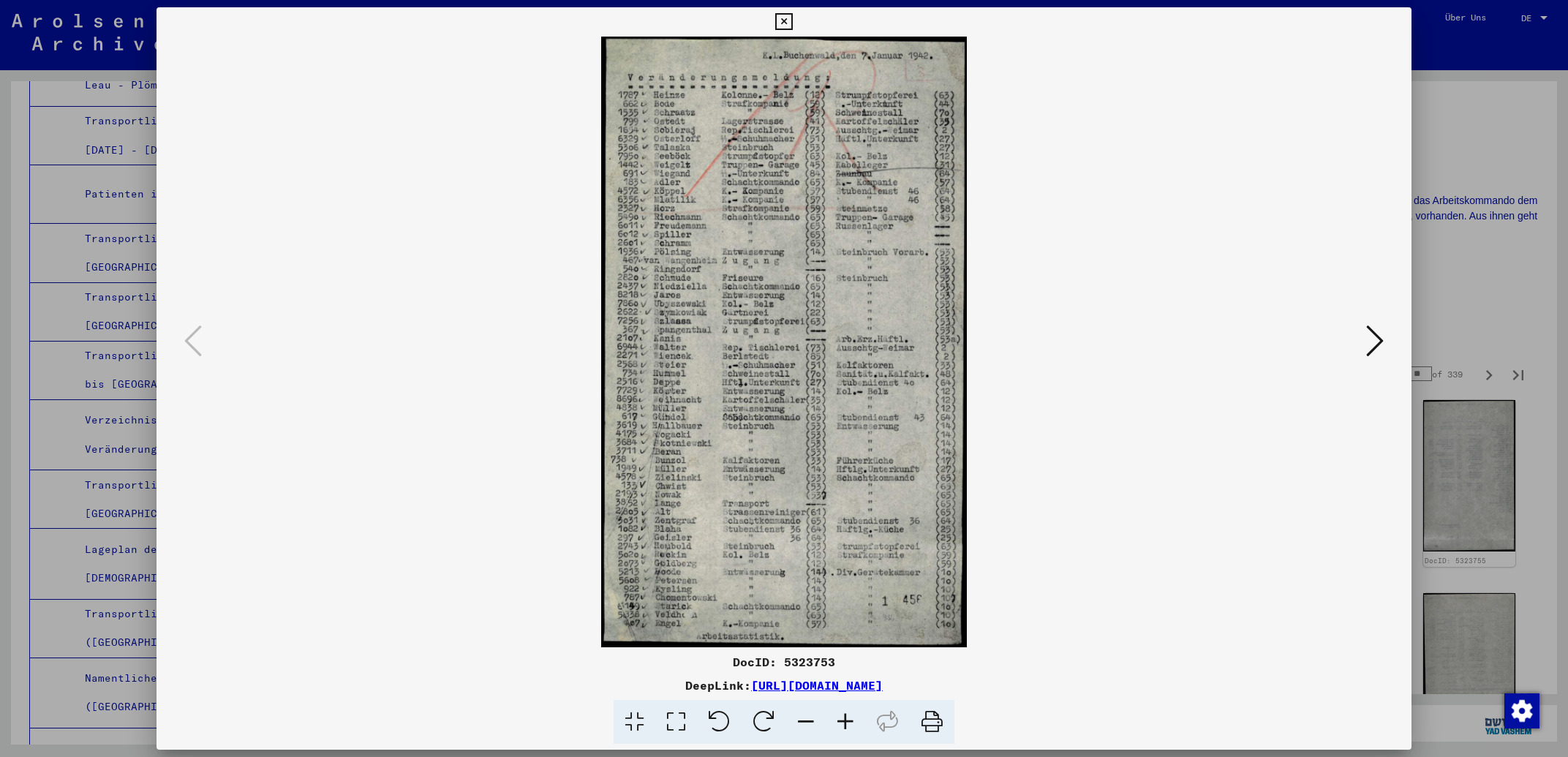
click at [792, 26] on icon at bounding box center [783, 22] width 16 height 17
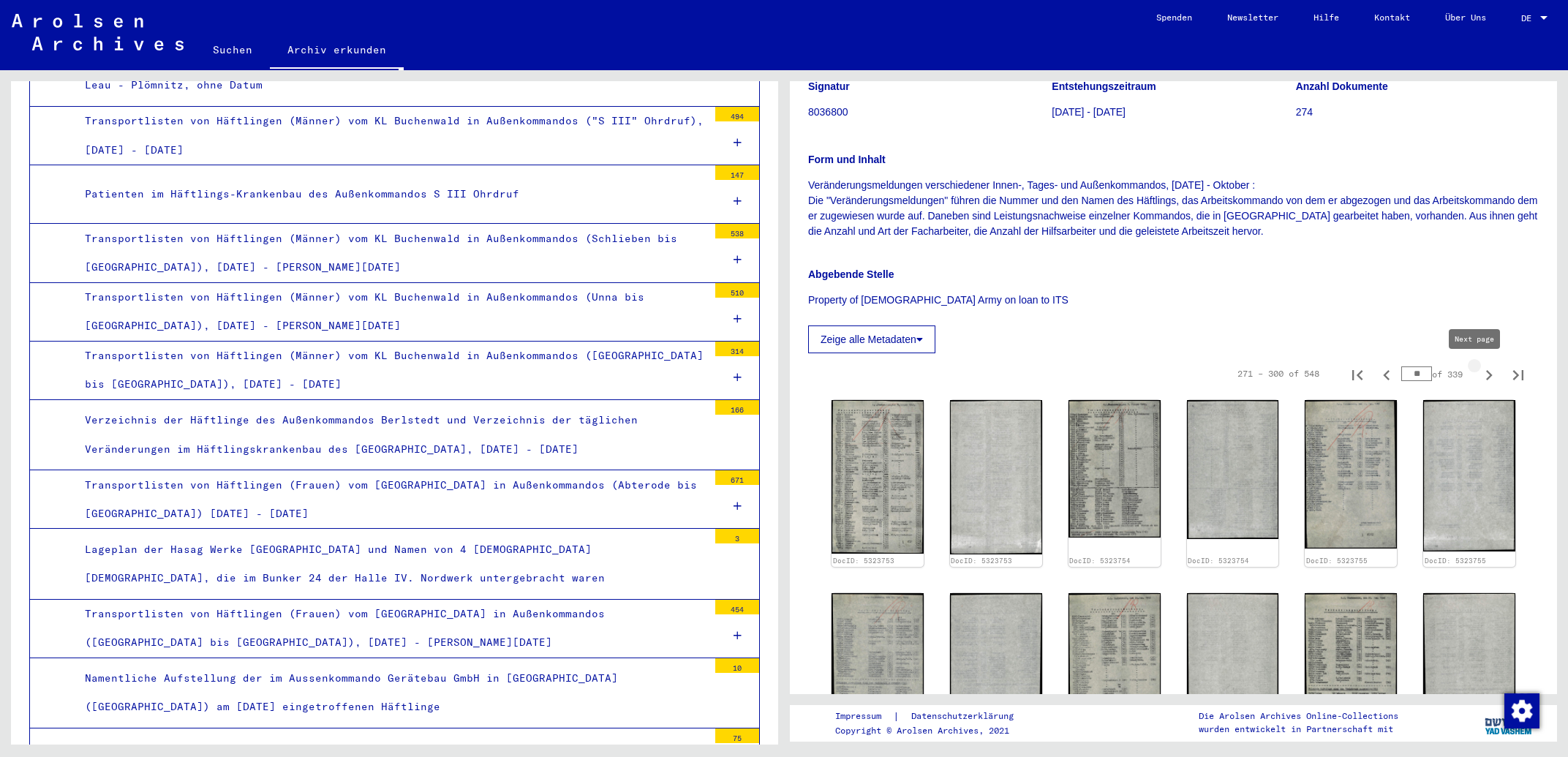
click at [1479, 377] on icon "Next page" at bounding box center [1489, 374] width 20 height 20
type input "**"
click at [1479, 377] on icon "Next page" at bounding box center [1489, 374] width 20 height 20
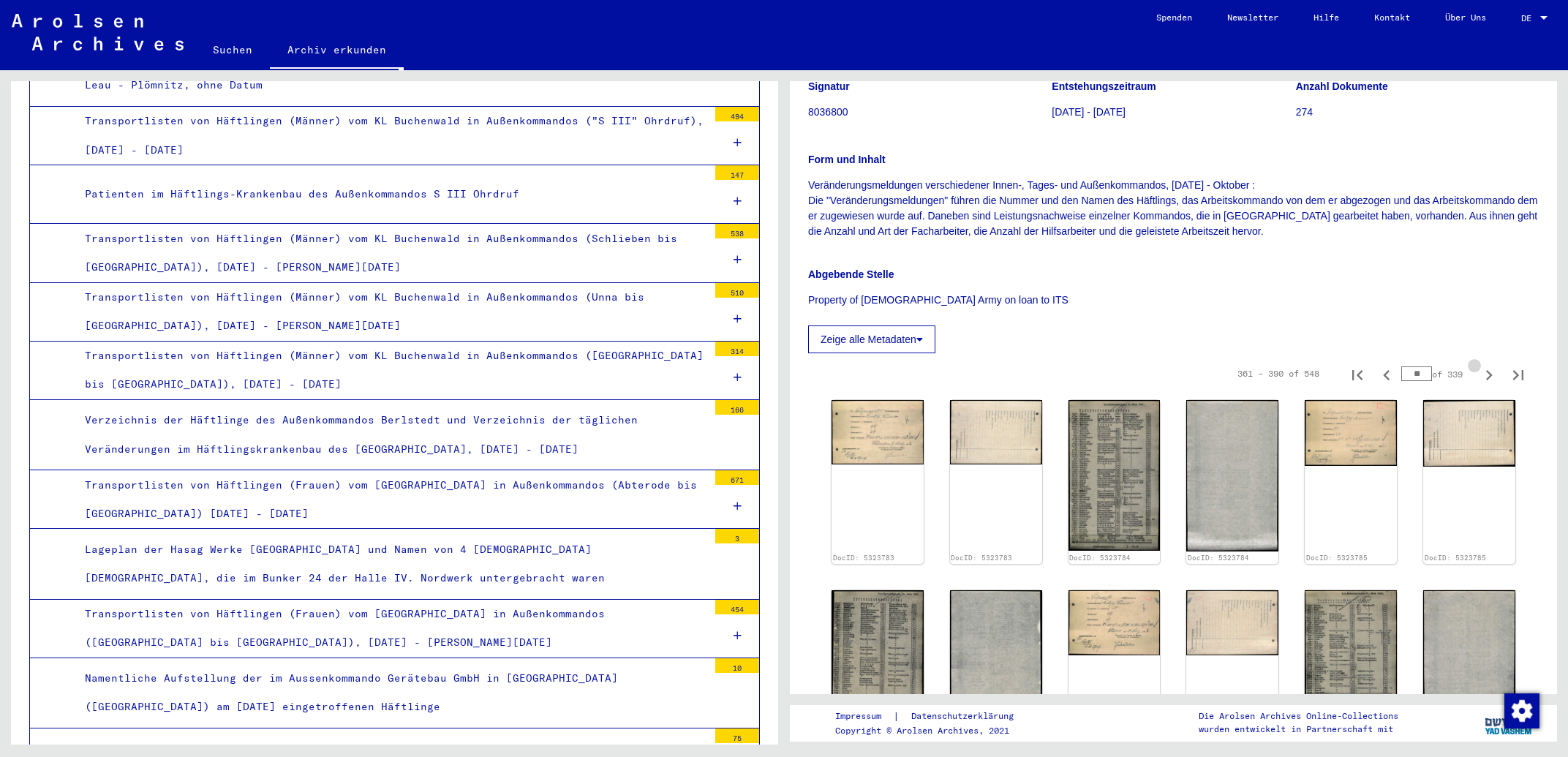
type input "**"
click at [1479, 377] on icon "Next page" at bounding box center [1489, 374] width 20 height 20
type input "**"
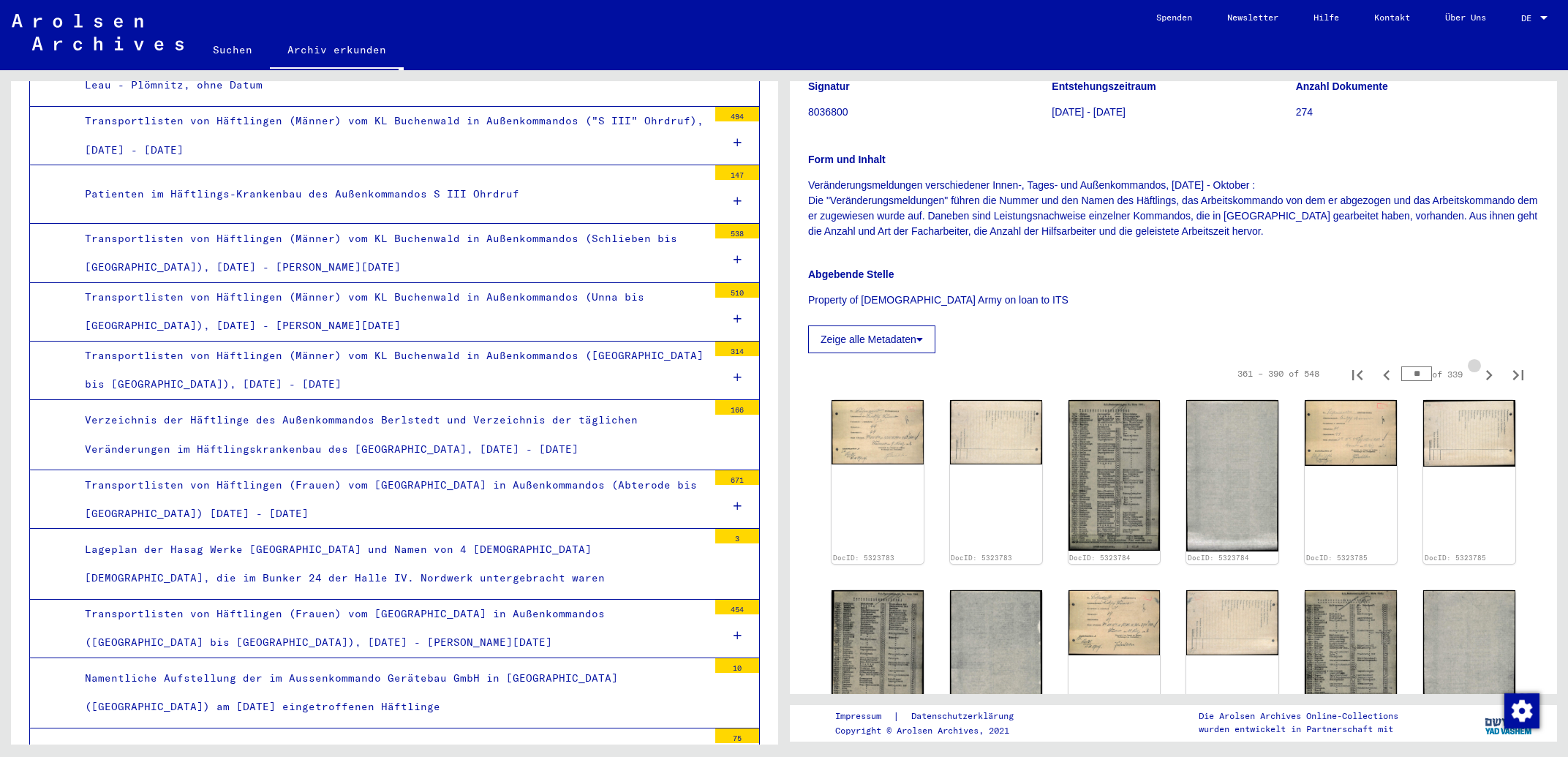
type input "**"
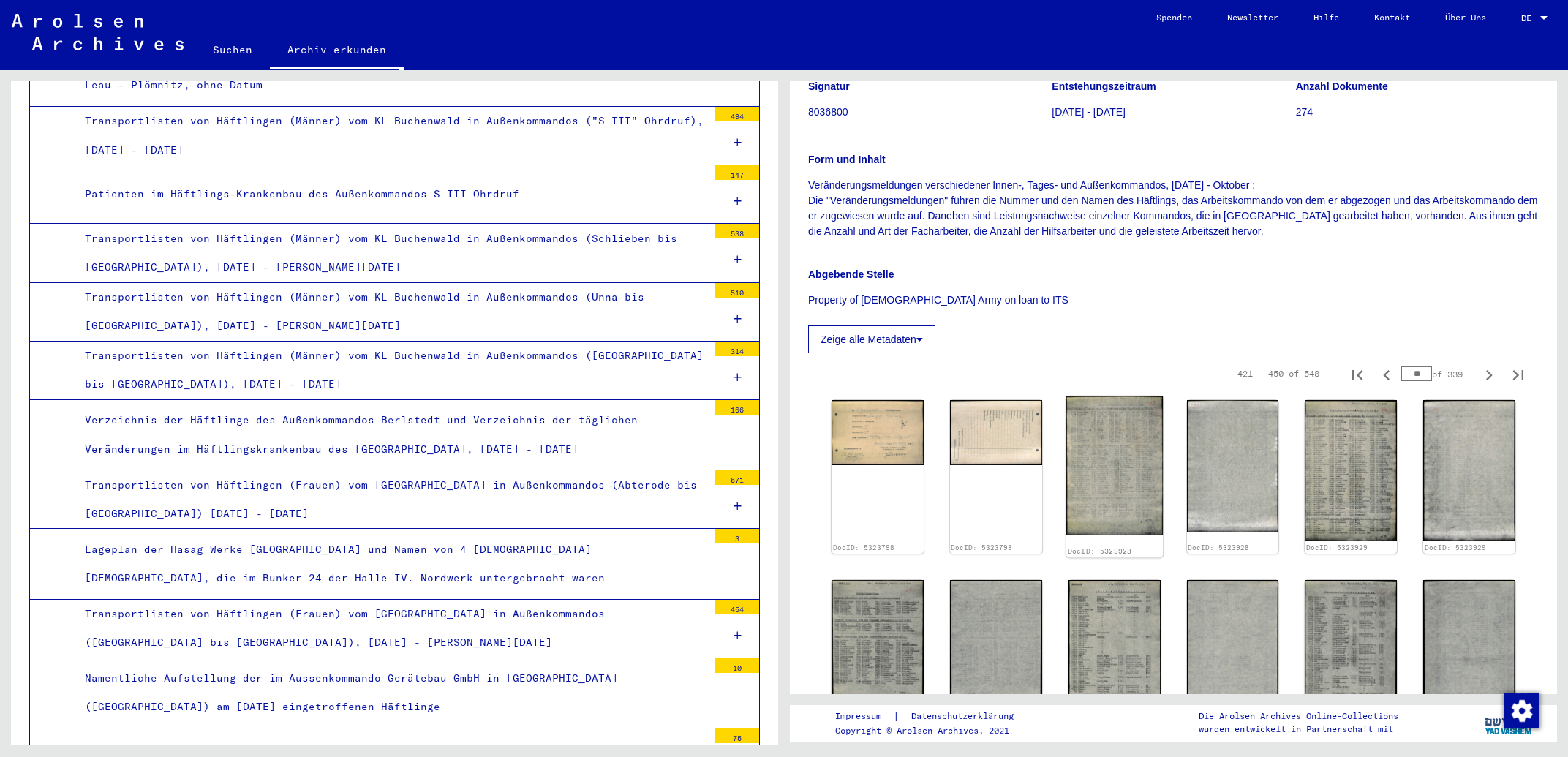
click at [1095, 453] on img at bounding box center [1115, 466] width 96 height 139
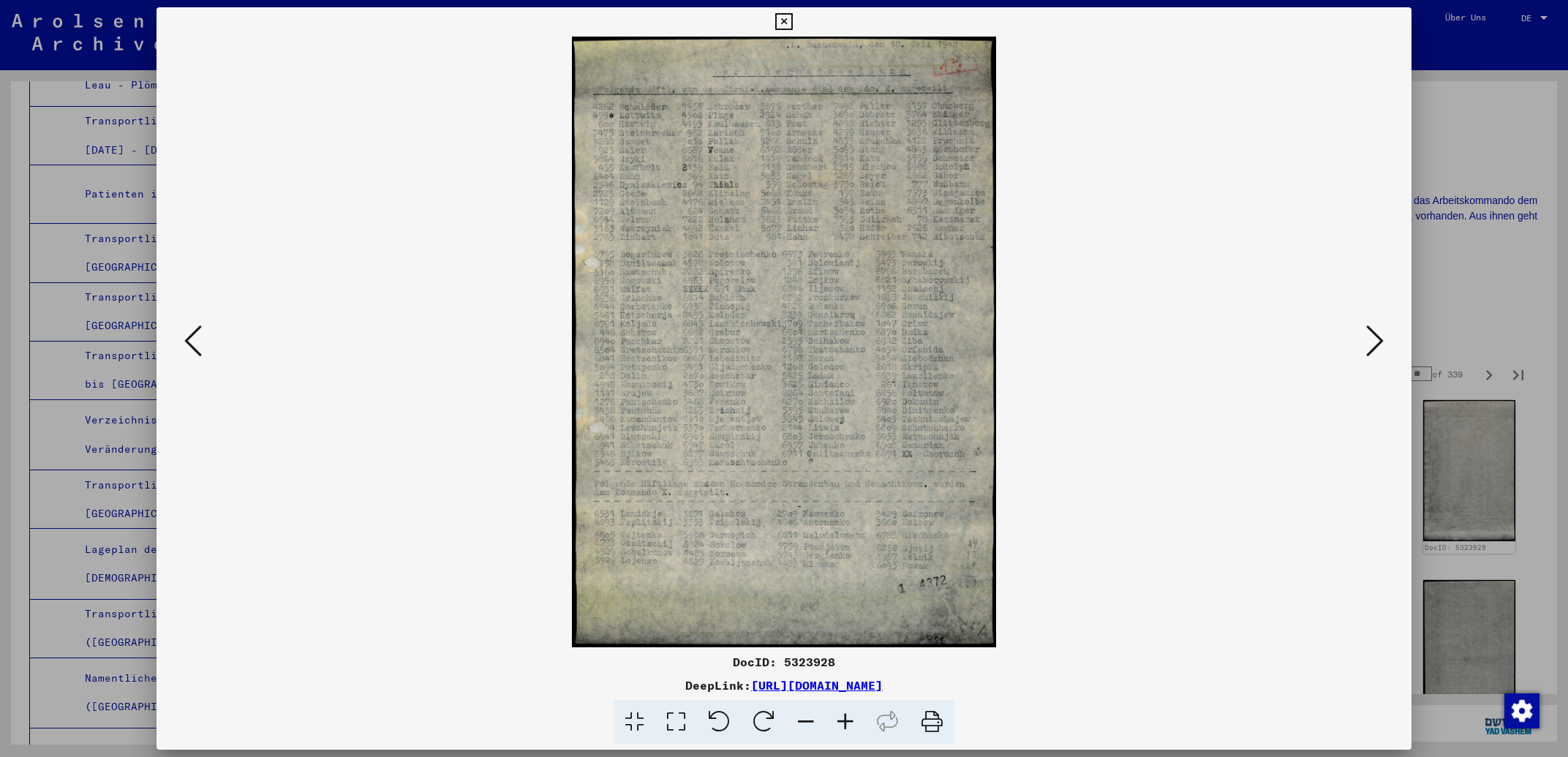
click at [1370, 353] on icon at bounding box center [1375, 340] width 17 height 35
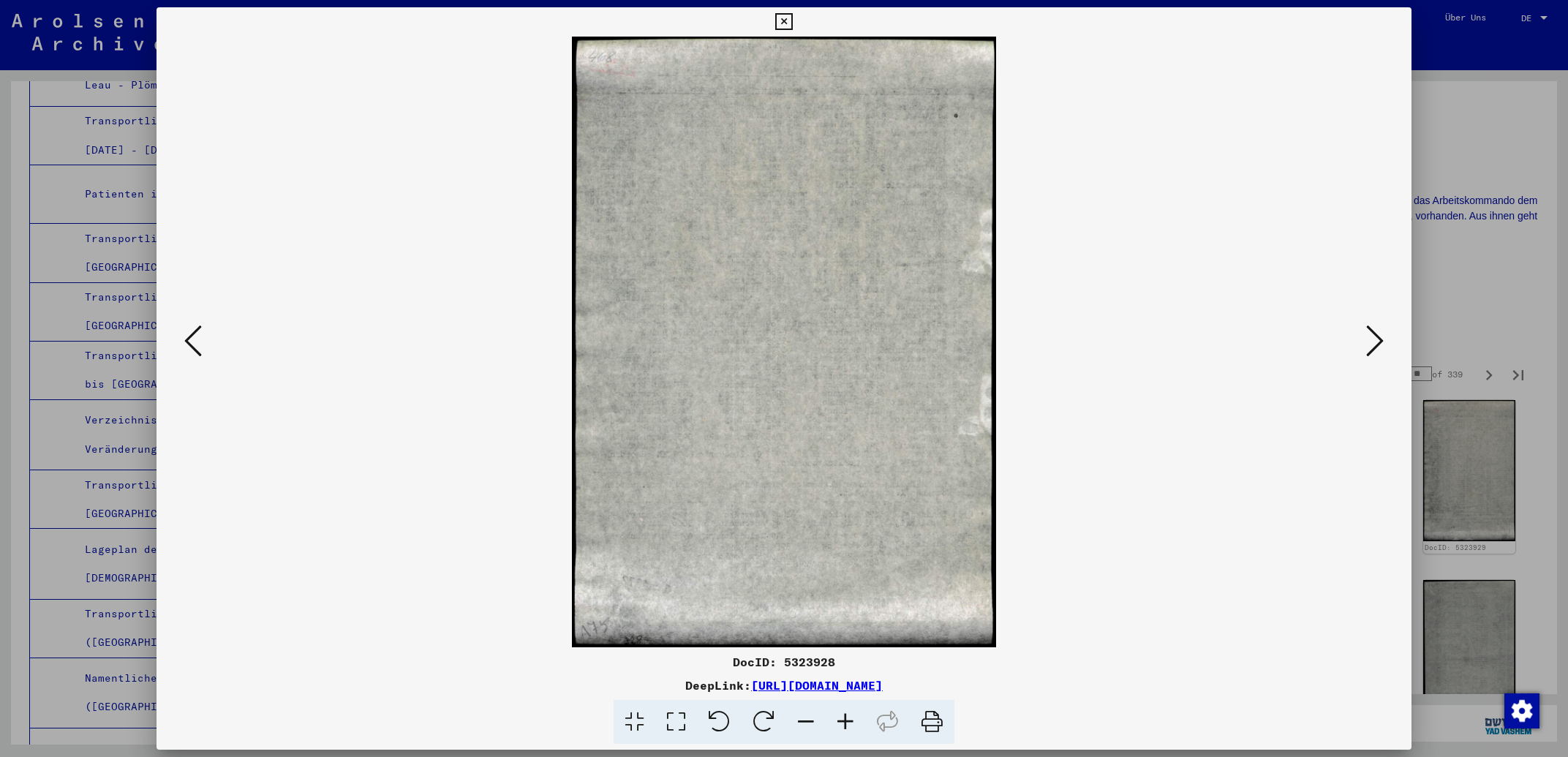
click at [1370, 352] on icon at bounding box center [1375, 340] width 17 height 35
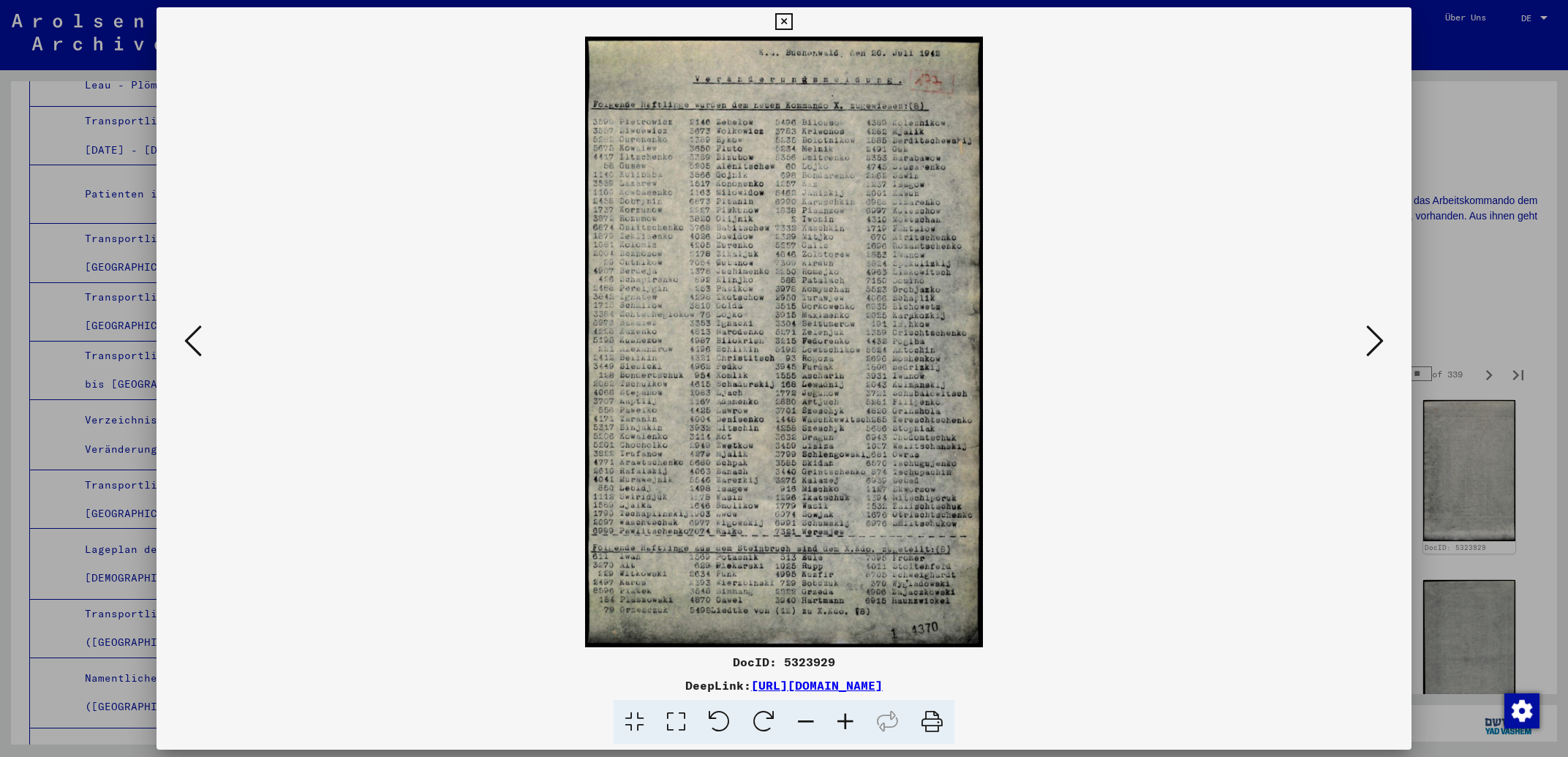
click at [792, 19] on icon at bounding box center [783, 22] width 16 height 17
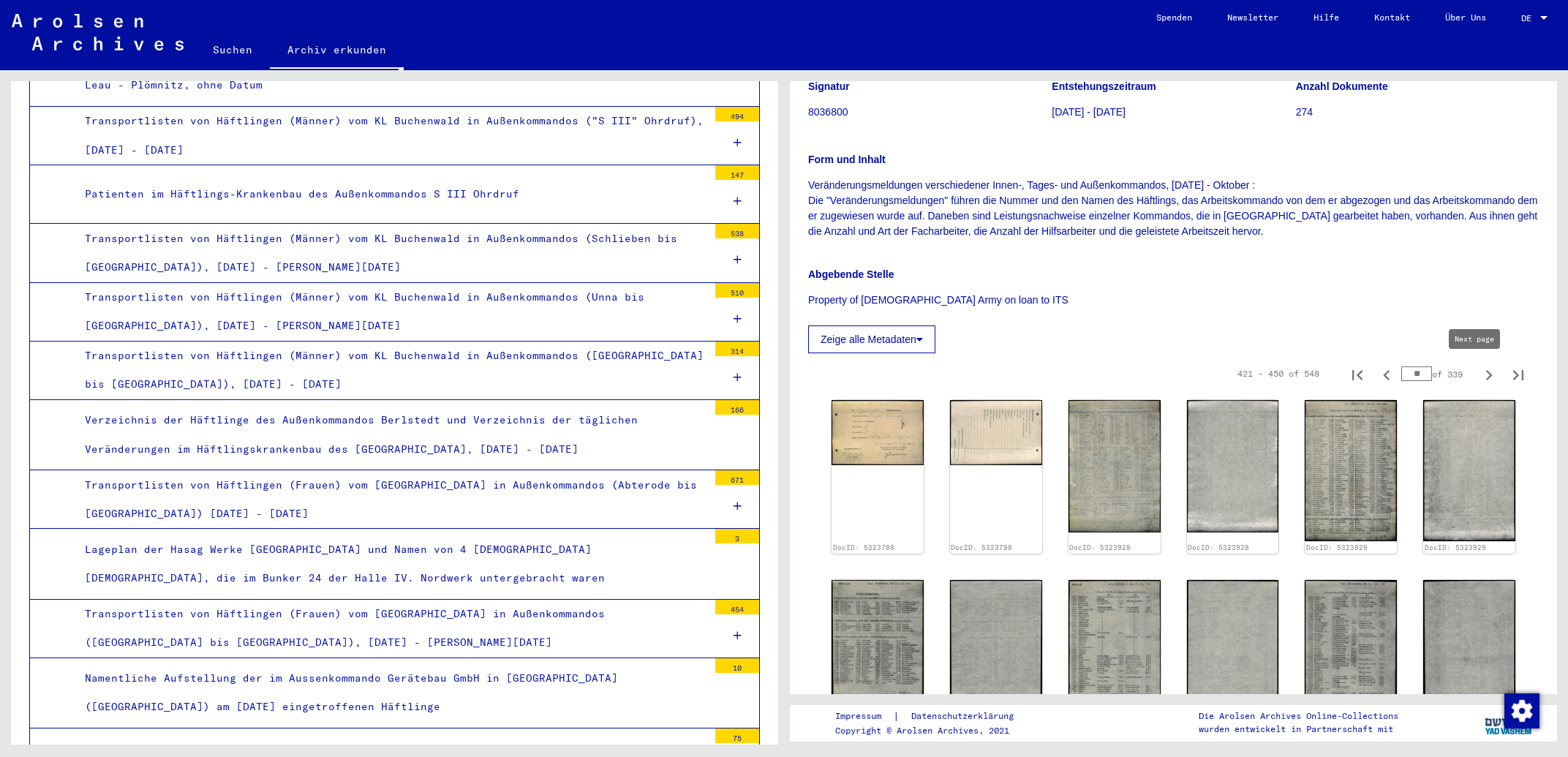
click at [1479, 375] on icon "Next page" at bounding box center [1489, 374] width 20 height 20
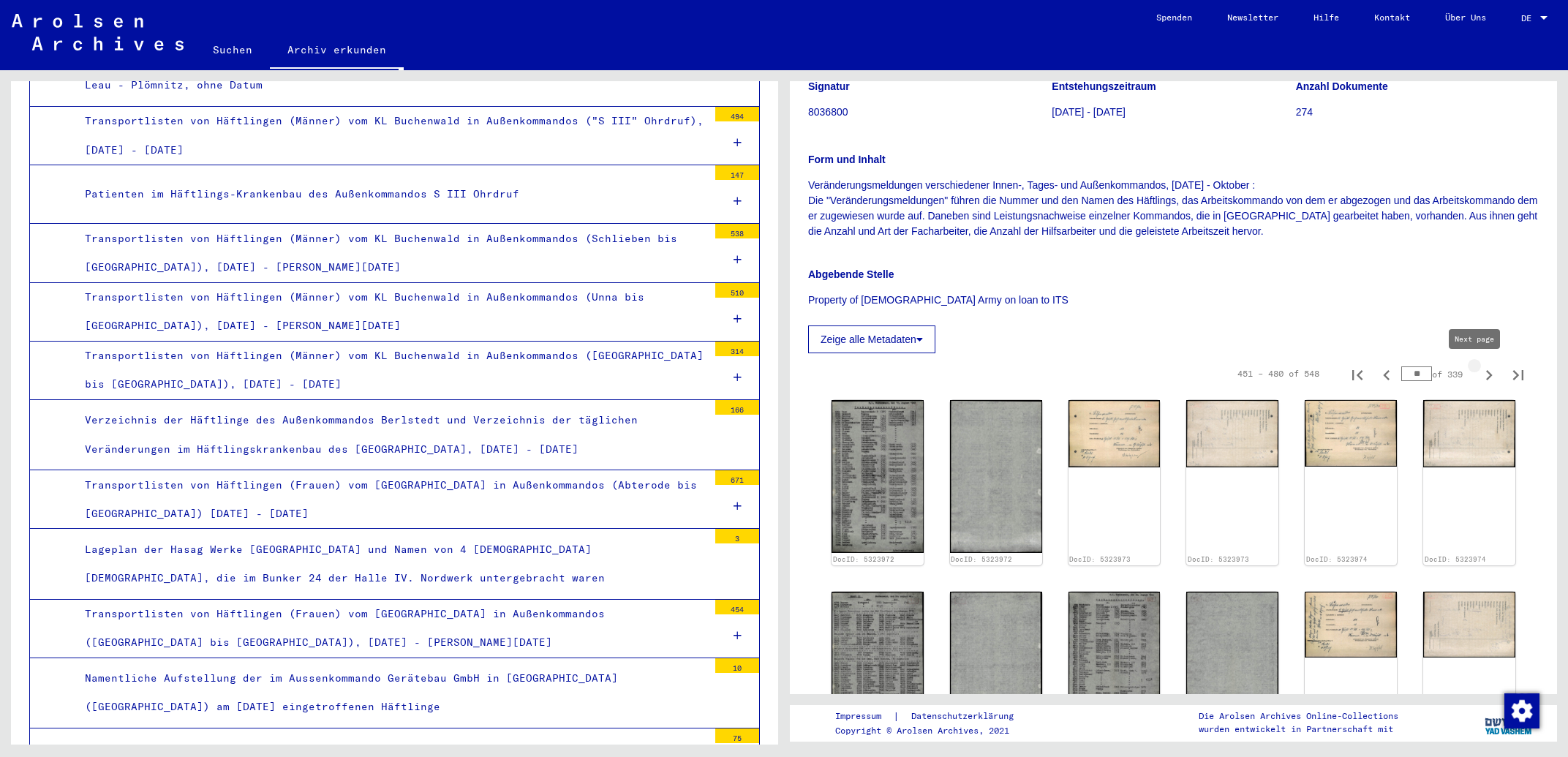
type input "**"
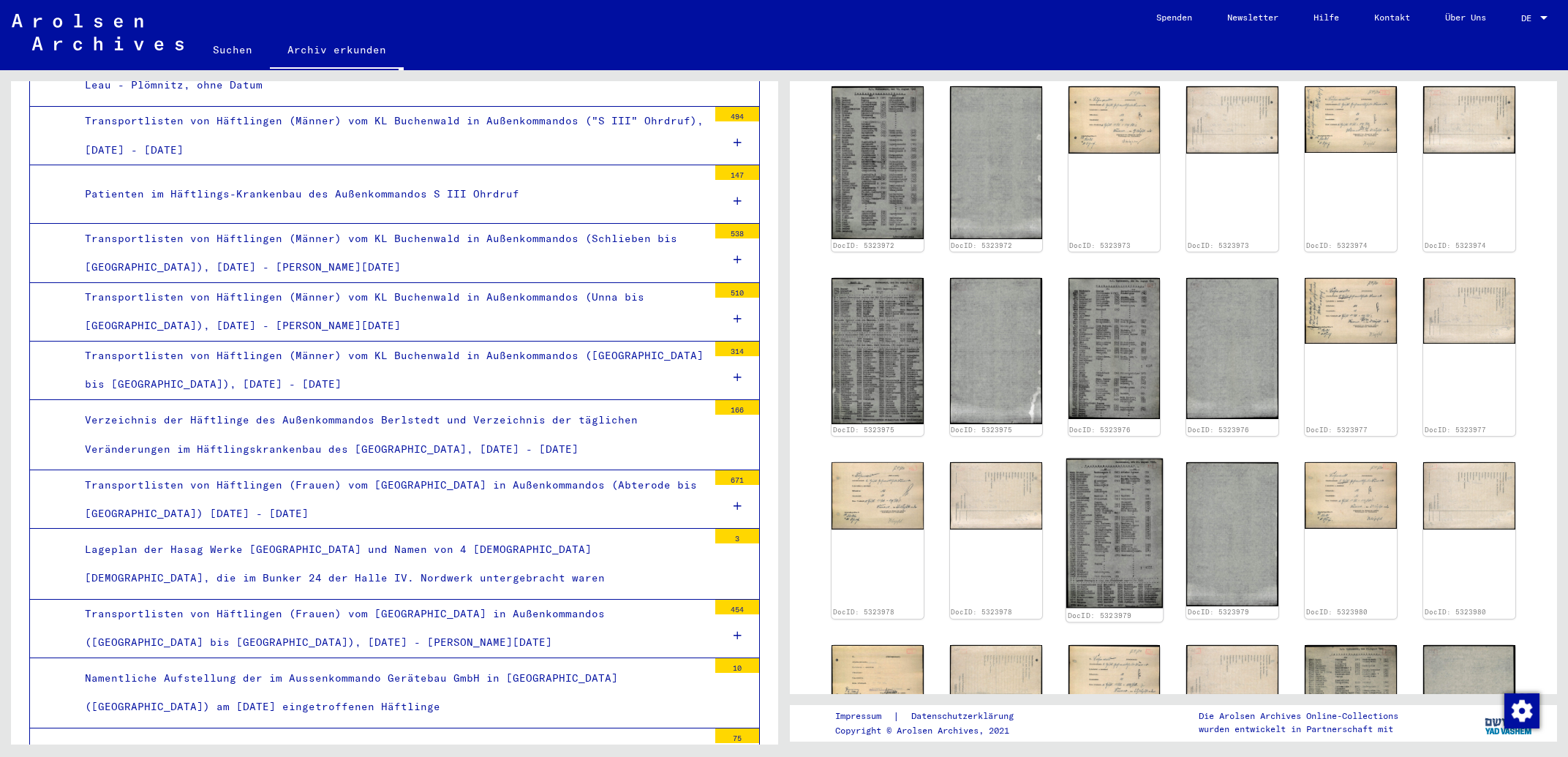
click at [1122, 503] on img at bounding box center [1115, 533] width 96 height 149
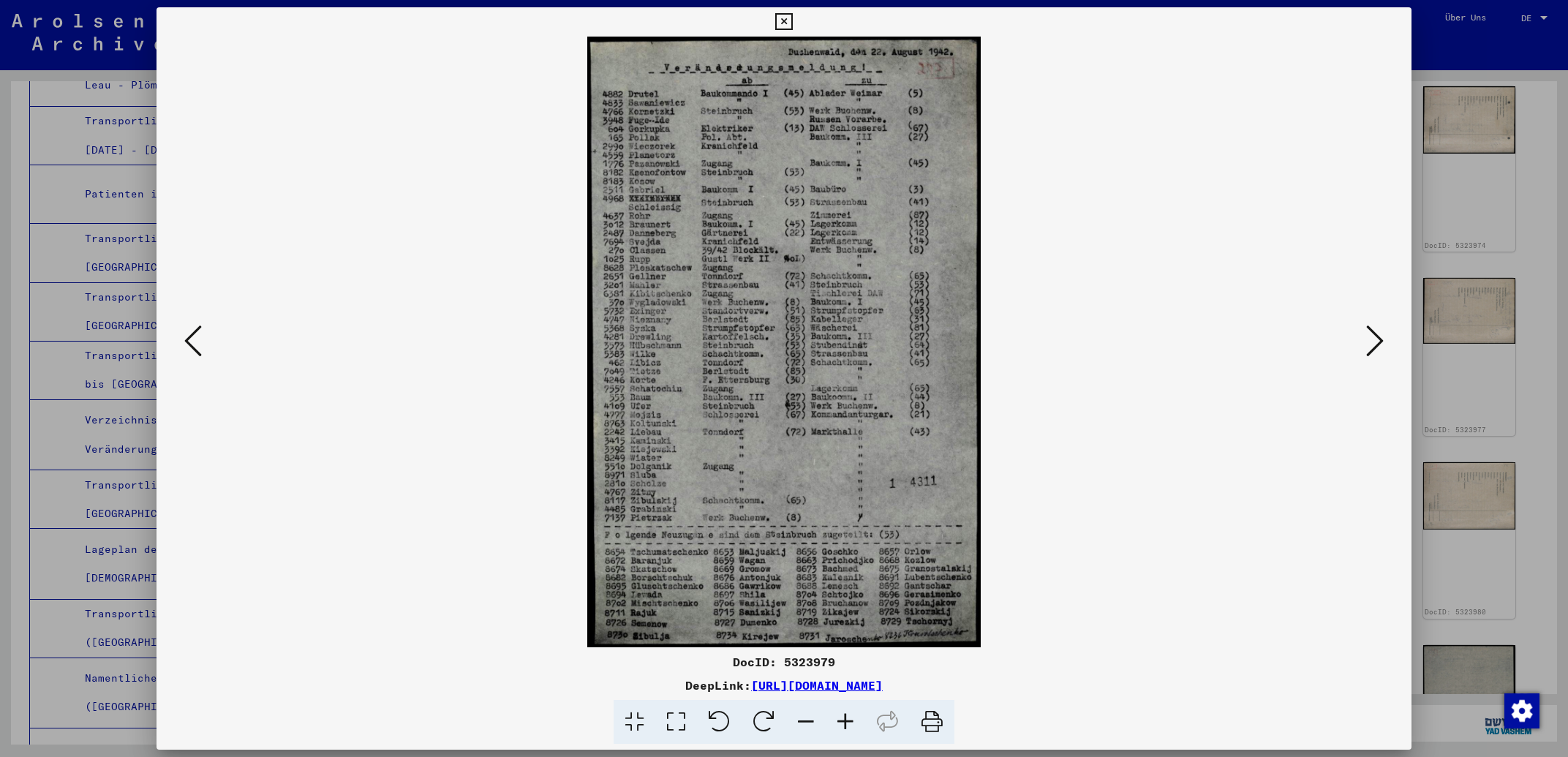
click at [199, 342] on icon at bounding box center [193, 340] width 17 height 35
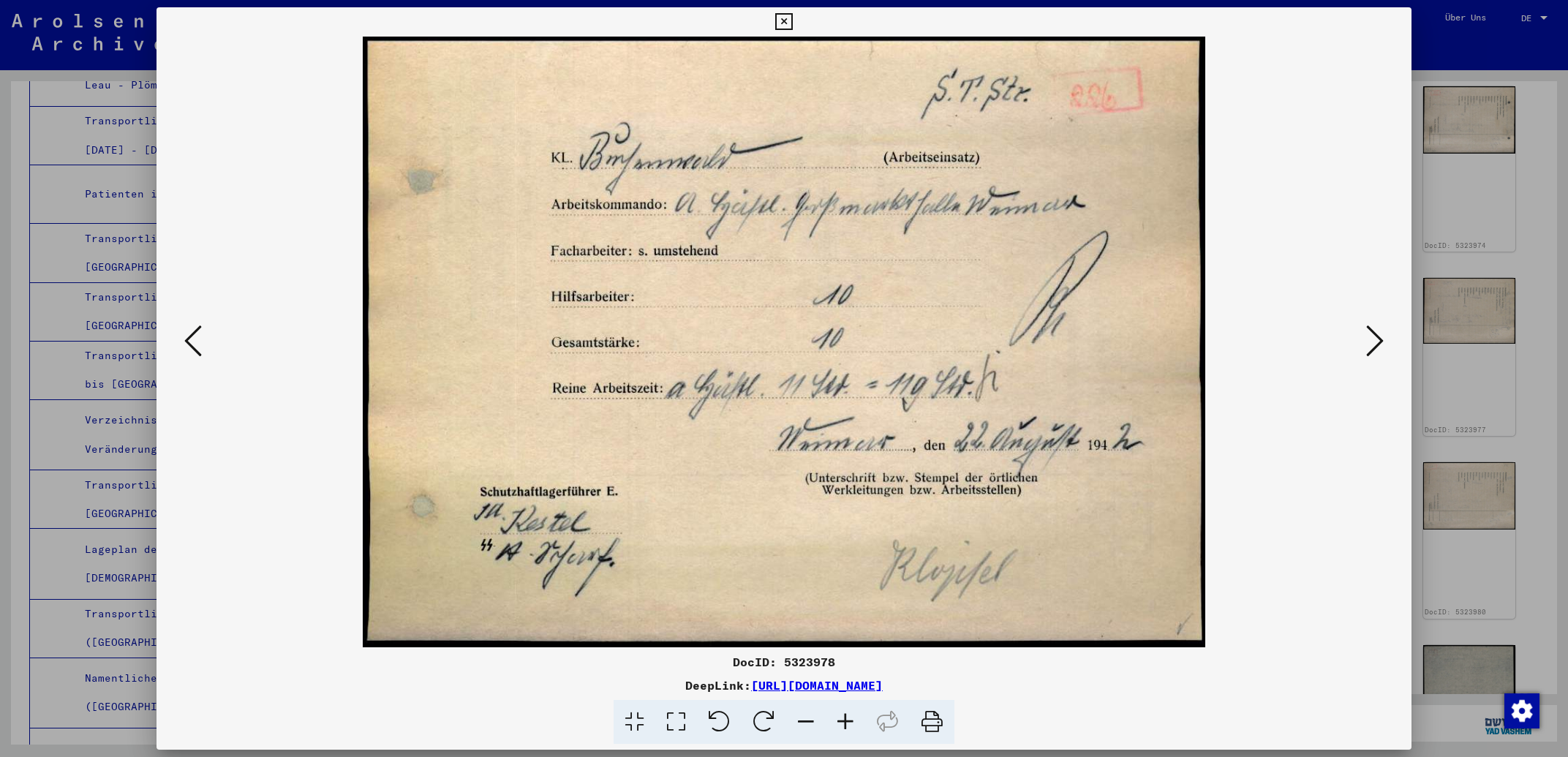
click at [199, 342] on icon at bounding box center [193, 340] width 17 height 35
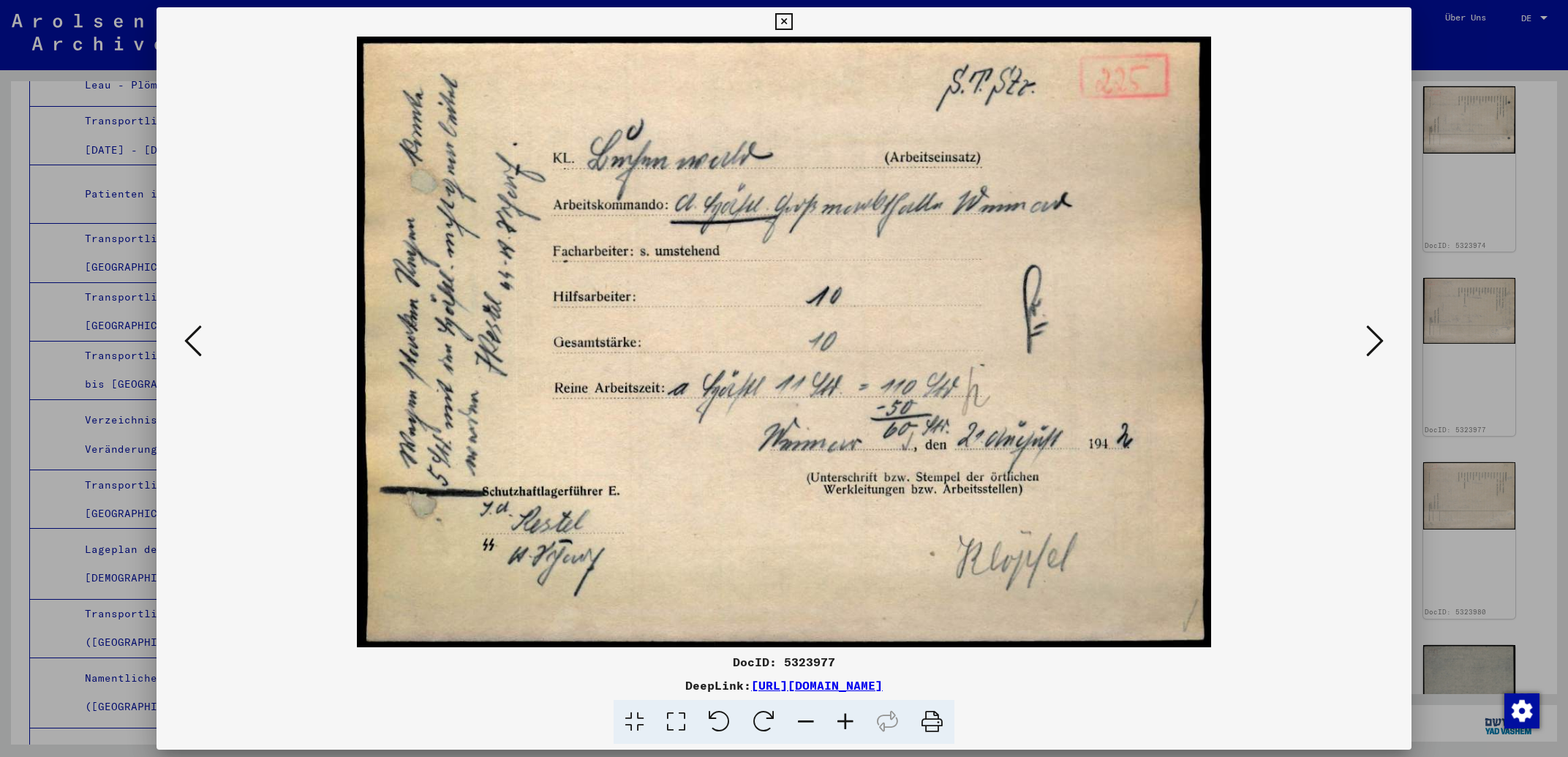
click at [199, 342] on icon at bounding box center [193, 340] width 17 height 35
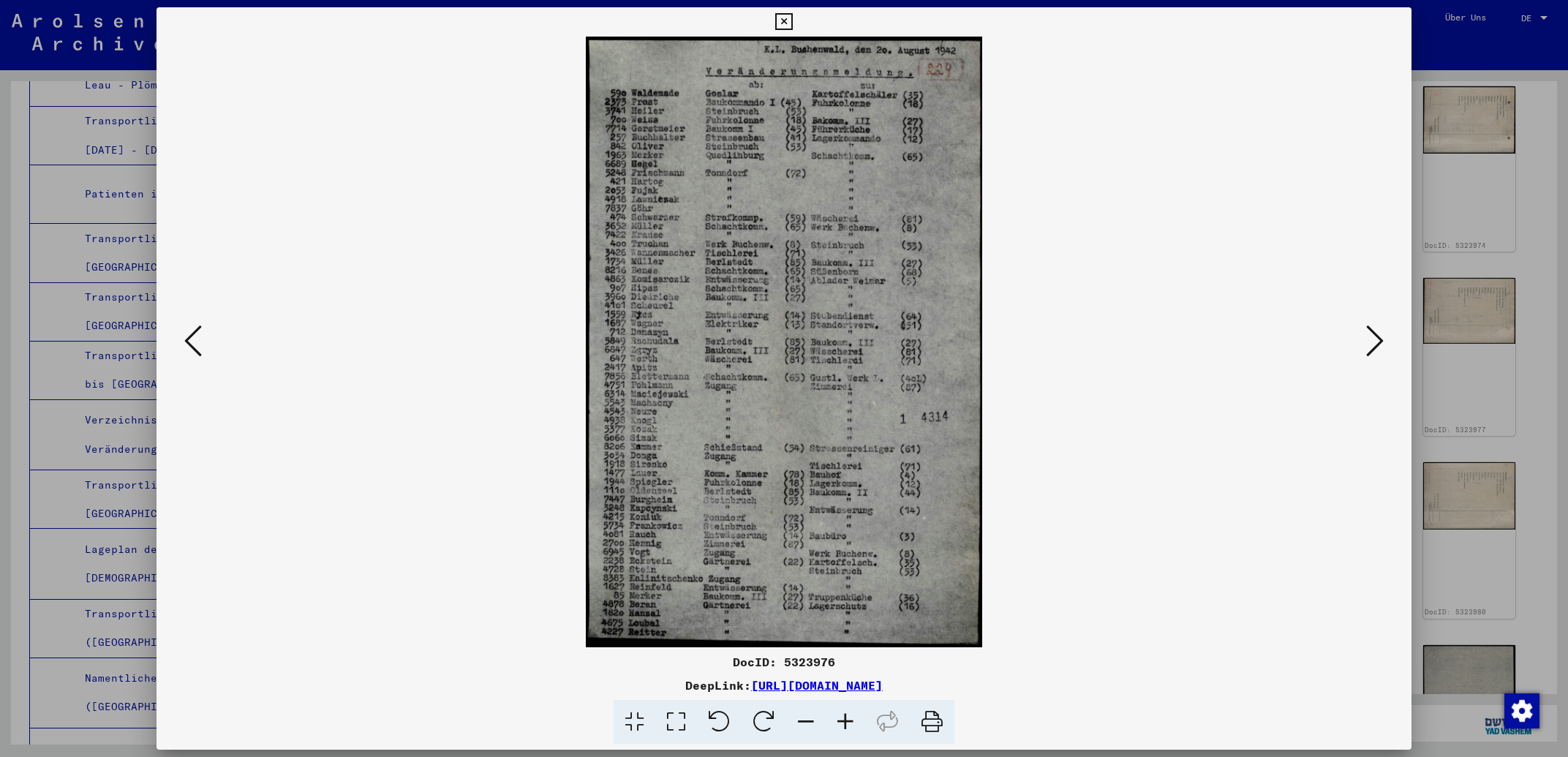
click at [199, 342] on icon at bounding box center [193, 340] width 17 height 35
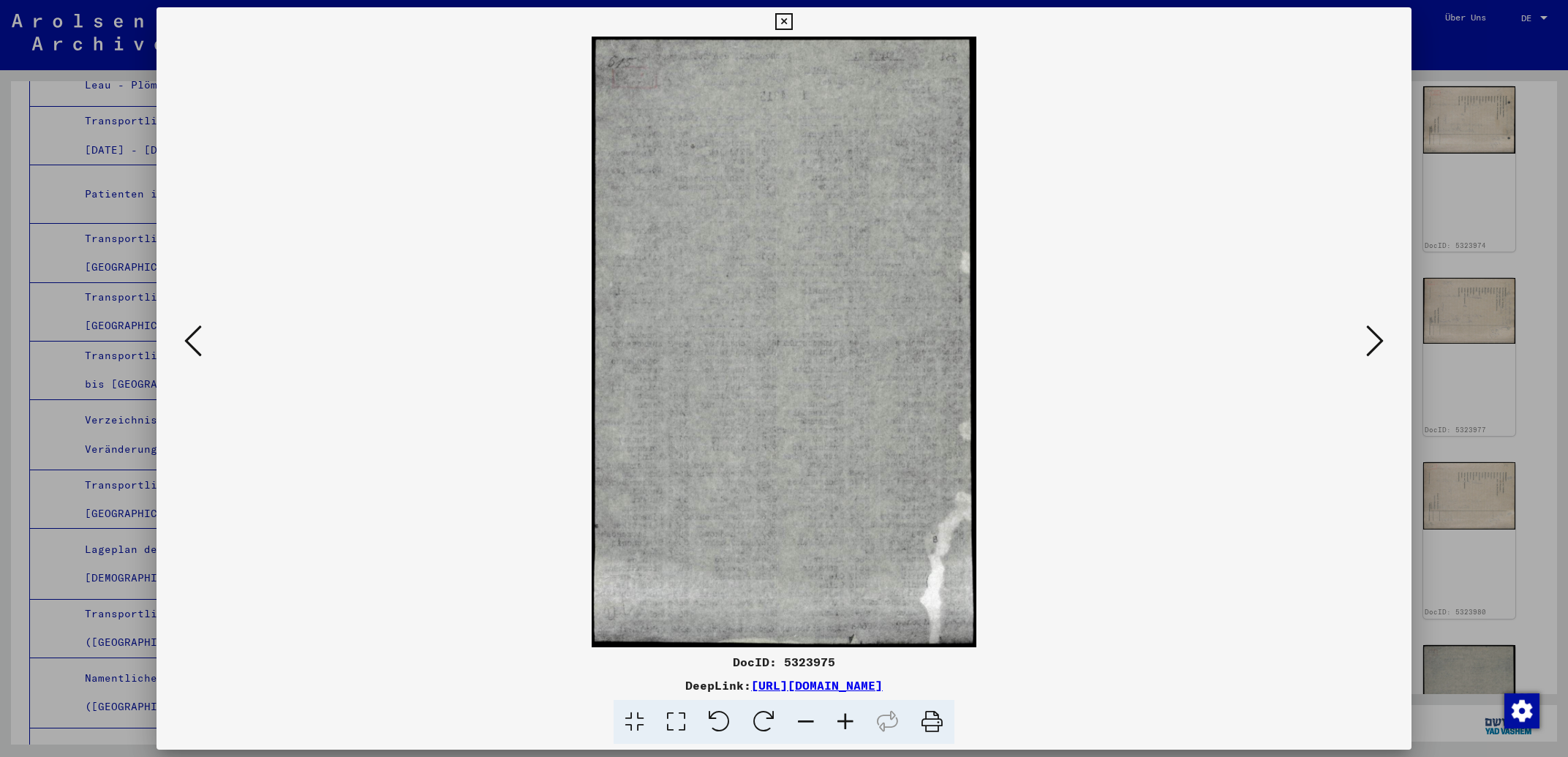
click at [199, 342] on icon at bounding box center [193, 340] width 17 height 35
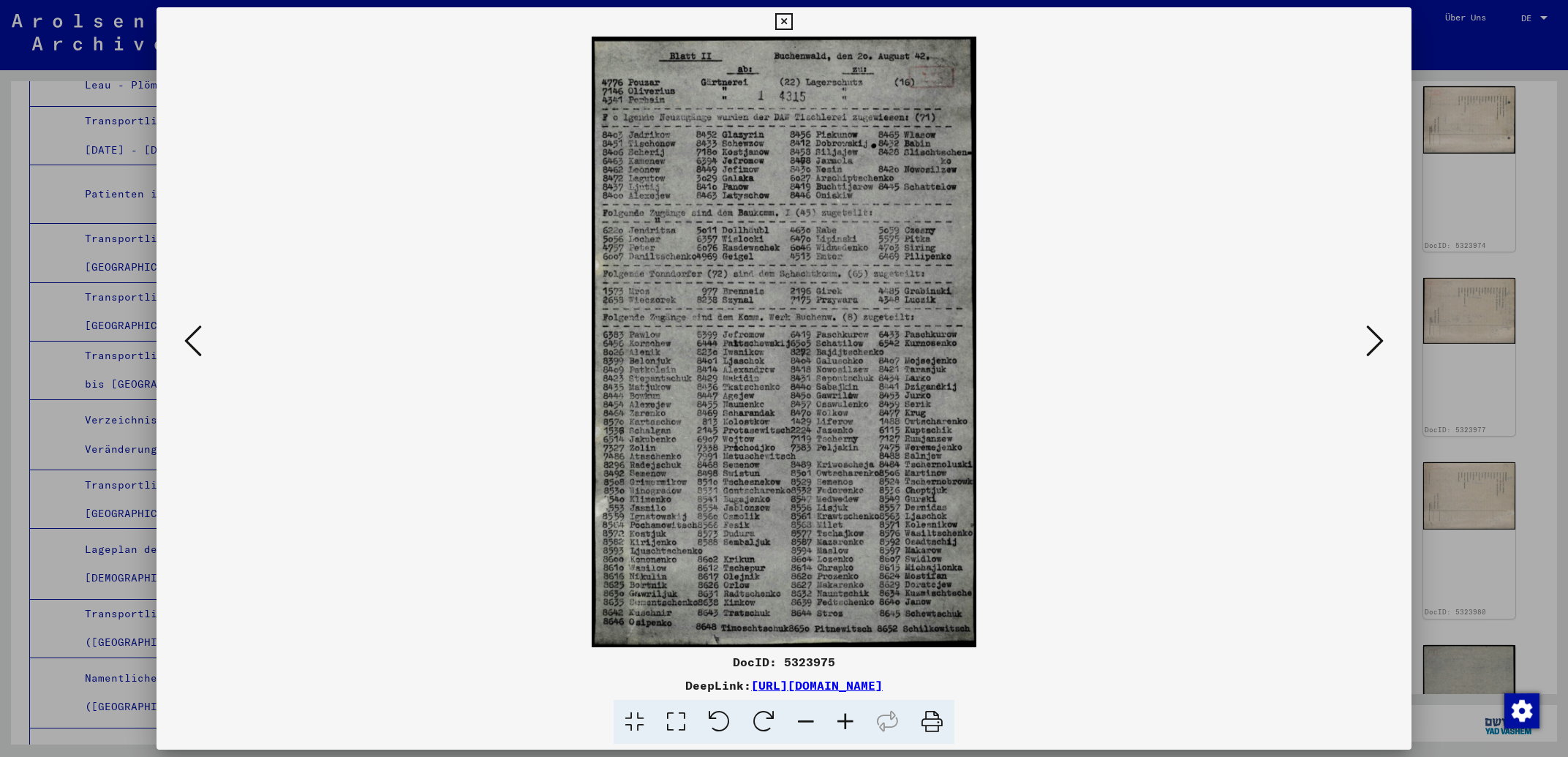
click at [199, 342] on icon at bounding box center [193, 340] width 17 height 35
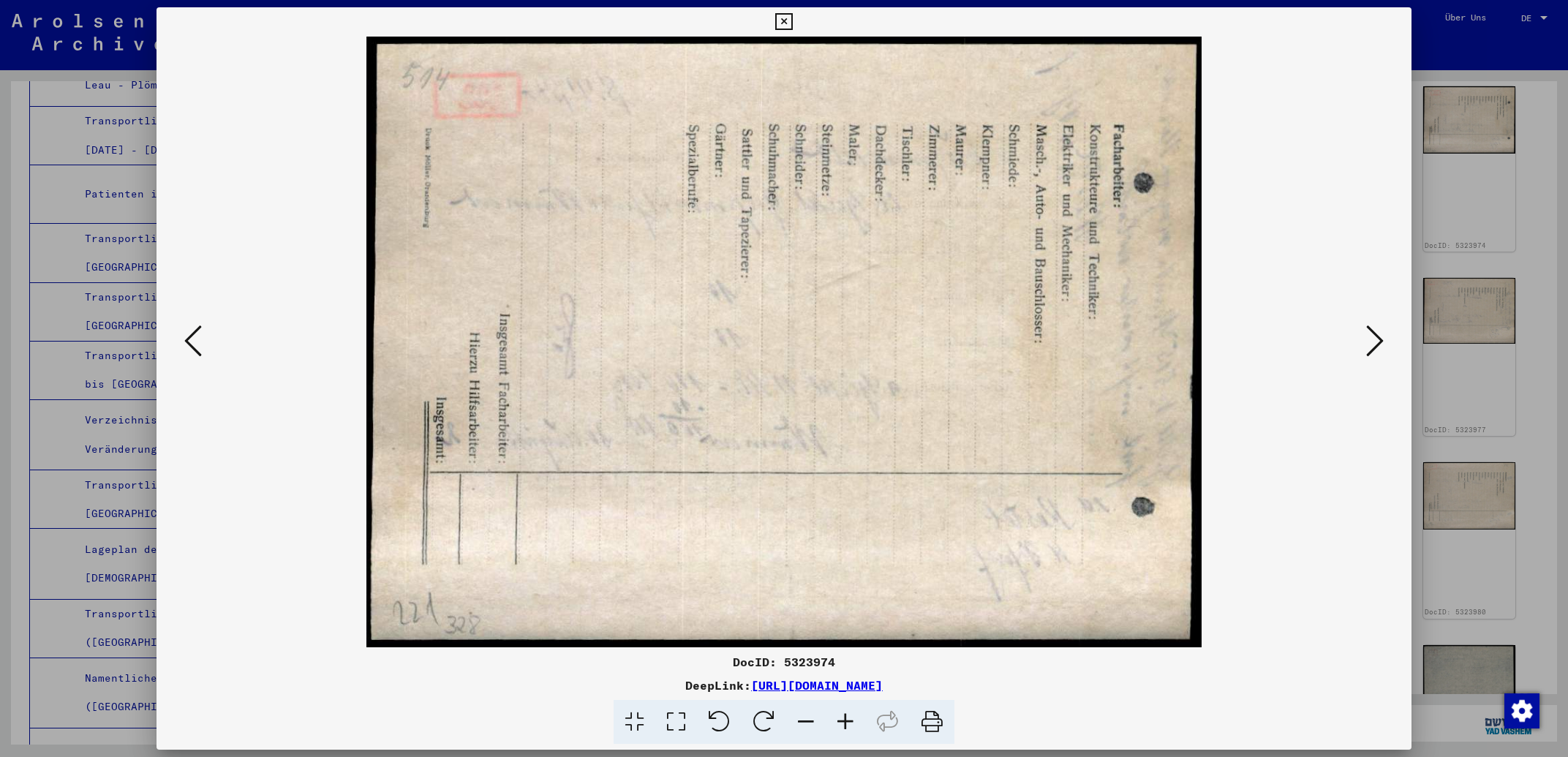
click at [199, 341] on icon at bounding box center [193, 340] width 17 height 35
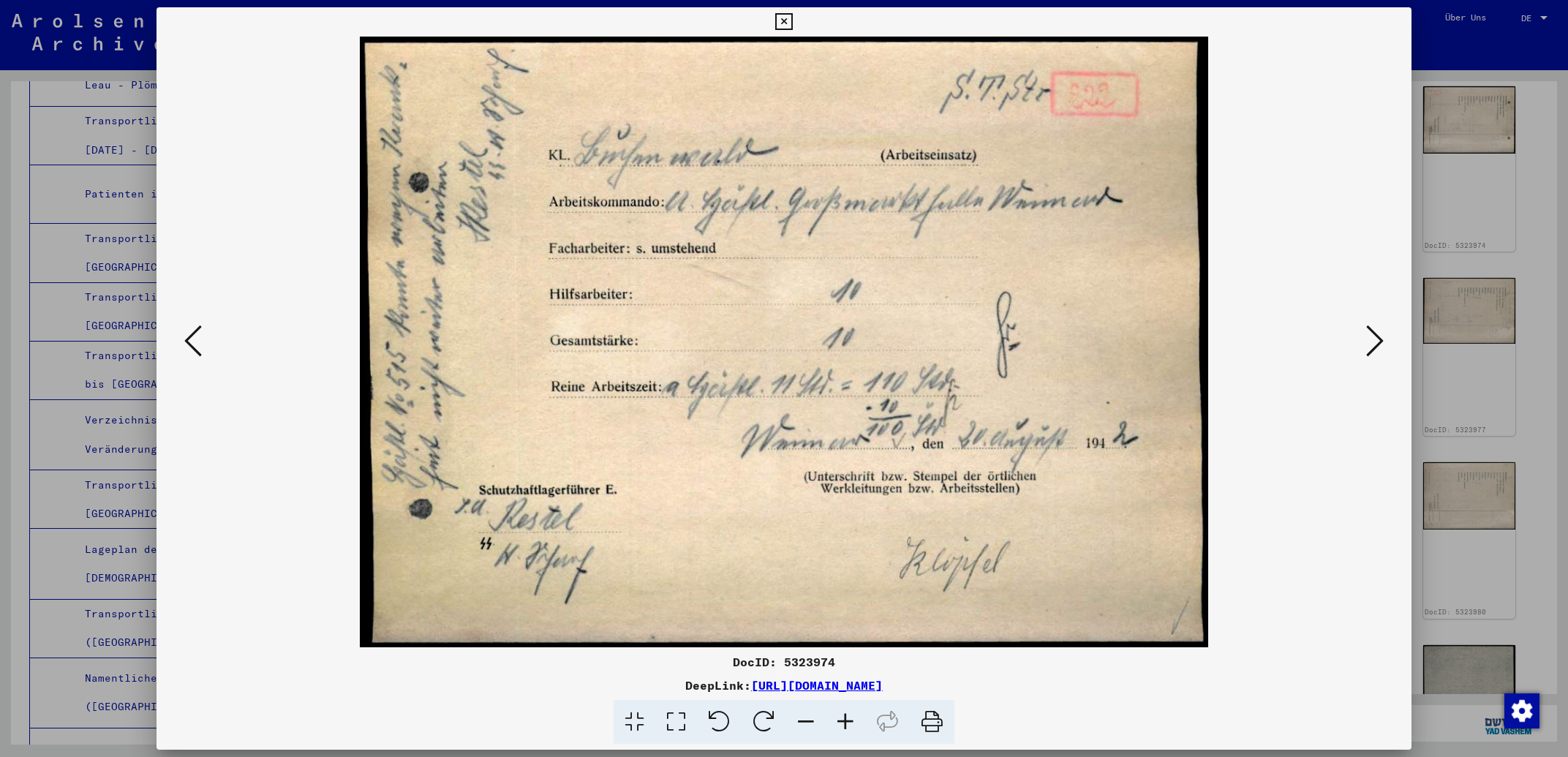
click at [199, 341] on icon at bounding box center [193, 340] width 17 height 35
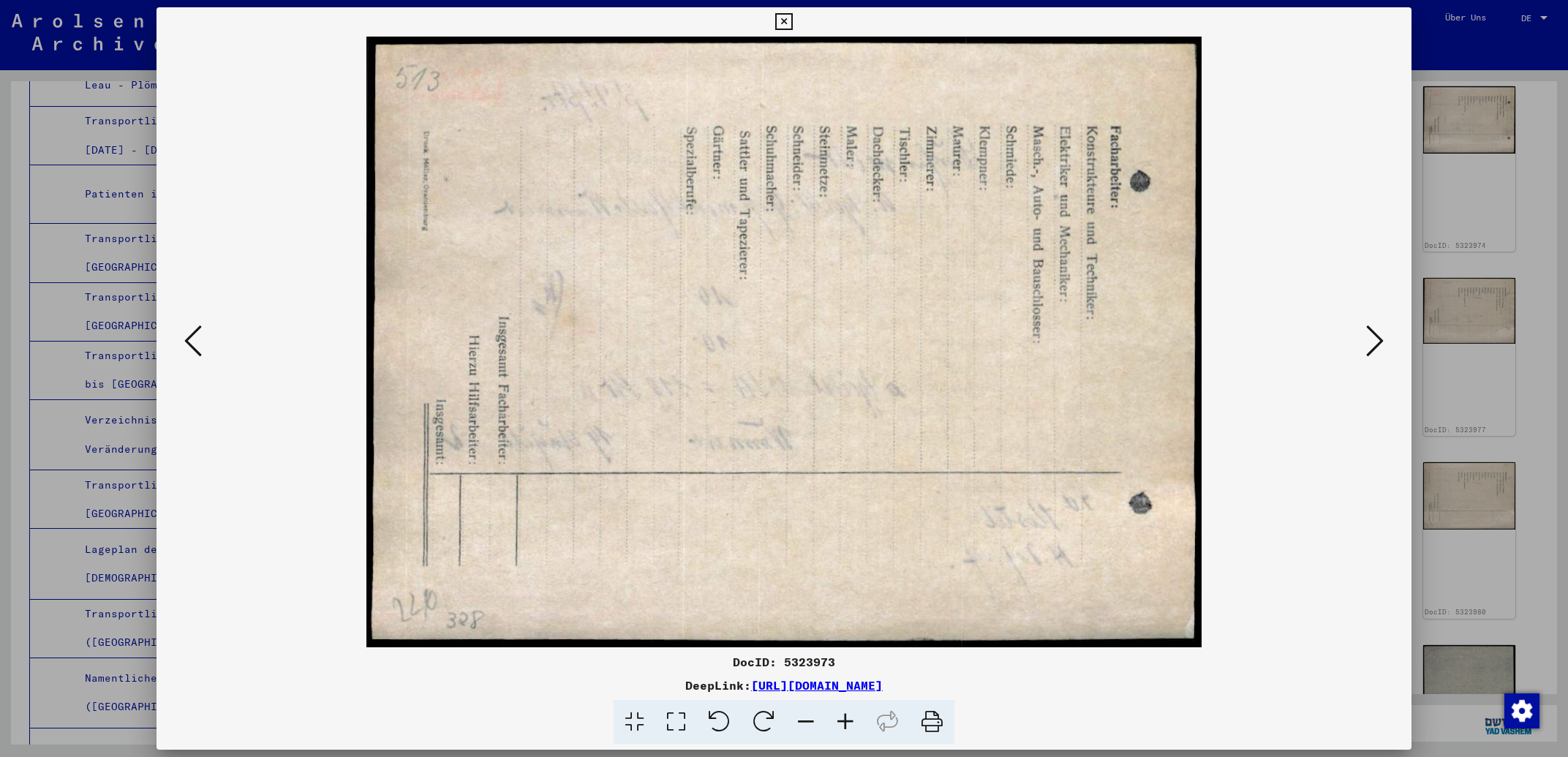
click at [199, 341] on icon at bounding box center [193, 340] width 17 height 35
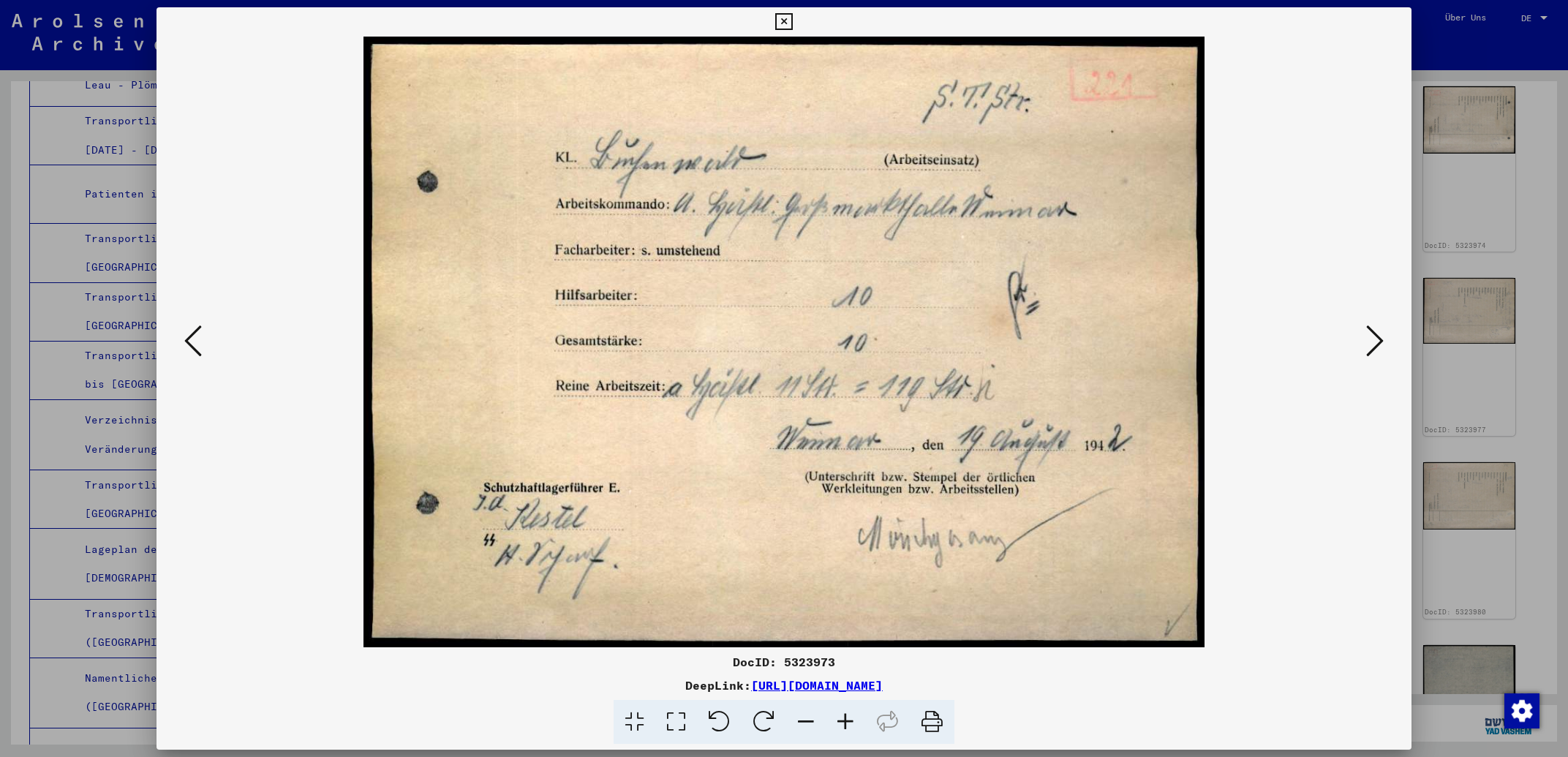
click at [199, 341] on icon at bounding box center [193, 340] width 17 height 35
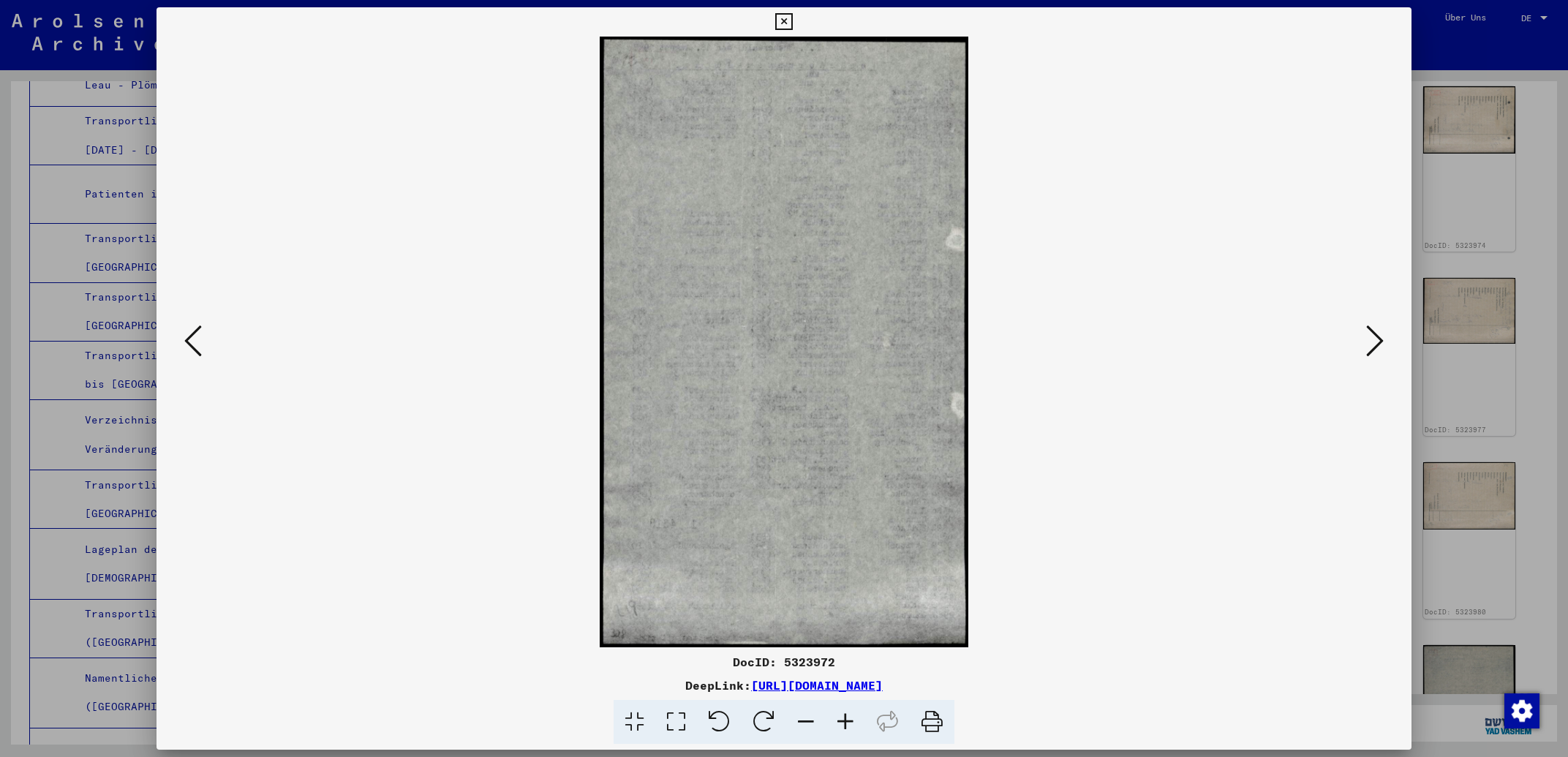
click at [199, 341] on icon at bounding box center [193, 340] width 17 height 35
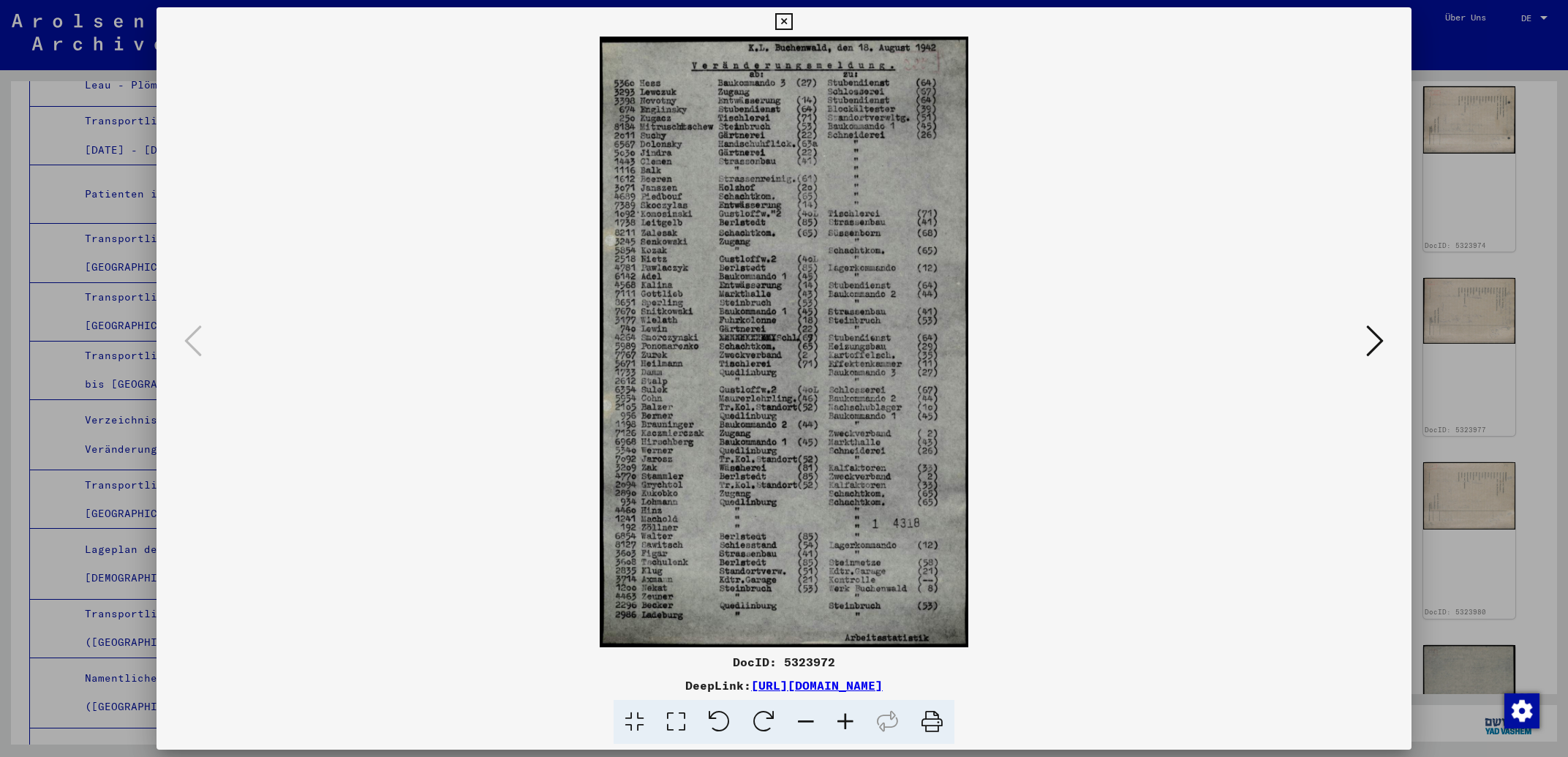
click at [792, 26] on icon at bounding box center [783, 22] width 16 height 17
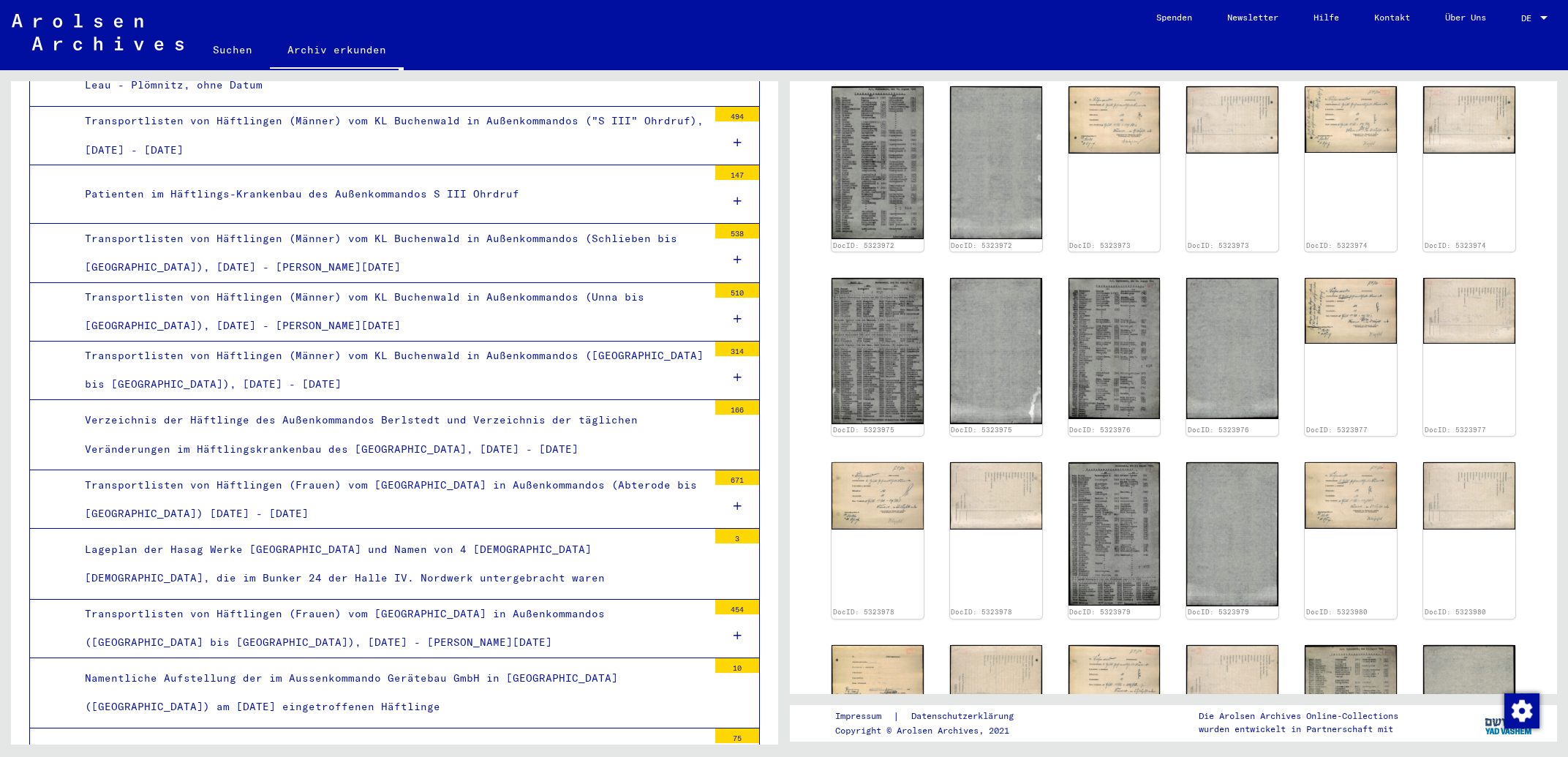
scroll to position [313, 0]
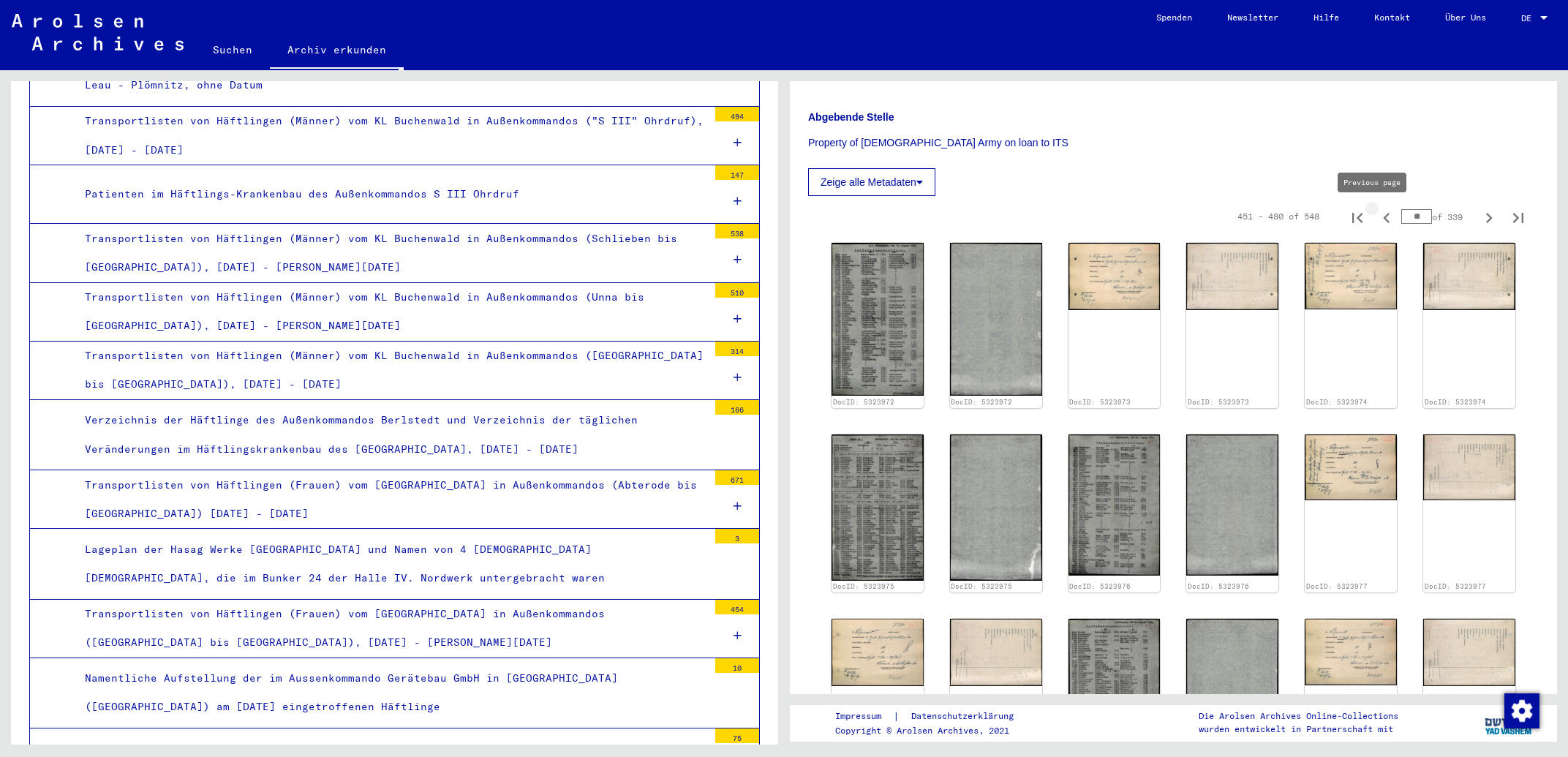
click at [1377, 213] on icon "Previous page" at bounding box center [1387, 217] width 20 height 20
type input "**"
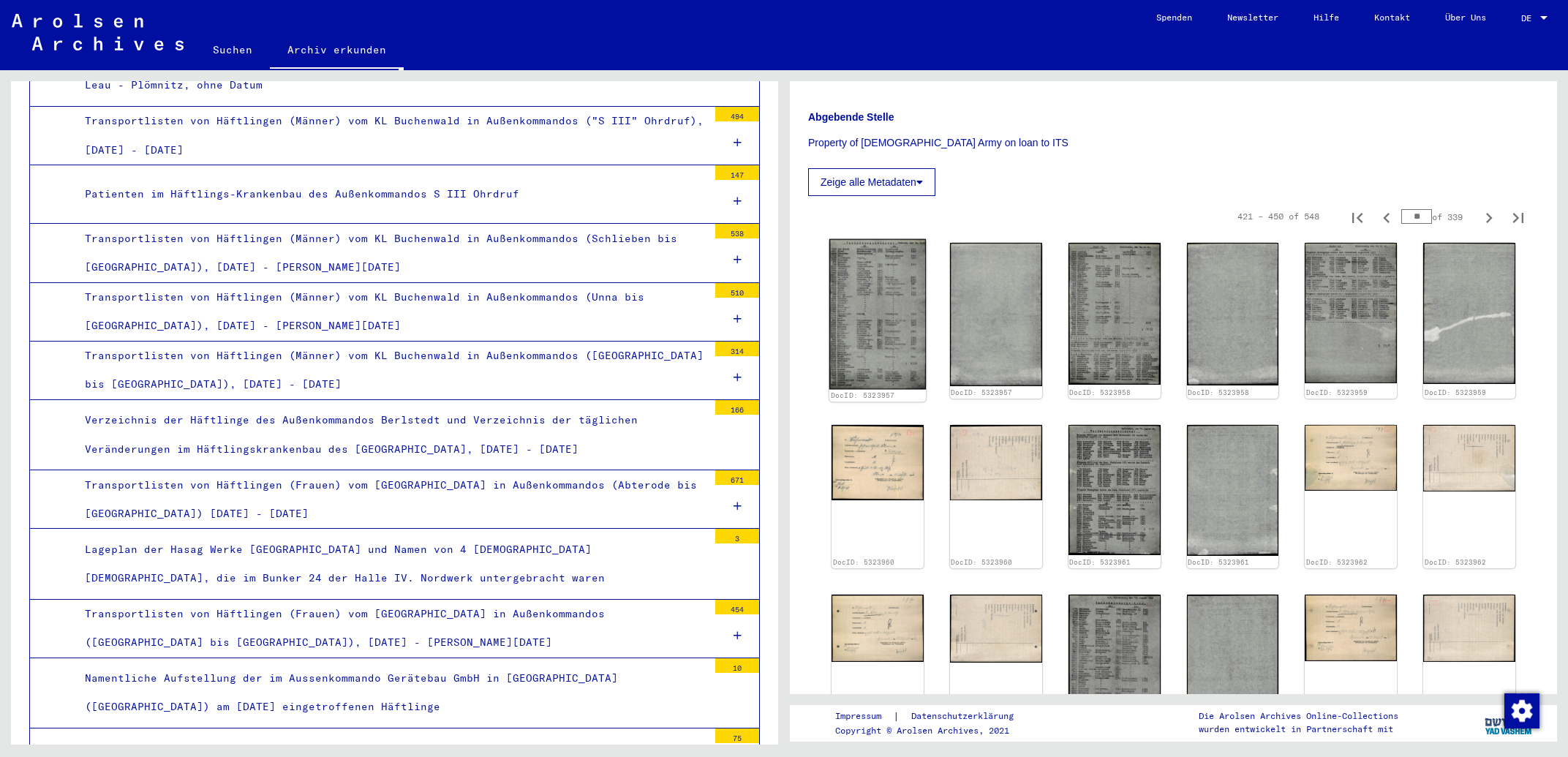
click at [860, 273] on img at bounding box center [878, 314] width 96 height 150
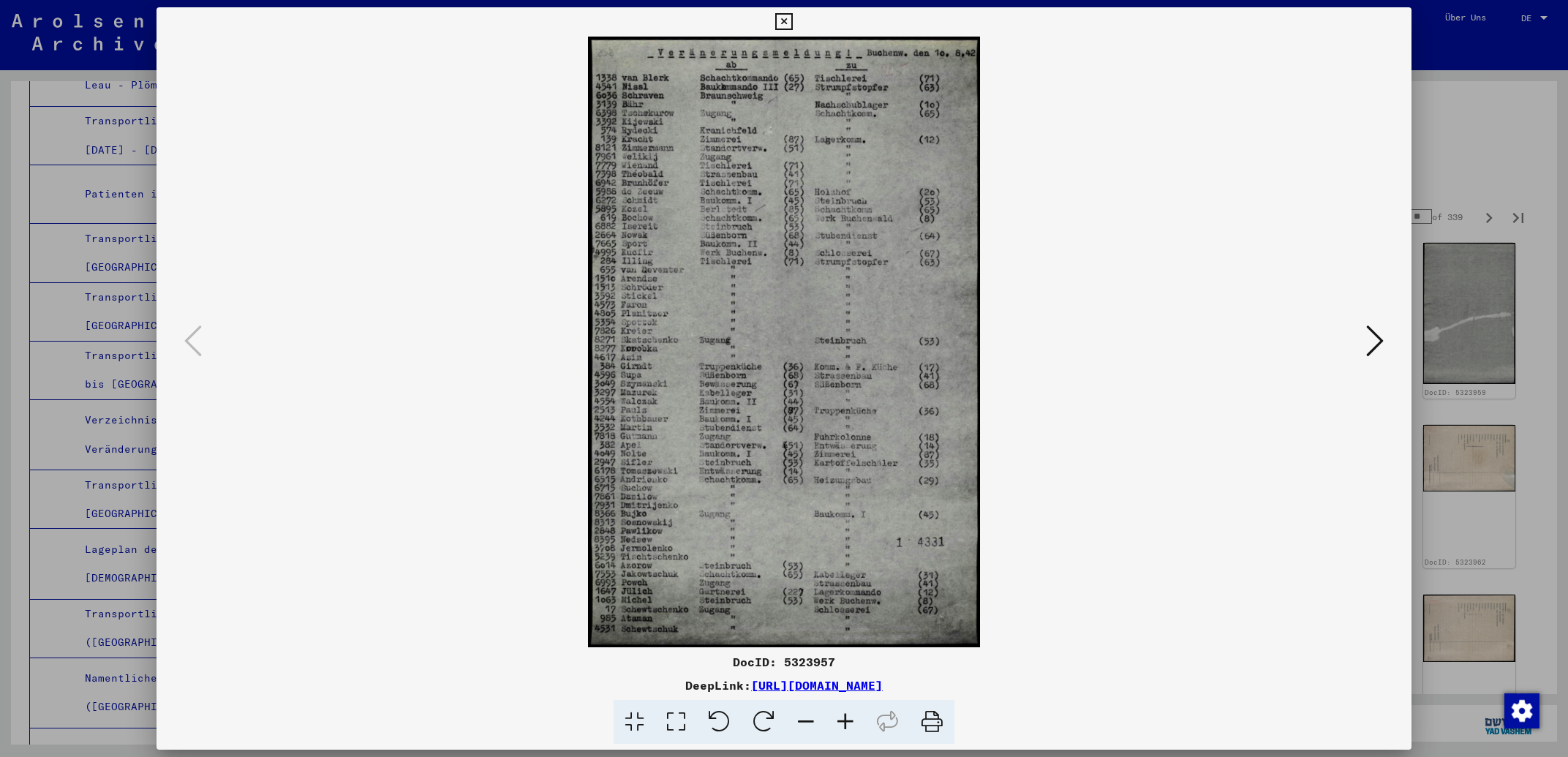
click at [792, 19] on icon at bounding box center [783, 22] width 16 height 17
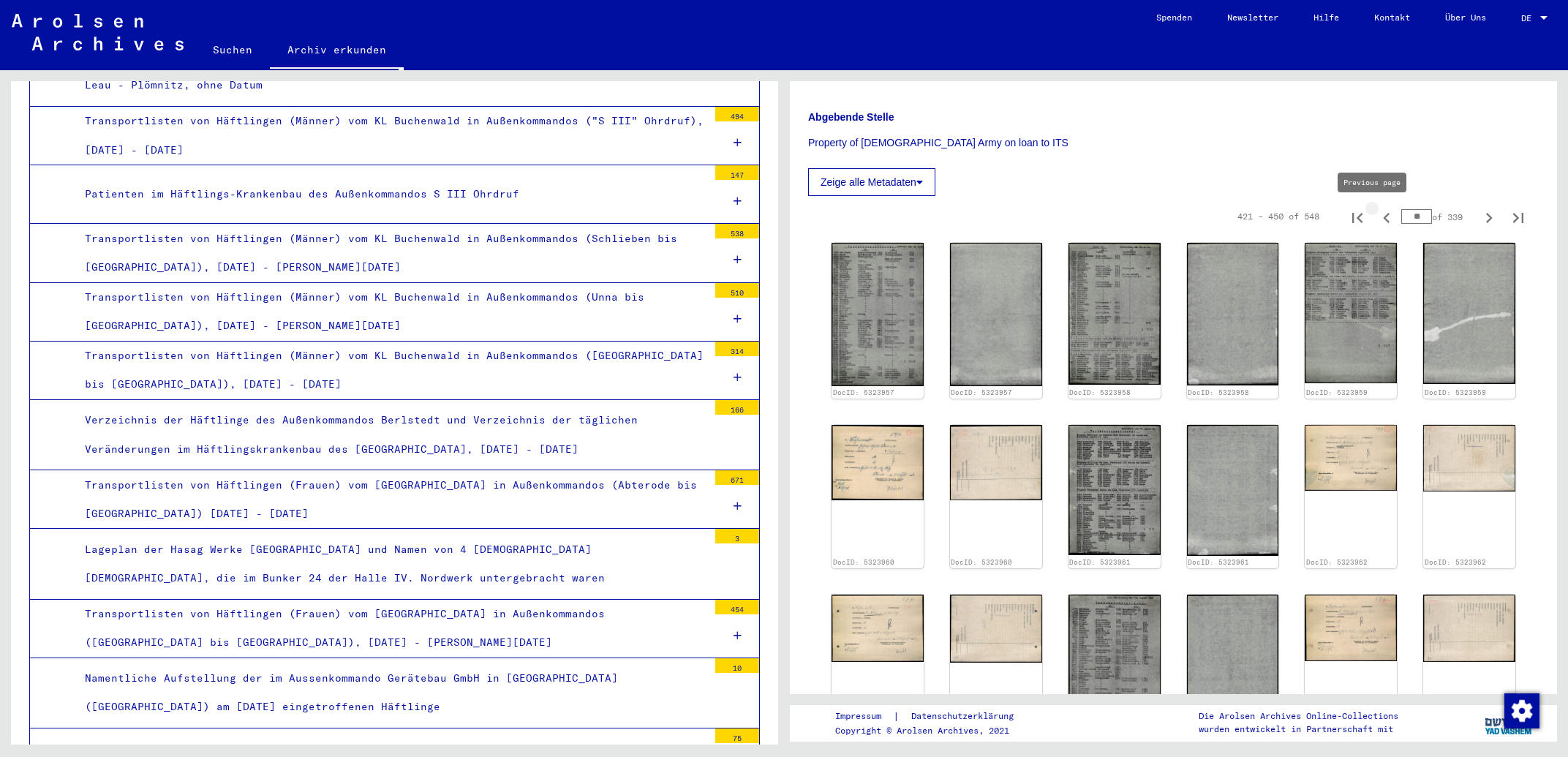
click at [1383, 221] on icon "Previous page" at bounding box center [1386, 218] width 7 height 11
type input "**"
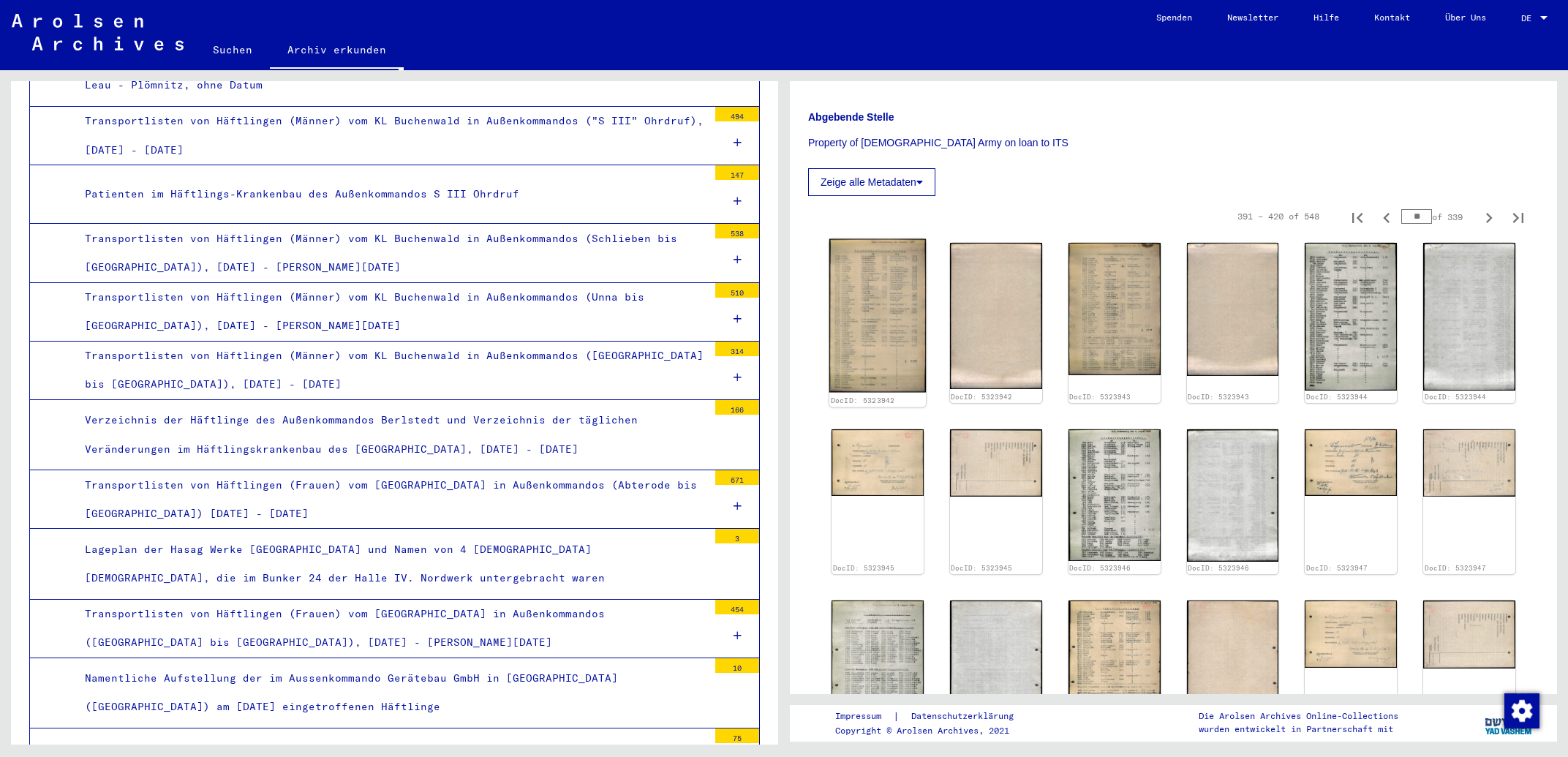
click at [850, 302] on img at bounding box center [878, 315] width 96 height 153
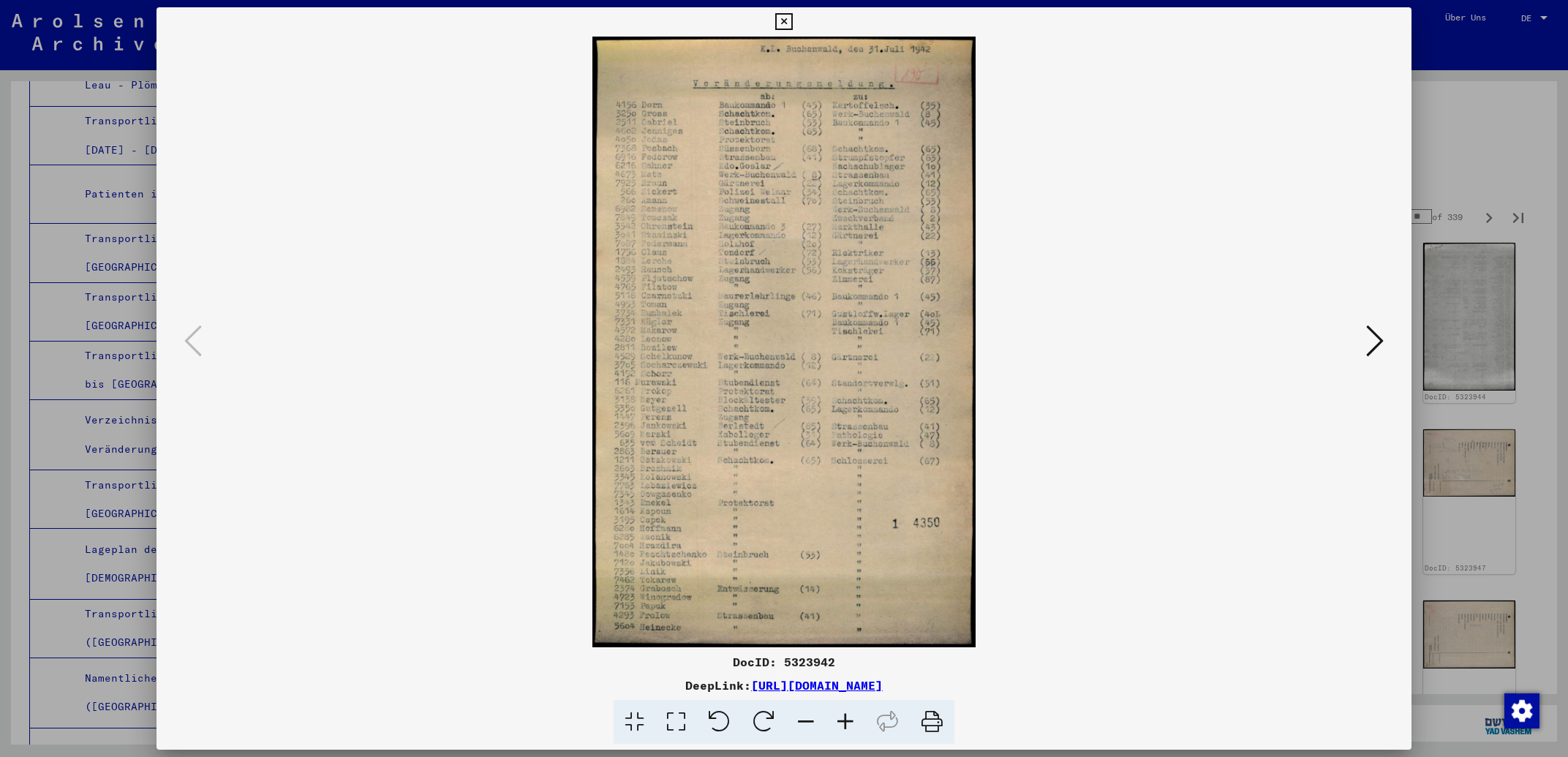
click at [792, 21] on icon at bounding box center [783, 22] width 16 height 17
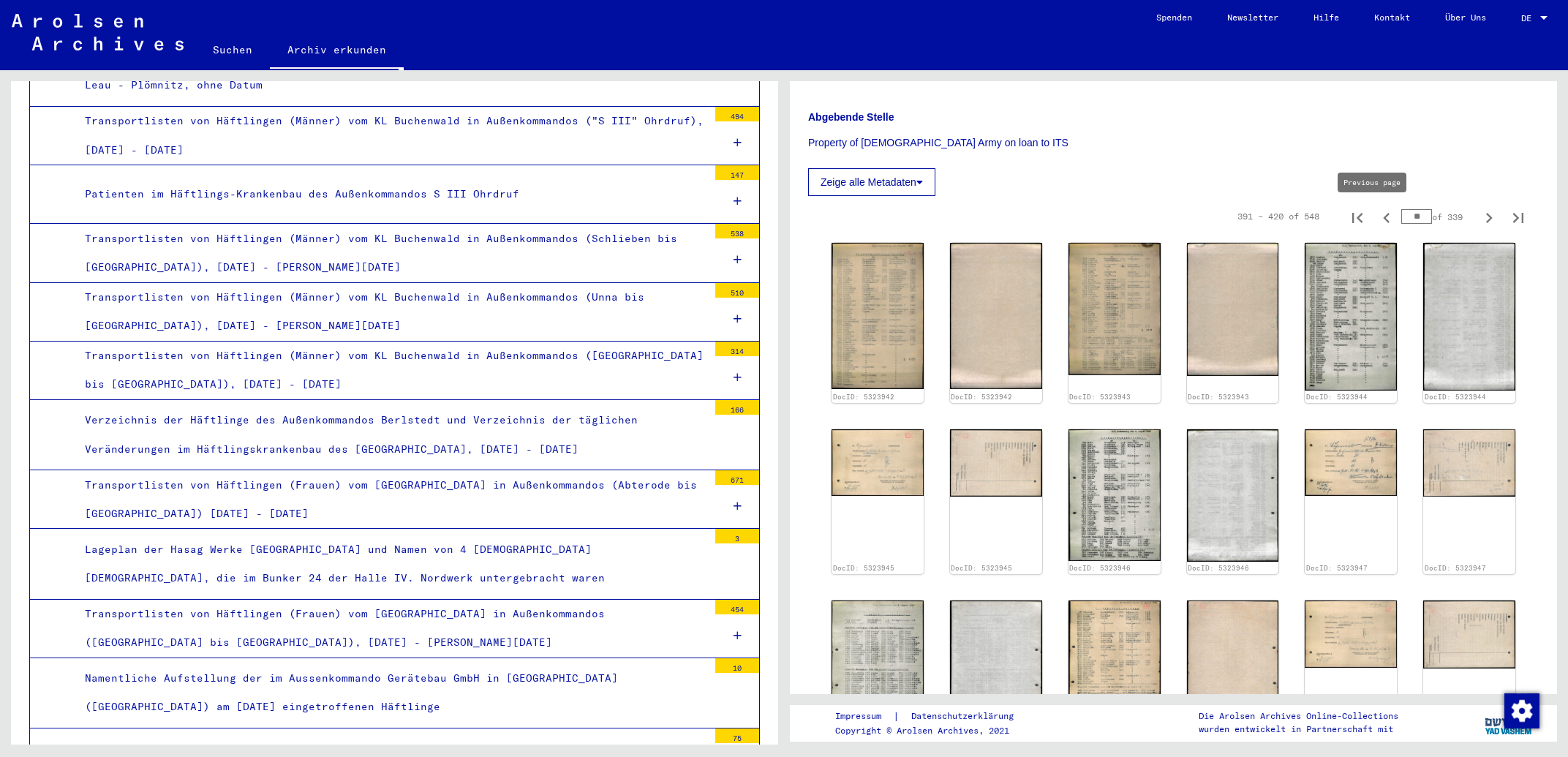
click at [1383, 218] on icon "Previous page" at bounding box center [1386, 218] width 7 height 11
type input "**"
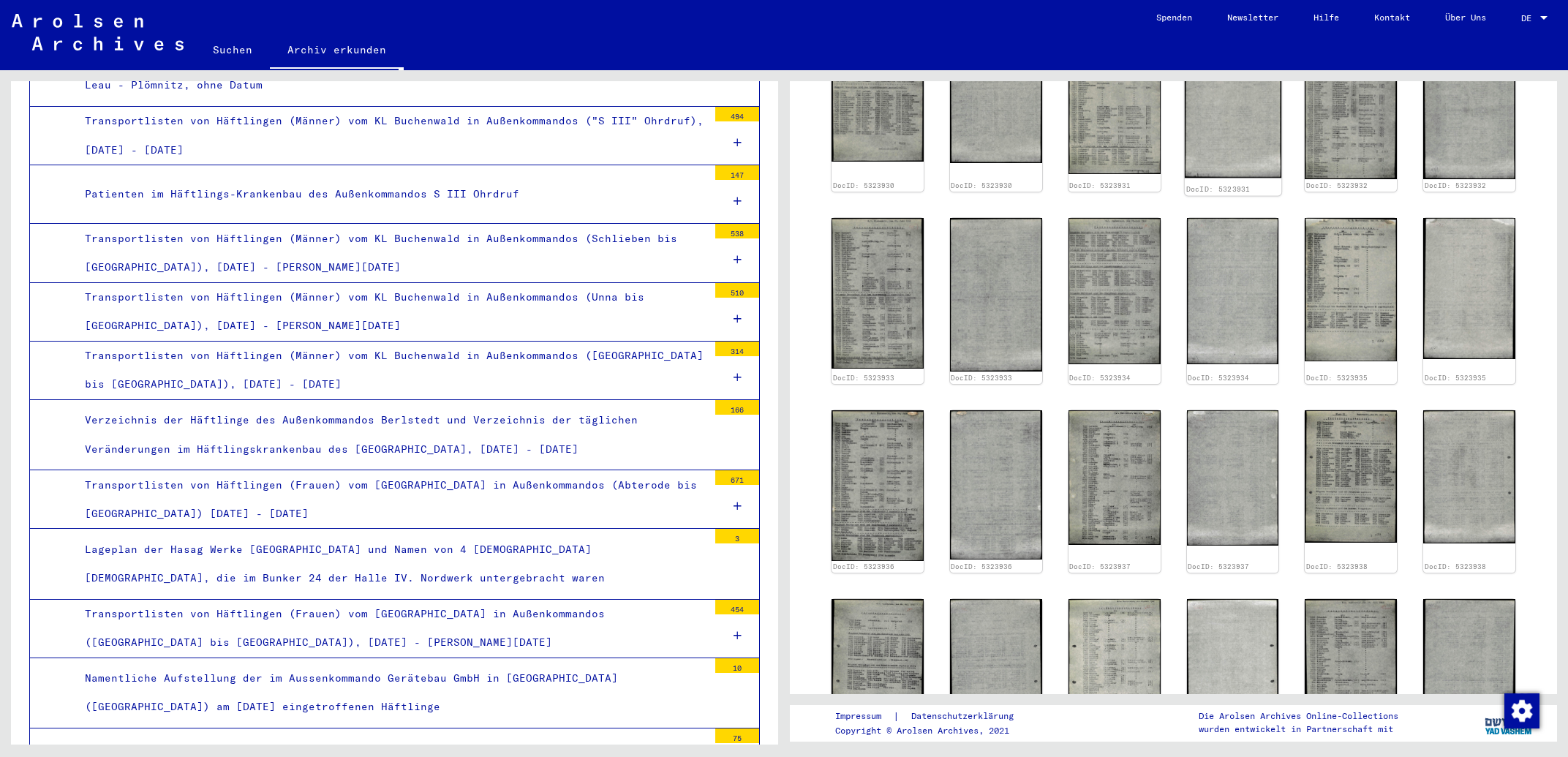
scroll to position [1019, 0]
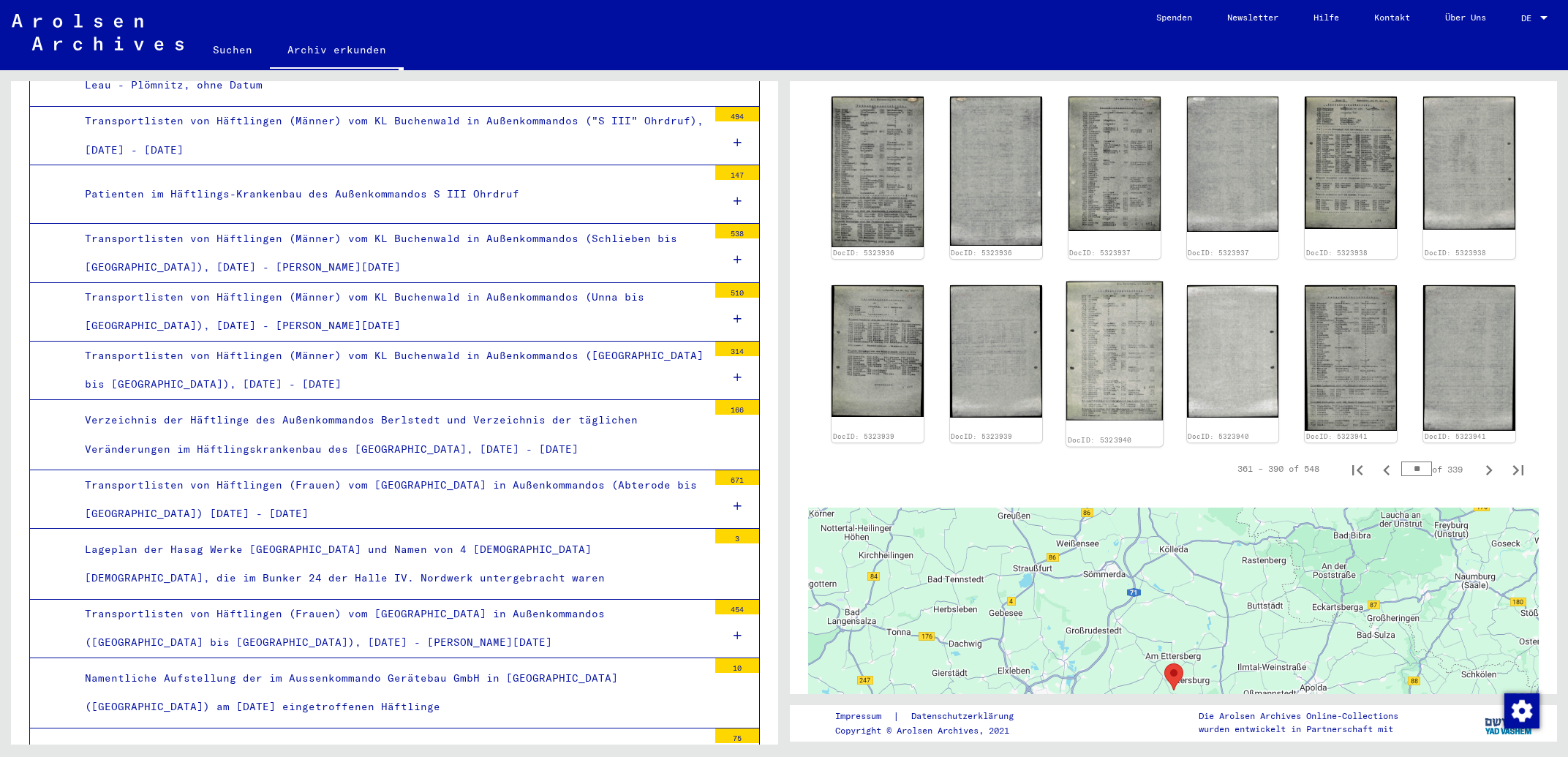
click at [1101, 323] on img at bounding box center [1115, 351] width 96 height 140
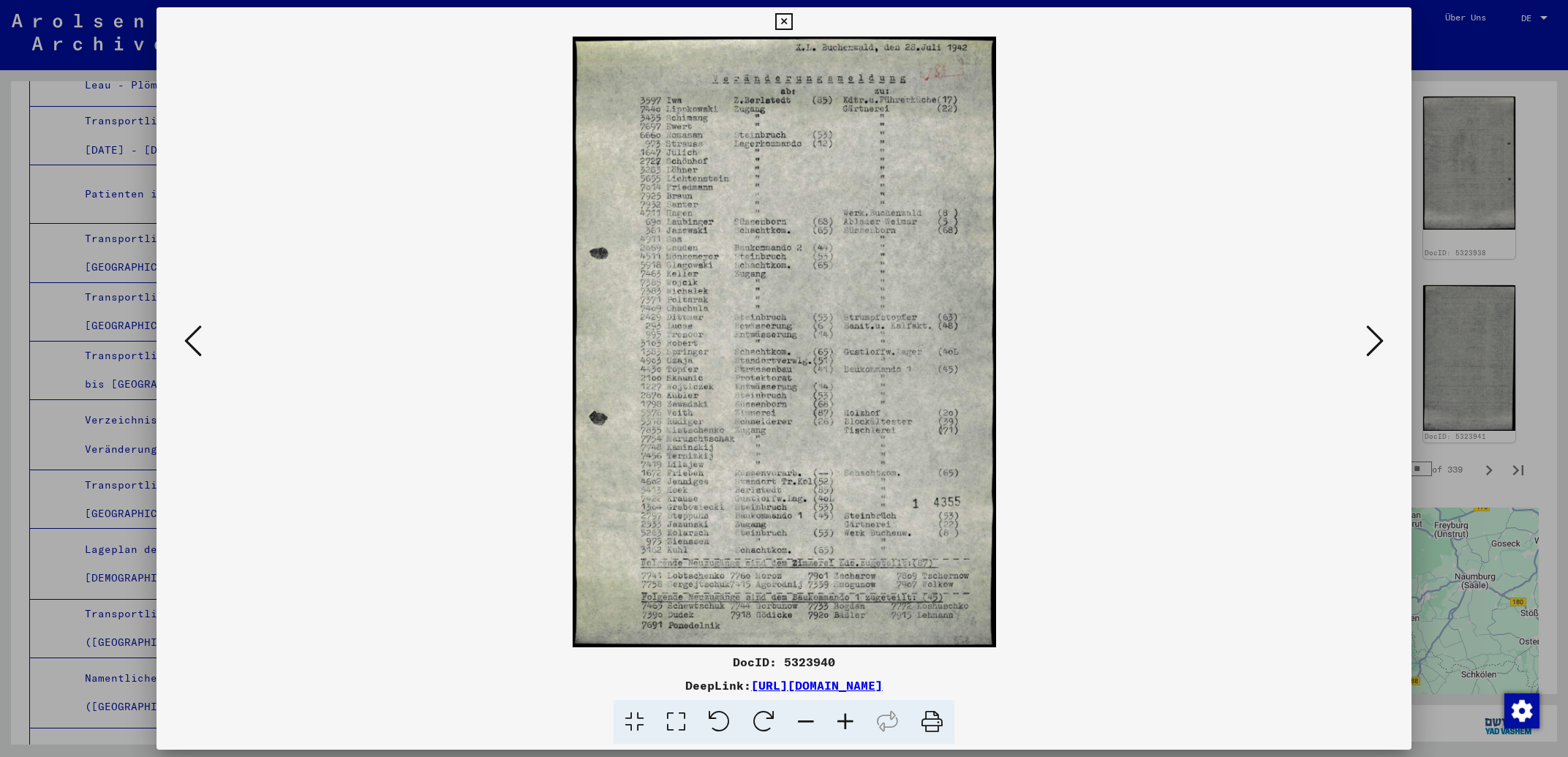
click at [1383, 344] on icon at bounding box center [1375, 340] width 17 height 35
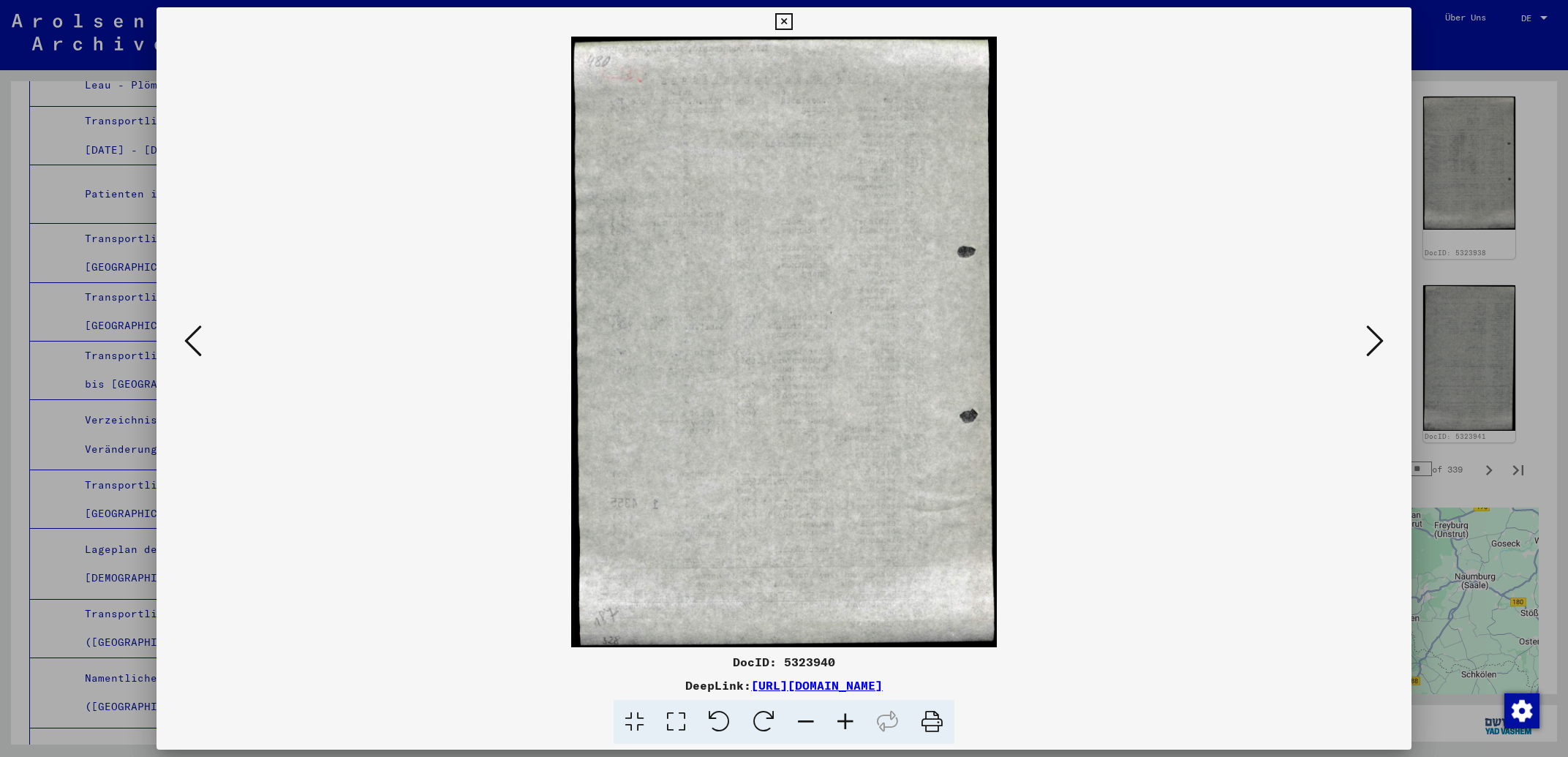
click at [1383, 344] on icon at bounding box center [1375, 340] width 17 height 35
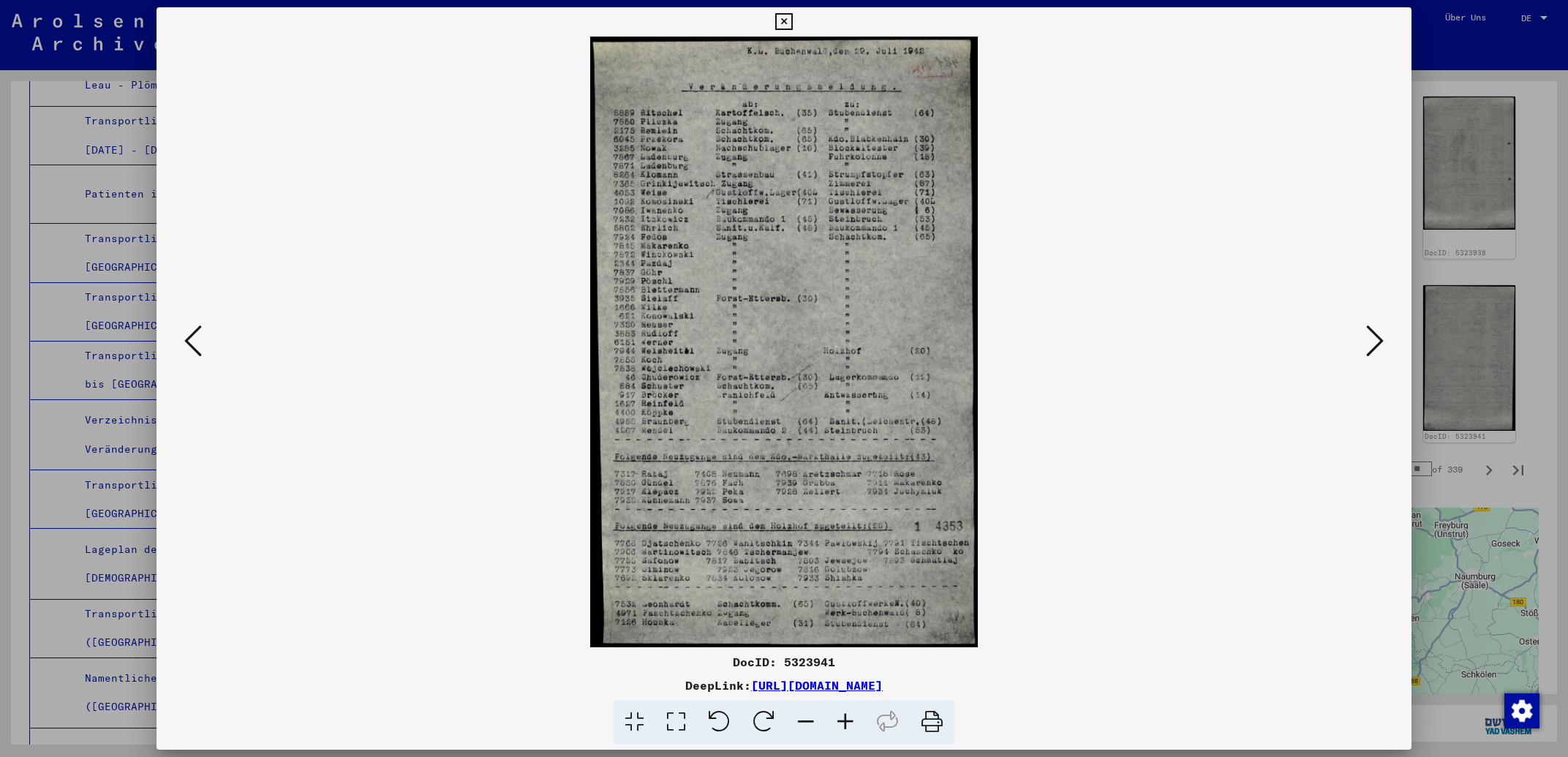
drag, startPoint x: 1051, startPoint y: 684, endPoint x: 605, endPoint y: 681, distance: 446.0
click at [605, 681] on div "DeepLink: [URL][DOMAIN_NAME]" at bounding box center [783, 686] width 1255 height 17
copy link "[URL][DOMAIN_NAME]"
click at [1373, 344] on icon at bounding box center [1375, 340] width 17 height 35
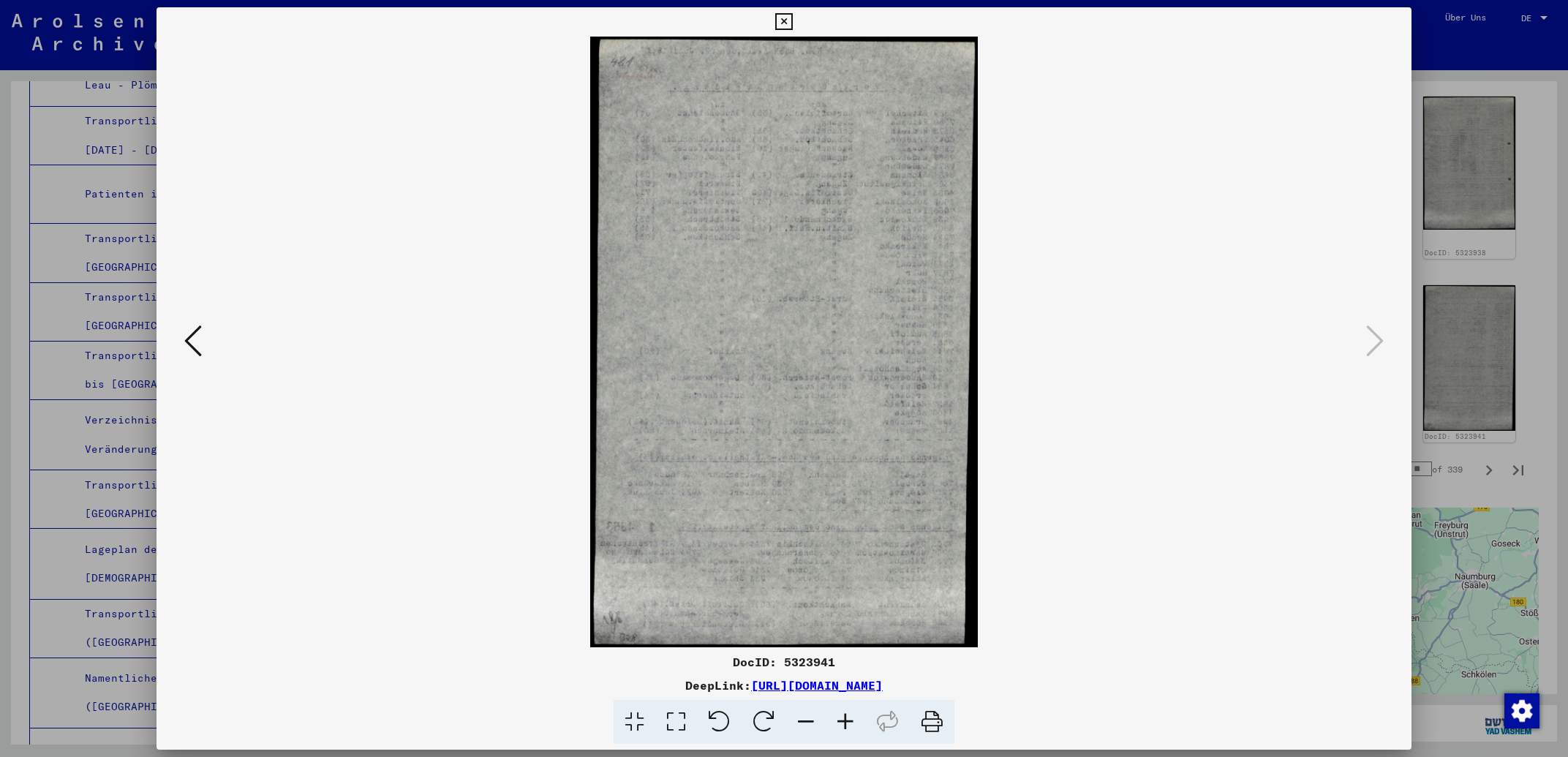
click at [792, 25] on icon at bounding box center [783, 22] width 16 height 17
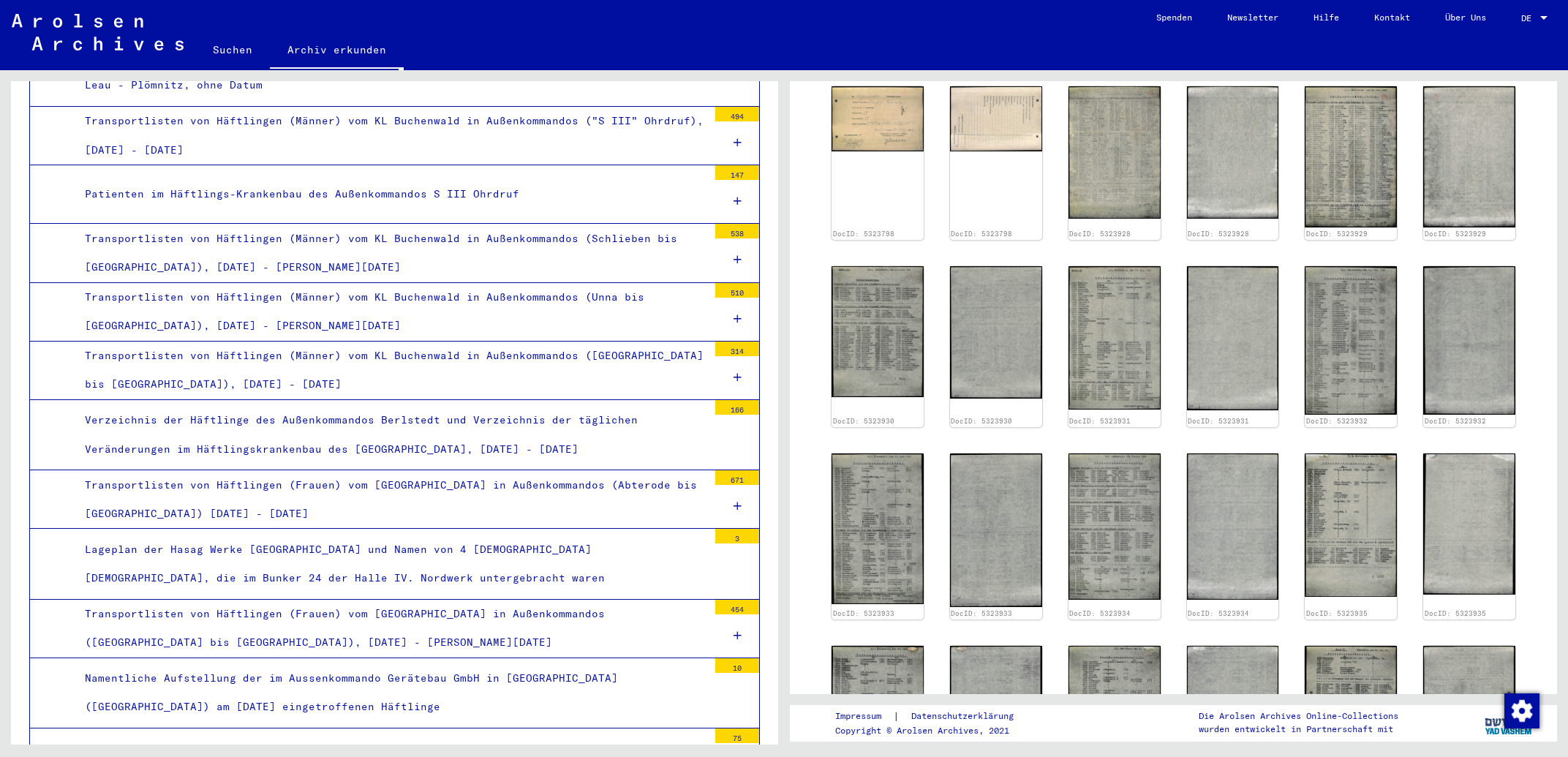
scroll to position [235, 0]
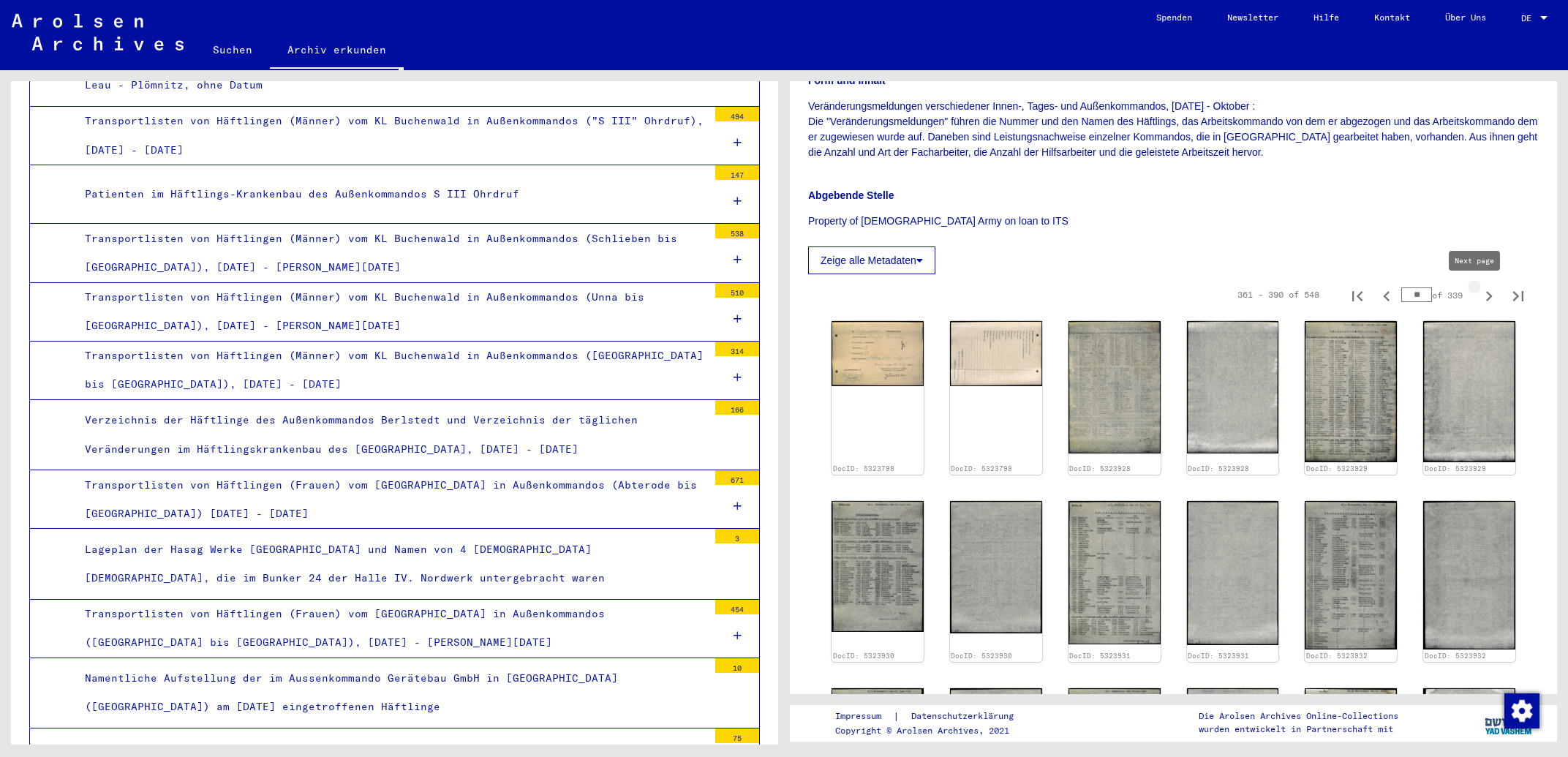
click at [1486, 294] on icon "Next page" at bounding box center [1489, 296] width 7 height 11
type input "**"
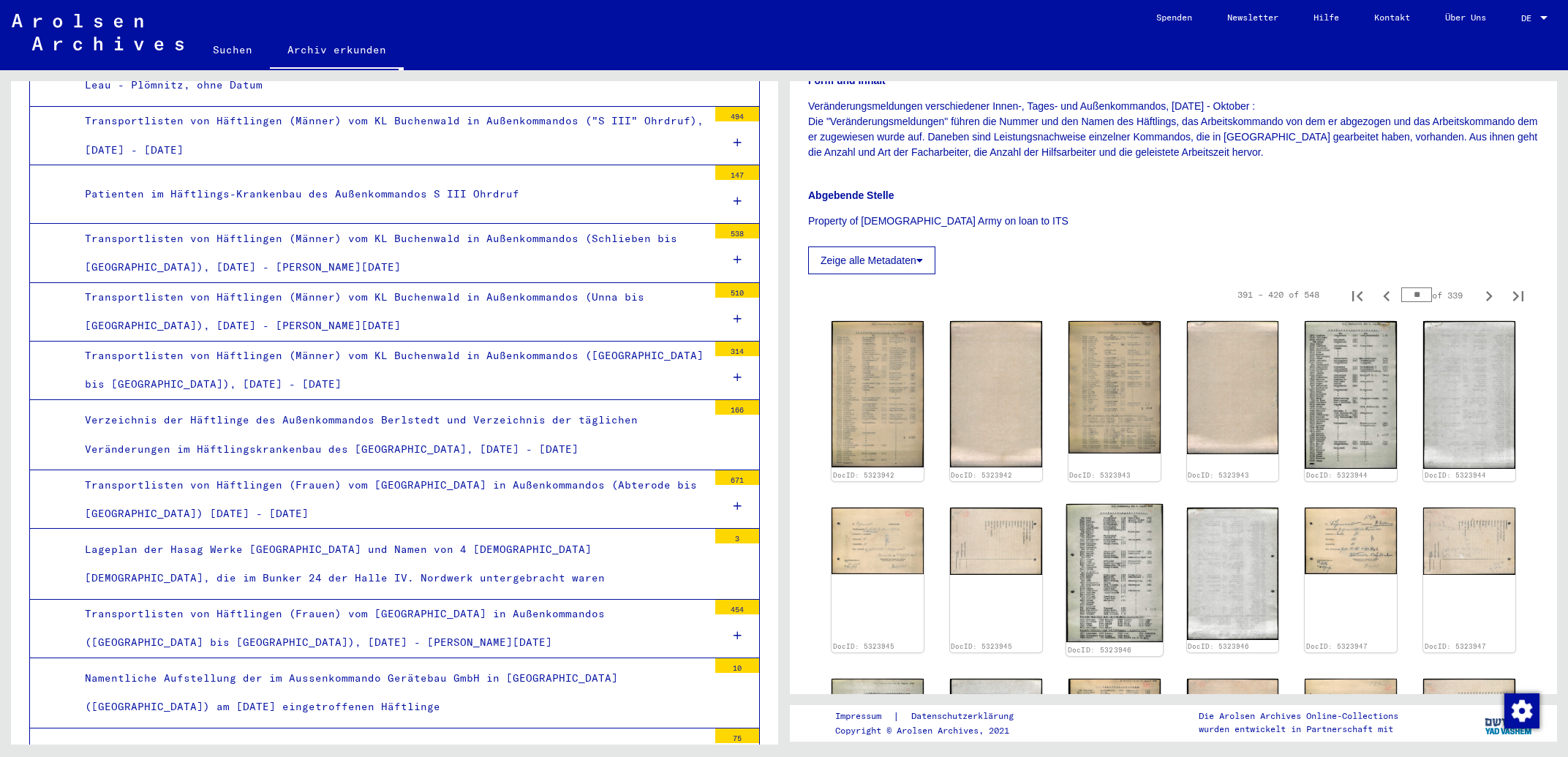
click at [1139, 565] on img at bounding box center [1115, 573] width 96 height 138
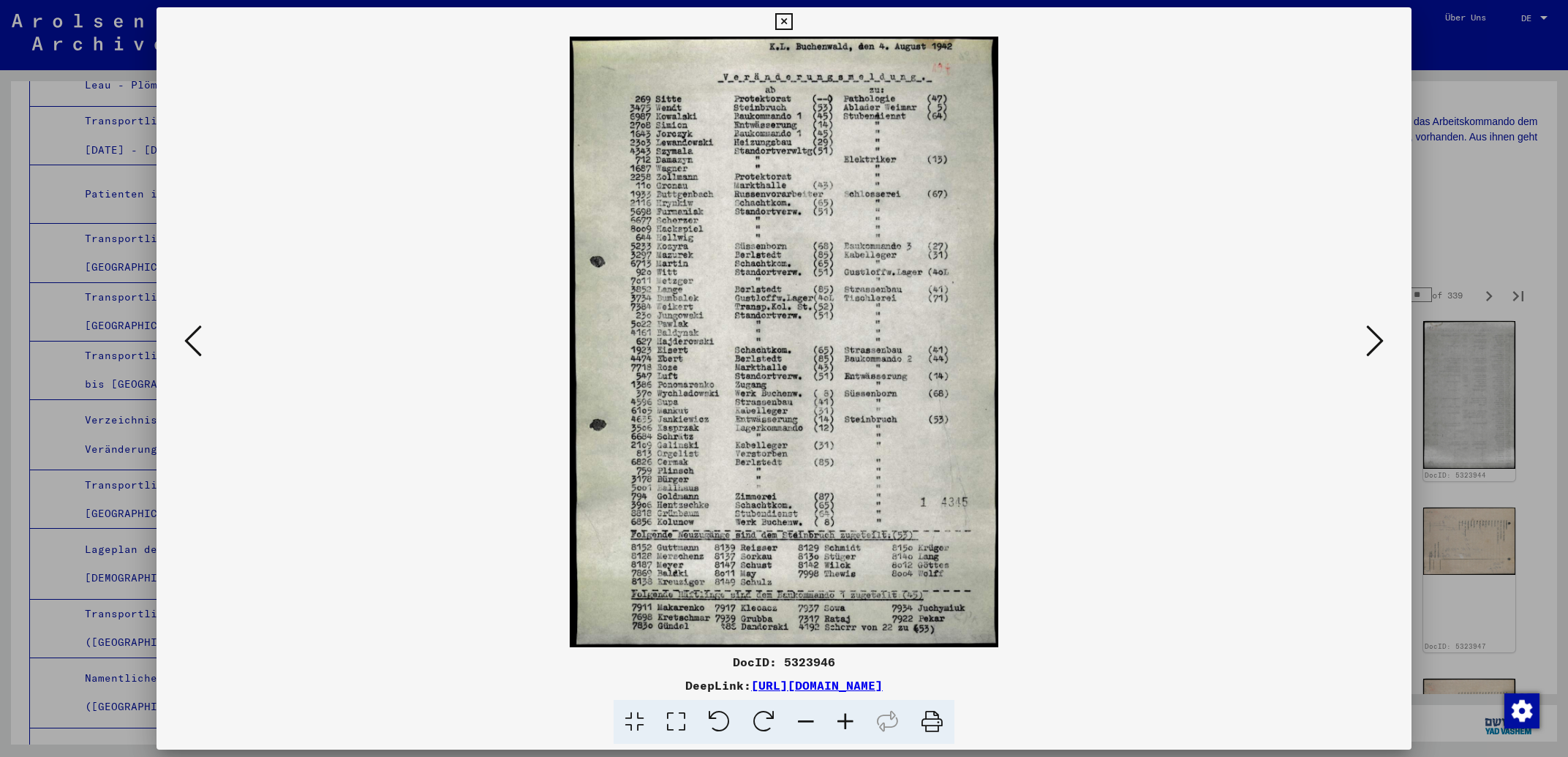
click at [199, 332] on button at bounding box center [193, 341] width 26 height 41
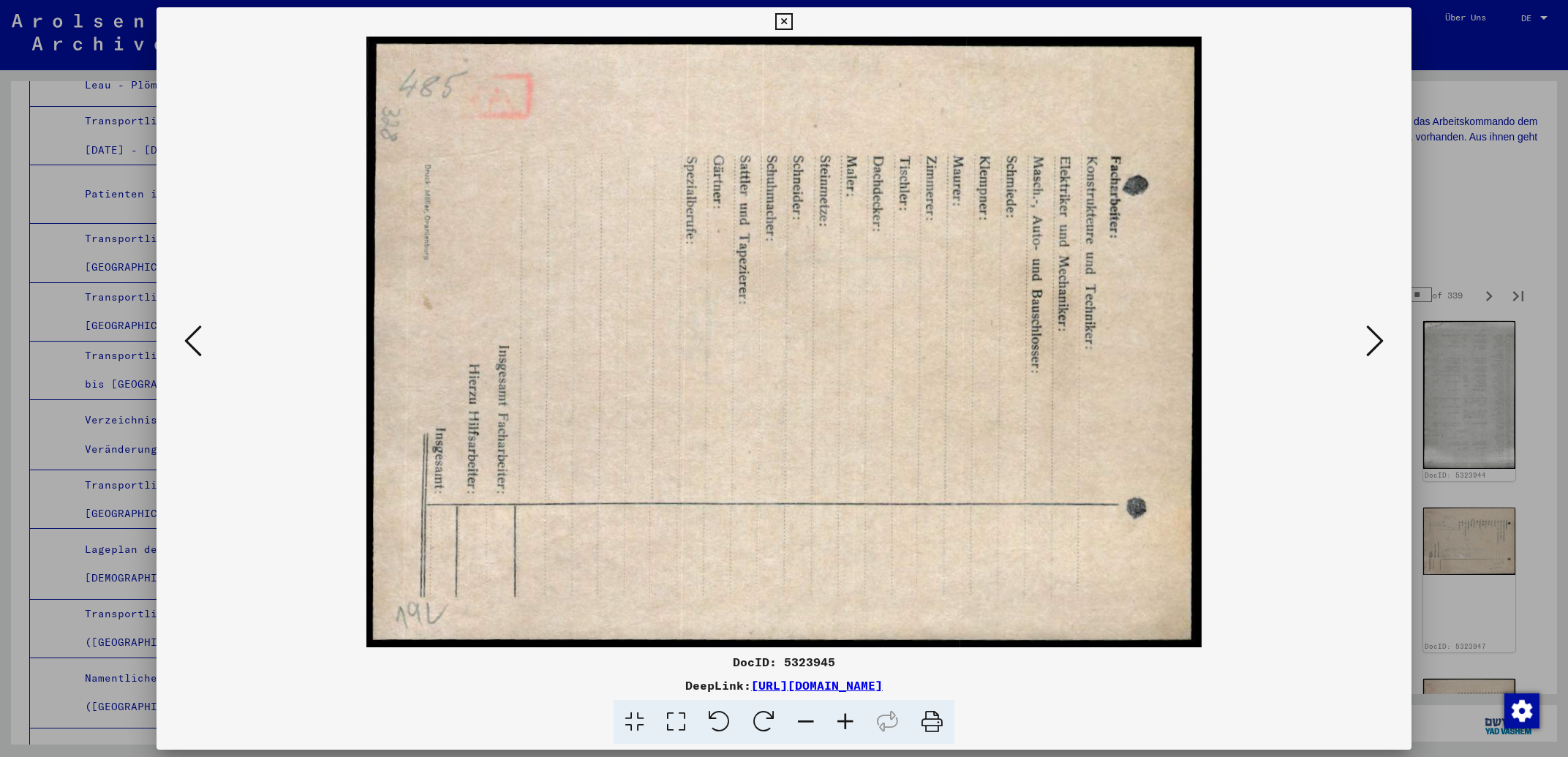
click at [199, 332] on icon at bounding box center [193, 340] width 17 height 35
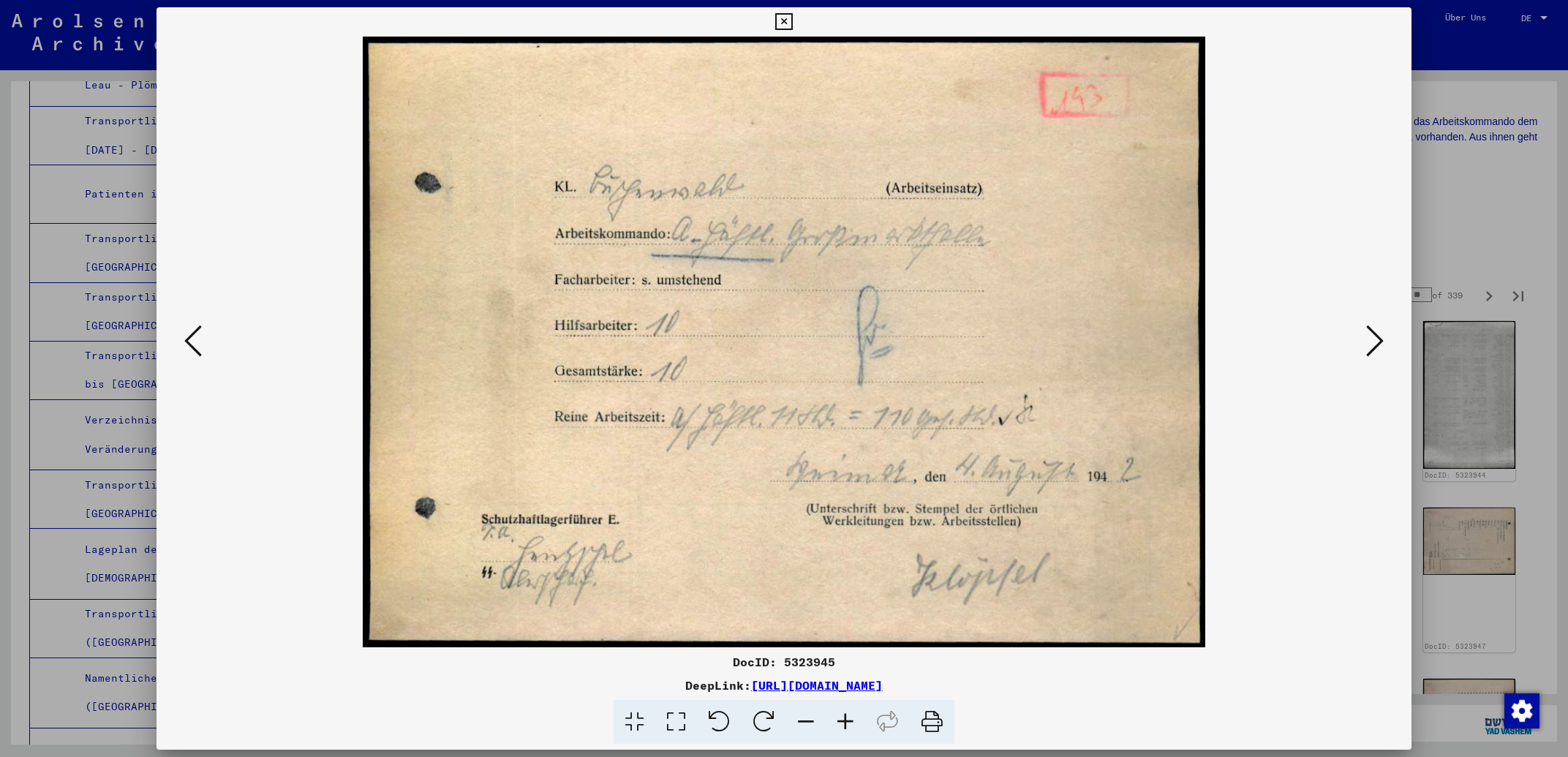
click at [199, 332] on icon at bounding box center [193, 340] width 17 height 35
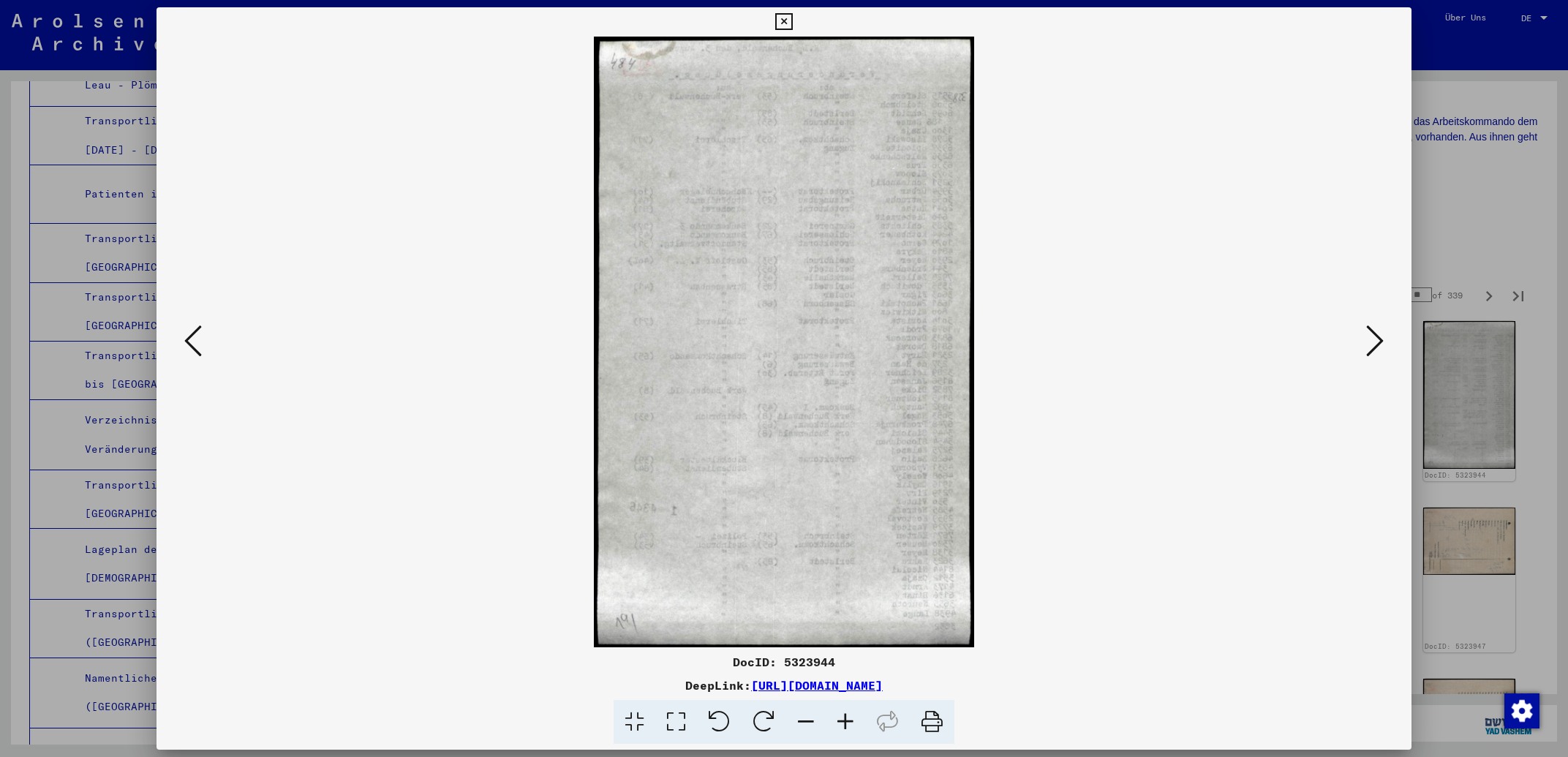
click at [199, 332] on icon at bounding box center [193, 340] width 17 height 35
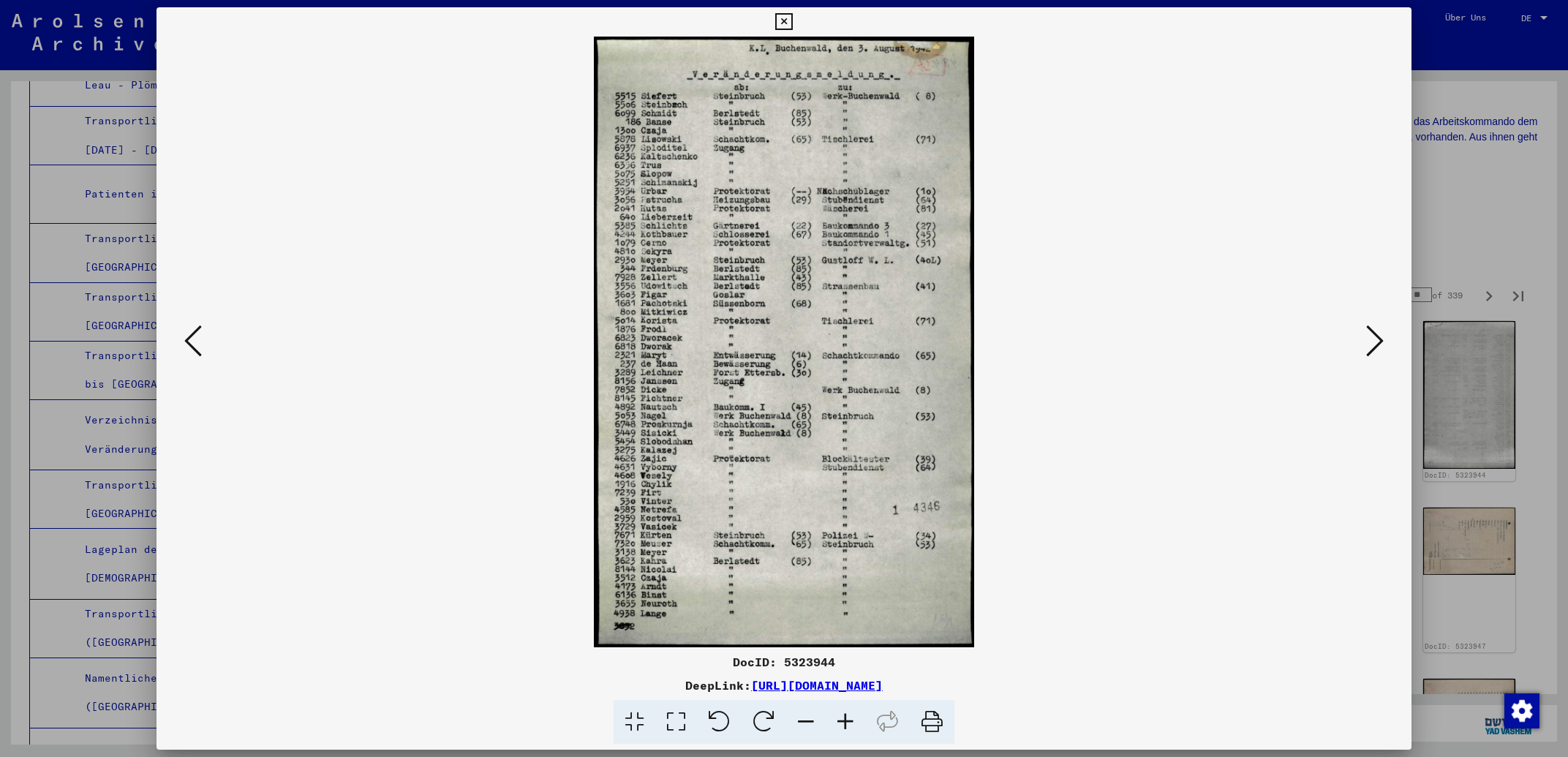
click at [189, 346] on icon at bounding box center [193, 340] width 17 height 35
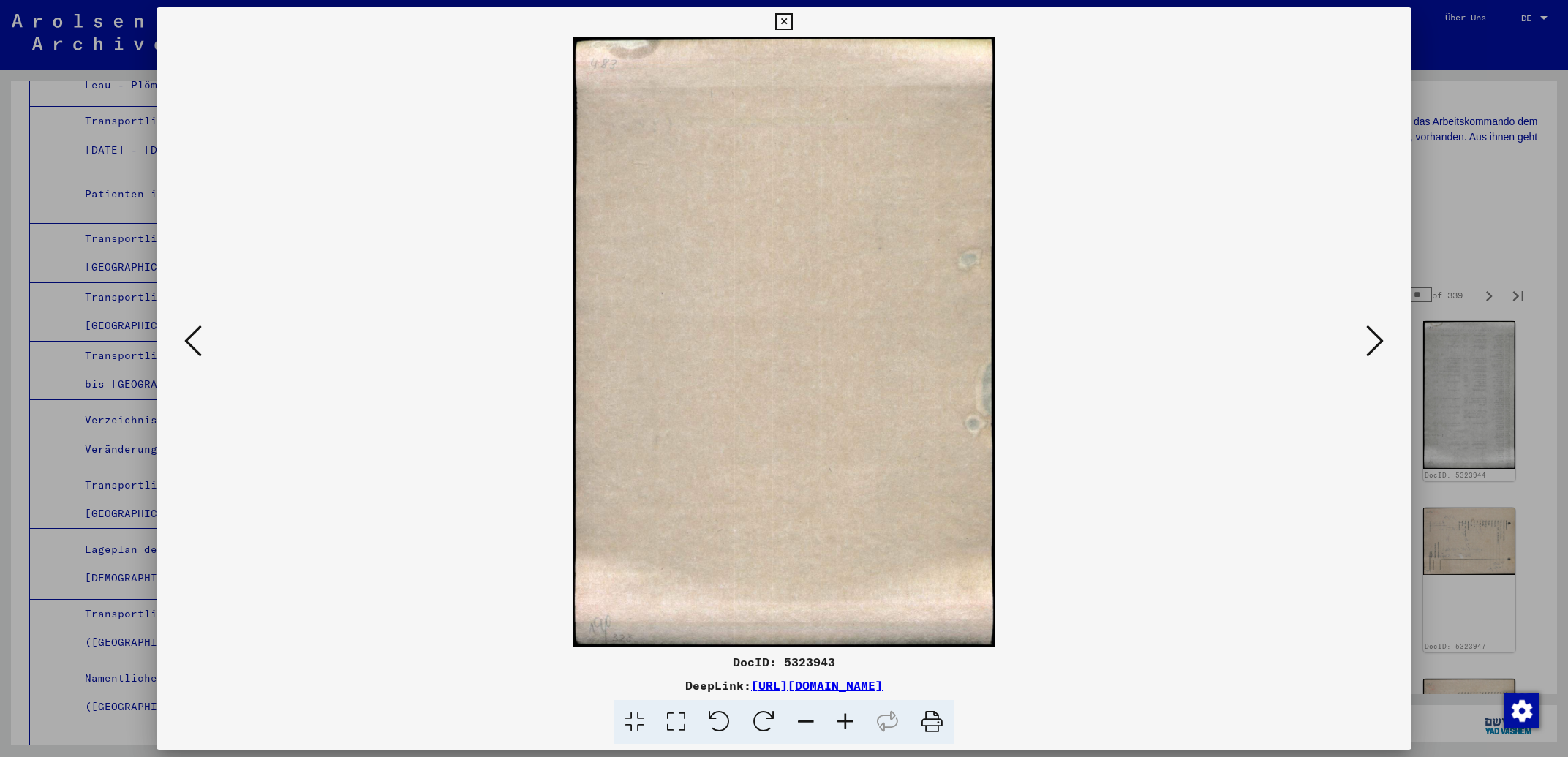
click at [189, 346] on icon at bounding box center [193, 340] width 17 height 35
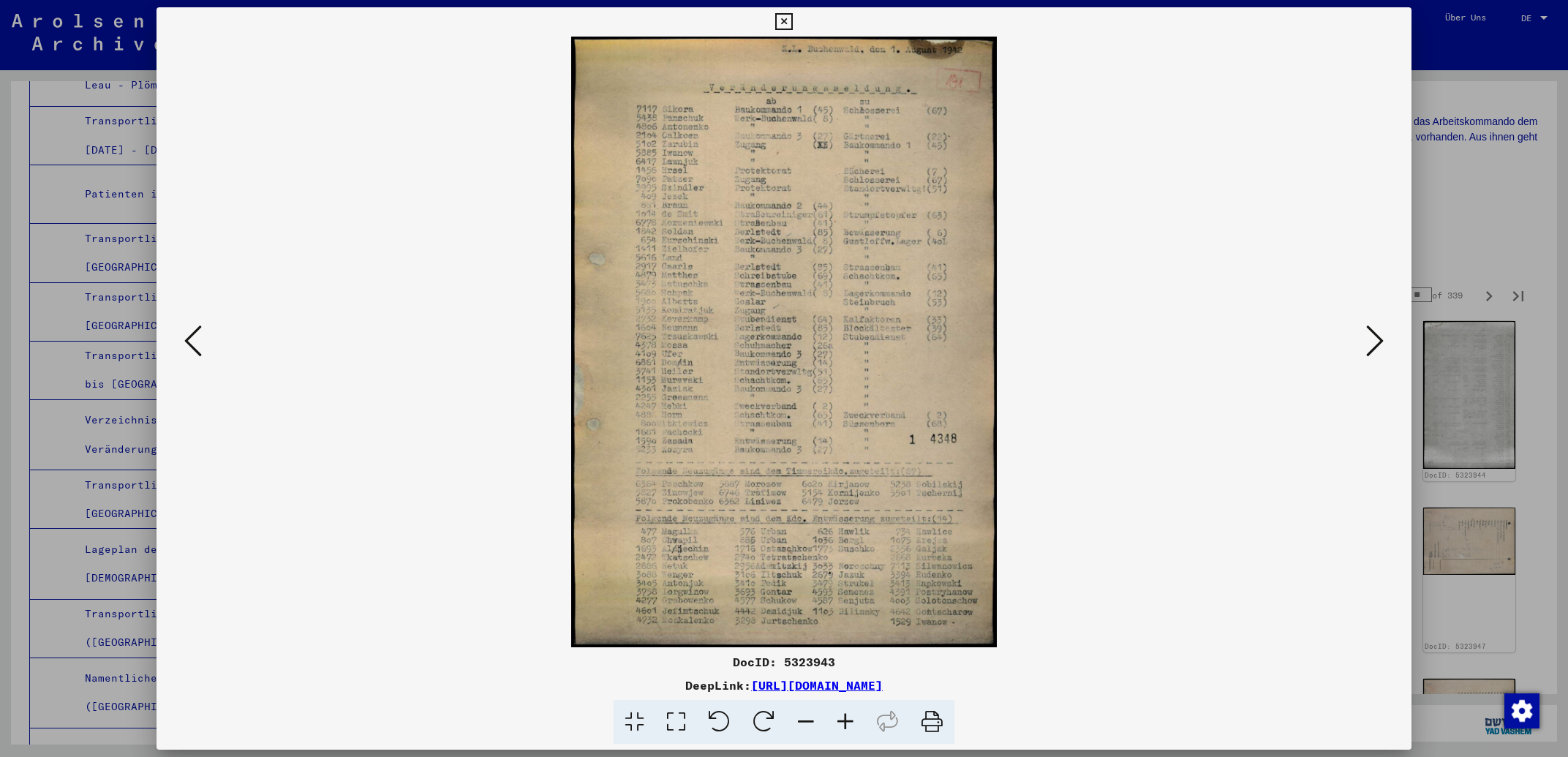
click at [1375, 346] on icon at bounding box center [1375, 340] width 17 height 35
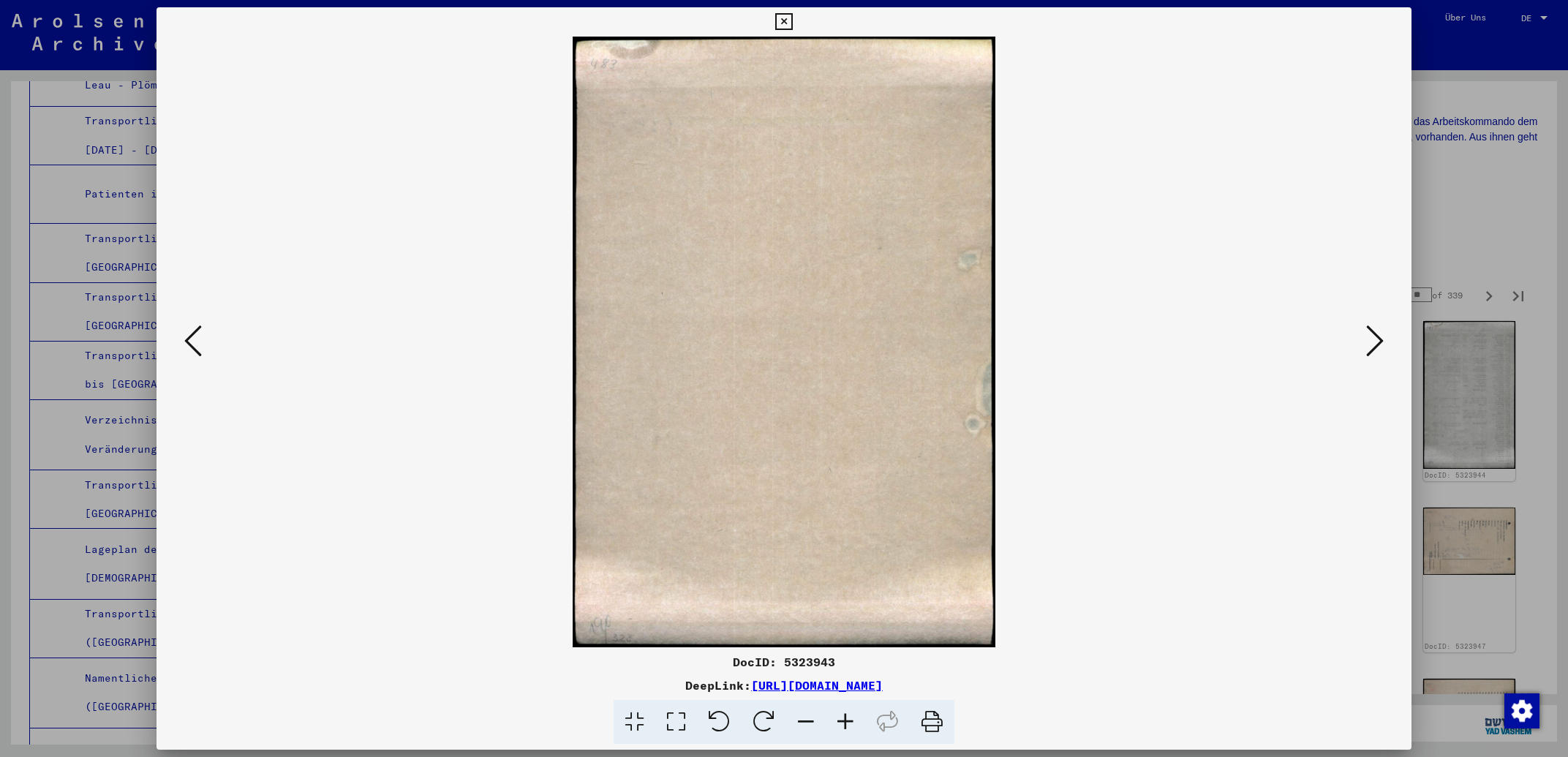
click at [1375, 346] on icon at bounding box center [1375, 340] width 17 height 35
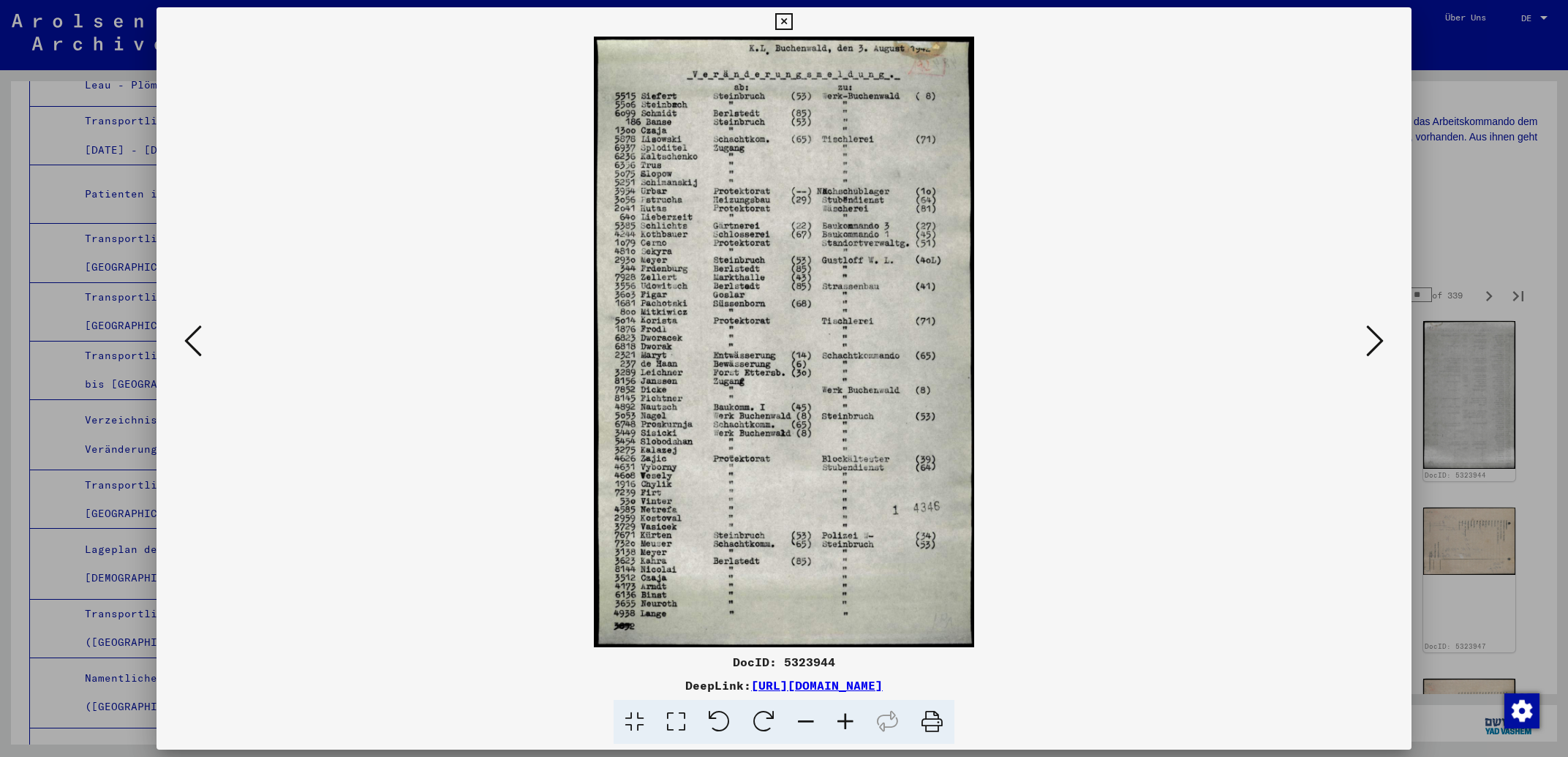
click at [1372, 335] on icon at bounding box center [1375, 340] width 17 height 35
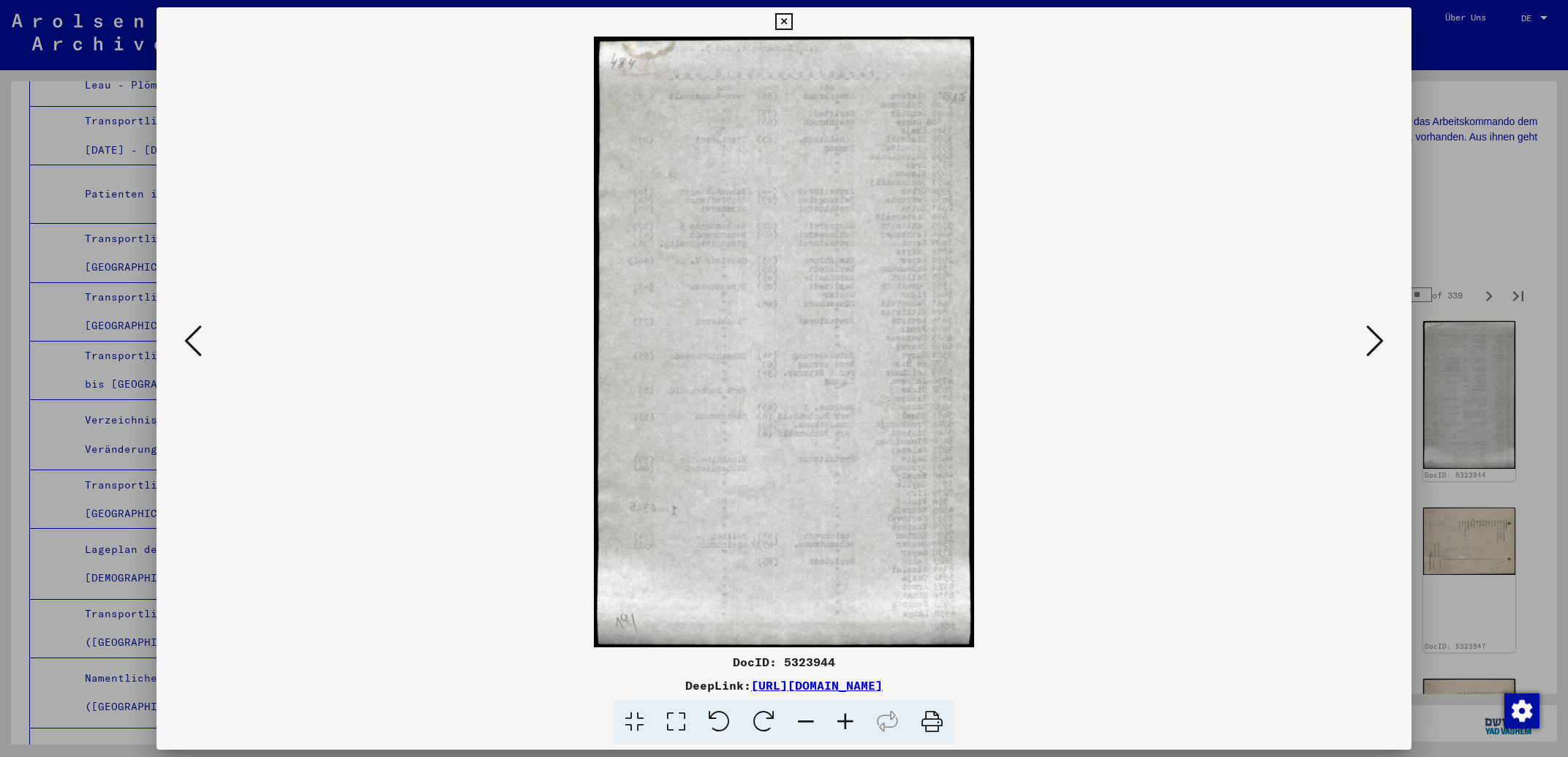
click at [1372, 335] on icon at bounding box center [1375, 340] width 17 height 35
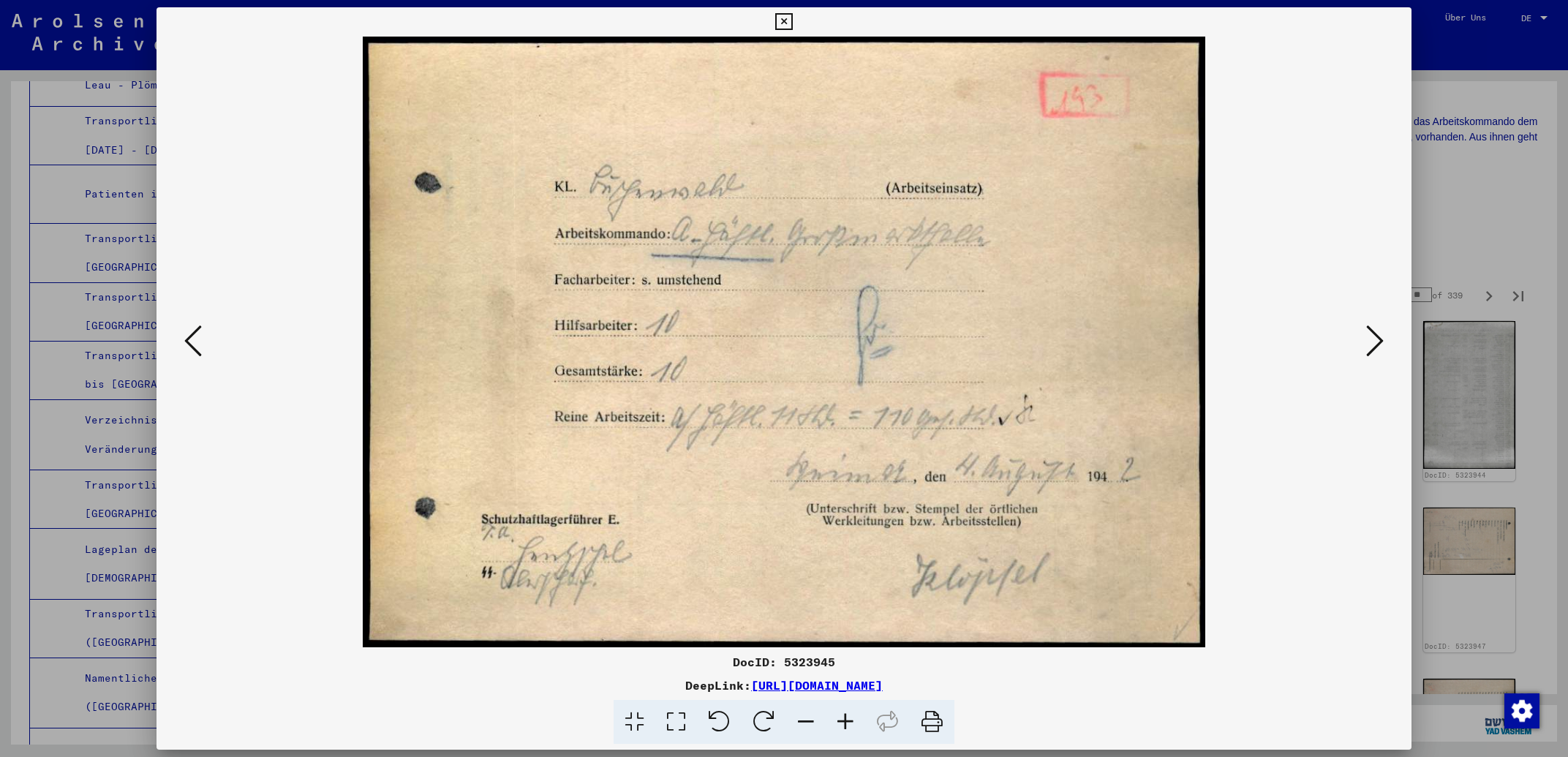
click at [1372, 335] on icon at bounding box center [1375, 340] width 17 height 35
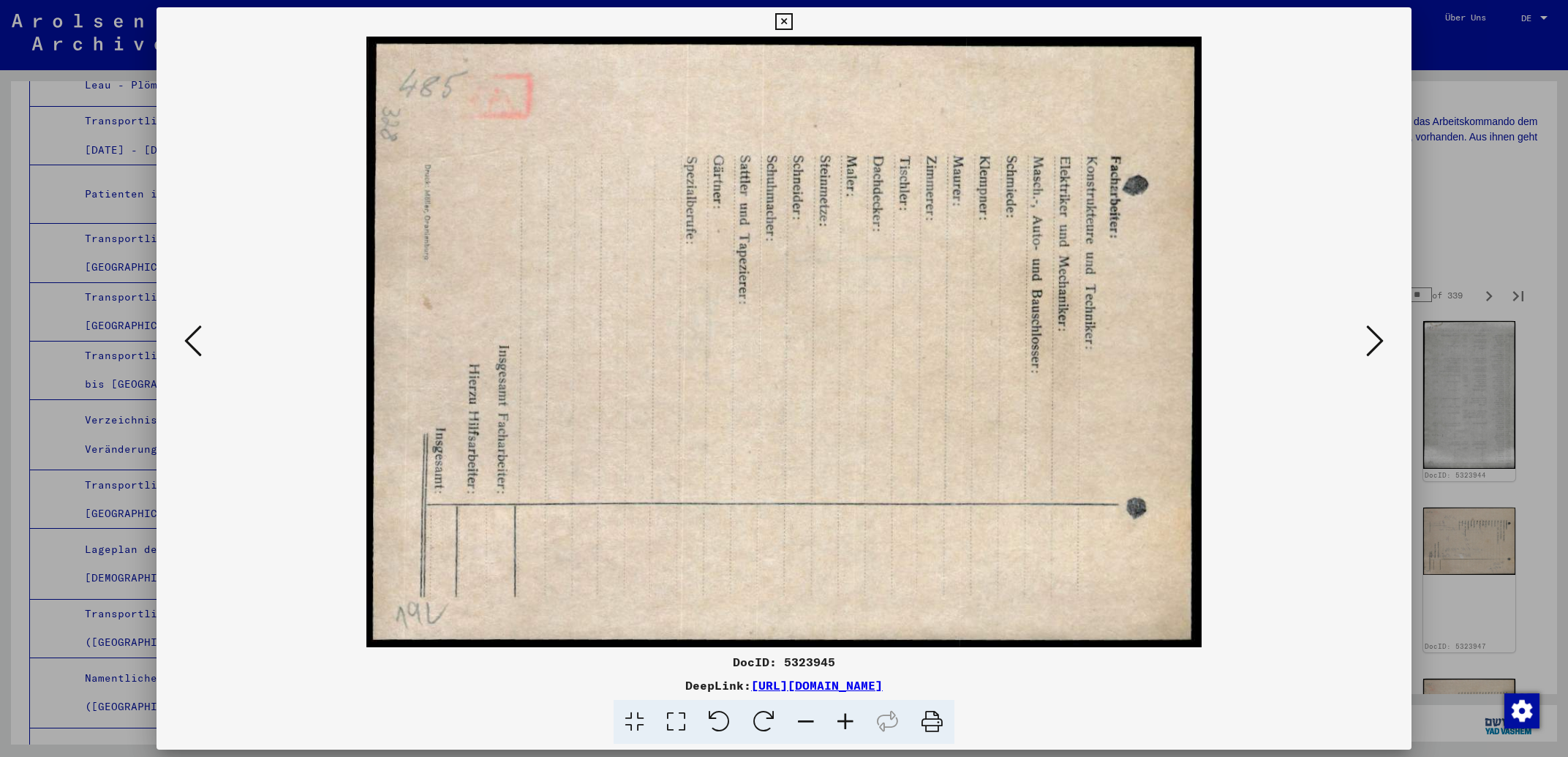
click at [207, 344] on img at bounding box center [784, 341] width 1155 height 610
click at [196, 344] on icon at bounding box center [193, 340] width 17 height 35
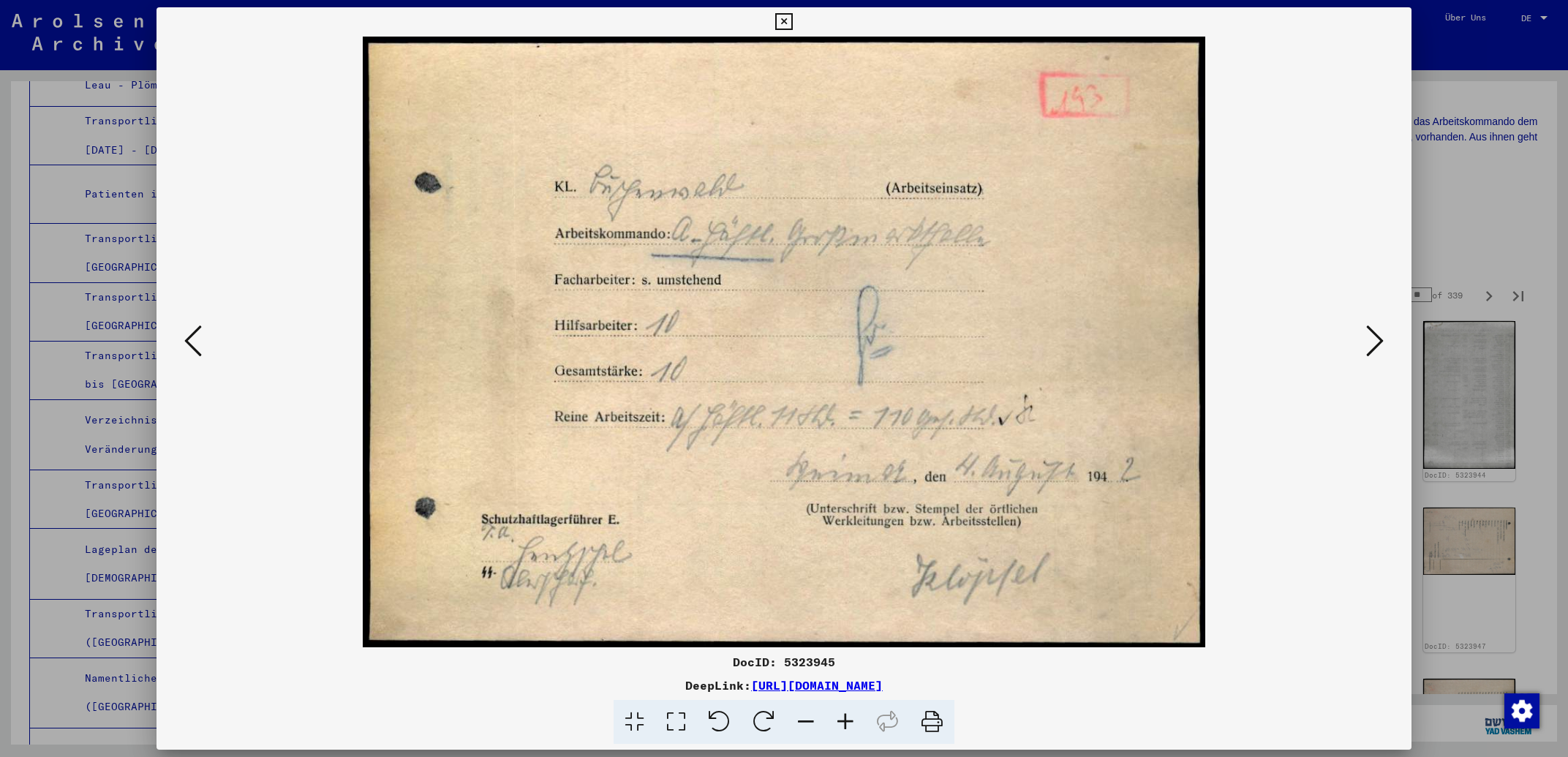
click at [1371, 331] on icon at bounding box center [1375, 340] width 17 height 35
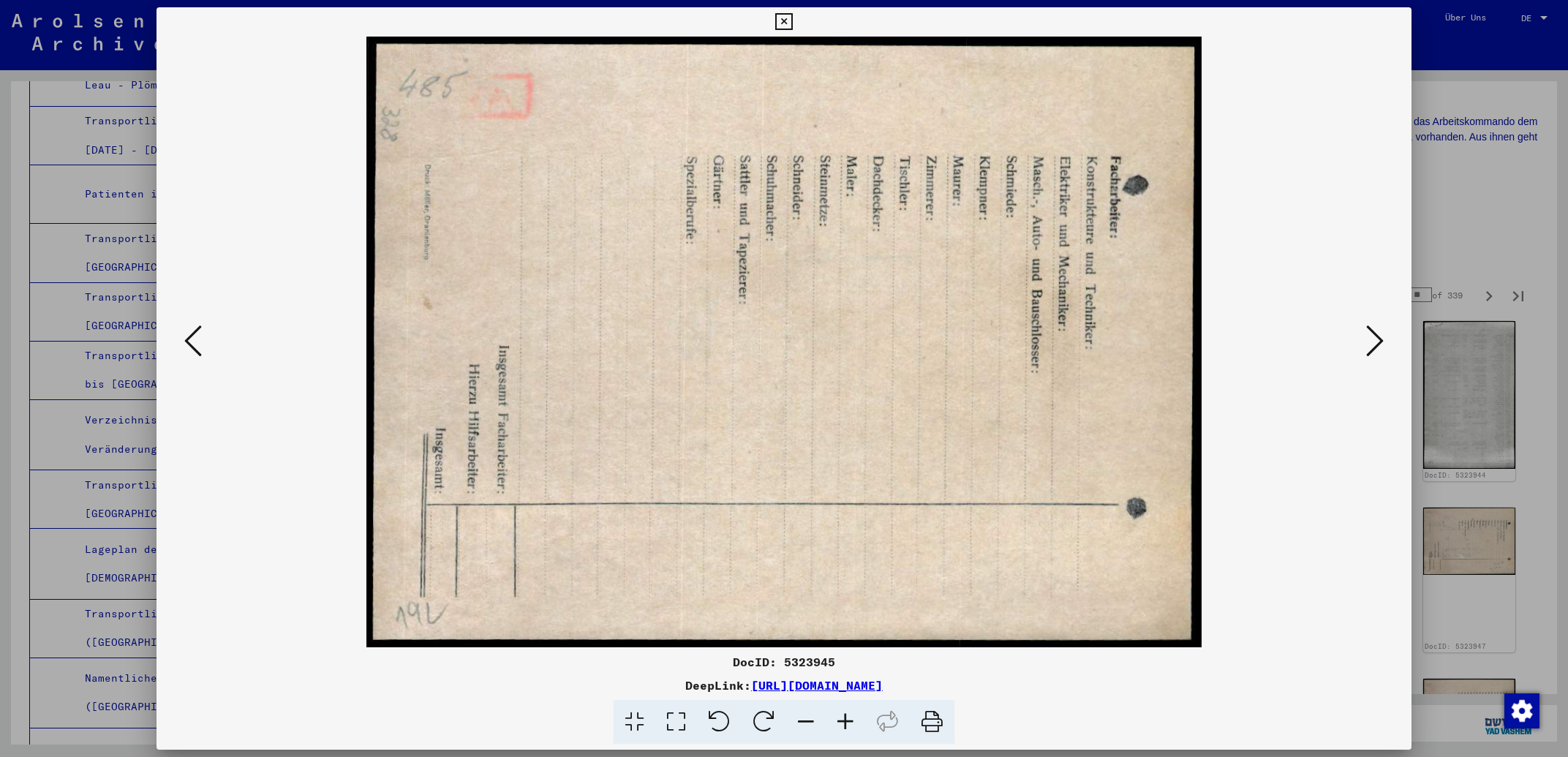
click at [1371, 331] on icon at bounding box center [1375, 340] width 17 height 35
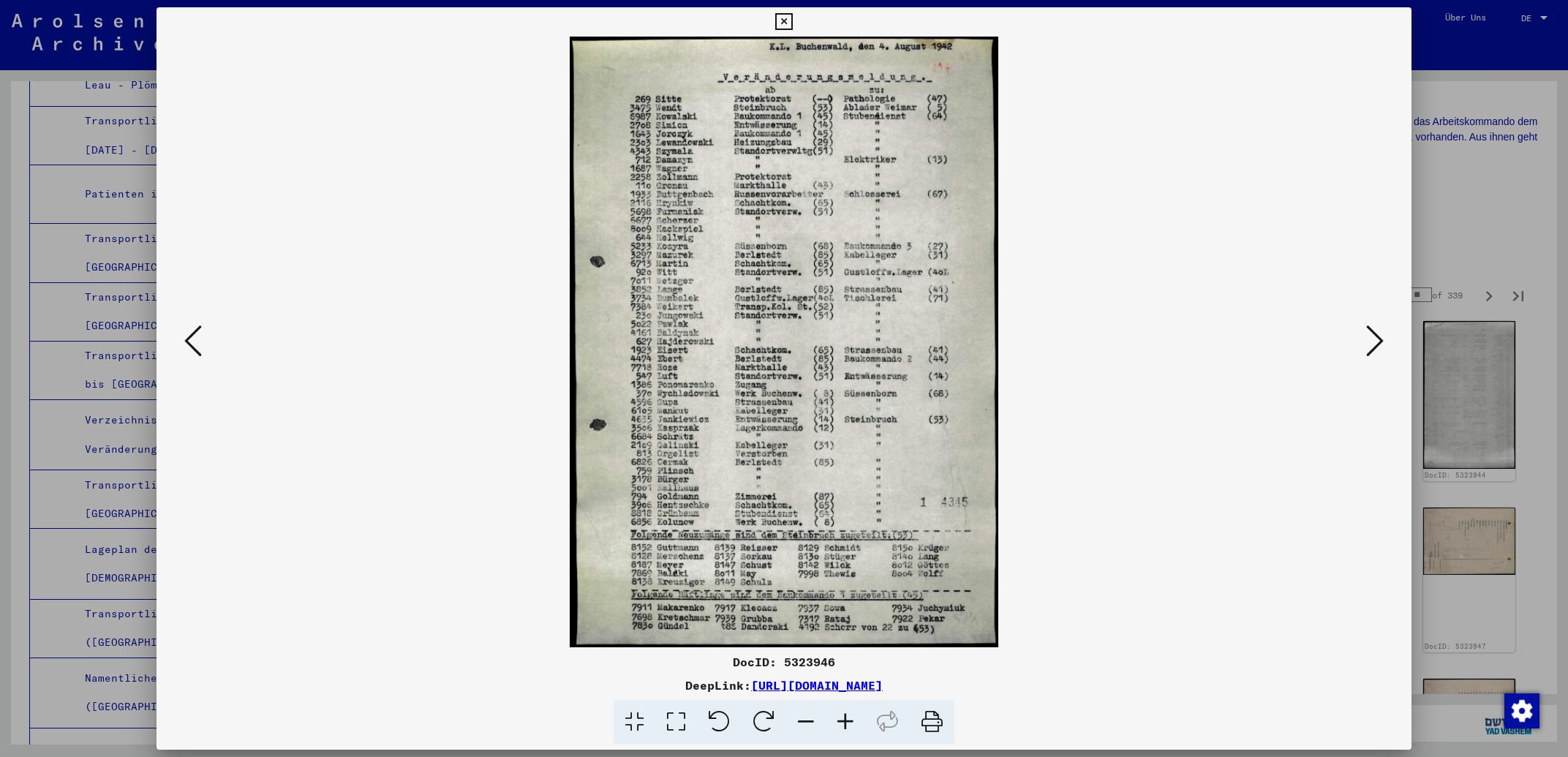
drag, startPoint x: 1042, startPoint y: 686, endPoint x: 604, endPoint y: 689, distance: 438.0
click at [604, 689] on div "DeepLink: [URL][DOMAIN_NAME]" at bounding box center [783, 686] width 1255 height 17
copy link "[URL][DOMAIN_NAME]"
click at [792, 19] on icon at bounding box center [783, 22] width 16 height 17
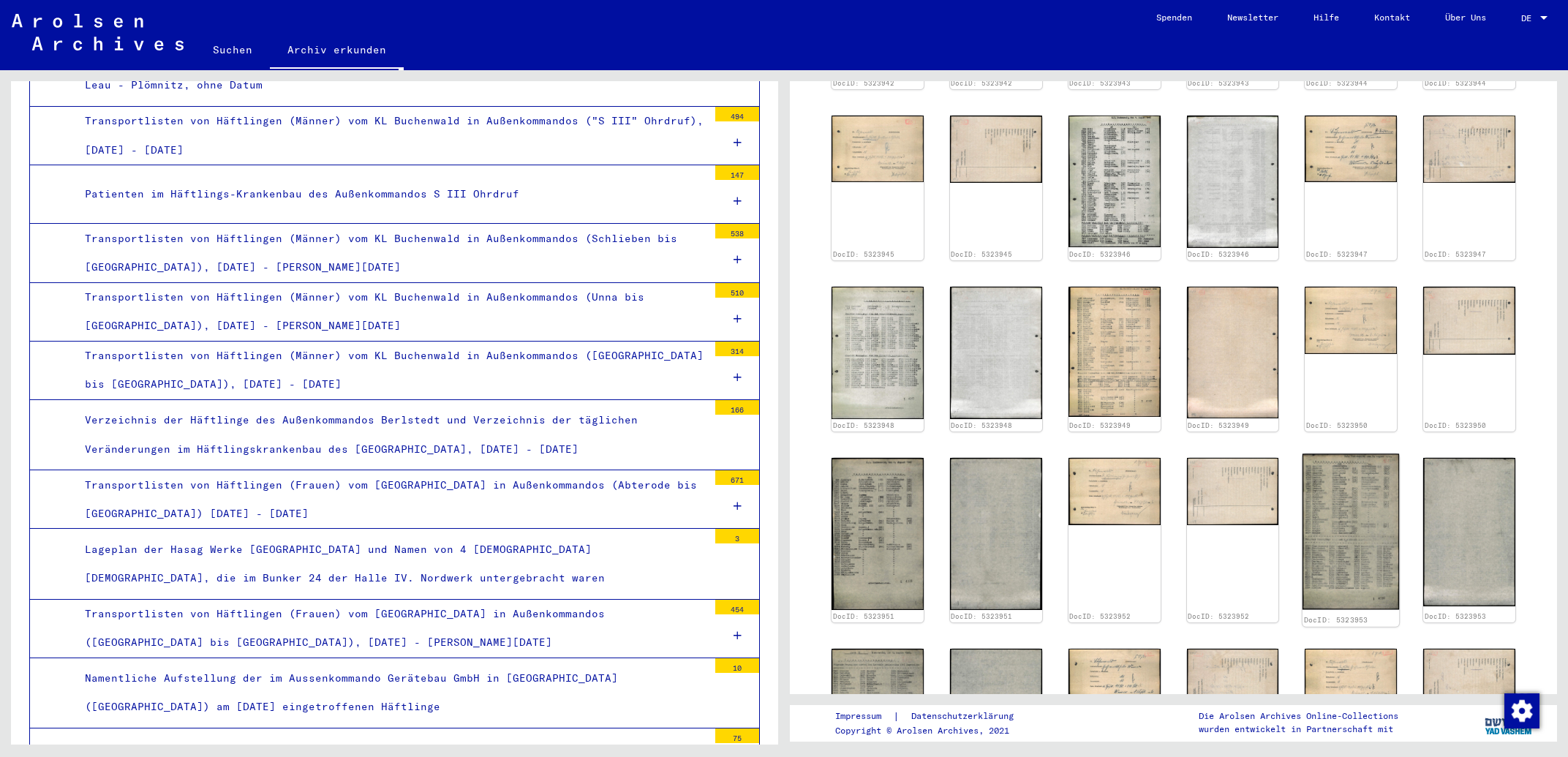
scroll to position [1019, 0]
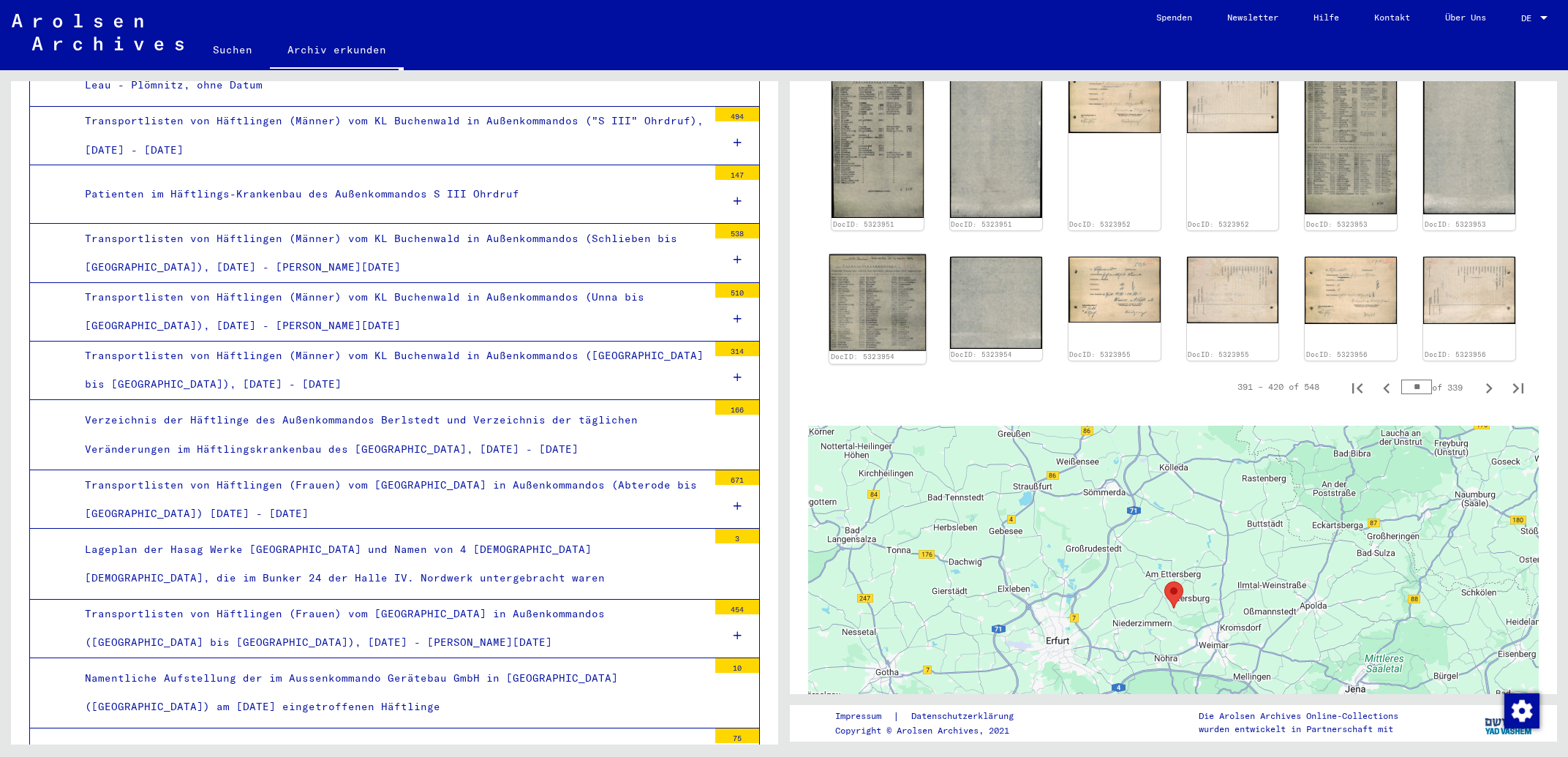
click at [868, 295] on img at bounding box center [878, 302] width 96 height 96
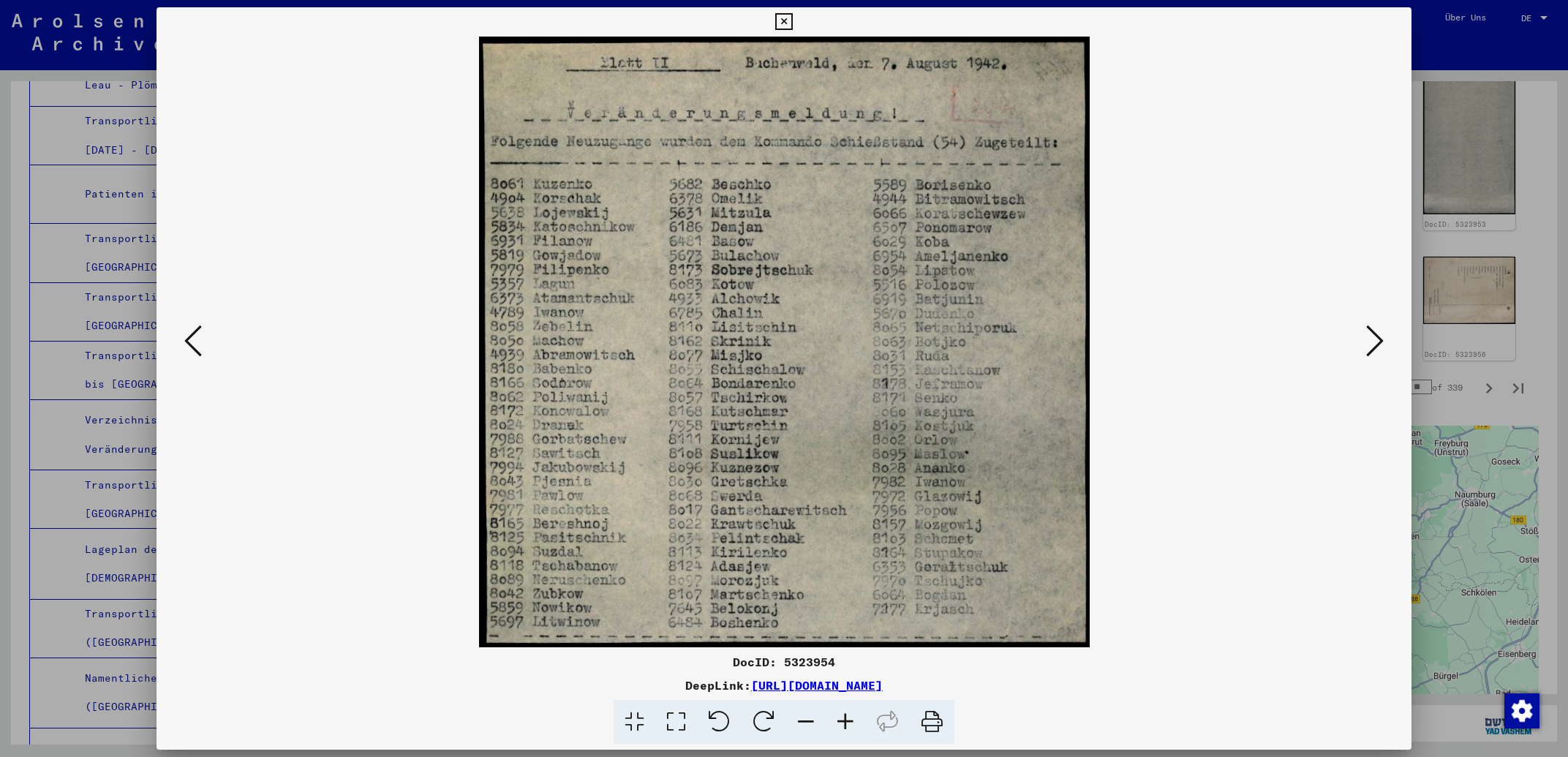
click at [792, 21] on icon at bounding box center [783, 22] width 16 height 17
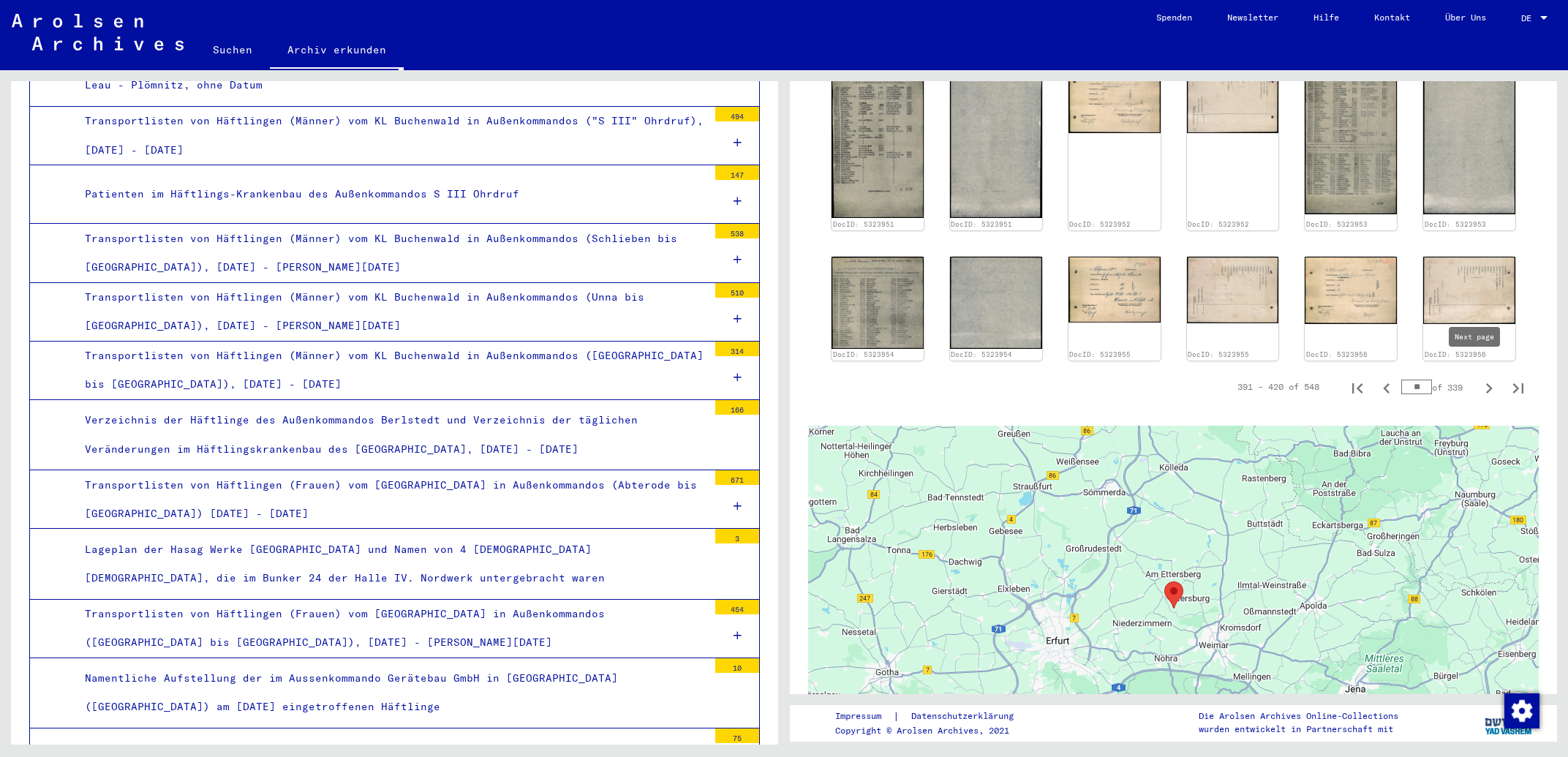
click at [1486, 383] on icon "Next page" at bounding box center [1489, 388] width 7 height 11
type input "**"
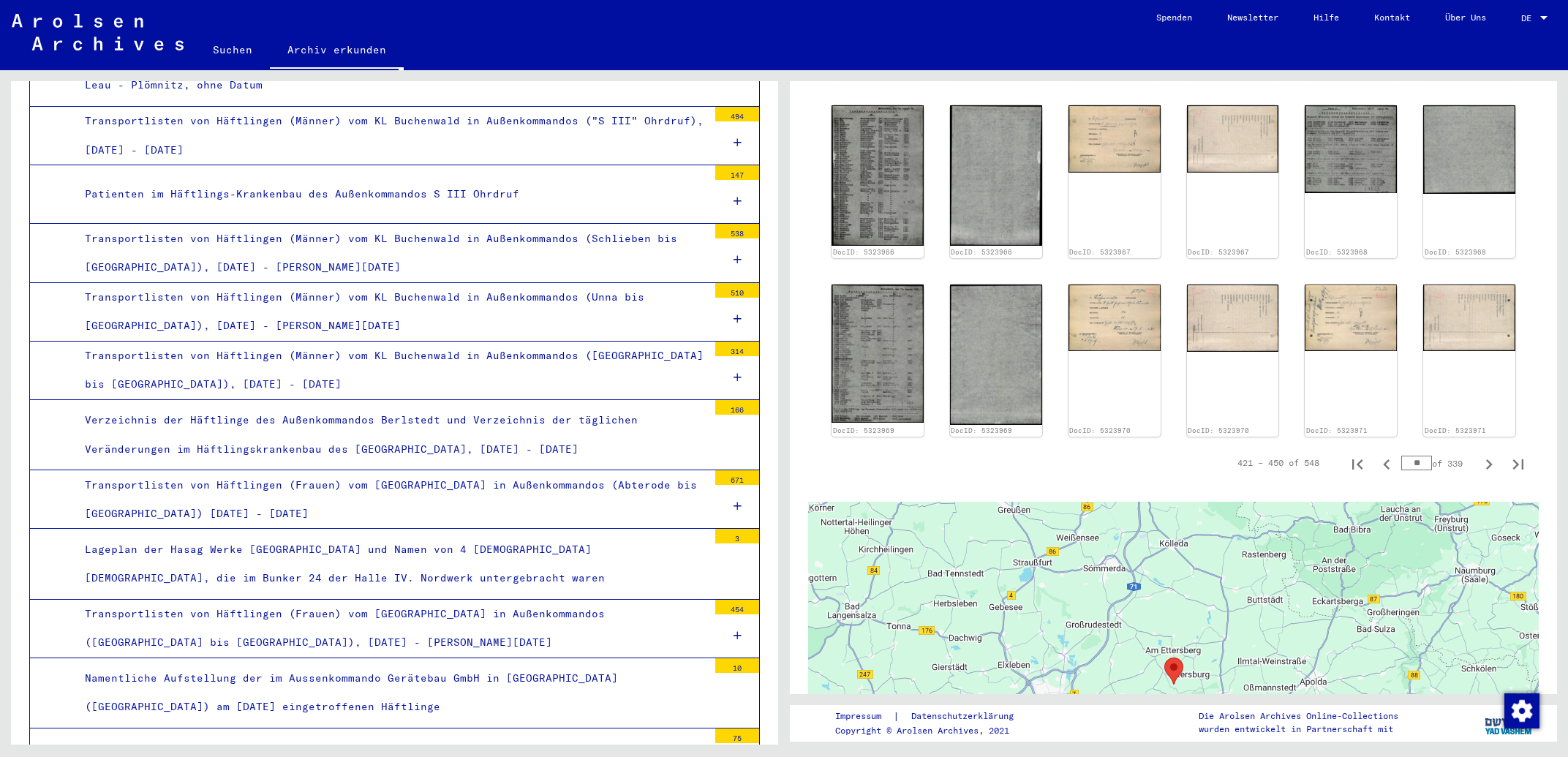
scroll to position [837, 0]
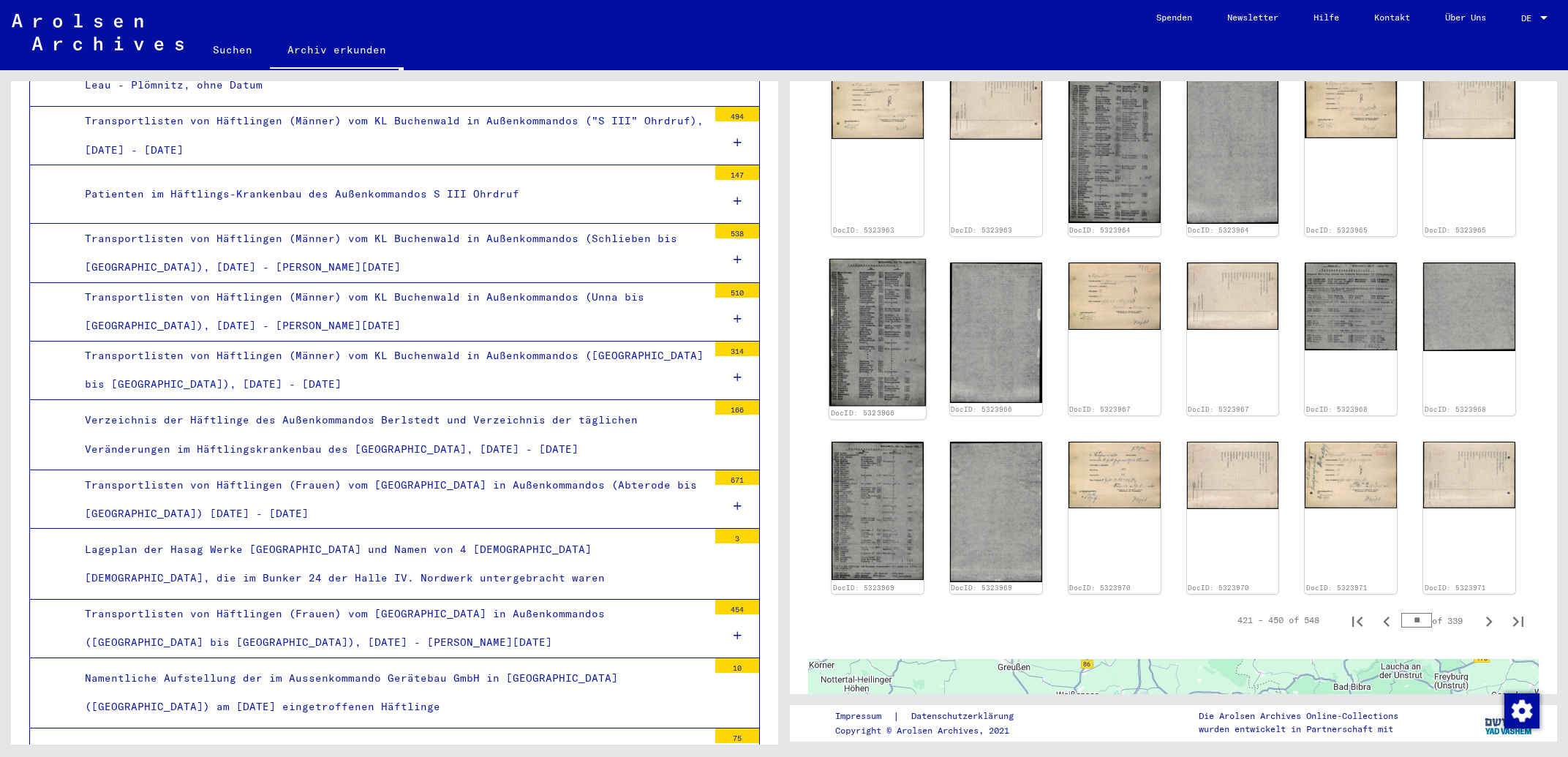
click at [883, 316] on img at bounding box center [878, 333] width 96 height 148
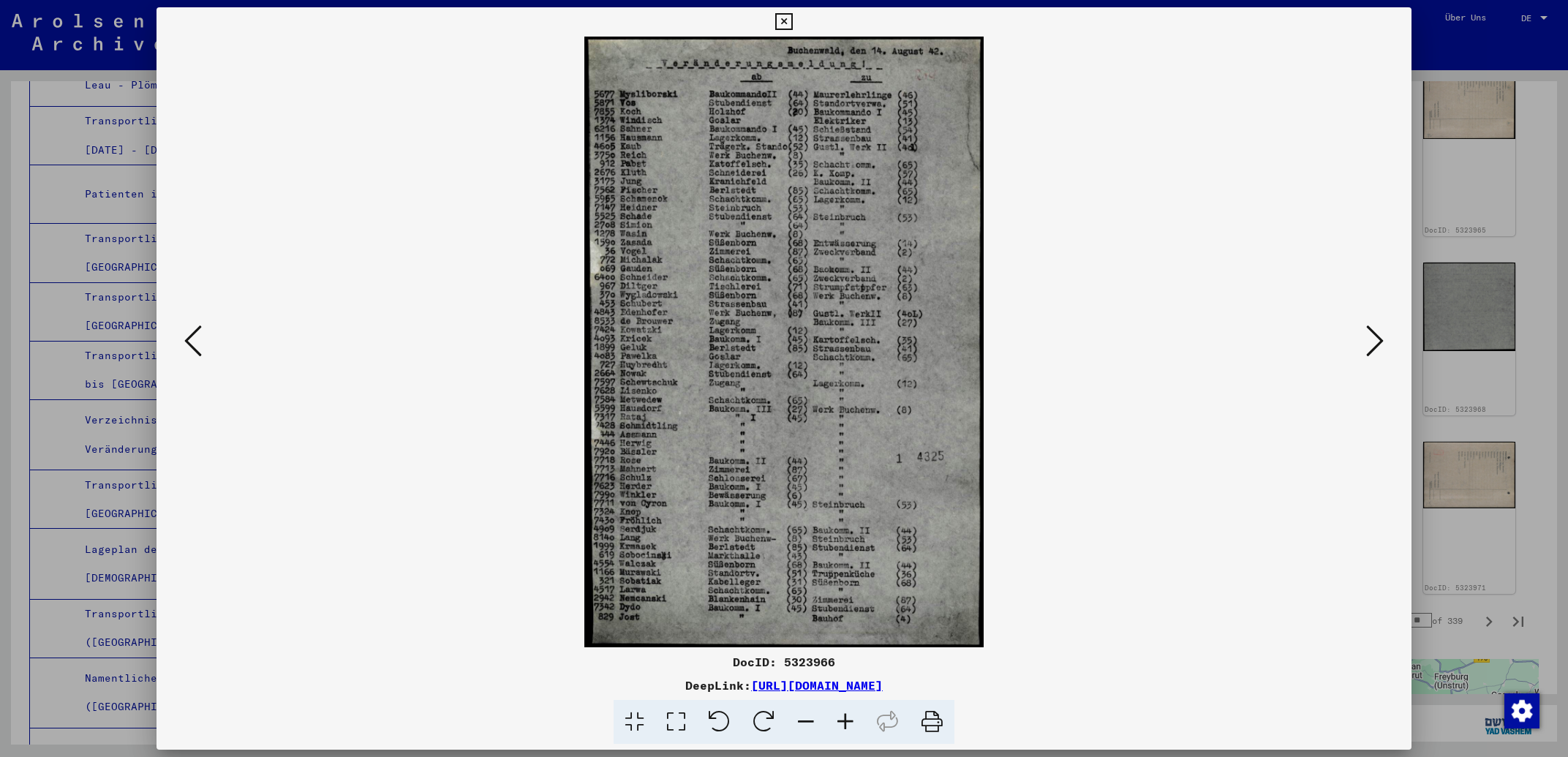
drag, startPoint x: 1059, startPoint y: 686, endPoint x: 605, endPoint y: 685, distance: 454.0
click at [605, 685] on div "DeepLink: [URL][DOMAIN_NAME]" at bounding box center [783, 686] width 1255 height 17
copy link "[URL][DOMAIN_NAME]"
click at [792, 25] on icon at bounding box center [783, 22] width 16 height 17
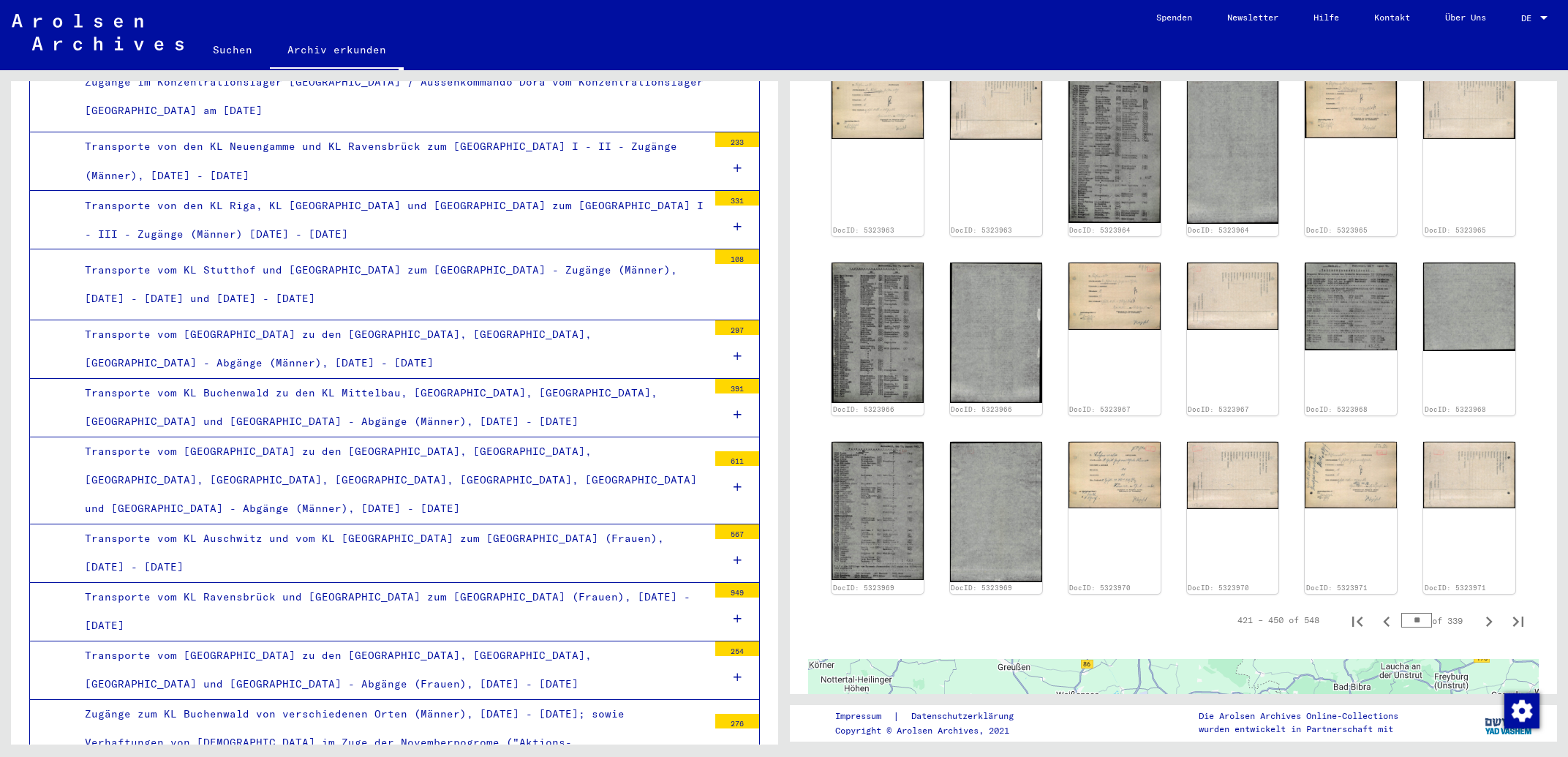
scroll to position [1943, 0]
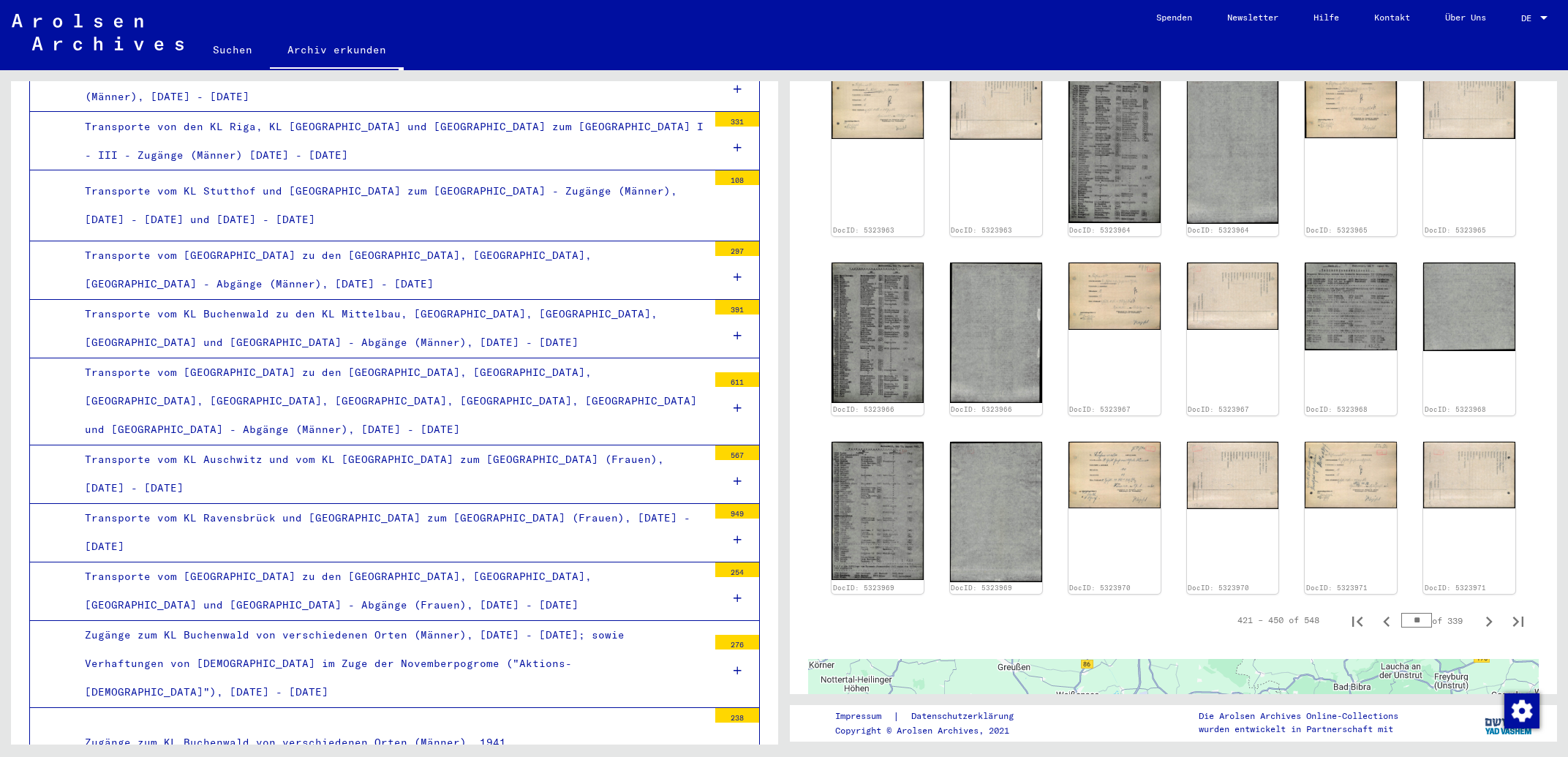
click at [729, 314] on div at bounding box center [738, 336] width 44 height 43
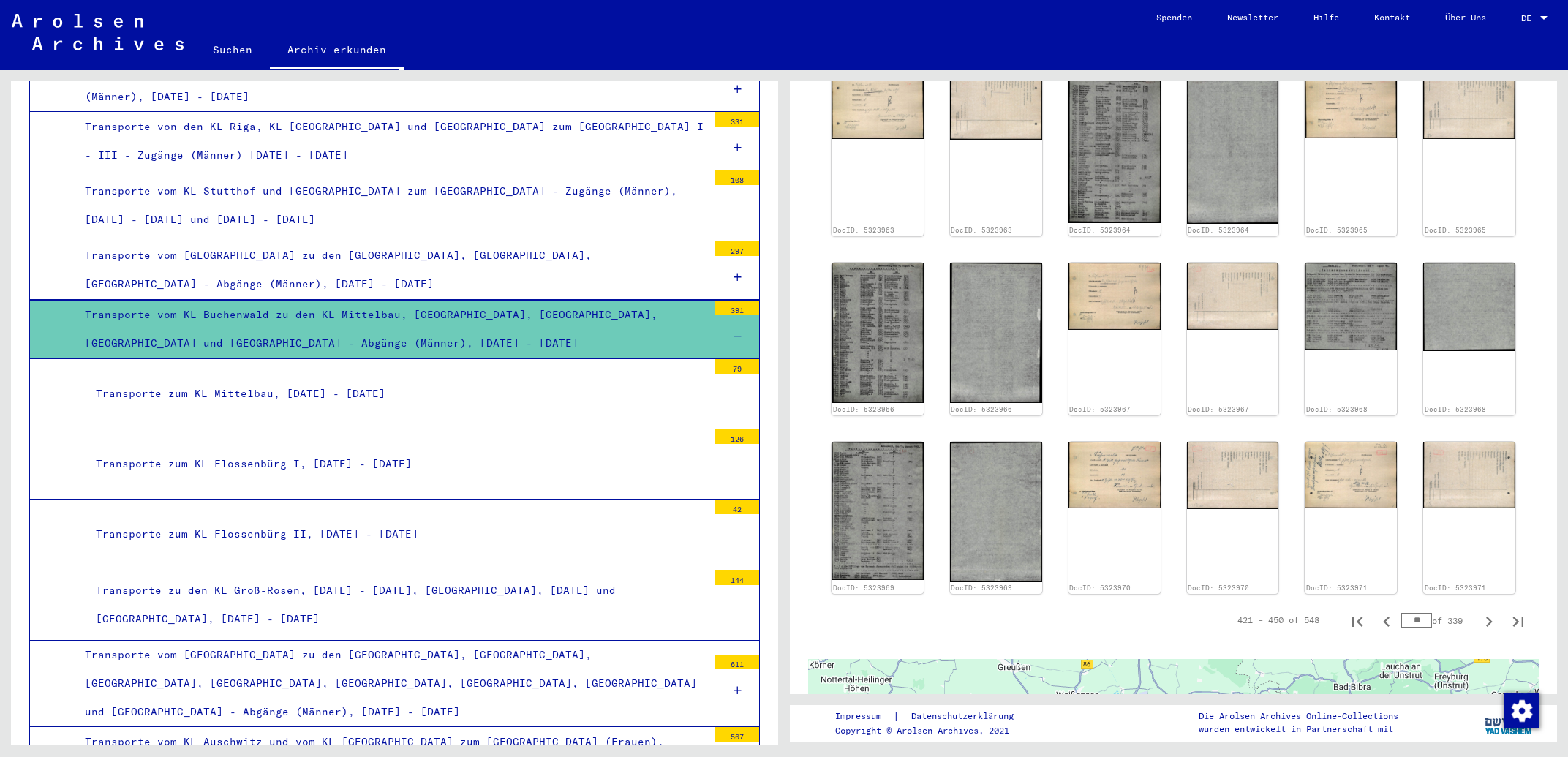
click at [294, 577] on div "Transporte zu den KL Groß-Rosen, [DATE] - [DATE], [GEOGRAPHIC_DATA], [DATE] und…" at bounding box center [396, 605] width 623 height 57
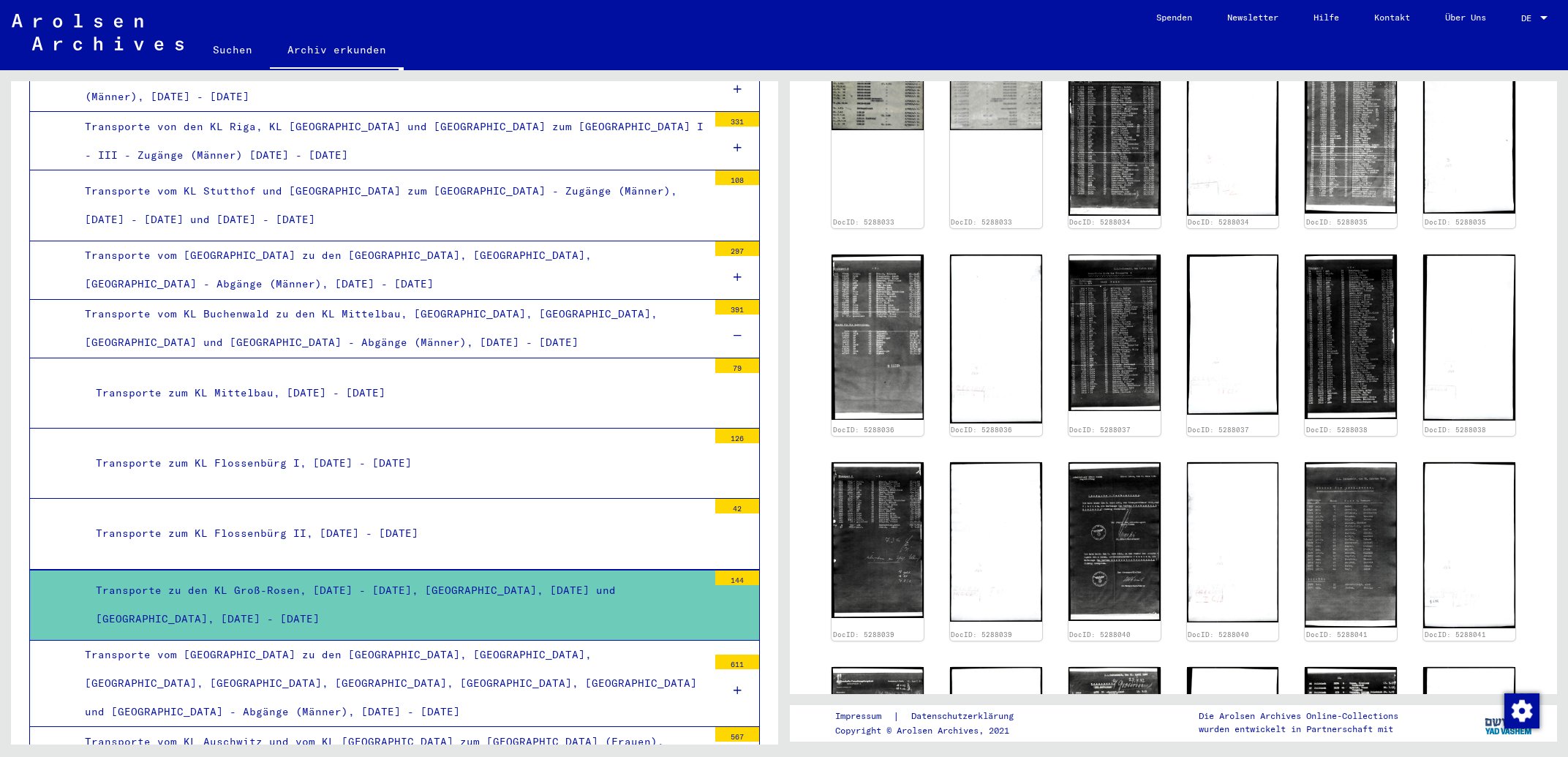
scroll to position [784, 0]
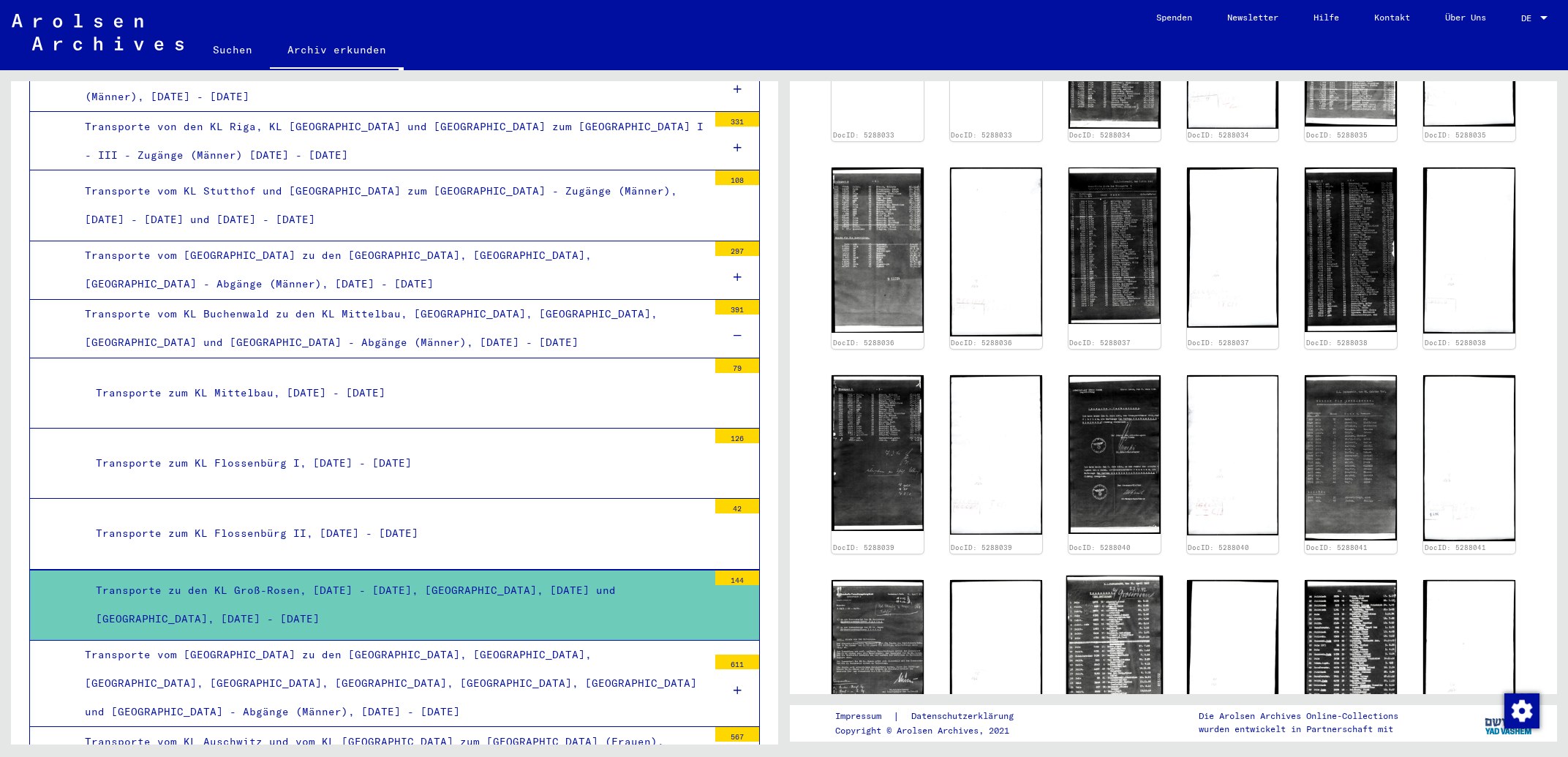
click at [1083, 626] on img at bounding box center [1115, 660] width 96 height 168
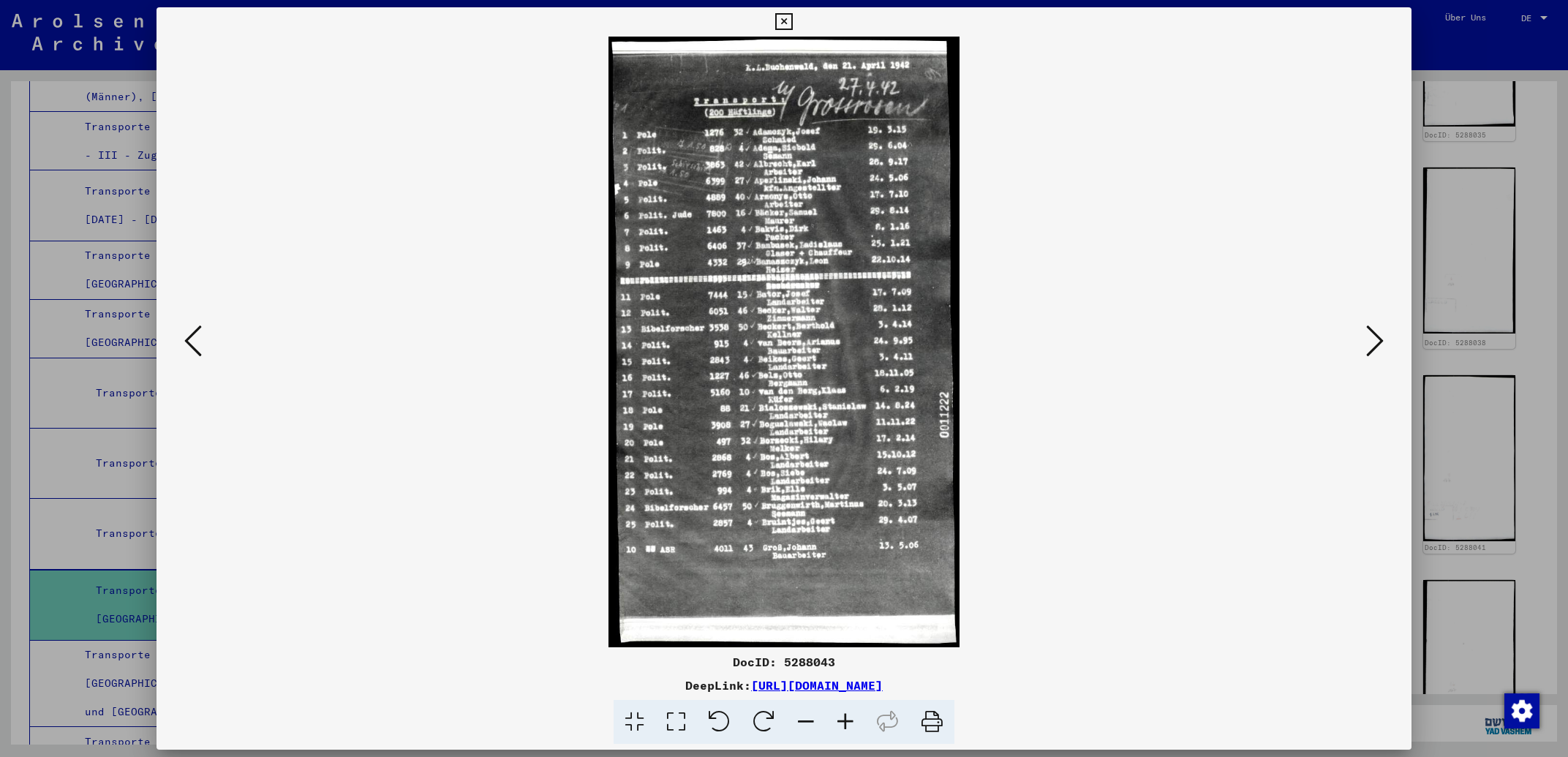
click at [792, 22] on icon at bounding box center [783, 22] width 16 height 17
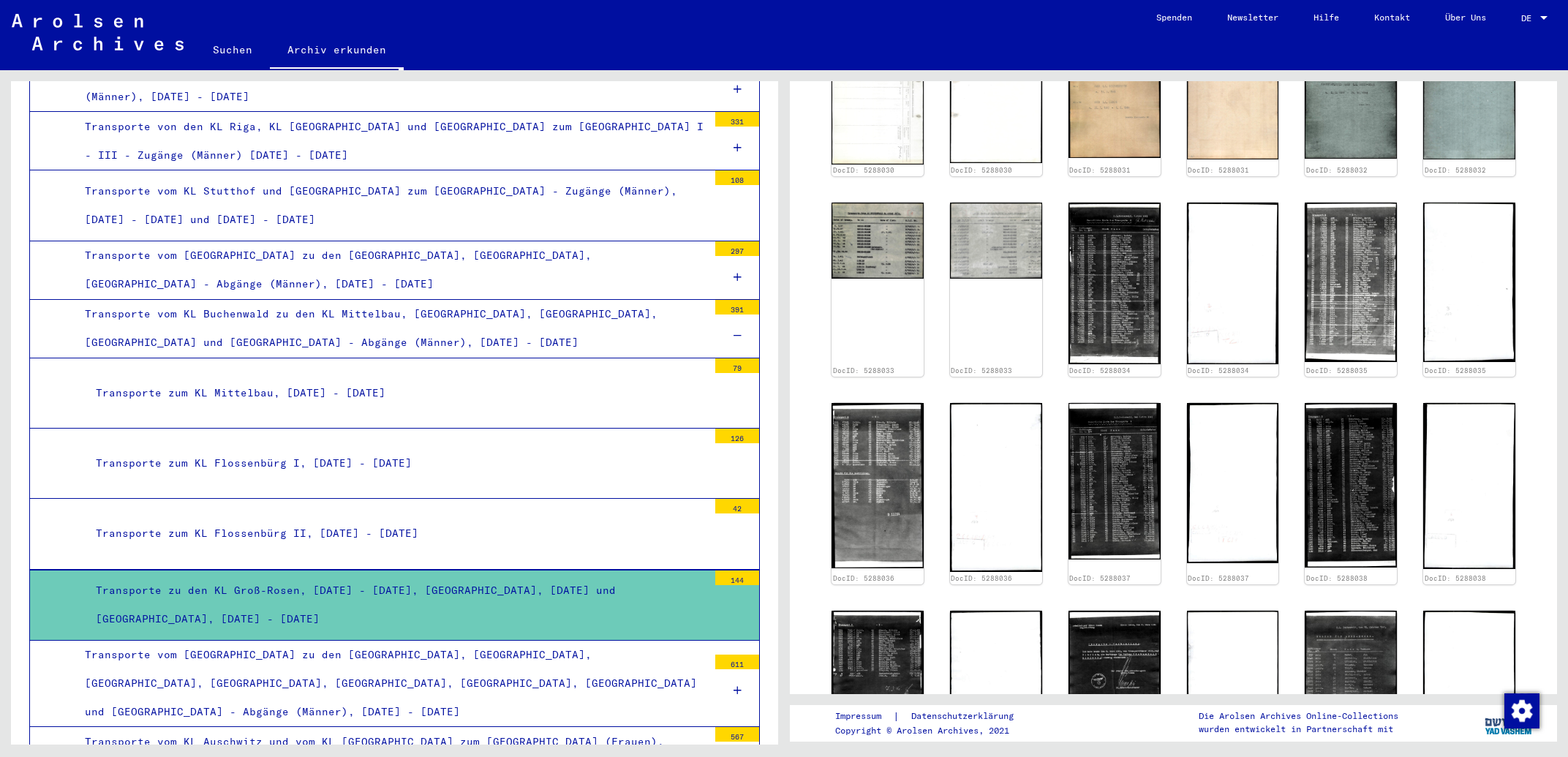
scroll to position [313, 0]
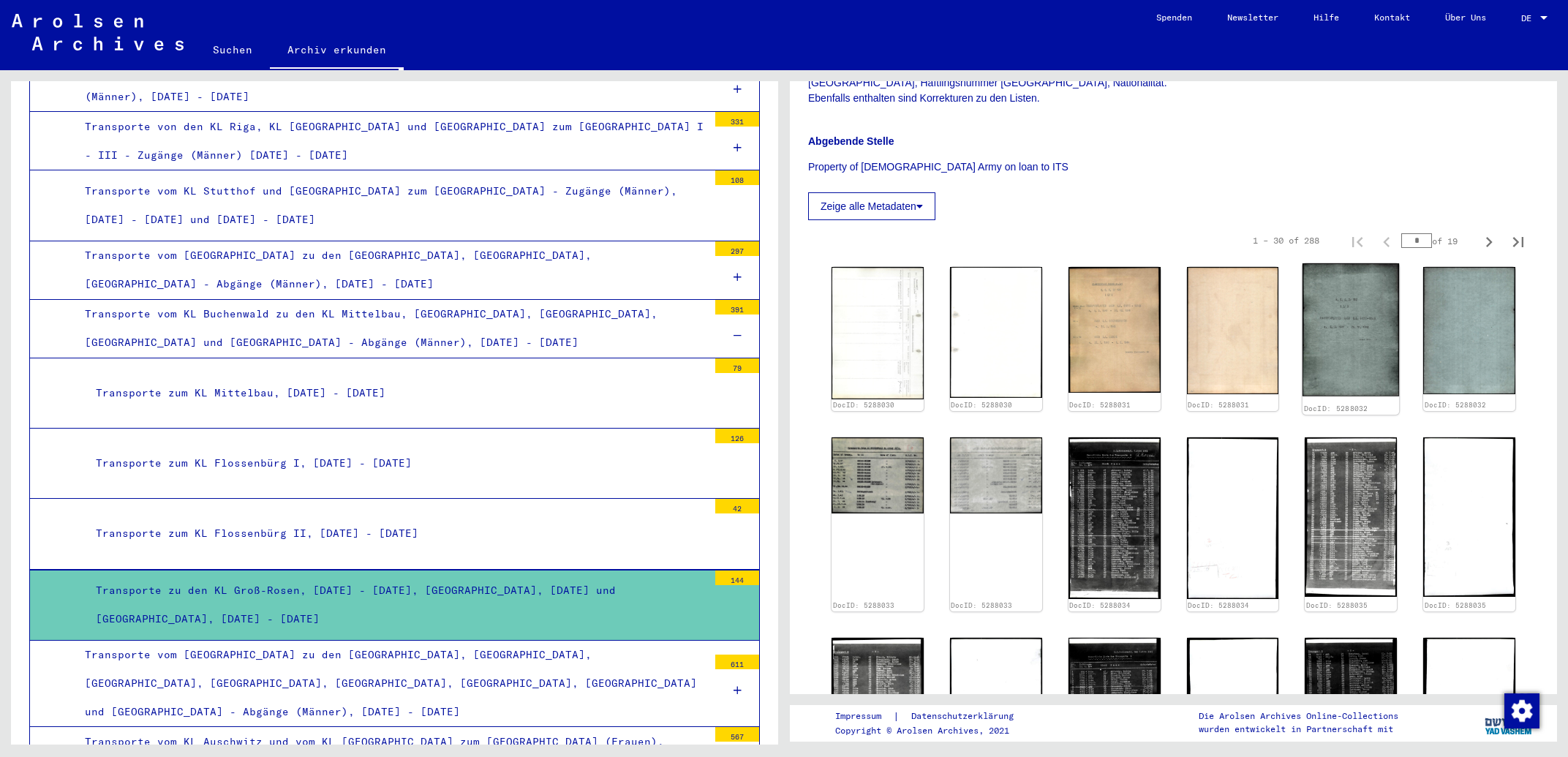
click at [1326, 332] on img at bounding box center [1351, 329] width 96 height 132
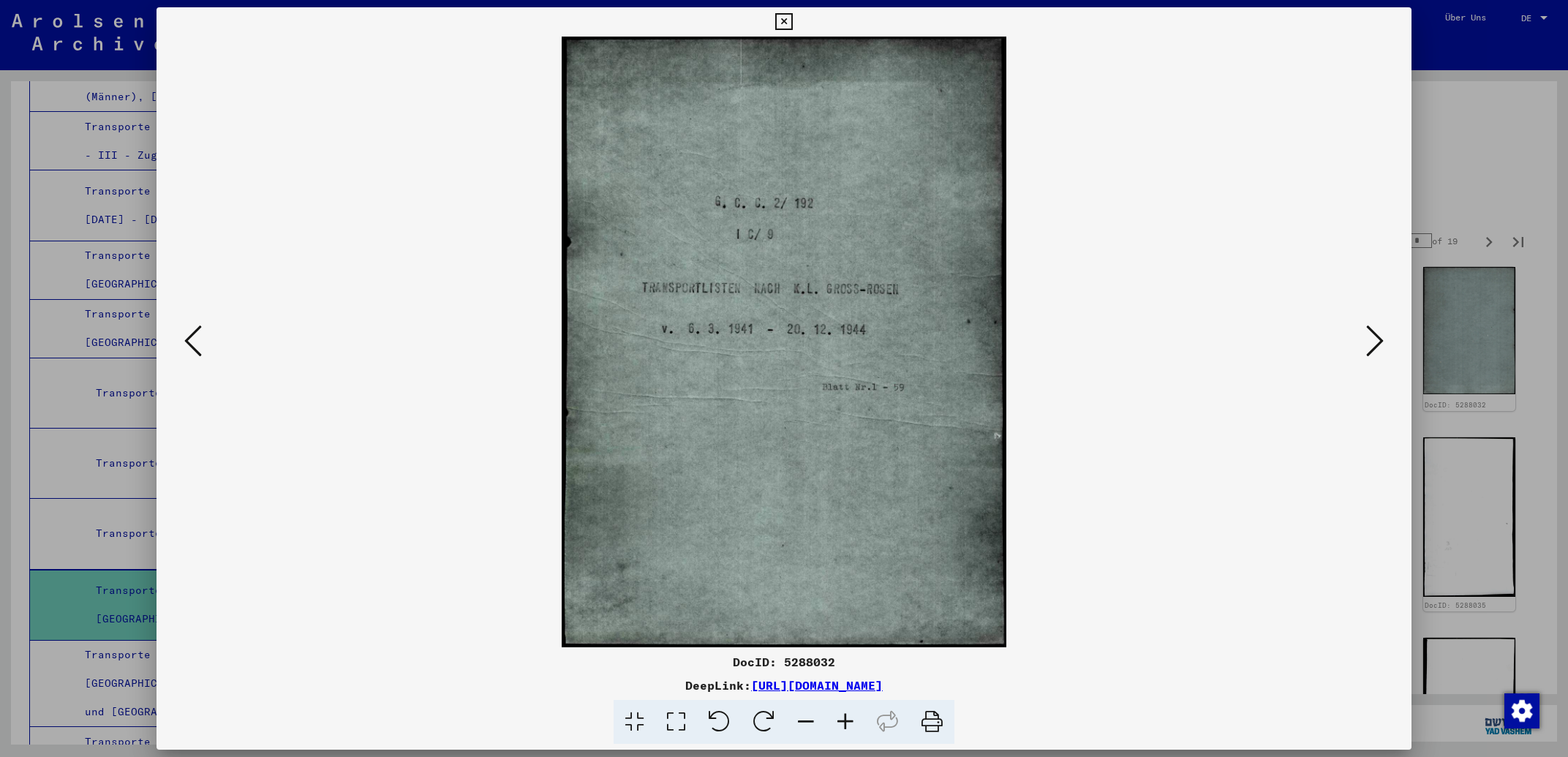
click at [792, 22] on icon at bounding box center [783, 22] width 16 height 17
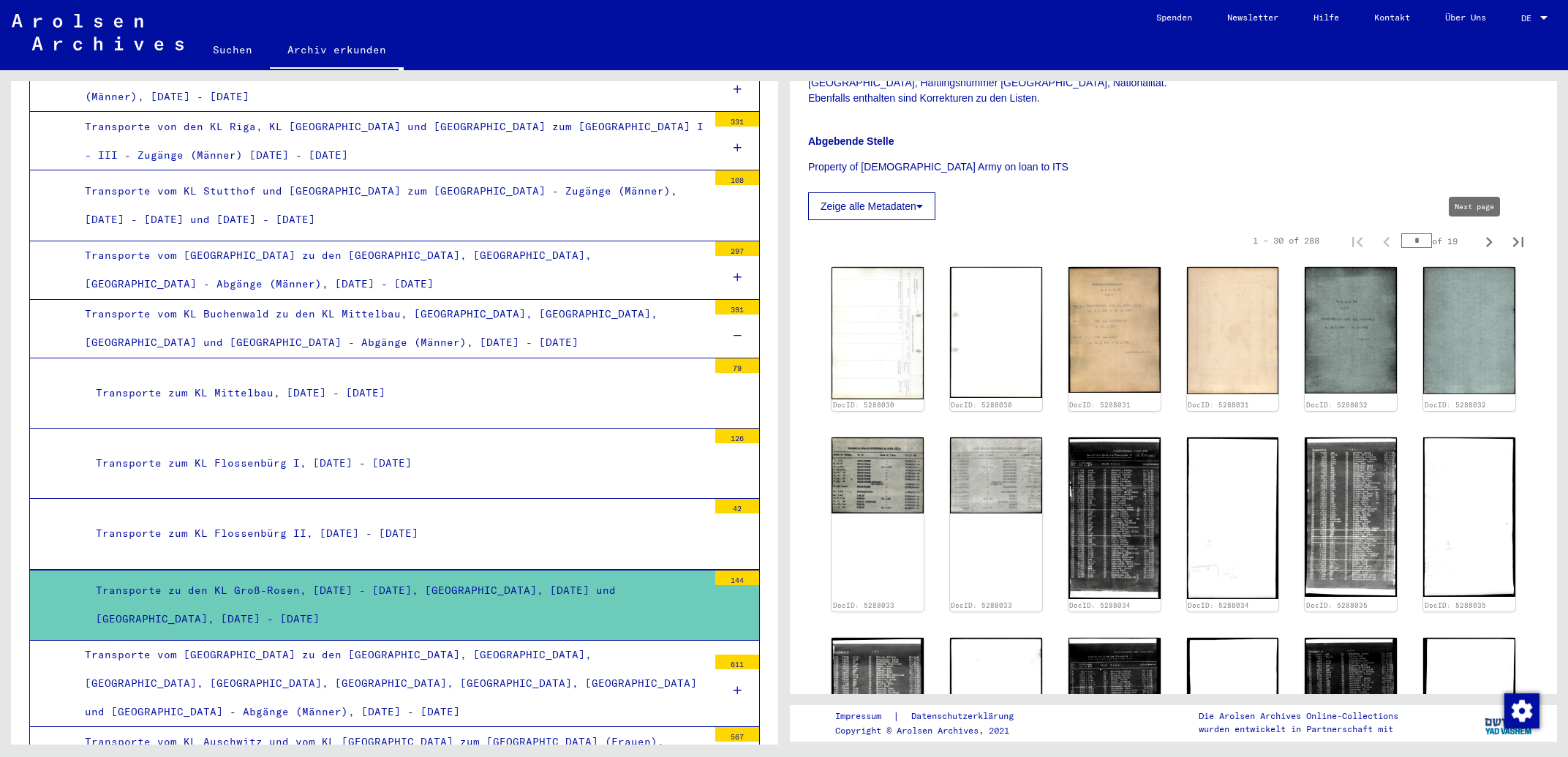
click at [1479, 247] on icon "Next page" at bounding box center [1489, 241] width 20 height 20
type input "*"
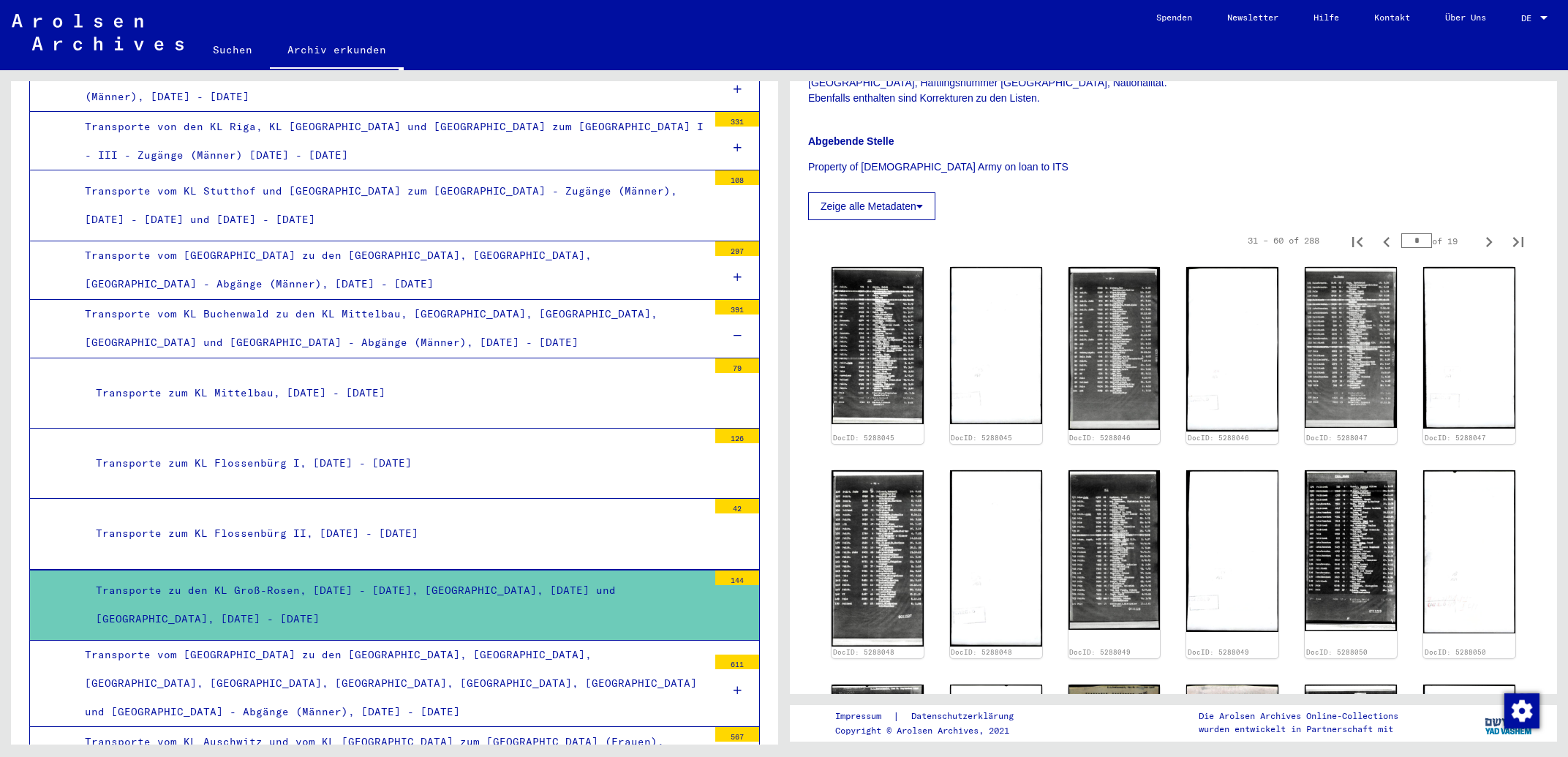
scroll to position [549, 0]
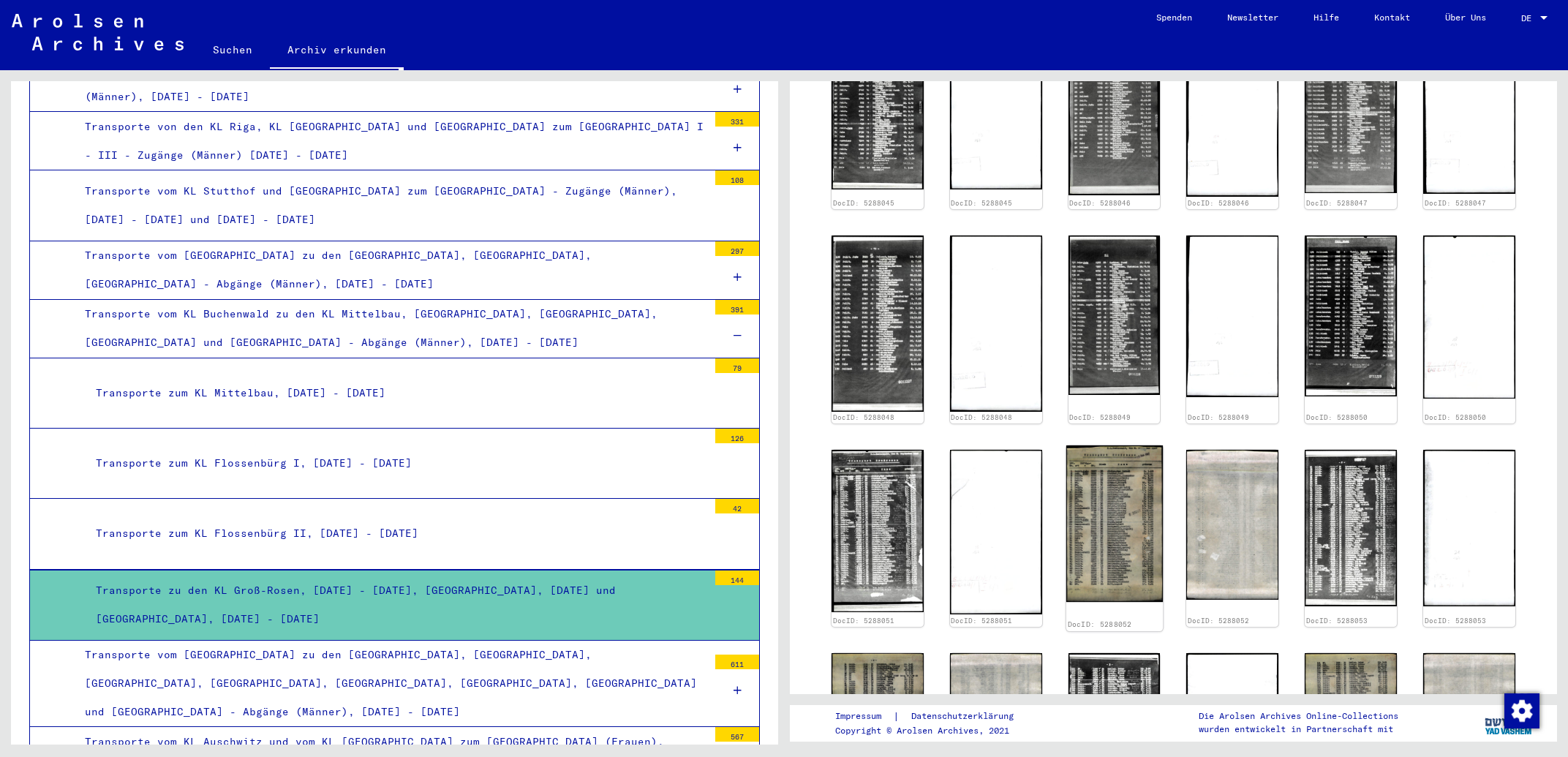
click at [1124, 481] on img at bounding box center [1115, 524] width 96 height 156
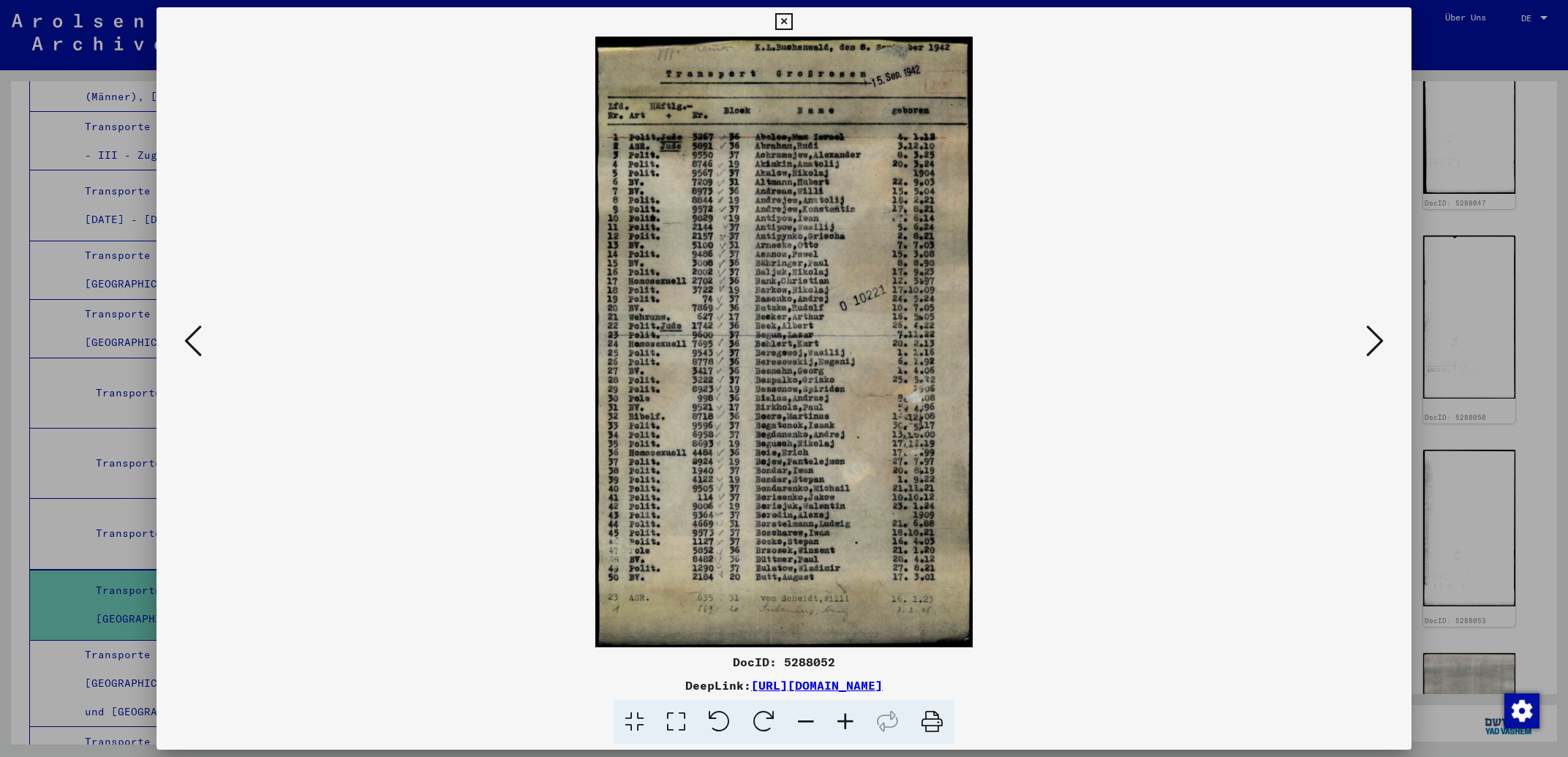
drag, startPoint x: 1052, startPoint y: 689, endPoint x: 605, endPoint y: 688, distance: 447.0
click at [605, 688] on div "DeepLink: [URL][DOMAIN_NAME]" at bounding box center [783, 686] width 1255 height 17
copy link "[URL][DOMAIN_NAME]"
click at [1392, 336] on div at bounding box center [783, 341] width 1255 height 610
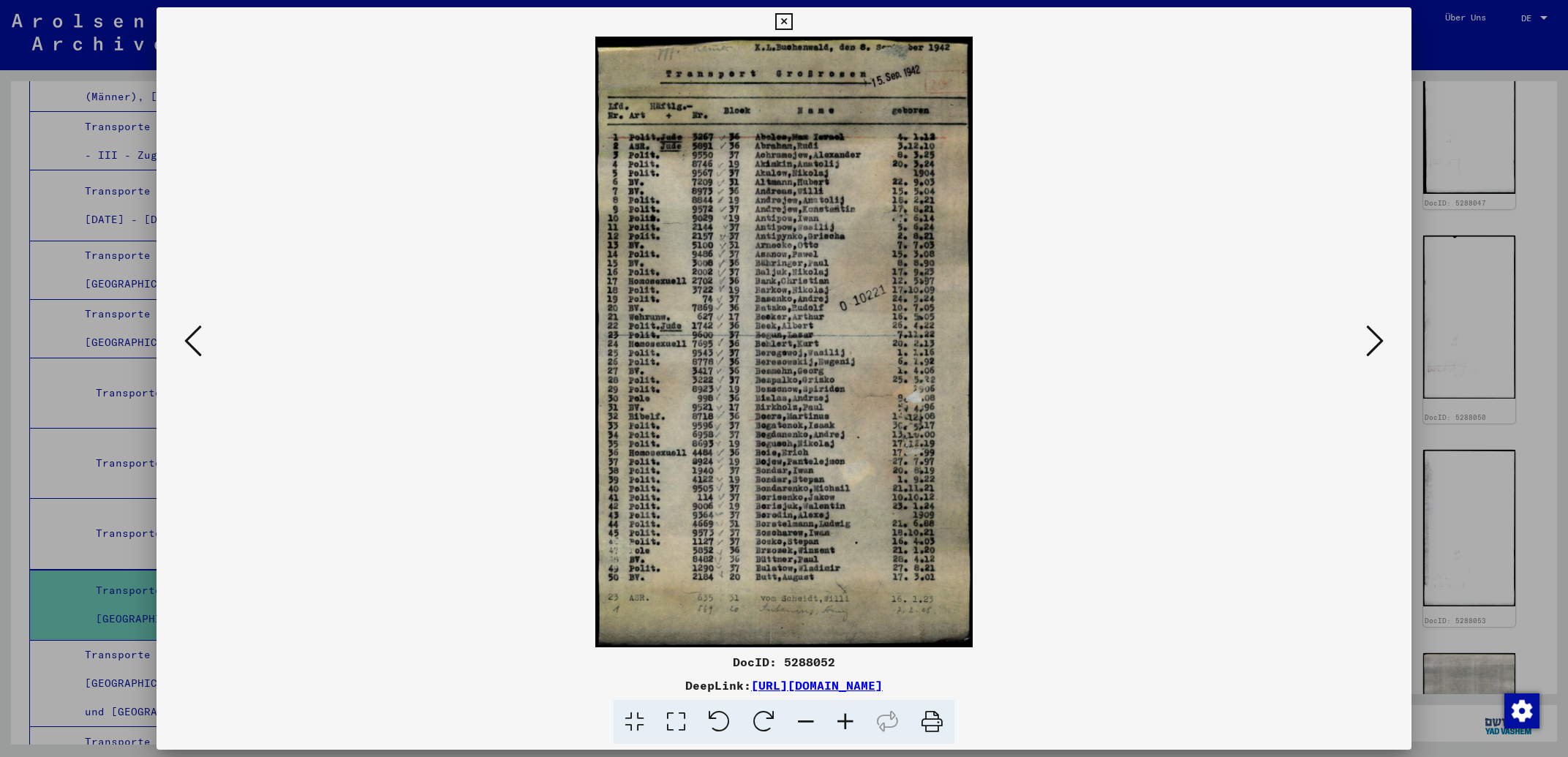
click at [1380, 341] on icon at bounding box center [1375, 340] width 17 height 35
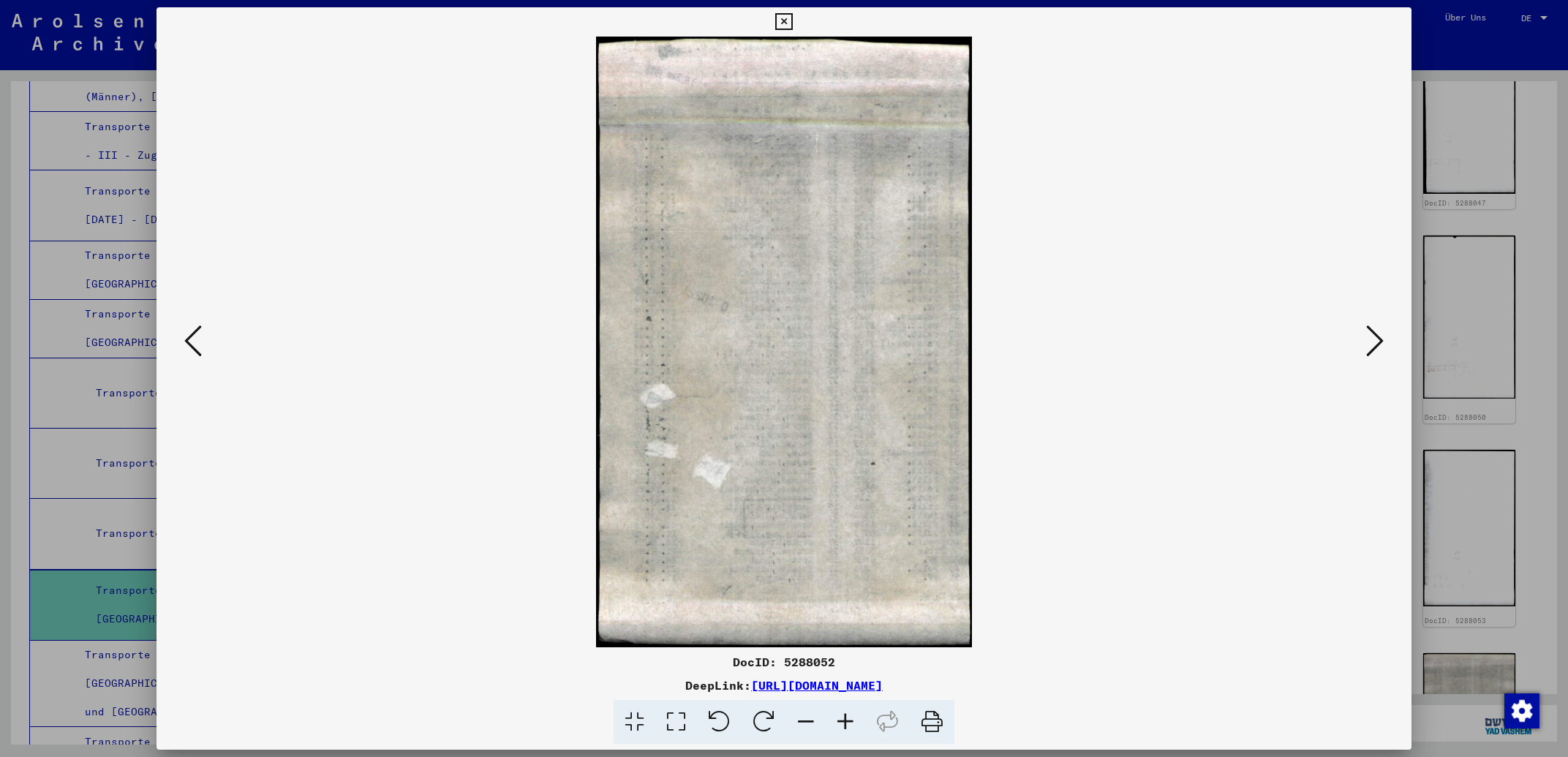
click at [1380, 341] on icon at bounding box center [1375, 340] width 17 height 35
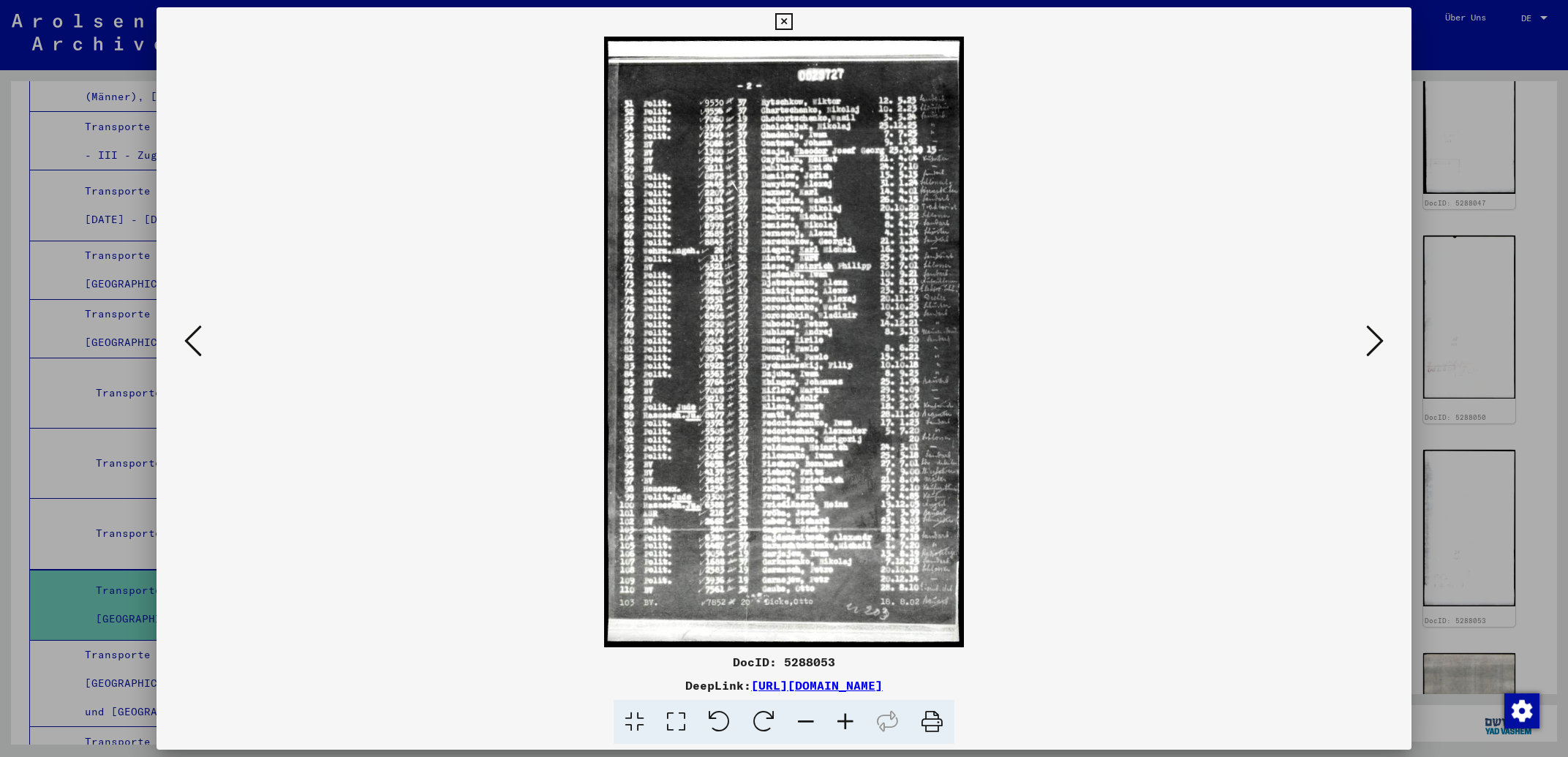
click at [1380, 341] on icon at bounding box center [1375, 340] width 17 height 35
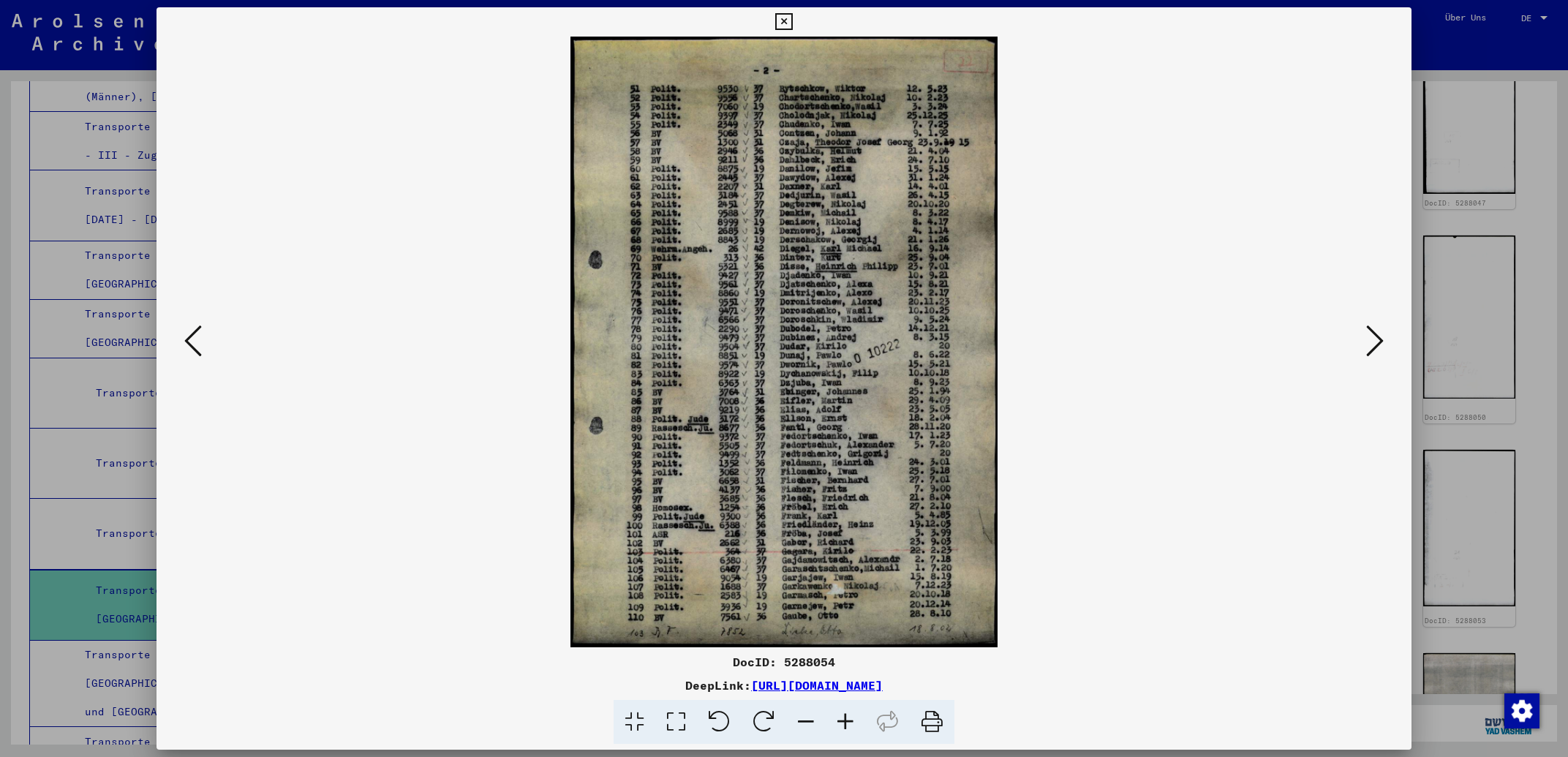
click at [1380, 341] on icon at bounding box center [1375, 340] width 17 height 35
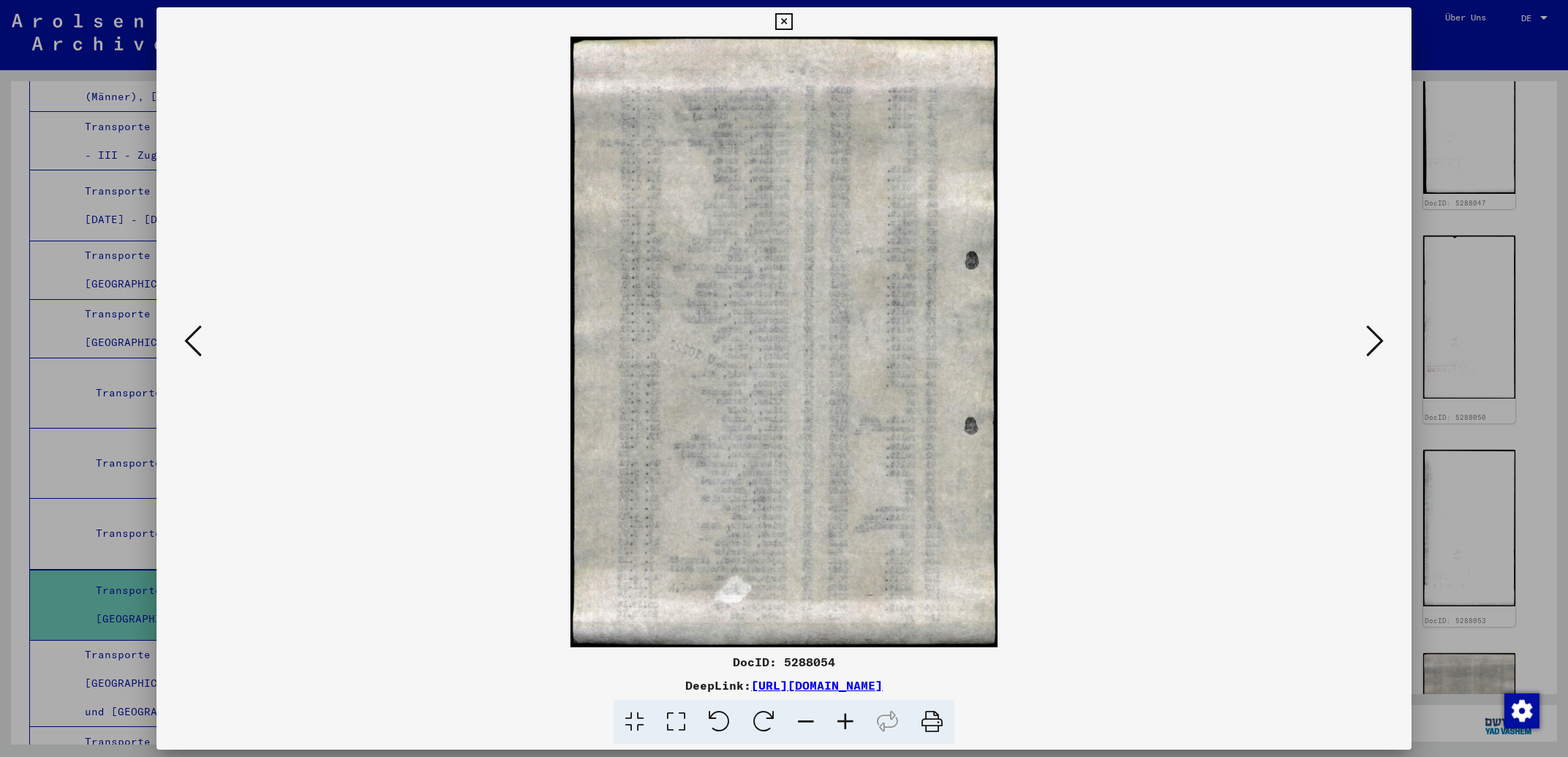
click at [1380, 341] on icon at bounding box center [1375, 340] width 17 height 35
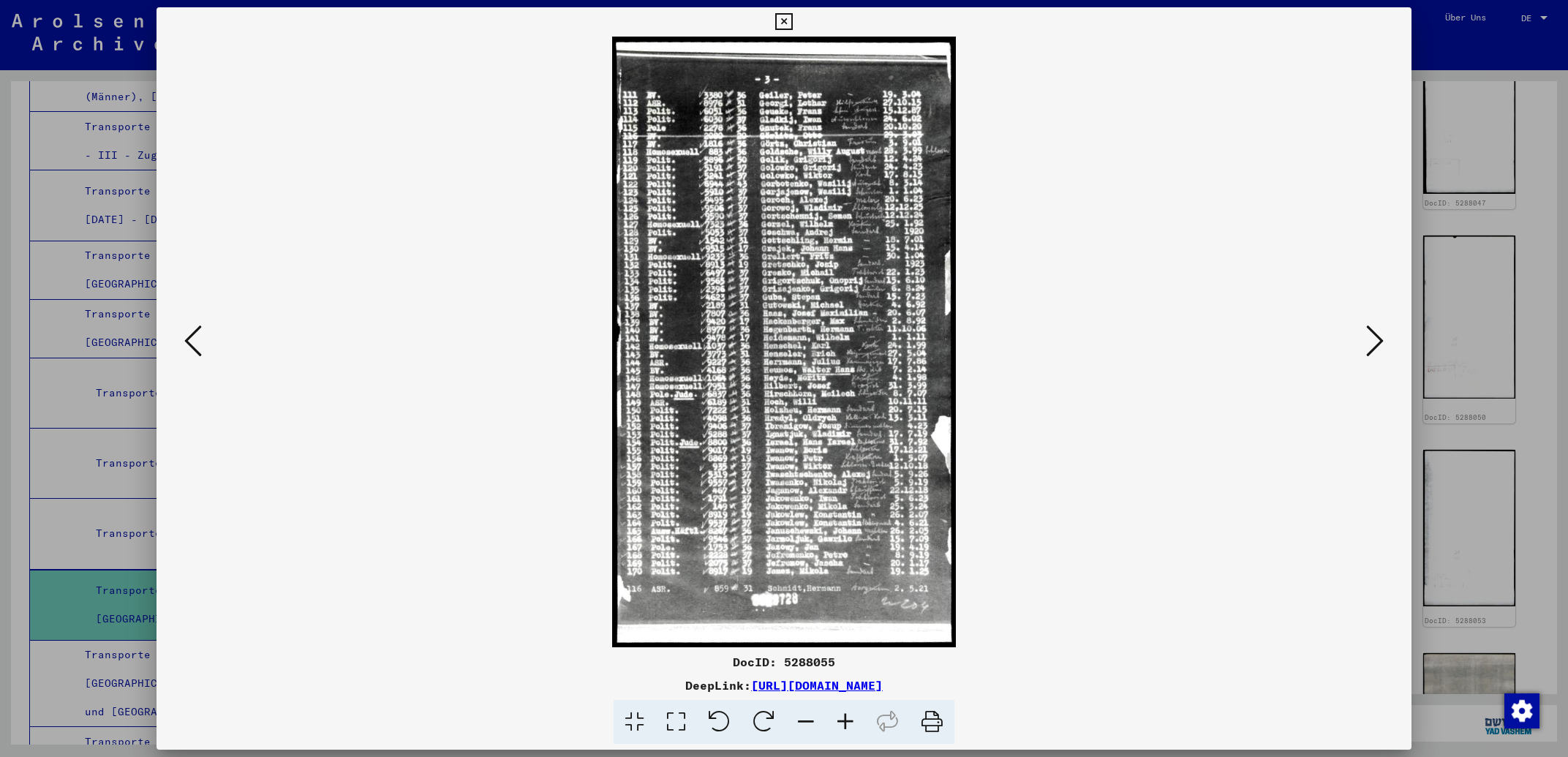
click at [1379, 341] on icon at bounding box center [1375, 340] width 17 height 35
click at [1378, 341] on icon at bounding box center [1375, 340] width 17 height 35
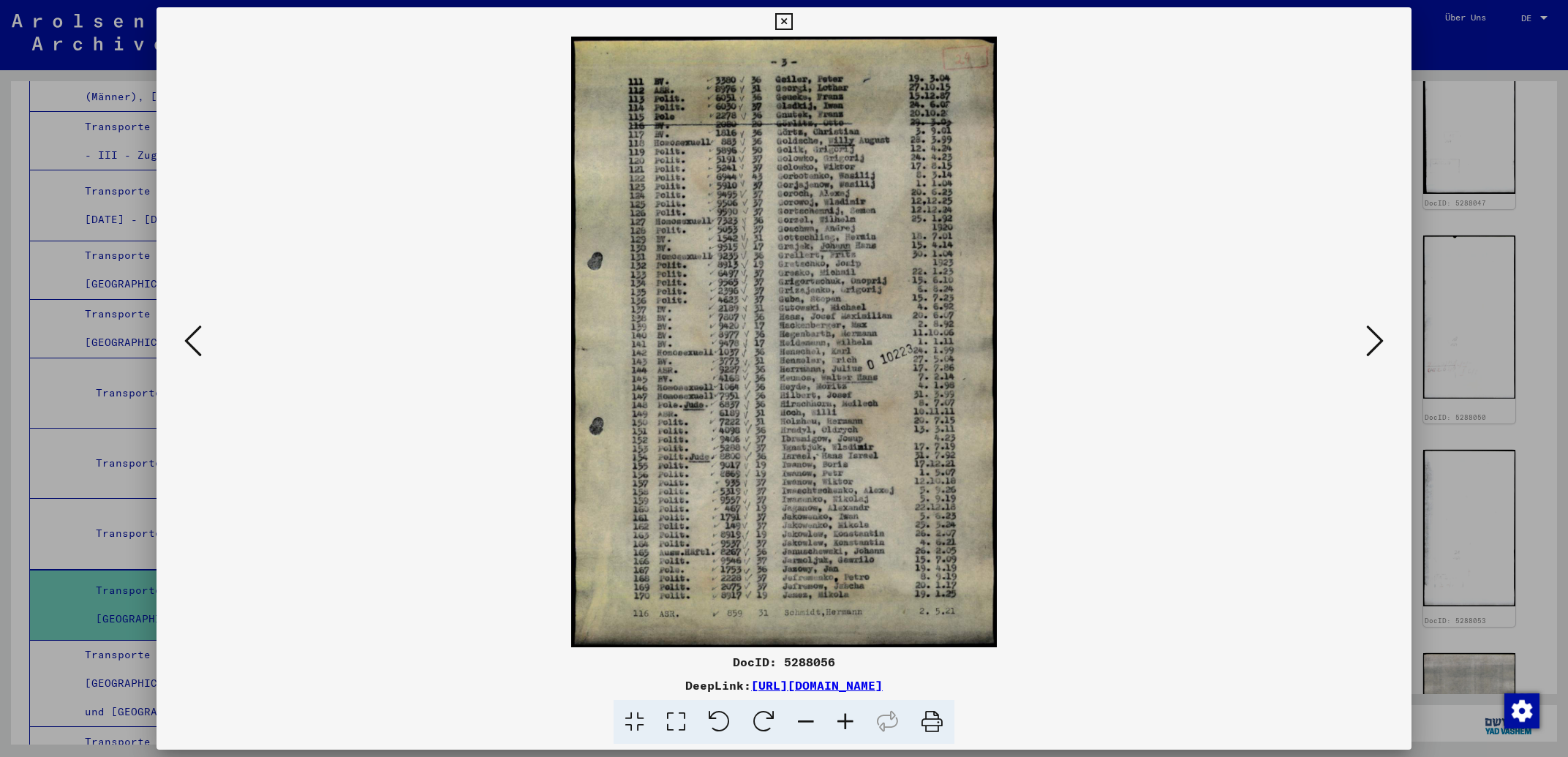
click at [1378, 341] on icon at bounding box center [1375, 340] width 17 height 35
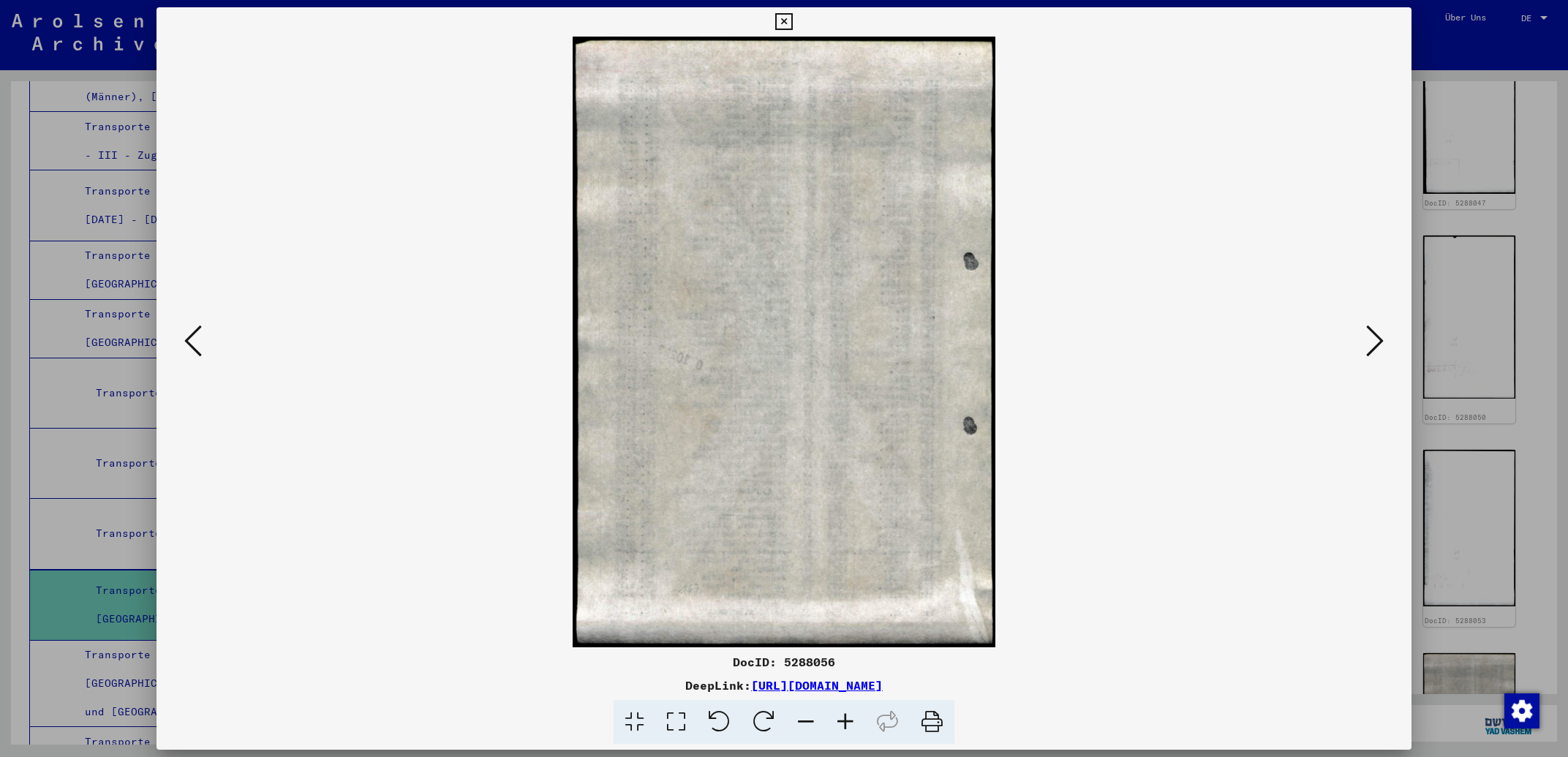
click at [1378, 341] on icon at bounding box center [1375, 340] width 17 height 35
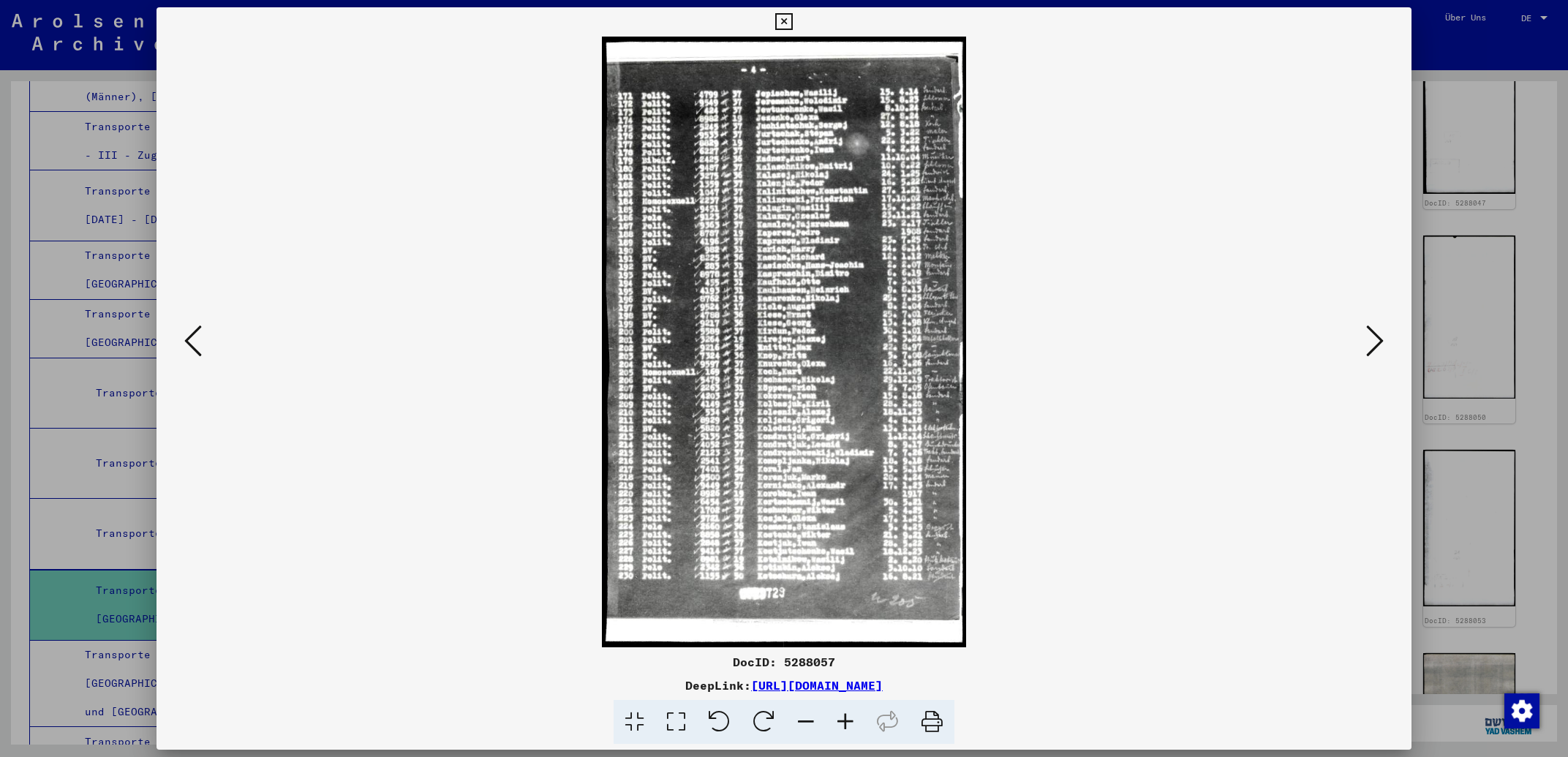
click at [1378, 341] on icon at bounding box center [1375, 340] width 17 height 35
click at [1377, 341] on icon at bounding box center [1375, 340] width 17 height 35
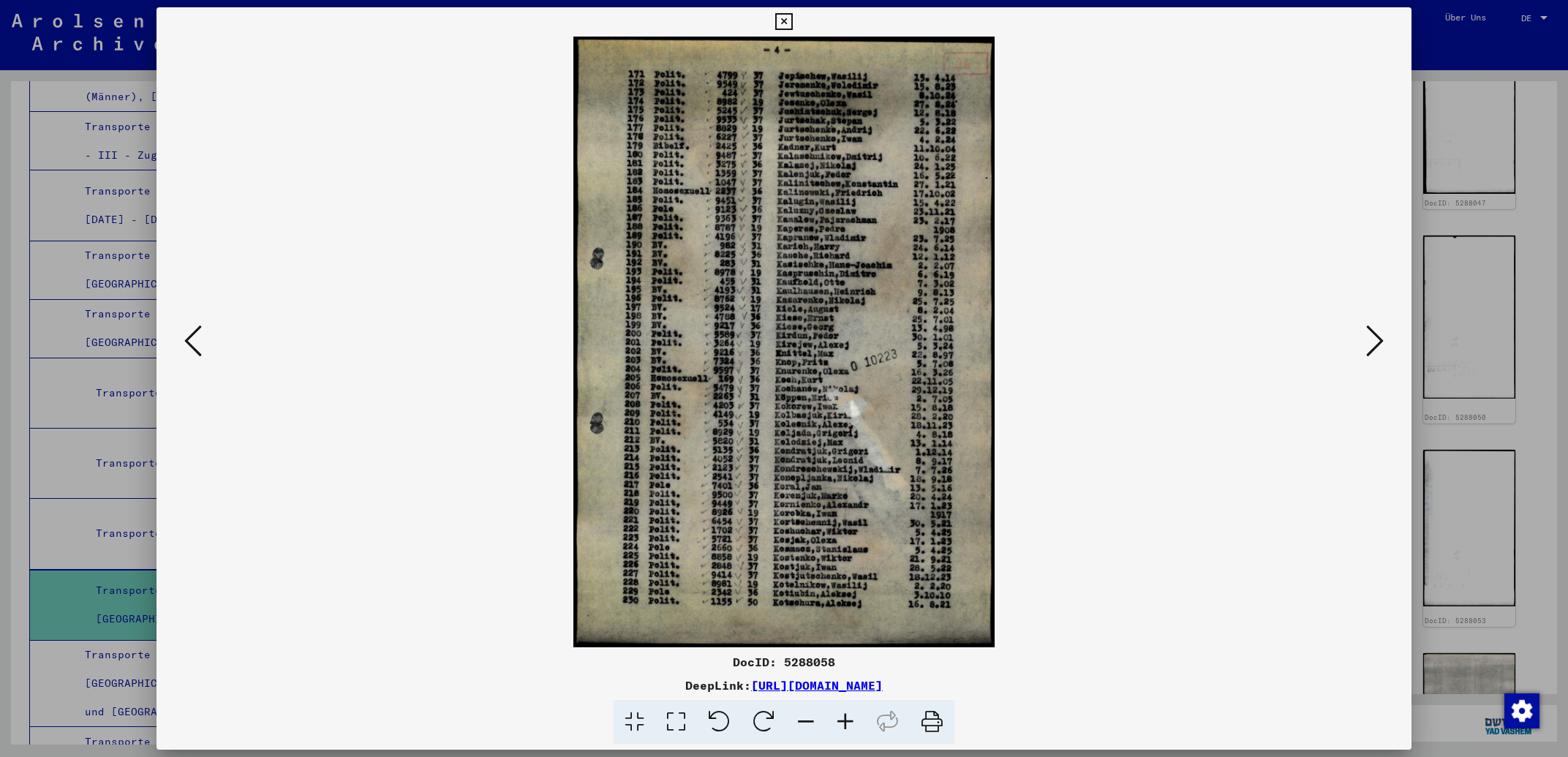
click at [1377, 341] on icon at bounding box center [1375, 340] width 17 height 35
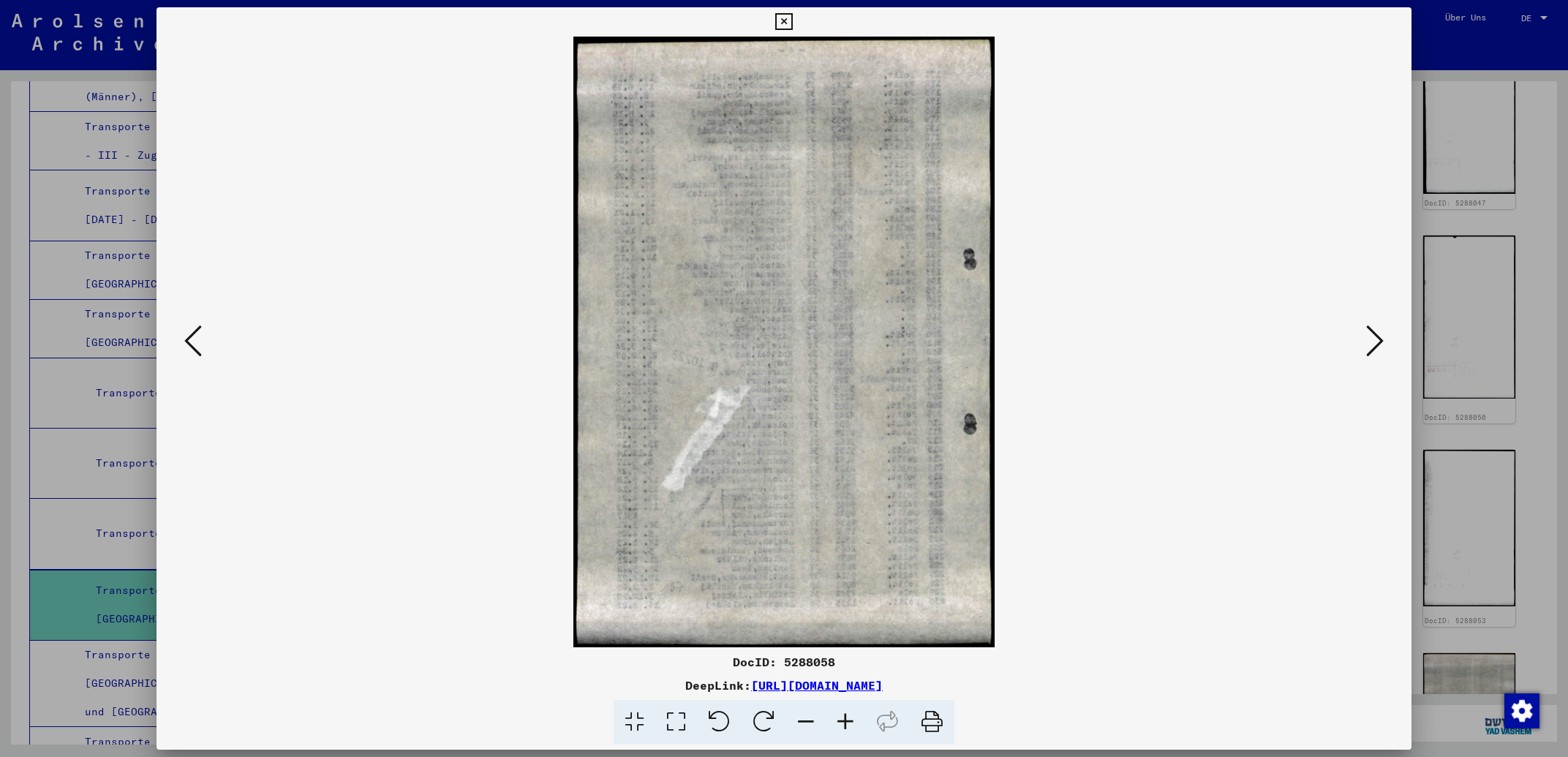
click at [1377, 341] on icon at bounding box center [1375, 340] width 17 height 35
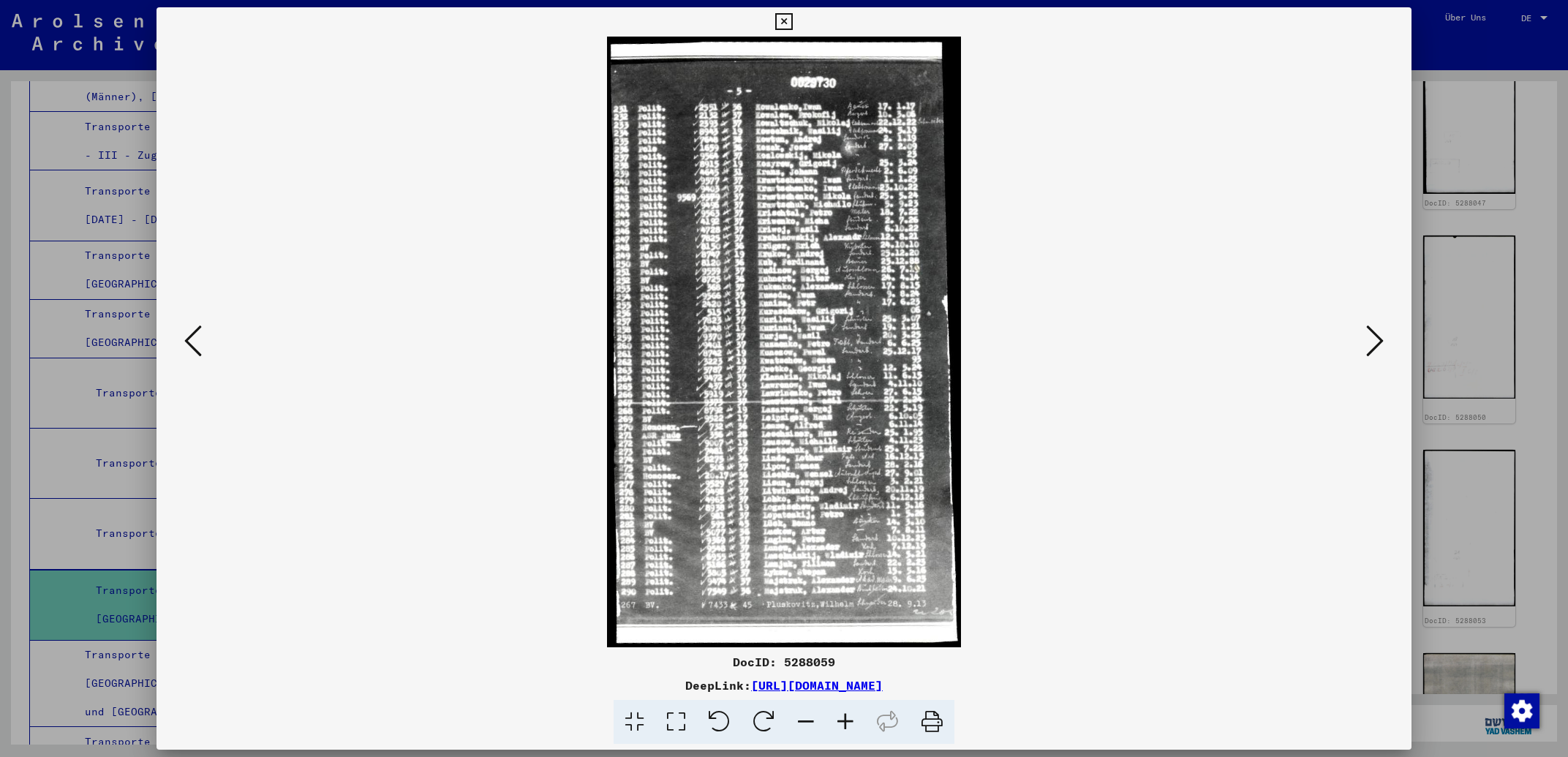
click at [1377, 341] on icon at bounding box center [1375, 340] width 17 height 35
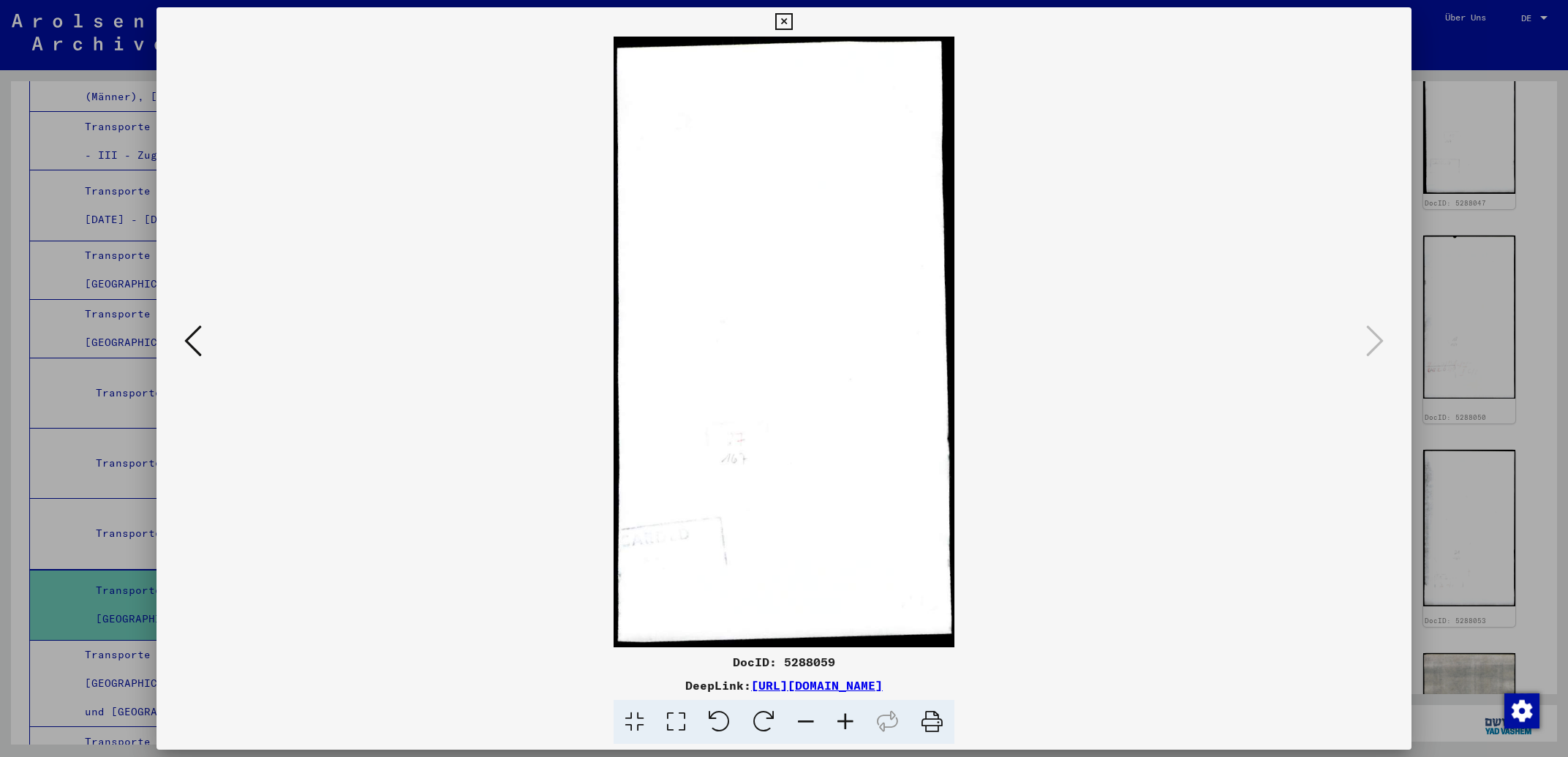
click at [792, 22] on icon at bounding box center [783, 22] width 16 height 17
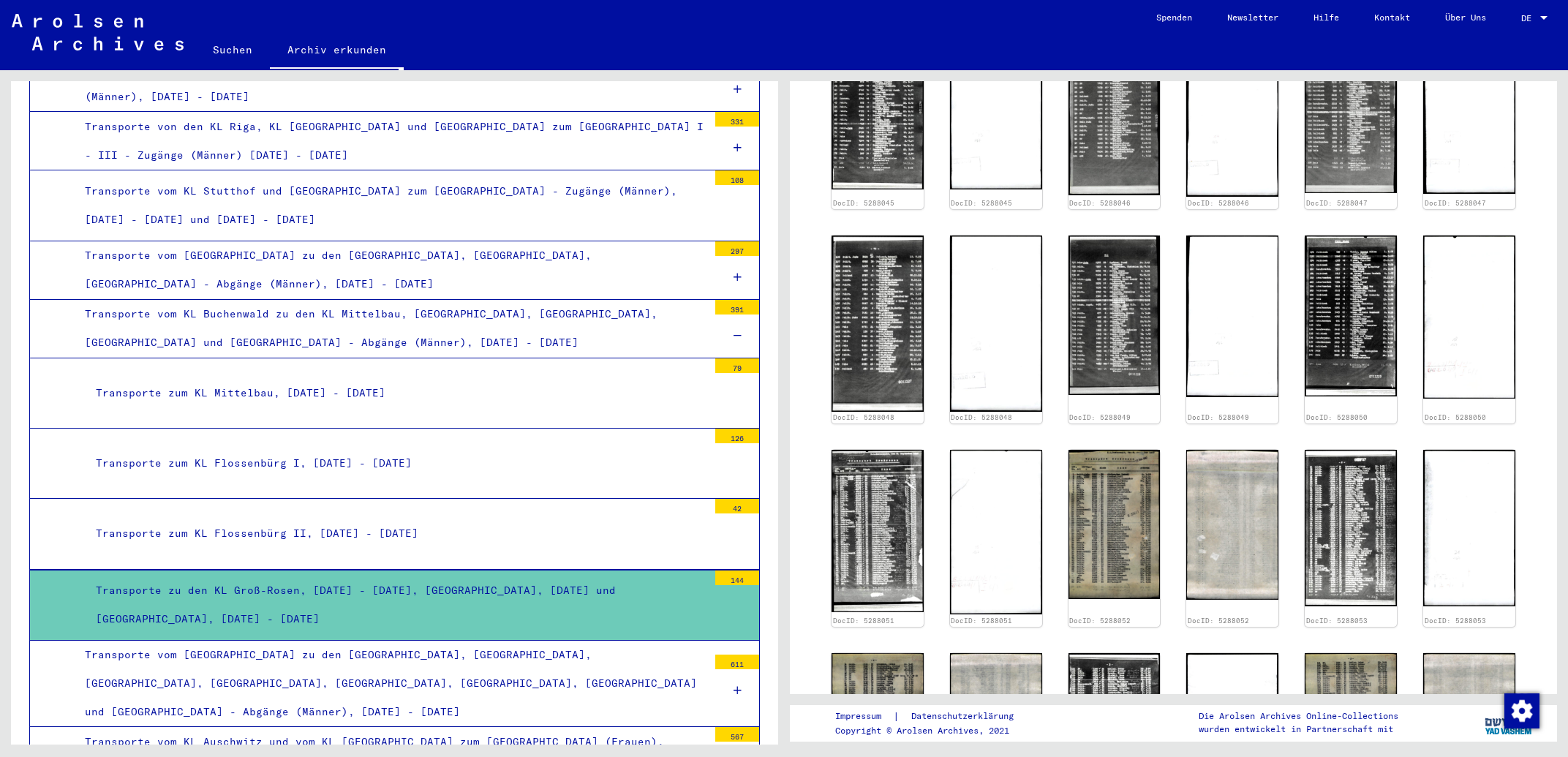
scroll to position [313, 0]
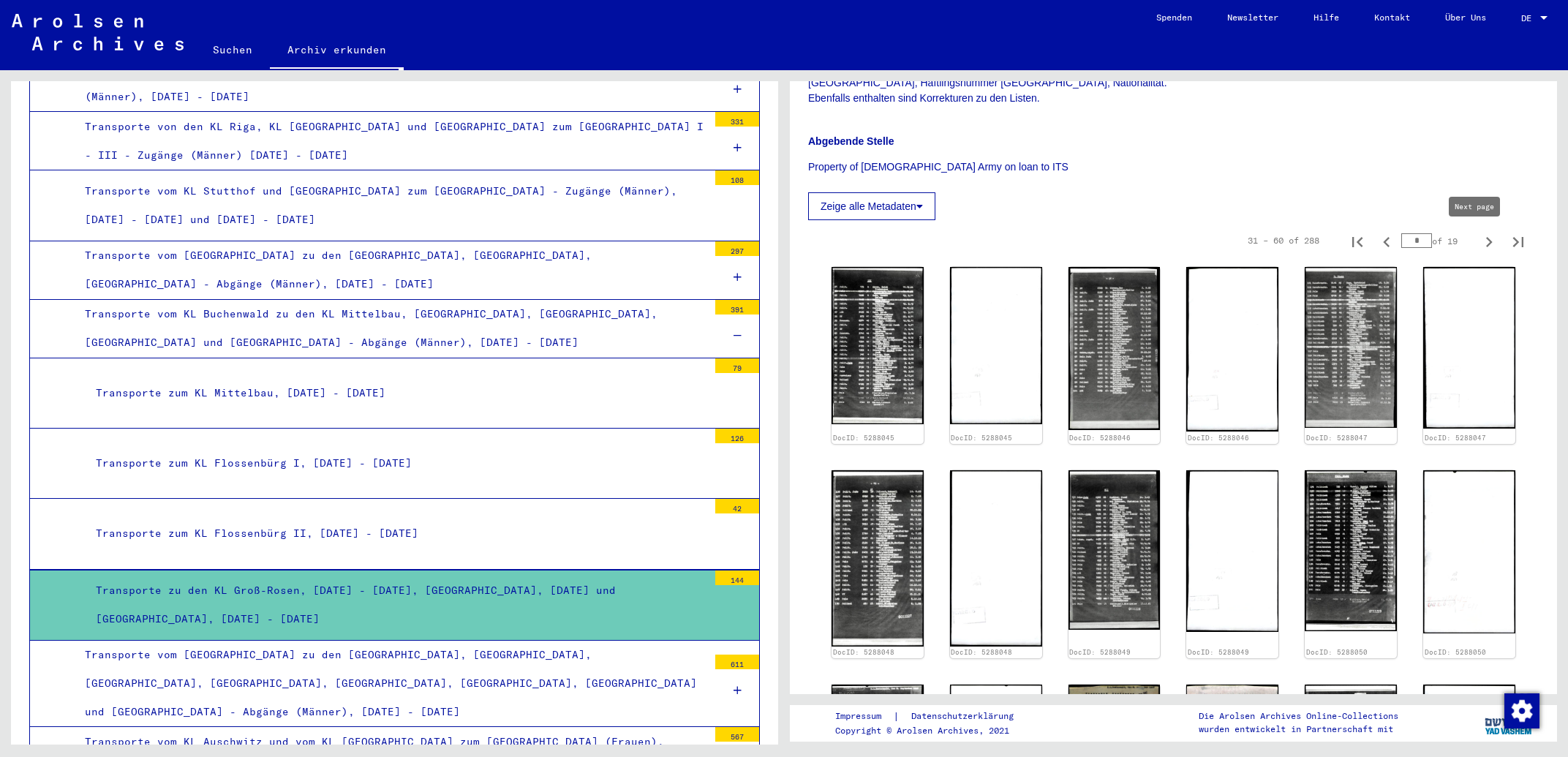
click at [1479, 244] on icon "Next page" at bounding box center [1489, 241] width 20 height 20
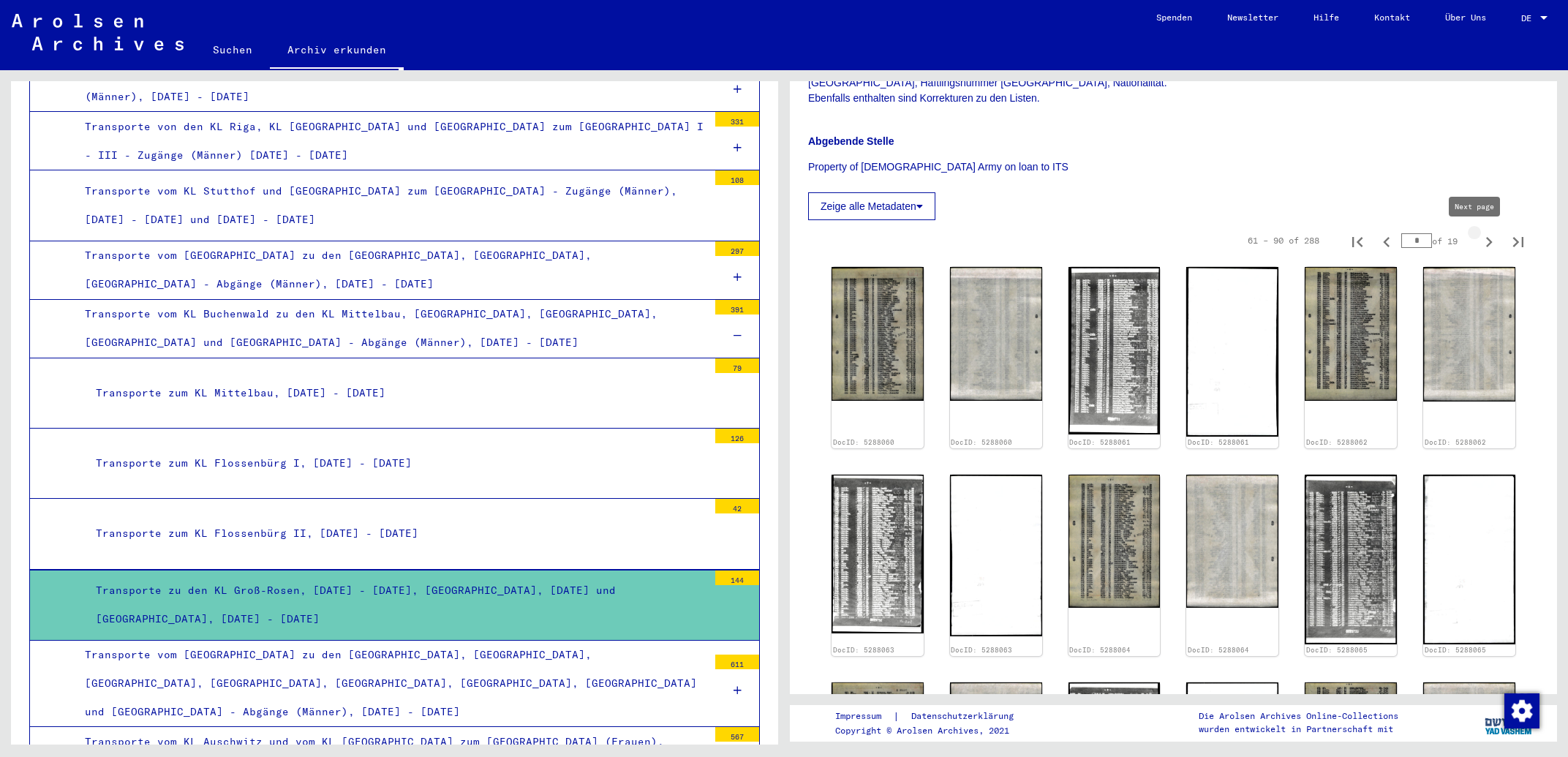
type input "*"
click at [1345, 319] on img at bounding box center [1351, 333] width 96 height 141
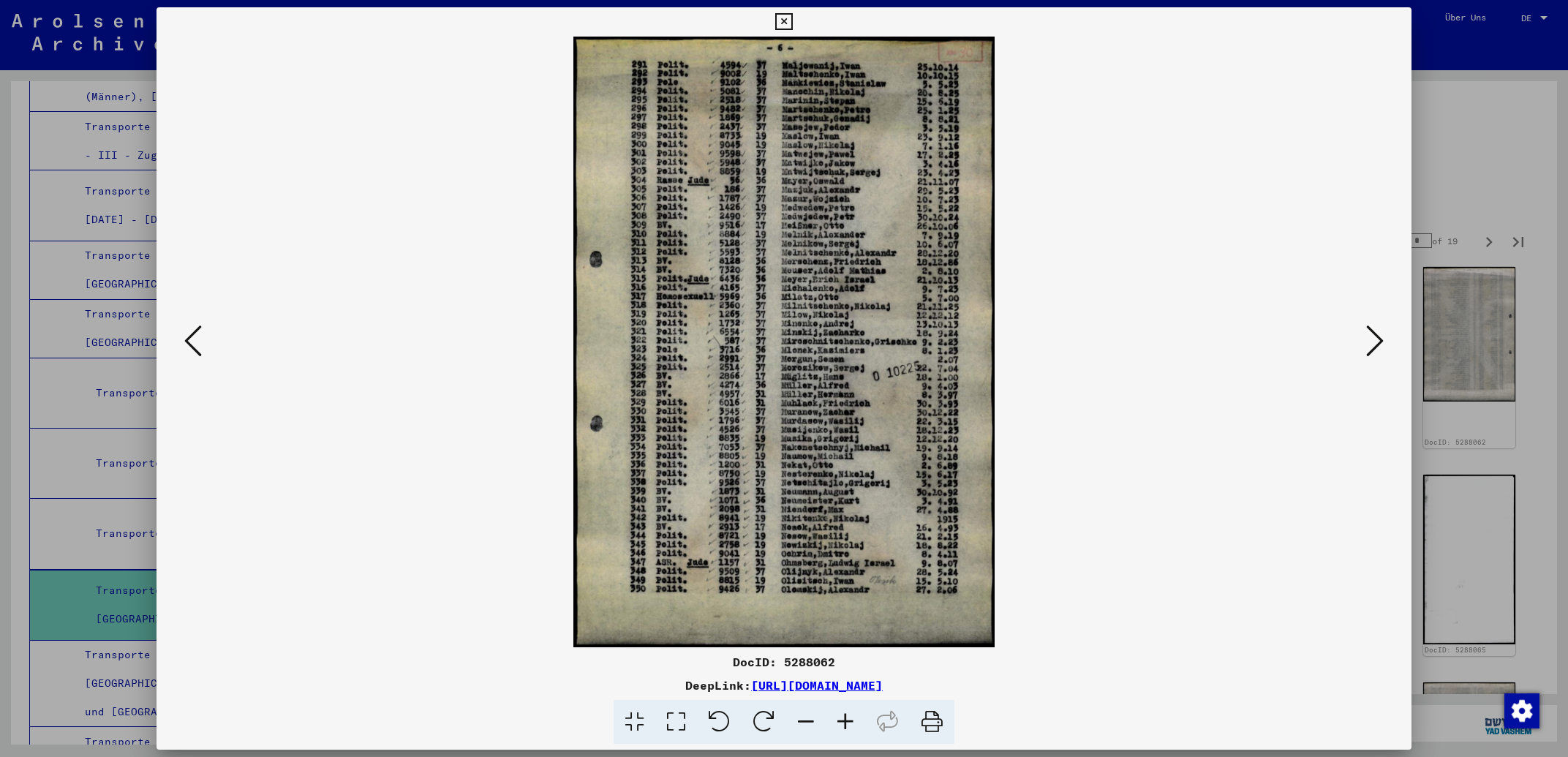
click at [1370, 341] on icon at bounding box center [1375, 340] width 17 height 35
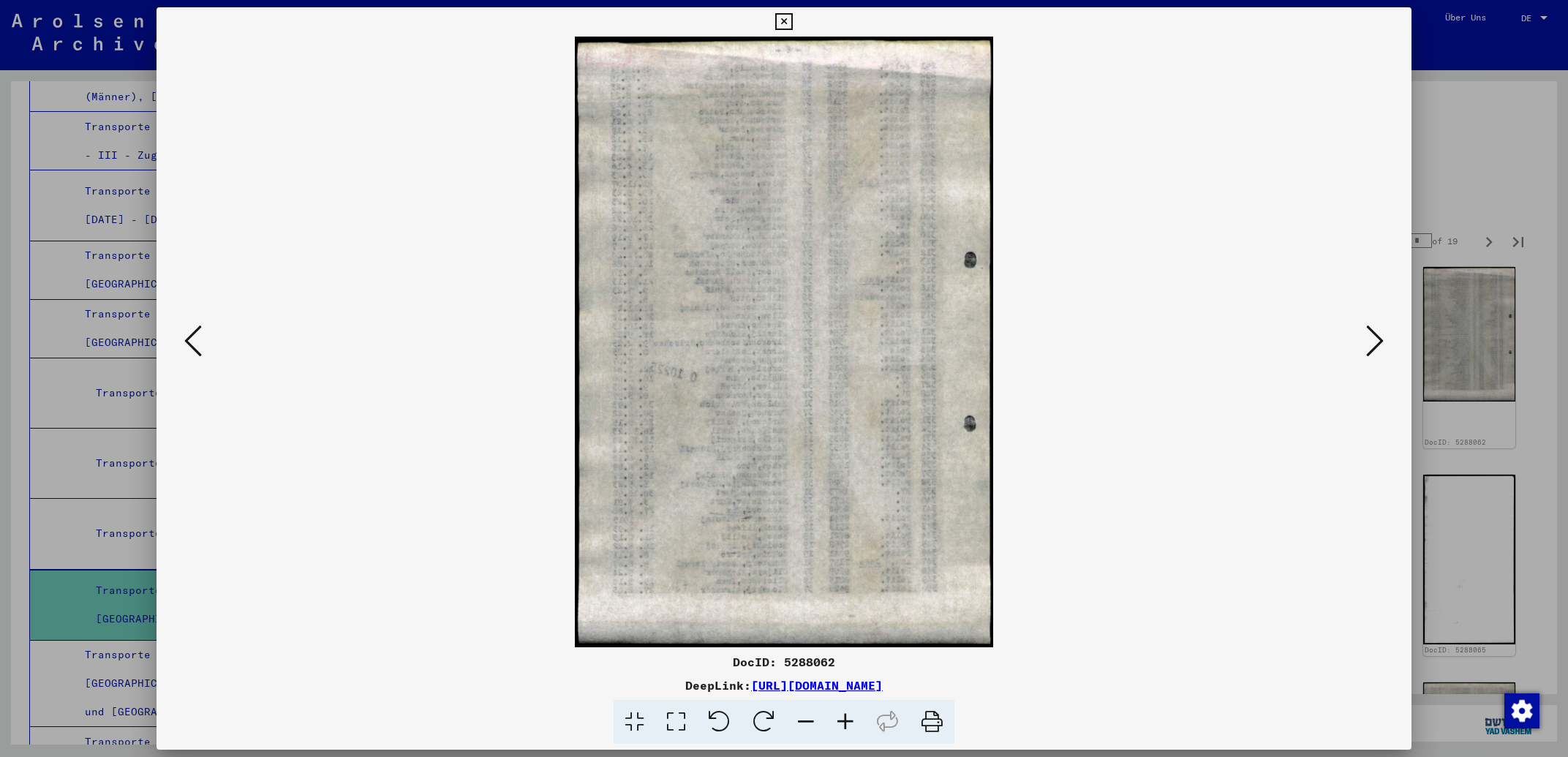
click at [1370, 341] on icon at bounding box center [1375, 340] width 17 height 35
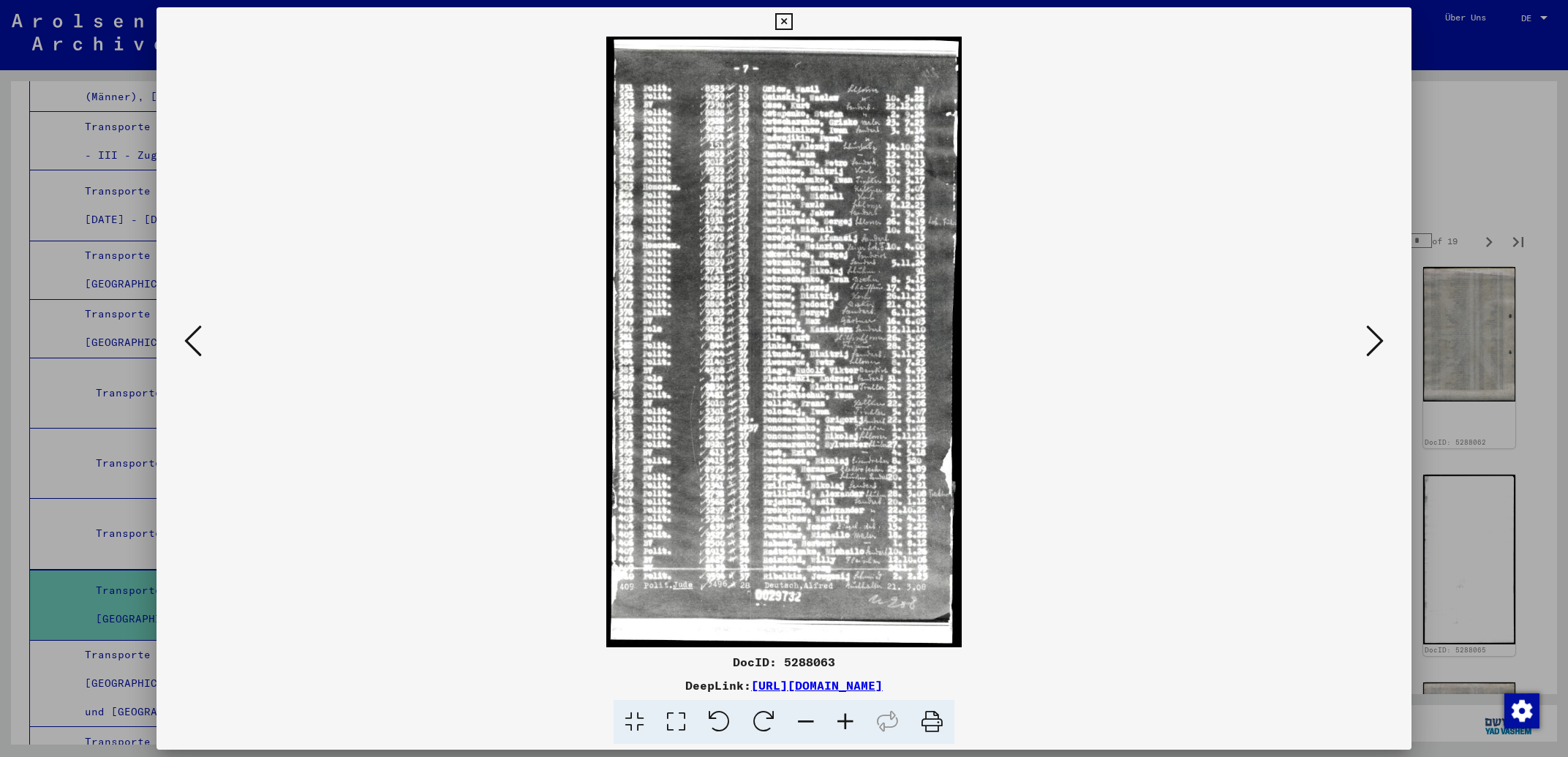
click at [1370, 341] on icon at bounding box center [1375, 340] width 17 height 35
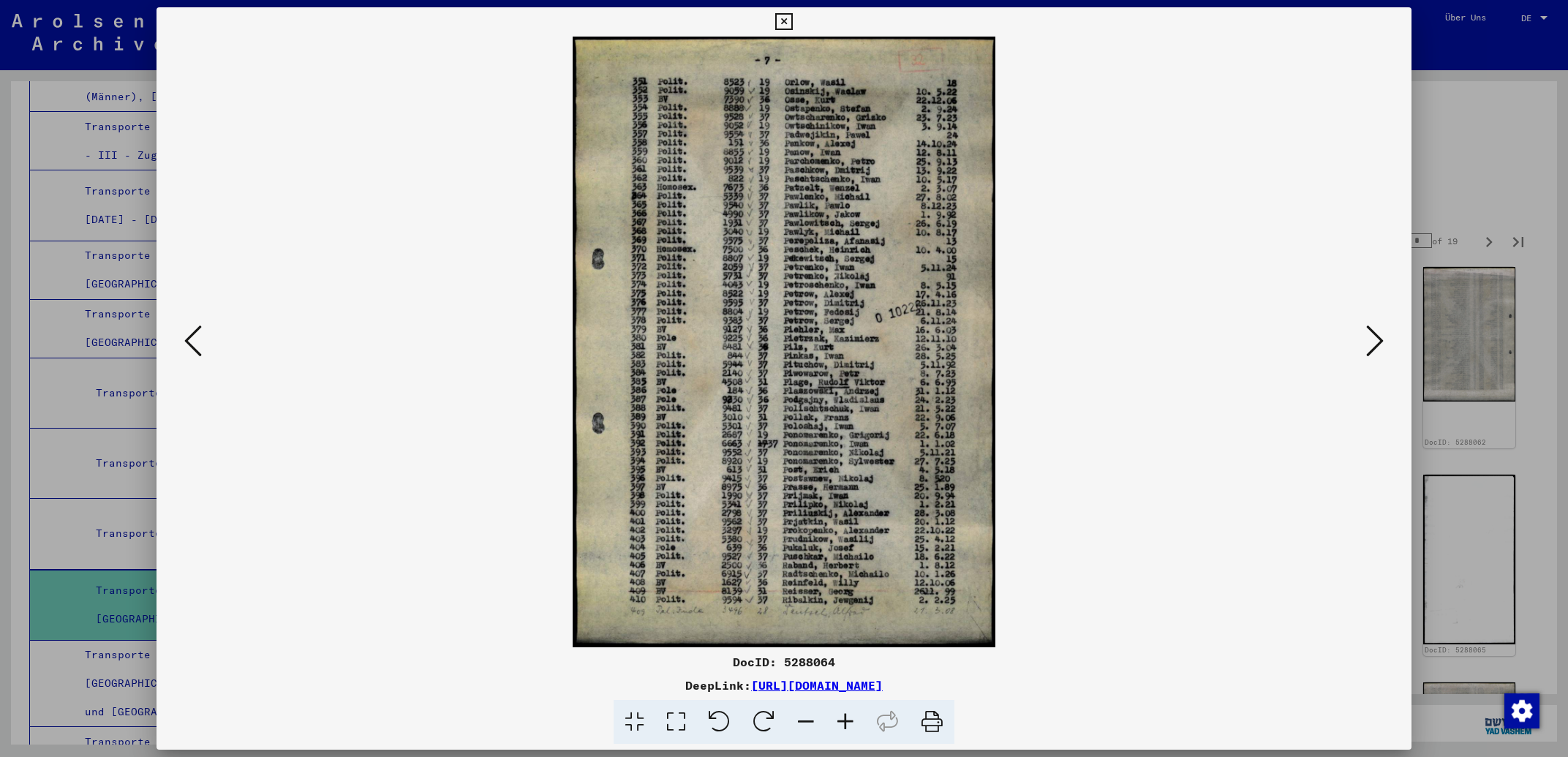
click at [1370, 341] on icon at bounding box center [1375, 340] width 17 height 35
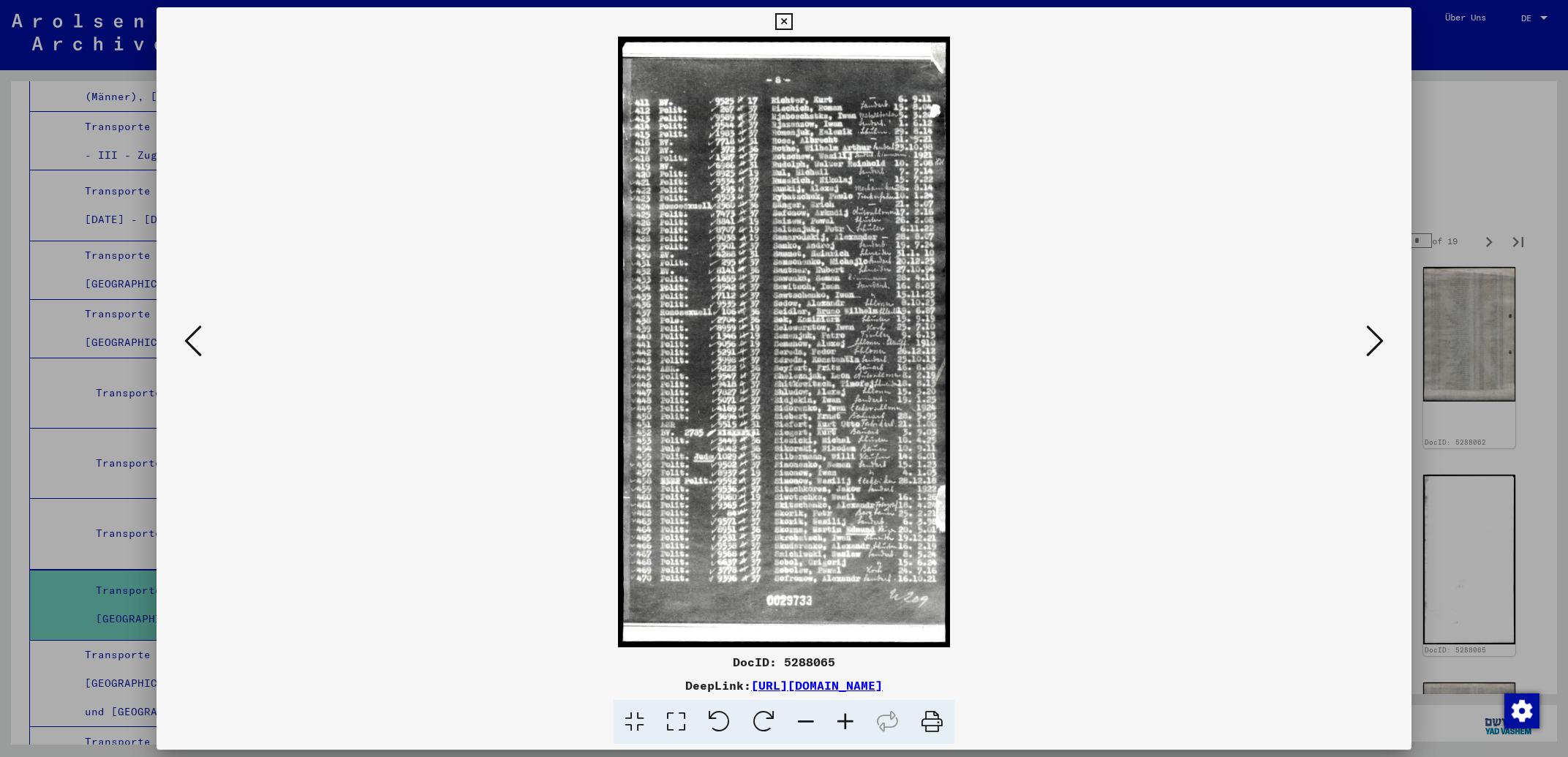
click at [1370, 341] on icon at bounding box center [1375, 340] width 17 height 35
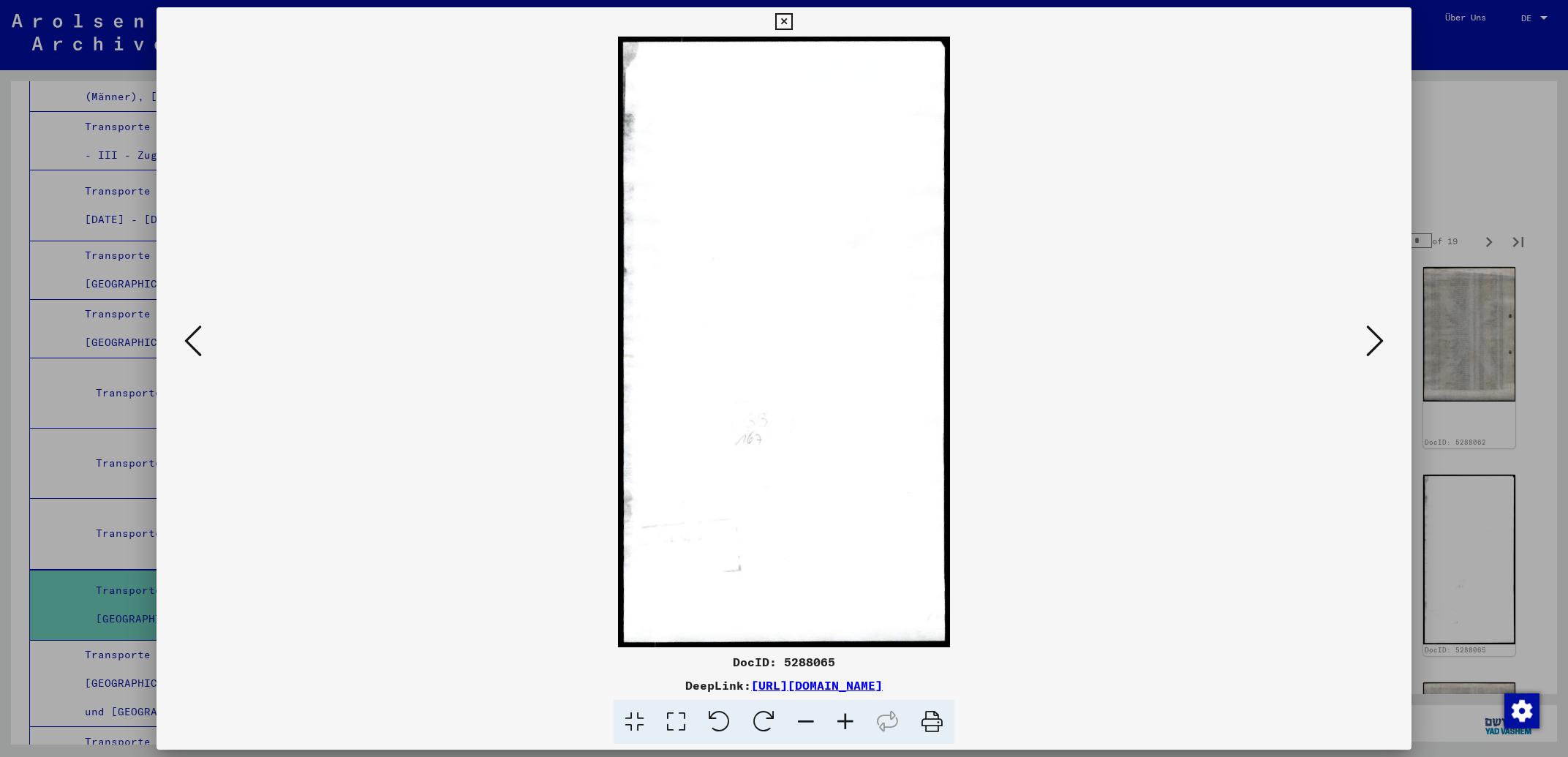
click at [1370, 341] on icon at bounding box center [1375, 340] width 17 height 35
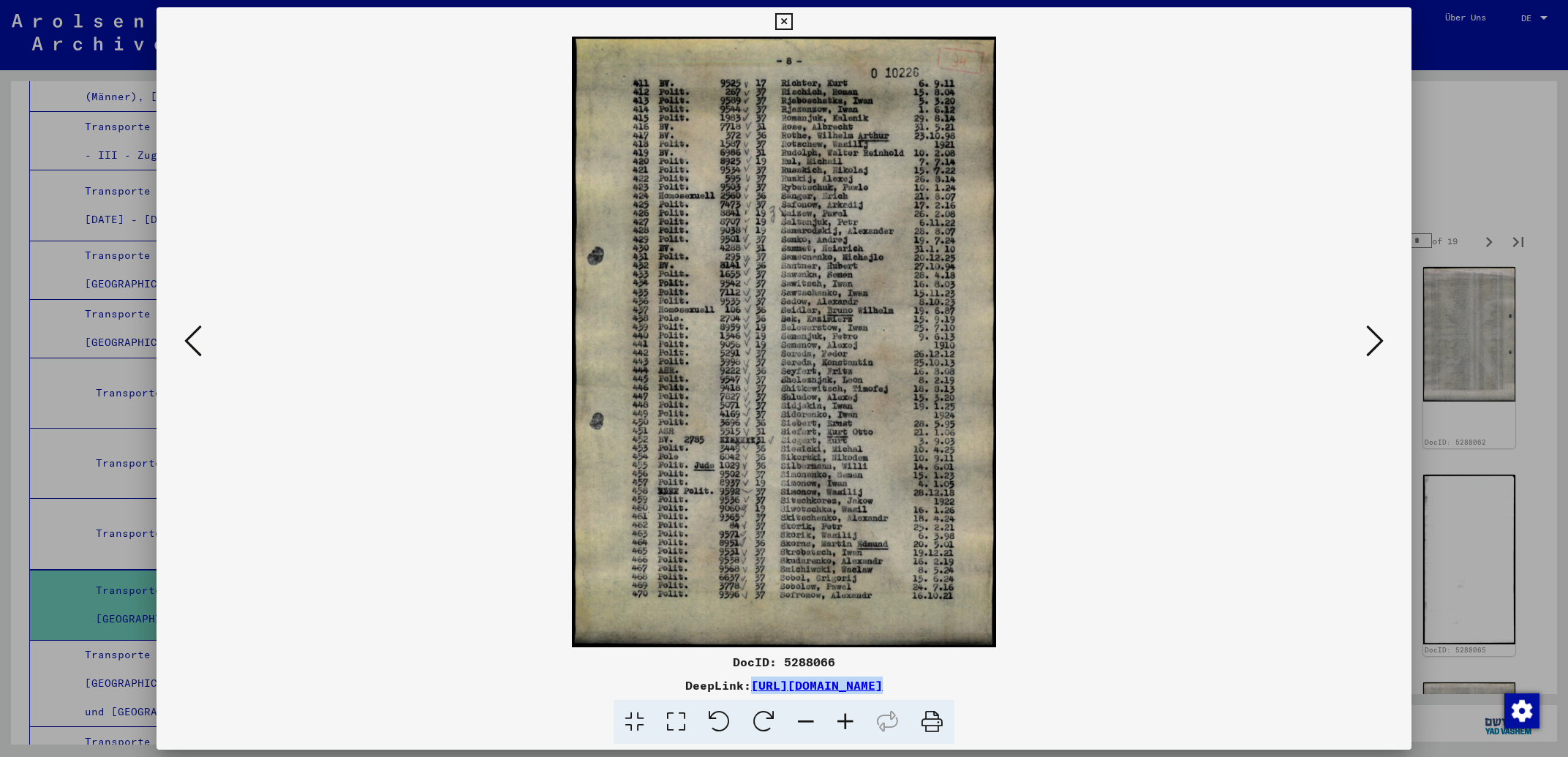
drag, startPoint x: 1013, startPoint y: 686, endPoint x: 605, endPoint y: 683, distance: 408.0
click at [605, 683] on div "DocID: 5288066 DeepLink: [URL][DOMAIN_NAME]" at bounding box center [783, 698] width 1255 height 92
copy div "[URL][DOMAIN_NAME]"
click at [792, 15] on icon at bounding box center [783, 22] width 16 height 17
